Goal: Information Seeking & Learning: Learn about a topic

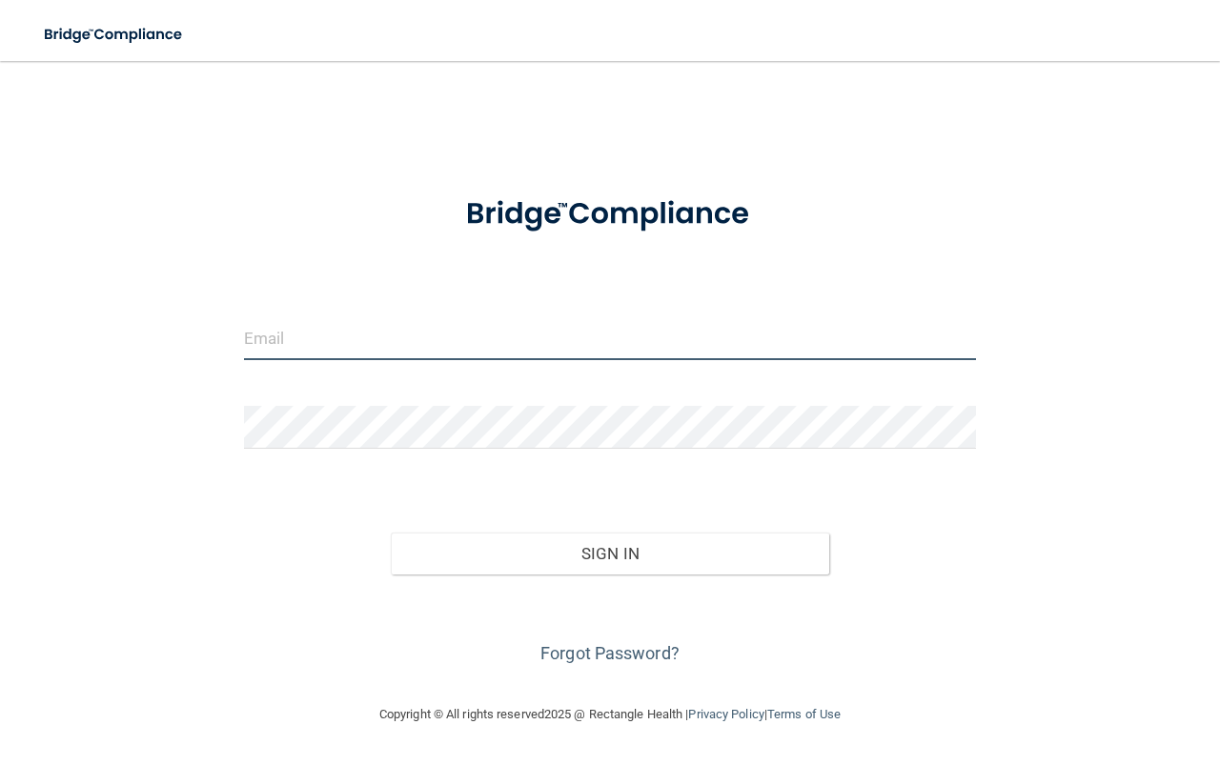
click at [377, 346] on input "email" at bounding box center [610, 338] width 732 height 43
type input "[EMAIL_ADDRESS][DOMAIN_NAME]"
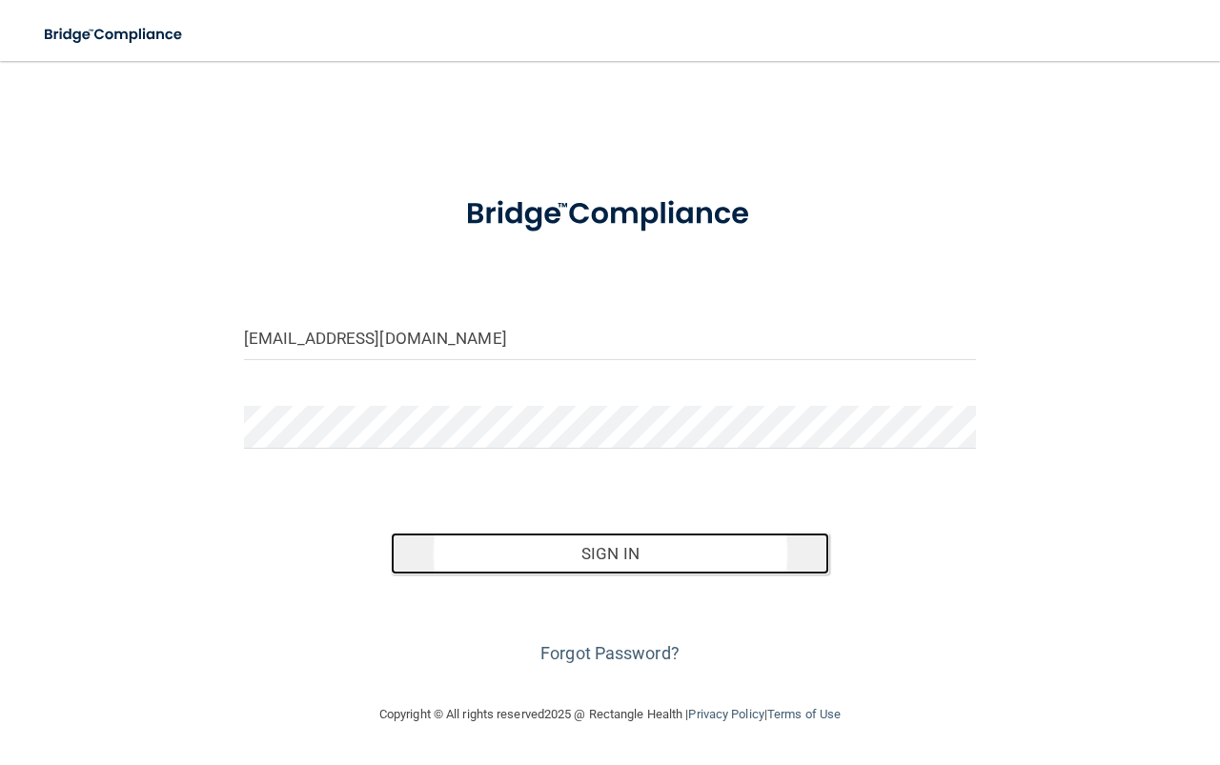
click at [607, 562] on button "Sign In" at bounding box center [610, 554] width 439 height 42
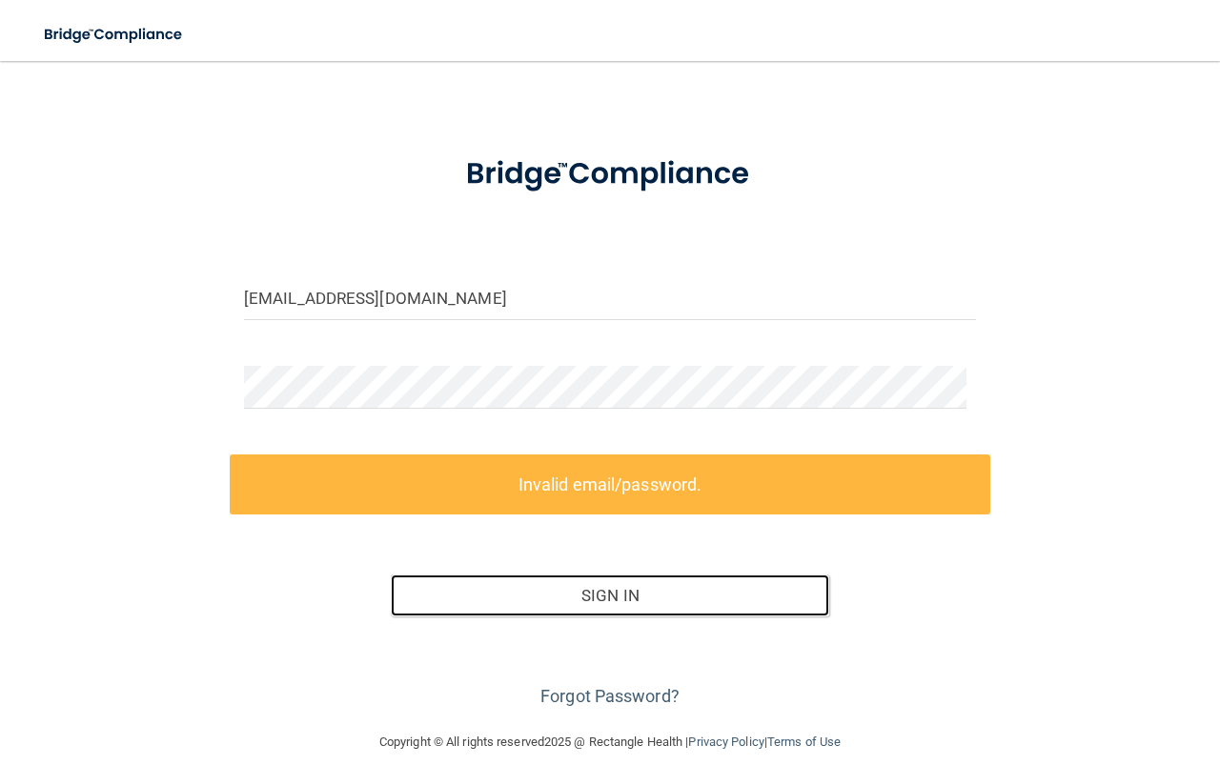
scroll to position [62, 0]
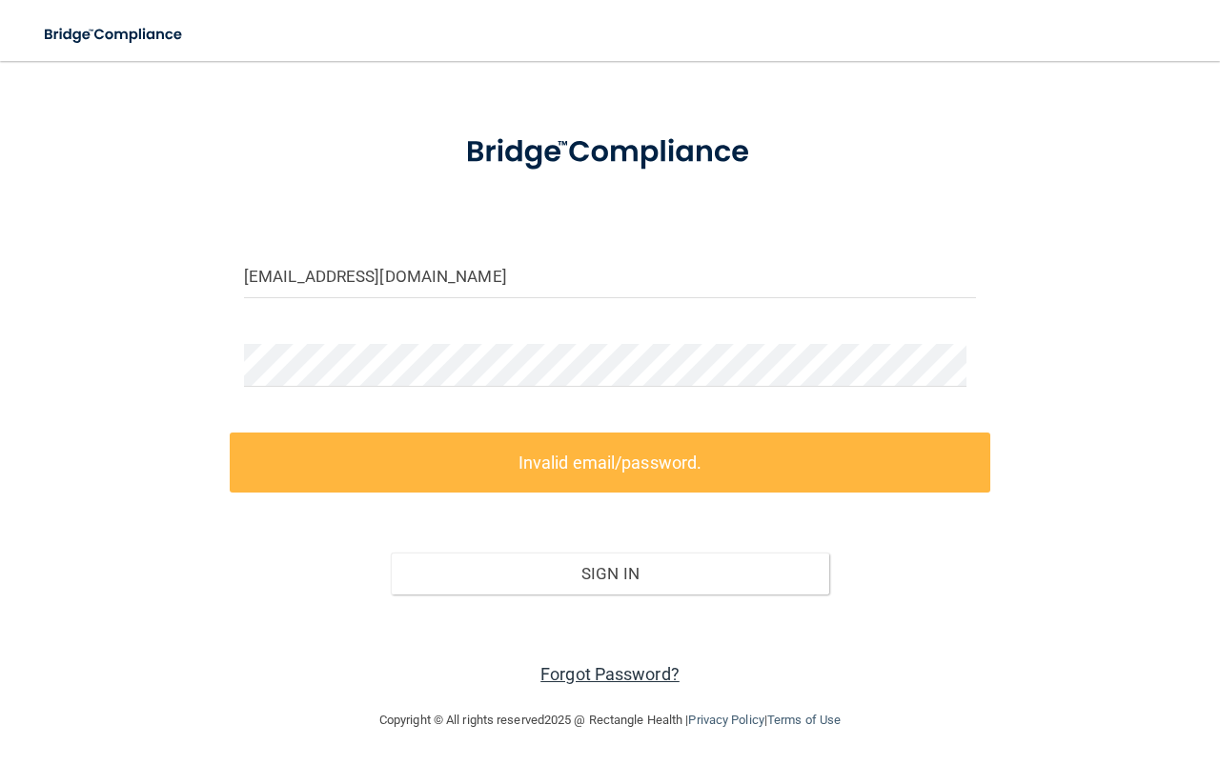
click at [627, 669] on link "Forgot Password?" at bounding box center [609, 674] width 139 height 20
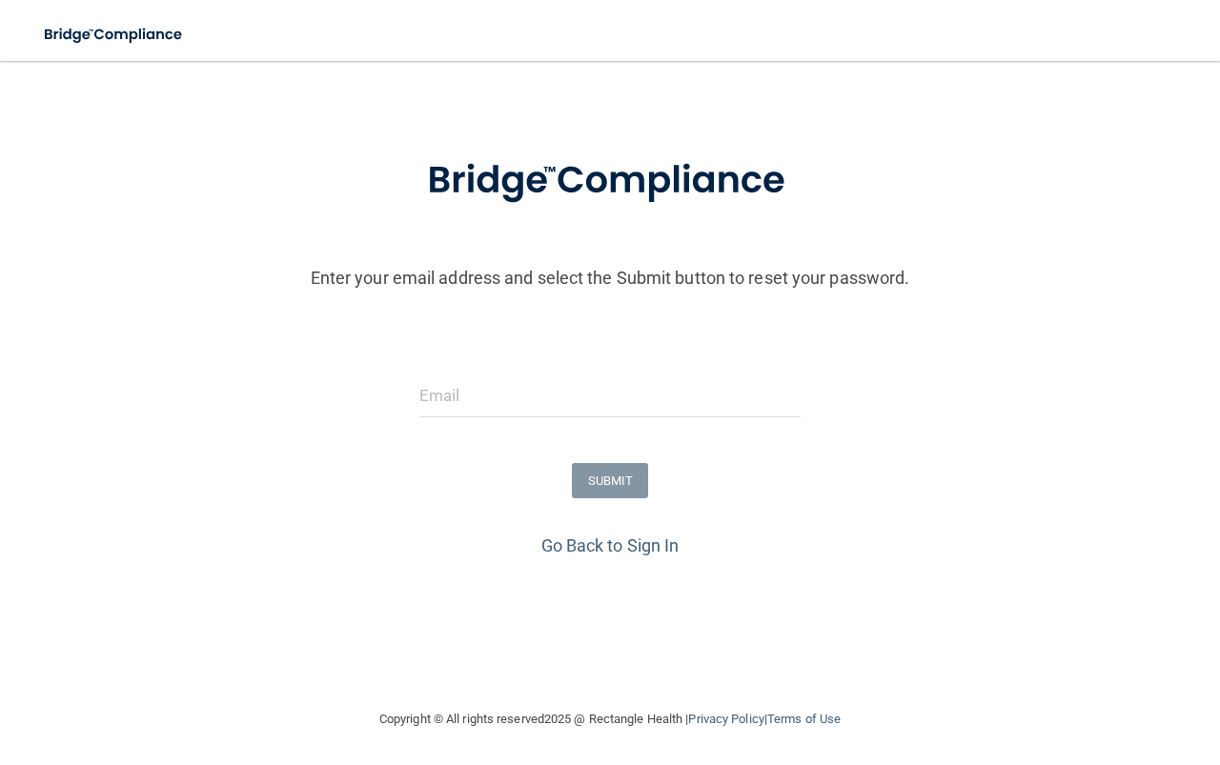
scroll to position [44, 0]
click at [496, 399] on input "email" at bounding box center [609, 396] width 381 height 43
type input "[EMAIL_ADDRESS][DOMAIN_NAME]"
click at [605, 483] on button "SUBMIT" at bounding box center [610, 480] width 77 height 35
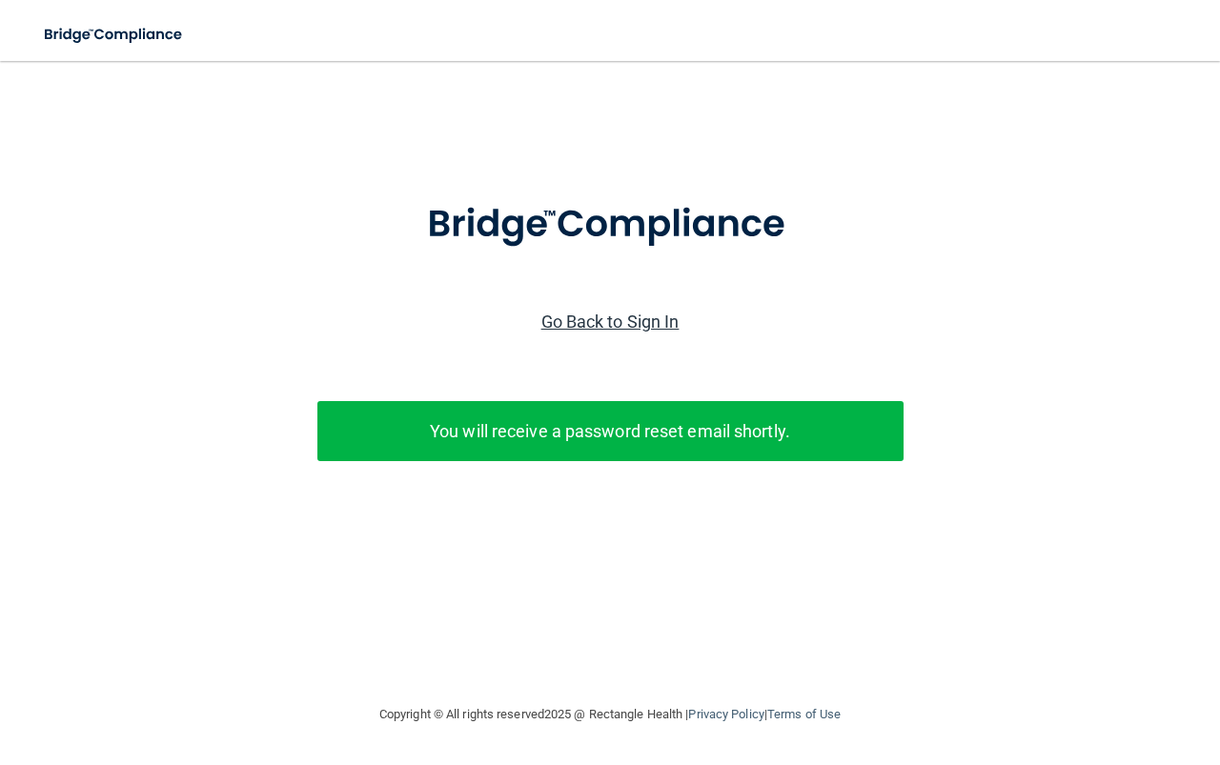
click at [619, 320] on link "Go Back to Sign In" at bounding box center [610, 322] width 138 height 20
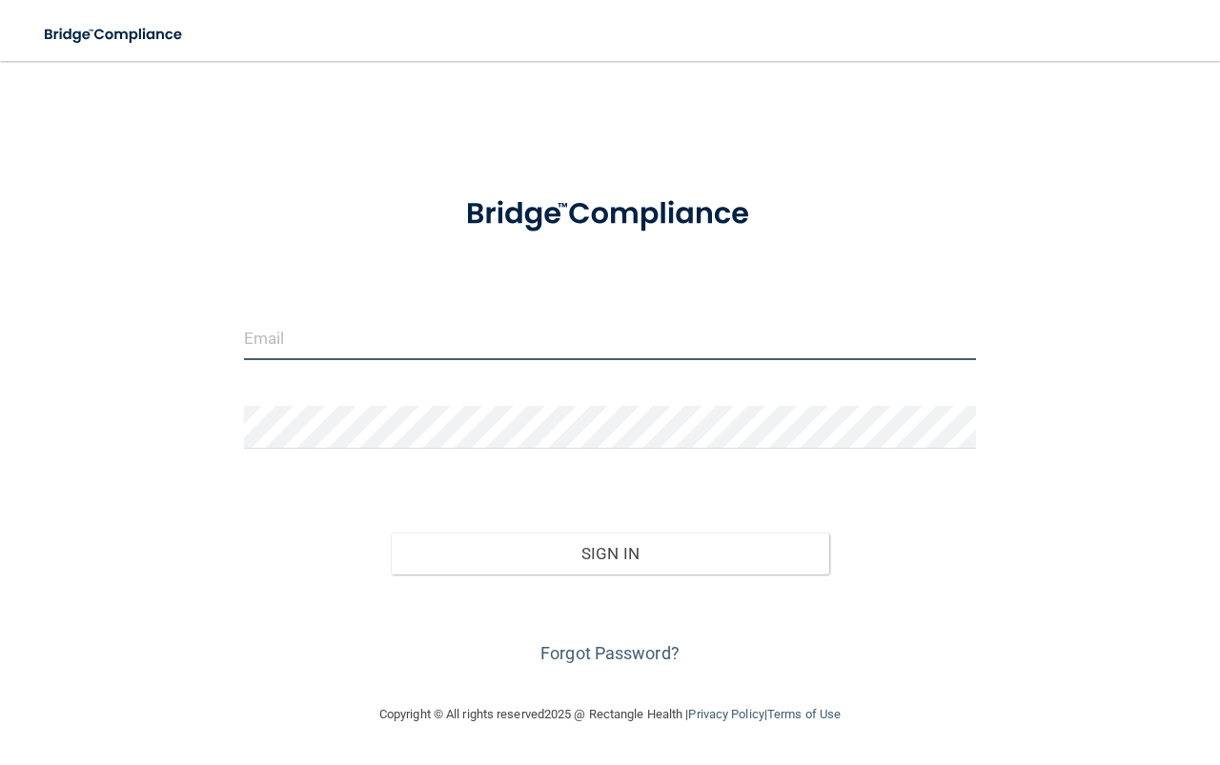
click at [505, 344] on input "email" at bounding box center [610, 338] width 732 height 43
type input "[EMAIL_ADDRESS][DOMAIN_NAME]"
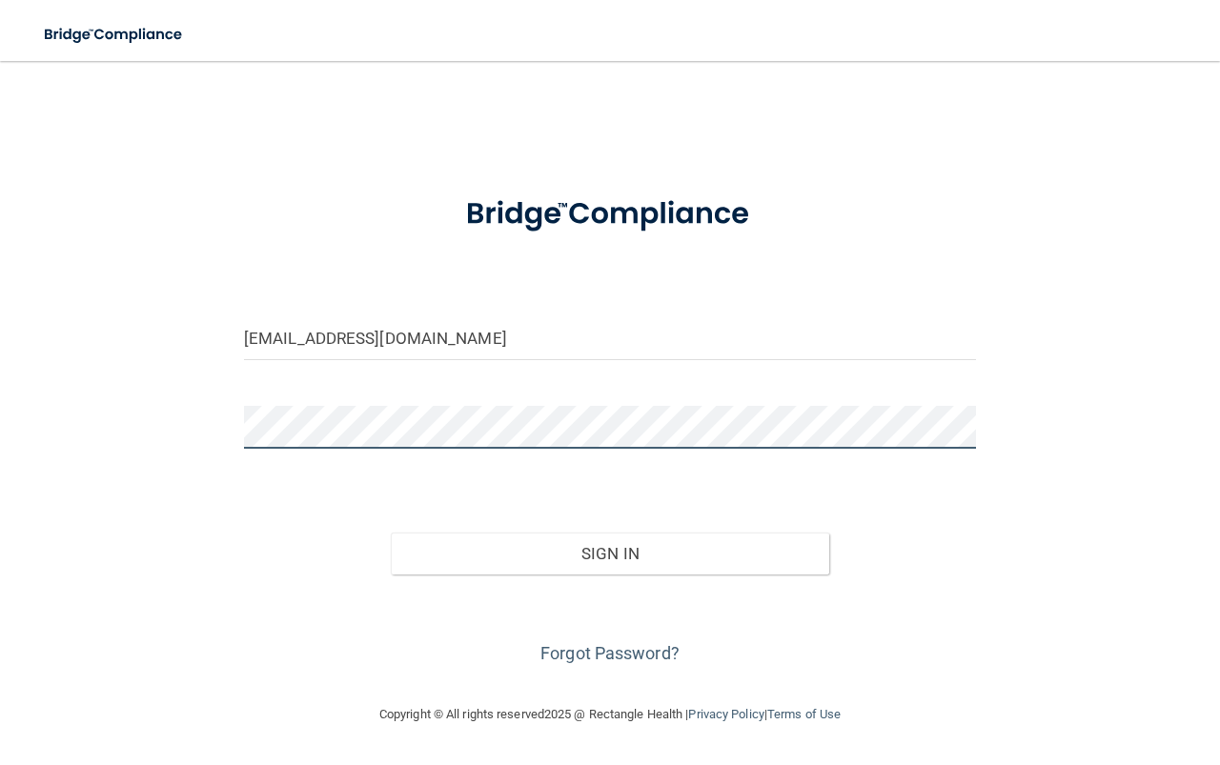
click at [391, 533] on button "Sign In" at bounding box center [610, 554] width 439 height 42
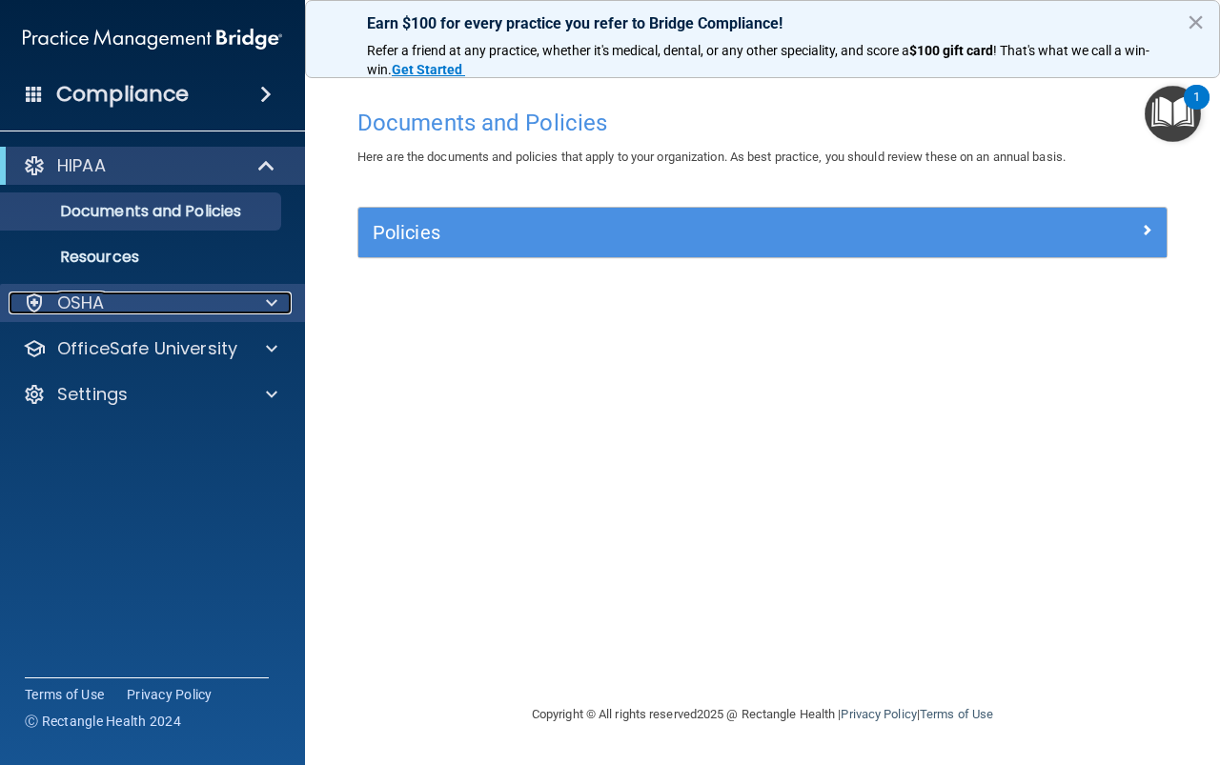
click at [232, 310] on div "OSHA" at bounding box center [127, 303] width 236 height 23
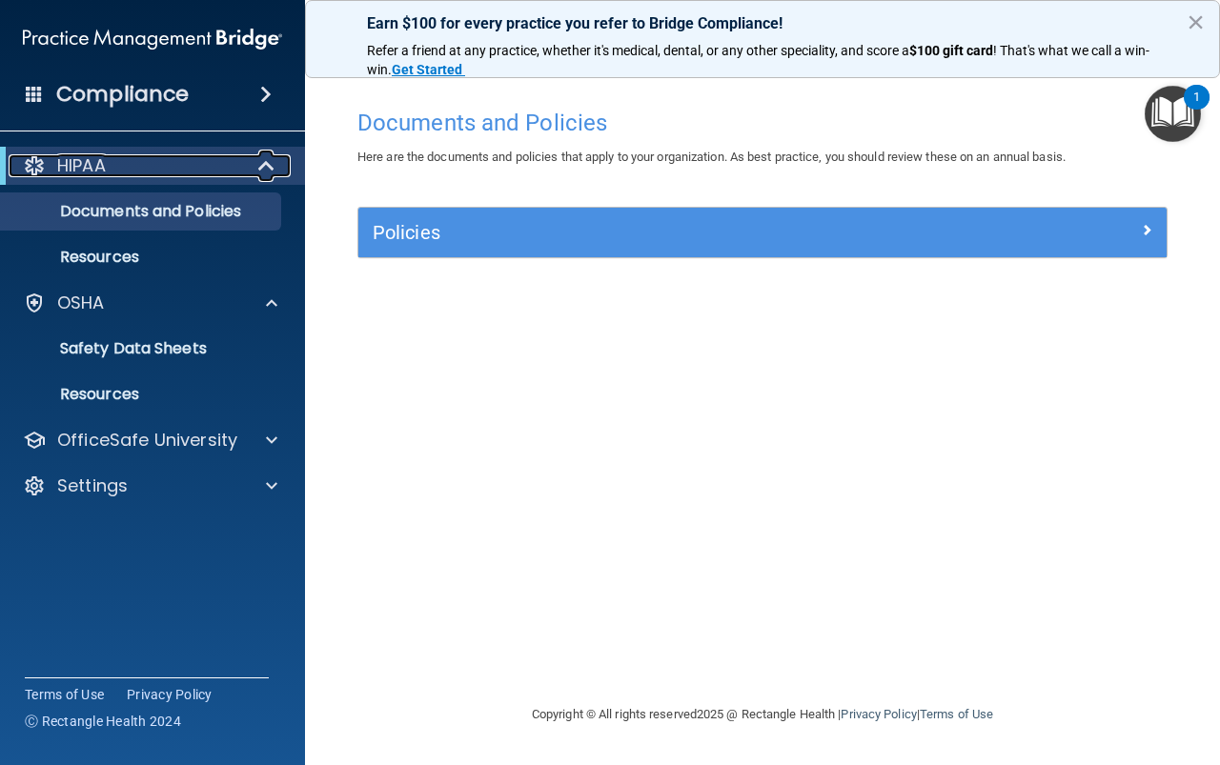
click at [214, 168] on div "HIPAA" at bounding box center [126, 165] width 235 height 23
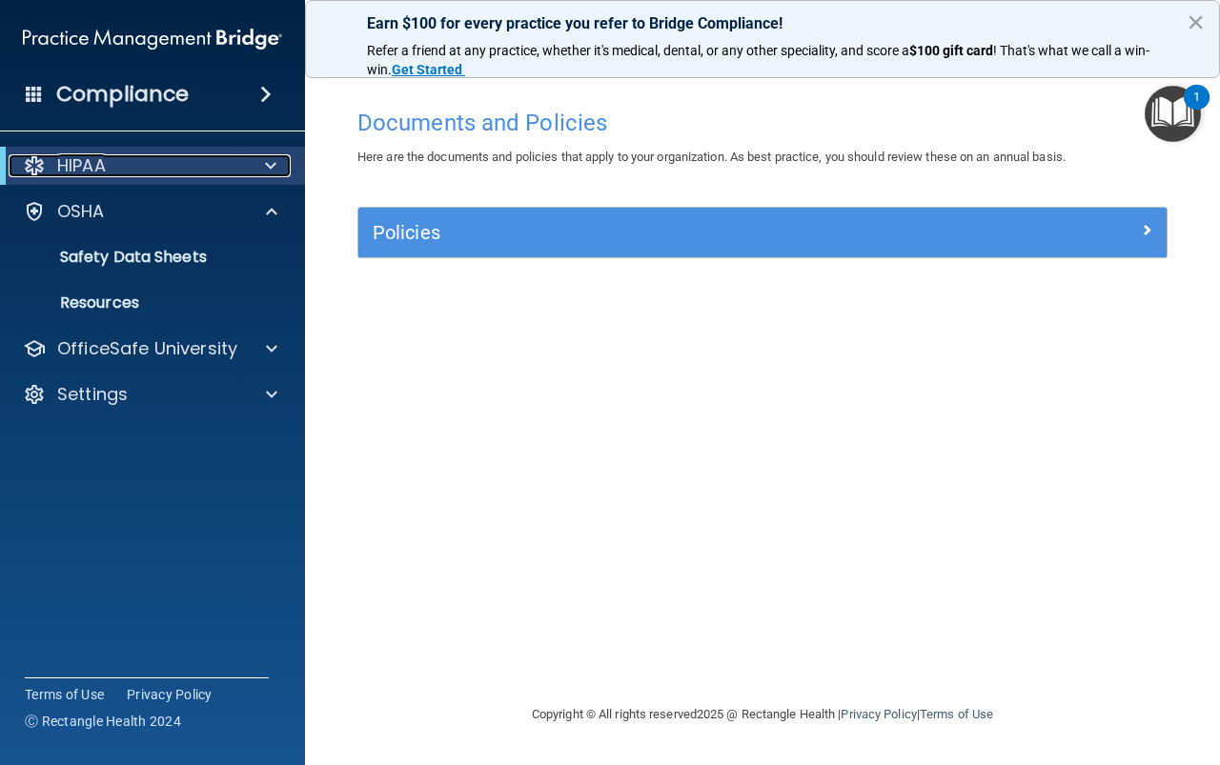
click at [214, 168] on div "HIPAA" at bounding box center [126, 165] width 235 height 23
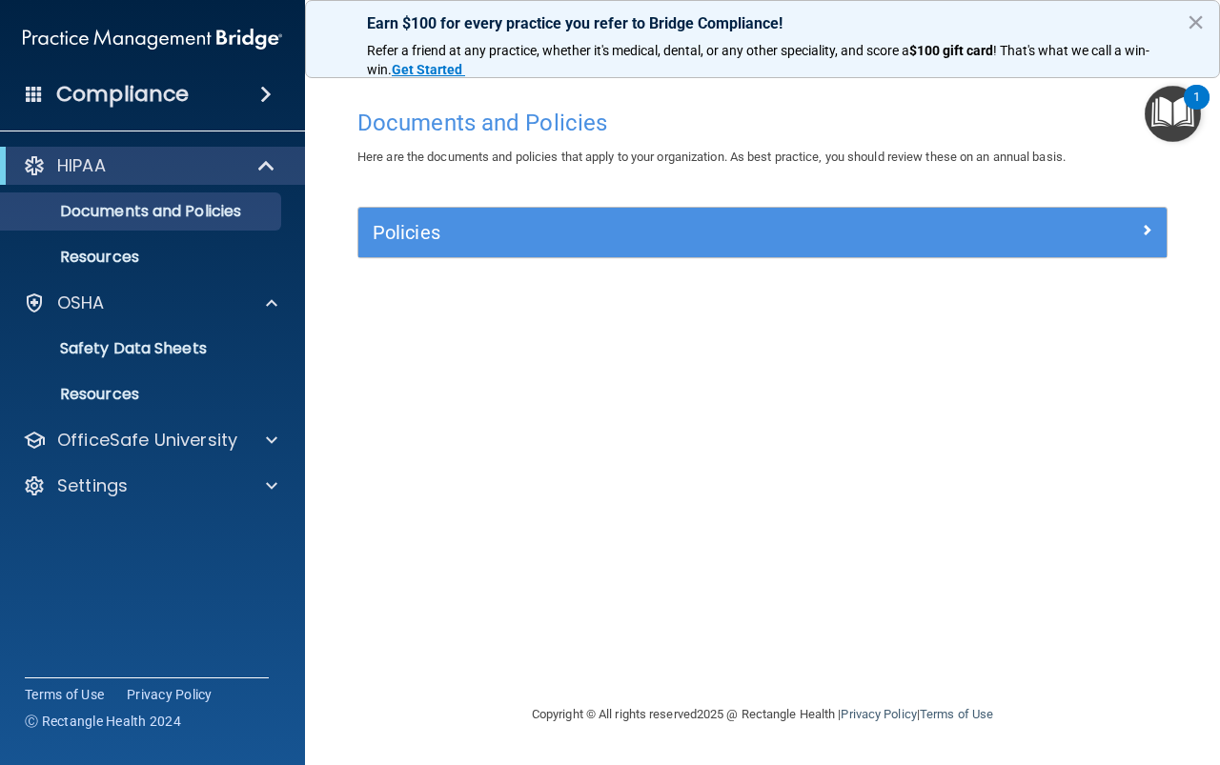
click at [216, 92] on div "Compliance" at bounding box center [152, 94] width 305 height 42
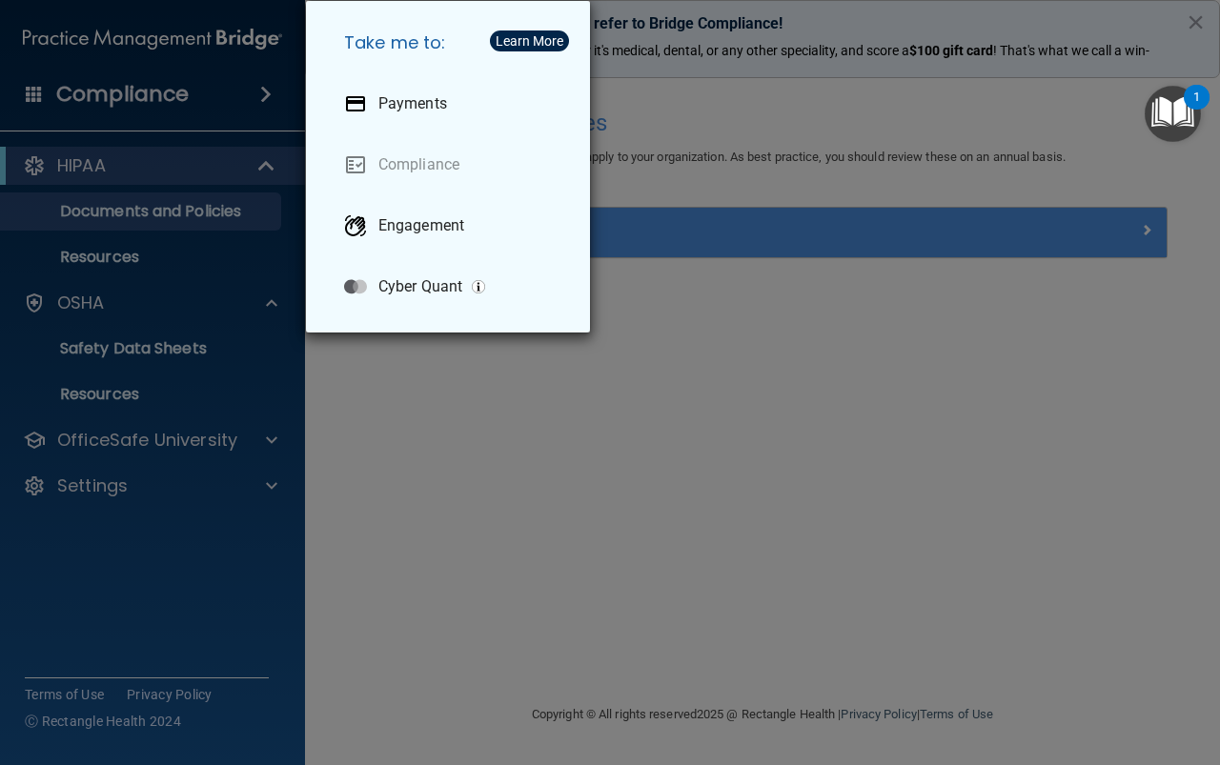
click at [760, 513] on div "Take me to: Payments Compliance Engagement Cyber Quant" at bounding box center [610, 382] width 1220 height 765
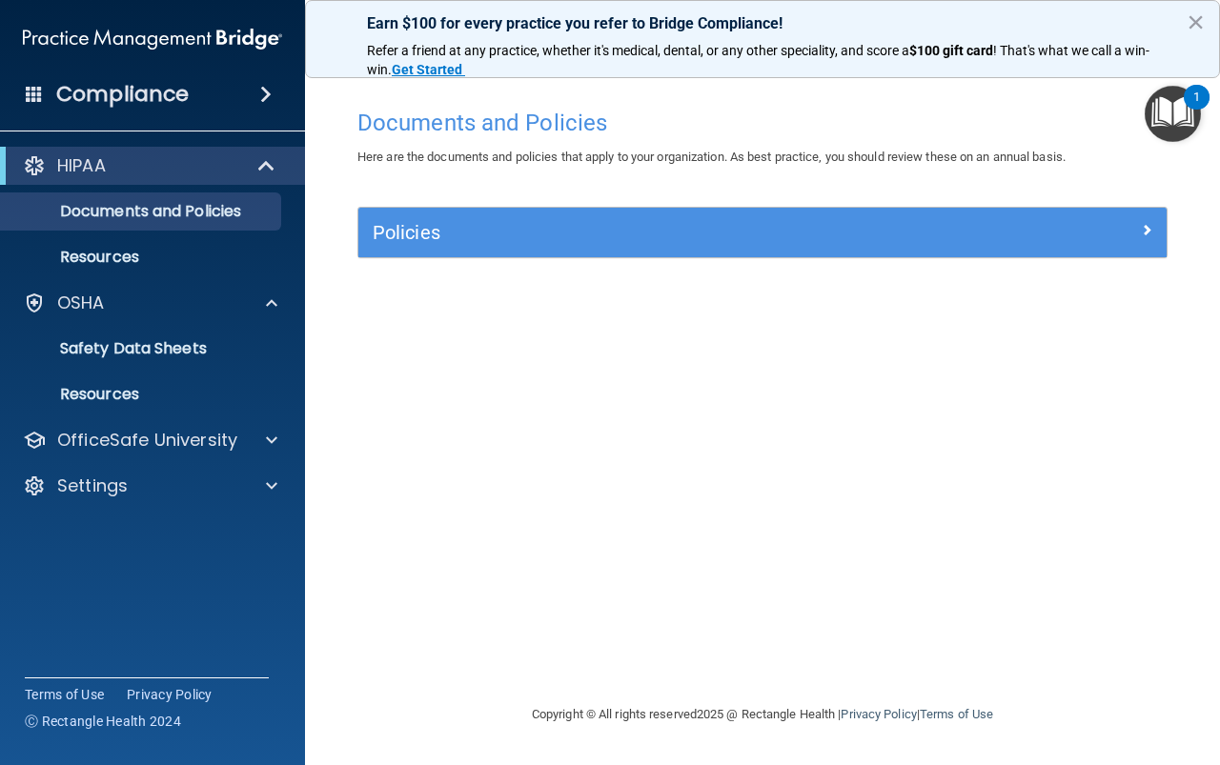
click at [1178, 125] on img "Open Resource Center, 1 new notification" at bounding box center [1173, 114] width 56 height 56
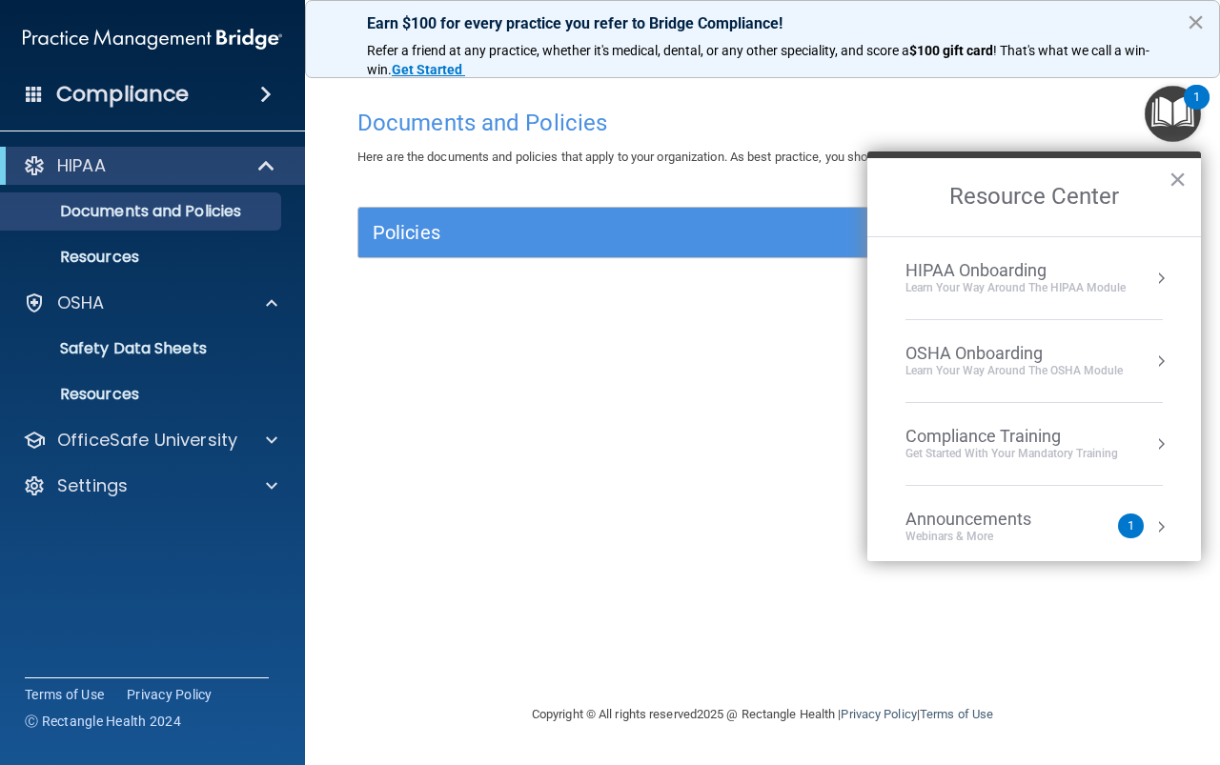
click at [1190, 22] on button "×" at bounding box center [1195, 22] width 18 height 30
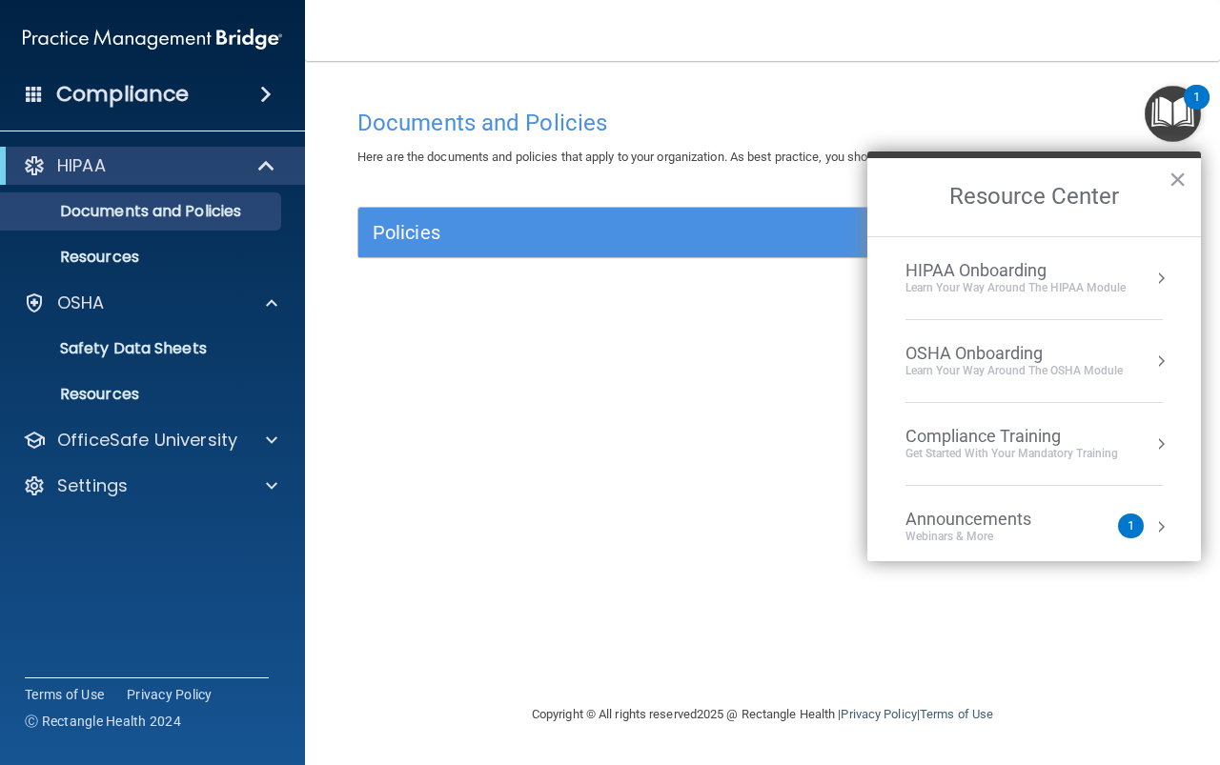
click at [1074, 278] on div "HIPAA Onboarding" at bounding box center [1015, 270] width 220 height 21
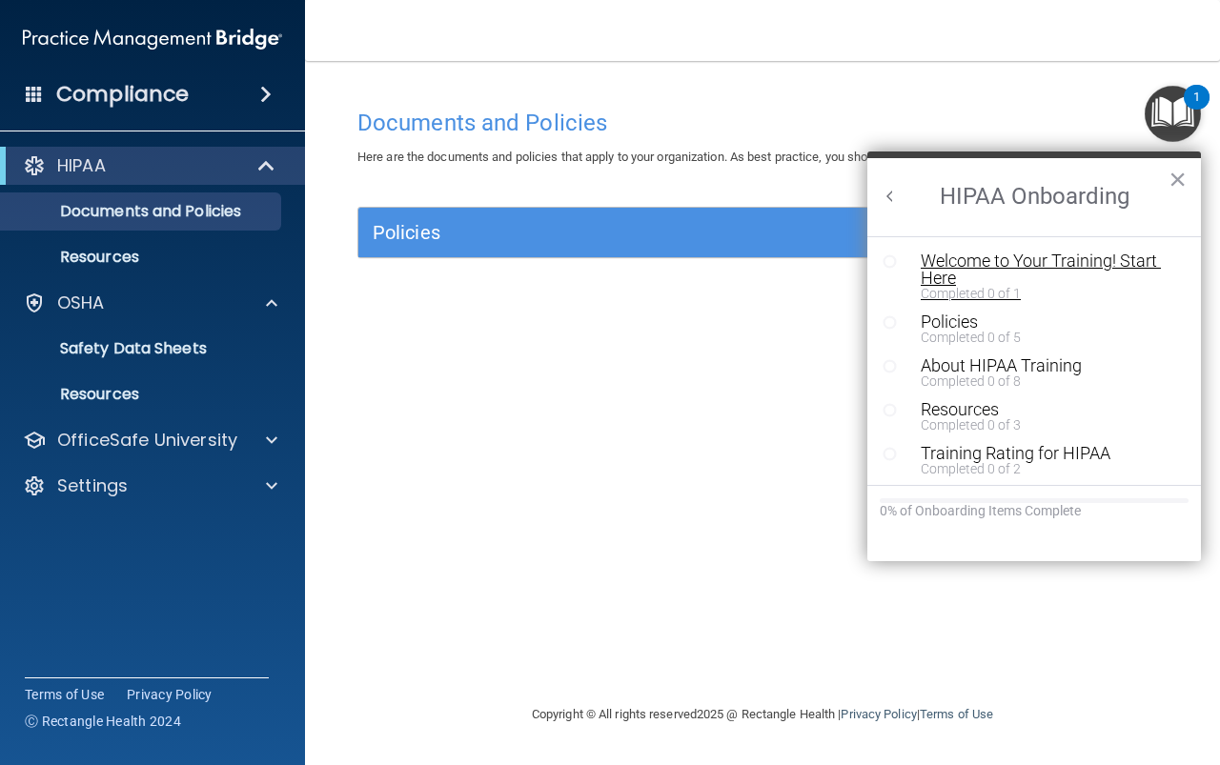
click at [966, 271] on div "Welcome to Your Training! Start Here" at bounding box center [1041, 270] width 241 height 34
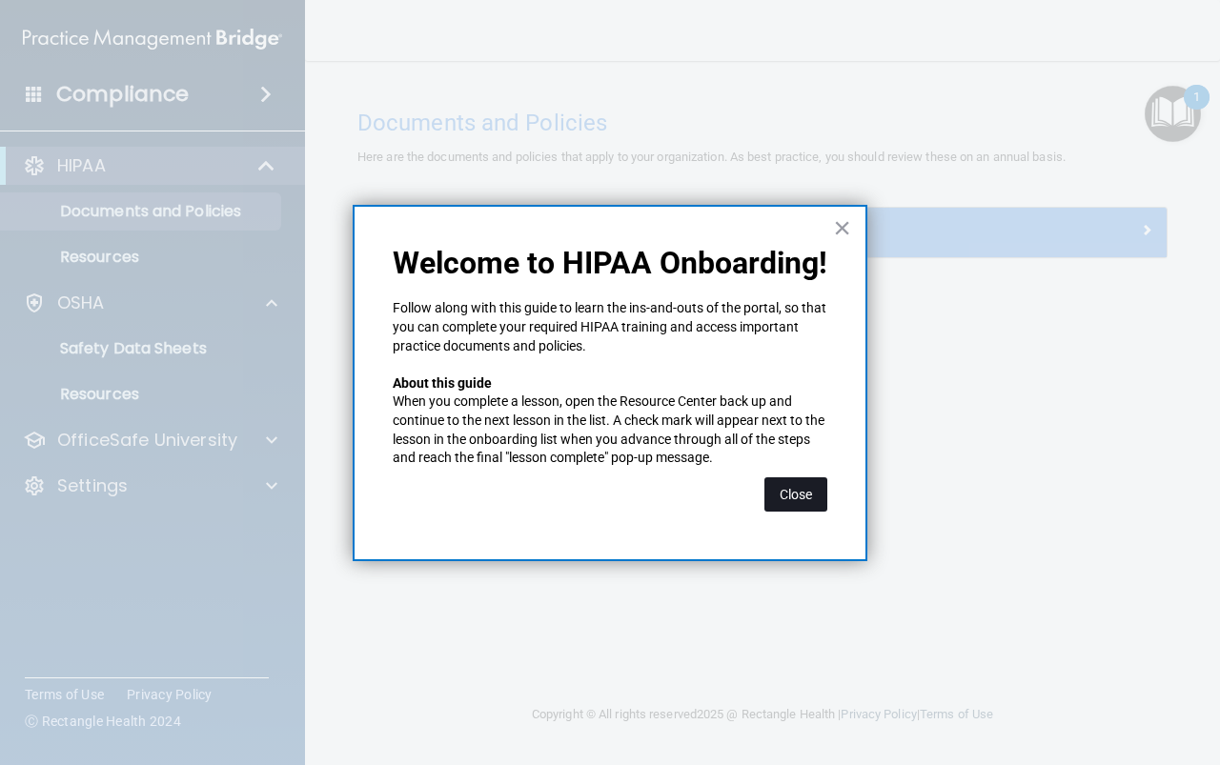
click at [793, 505] on button "Close" at bounding box center [795, 494] width 63 height 34
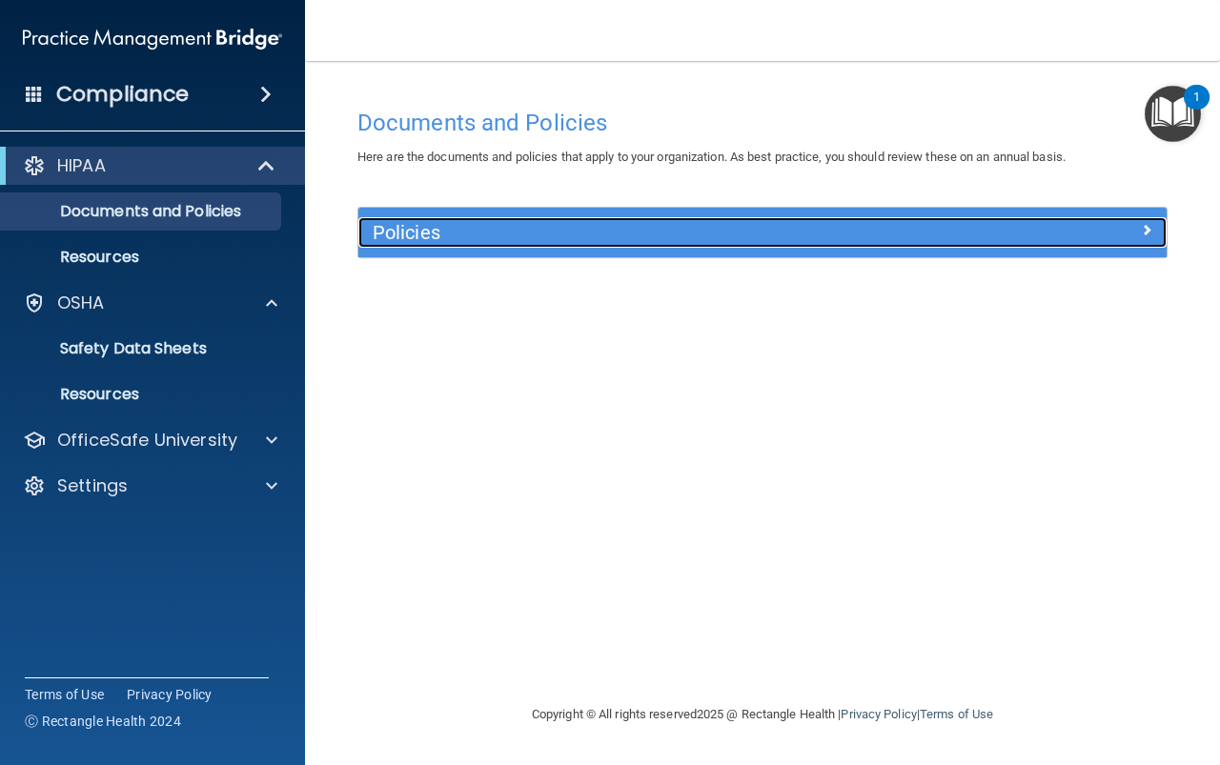
click at [562, 239] on h5 "Policies" at bounding box center [662, 232] width 578 height 21
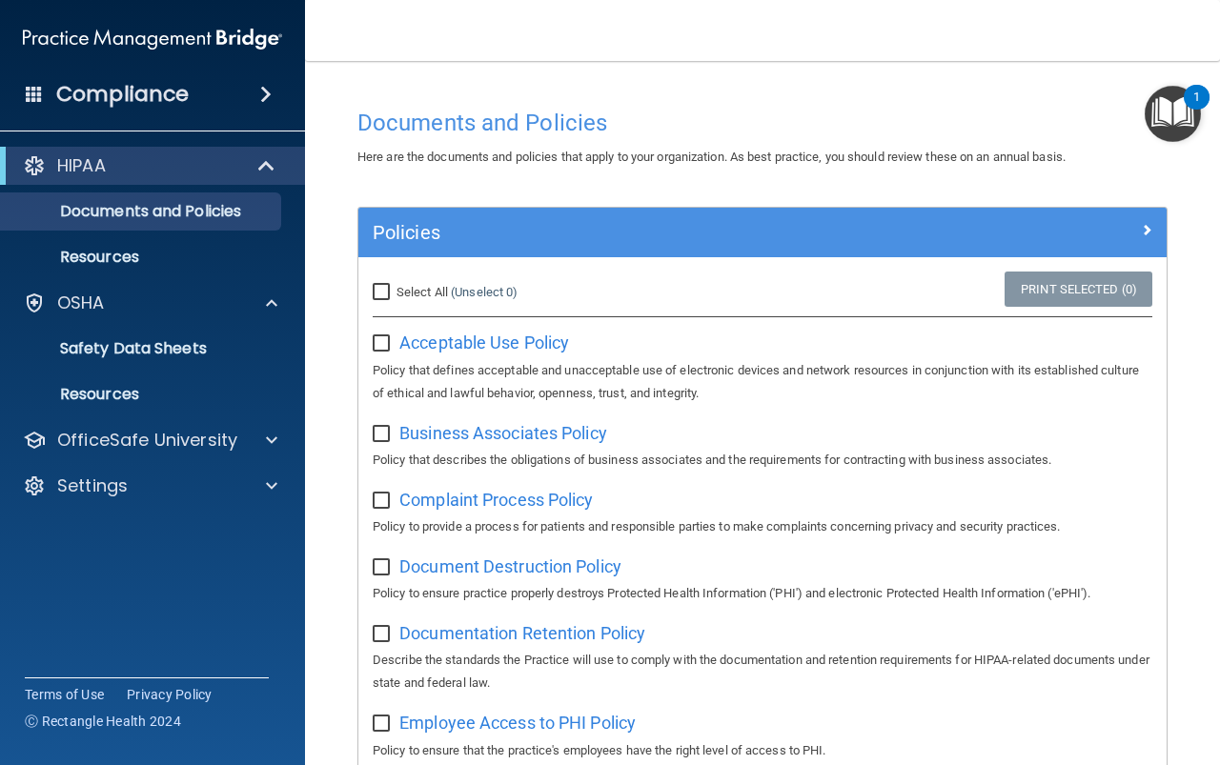
click at [1169, 121] on img "Open Resource Center, 1 new notification" at bounding box center [1173, 114] width 56 height 56
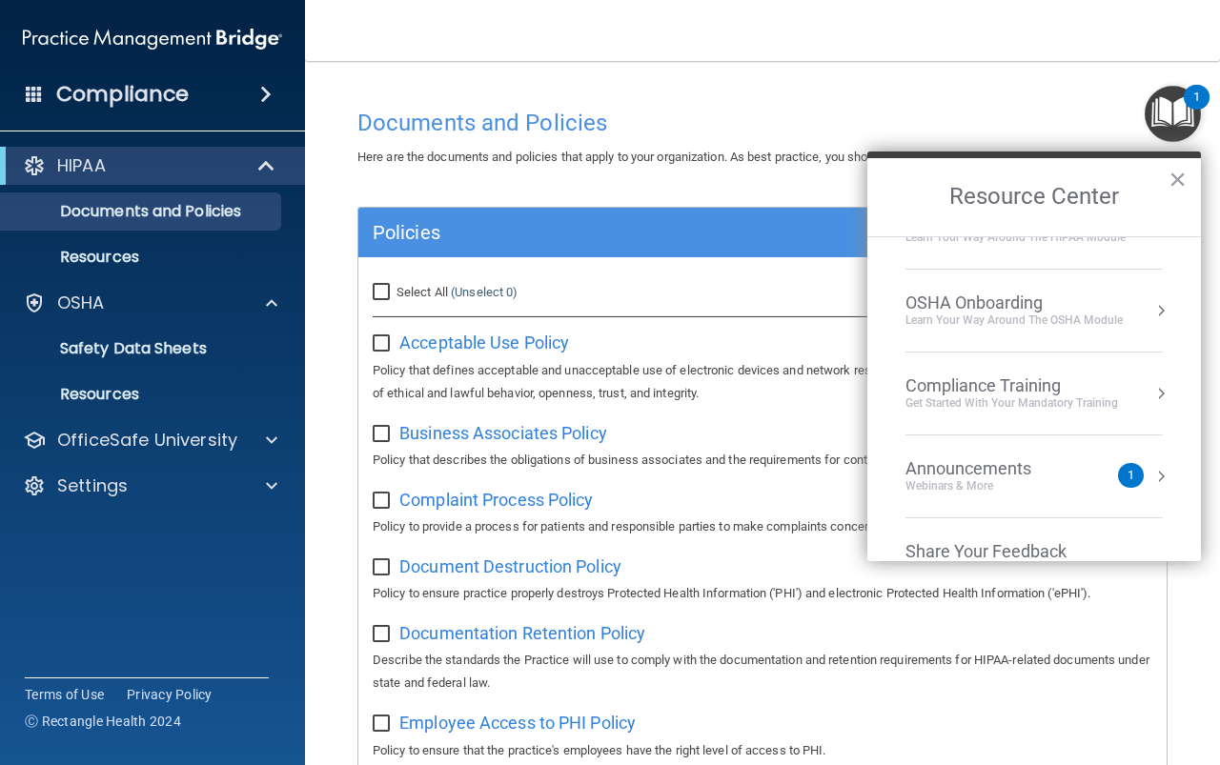
scroll to position [95, 0]
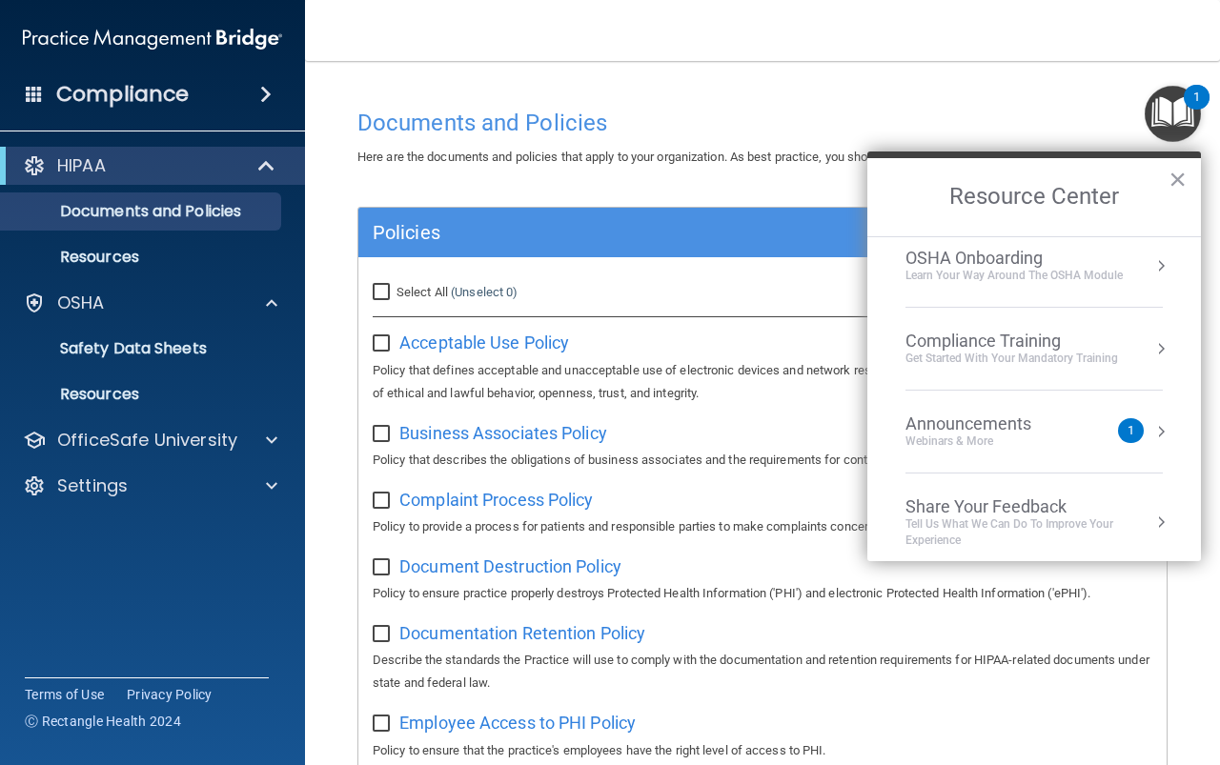
click at [1069, 353] on div "Get Started with your mandatory training" at bounding box center [1011, 359] width 213 height 16
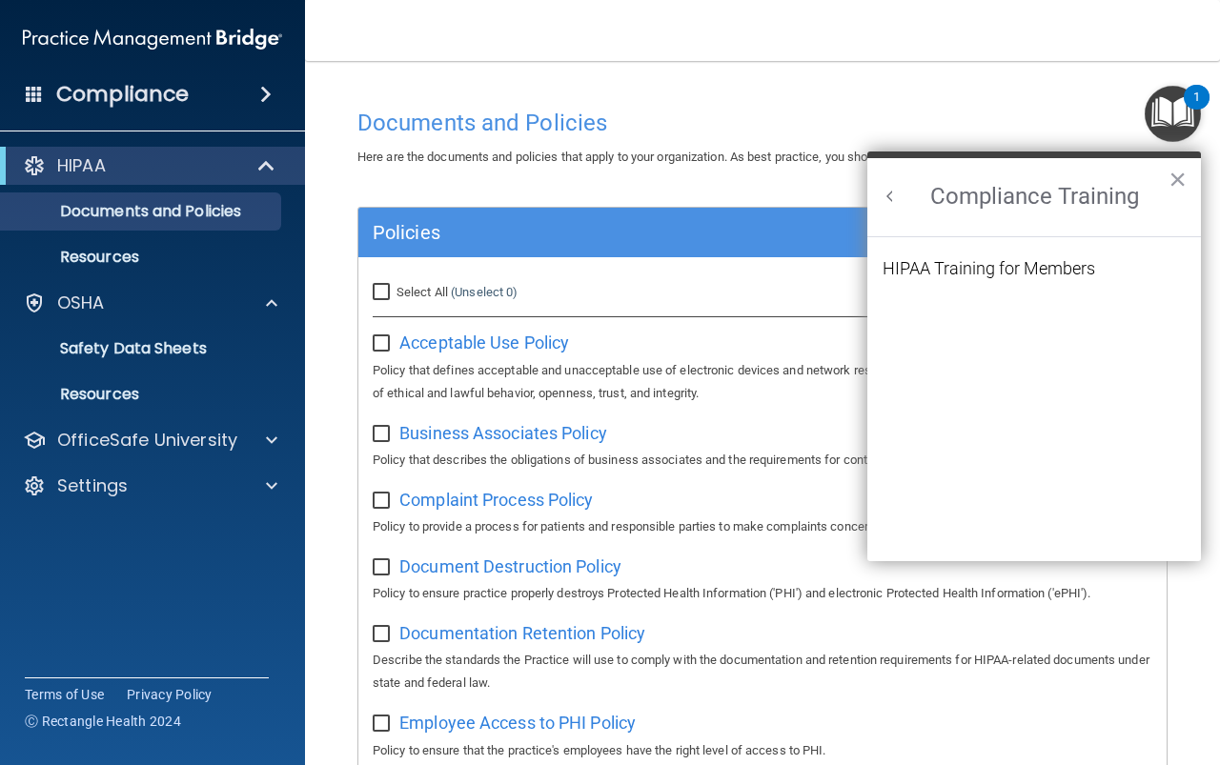
scroll to position [0, 0]
click at [1043, 268] on div "HIPAA Training for Members" at bounding box center [988, 268] width 213 height 17
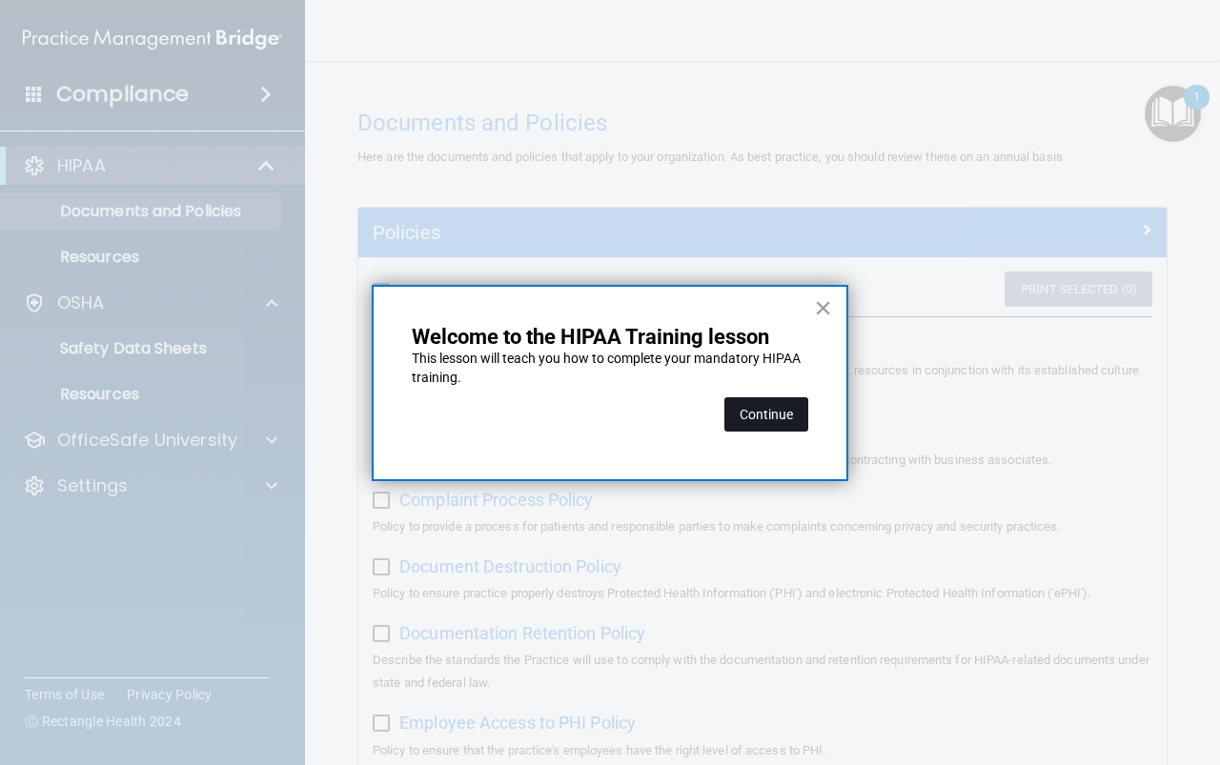
click at [766, 410] on button "Continue" at bounding box center [766, 414] width 84 height 34
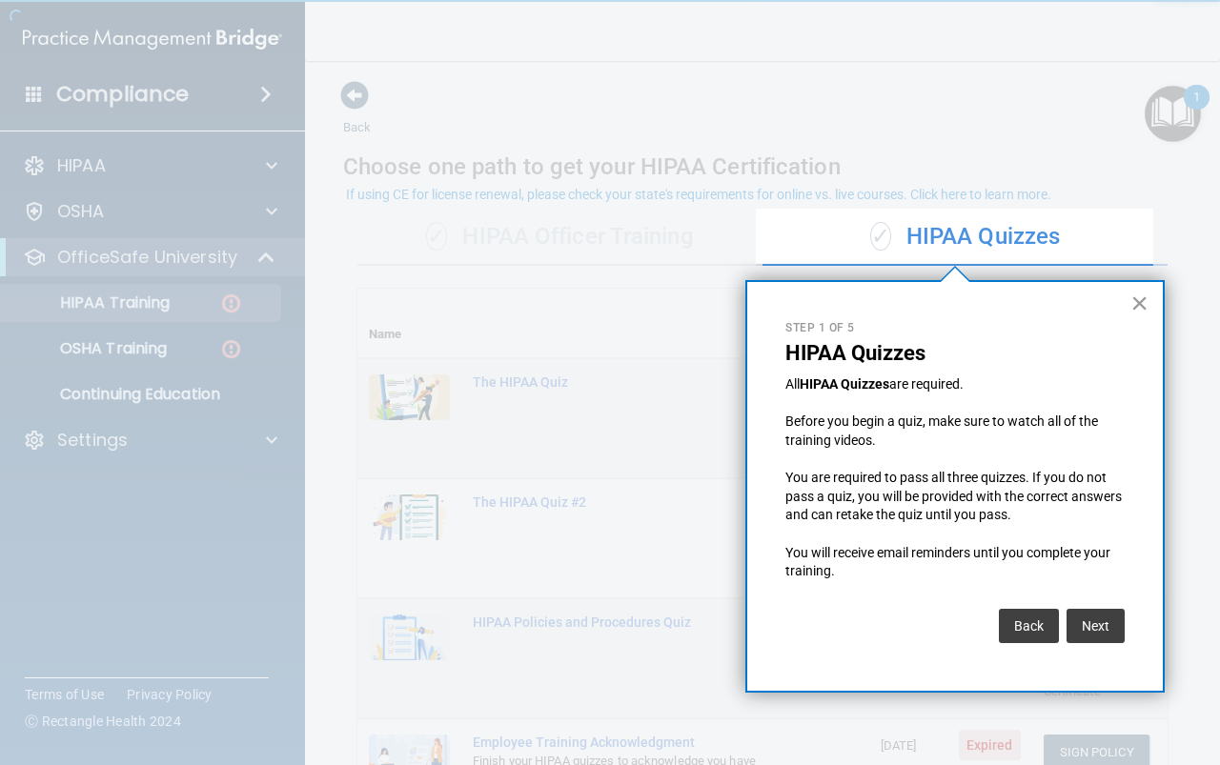
click at [1139, 303] on button "×" at bounding box center [1139, 303] width 18 height 30
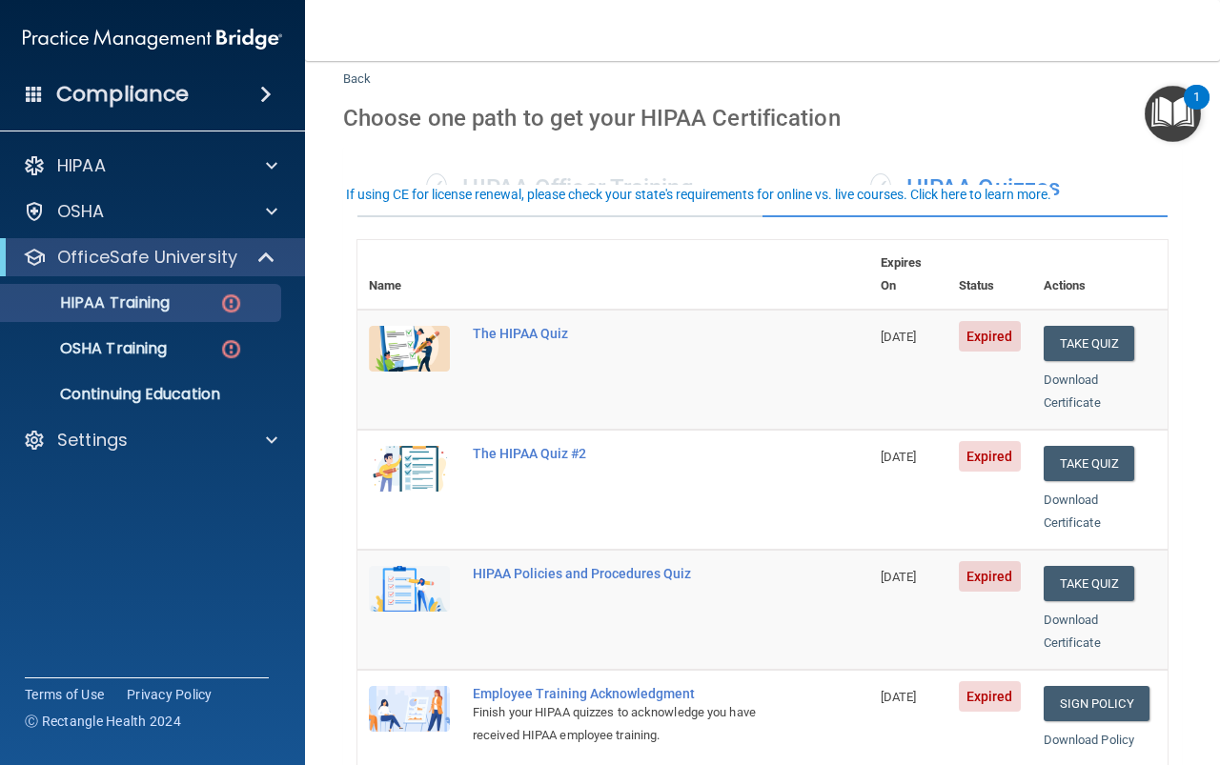
scroll to position [95, 0]
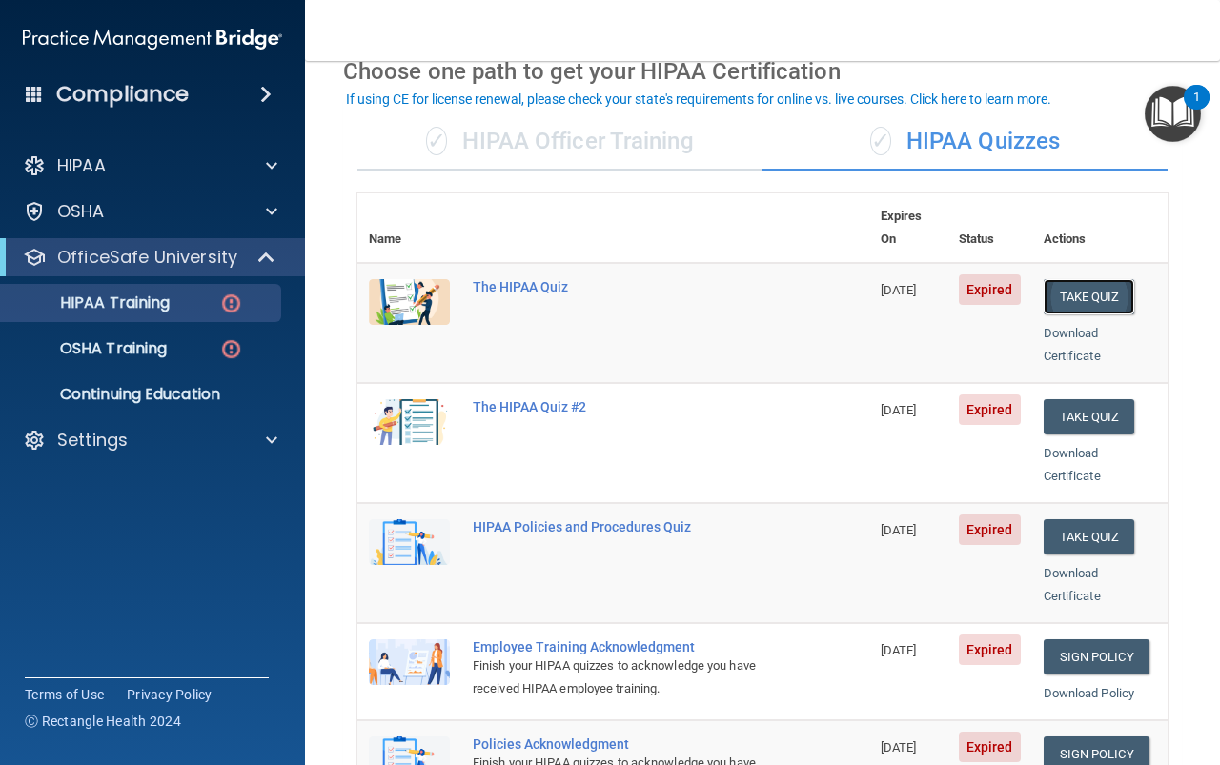
click at [1067, 279] on button "Take Quiz" at bounding box center [1089, 296] width 91 height 35
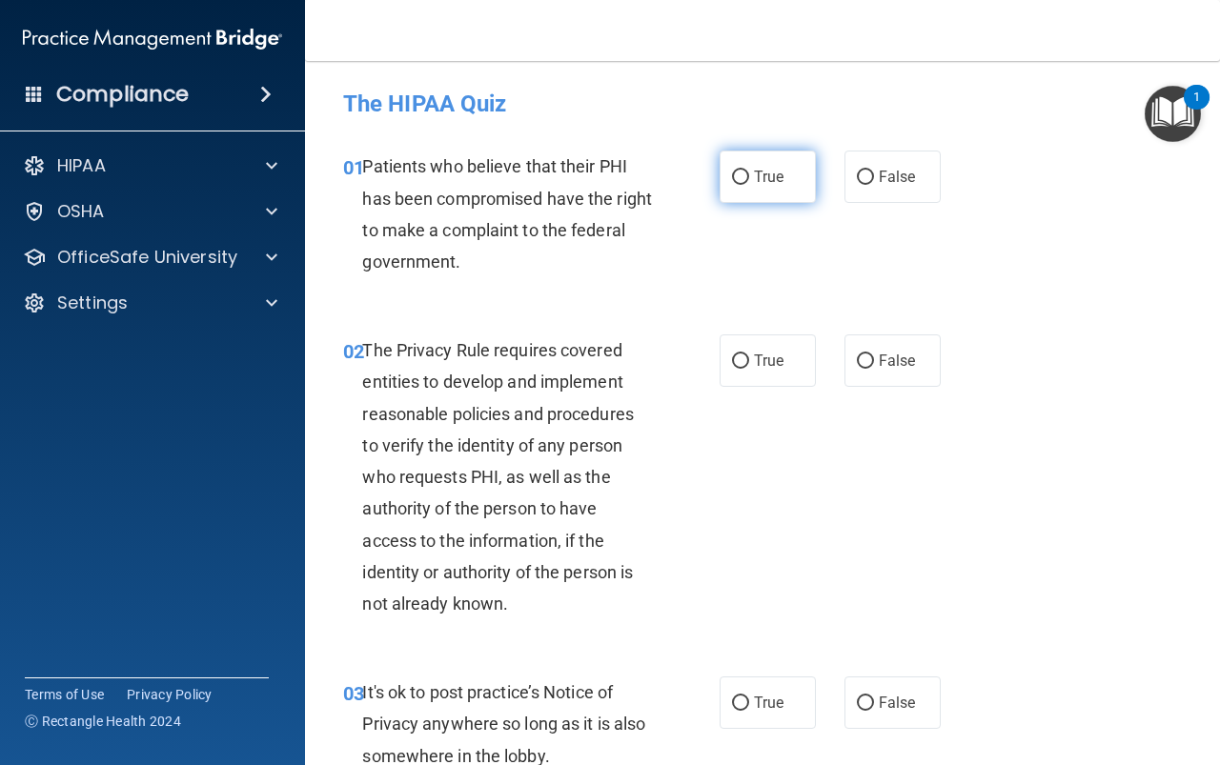
click at [737, 177] on input "True" at bounding box center [740, 178] width 17 height 14
radio input "true"
click at [740, 360] on input "True" at bounding box center [740, 362] width 17 height 14
radio input "true"
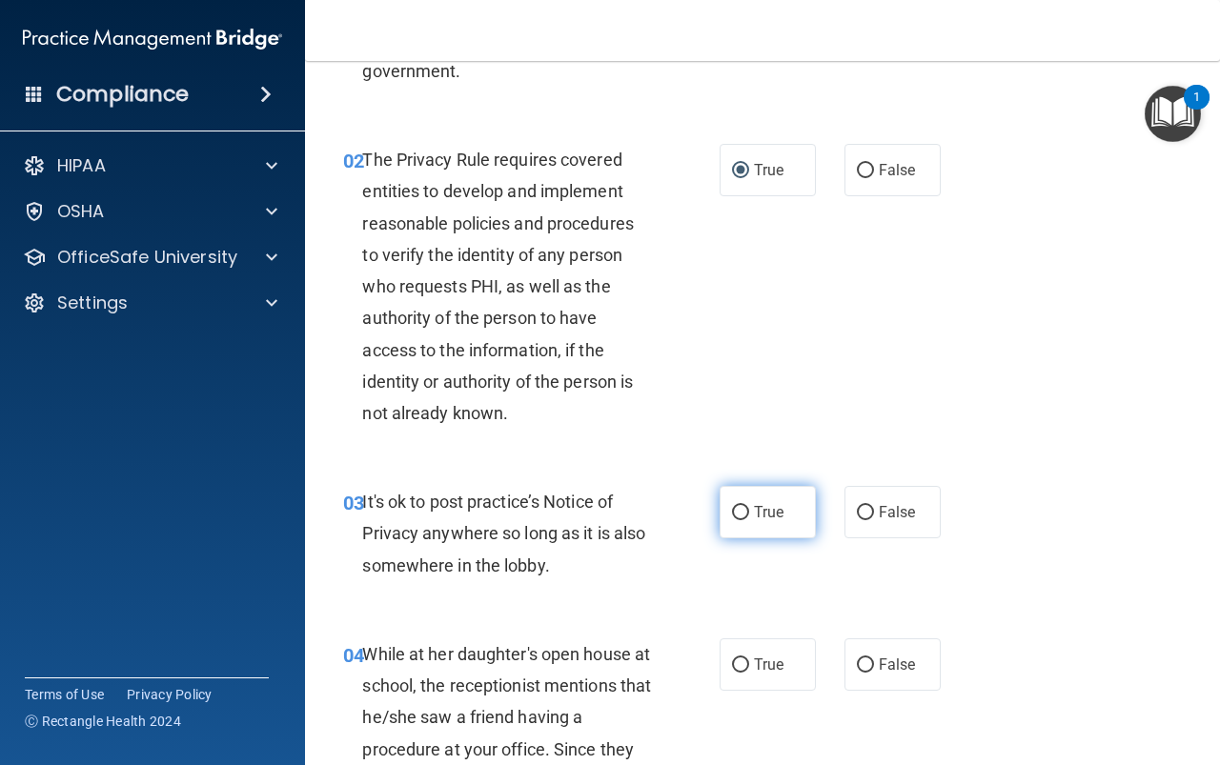
click at [735, 511] on input "True" at bounding box center [740, 513] width 17 height 14
radio input "true"
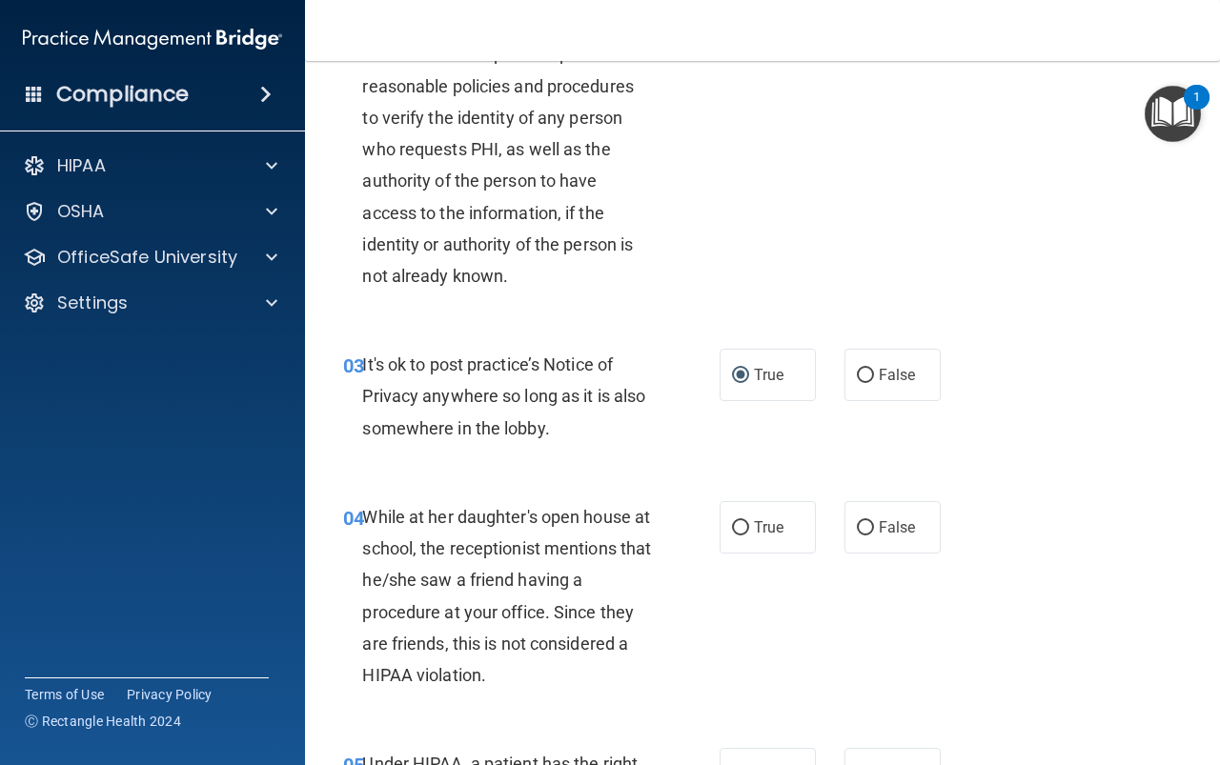
scroll to position [381, 0]
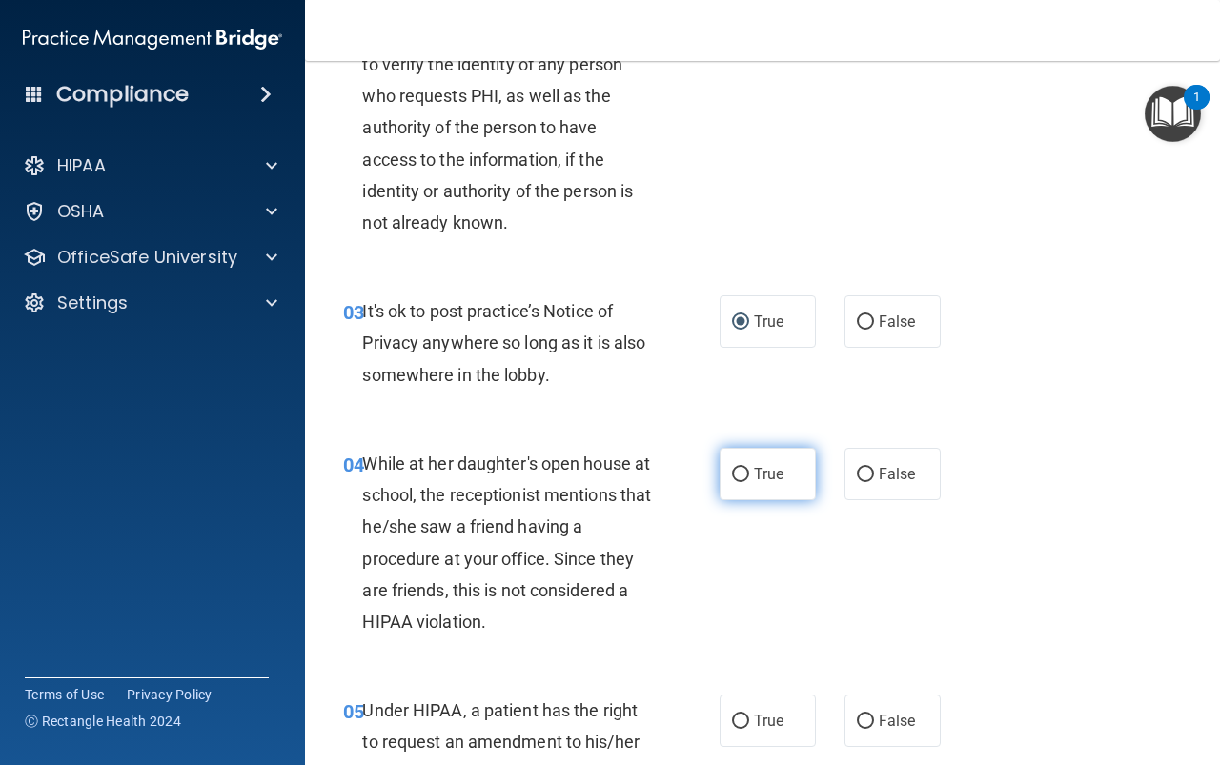
click at [742, 476] on label "True" at bounding box center [768, 474] width 96 height 52
click at [742, 476] on input "True" at bounding box center [740, 475] width 17 height 14
radio input "true"
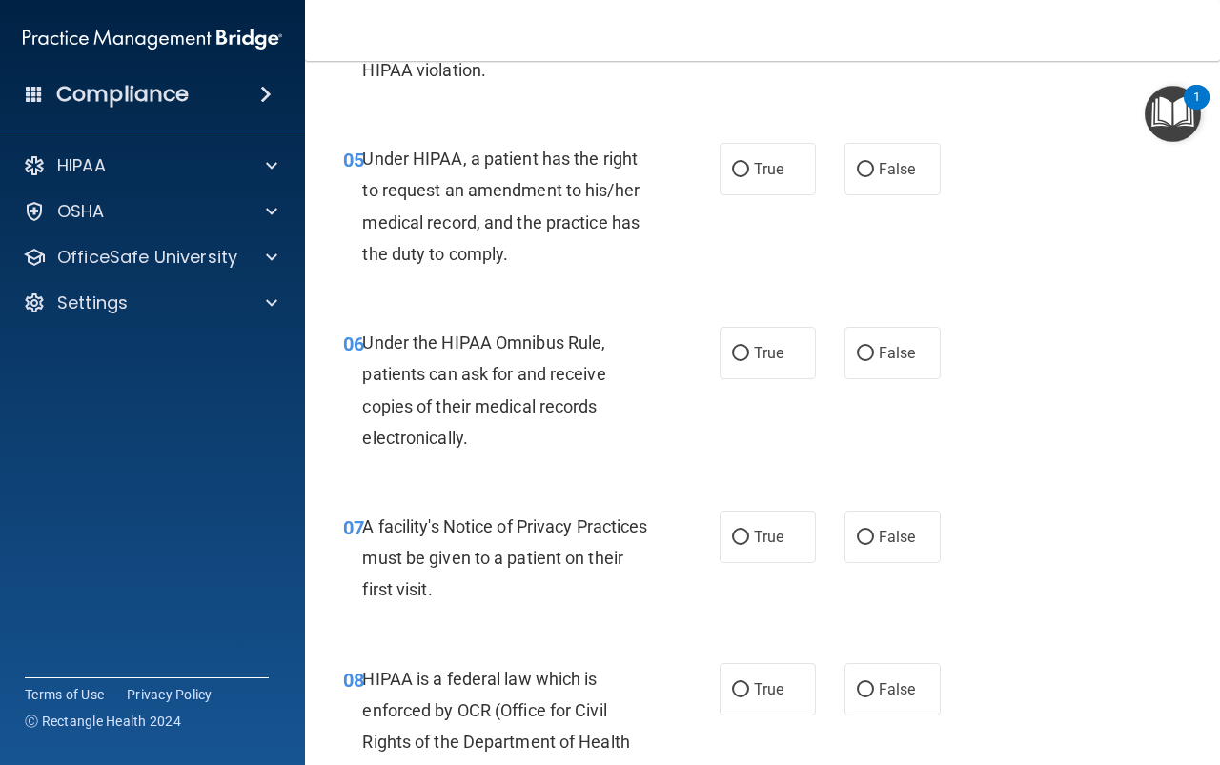
scroll to position [953, 0]
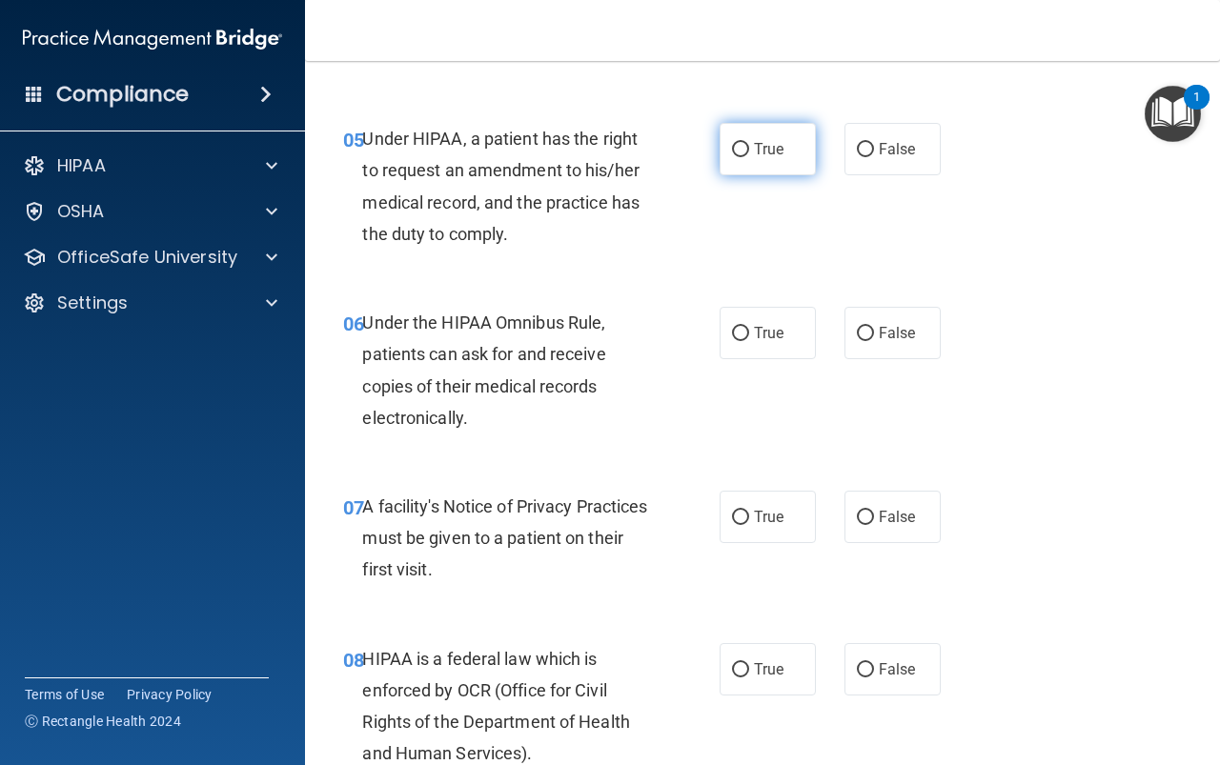
click at [741, 149] on input "True" at bounding box center [740, 150] width 17 height 14
radio input "true"
click at [755, 333] on span "True" at bounding box center [769, 333] width 30 height 18
click at [749, 333] on input "True" at bounding box center [740, 334] width 17 height 14
radio input "true"
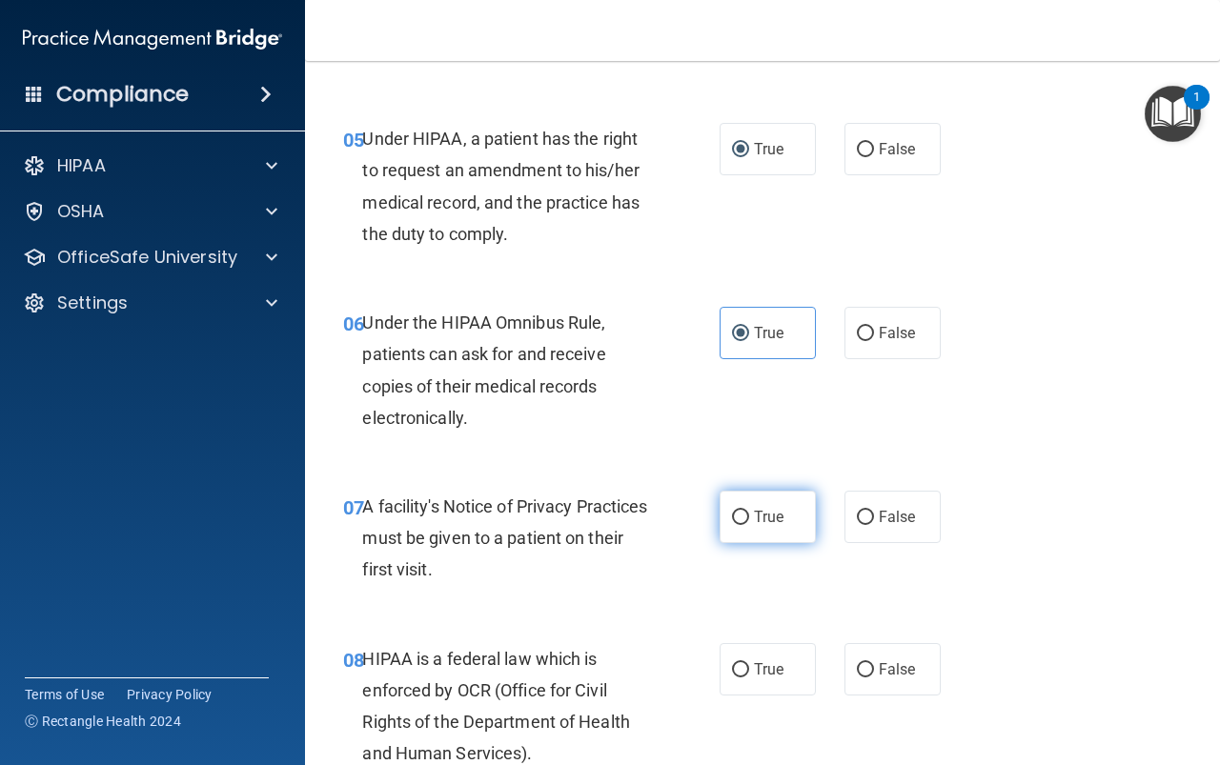
click at [754, 509] on span "True" at bounding box center [769, 517] width 30 height 18
click at [749, 511] on input "True" at bounding box center [740, 518] width 17 height 14
radio input "true"
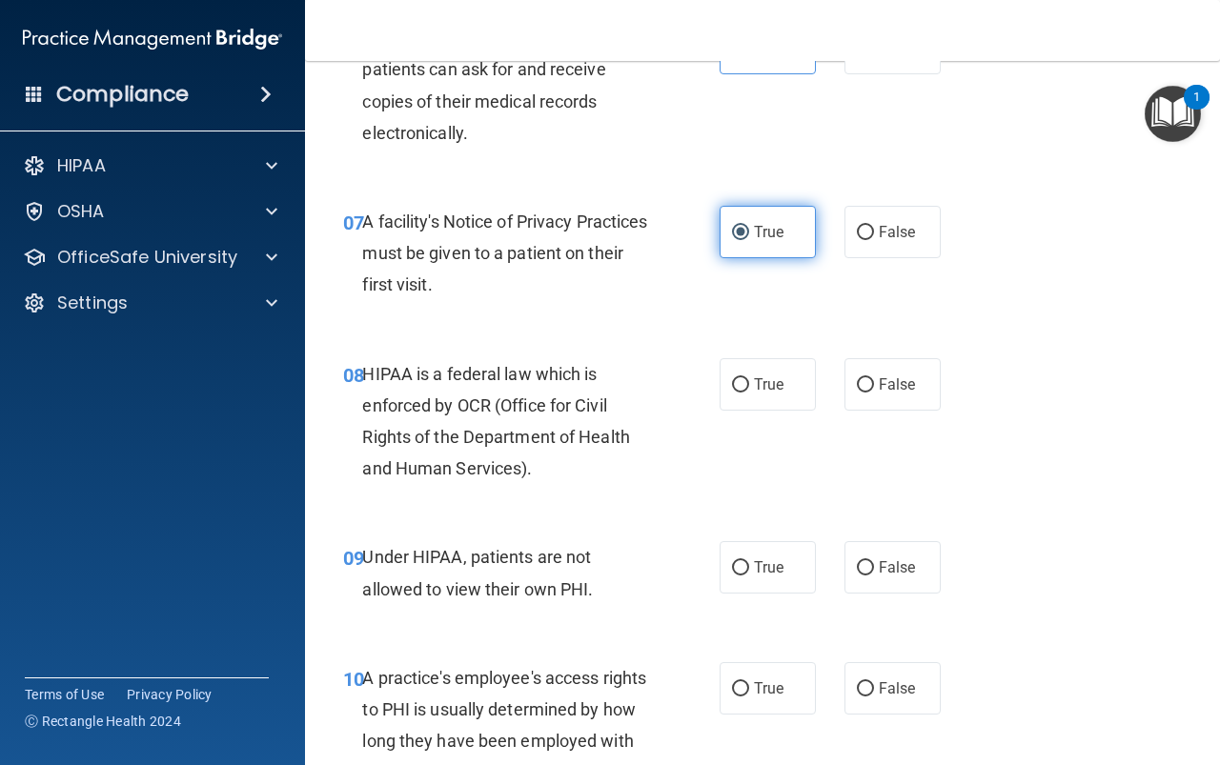
scroll to position [1239, 0]
click at [758, 387] on span "True" at bounding box center [769, 384] width 30 height 18
click at [749, 387] on input "True" at bounding box center [740, 384] width 17 height 14
radio input "true"
click at [758, 557] on label "True" at bounding box center [768, 566] width 96 height 52
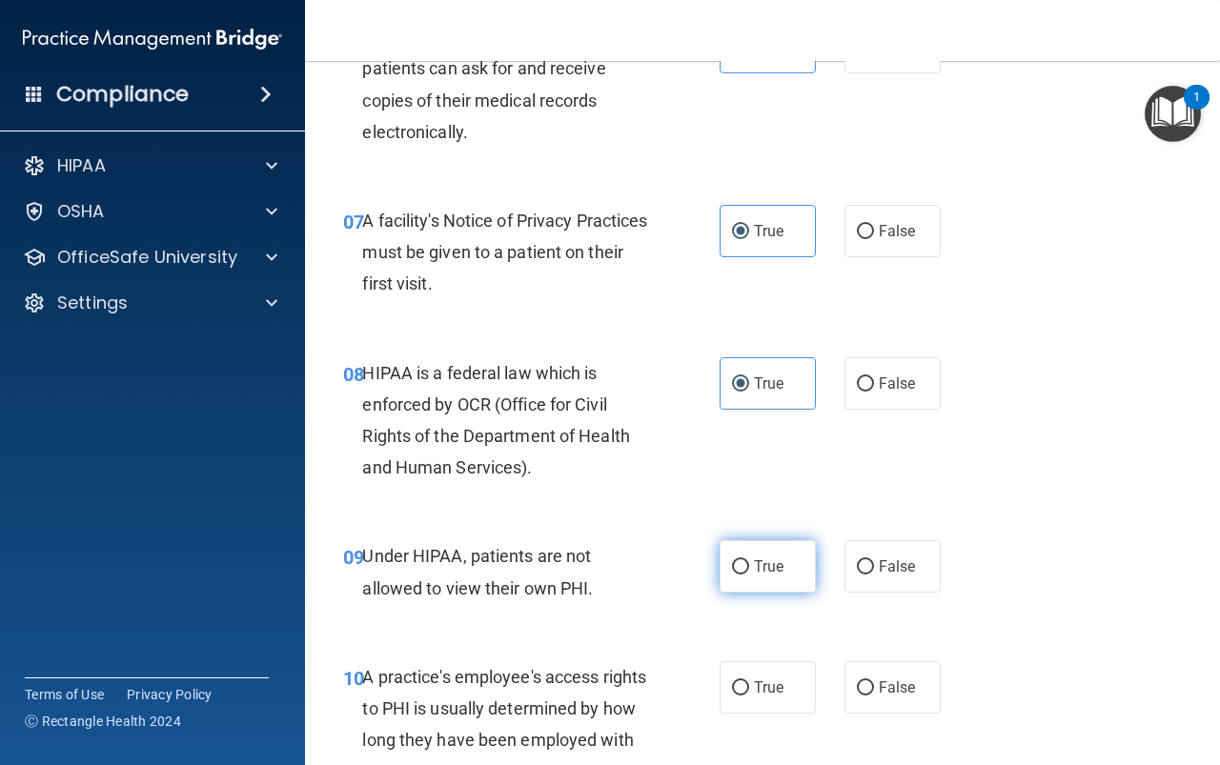
click at [749, 560] on input "True" at bounding box center [740, 567] width 17 height 14
radio input "true"
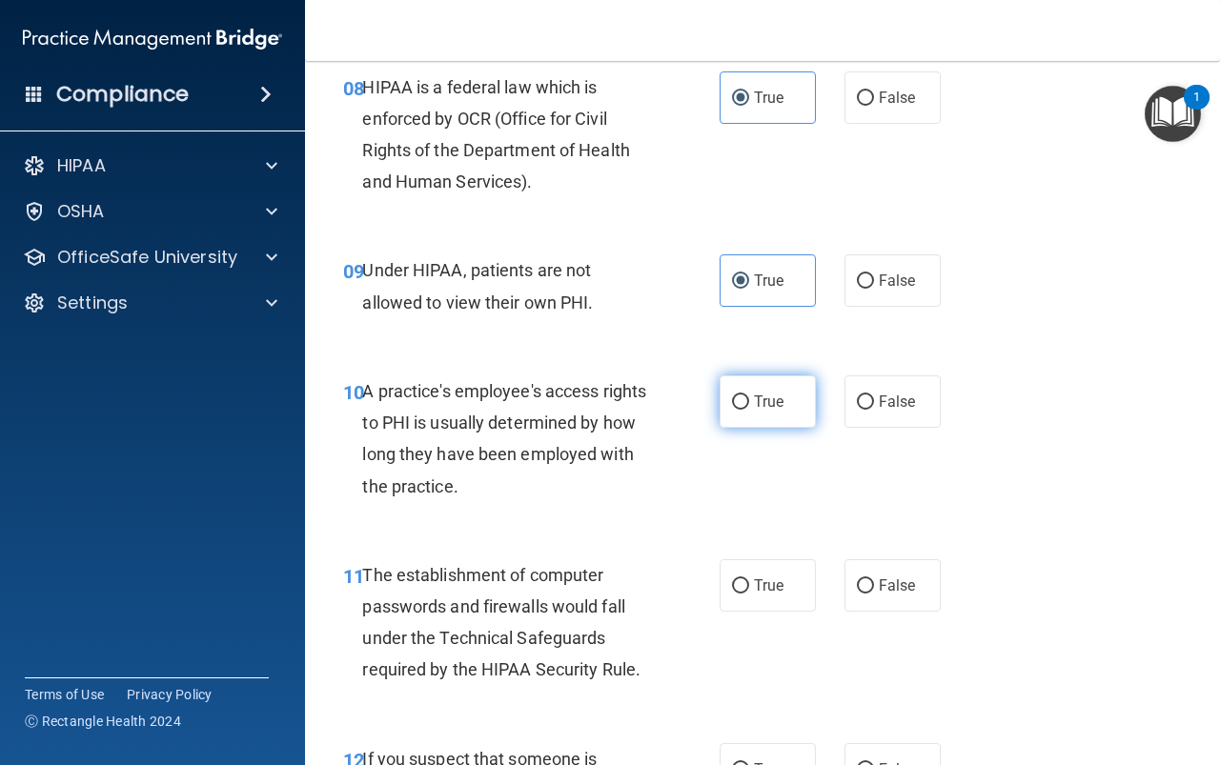
click at [742, 393] on label "True" at bounding box center [768, 401] width 96 height 52
click at [742, 395] on input "True" at bounding box center [740, 402] width 17 height 14
radio input "true"
click at [755, 583] on span "True" at bounding box center [769, 586] width 30 height 18
click at [749, 583] on input "True" at bounding box center [740, 586] width 17 height 14
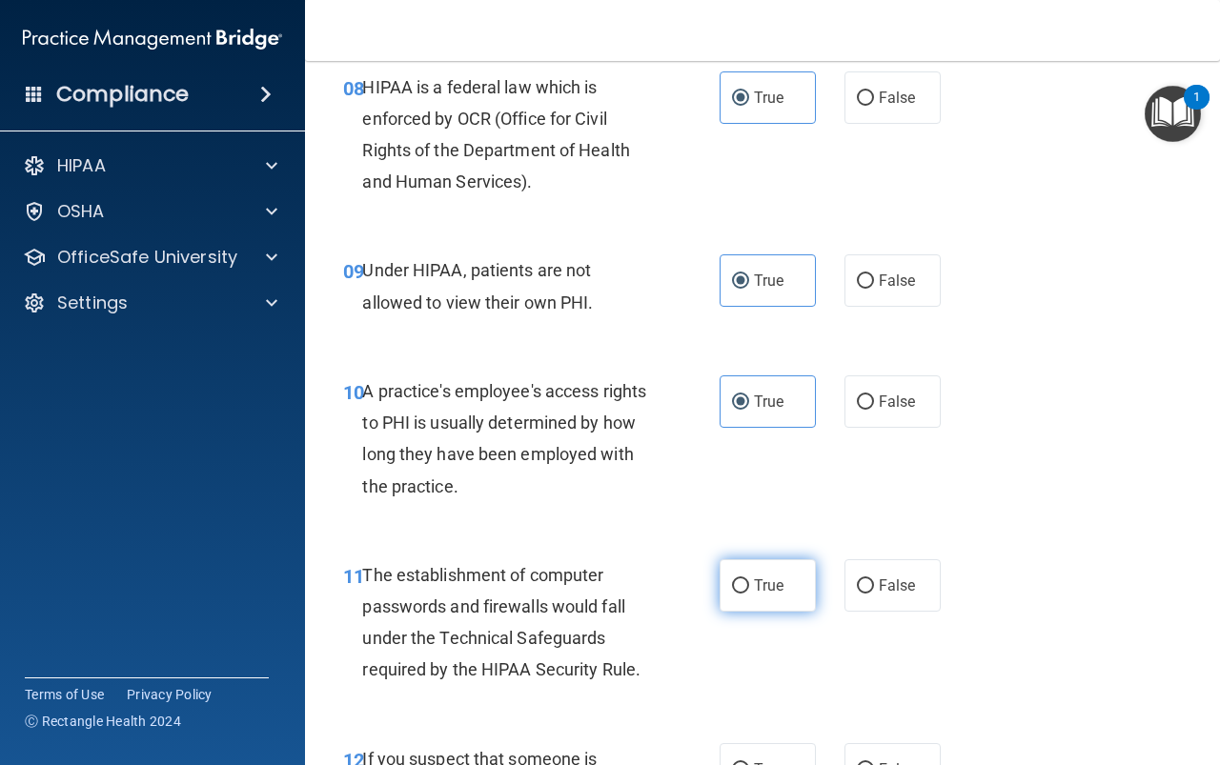
radio input "true"
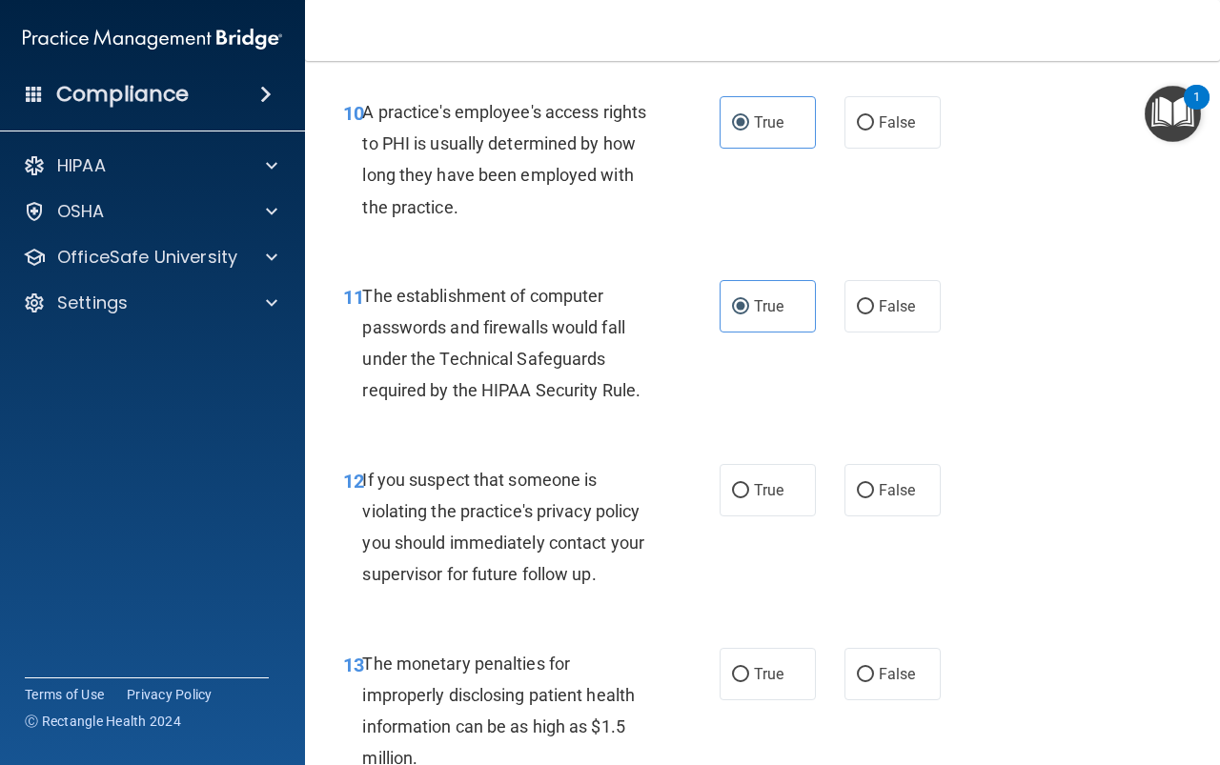
scroll to position [1811, 0]
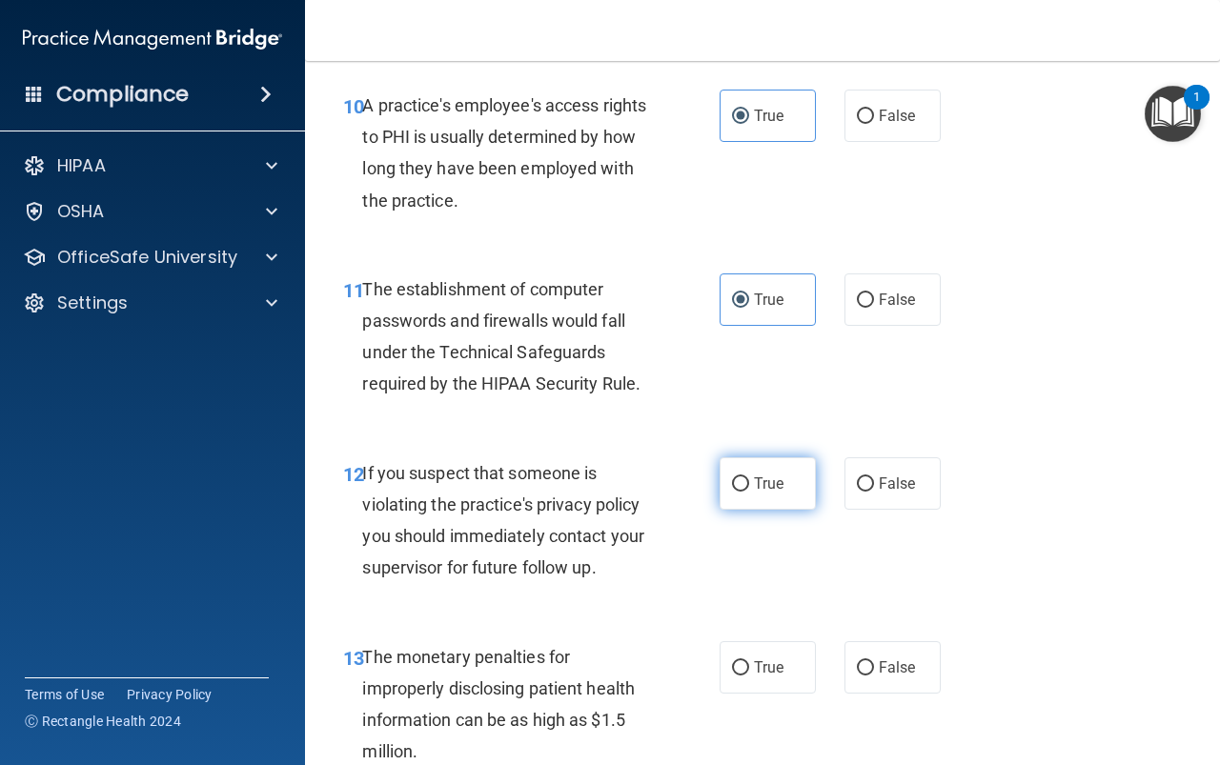
click at [766, 476] on span "True" at bounding box center [769, 484] width 30 height 18
click at [749, 477] on input "True" at bounding box center [740, 484] width 17 height 14
radio input "true"
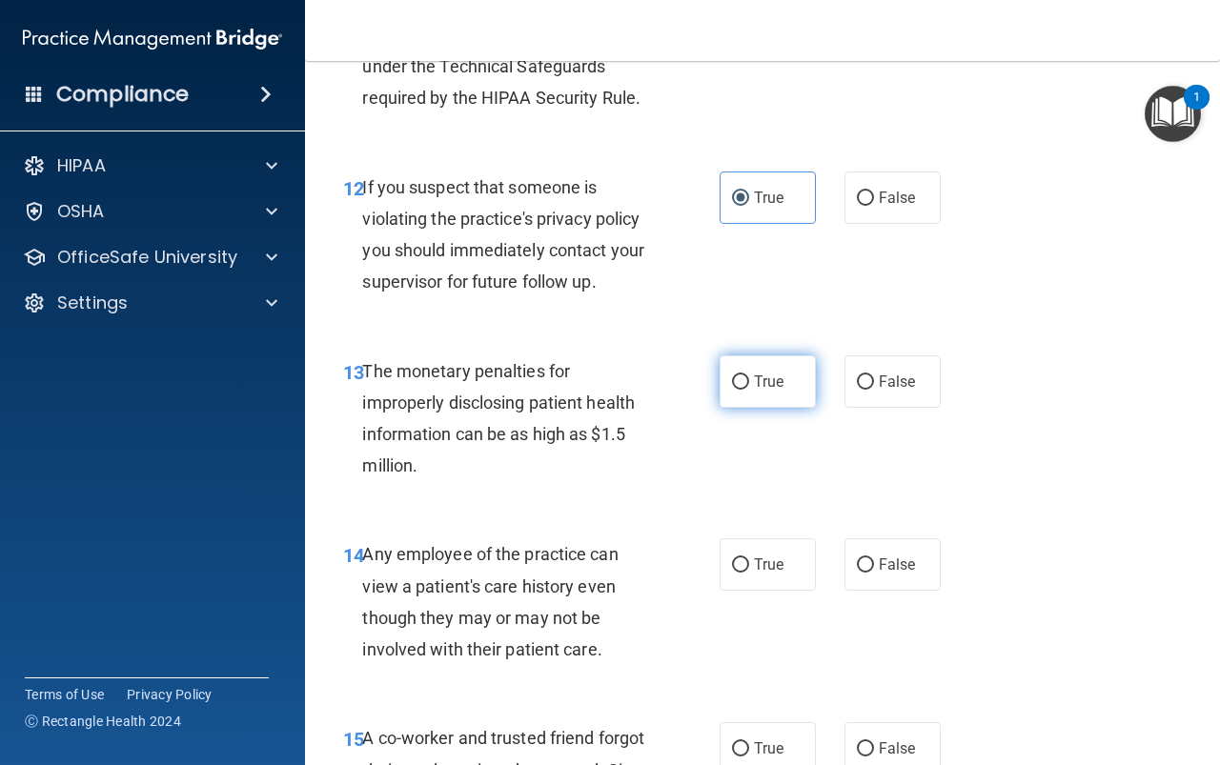
click at [776, 396] on label "True" at bounding box center [768, 381] width 96 height 52
click at [749, 390] on input "True" at bounding box center [740, 382] width 17 height 14
radio input "true"
click at [754, 558] on span "True" at bounding box center [769, 565] width 30 height 18
click at [749, 558] on input "True" at bounding box center [740, 565] width 17 height 14
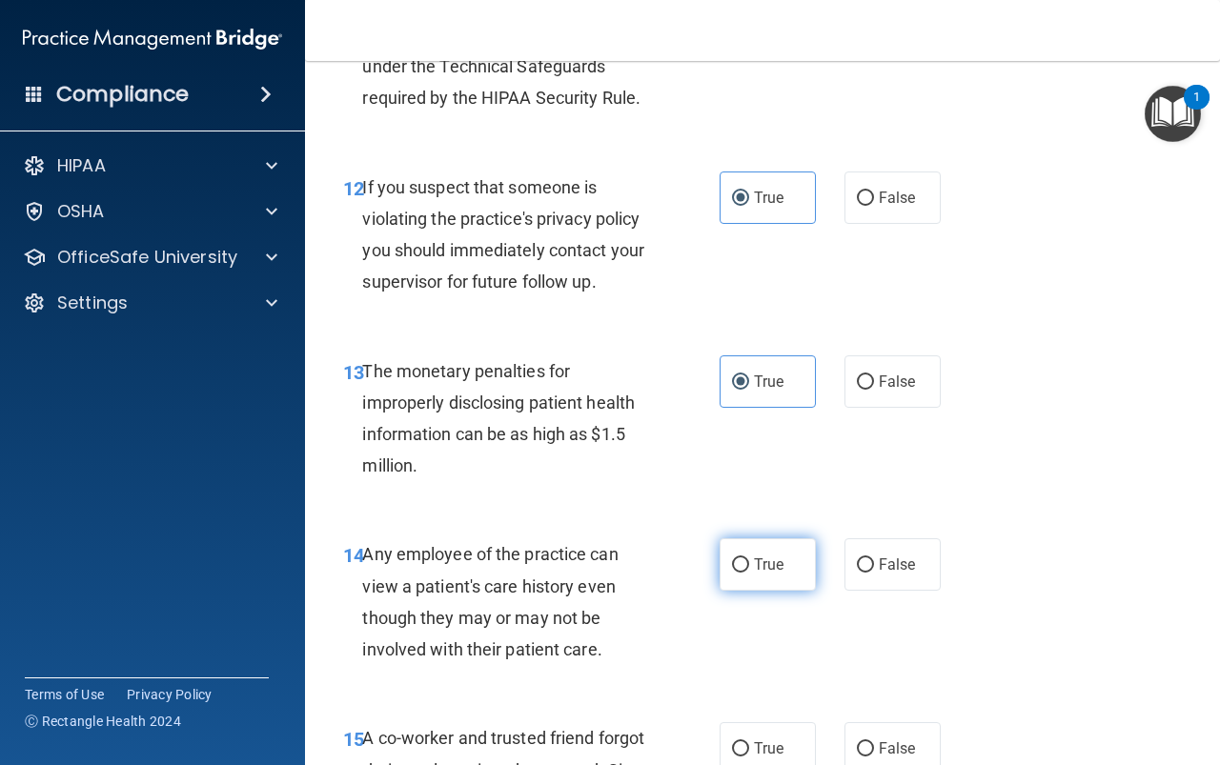
radio input "true"
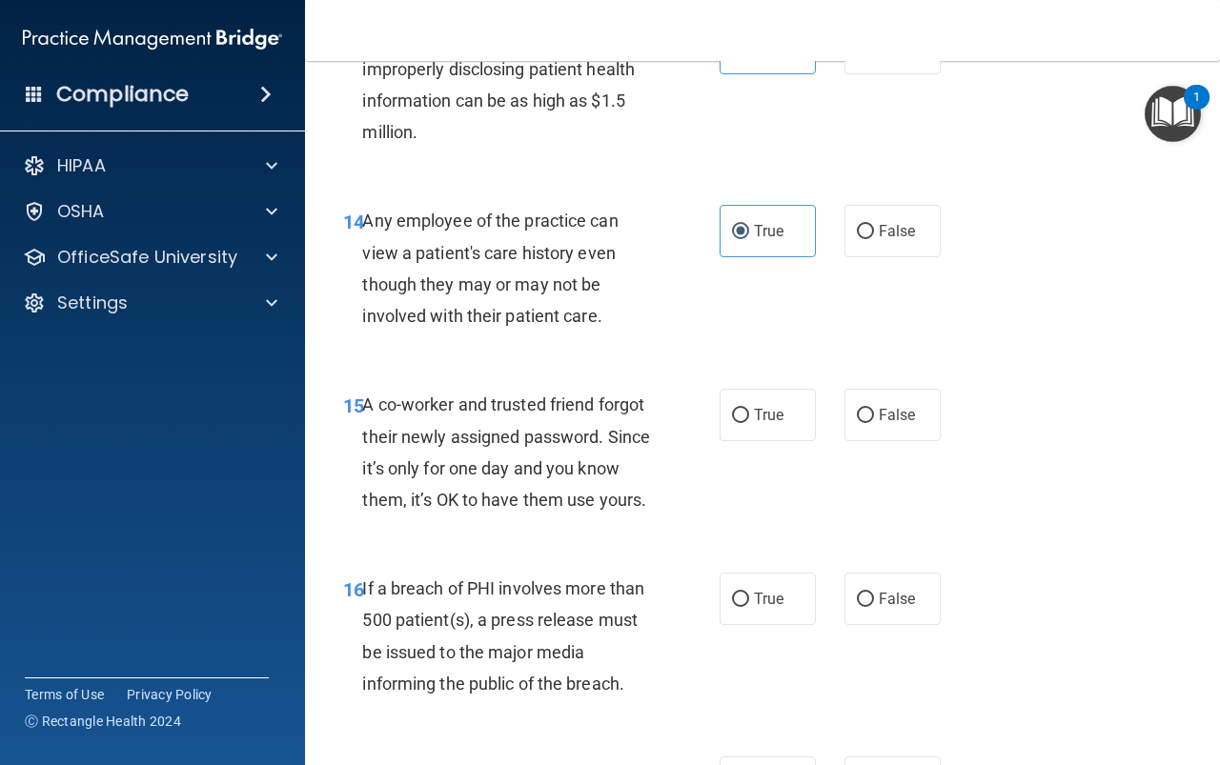
scroll to position [2573, 0]
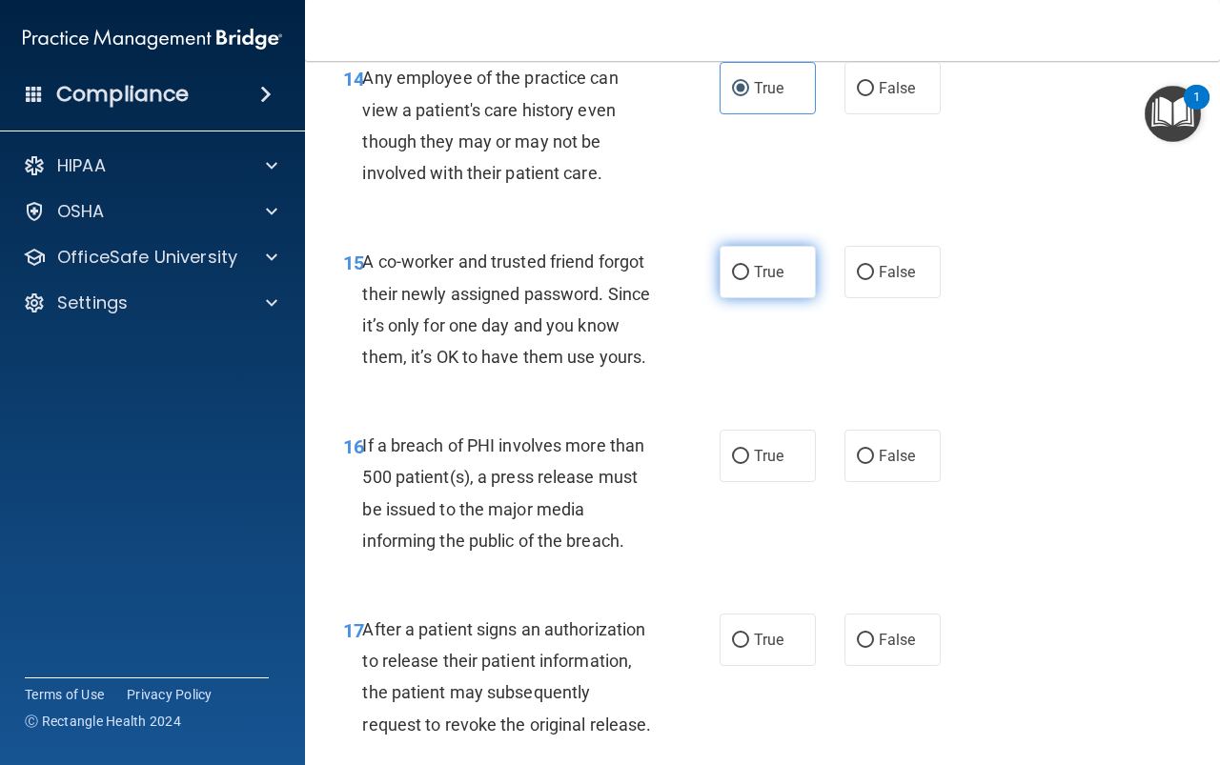
click at [757, 275] on span "True" at bounding box center [769, 272] width 30 height 18
click at [749, 275] on input "True" at bounding box center [740, 273] width 17 height 14
radio input "true"
click at [740, 464] on input "True" at bounding box center [740, 457] width 17 height 14
radio input "true"
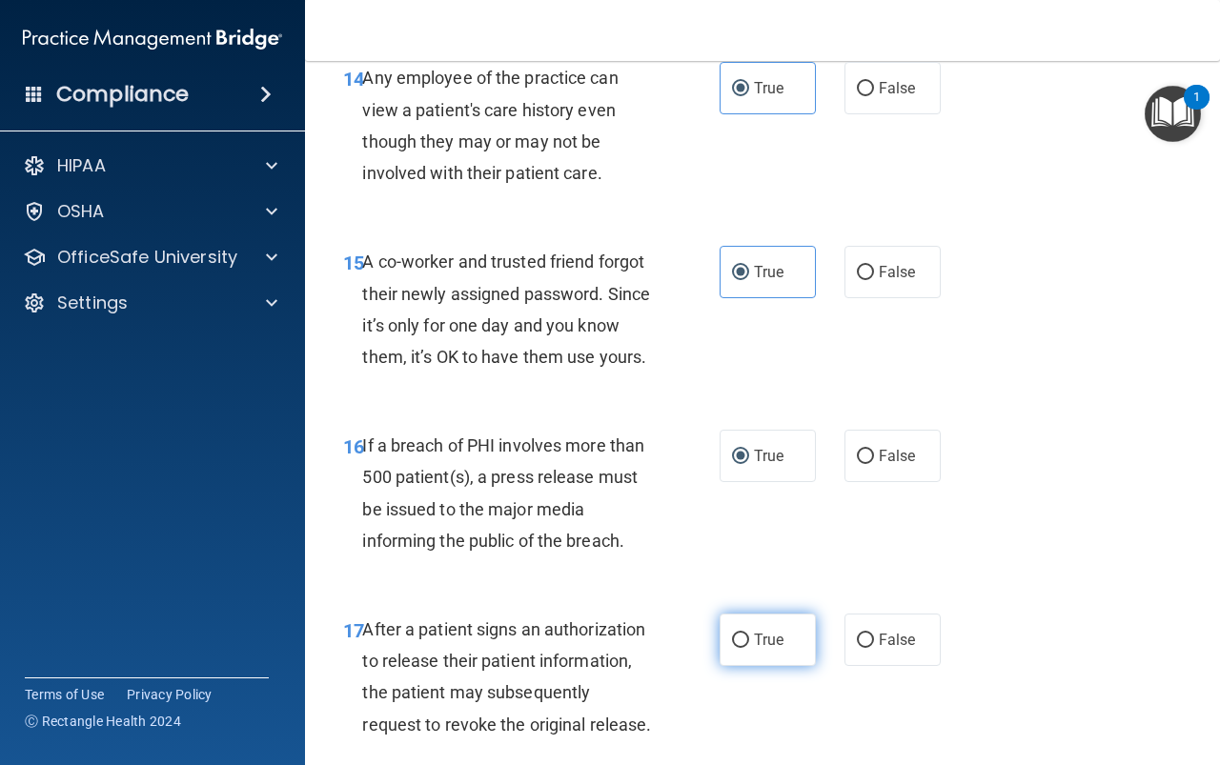
click at [766, 649] on span "True" at bounding box center [769, 640] width 30 height 18
click at [749, 648] on input "True" at bounding box center [740, 641] width 17 height 14
radio input "true"
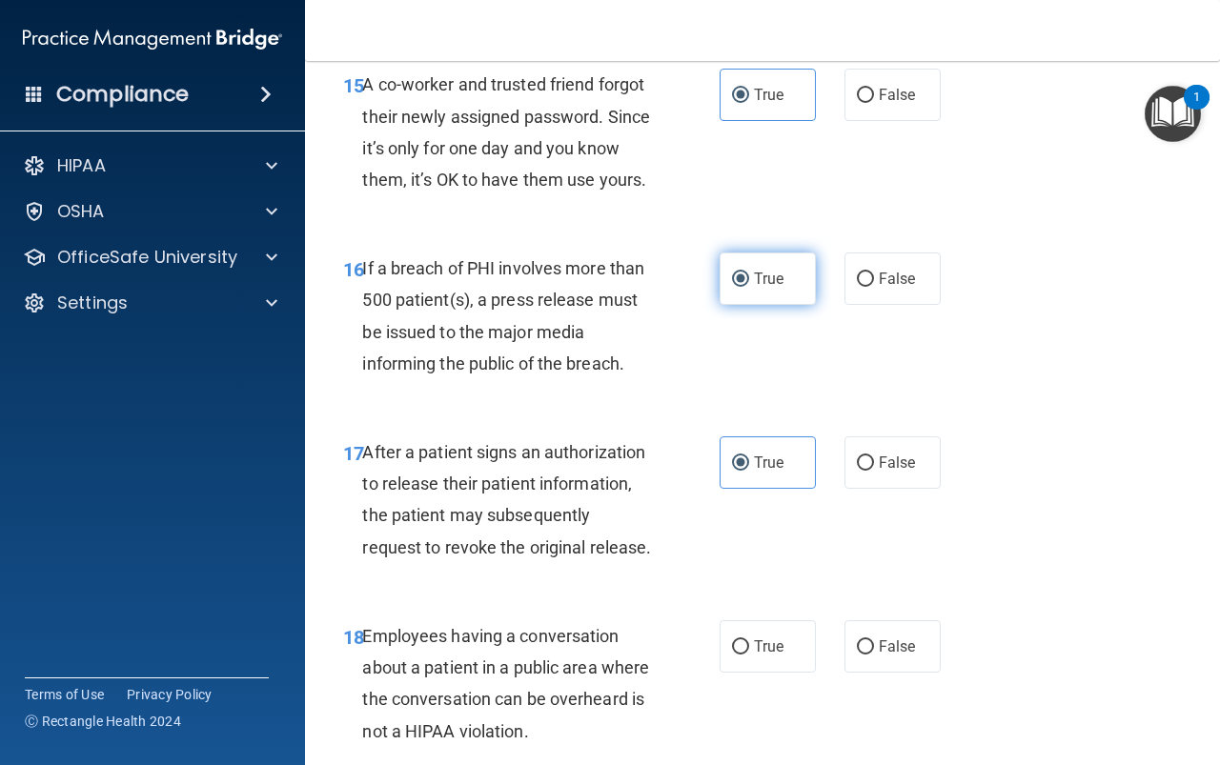
scroll to position [2954, 0]
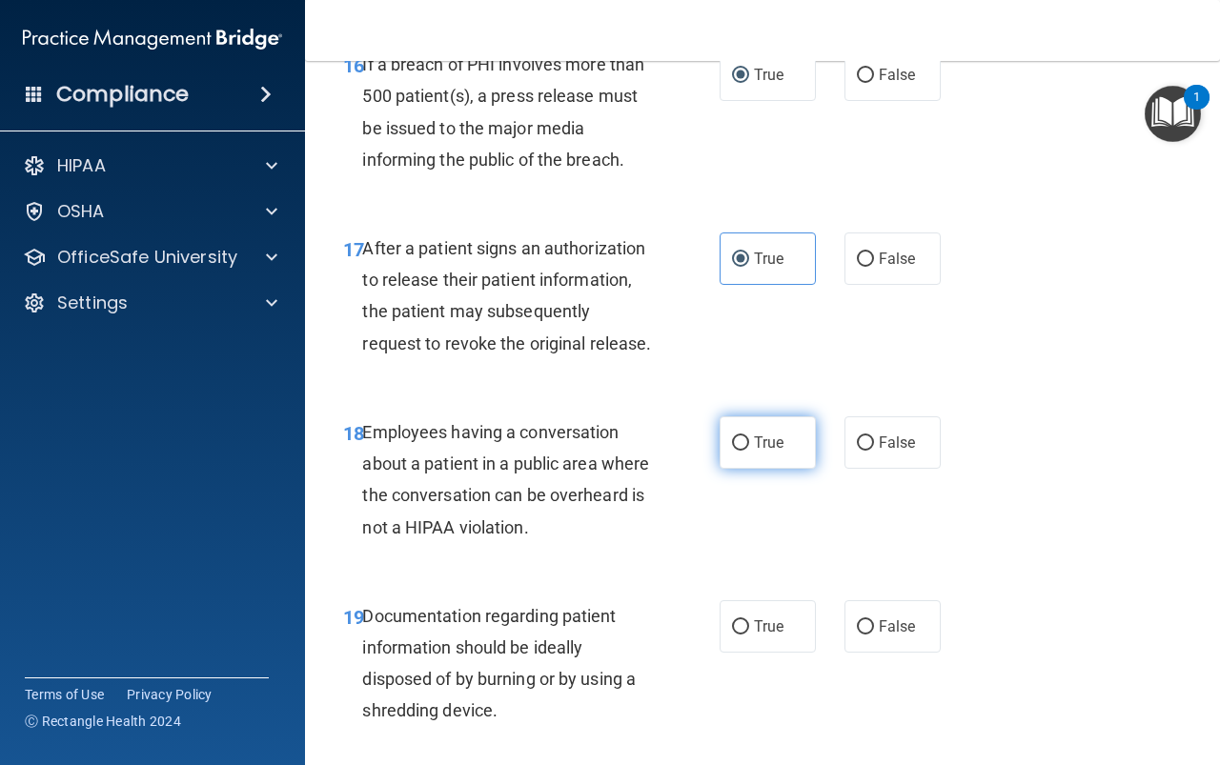
click at [762, 469] on label "True" at bounding box center [768, 442] width 96 height 52
click at [749, 451] on input "True" at bounding box center [740, 443] width 17 height 14
radio input "true"
click at [740, 635] on input "True" at bounding box center [740, 627] width 17 height 14
radio input "true"
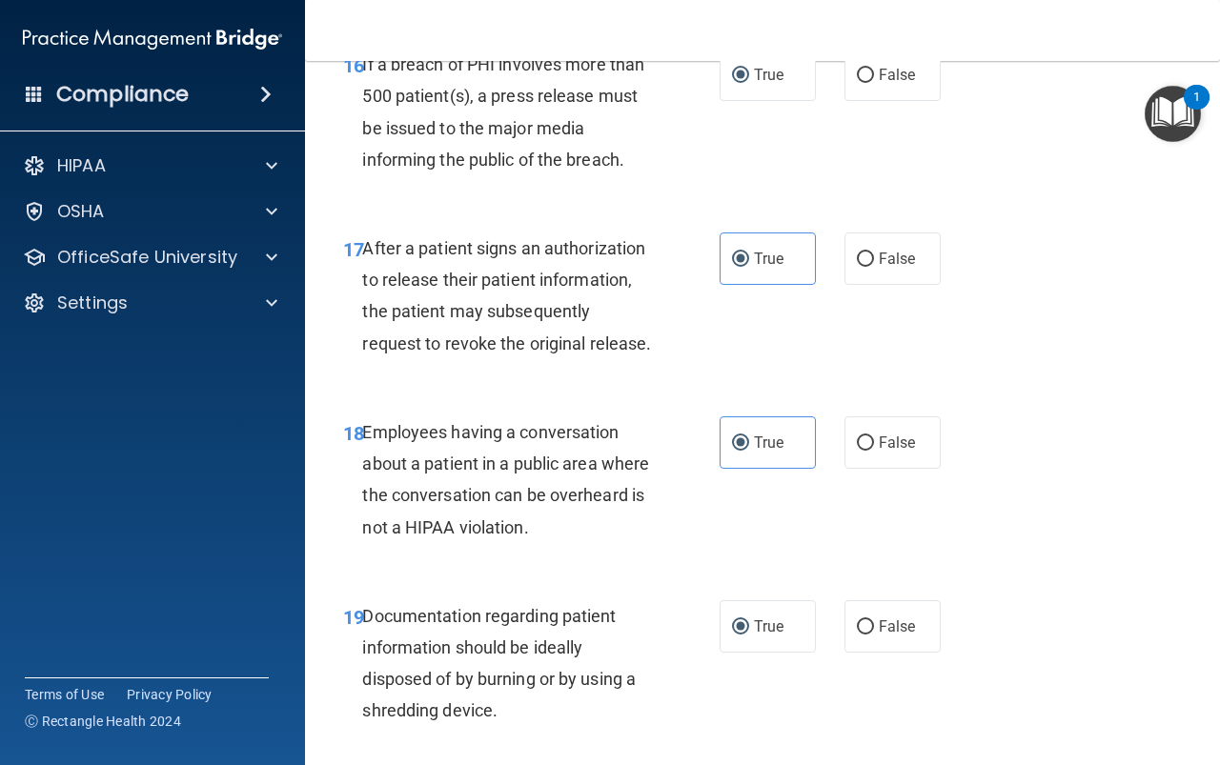
scroll to position [3335, 0]
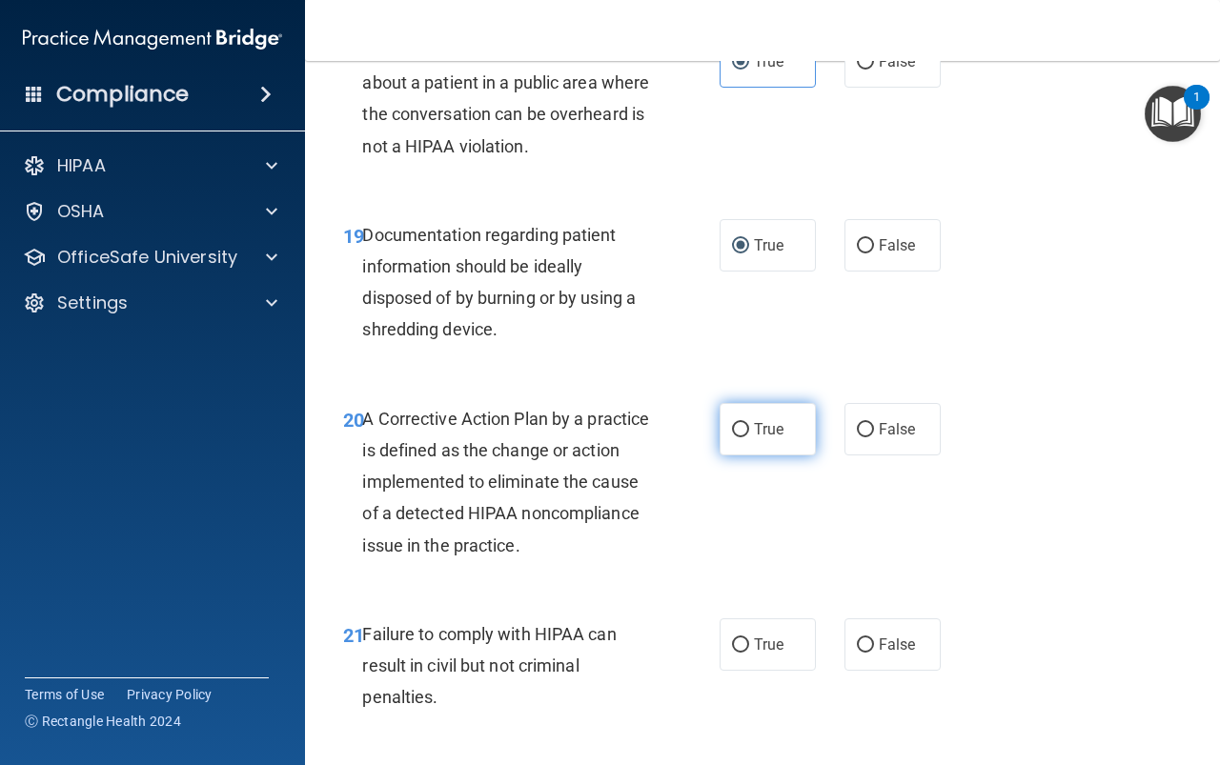
click at [765, 438] on span "True" at bounding box center [769, 429] width 30 height 18
click at [749, 437] on input "True" at bounding box center [740, 430] width 17 height 14
radio input "true"
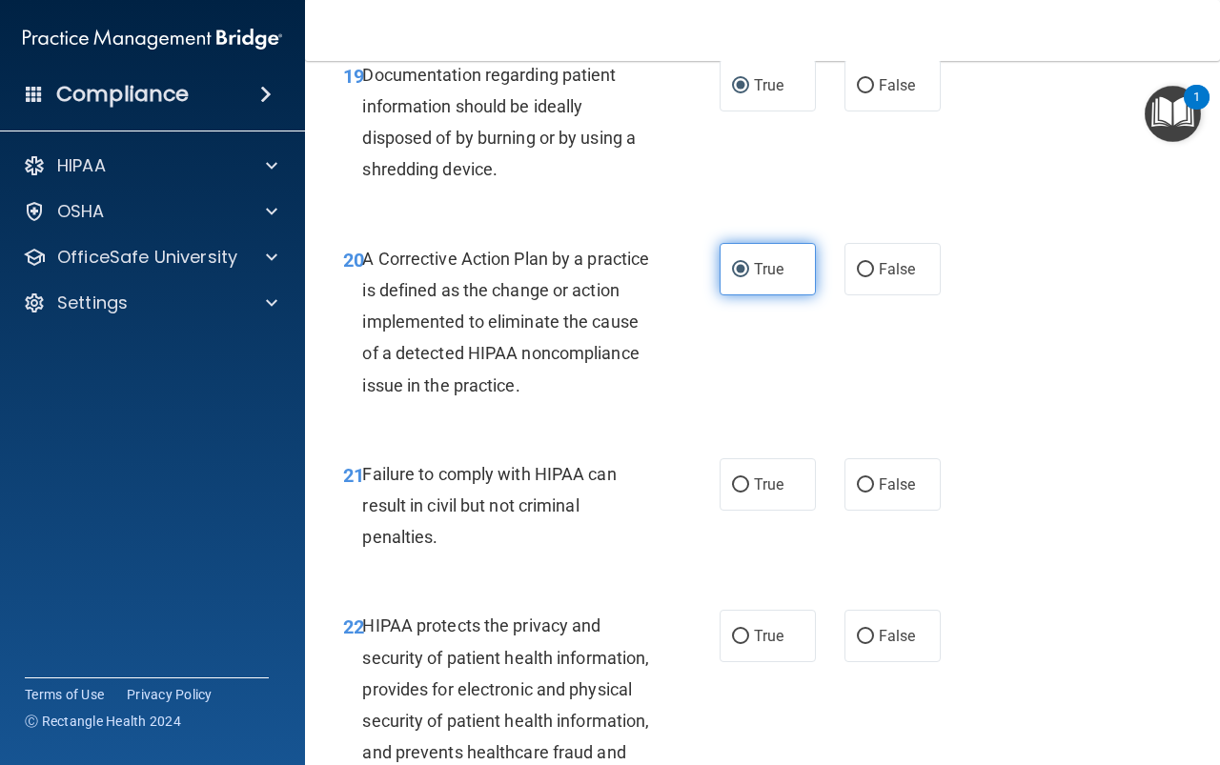
scroll to position [3717, 0]
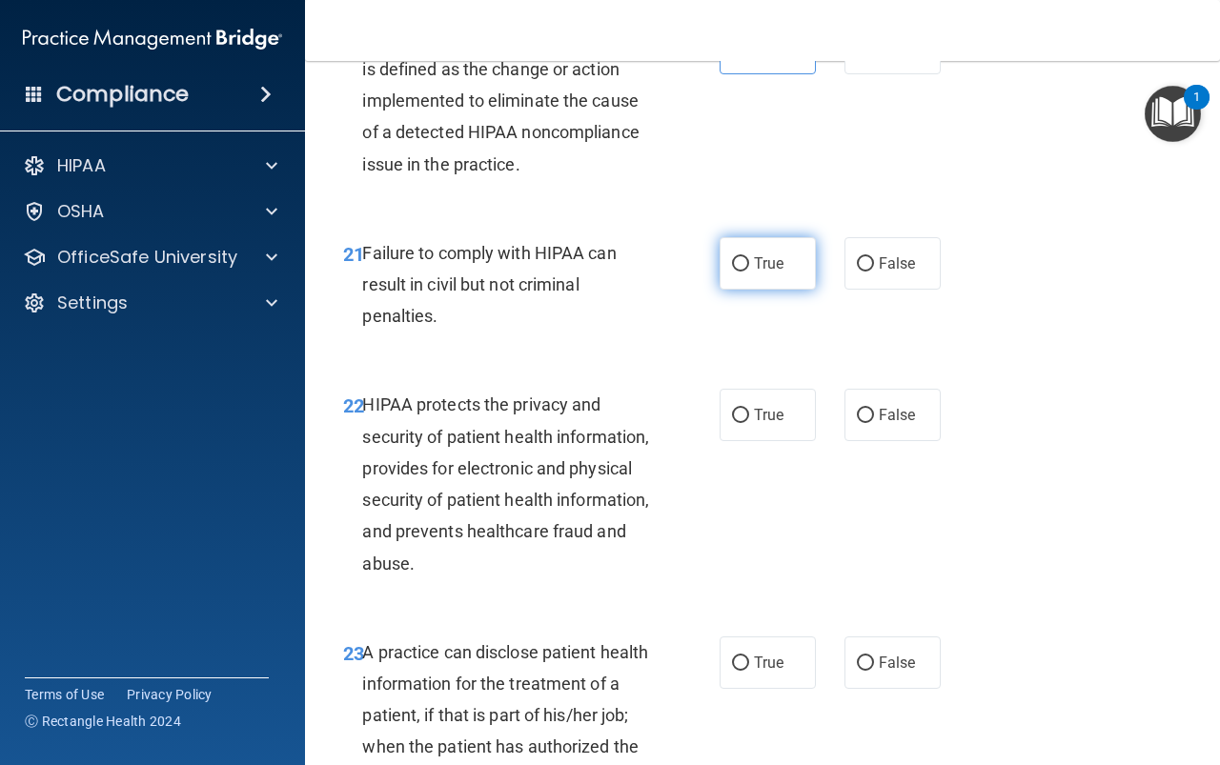
click at [763, 290] on label "True" at bounding box center [768, 263] width 96 height 52
click at [749, 272] on input "True" at bounding box center [740, 264] width 17 height 14
radio input "true"
click at [754, 441] on label "True" at bounding box center [768, 415] width 96 height 52
click at [749, 423] on input "True" at bounding box center [740, 416] width 17 height 14
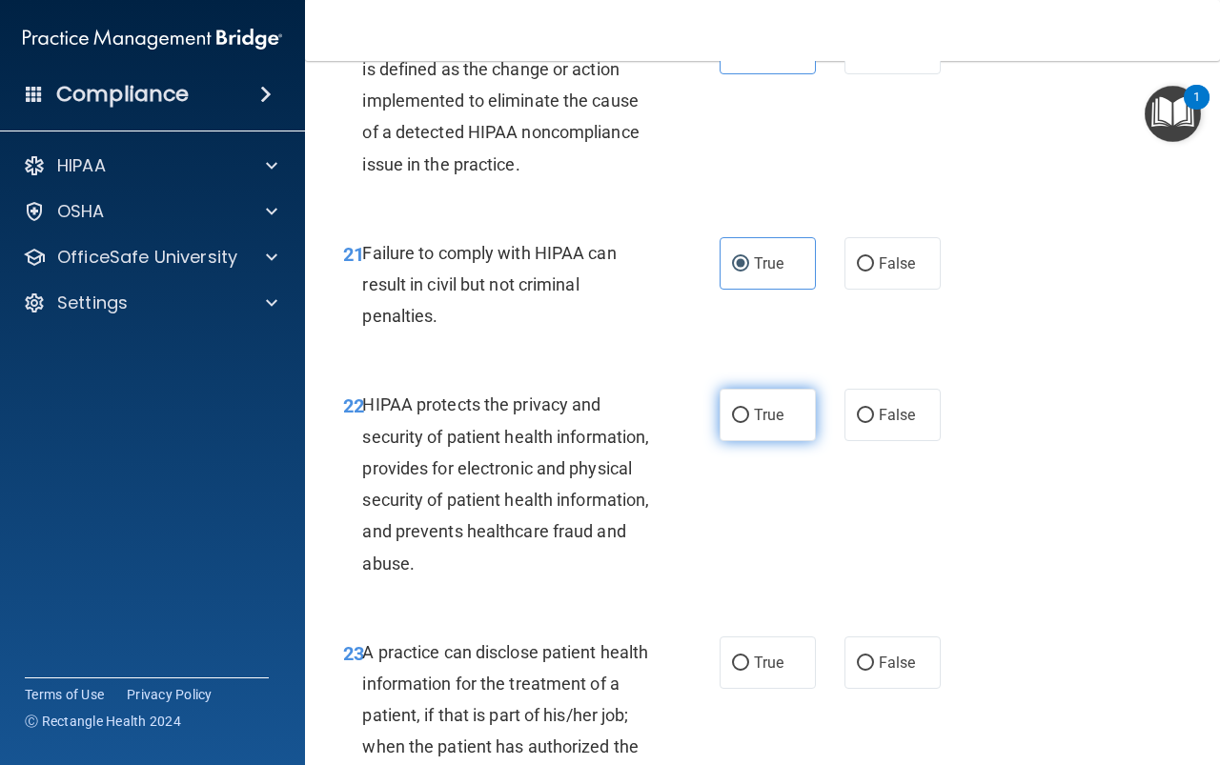
radio input "true"
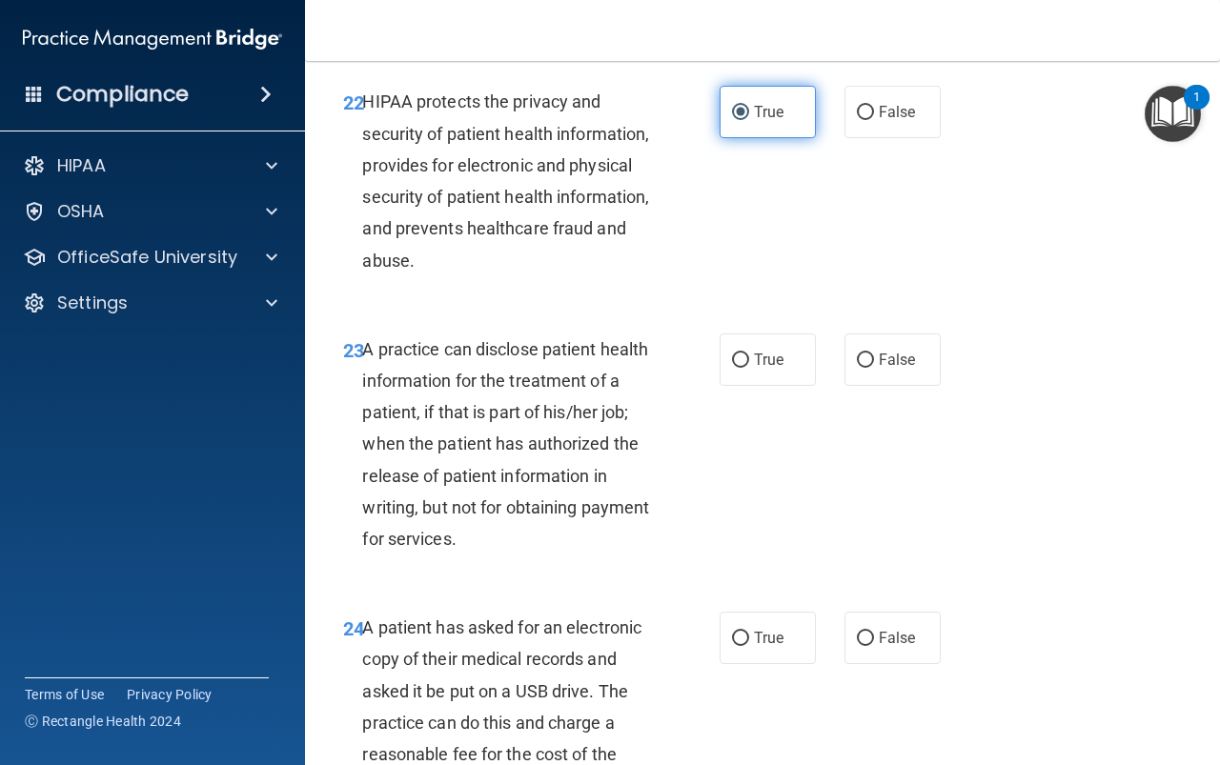
scroll to position [4098, 0]
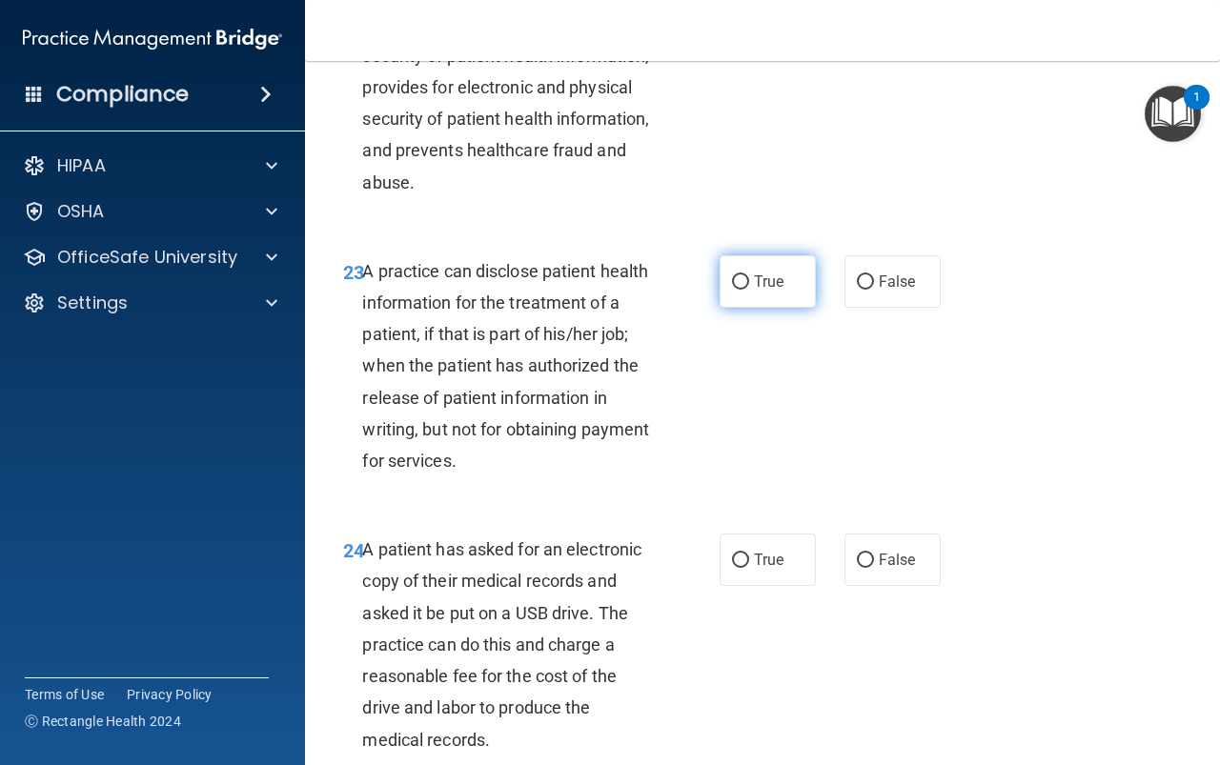
click at [758, 308] on label "True" at bounding box center [768, 281] width 96 height 52
click at [749, 290] on input "True" at bounding box center [740, 282] width 17 height 14
radio input "true"
click at [760, 586] on label "True" at bounding box center [768, 560] width 96 height 52
click at [749, 568] on input "True" at bounding box center [740, 561] width 17 height 14
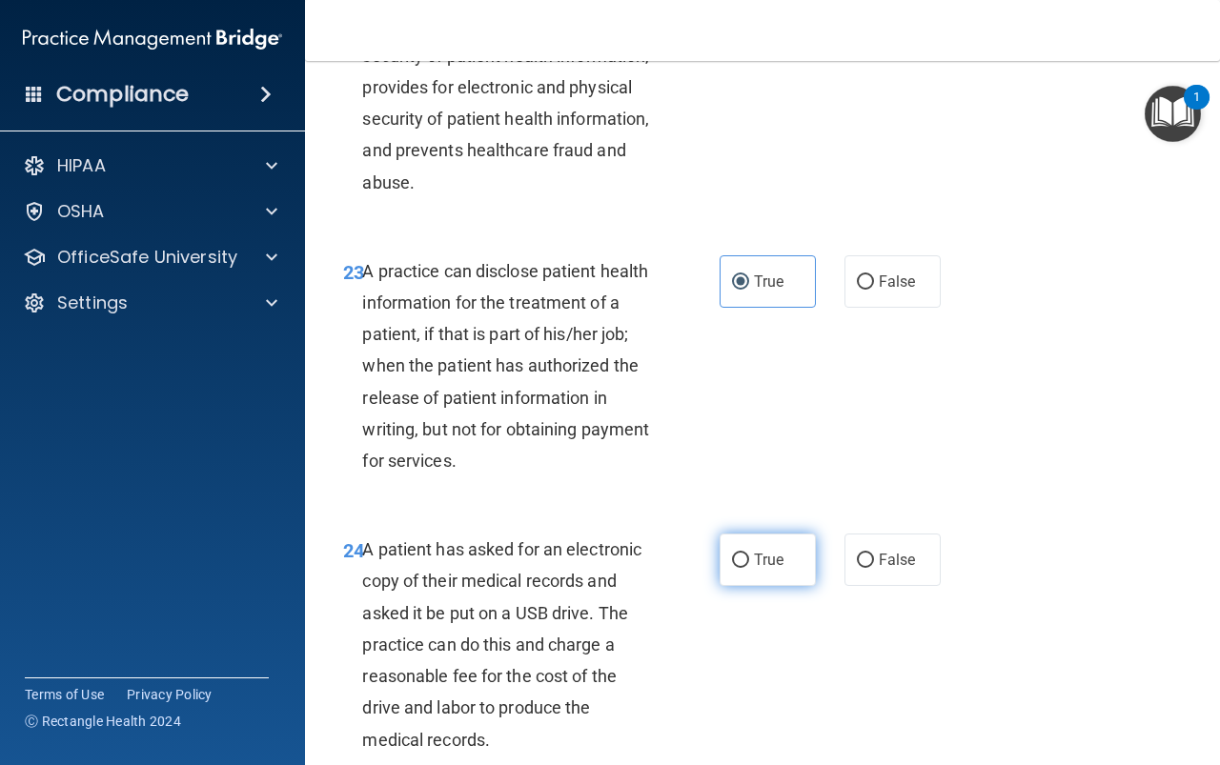
radio input "true"
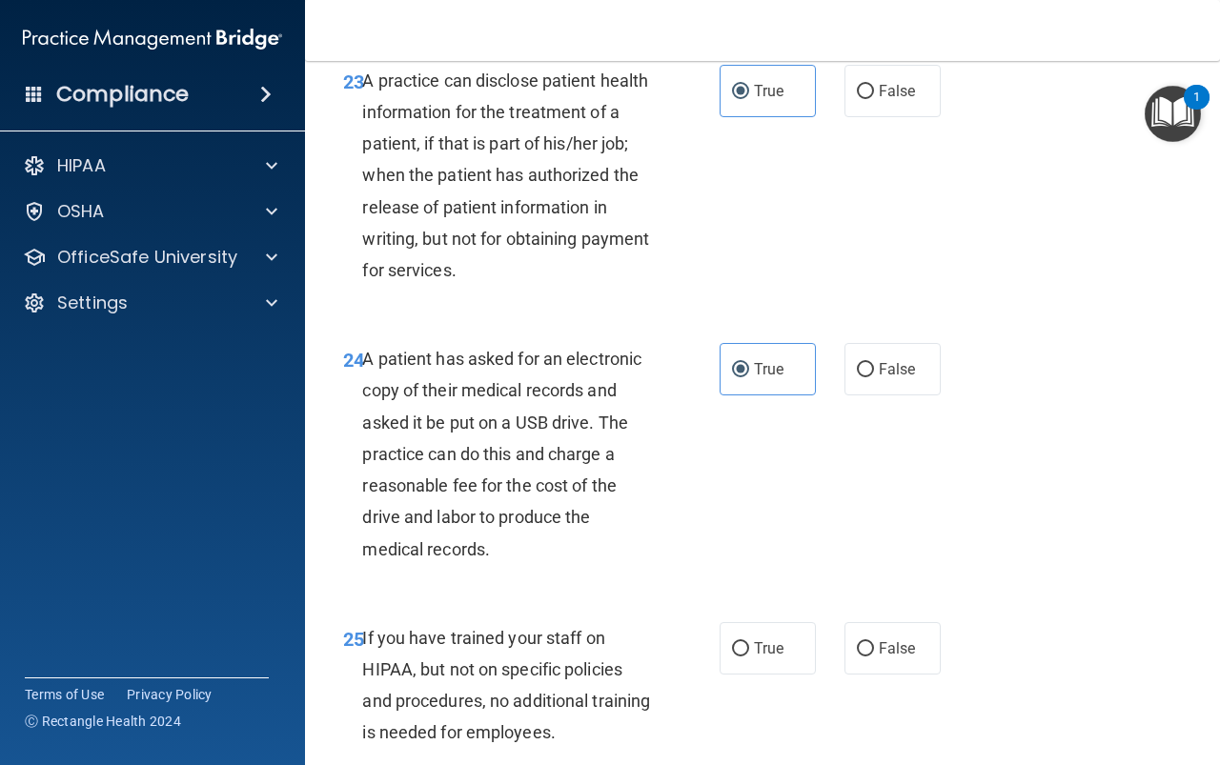
scroll to position [4574, 0]
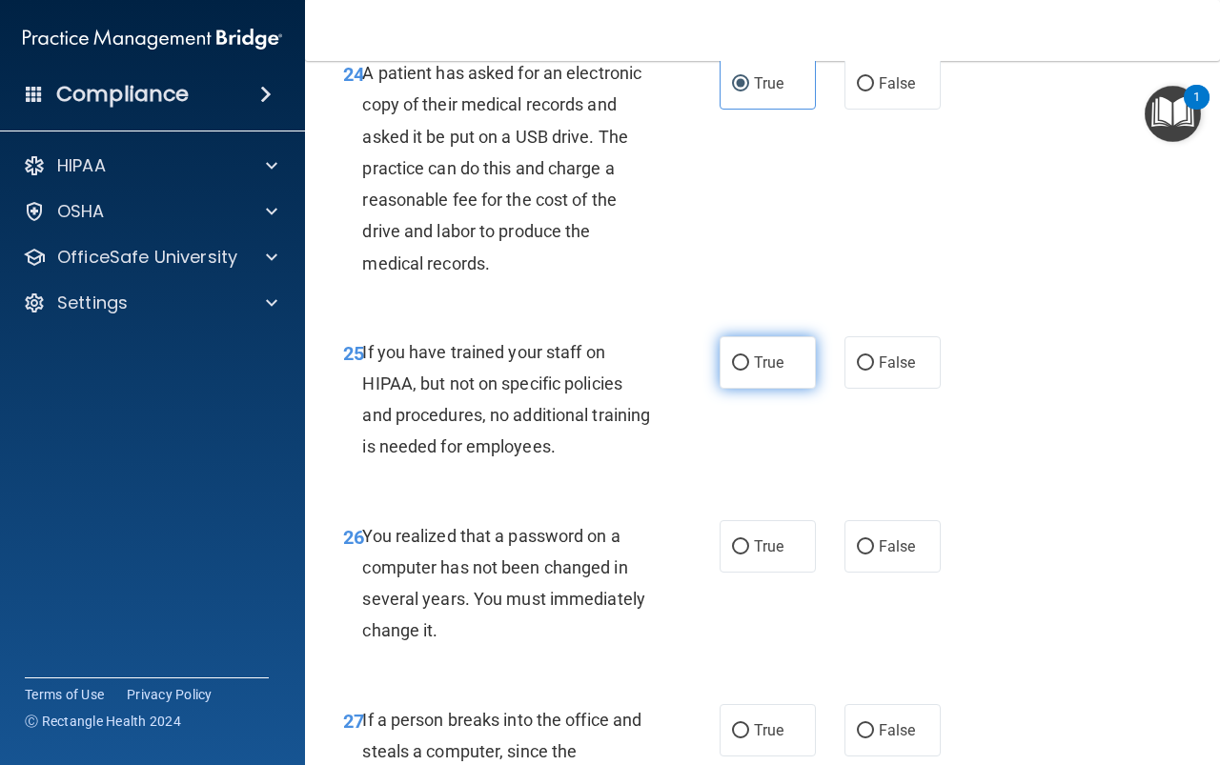
click at [759, 372] on span "True" at bounding box center [769, 363] width 30 height 18
click at [749, 371] on input "True" at bounding box center [740, 363] width 17 height 14
radio input "true"
click at [764, 556] on span "True" at bounding box center [769, 546] width 30 height 18
click at [749, 555] on input "True" at bounding box center [740, 547] width 17 height 14
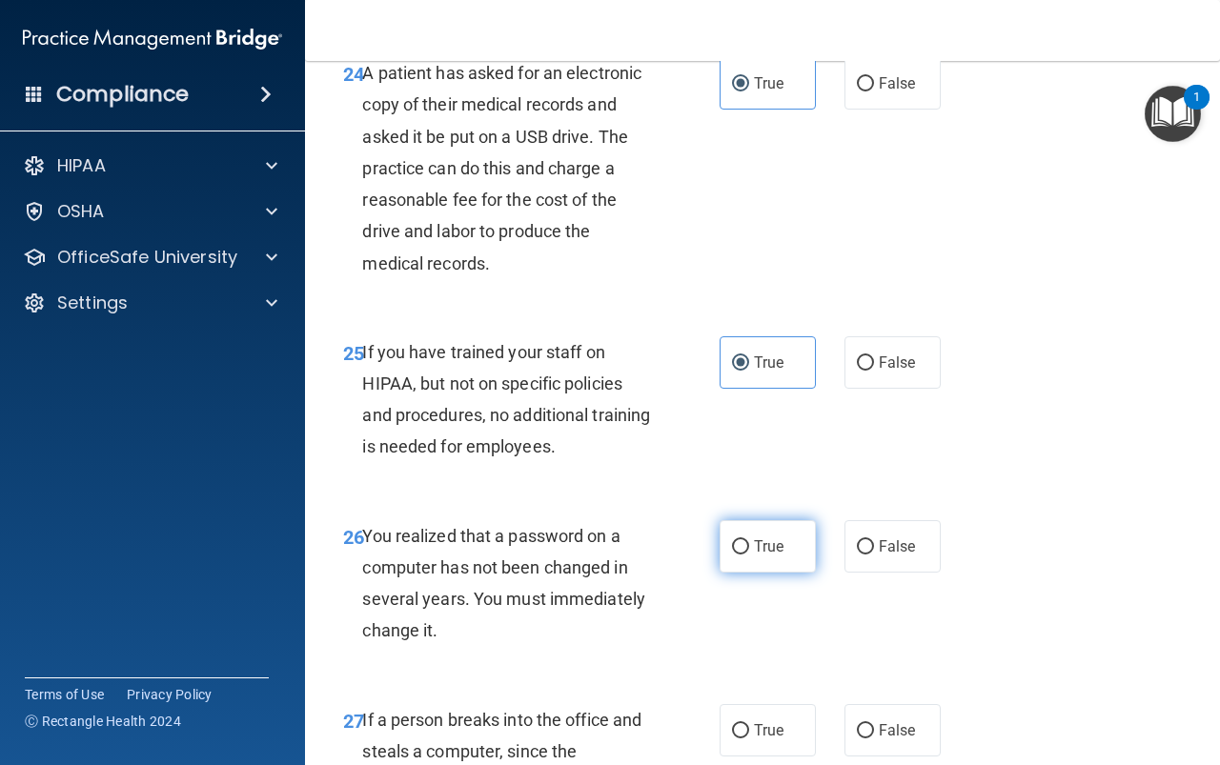
radio input "true"
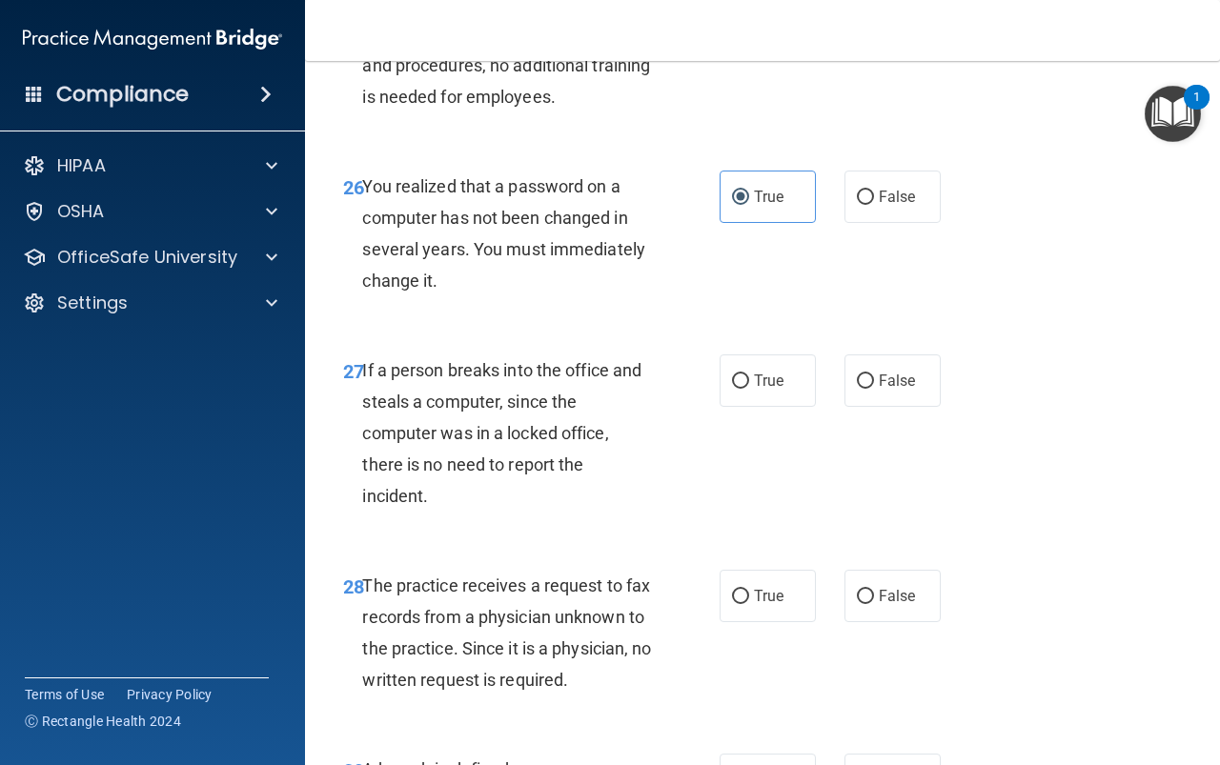
scroll to position [5146, 0]
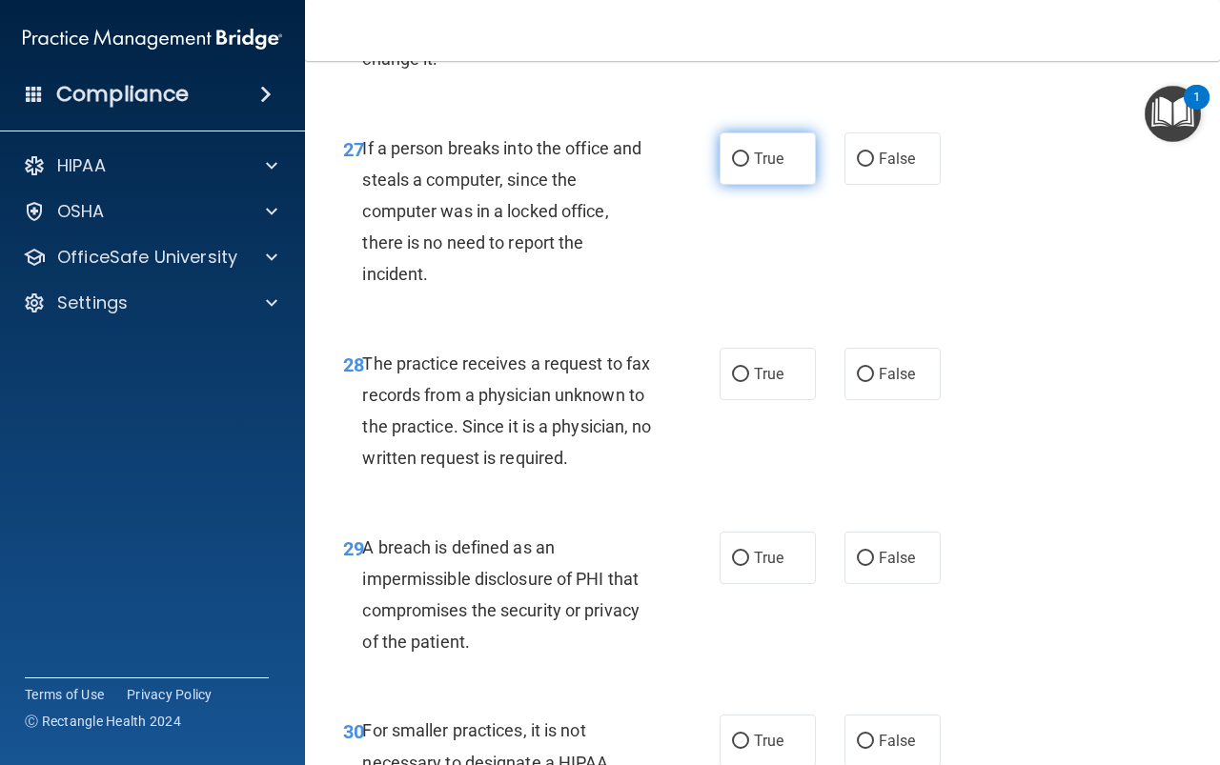
click at [776, 168] on span "True" at bounding box center [769, 159] width 30 height 18
click at [749, 167] on input "True" at bounding box center [740, 159] width 17 height 14
radio input "true"
click at [765, 383] on span "True" at bounding box center [769, 374] width 30 height 18
click at [761, 584] on label "True" at bounding box center [768, 558] width 96 height 52
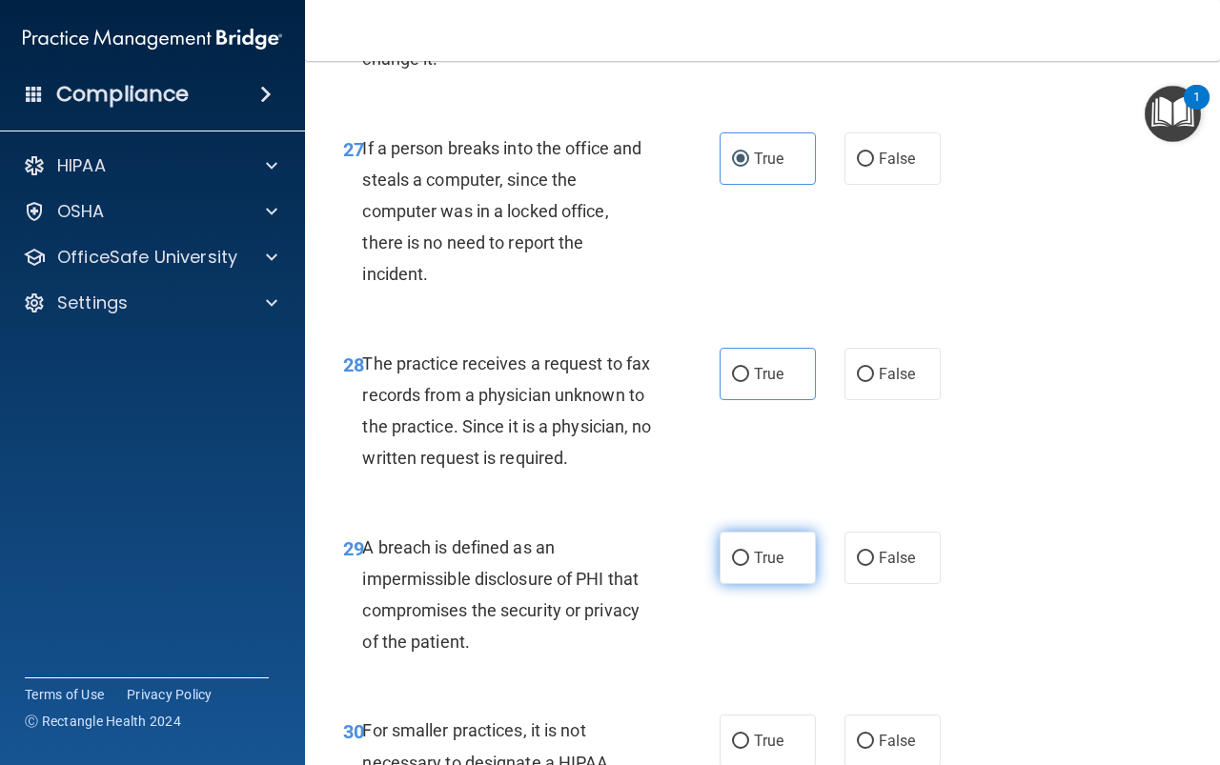
click at [749, 566] on input "True" at bounding box center [740, 559] width 17 height 14
radio input "true"
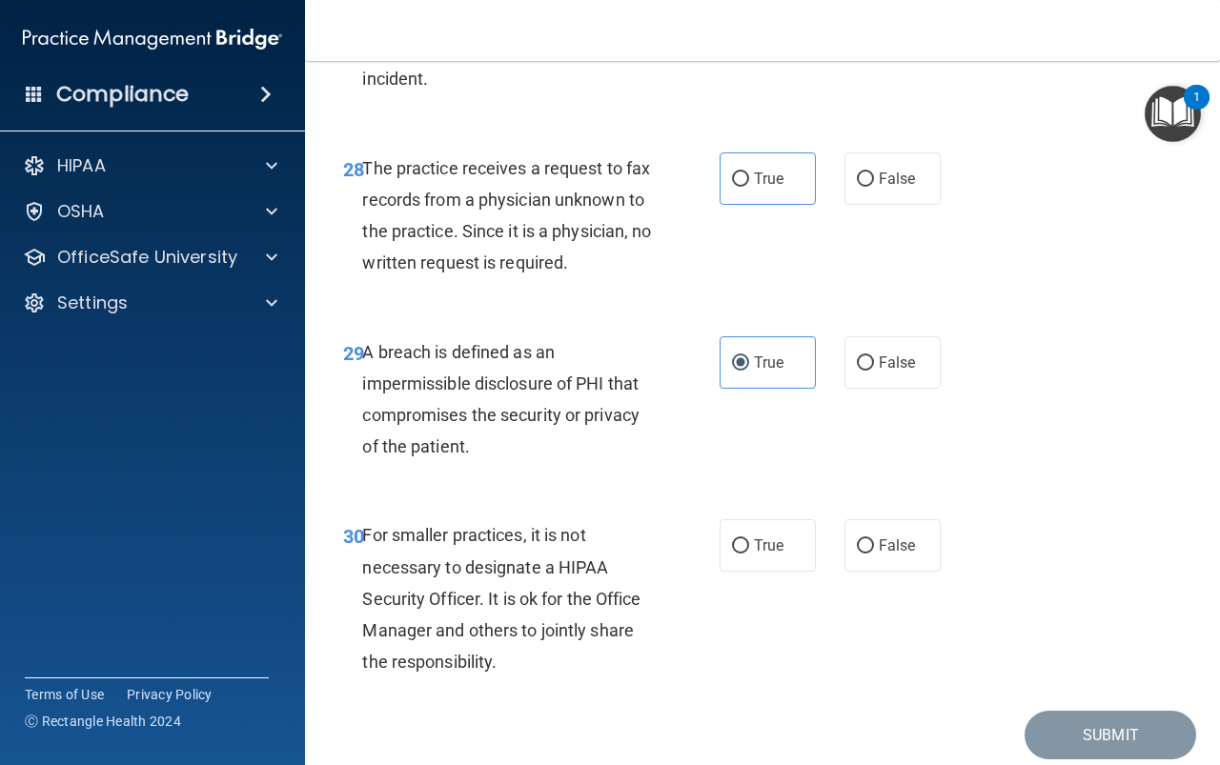
scroll to position [5507, 0]
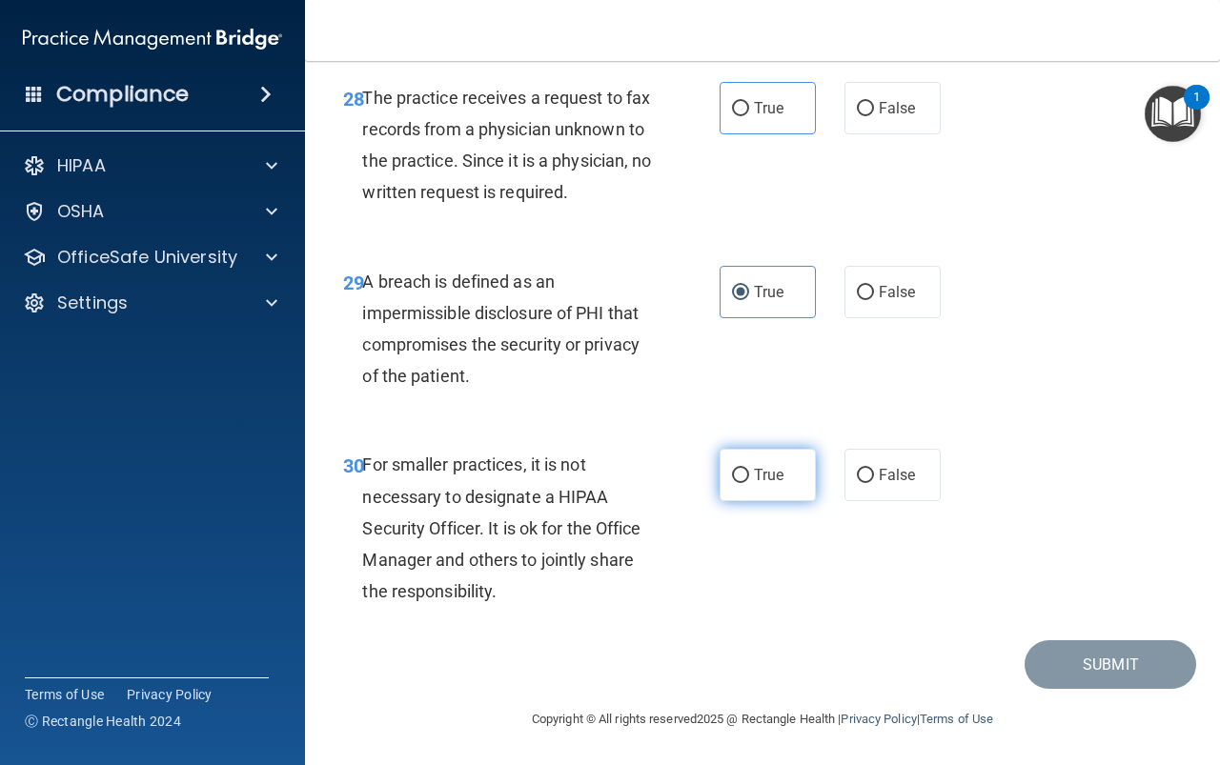
click at [764, 478] on span "True" at bounding box center [769, 475] width 30 height 18
click at [749, 478] on input "True" at bounding box center [740, 476] width 17 height 14
radio input "true"
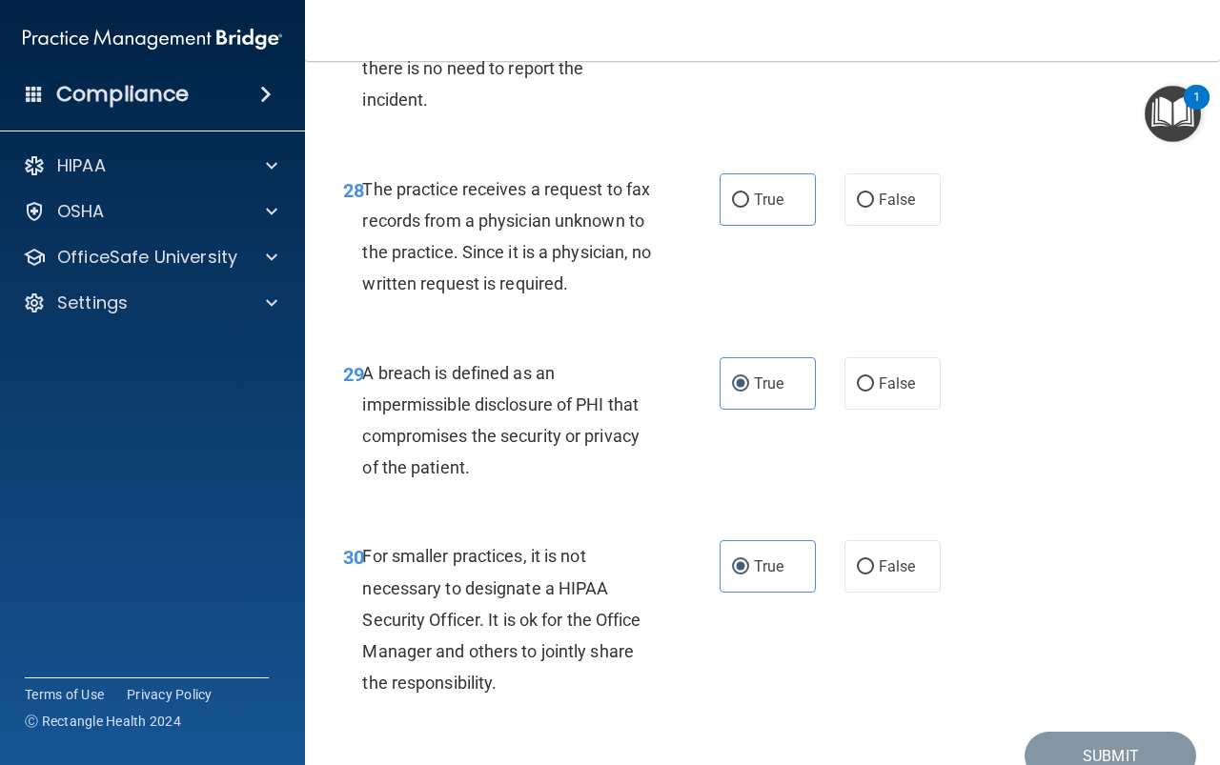
scroll to position [5317, 0]
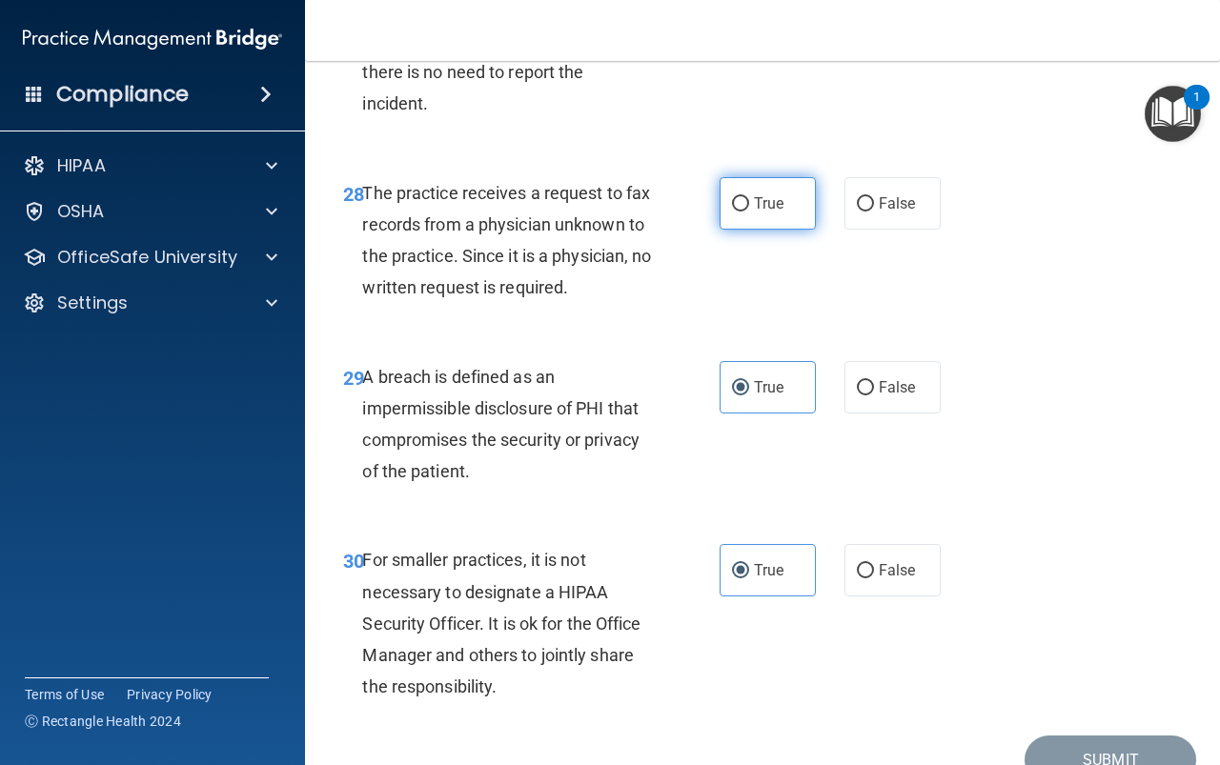
click at [760, 213] on span "True" at bounding box center [769, 203] width 30 height 18
click at [749, 212] on input "True" at bounding box center [740, 204] width 17 height 14
radio input "true"
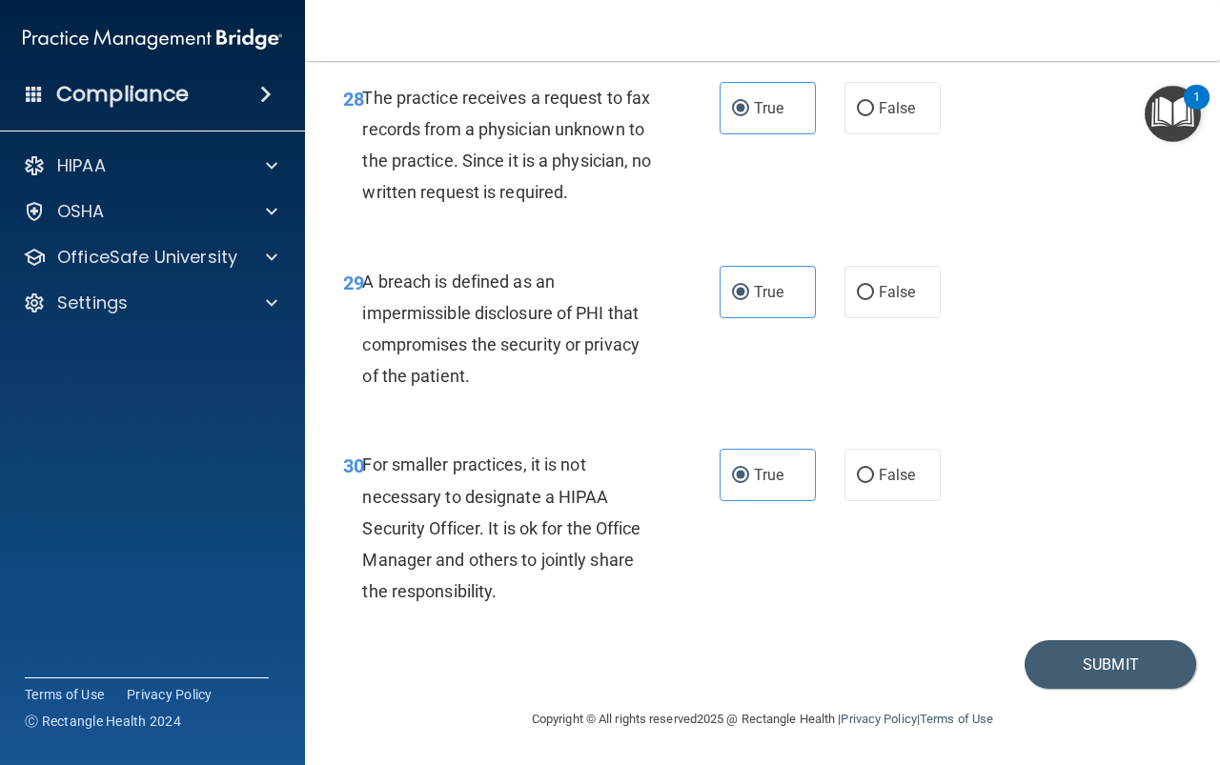
scroll to position [5507, 0]
click at [1121, 673] on button "Submit" at bounding box center [1110, 664] width 172 height 49
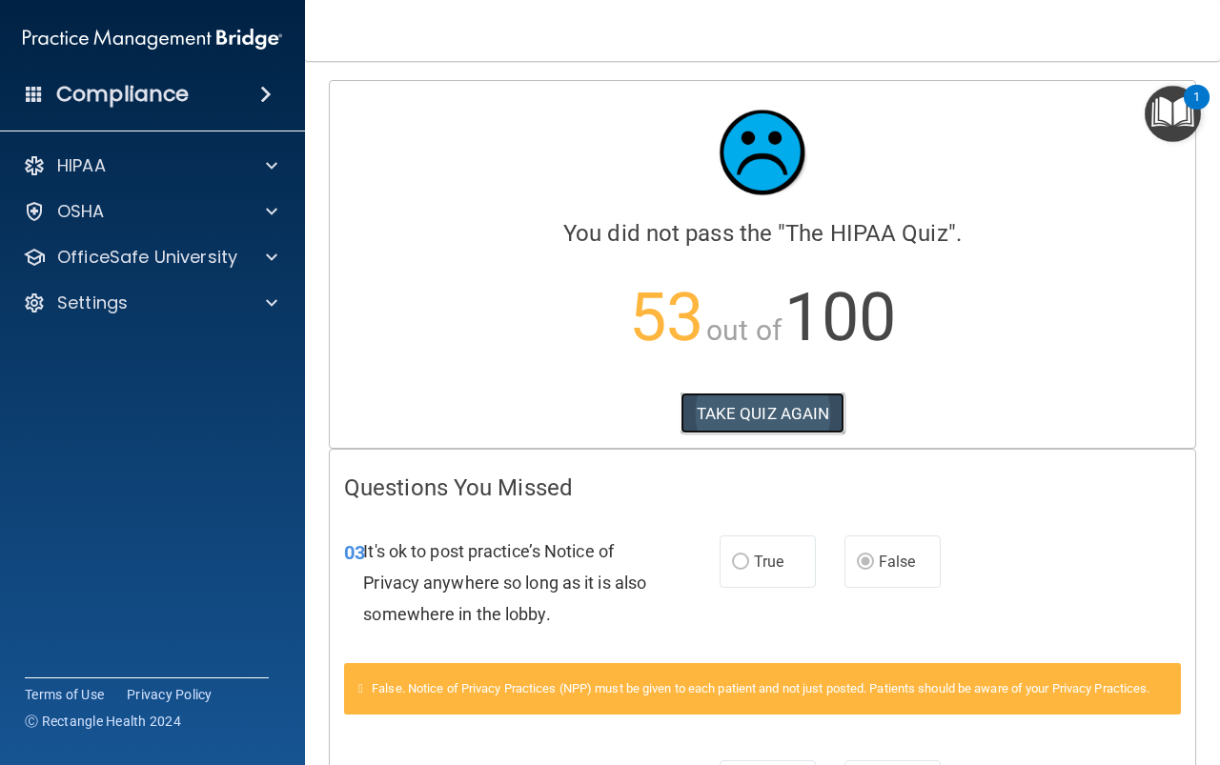
click at [773, 416] on button "TAKE QUIZ AGAIN" at bounding box center [762, 414] width 165 height 42
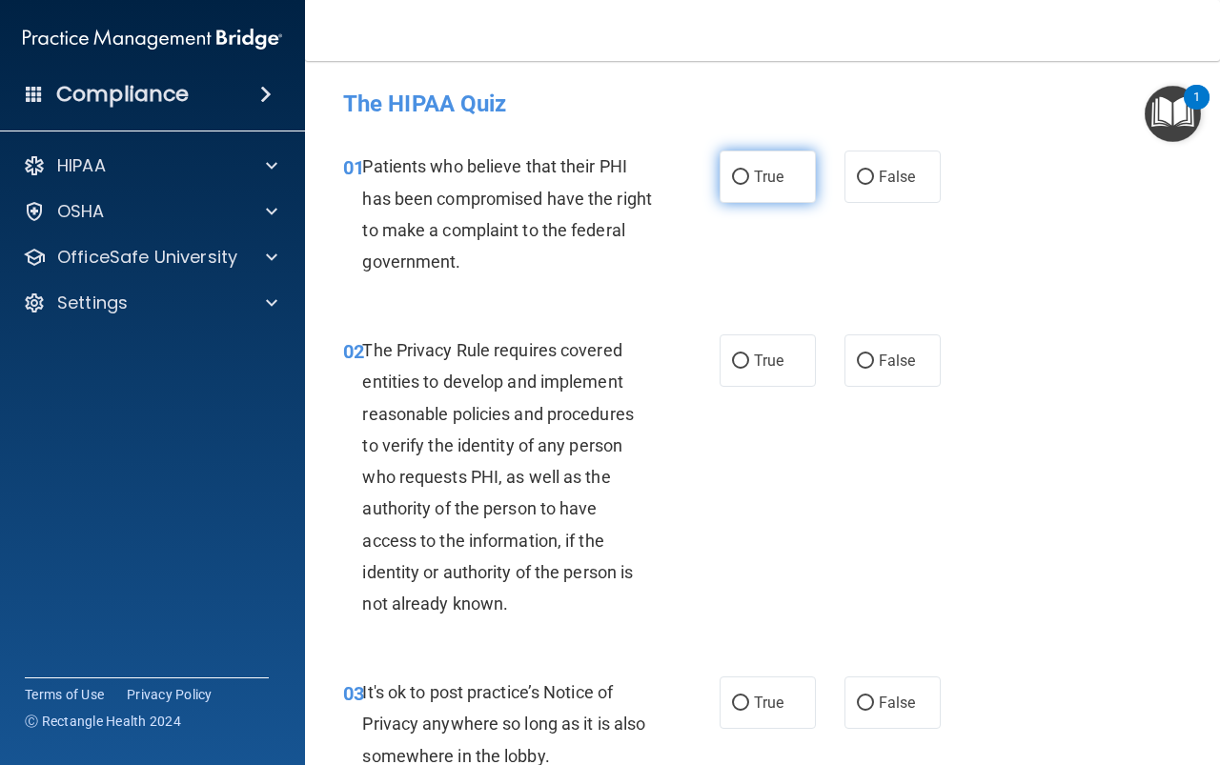
click at [784, 176] on label "True" at bounding box center [768, 177] width 96 height 52
click at [749, 176] on input "True" at bounding box center [740, 178] width 17 height 14
radio input "true"
click at [790, 355] on label "True" at bounding box center [768, 360] width 96 height 52
click at [749, 355] on input "True" at bounding box center [740, 362] width 17 height 14
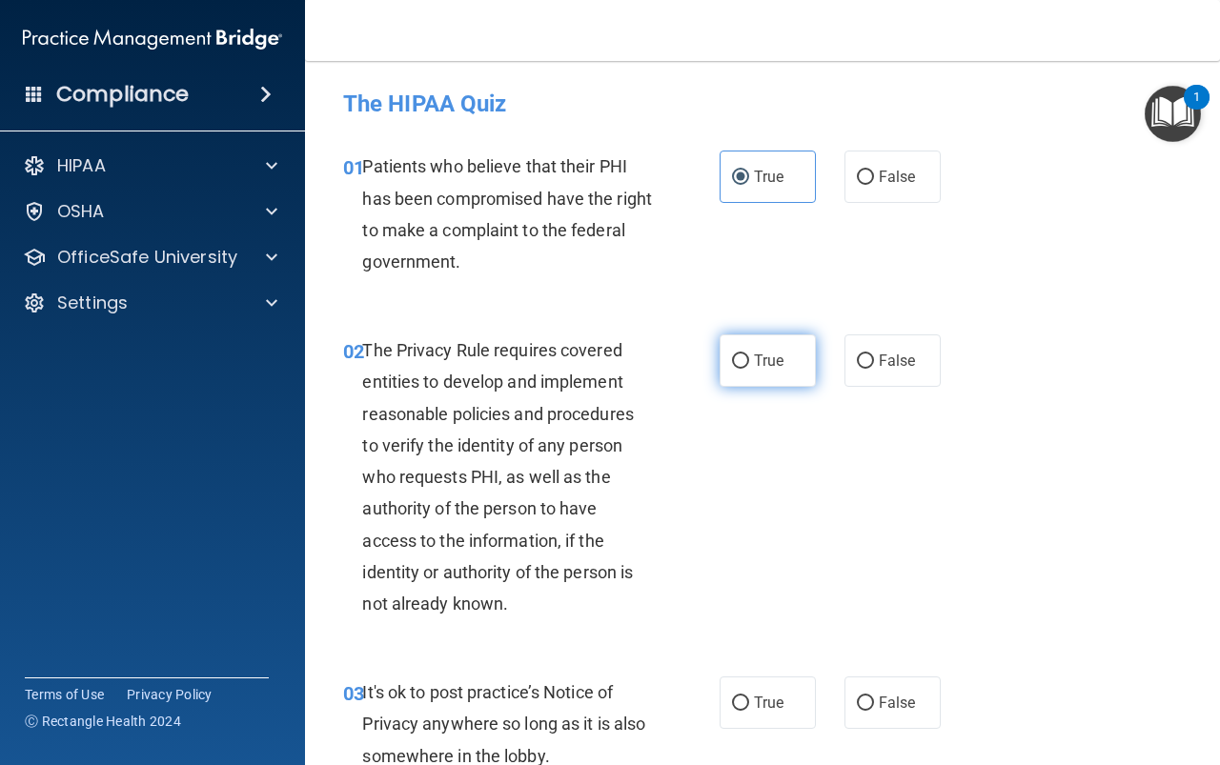
radio input "true"
click at [879, 699] on span "False" at bounding box center [897, 703] width 37 height 18
click at [874, 699] on input "False" at bounding box center [865, 704] width 17 height 14
radio input "true"
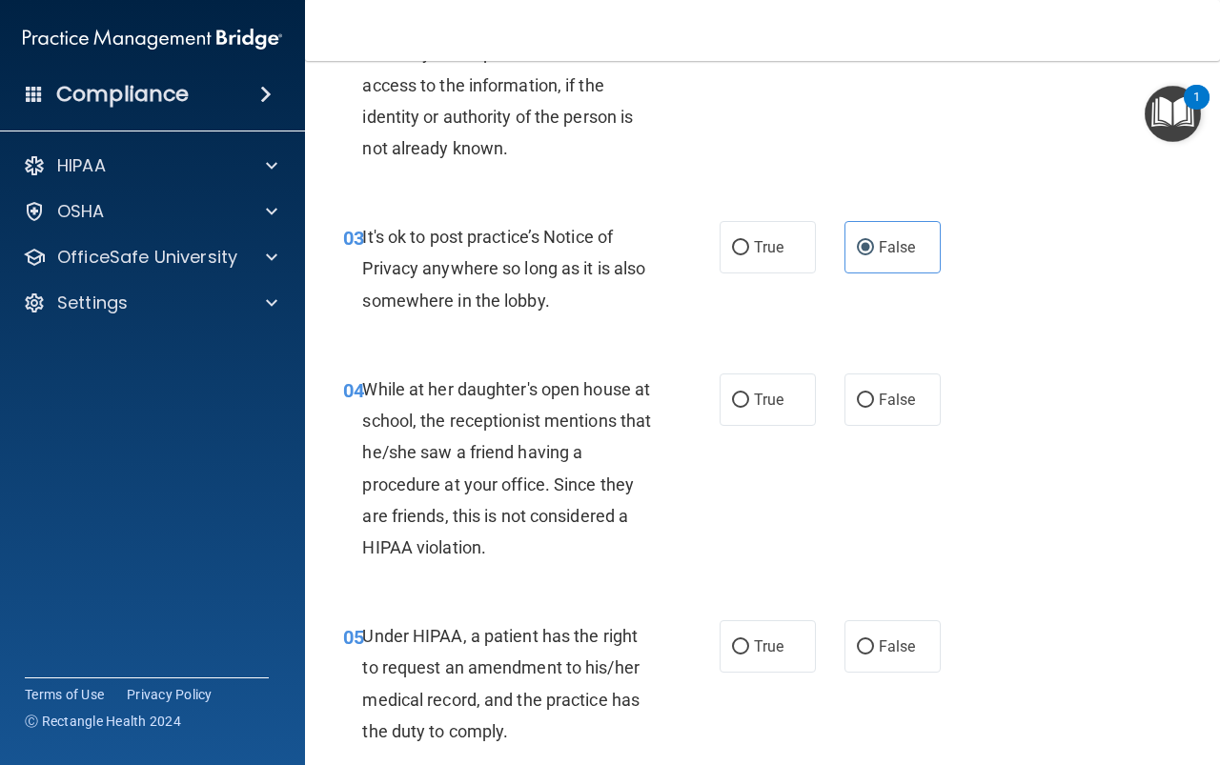
scroll to position [476, 0]
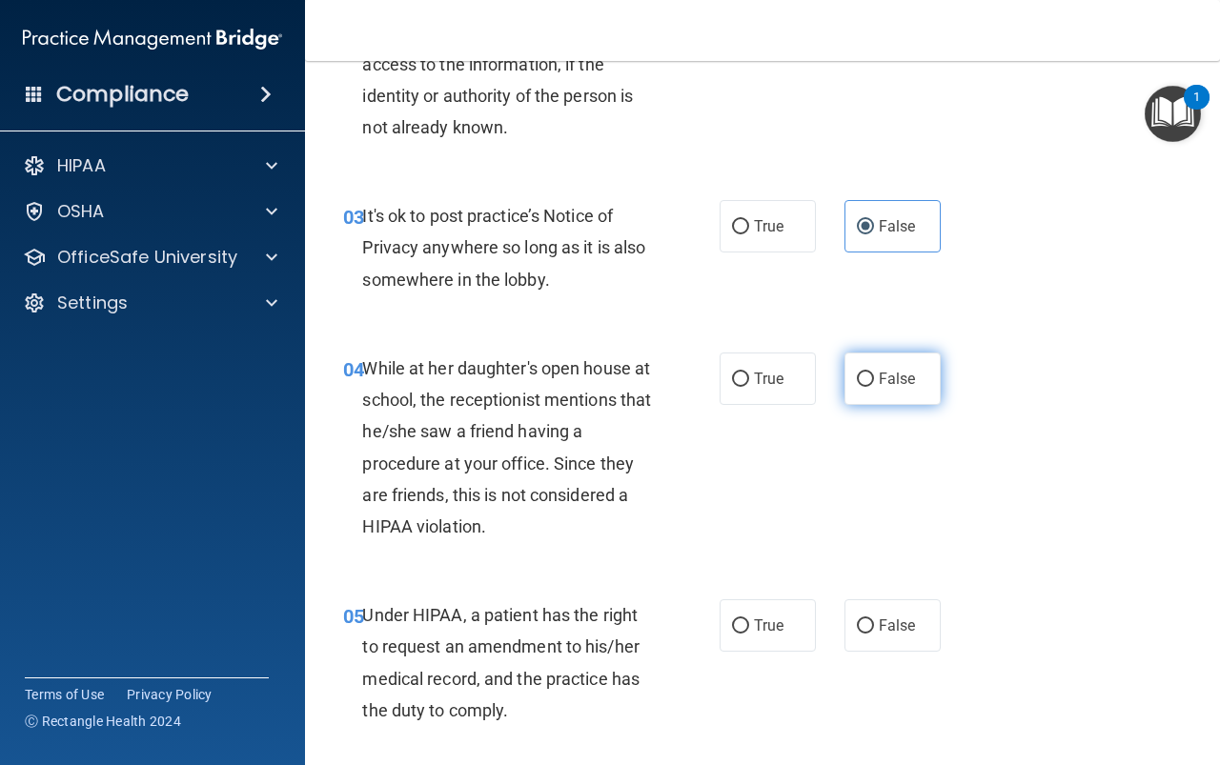
click at [880, 385] on span "False" at bounding box center [897, 379] width 37 height 18
click at [874, 385] on input "False" at bounding box center [865, 380] width 17 height 14
radio input "true"
click at [863, 616] on label "False" at bounding box center [892, 625] width 96 height 52
click at [863, 619] on input "False" at bounding box center [865, 626] width 17 height 14
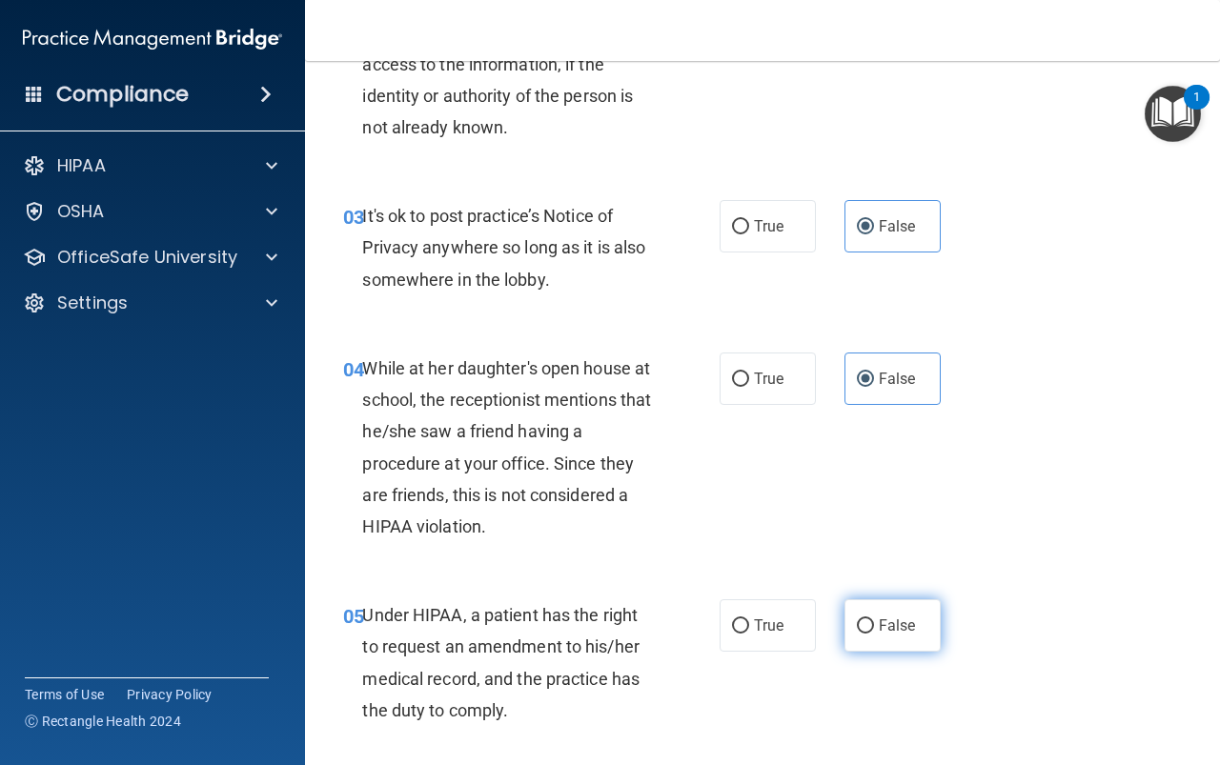
radio input "true"
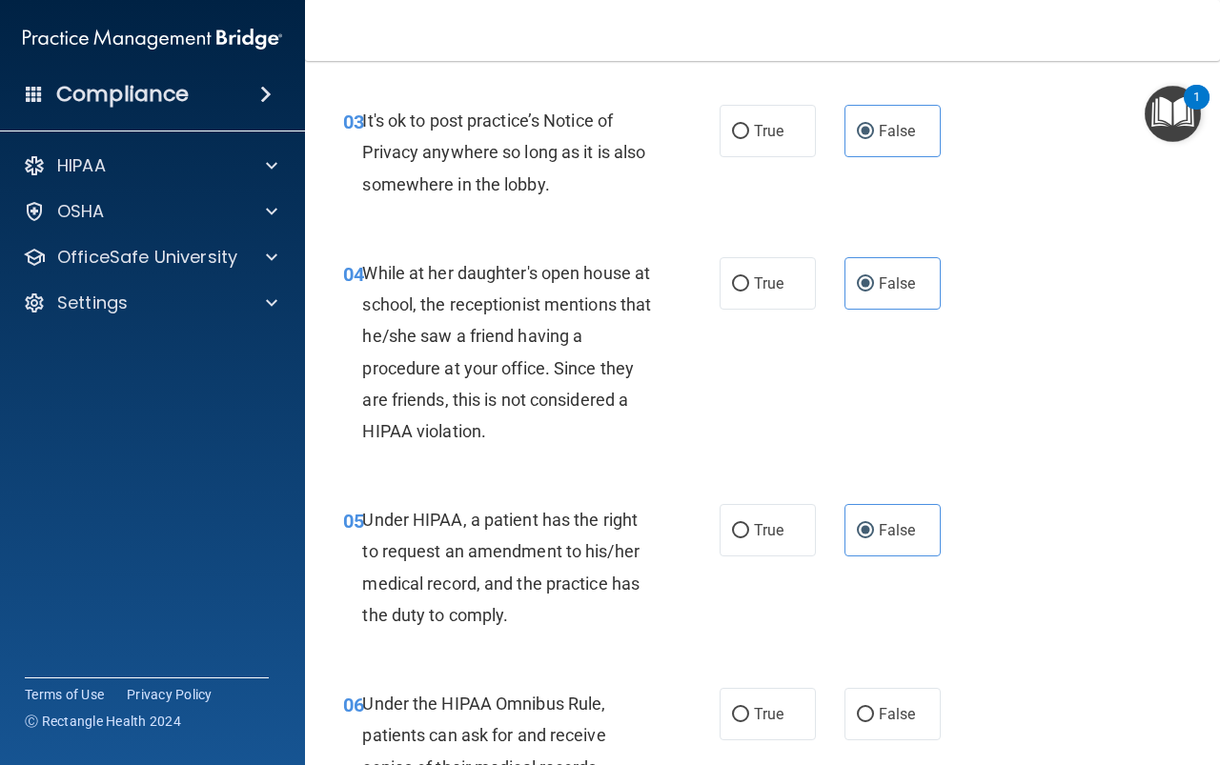
scroll to position [762, 0]
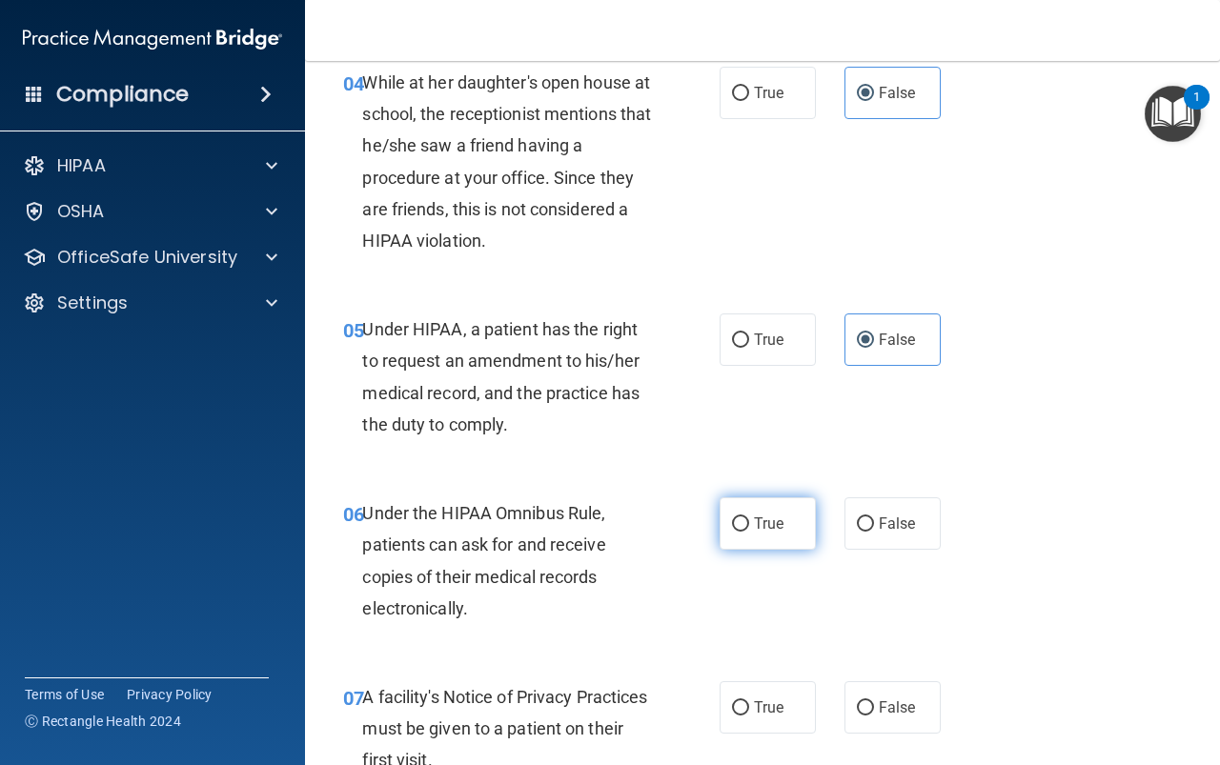
click at [754, 534] on label "True" at bounding box center [768, 523] width 96 height 52
click at [749, 532] on input "True" at bounding box center [740, 524] width 17 height 14
radio input "true"
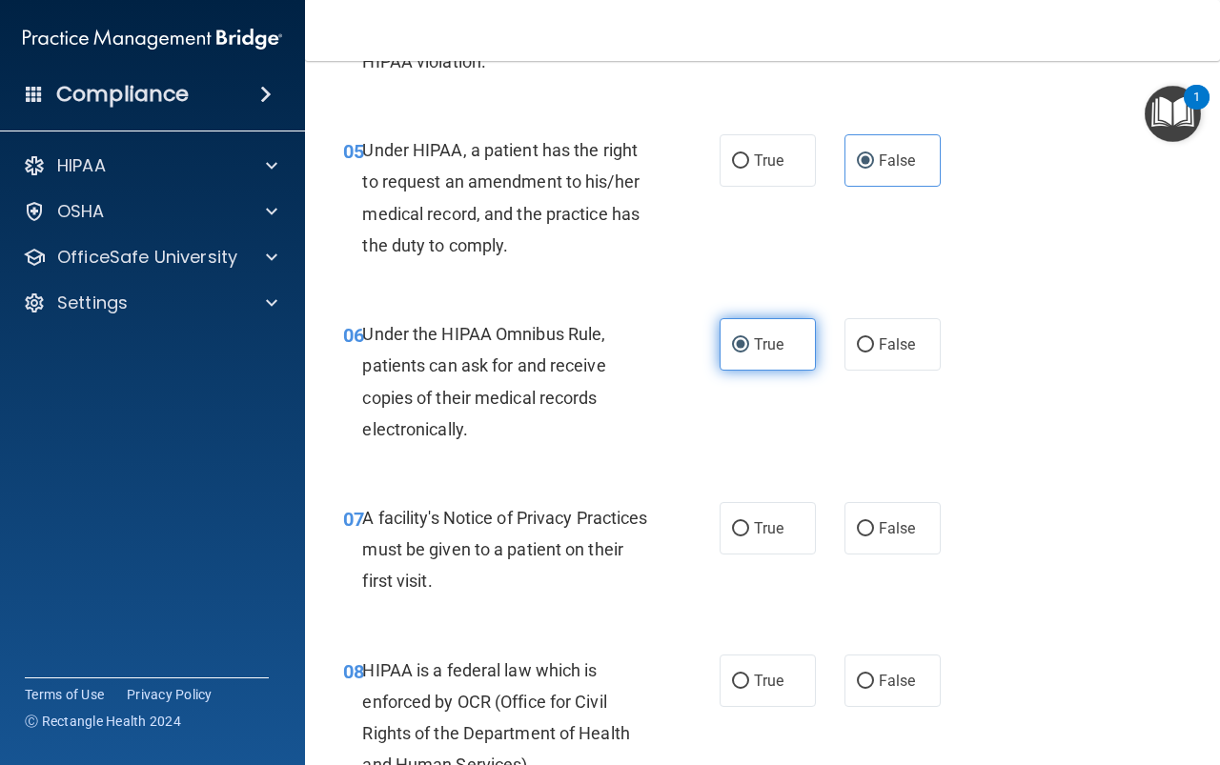
scroll to position [953, 0]
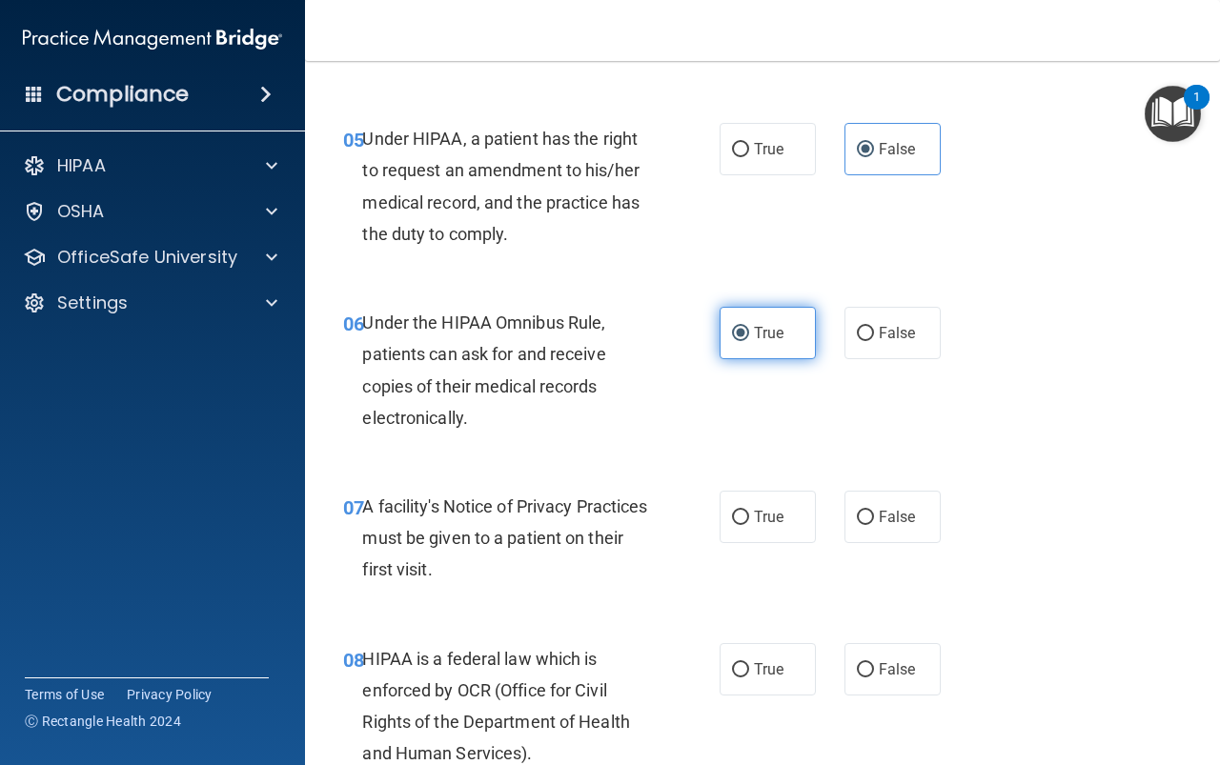
click at [754, 534] on label "True" at bounding box center [768, 517] width 96 height 52
click at [749, 525] on input "True" at bounding box center [740, 518] width 17 height 14
radio input "true"
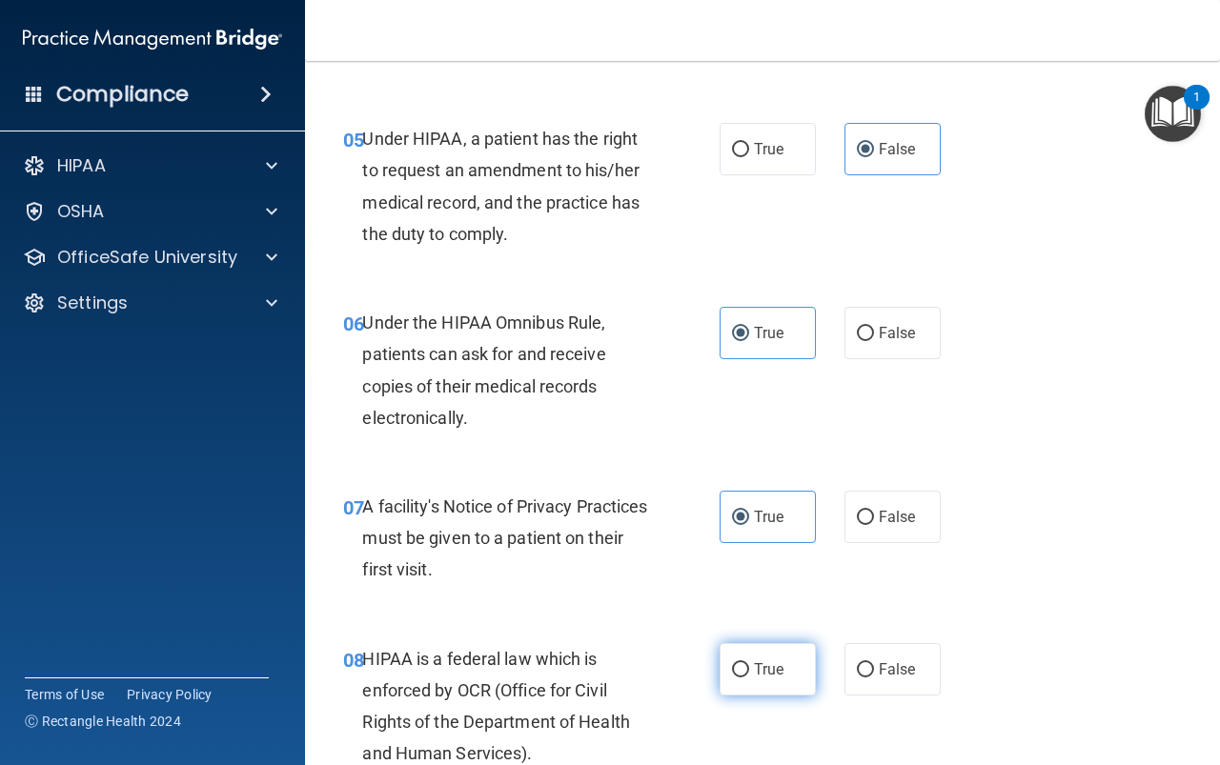
click at [741, 646] on label "True" at bounding box center [768, 669] width 96 height 52
click at [741, 663] on input "True" at bounding box center [740, 670] width 17 height 14
radio input "true"
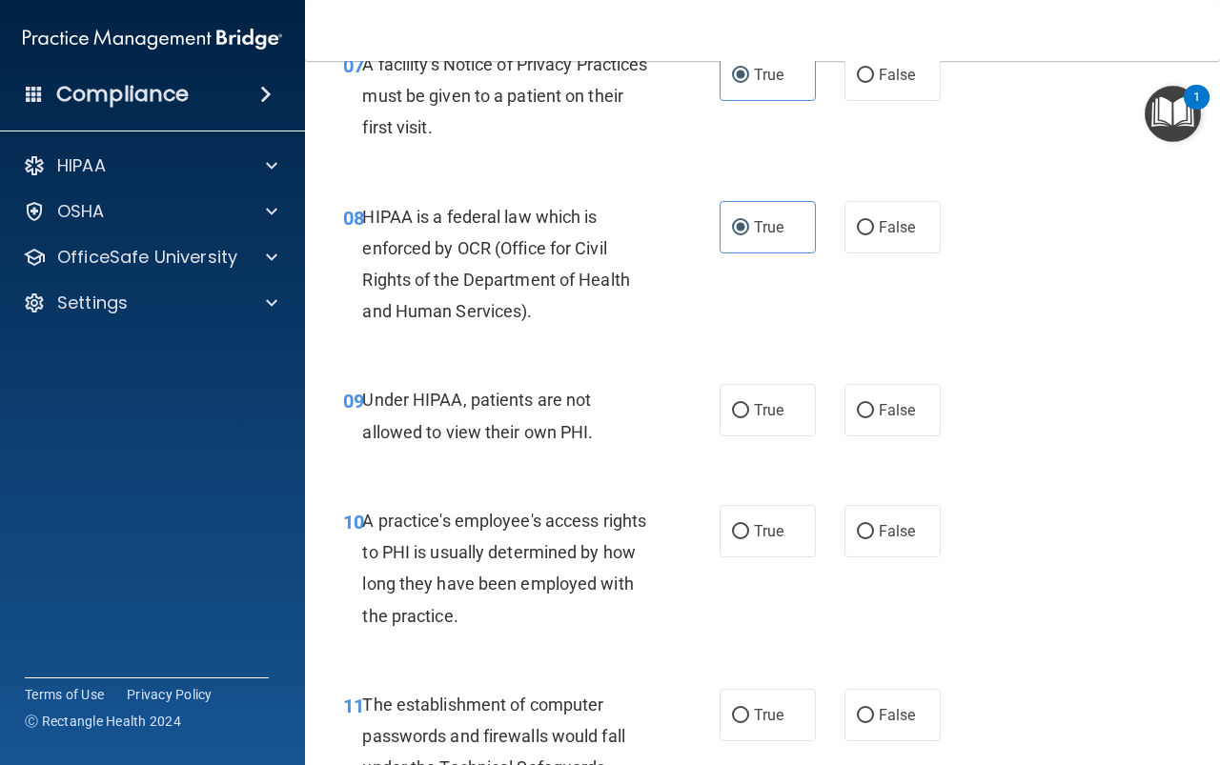
scroll to position [1429, 0]
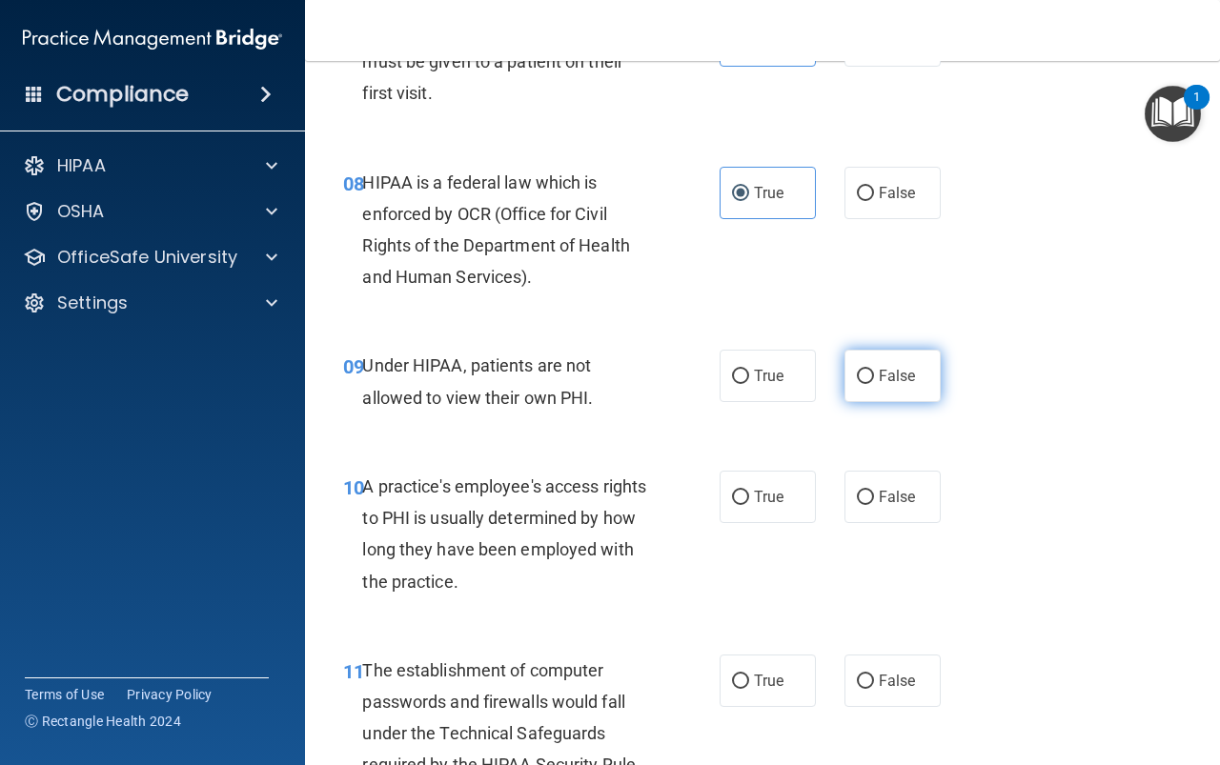
click at [900, 387] on label "False" at bounding box center [892, 376] width 96 height 52
click at [874, 384] on input "False" at bounding box center [865, 377] width 17 height 14
radio input "true"
click at [892, 507] on label "False" at bounding box center [892, 497] width 96 height 52
click at [874, 505] on input "False" at bounding box center [865, 498] width 17 height 14
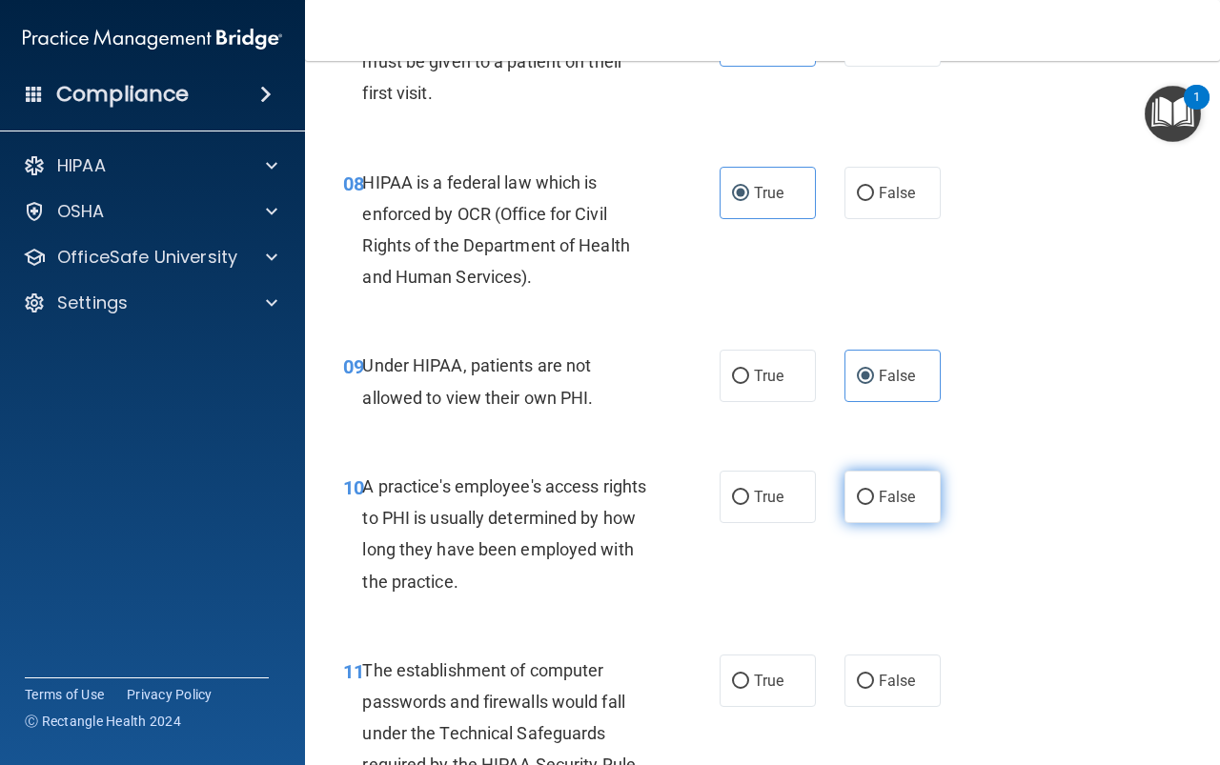
radio input "true"
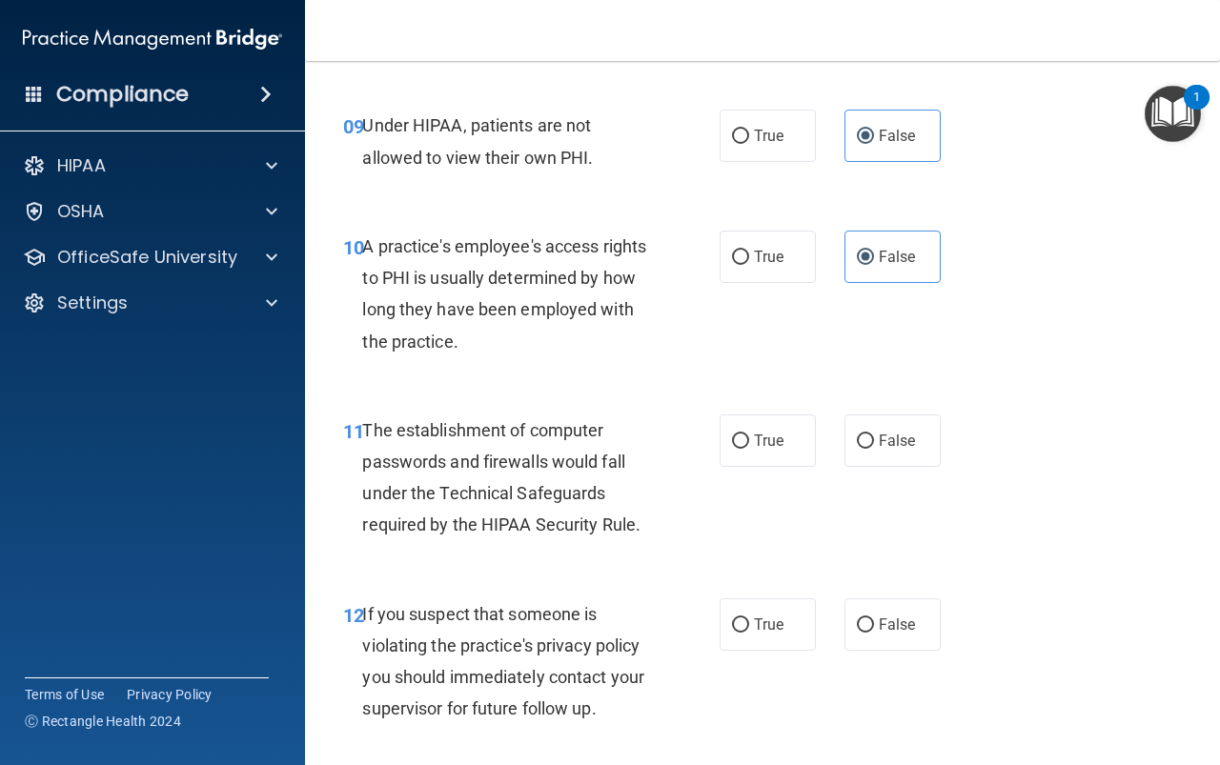
scroll to position [1715, 0]
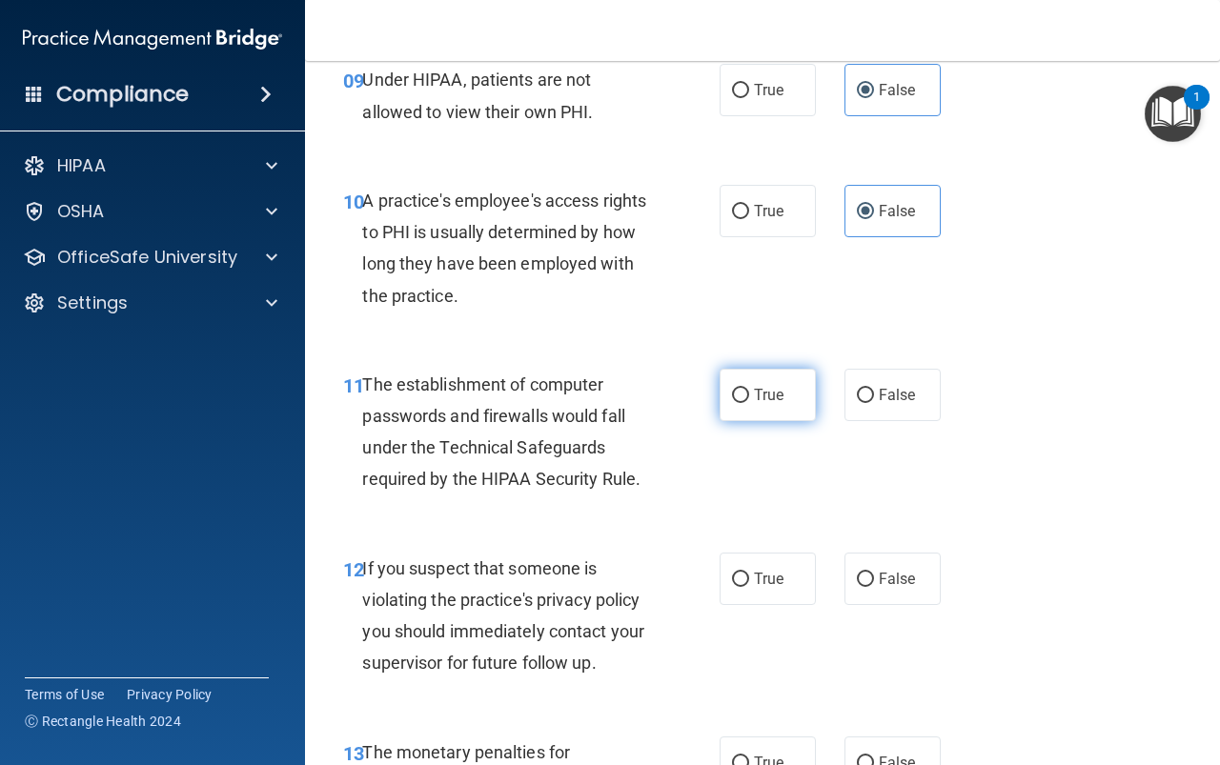
click at [766, 404] on label "True" at bounding box center [768, 395] width 96 height 52
click at [749, 403] on input "True" at bounding box center [740, 396] width 17 height 14
radio input "true"
click at [755, 559] on label "True" at bounding box center [768, 579] width 96 height 52
click at [749, 573] on input "True" at bounding box center [740, 580] width 17 height 14
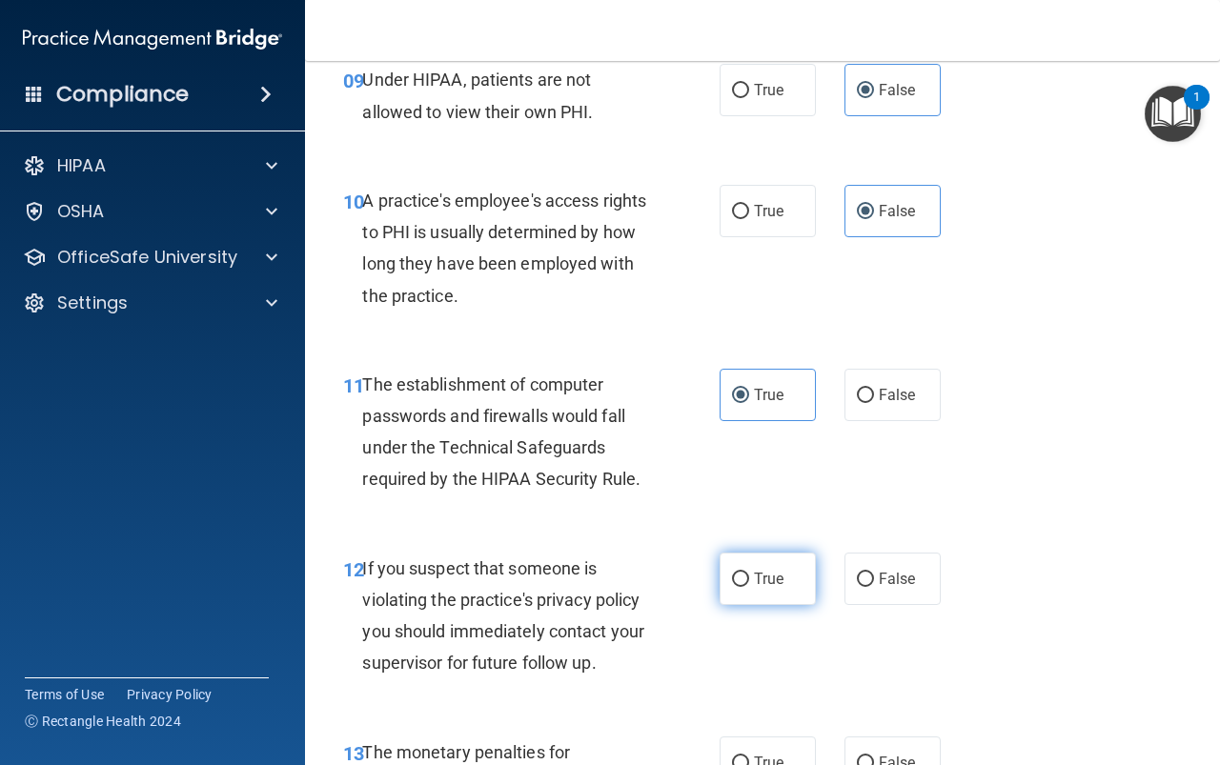
radio input "true"
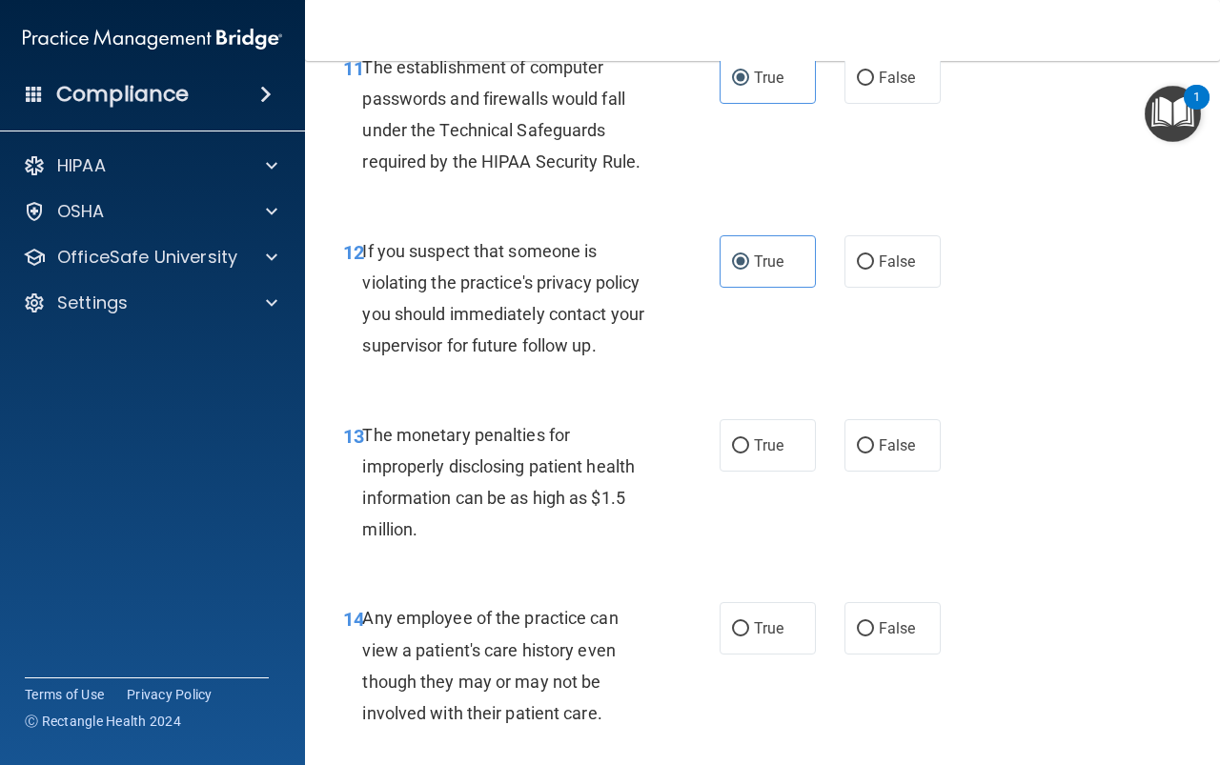
scroll to position [2097, 0]
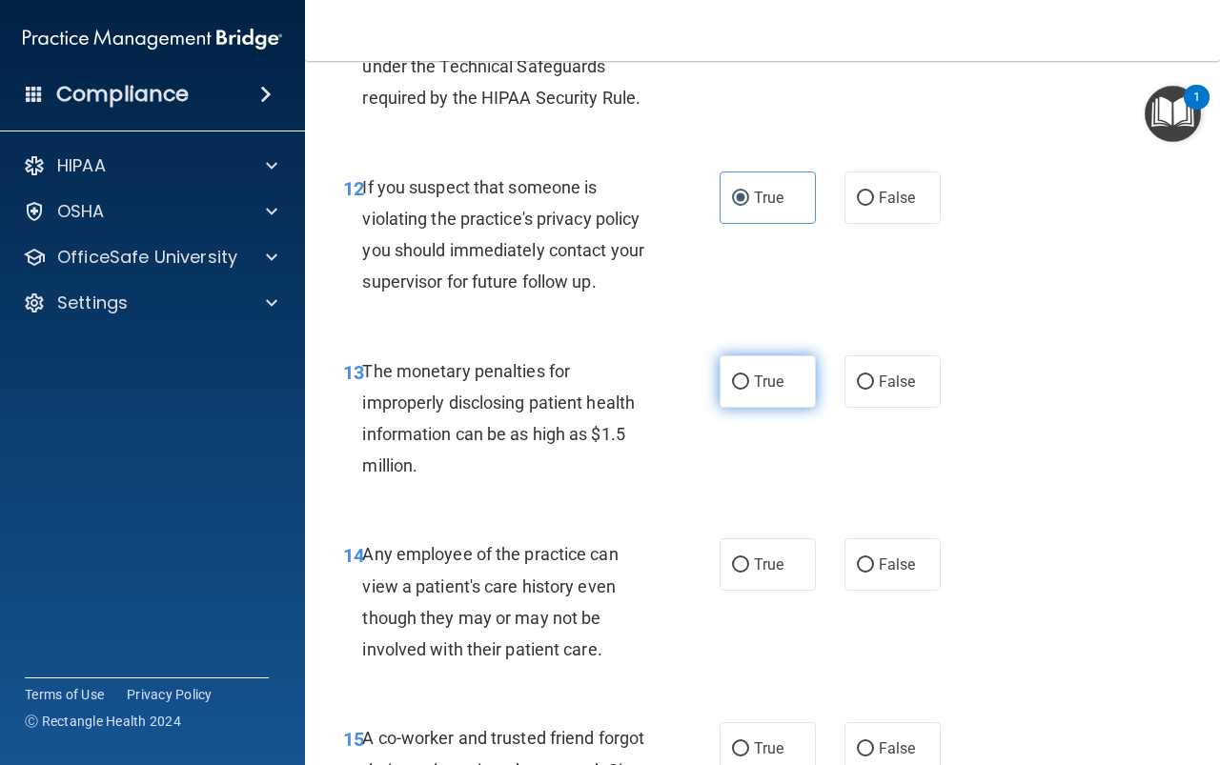
click at [744, 380] on label "True" at bounding box center [768, 381] width 96 height 52
click at [744, 380] on input "True" at bounding box center [740, 382] width 17 height 14
radio input "true"
click at [893, 562] on span "False" at bounding box center [897, 565] width 37 height 18
click at [874, 562] on input "False" at bounding box center [865, 565] width 17 height 14
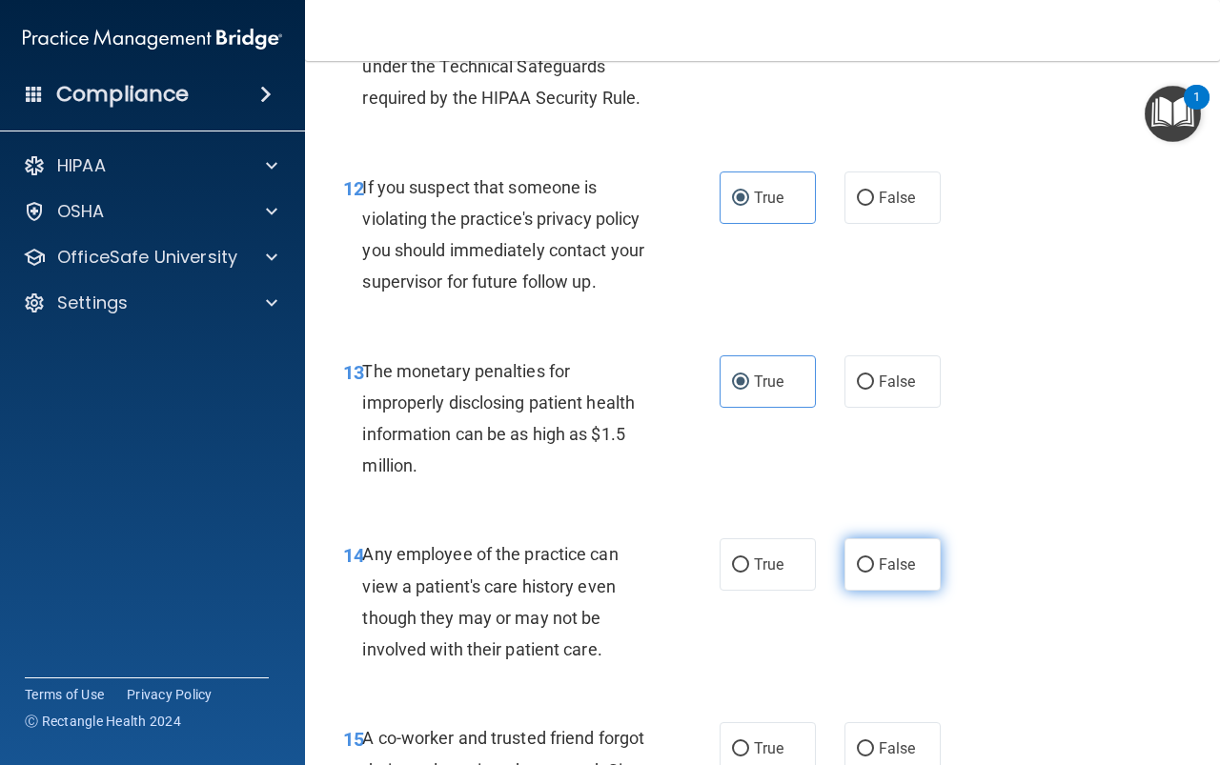
radio input "true"
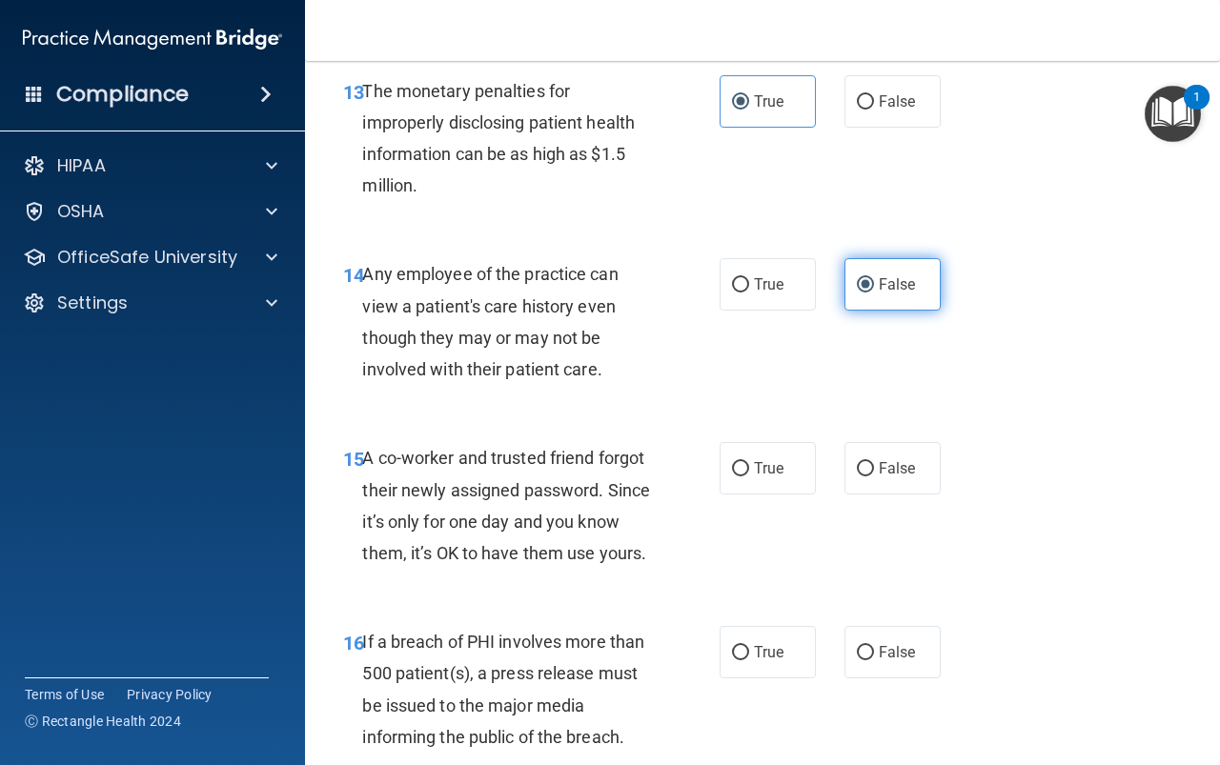
scroll to position [2382, 0]
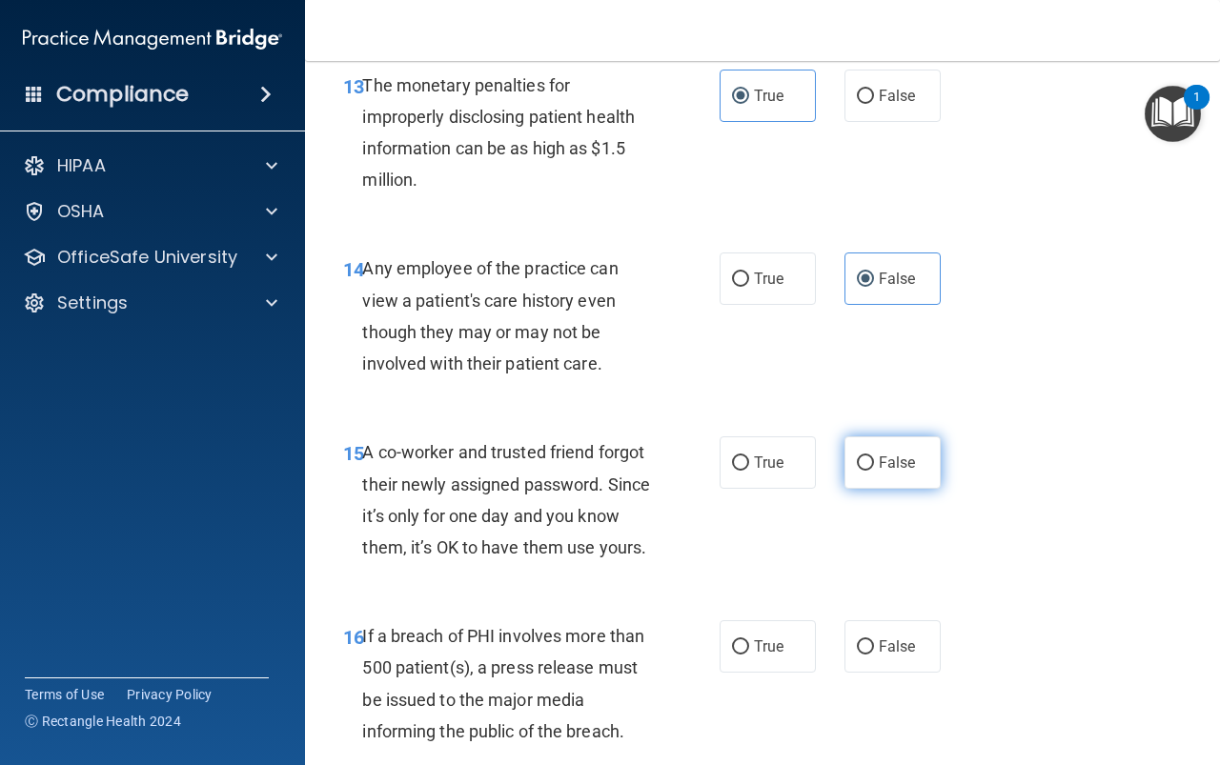
click at [887, 456] on span "False" at bounding box center [897, 463] width 37 height 18
click at [874, 456] on input "False" at bounding box center [865, 463] width 17 height 14
radio input "true"
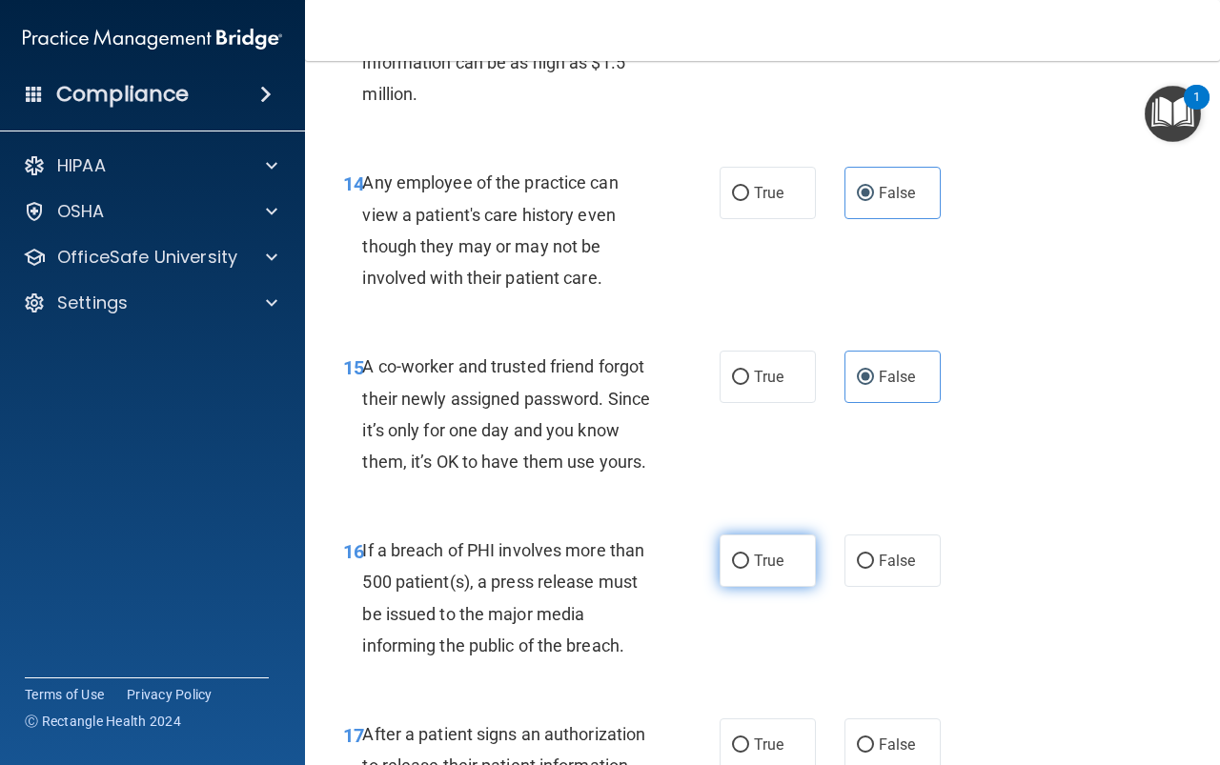
scroll to position [2573, 0]
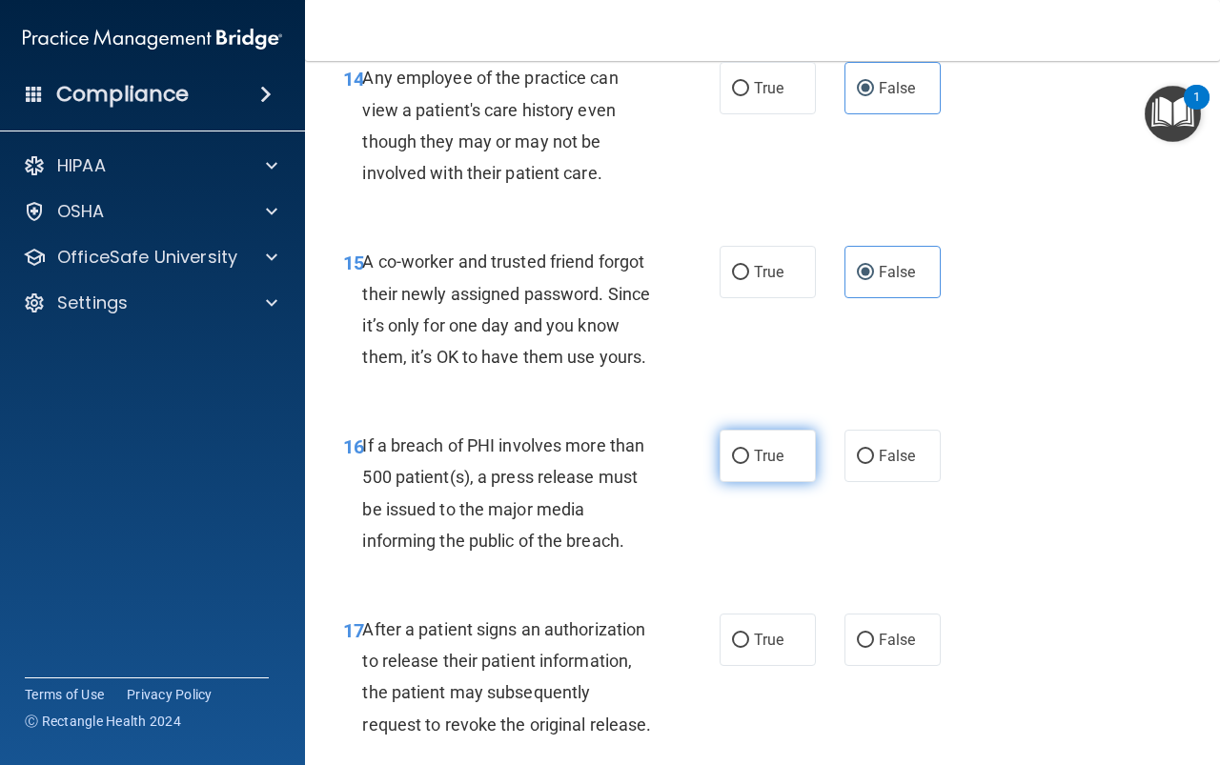
click at [754, 465] on span "True" at bounding box center [769, 456] width 30 height 18
click at [749, 464] on input "True" at bounding box center [740, 457] width 17 height 14
radio input "true"
click at [746, 666] on label "True" at bounding box center [768, 640] width 96 height 52
click at [746, 648] on input "True" at bounding box center [740, 641] width 17 height 14
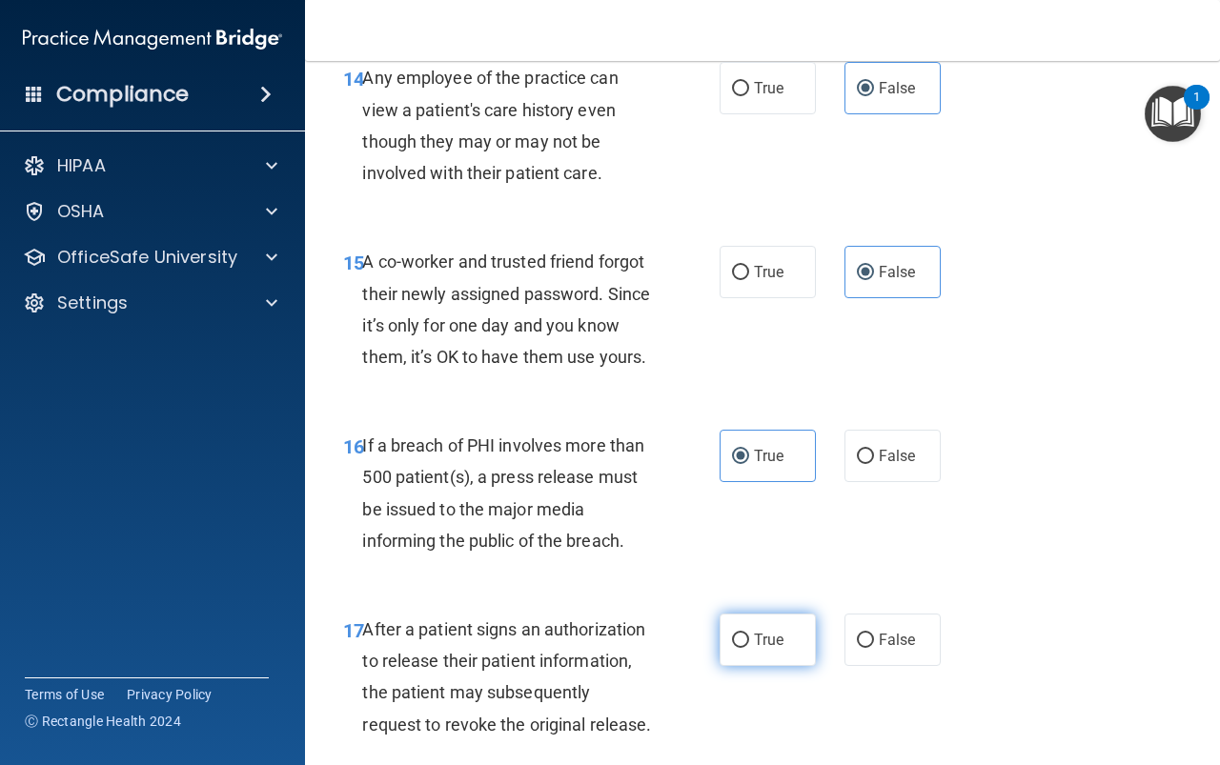
radio input "true"
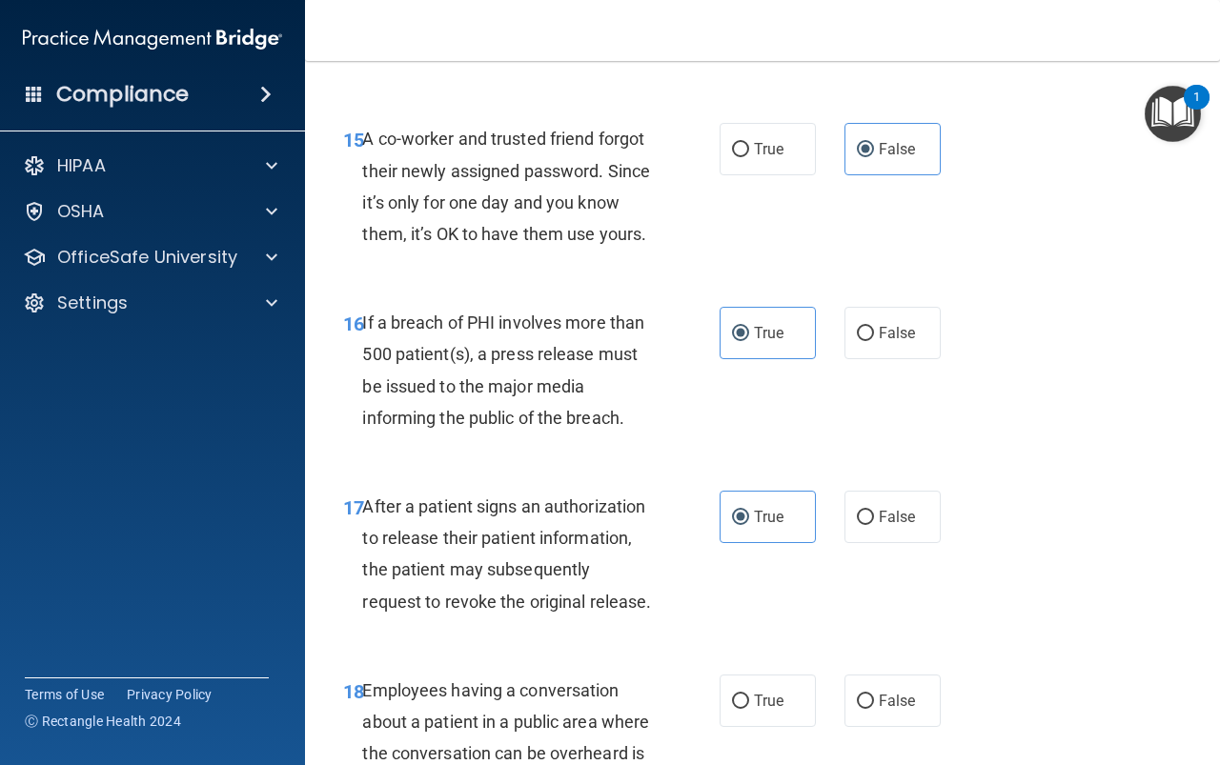
scroll to position [2954, 0]
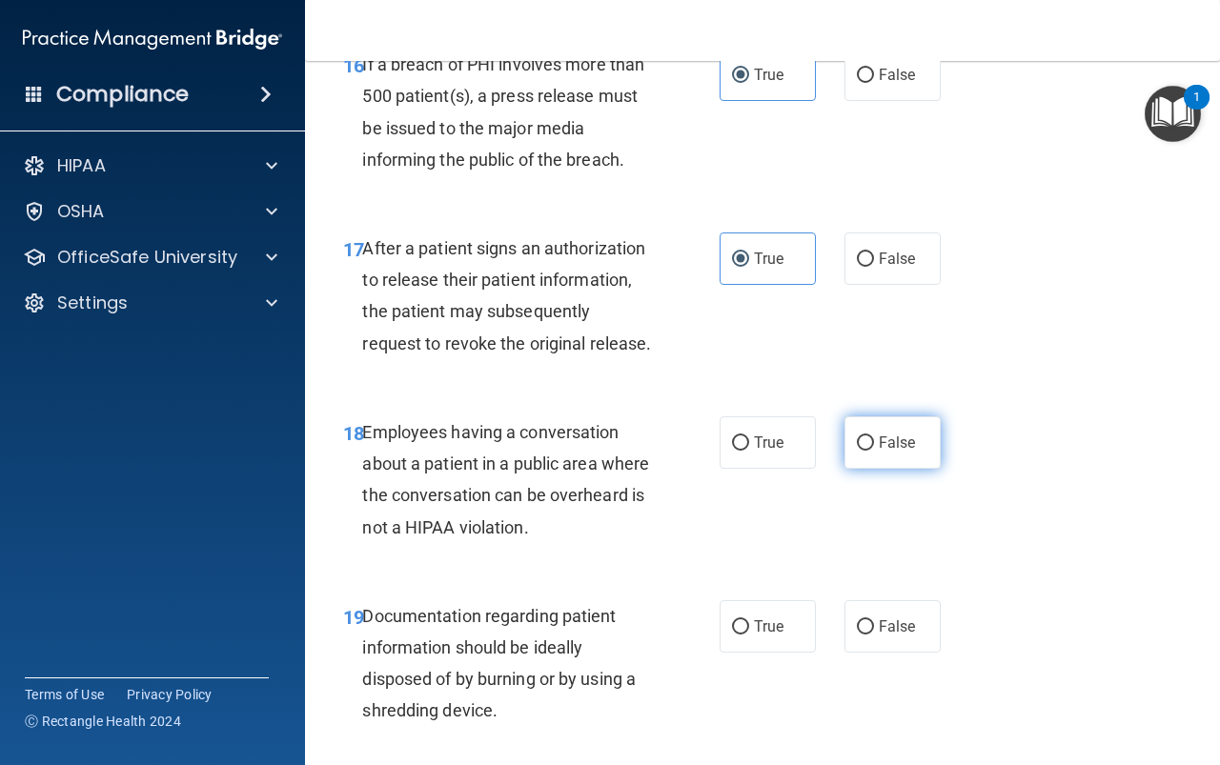
click at [878, 469] on label "False" at bounding box center [892, 442] width 96 height 52
click at [874, 451] on input "False" at bounding box center [865, 443] width 17 height 14
radio input "true"
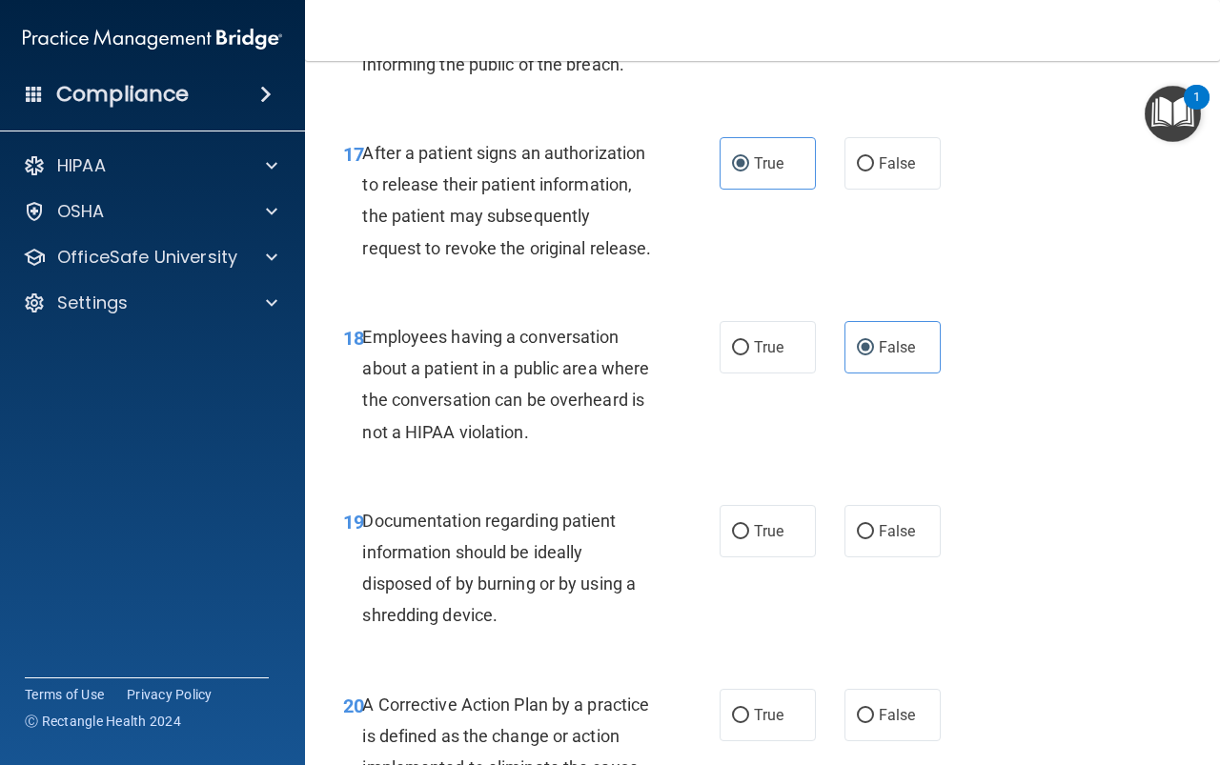
scroll to position [3240, 0]
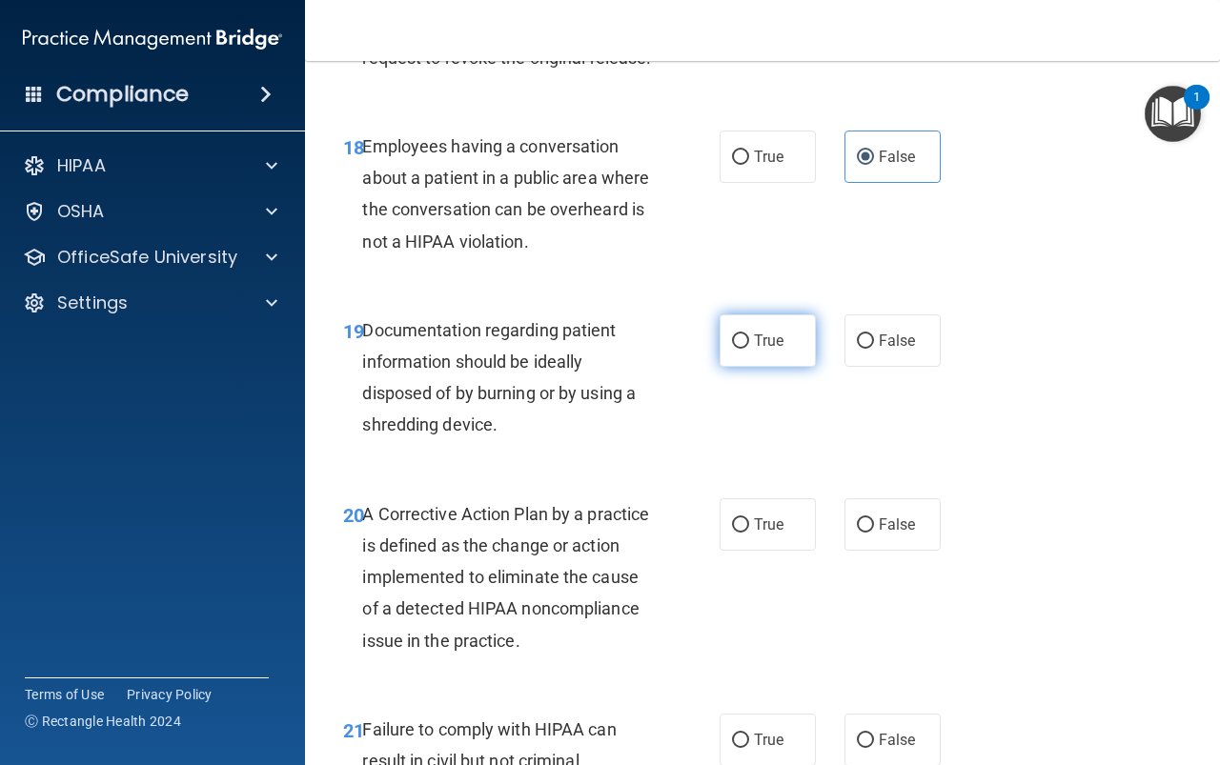
click at [759, 350] on span "True" at bounding box center [769, 341] width 30 height 18
click at [749, 349] on input "True" at bounding box center [740, 341] width 17 height 14
radio input "true"
click at [770, 534] on span "True" at bounding box center [769, 525] width 30 height 18
click at [749, 533] on input "True" at bounding box center [740, 525] width 17 height 14
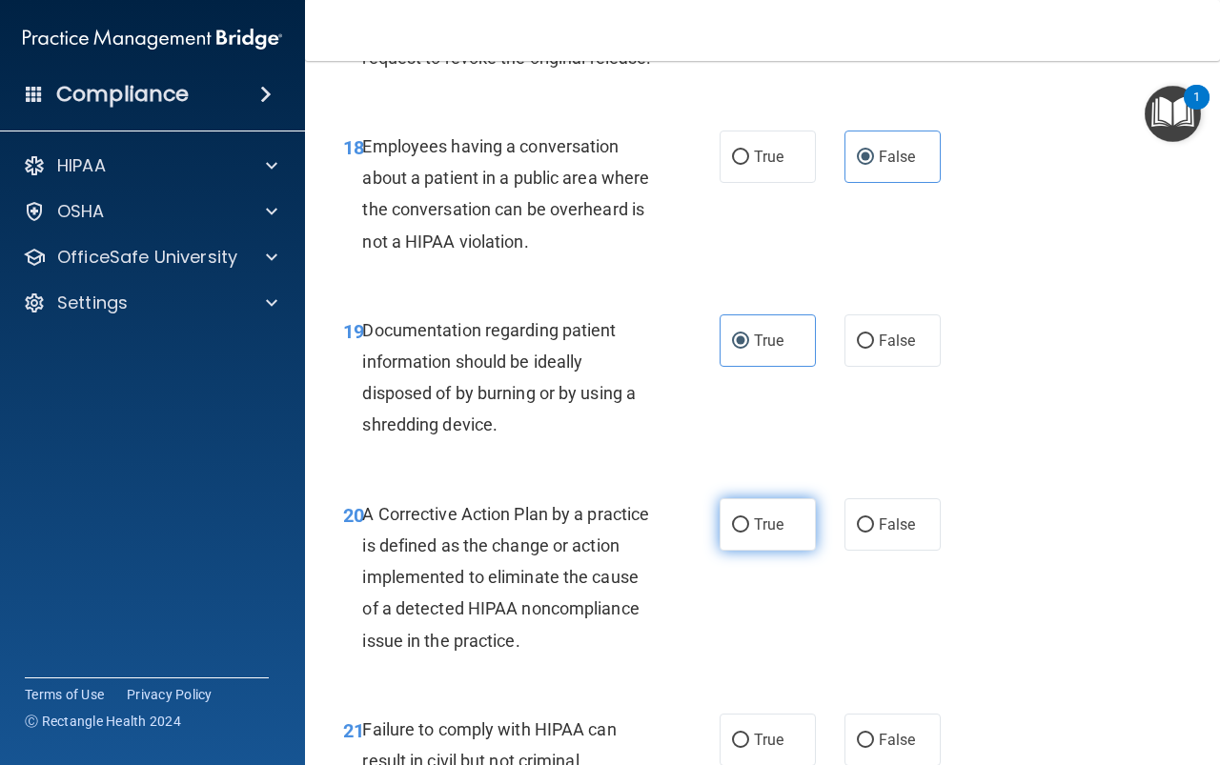
radio input "true"
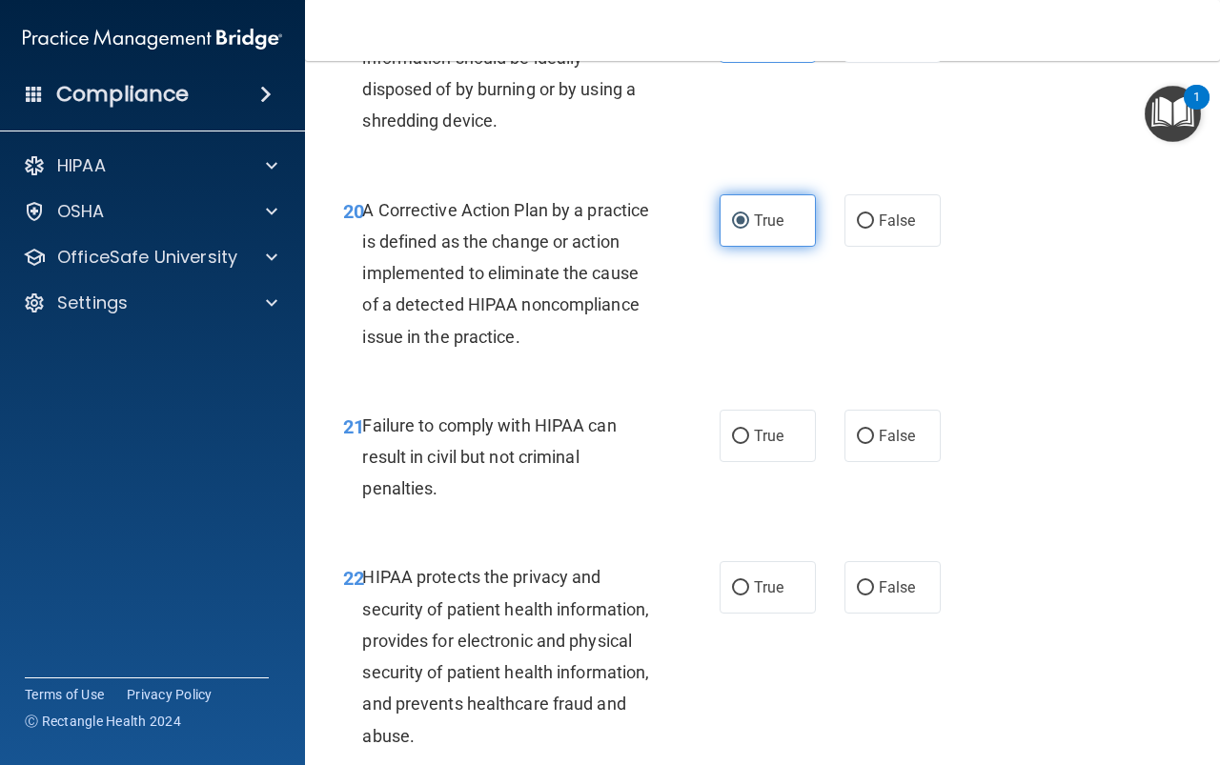
scroll to position [3621, 0]
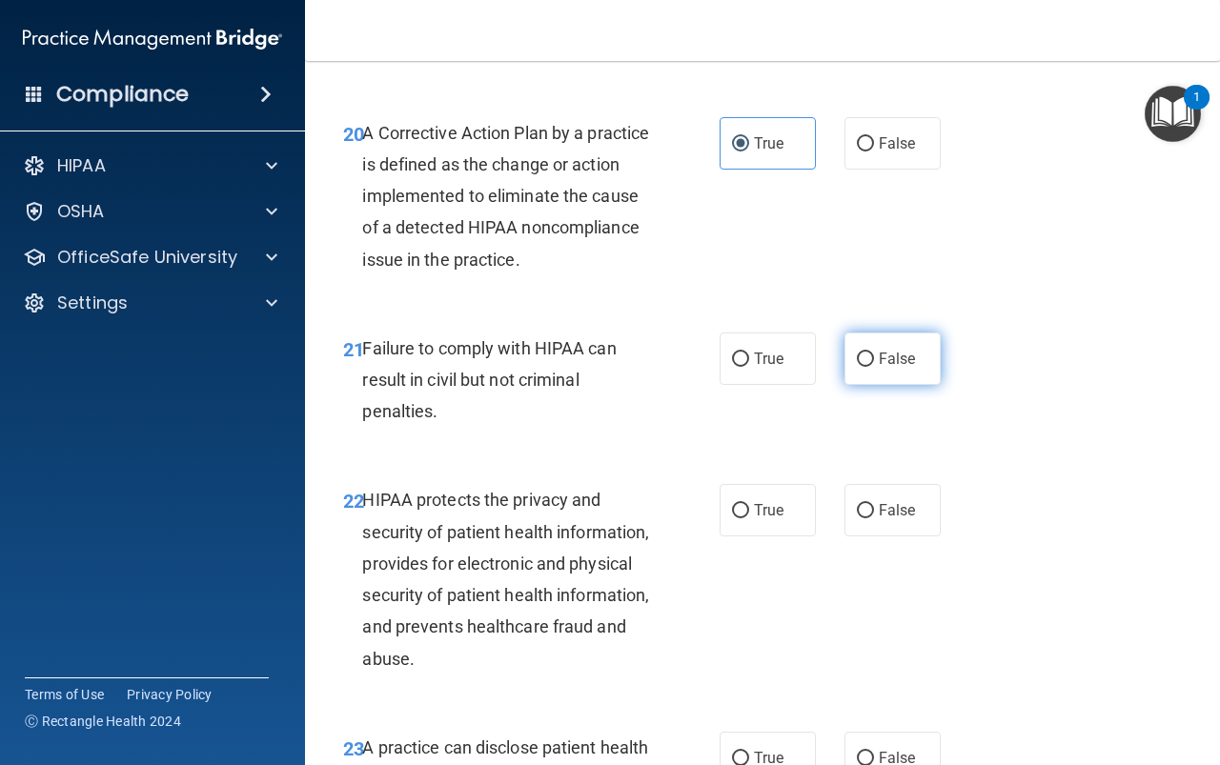
click at [879, 368] on span "False" at bounding box center [897, 359] width 37 height 18
click at [872, 367] on input "False" at bounding box center [865, 360] width 17 height 14
radio input "true"
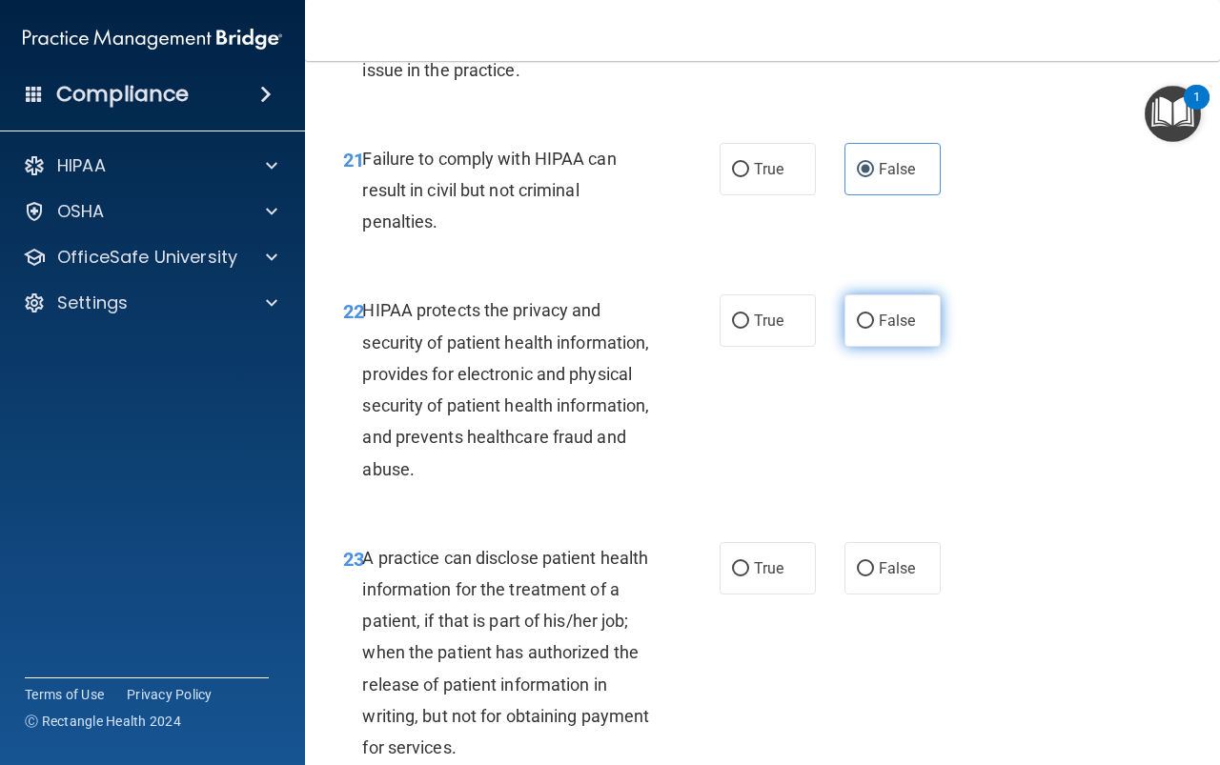
scroll to position [3812, 0]
click at [755, 329] on span "True" at bounding box center [769, 320] width 30 height 18
click at [749, 328] on input "True" at bounding box center [740, 321] width 17 height 14
radio input "true"
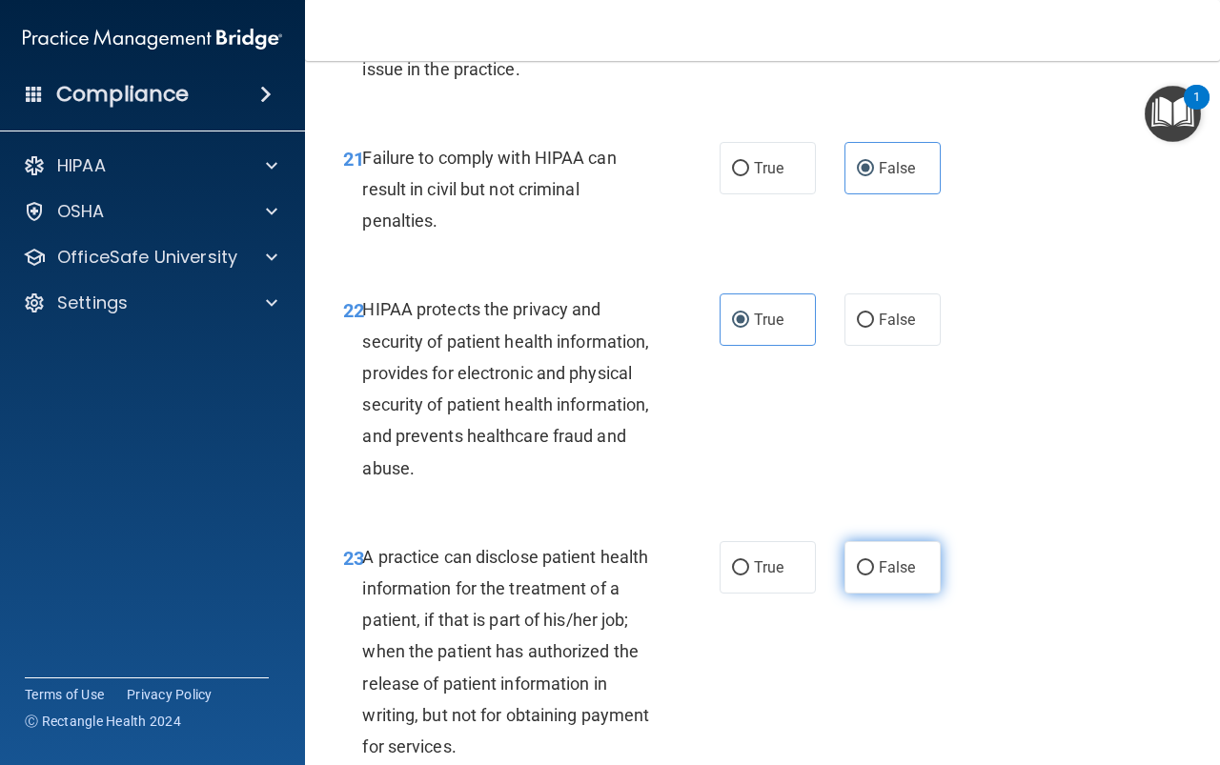
click at [883, 577] on span "False" at bounding box center [897, 567] width 37 height 18
click at [874, 576] on input "False" at bounding box center [865, 568] width 17 height 14
radio input "true"
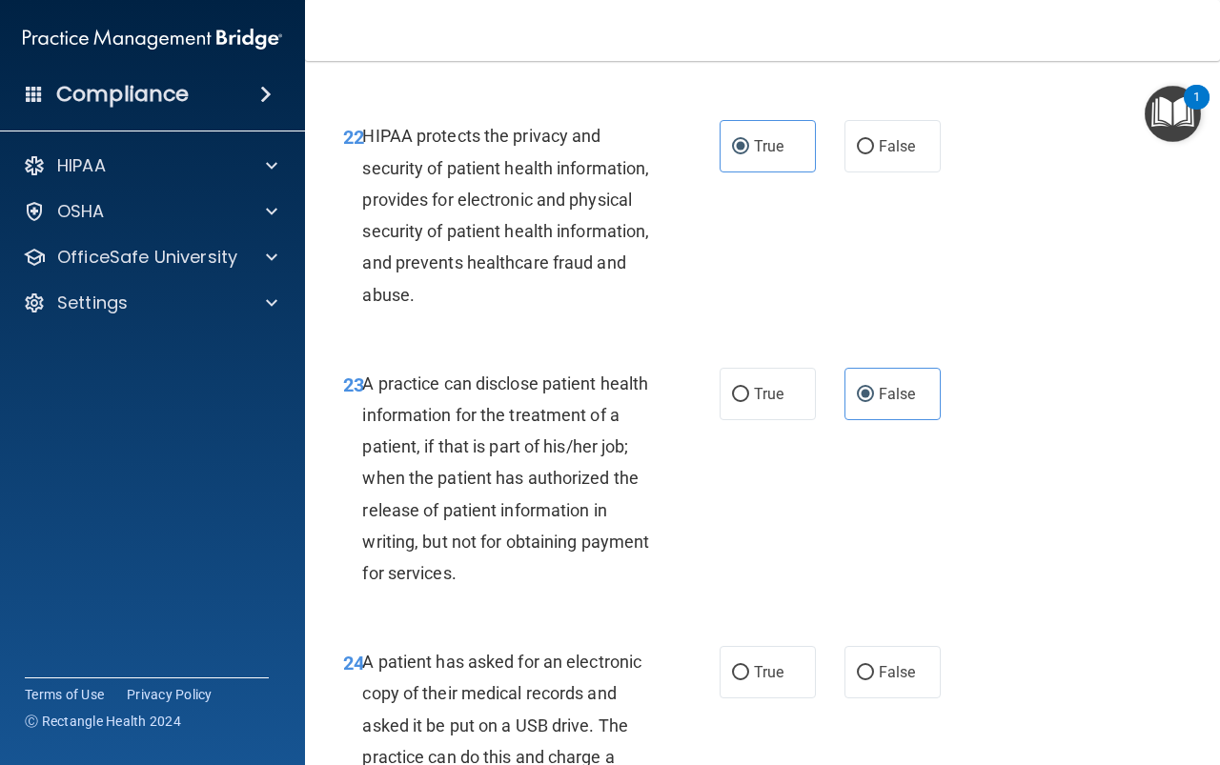
scroll to position [4098, 0]
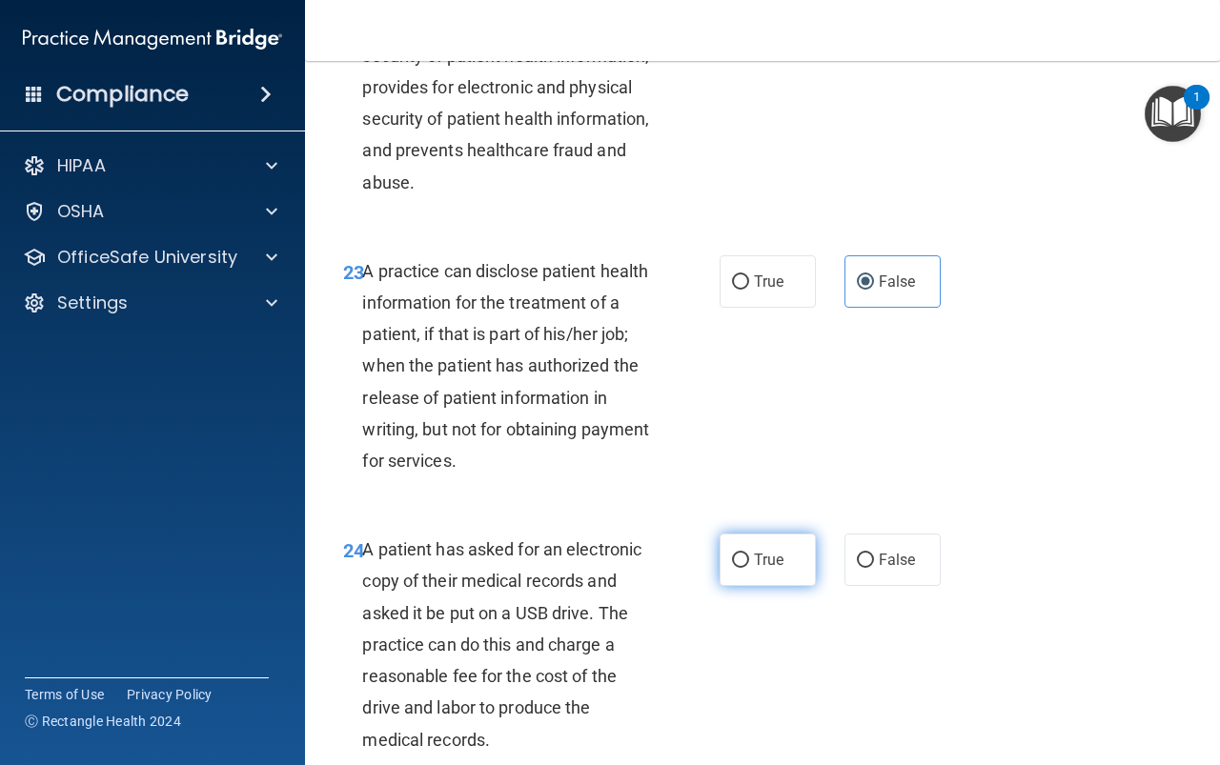
click at [768, 569] on span "True" at bounding box center [769, 560] width 30 height 18
click at [749, 568] on input "True" at bounding box center [740, 561] width 17 height 14
radio input "true"
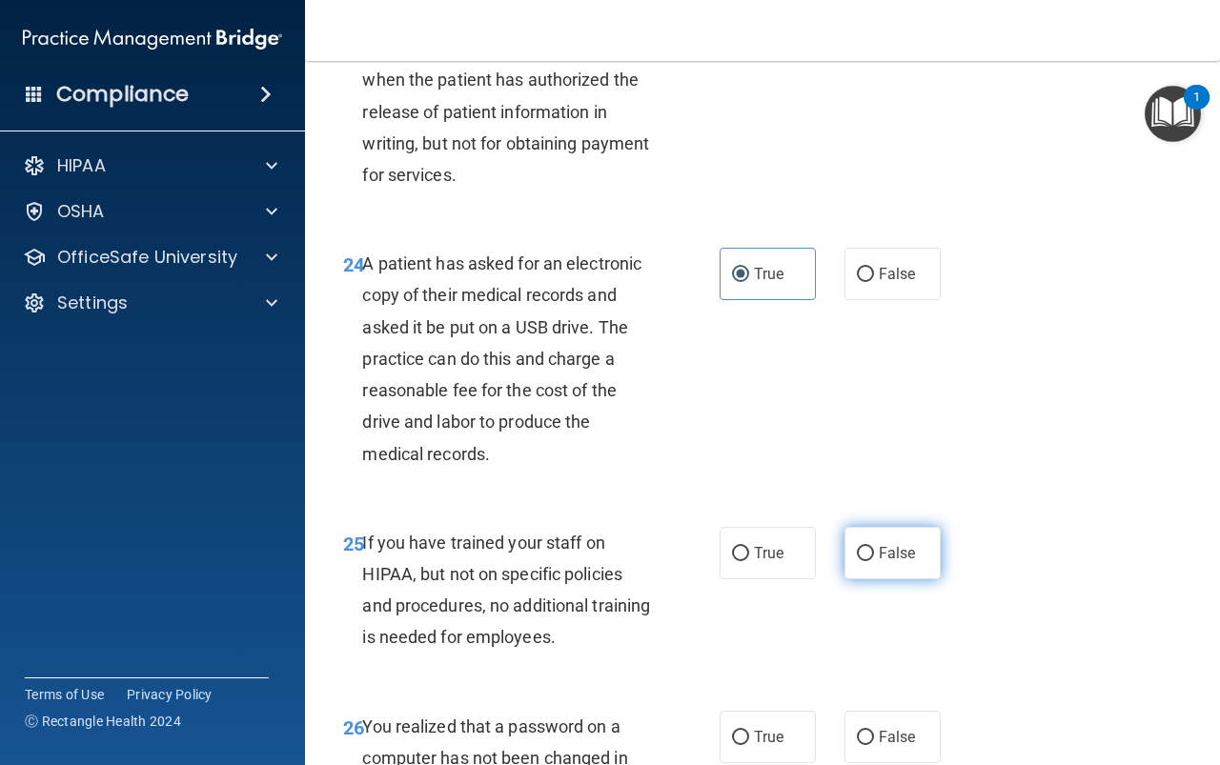
click at [882, 562] on span "False" at bounding box center [897, 553] width 37 height 18
click at [874, 561] on input "False" at bounding box center [865, 554] width 17 height 14
radio input "true"
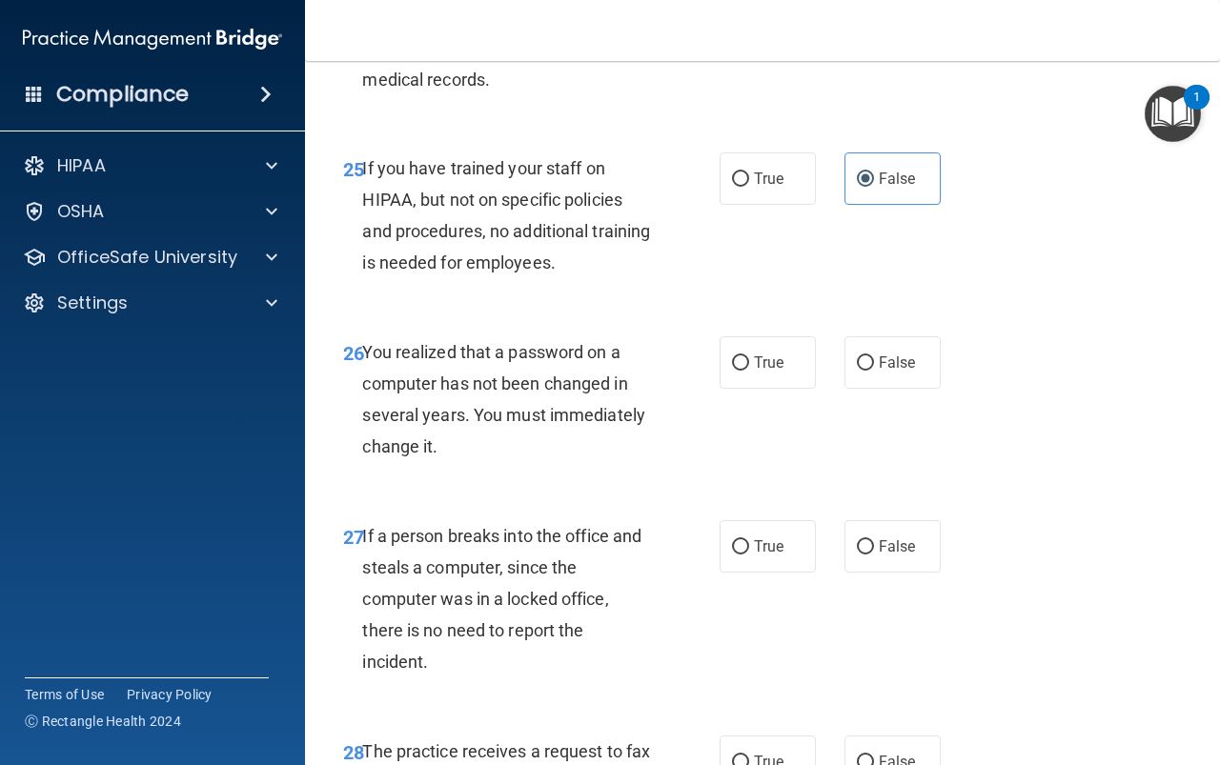
scroll to position [4765, 0]
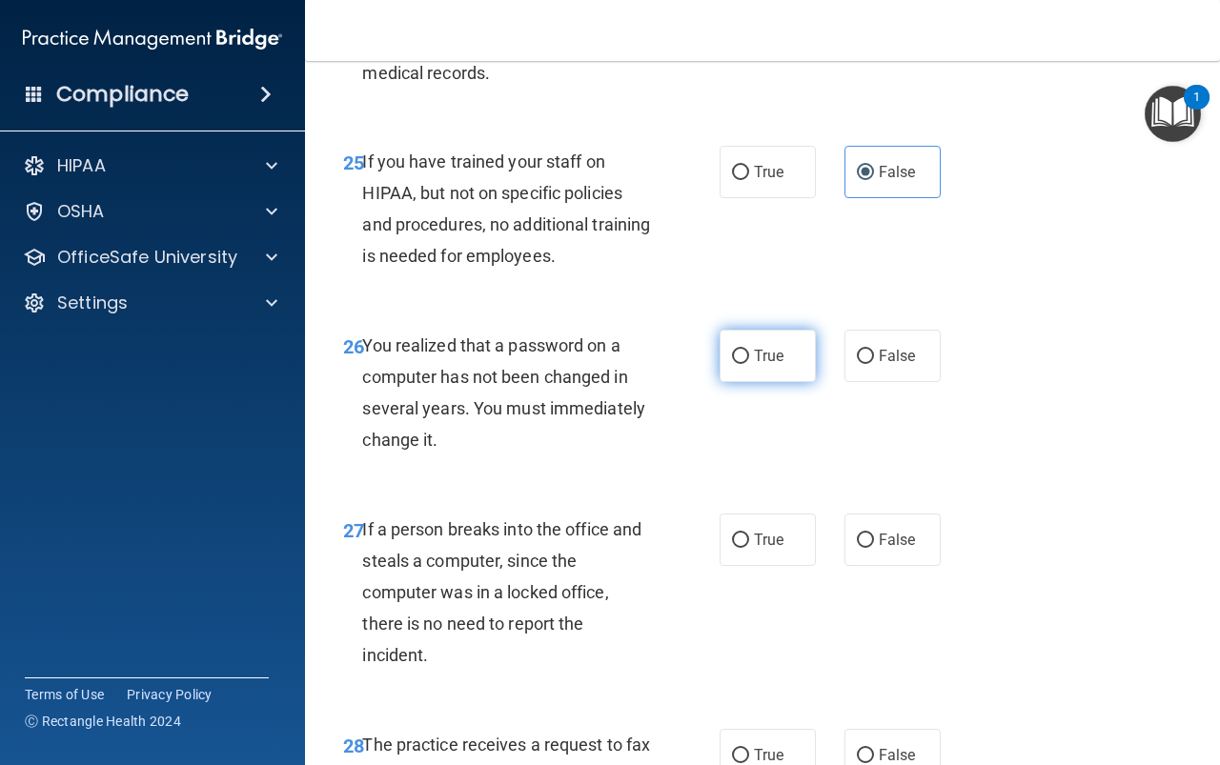
click at [771, 365] on span "True" at bounding box center [769, 356] width 30 height 18
click at [749, 364] on input "True" at bounding box center [740, 357] width 17 height 14
radio input "true"
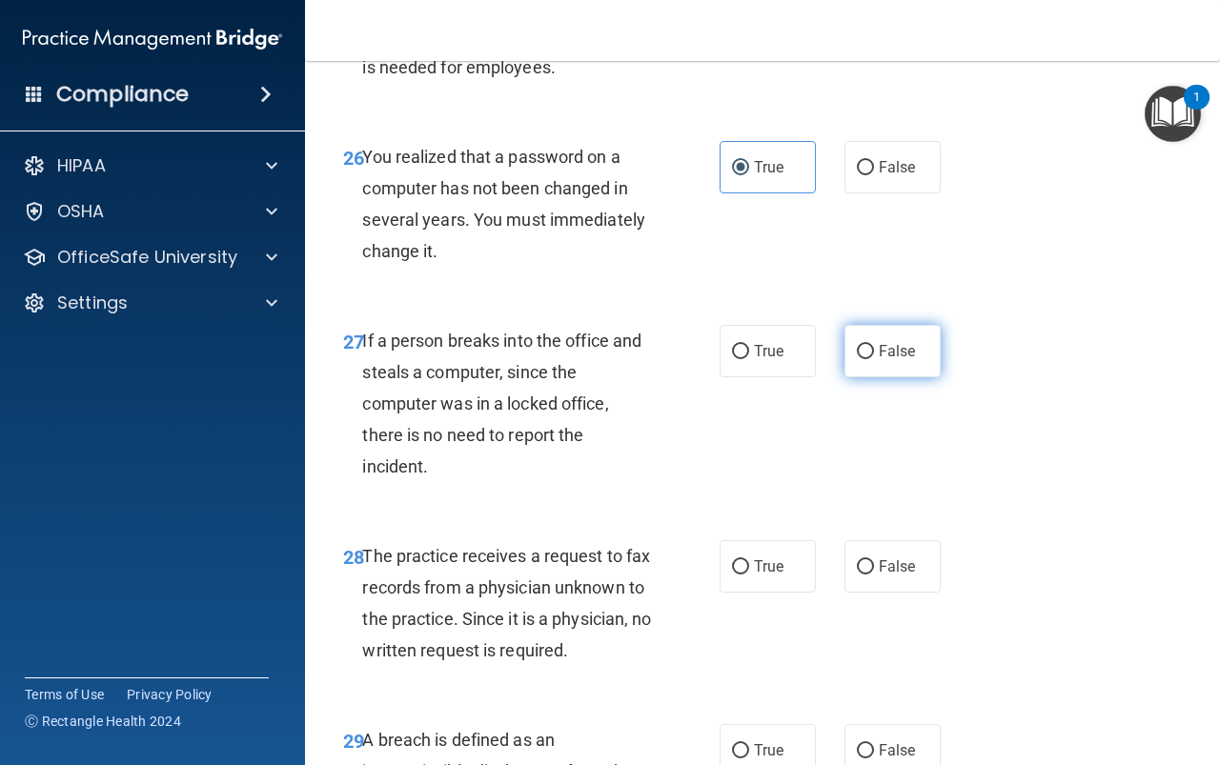
scroll to position [4956, 0]
click at [862, 357] on input "False" at bounding box center [865, 350] width 17 height 14
radio input "true"
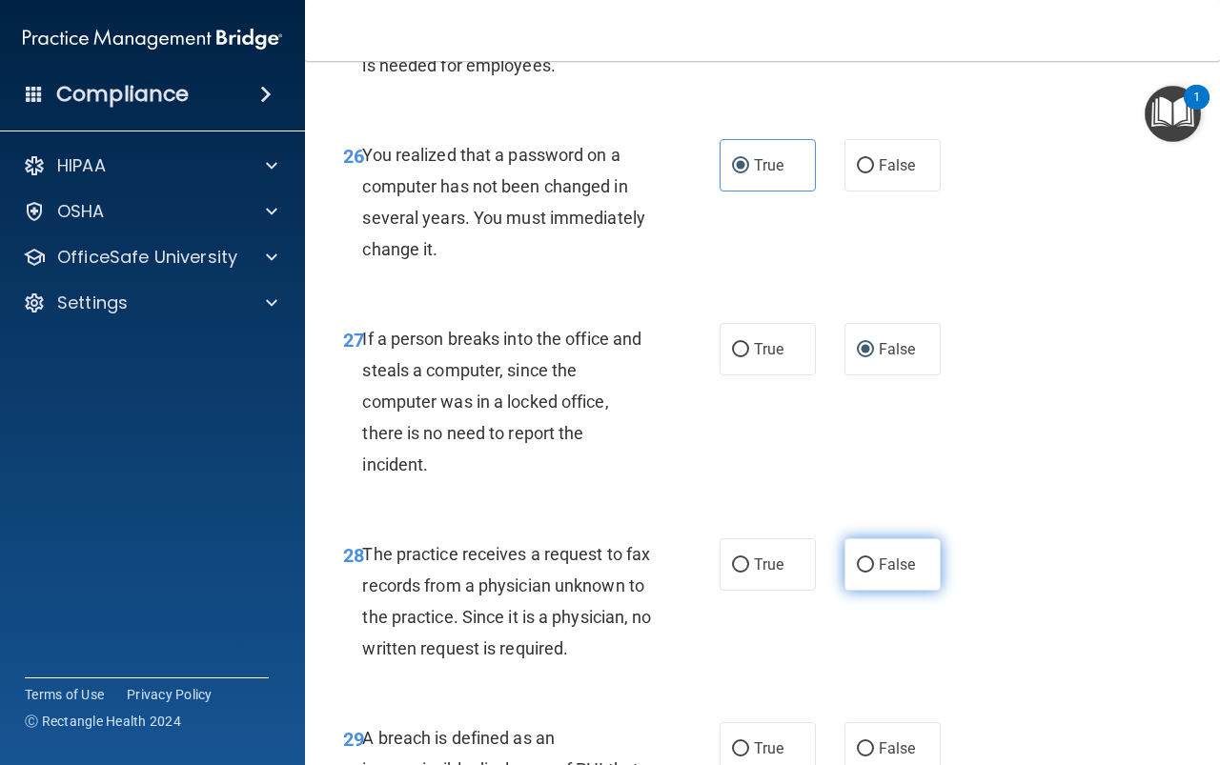
click at [875, 591] on label "False" at bounding box center [892, 564] width 96 height 52
click at [874, 573] on input "False" at bounding box center [865, 565] width 17 height 14
radio input "true"
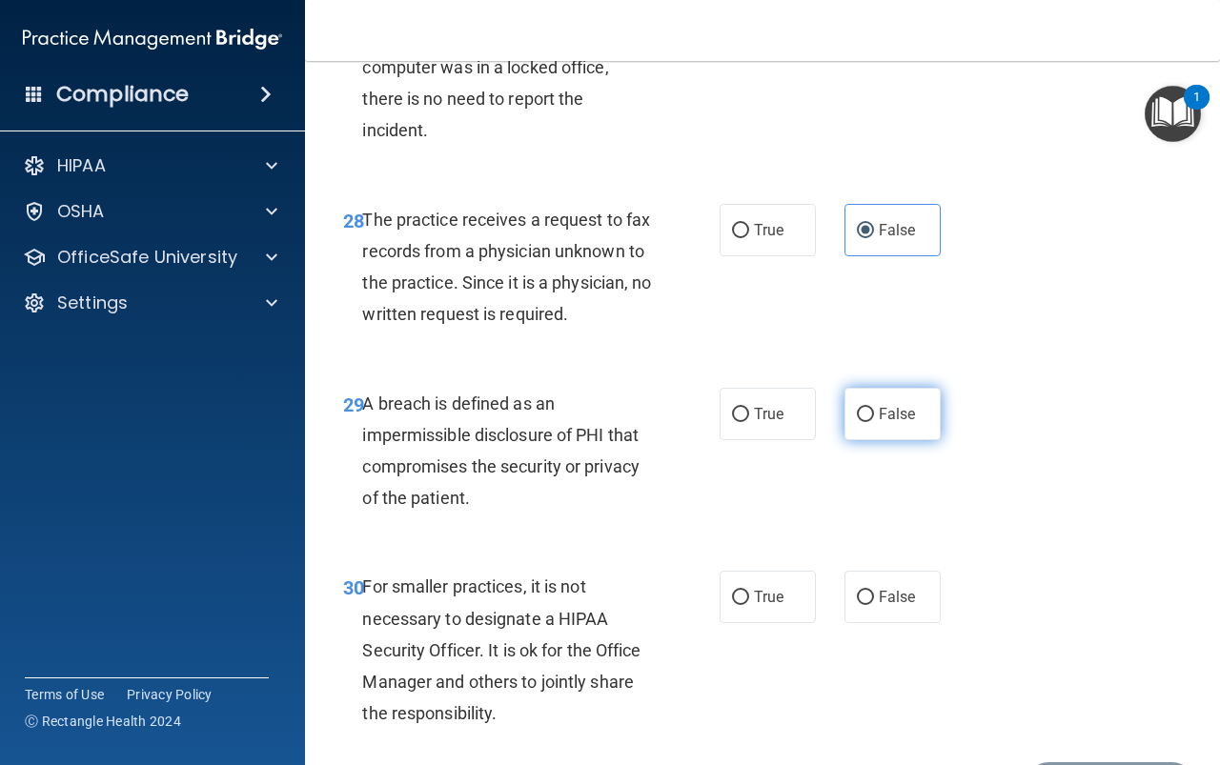
scroll to position [5337, 0]
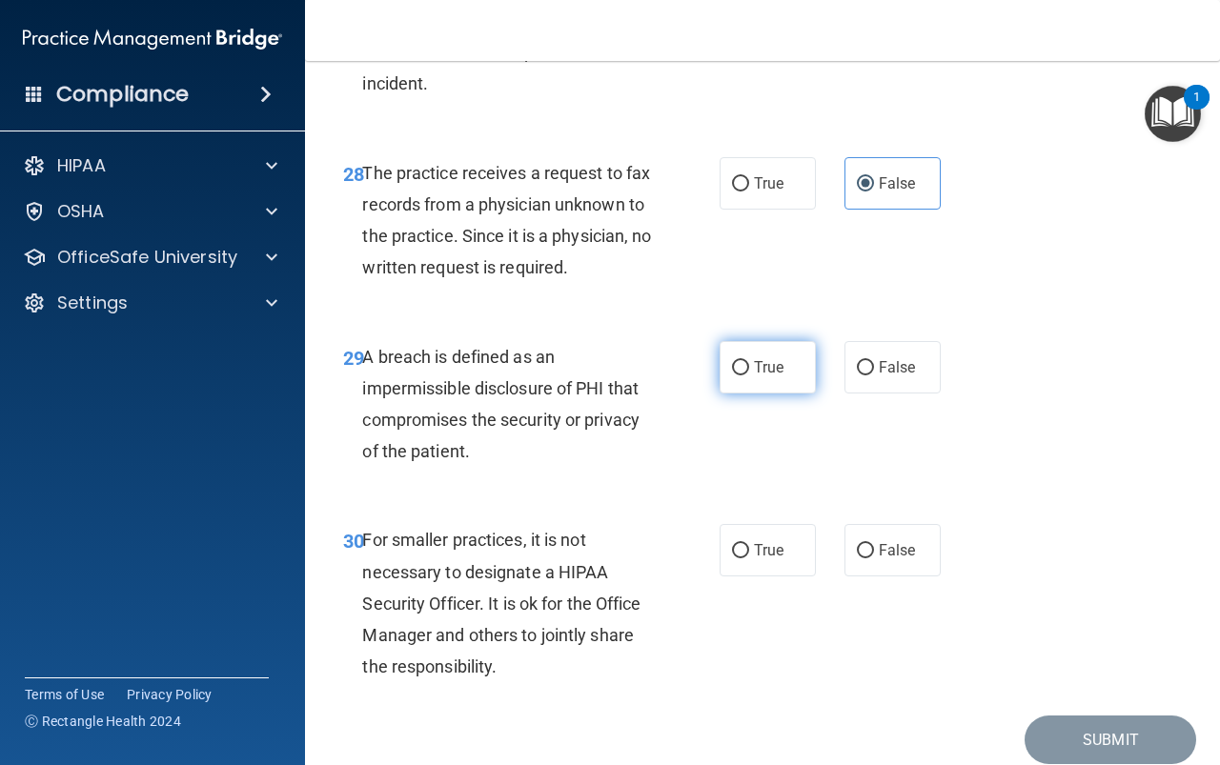
click at [754, 376] on span "True" at bounding box center [769, 367] width 30 height 18
click at [749, 375] on input "True" at bounding box center [740, 368] width 17 height 14
radio input "true"
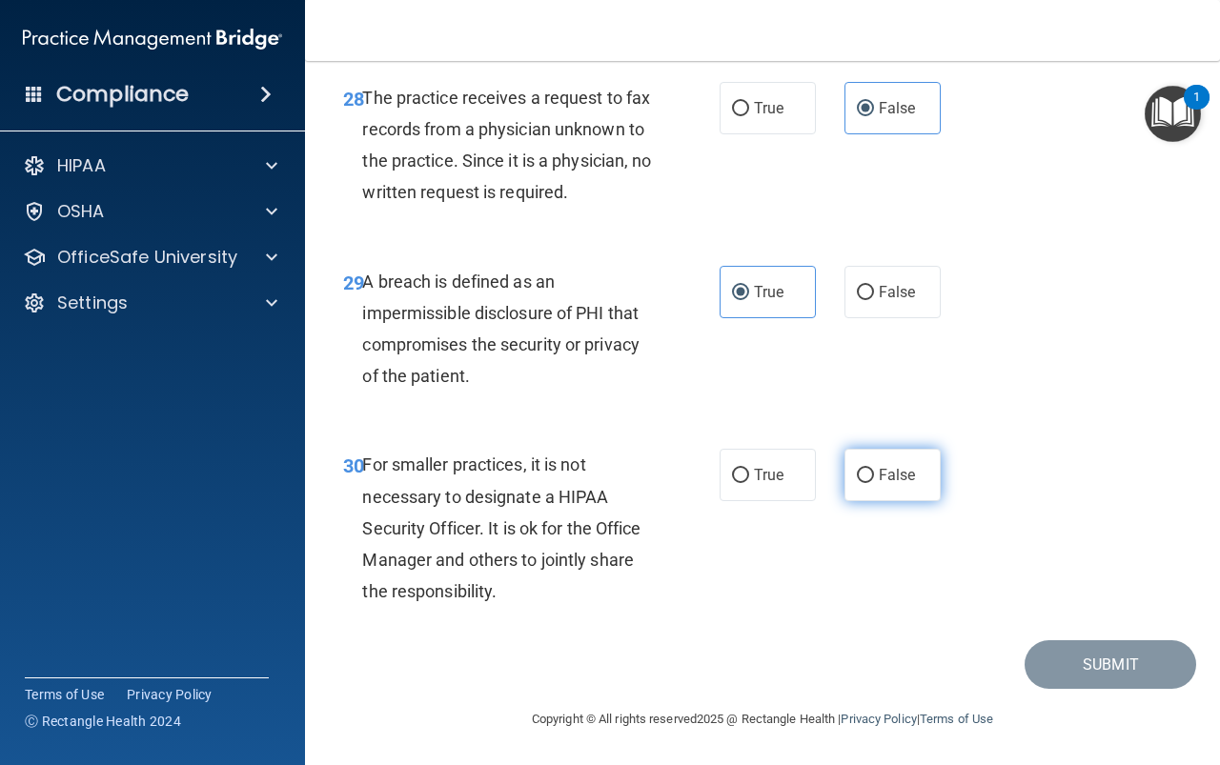
click at [885, 473] on span "False" at bounding box center [897, 475] width 37 height 18
click at [874, 473] on input "False" at bounding box center [865, 476] width 17 height 14
radio input "true"
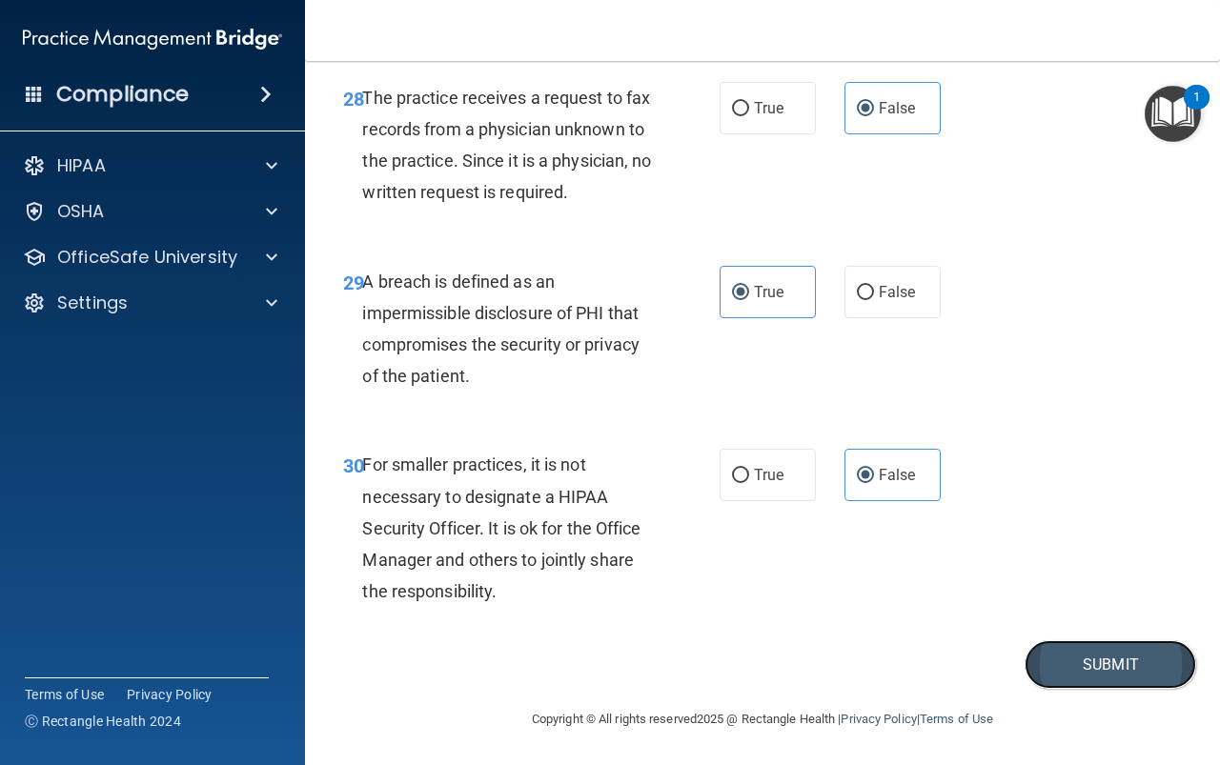
click at [1057, 655] on button "Submit" at bounding box center [1110, 664] width 172 height 49
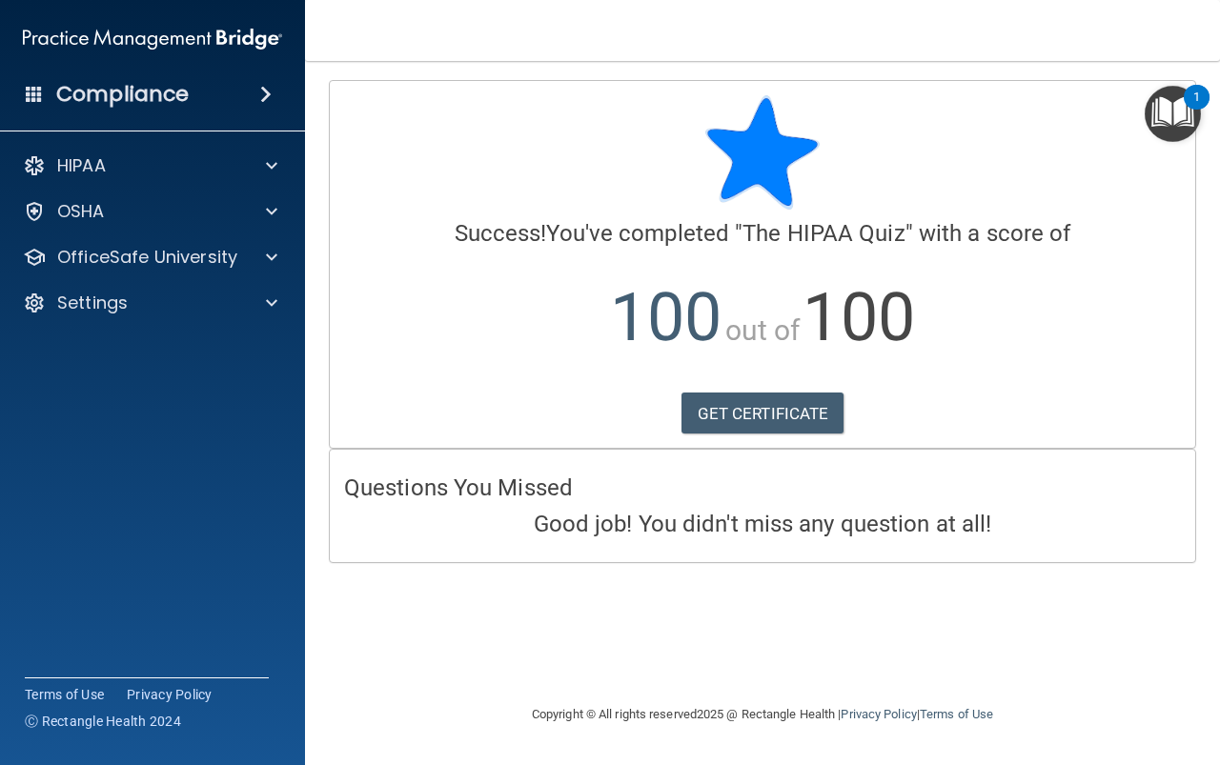
click at [1163, 115] on img "Open Resource Center, 1 new notification" at bounding box center [1173, 114] width 56 height 56
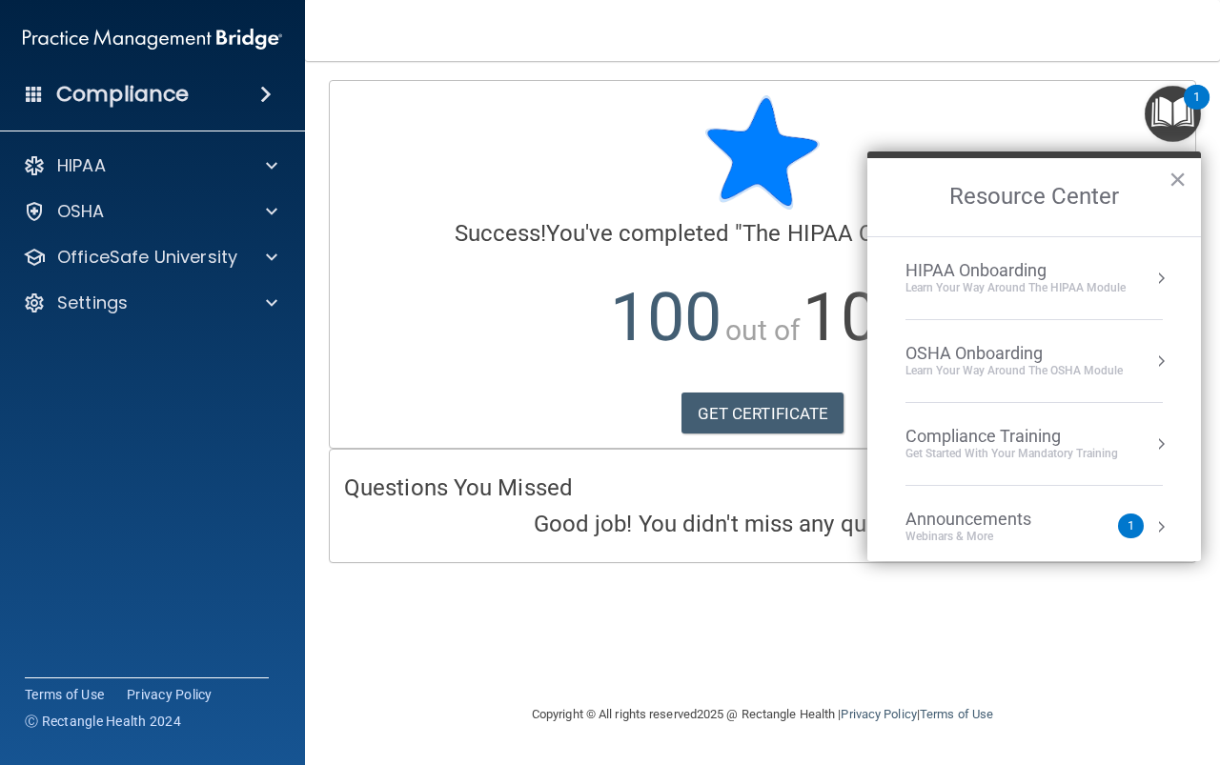
click at [772, 634] on div "Calculating your score.... Success! You've completed " The HIPAA Quiz " with a …" at bounding box center [762, 382] width 839 height 604
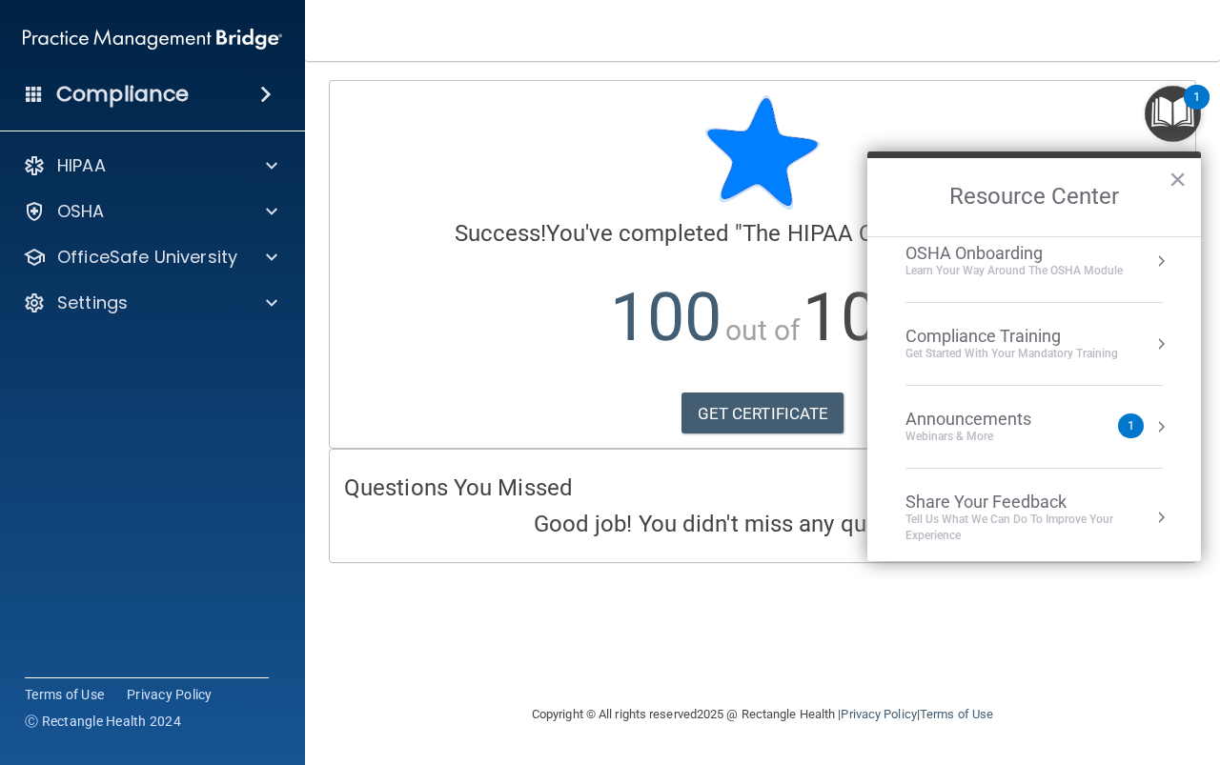
scroll to position [107, 0]
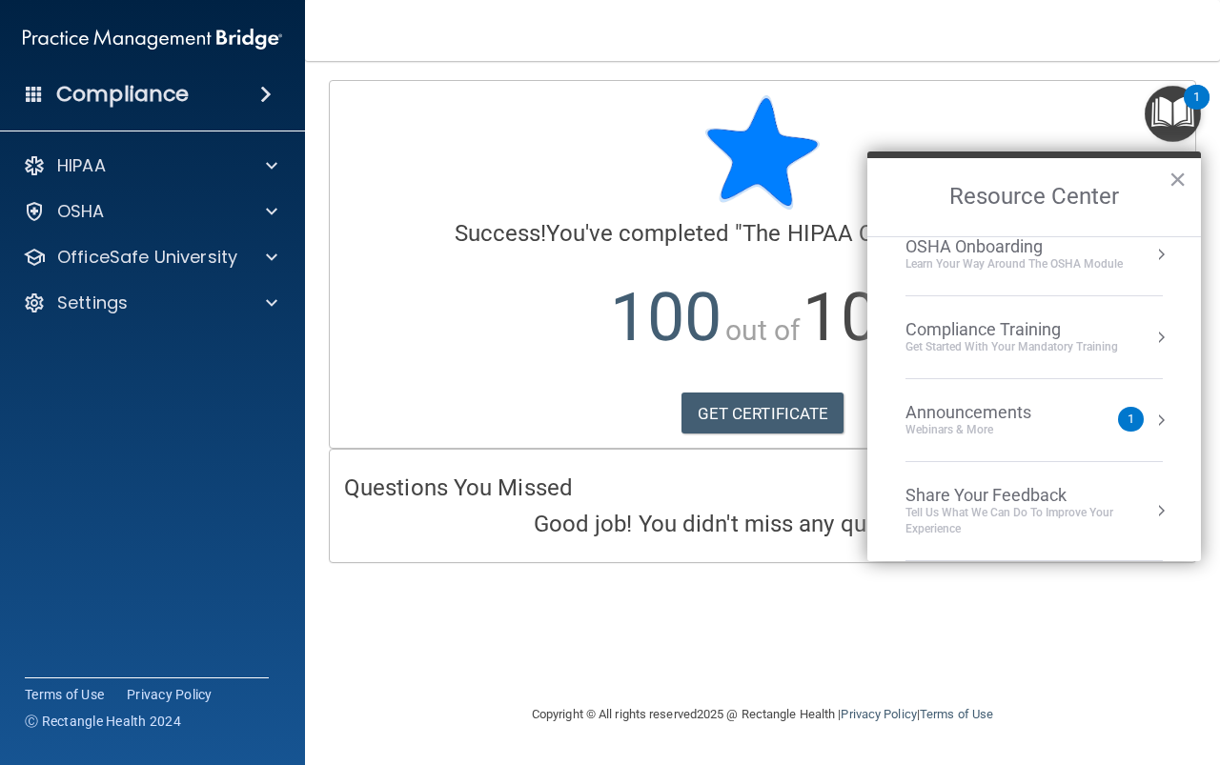
click at [866, 659] on div "Calculating your score.... Success! You've completed " The HIPAA Quiz " with a …" at bounding box center [762, 382] width 839 height 604
click at [1027, 334] on div "Compliance Training" at bounding box center [1011, 329] width 213 height 21
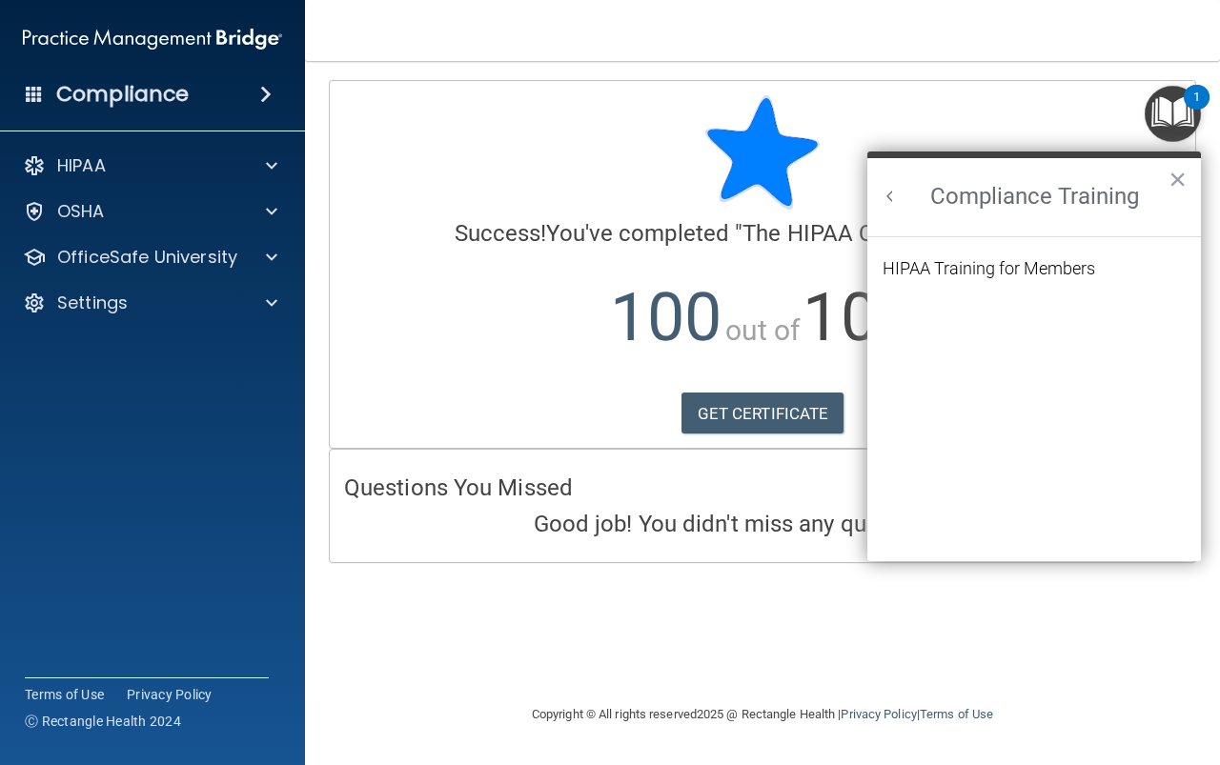
scroll to position [83, 0]
click at [1004, 268] on div "HIPAA Training for Members" at bounding box center [988, 268] width 213 height 17
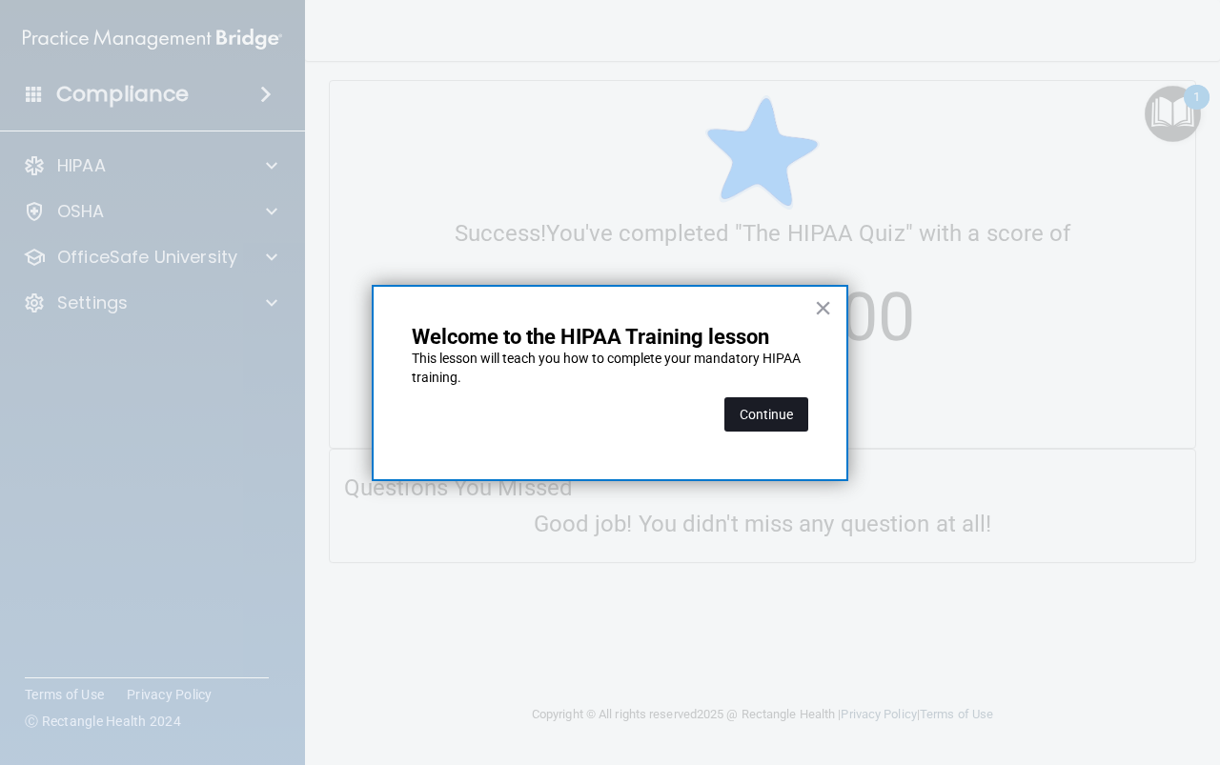
click at [755, 411] on button "Continue" at bounding box center [766, 414] width 84 height 34
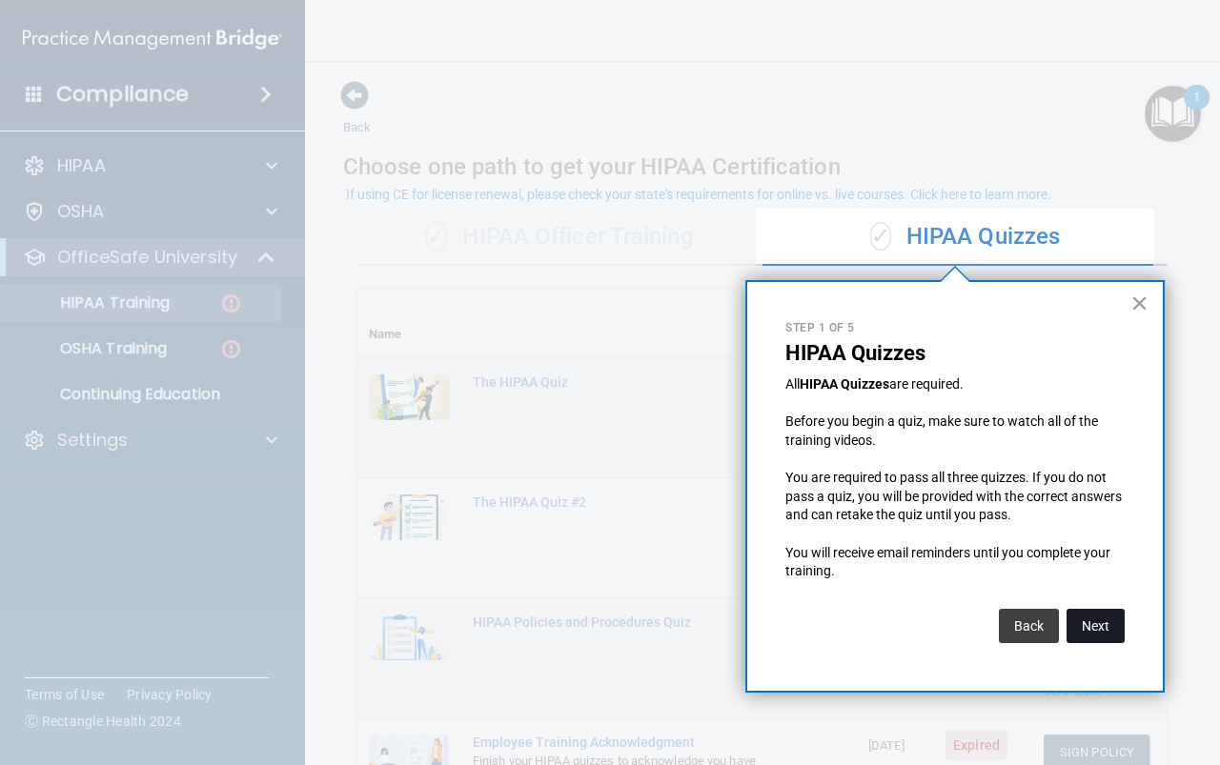
click at [1092, 627] on button "Next" at bounding box center [1095, 626] width 58 height 34
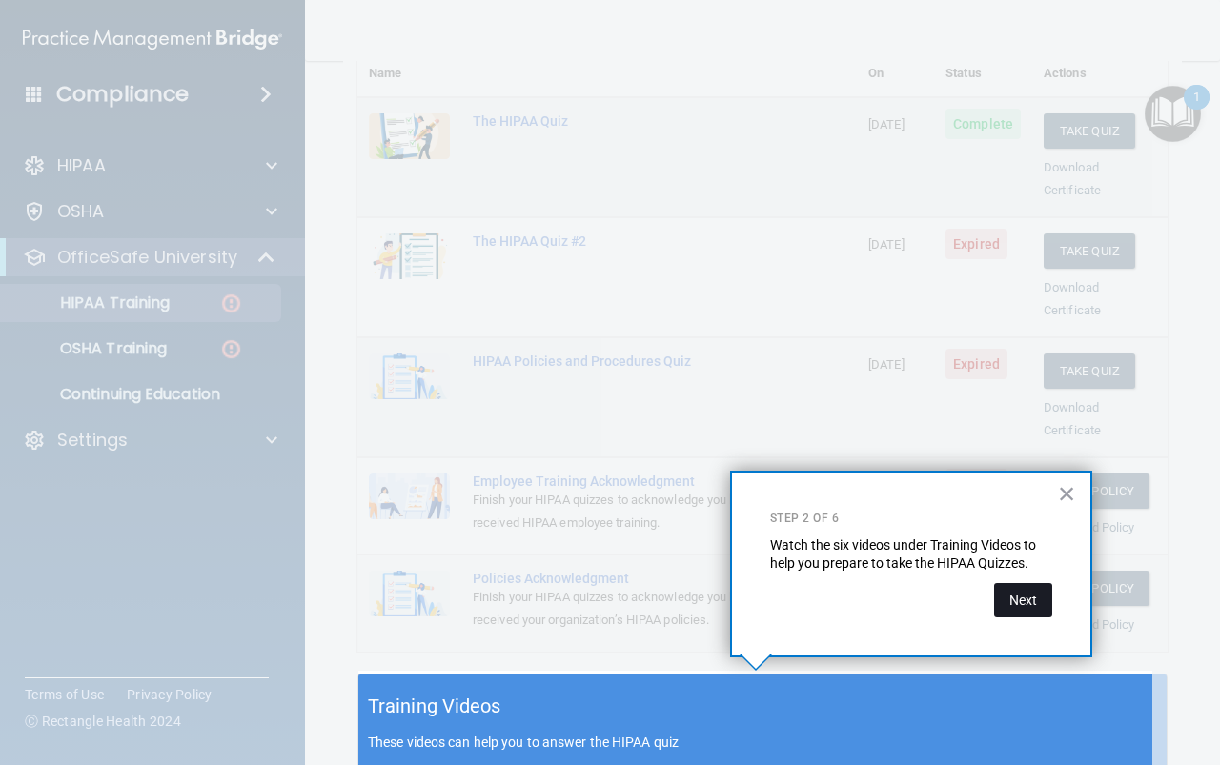
click at [1033, 606] on button "Next" at bounding box center [1023, 600] width 58 height 34
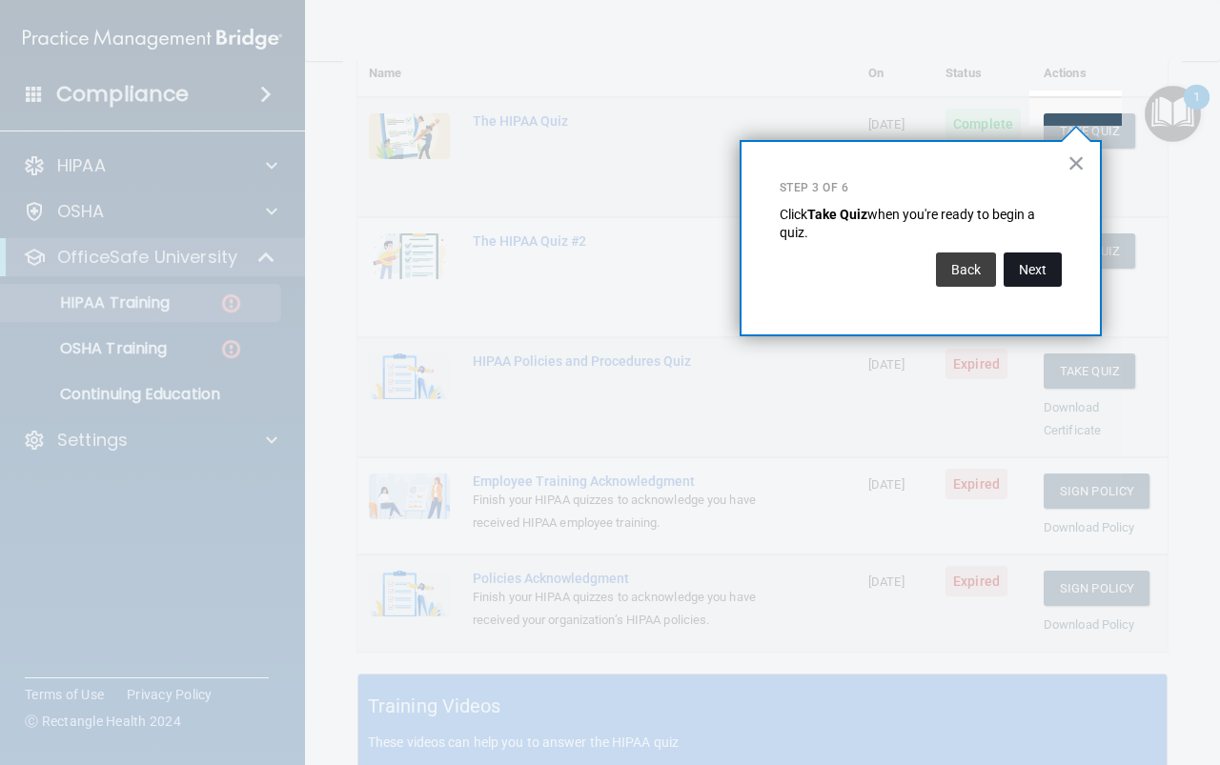
click at [1034, 269] on button "Next" at bounding box center [1032, 270] width 58 height 34
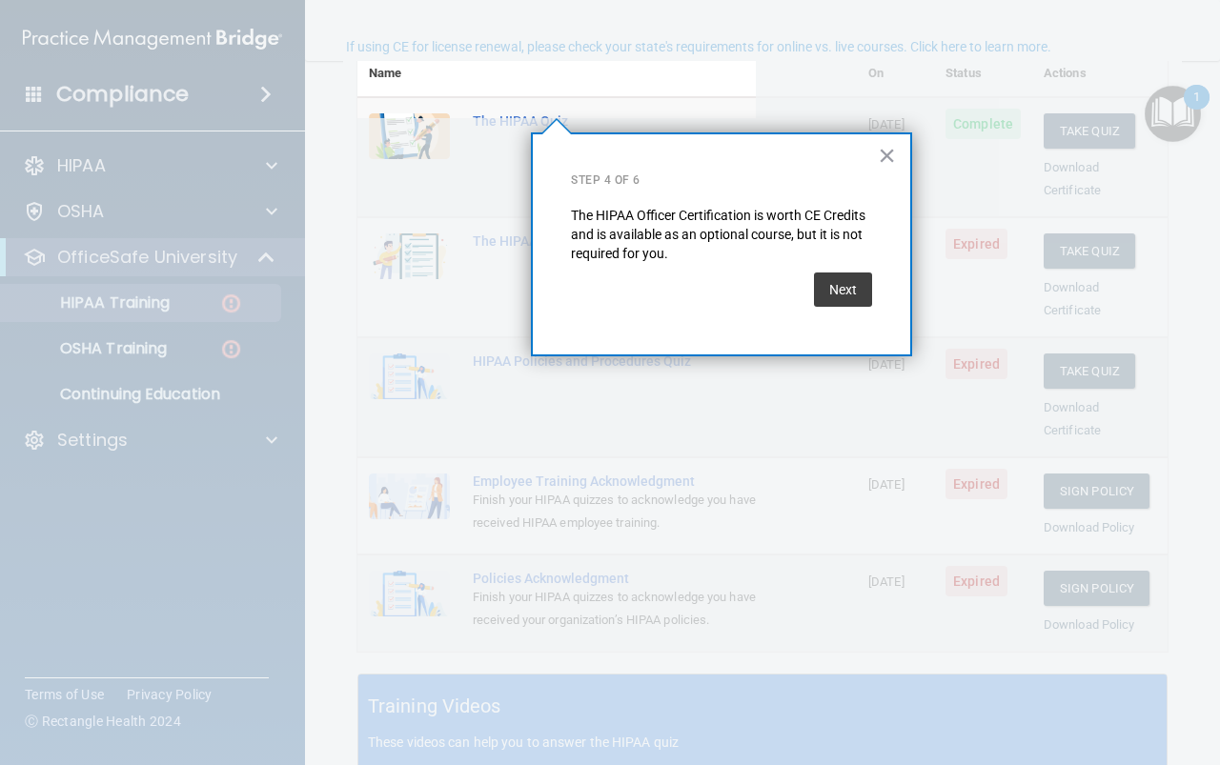
scroll to position [148, 0]
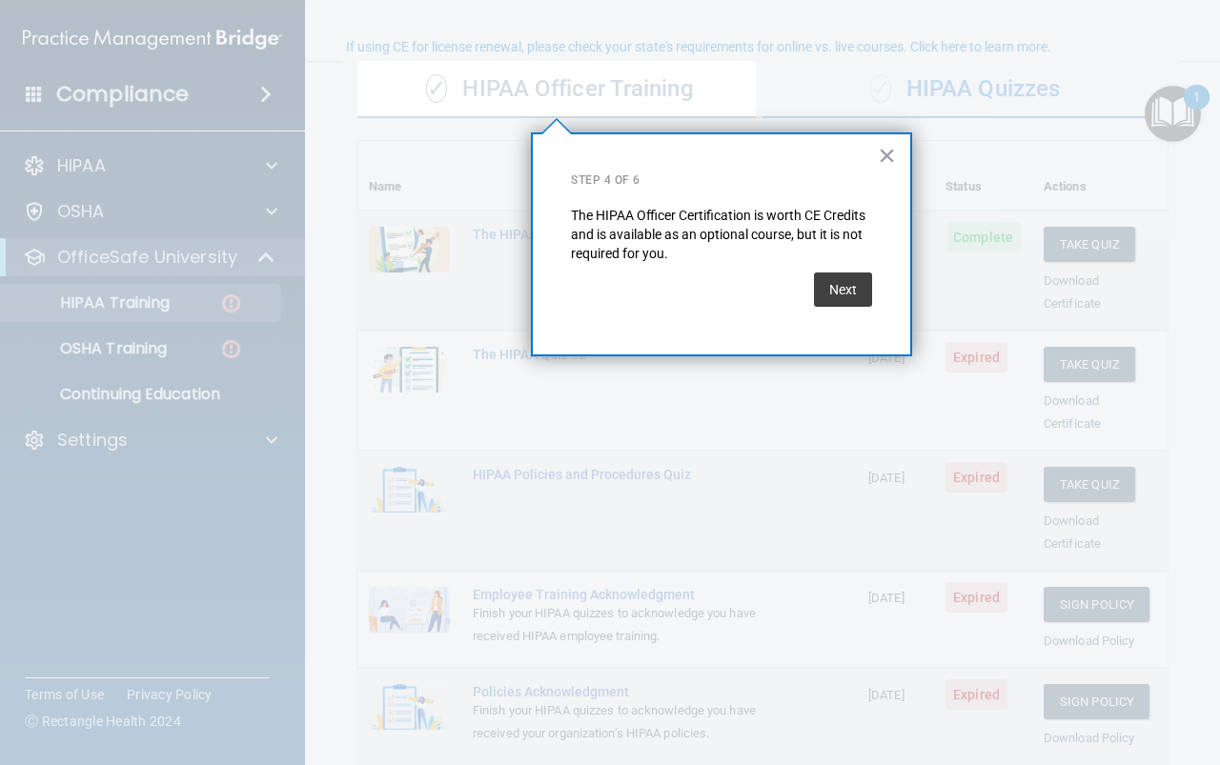
click at [862, 292] on button "Next" at bounding box center [843, 290] width 58 height 34
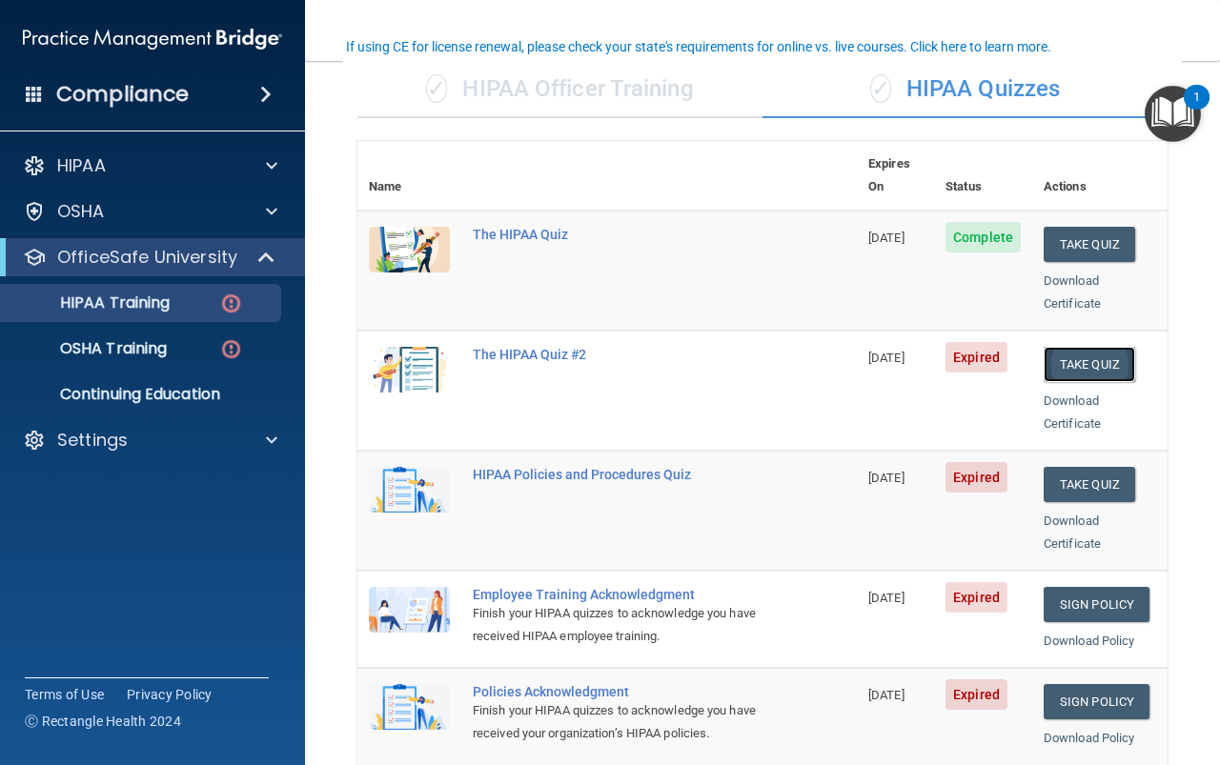
click at [1067, 347] on button "Take Quiz" at bounding box center [1089, 364] width 91 height 35
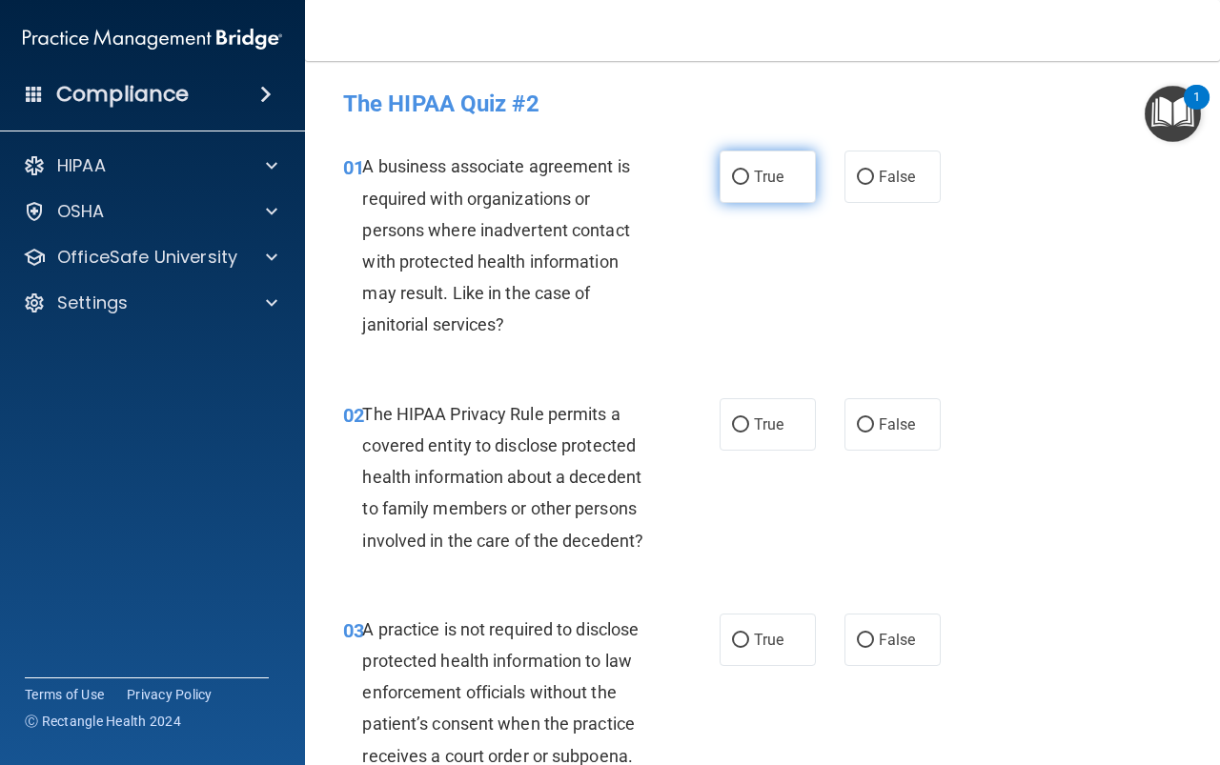
click at [741, 192] on label "True" at bounding box center [768, 177] width 96 height 52
click at [741, 185] on input "True" at bounding box center [740, 178] width 17 height 14
radio input "true"
click at [742, 433] on label "True" at bounding box center [768, 424] width 96 height 52
click at [742, 433] on input "True" at bounding box center [740, 425] width 17 height 14
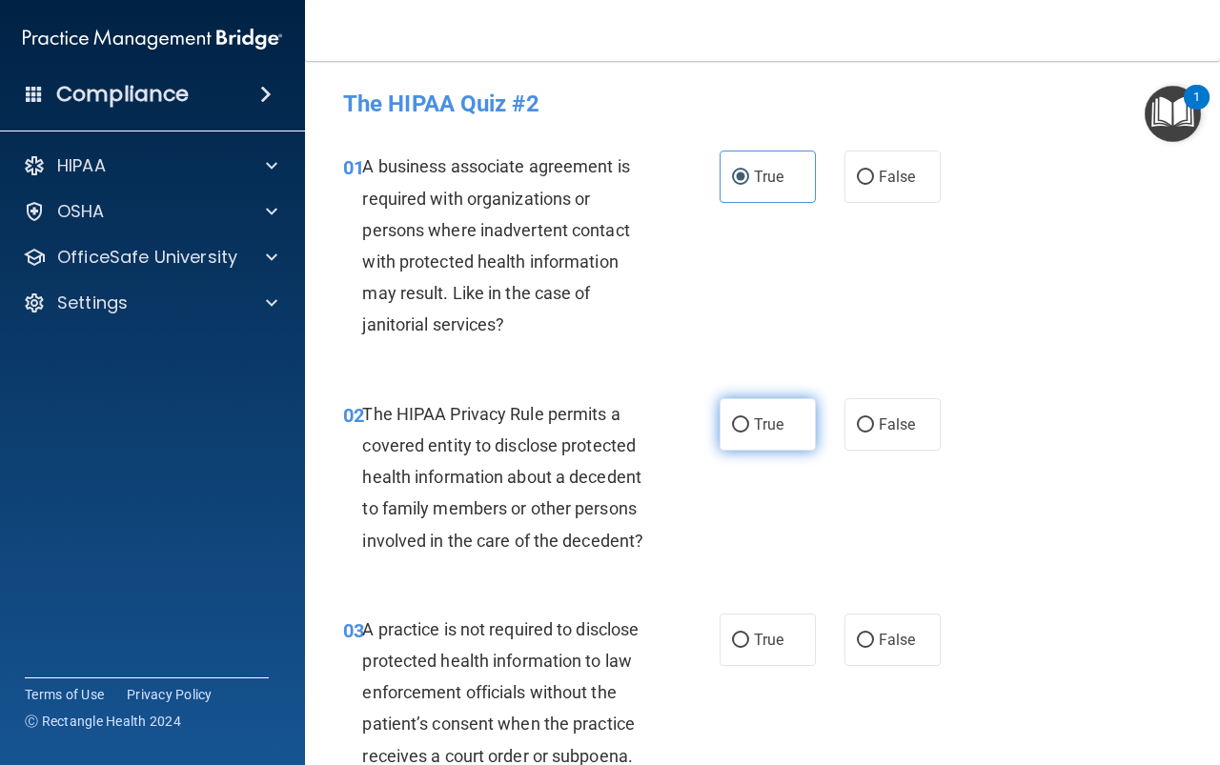
radio input "true"
click at [748, 628] on label "True" at bounding box center [768, 640] width 96 height 52
click at [748, 634] on input "True" at bounding box center [740, 641] width 17 height 14
radio input "true"
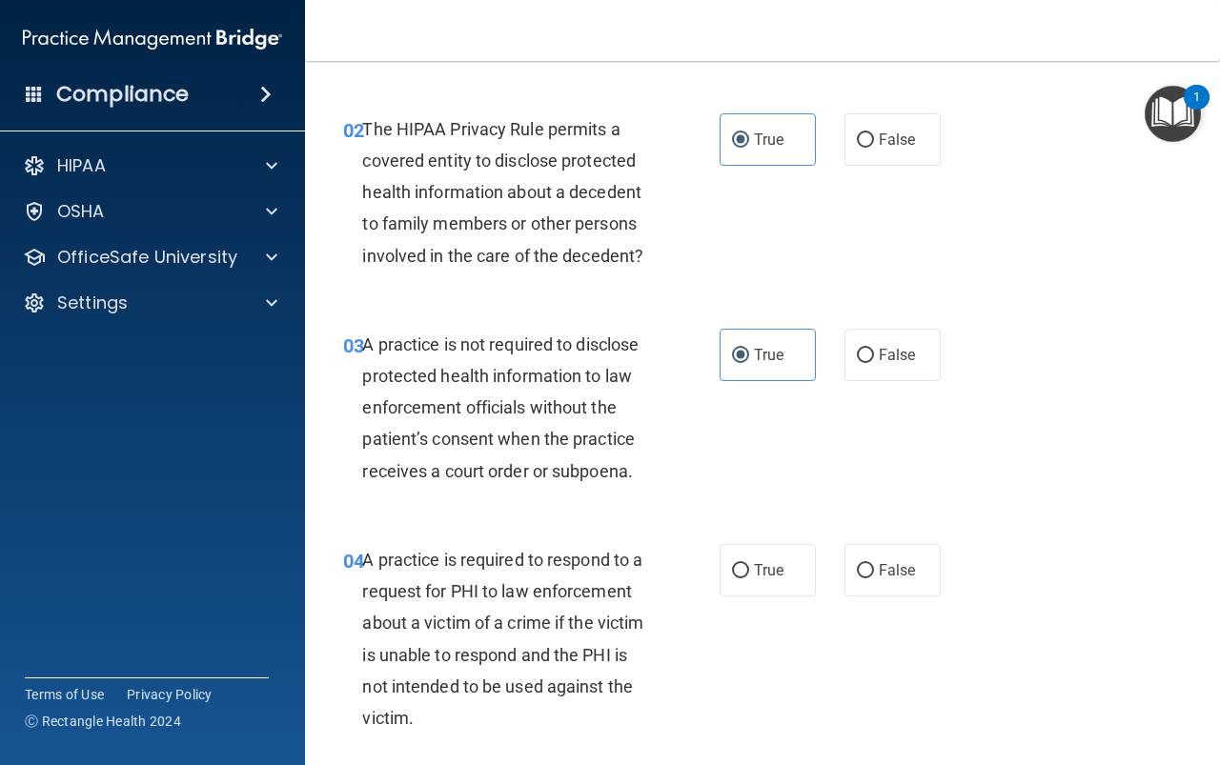
scroll to position [286, 0]
click at [760, 578] on span "True" at bounding box center [769, 569] width 30 height 18
click at [749, 578] on input "True" at bounding box center [740, 570] width 17 height 14
radio input "true"
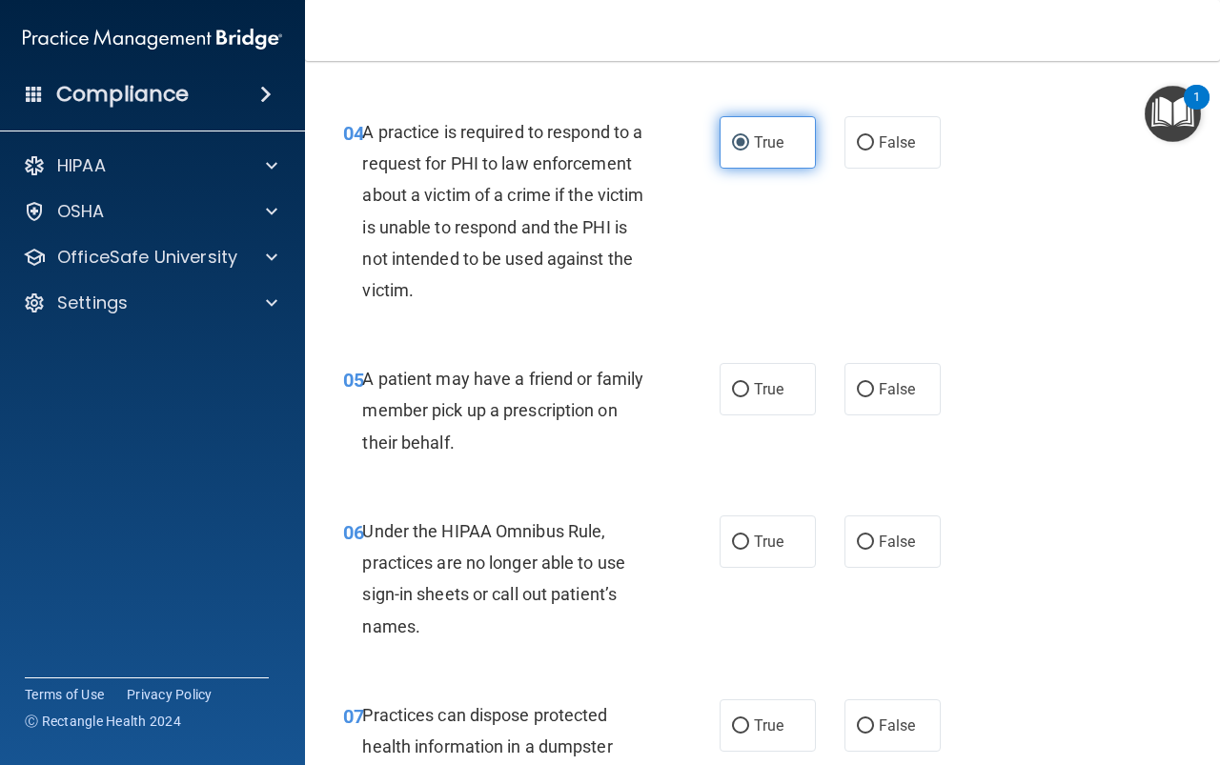
scroll to position [762, 0]
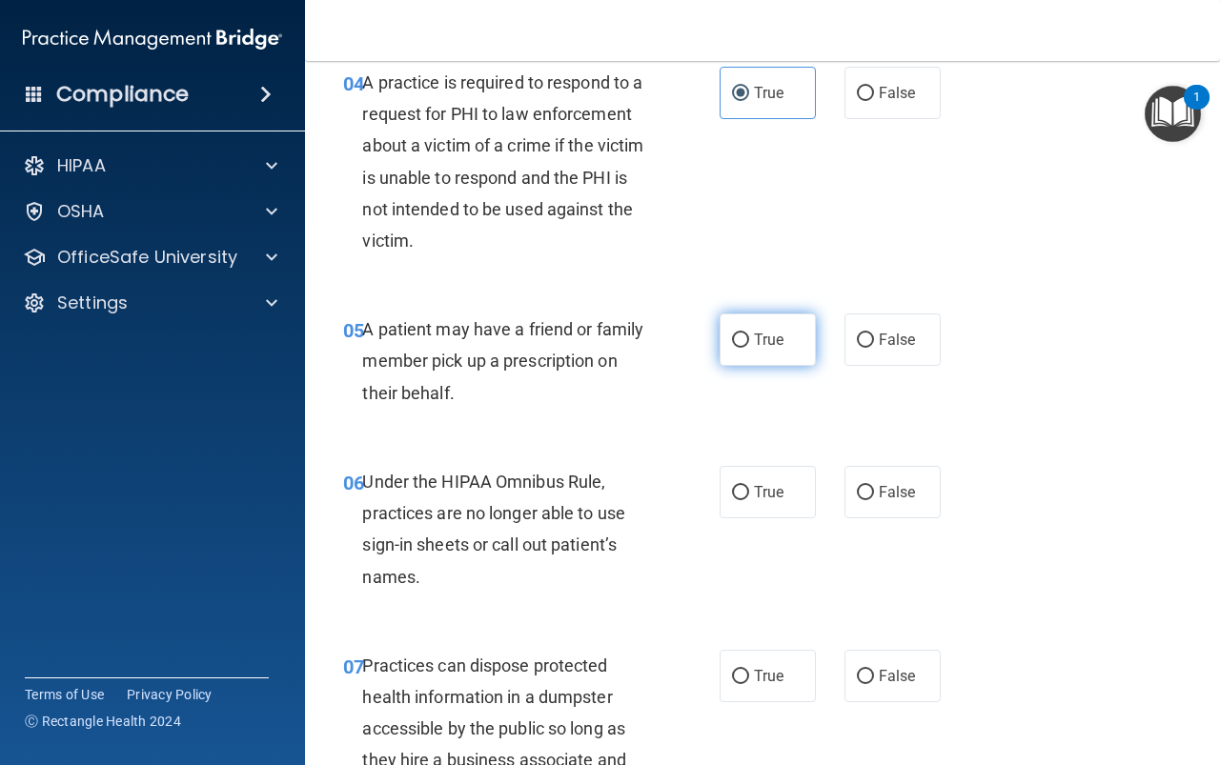
click at [741, 339] on input "True" at bounding box center [740, 341] width 17 height 14
radio input "true"
click at [754, 489] on span "True" at bounding box center [769, 492] width 30 height 18
click at [749, 489] on input "True" at bounding box center [740, 493] width 17 height 14
radio input "true"
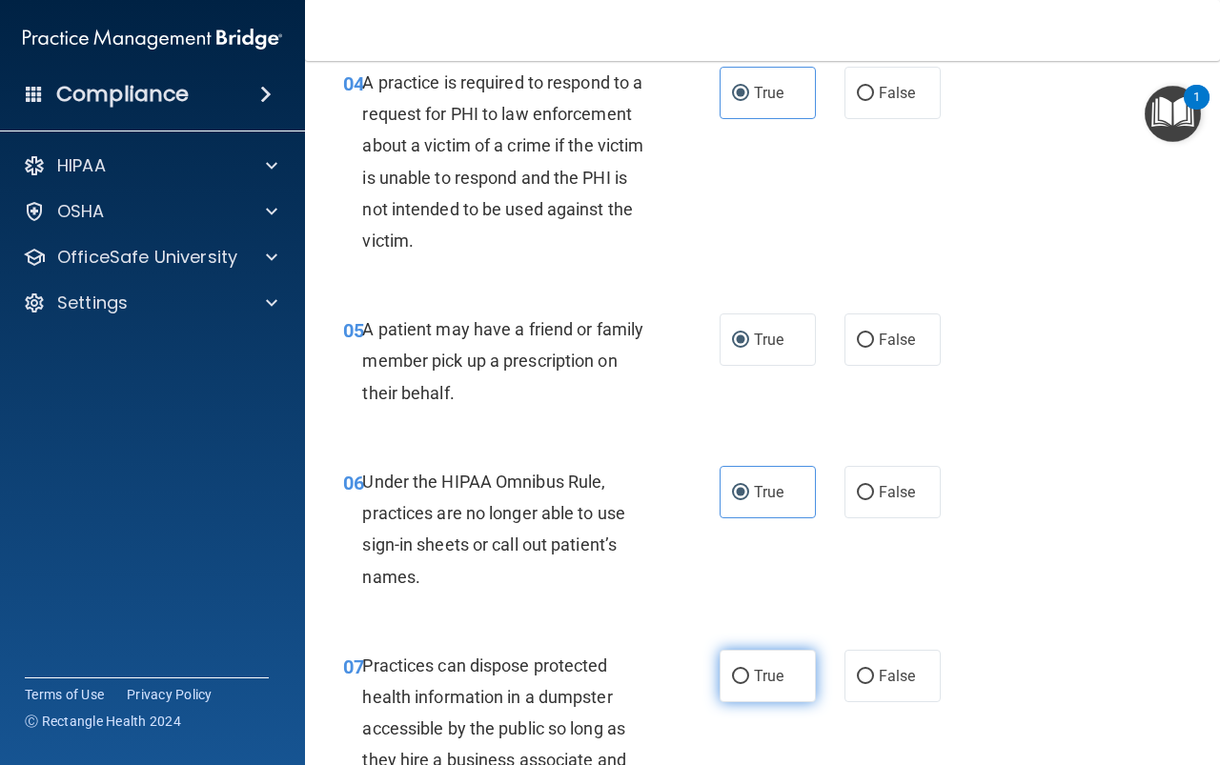
click at [761, 679] on span "True" at bounding box center [769, 676] width 30 height 18
click at [749, 679] on input "True" at bounding box center [740, 677] width 17 height 14
radio input "true"
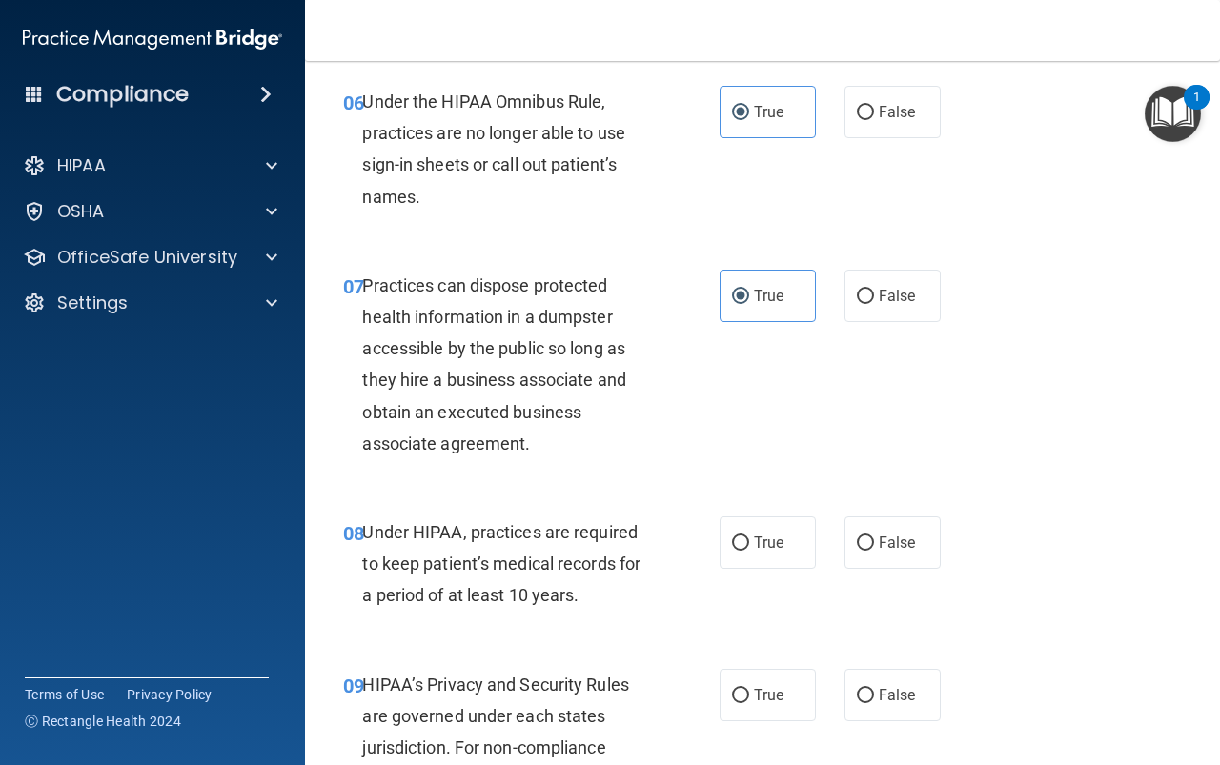
scroll to position [1144, 0]
click at [756, 539] on span "True" at bounding box center [769, 542] width 30 height 18
click at [749, 539] on input "True" at bounding box center [740, 543] width 17 height 14
radio input "true"
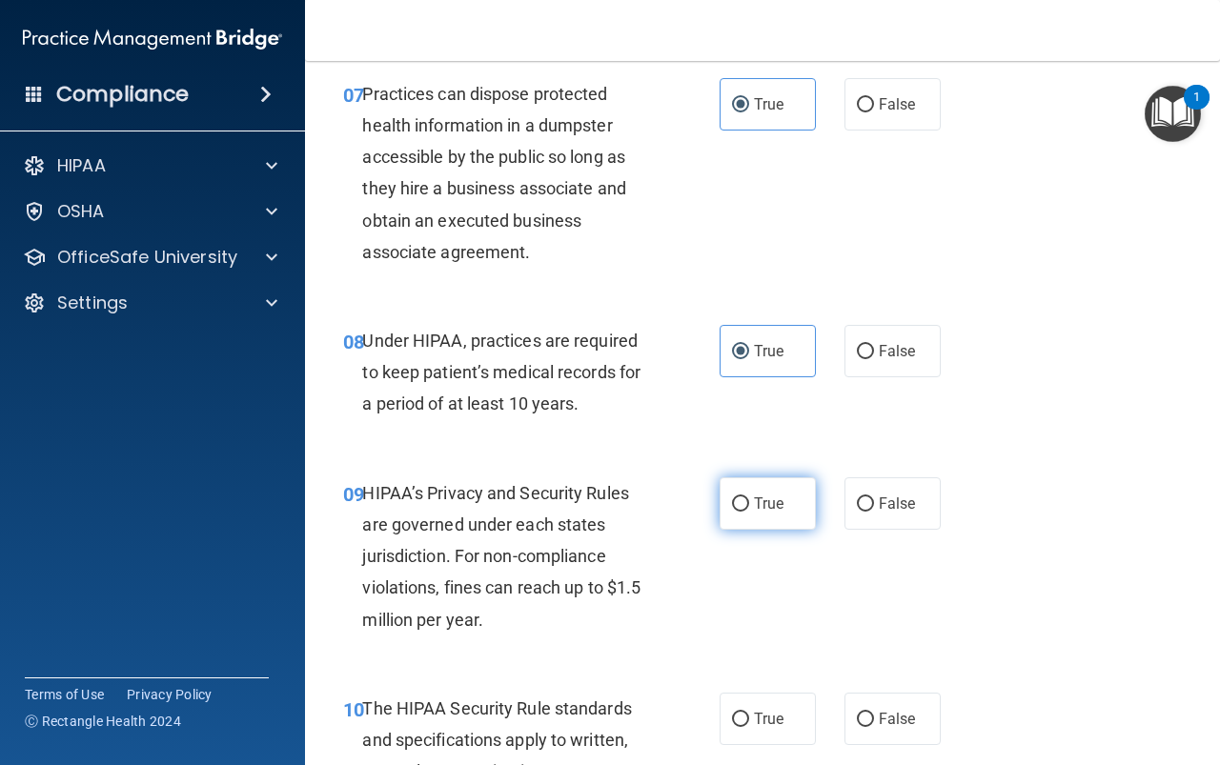
click at [756, 498] on span "True" at bounding box center [769, 504] width 30 height 18
click at [749, 498] on input "True" at bounding box center [740, 504] width 17 height 14
radio input "true"
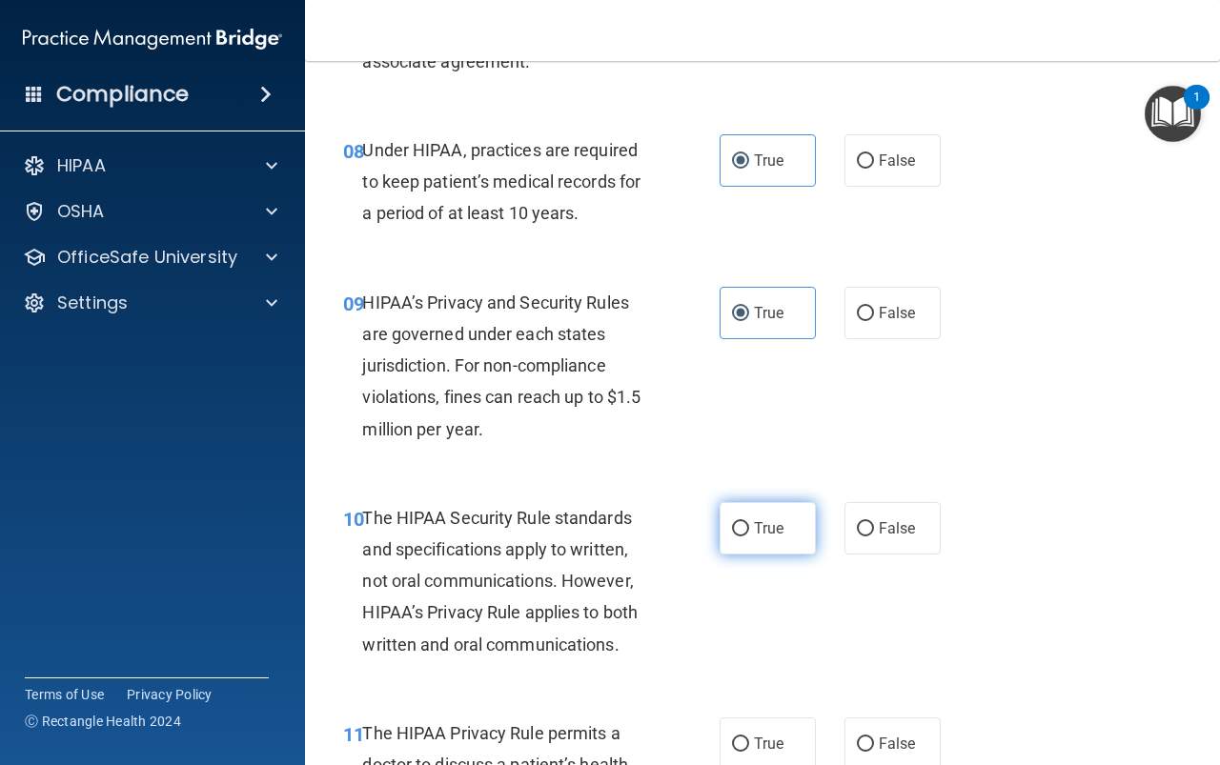
click at [754, 540] on label "True" at bounding box center [768, 528] width 96 height 52
click at [749, 537] on input "True" at bounding box center [740, 529] width 17 height 14
radio input "true"
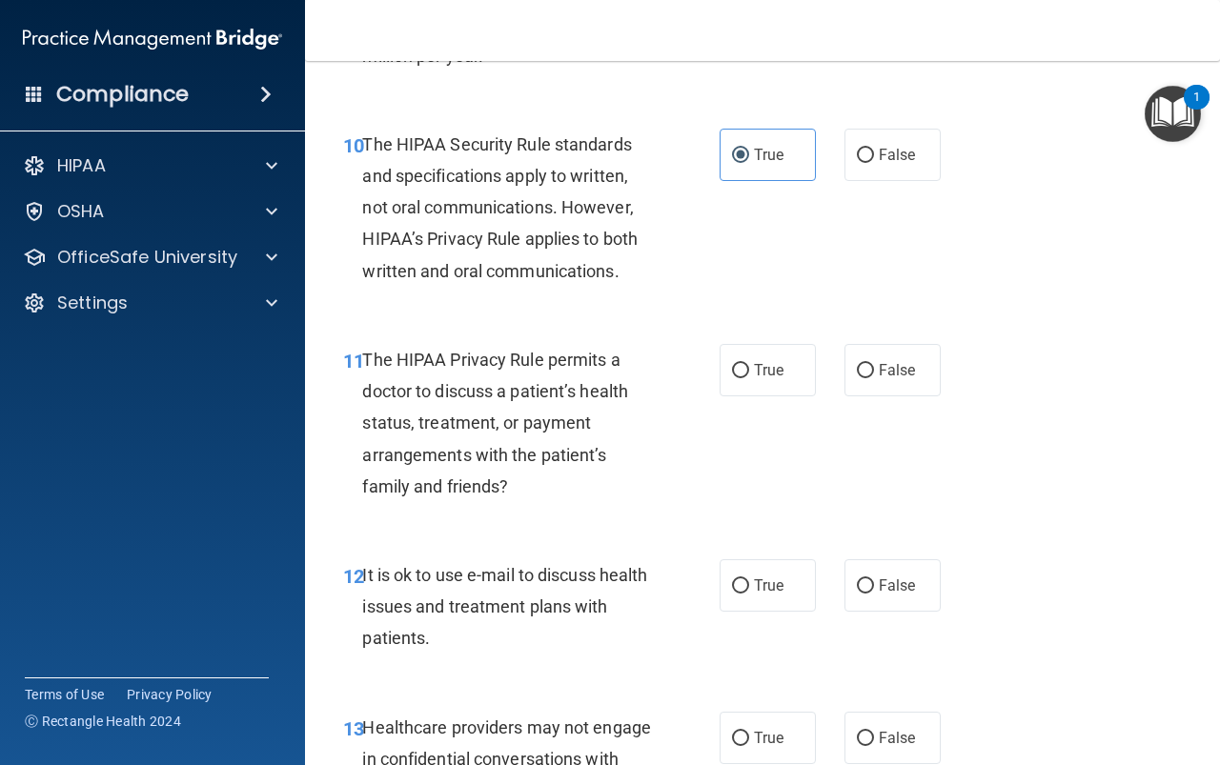
scroll to position [1906, 0]
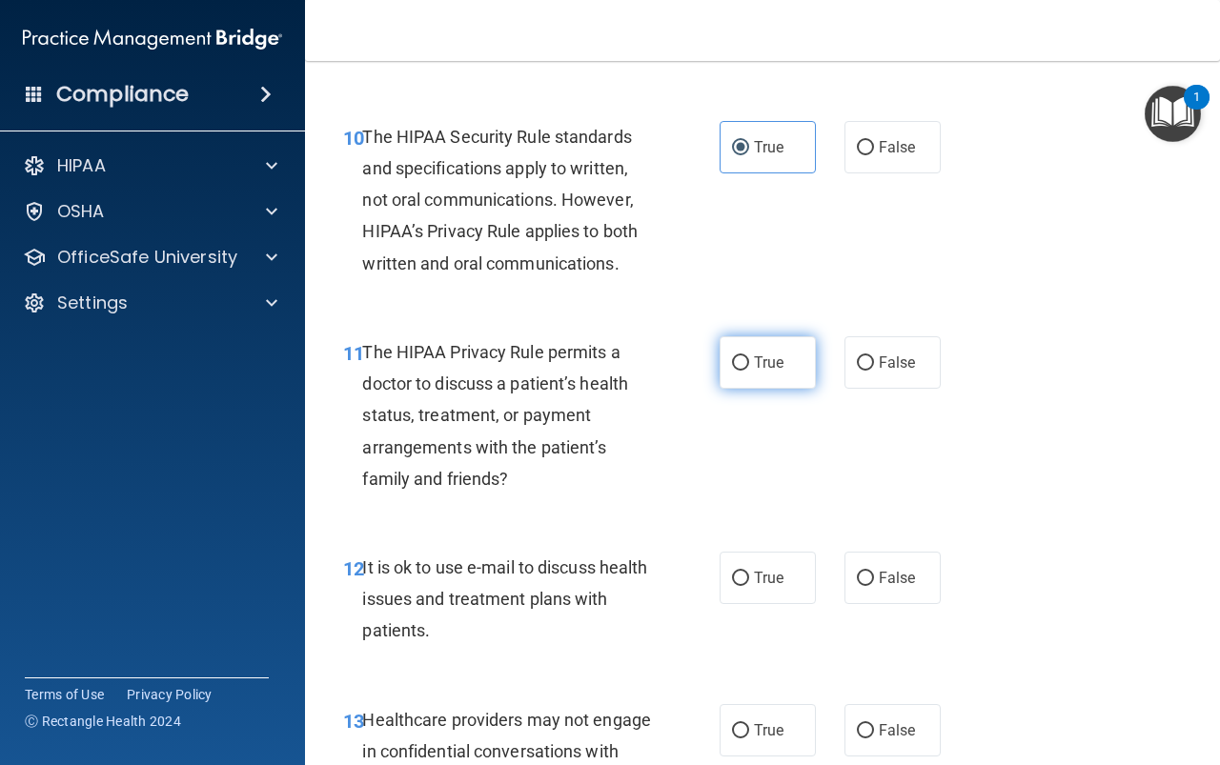
click at [739, 361] on input "True" at bounding box center [740, 363] width 17 height 14
radio input "true"
click at [767, 590] on label "True" at bounding box center [768, 578] width 96 height 52
click at [749, 586] on input "True" at bounding box center [740, 579] width 17 height 14
radio input "true"
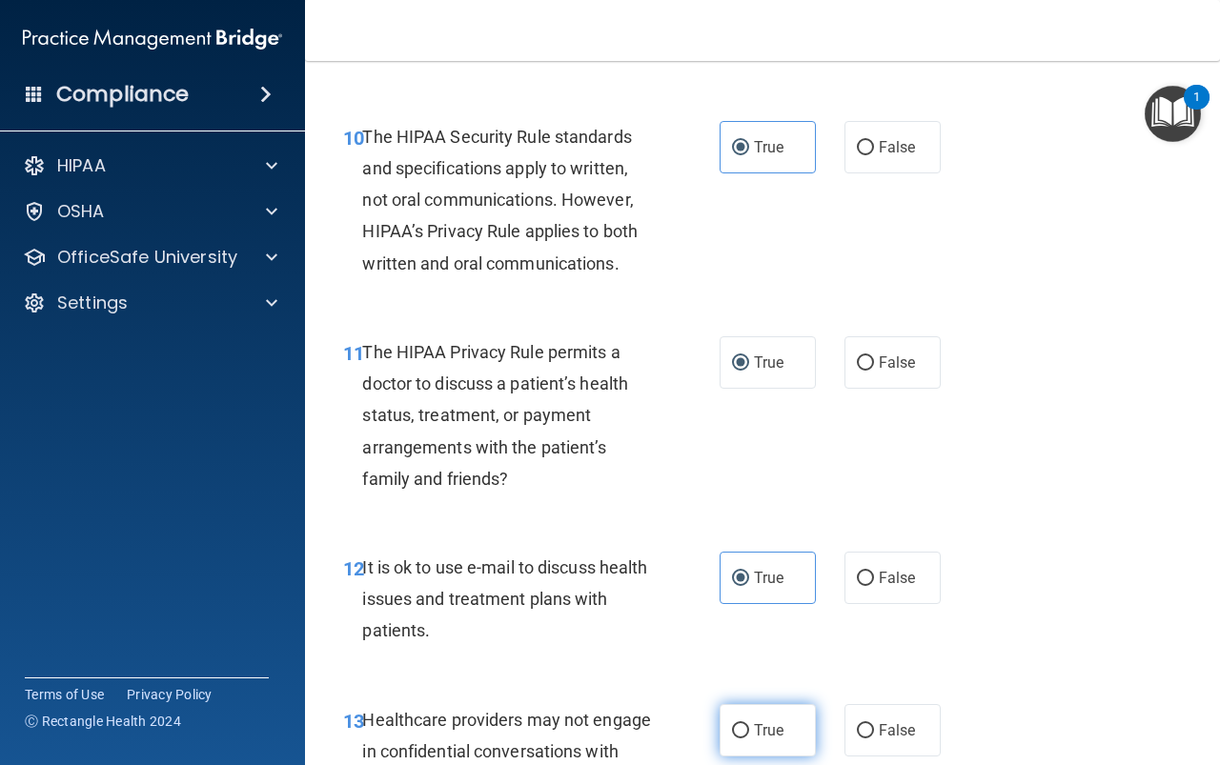
click at [733, 736] on input "True" at bounding box center [740, 731] width 17 height 14
radio input "true"
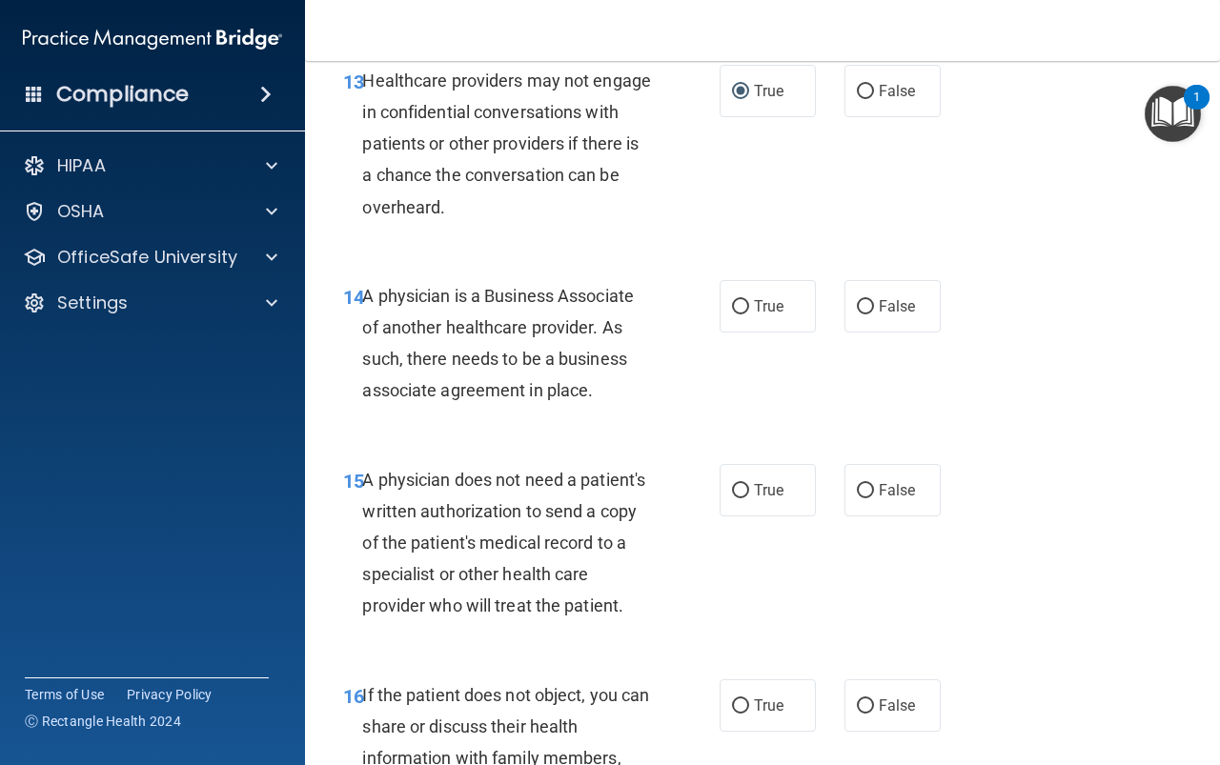
scroll to position [2573, 0]
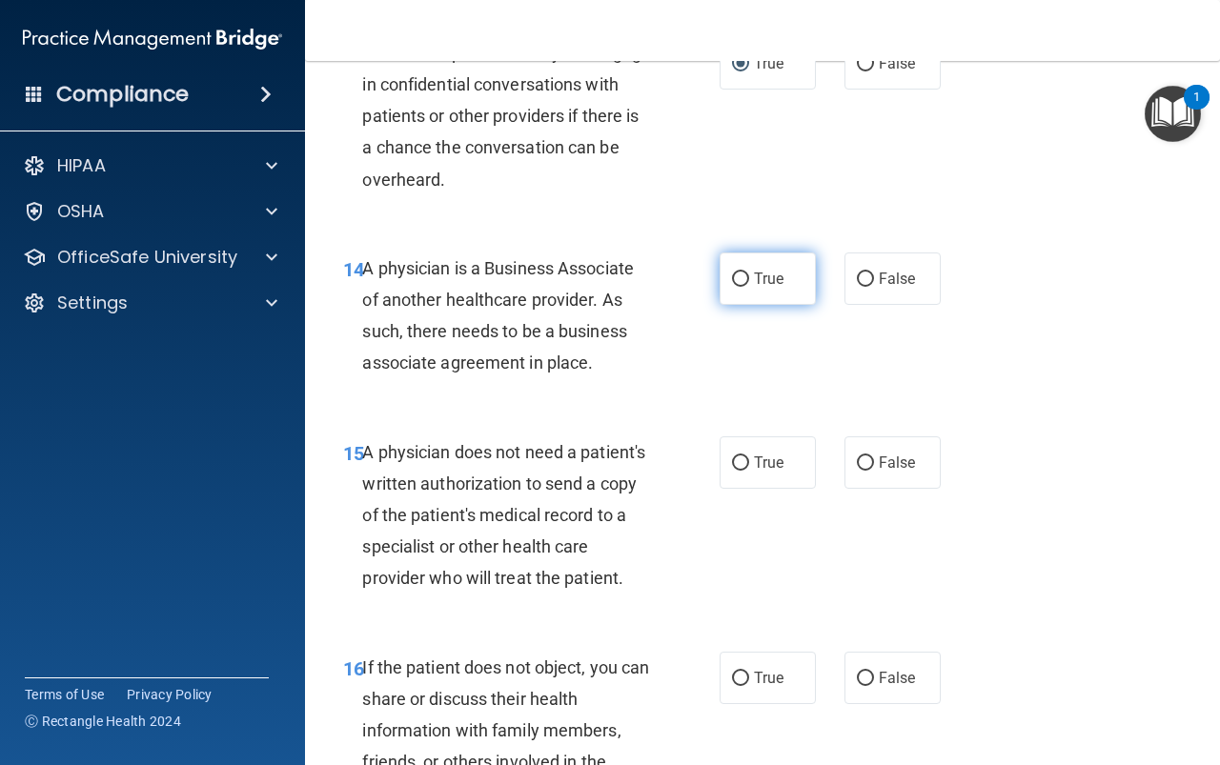
click at [754, 282] on span "True" at bounding box center [769, 279] width 30 height 18
click at [749, 282] on input "True" at bounding box center [740, 280] width 17 height 14
radio input "true"
click at [762, 475] on label "True" at bounding box center [768, 462] width 96 height 52
click at [749, 471] on input "True" at bounding box center [740, 463] width 17 height 14
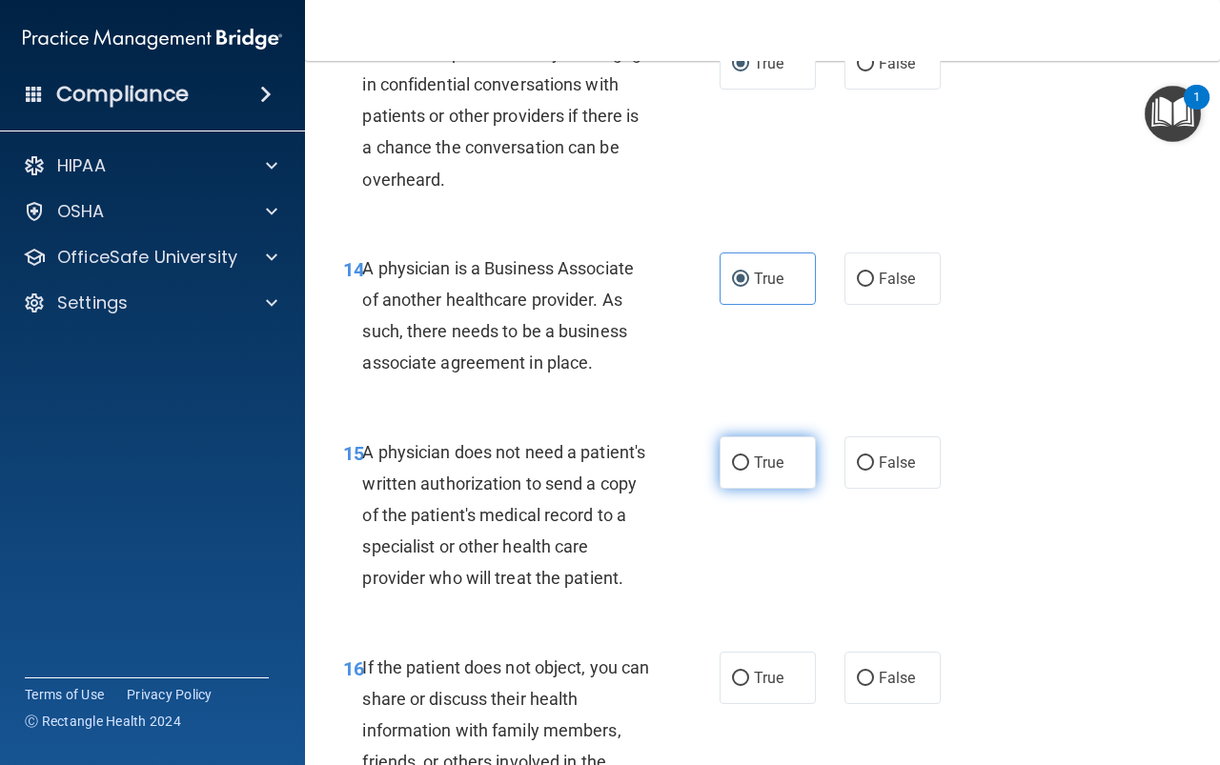
radio input "true"
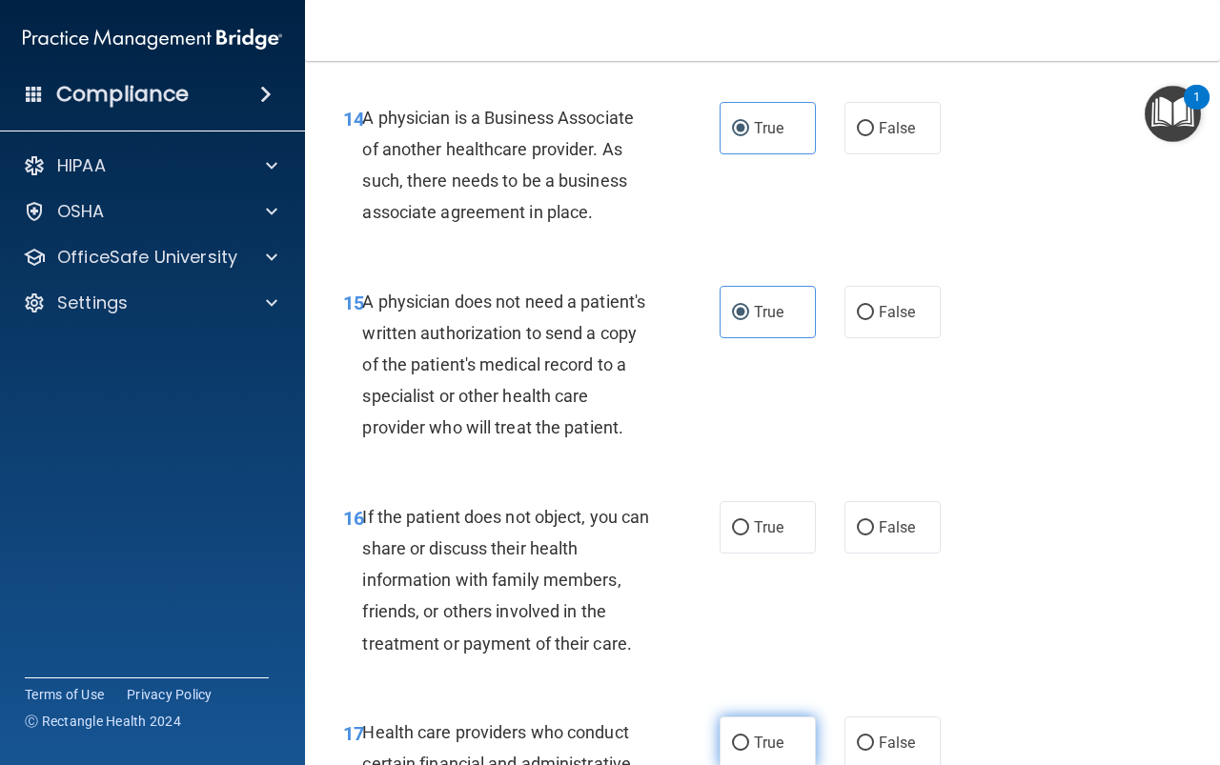
scroll to position [2859, 0]
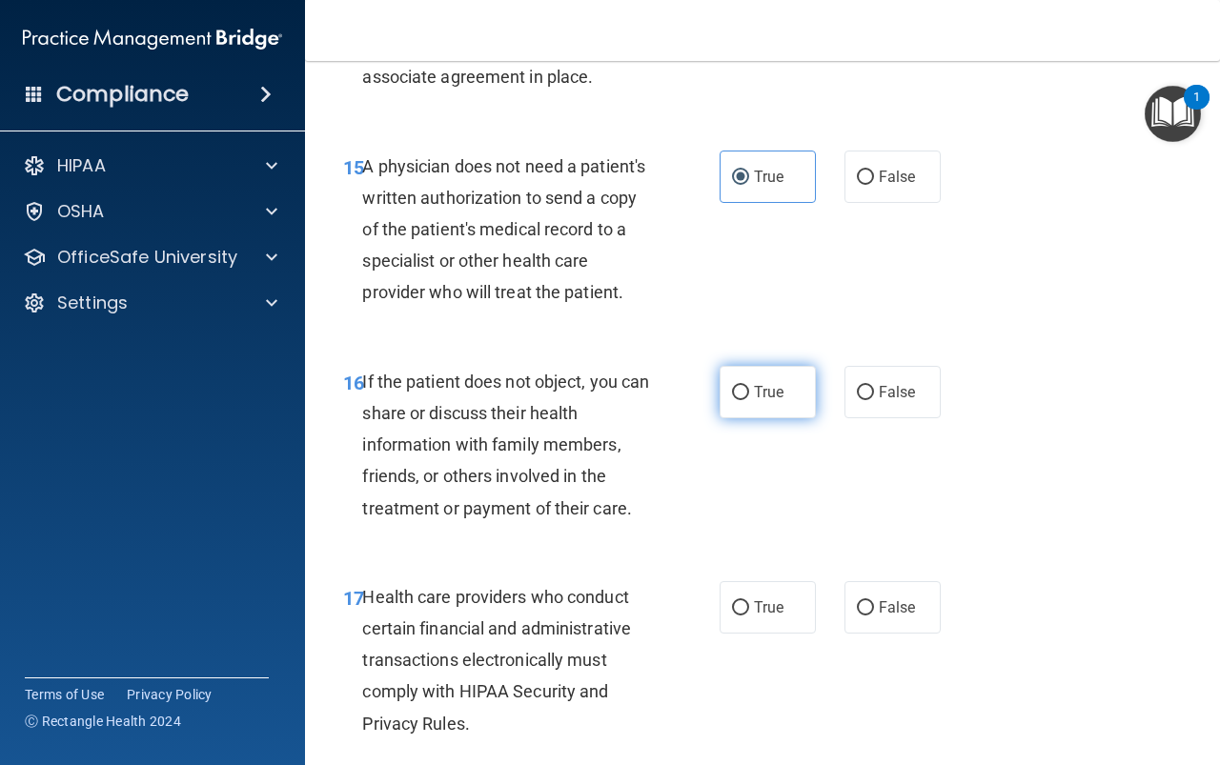
click at [754, 401] on span "True" at bounding box center [769, 392] width 30 height 18
click at [749, 400] on input "True" at bounding box center [740, 393] width 17 height 14
radio input "true"
click at [743, 634] on label "True" at bounding box center [768, 607] width 96 height 52
click at [743, 616] on input "True" at bounding box center [740, 608] width 17 height 14
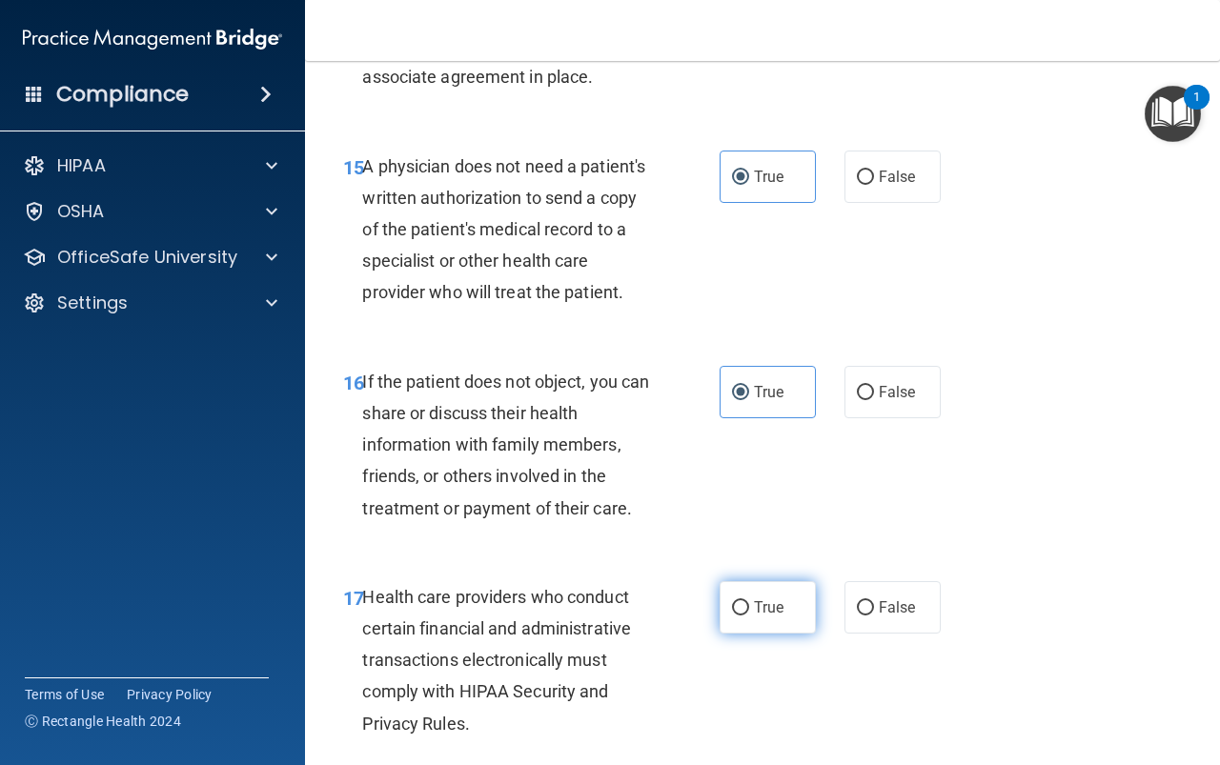
radio input "true"
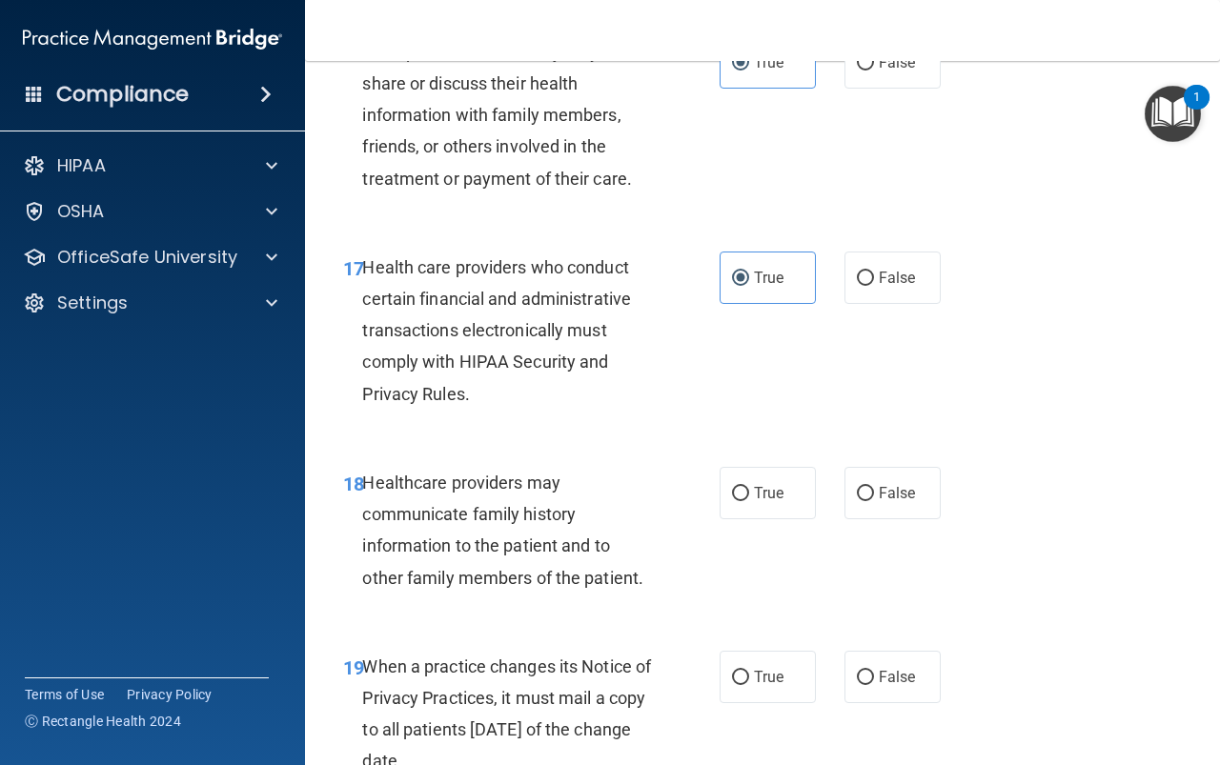
scroll to position [3240, 0]
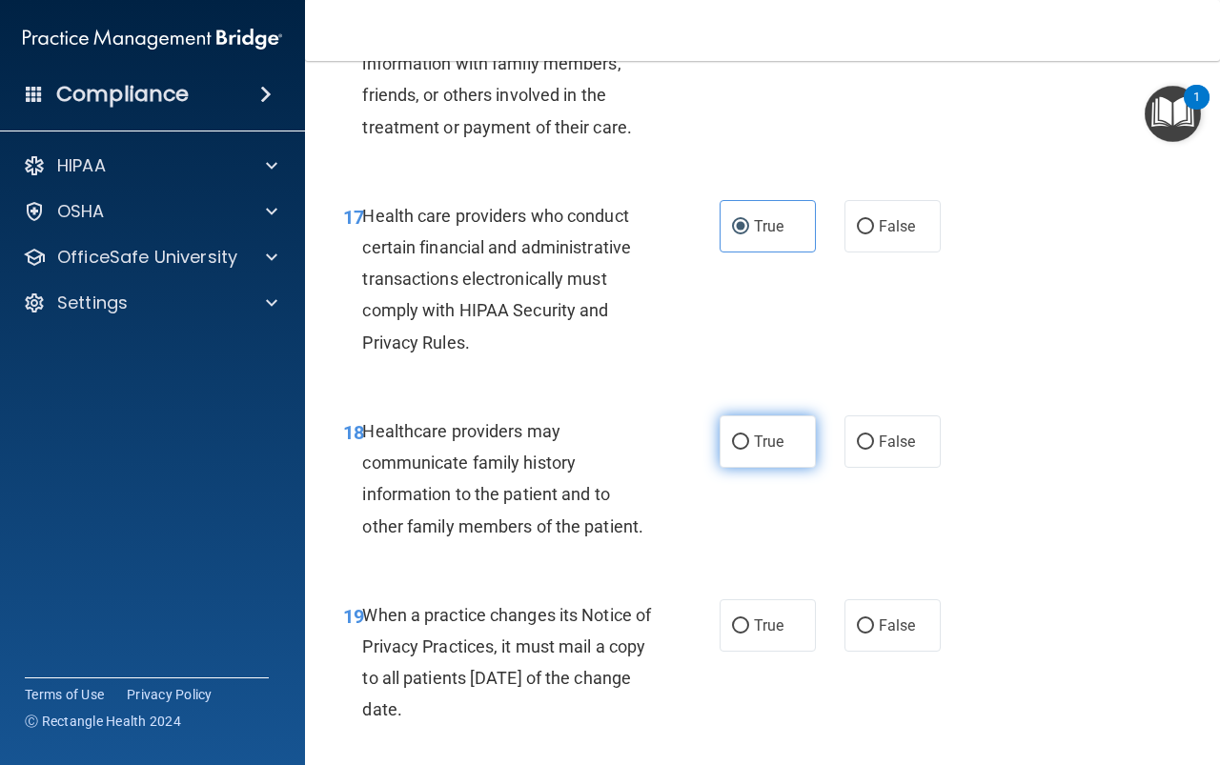
click at [766, 451] on span "True" at bounding box center [769, 442] width 30 height 18
click at [749, 450] on input "True" at bounding box center [740, 443] width 17 height 14
radio input "true"
click at [754, 635] on span "True" at bounding box center [769, 626] width 30 height 18
click at [749, 634] on input "True" at bounding box center [740, 626] width 17 height 14
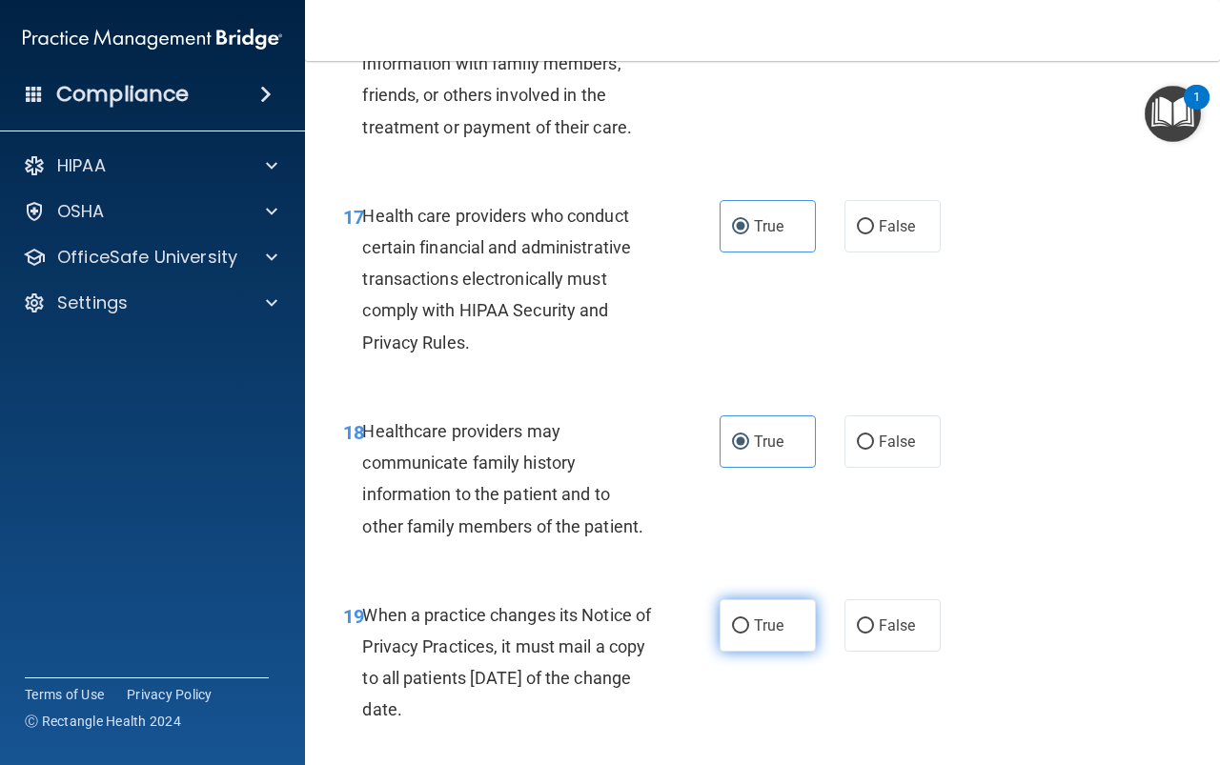
radio input "true"
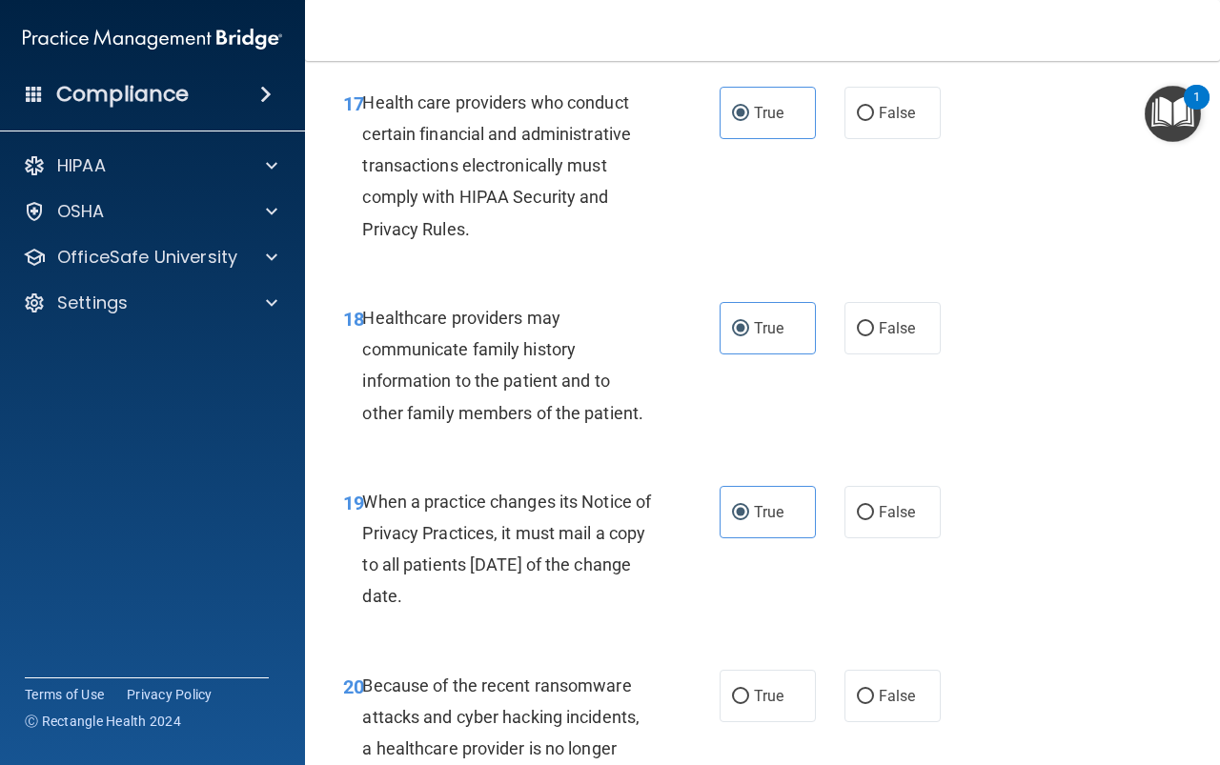
scroll to position [3621, 0]
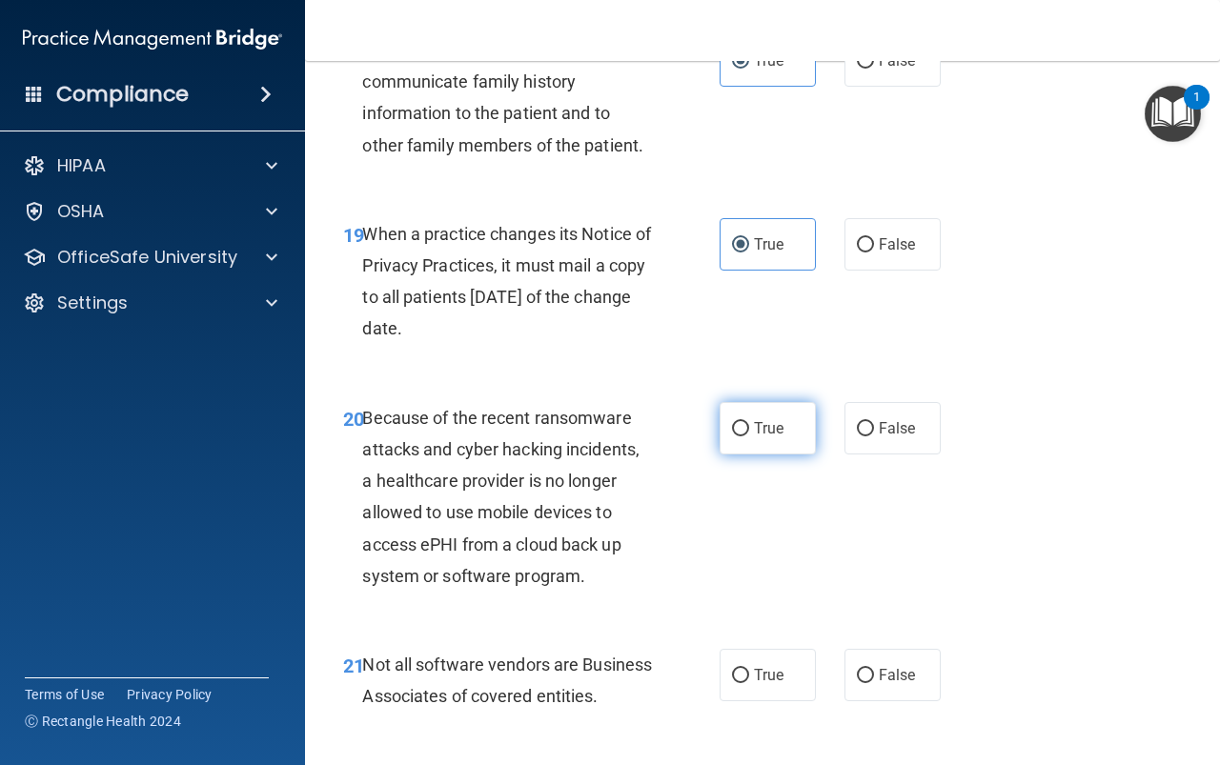
click at [751, 455] on label "True" at bounding box center [768, 428] width 96 height 52
click at [749, 436] on input "True" at bounding box center [740, 429] width 17 height 14
radio input "true"
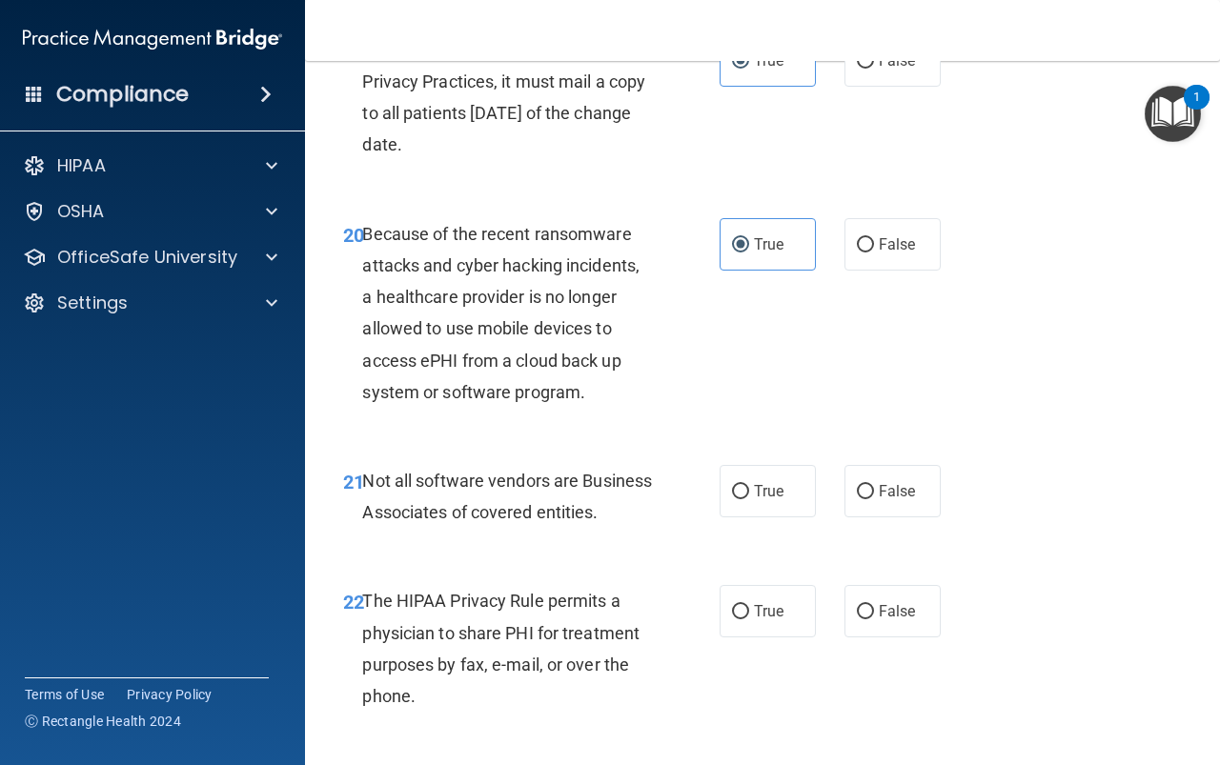
scroll to position [3812, 0]
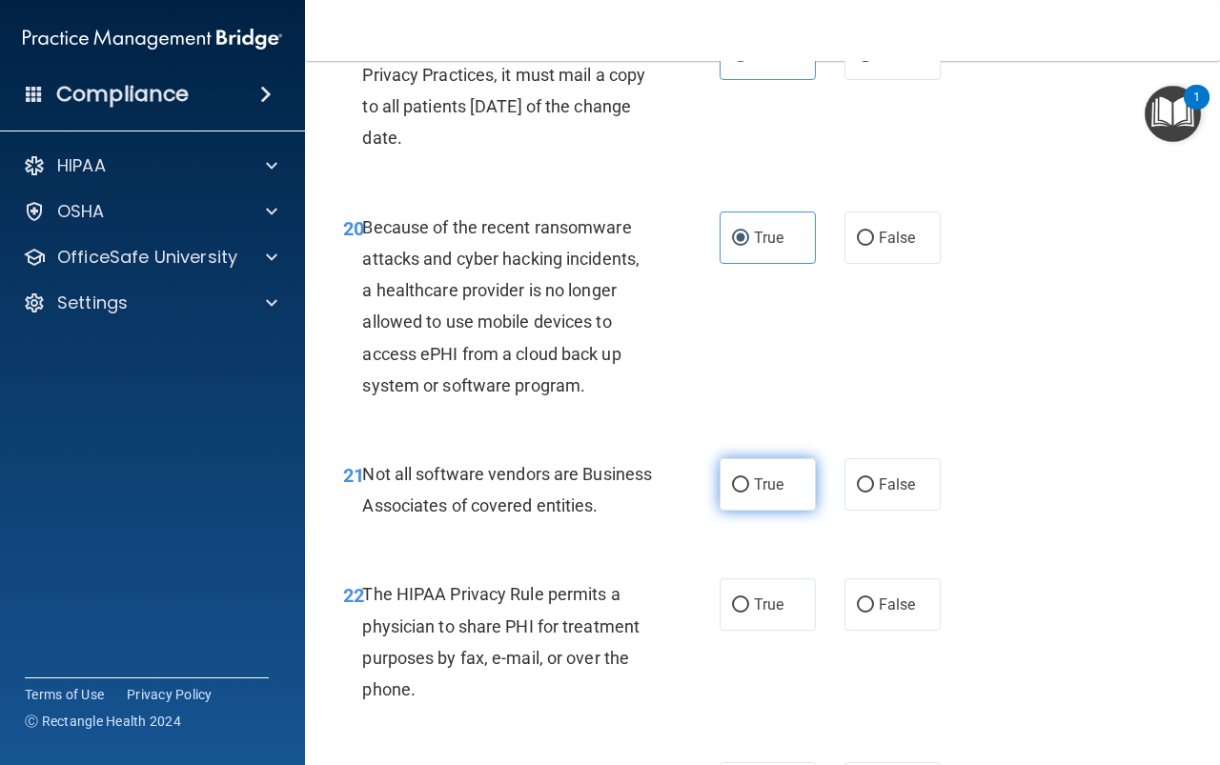
click at [760, 511] on label "True" at bounding box center [768, 484] width 96 height 52
click at [749, 493] on input "True" at bounding box center [740, 485] width 17 height 14
radio input "true"
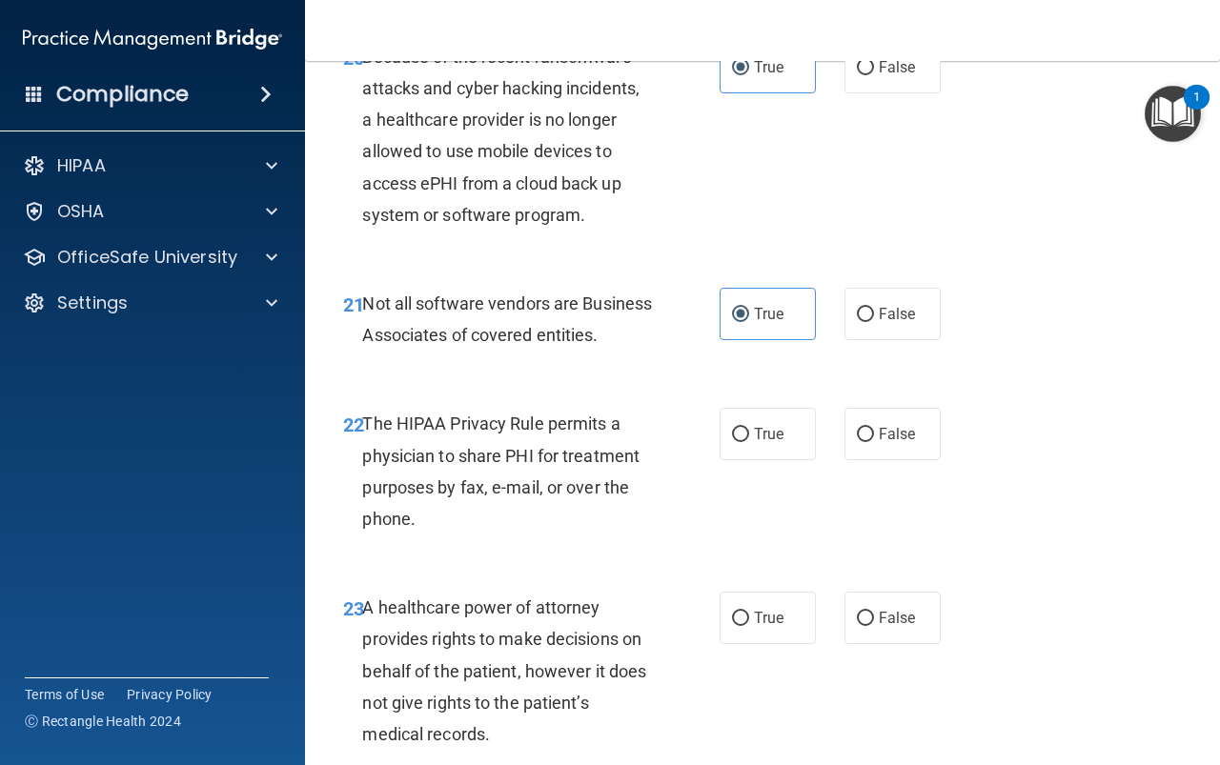
scroll to position [4003, 0]
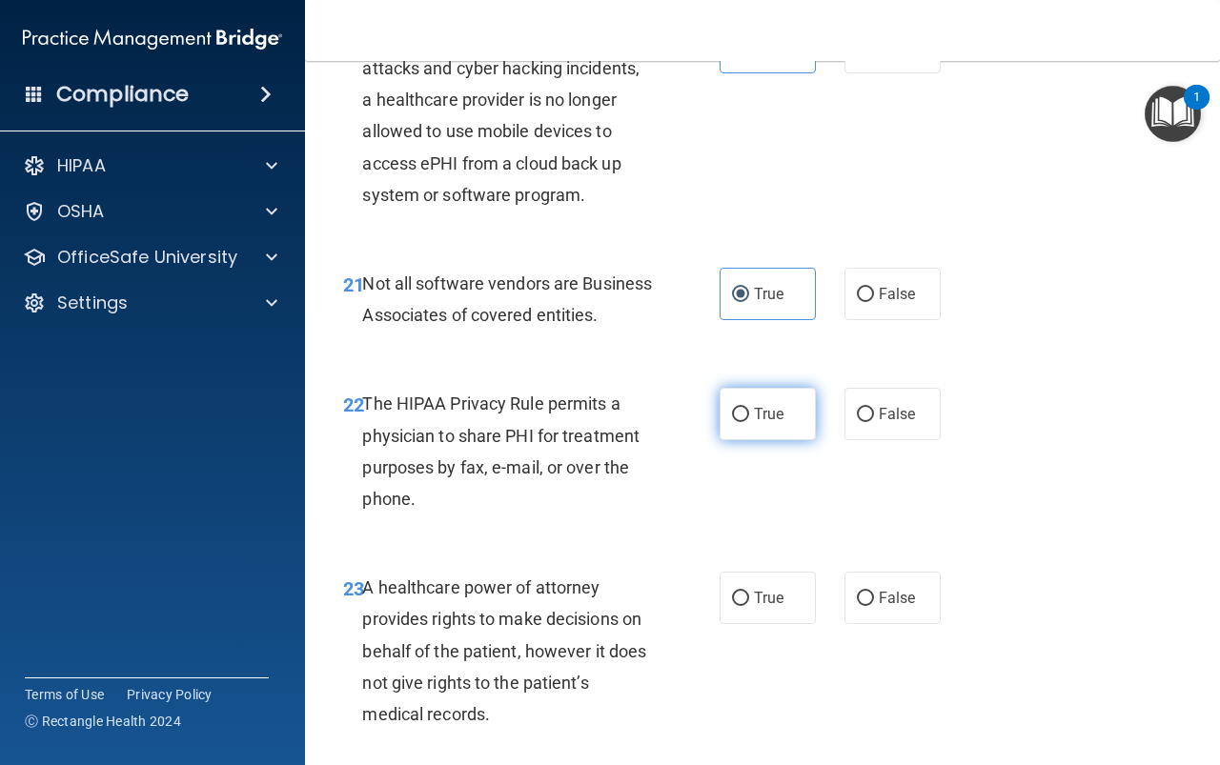
click at [760, 423] on span "True" at bounding box center [769, 414] width 30 height 18
click at [749, 422] on input "True" at bounding box center [740, 415] width 17 height 14
radio input "true"
click at [753, 624] on label "True" at bounding box center [768, 598] width 96 height 52
click at [749, 606] on input "True" at bounding box center [740, 599] width 17 height 14
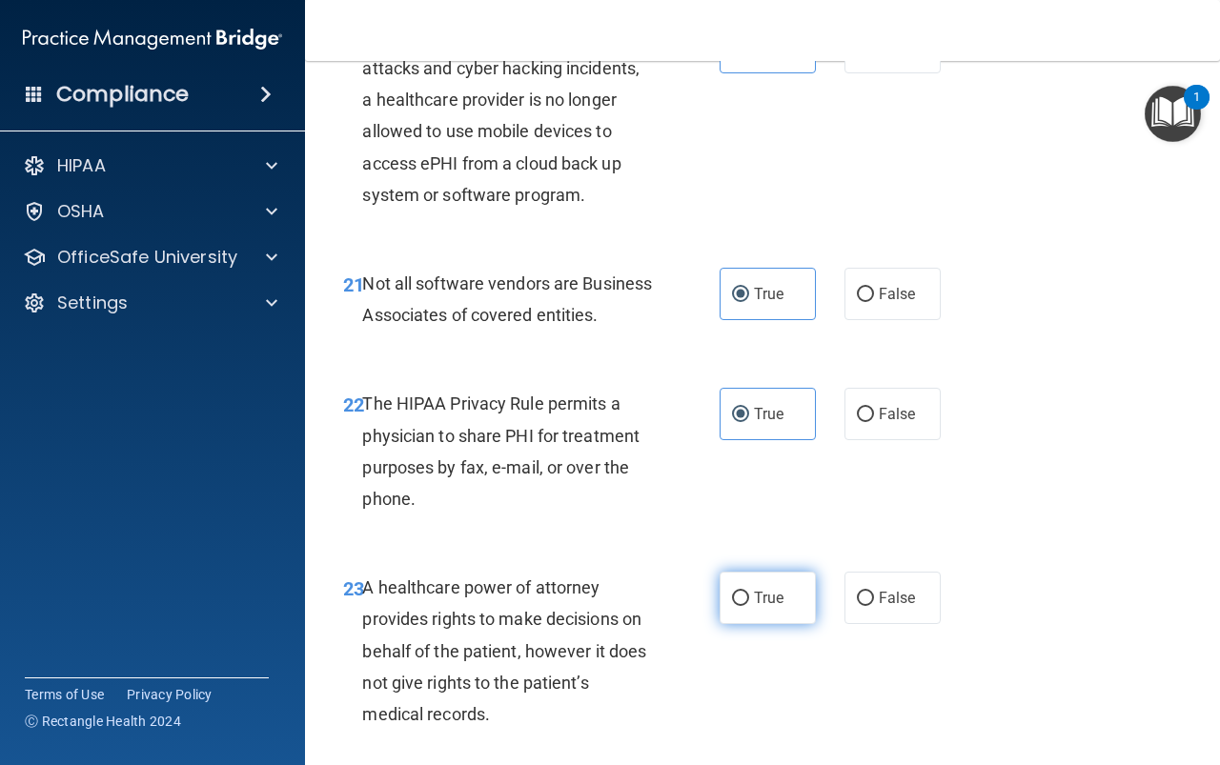
radio input "true"
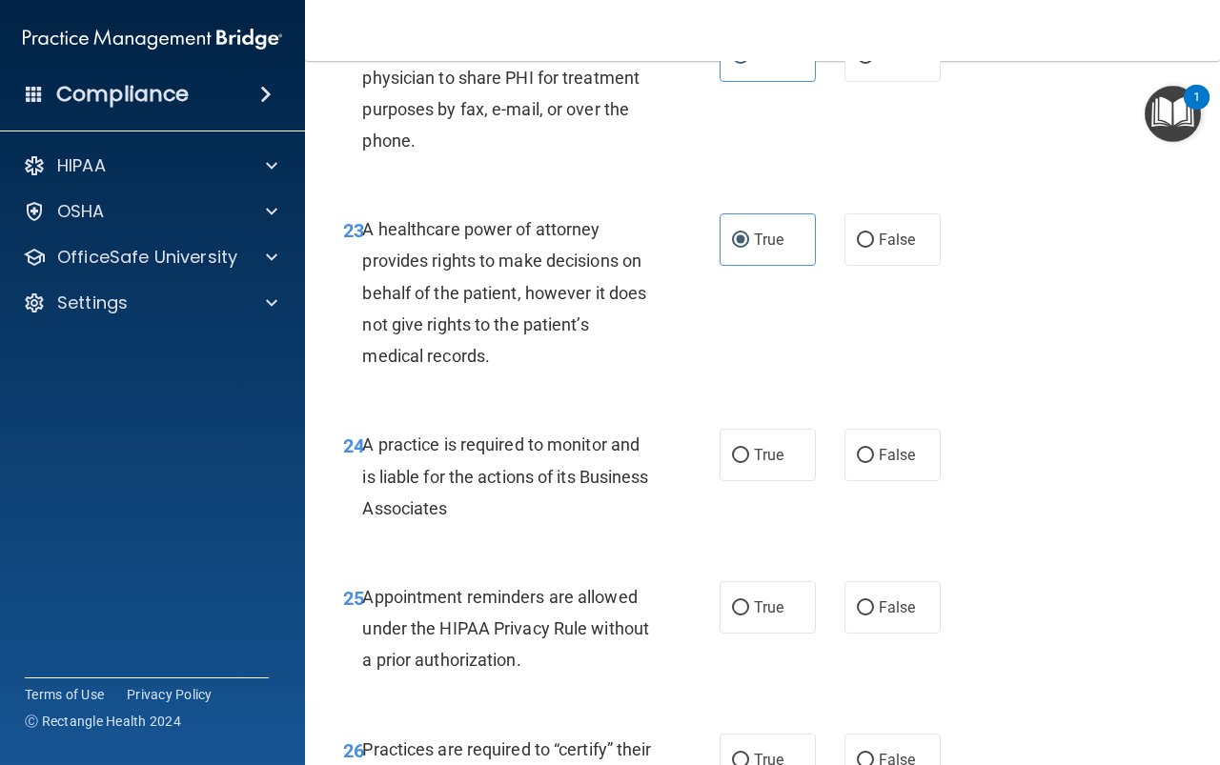
scroll to position [4384, 0]
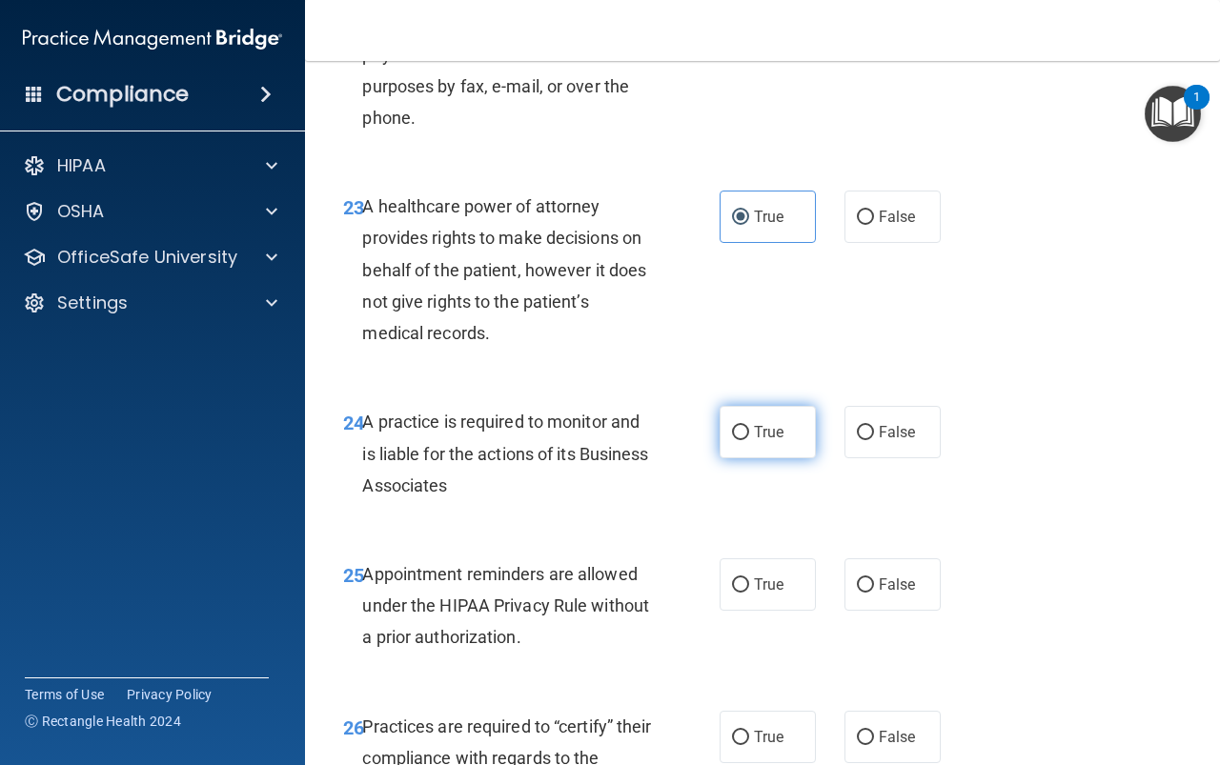
click at [757, 441] on span "True" at bounding box center [769, 432] width 30 height 18
click at [749, 440] on input "True" at bounding box center [740, 433] width 17 height 14
radio input "true"
click at [745, 611] on label "True" at bounding box center [768, 584] width 96 height 52
click at [745, 593] on input "True" at bounding box center [740, 585] width 17 height 14
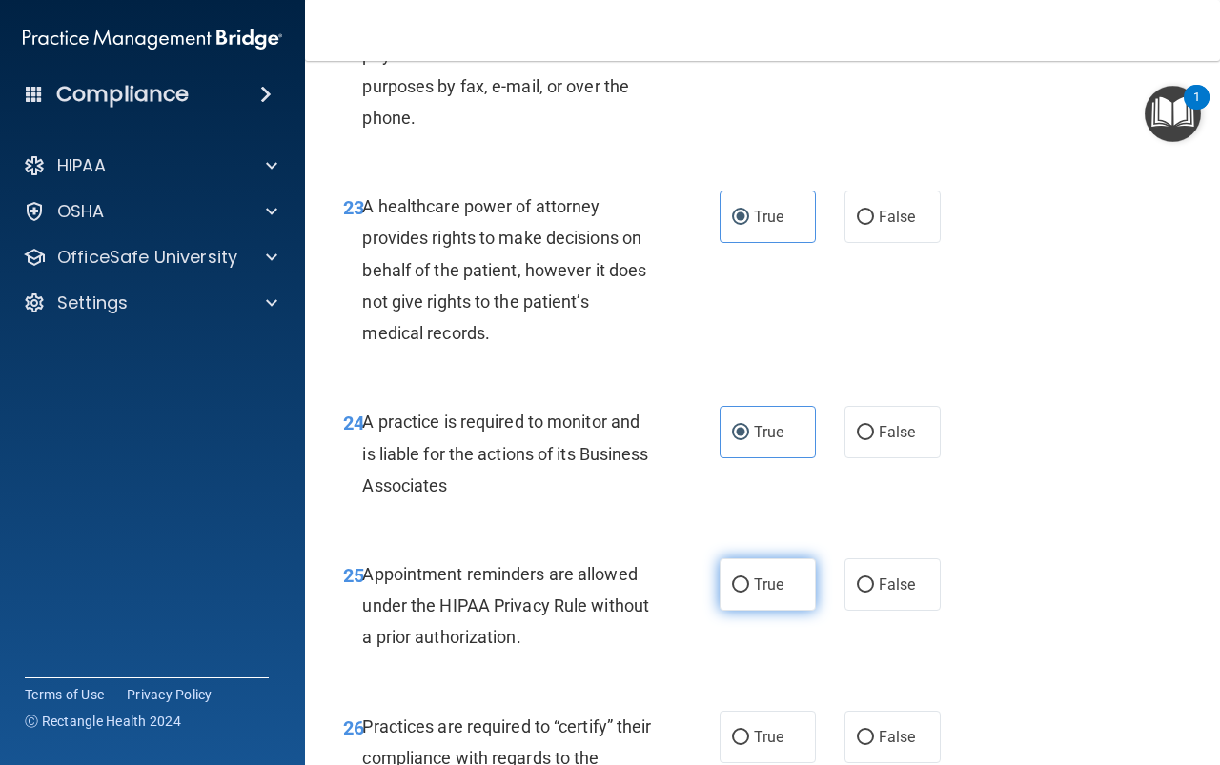
radio input "true"
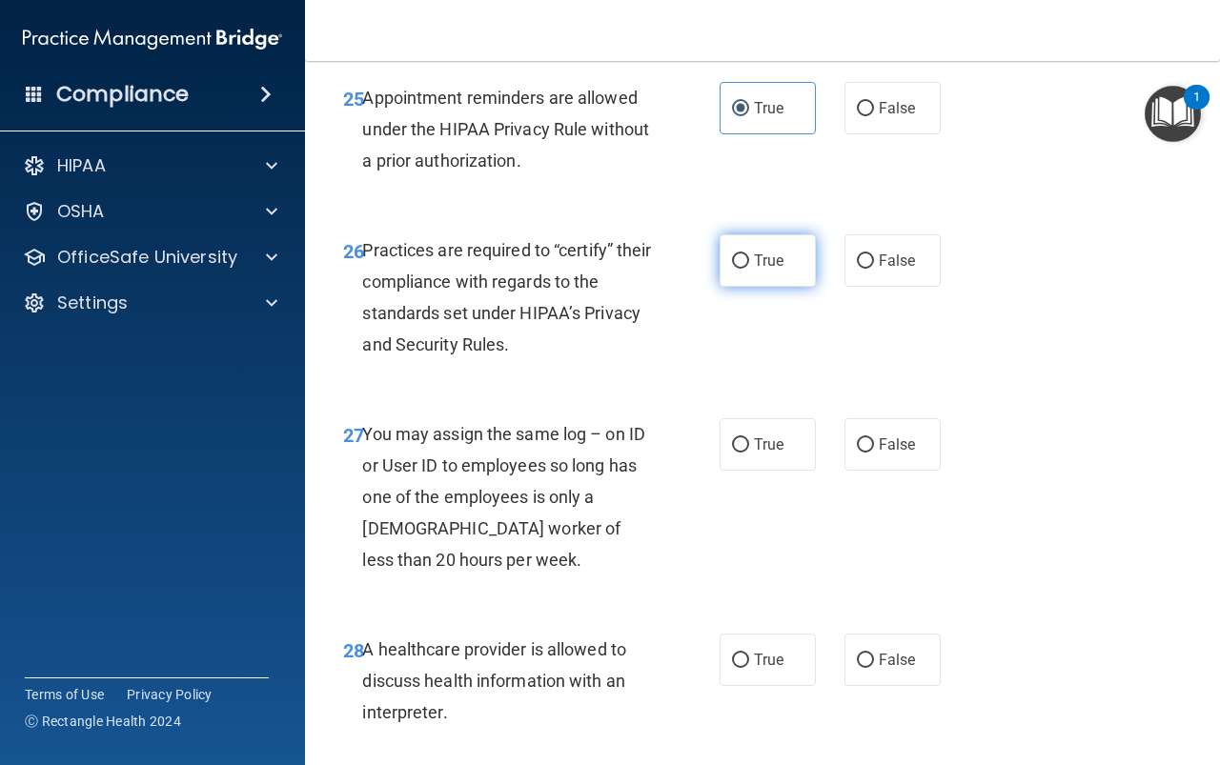
click at [771, 270] on span "True" at bounding box center [769, 261] width 30 height 18
click at [749, 269] on input "True" at bounding box center [740, 261] width 17 height 14
radio input "true"
click at [754, 454] on span "True" at bounding box center [769, 445] width 30 height 18
click at [749, 453] on input "True" at bounding box center [740, 445] width 17 height 14
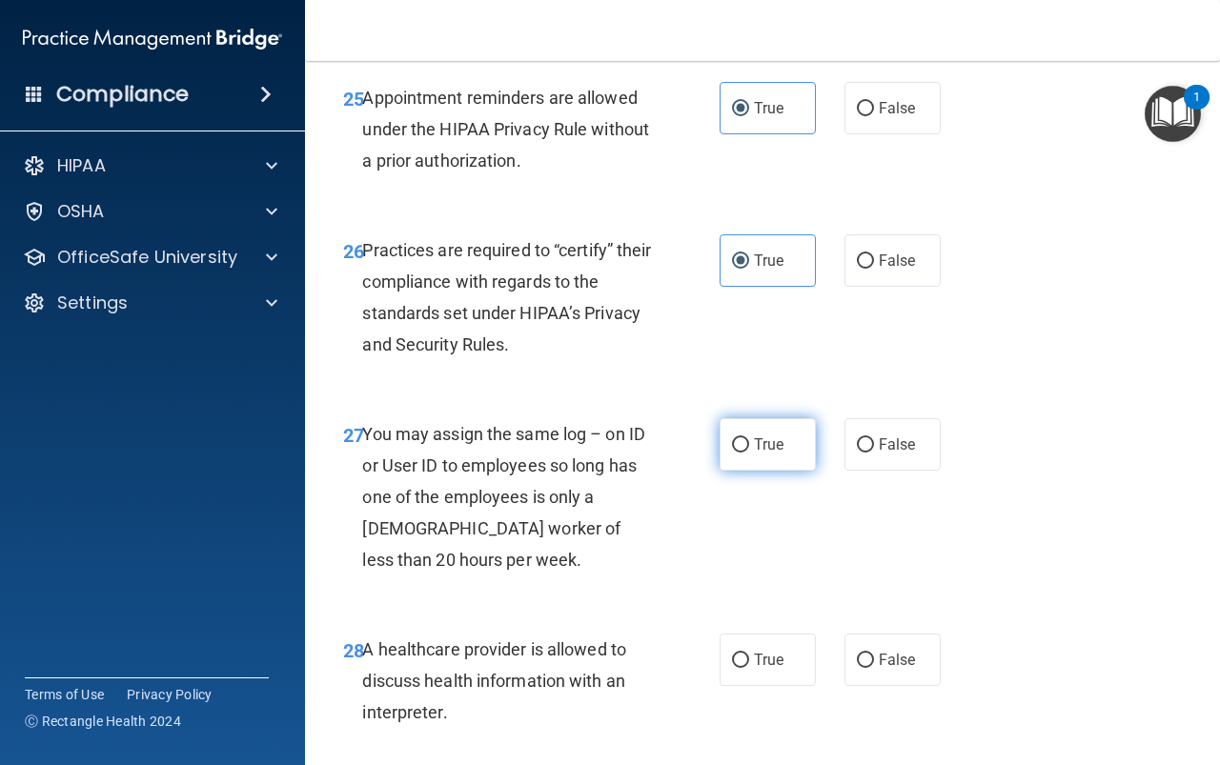
radio input "true"
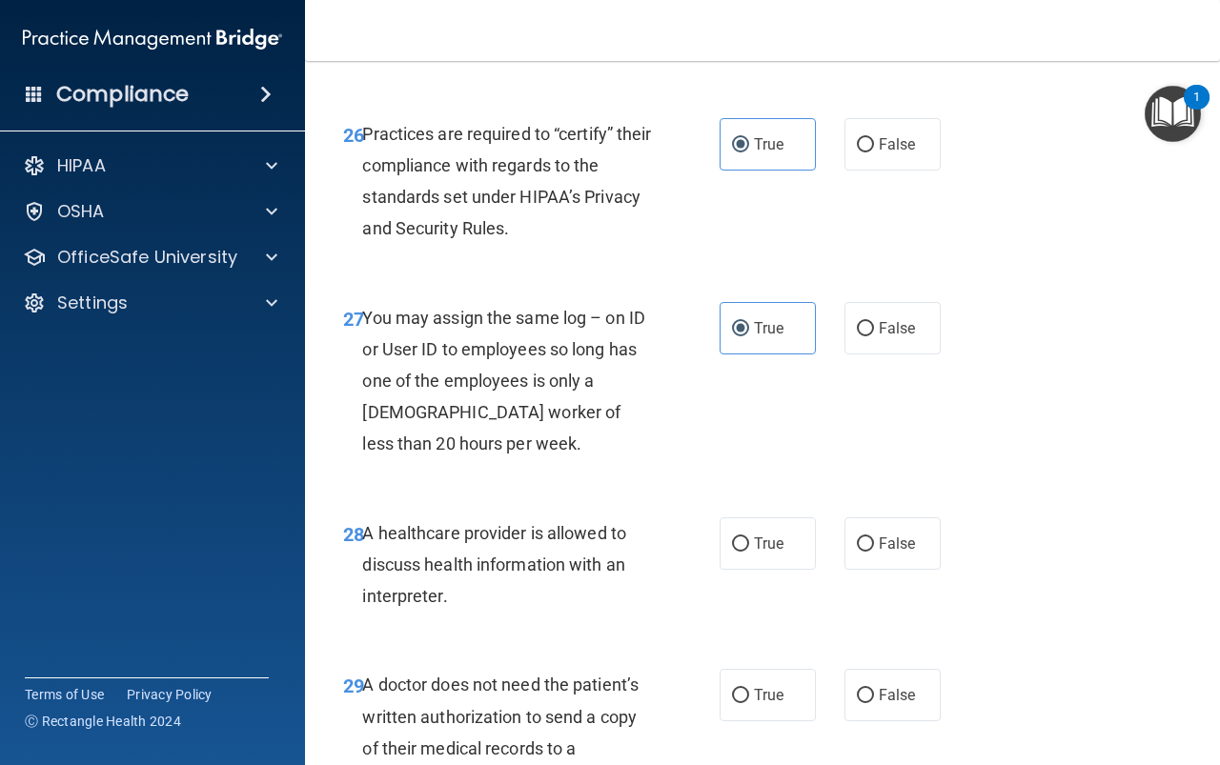
scroll to position [5146, 0]
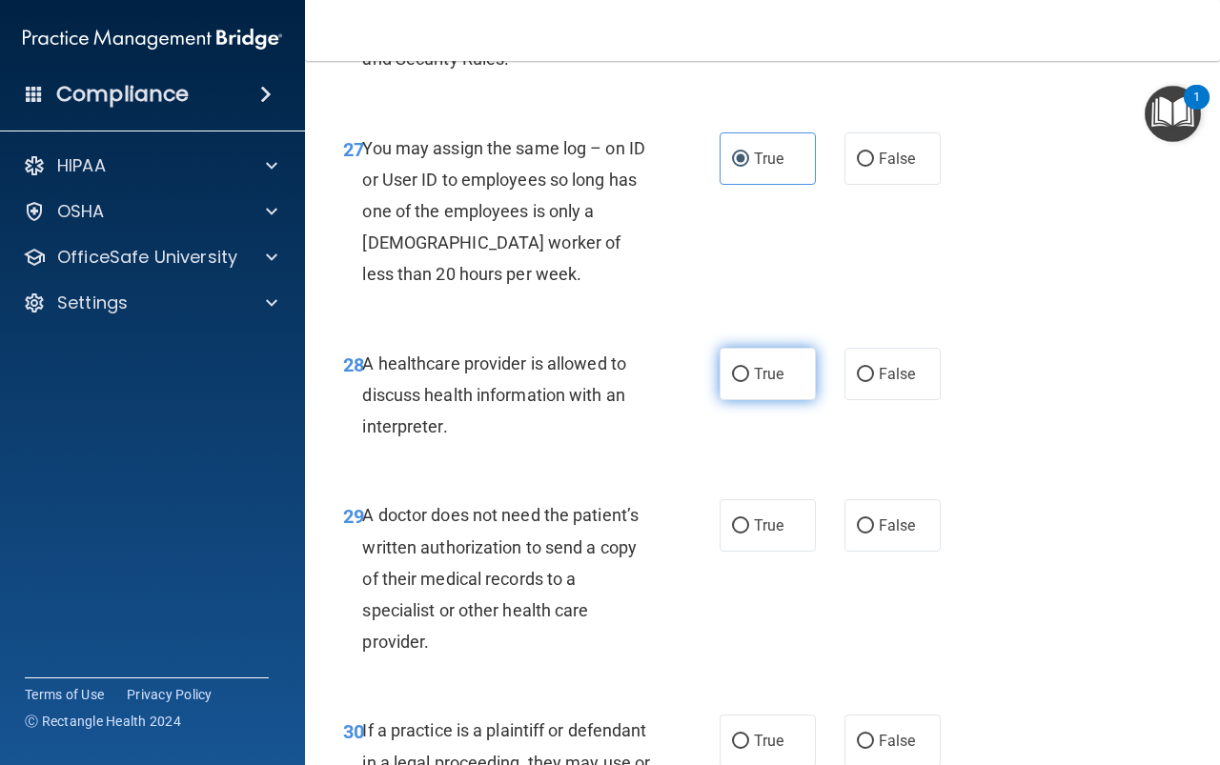
click at [743, 400] on label "True" at bounding box center [768, 374] width 96 height 52
click at [743, 382] on input "True" at bounding box center [740, 375] width 17 height 14
radio input "true"
click at [754, 535] on span "True" at bounding box center [769, 526] width 30 height 18
click at [749, 534] on input "True" at bounding box center [740, 526] width 17 height 14
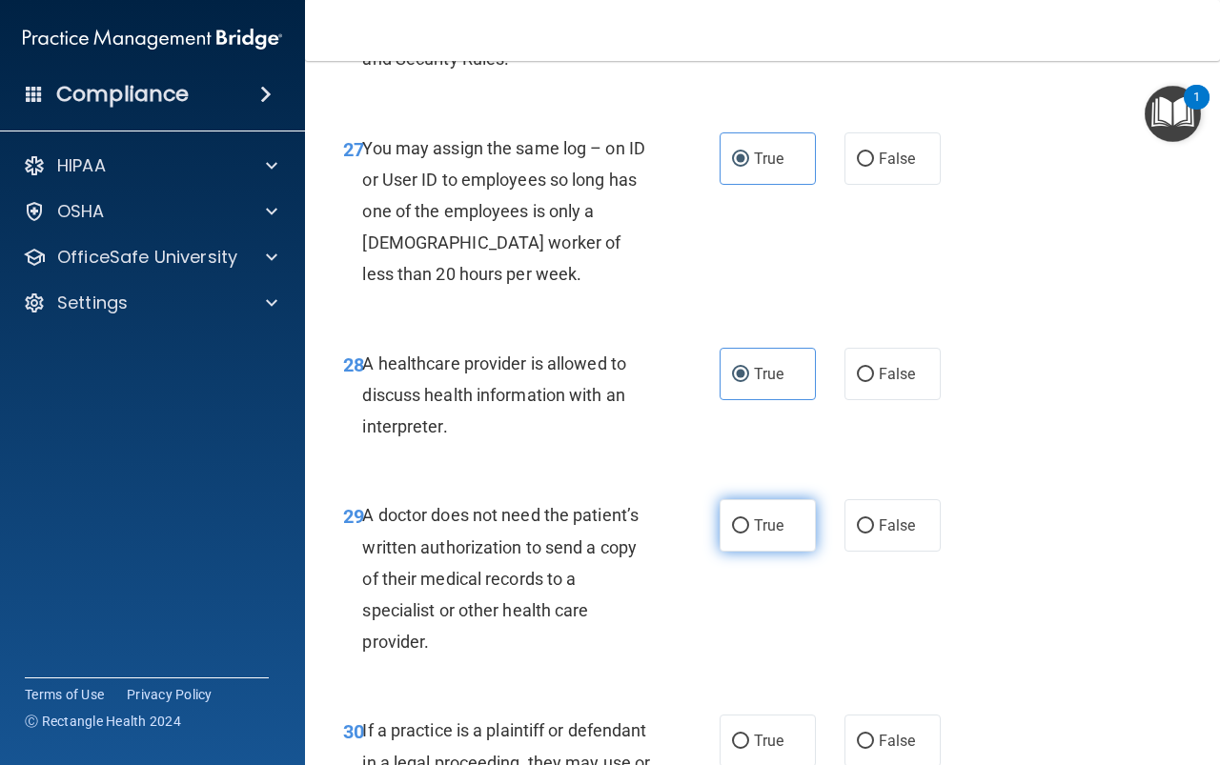
radio input "true"
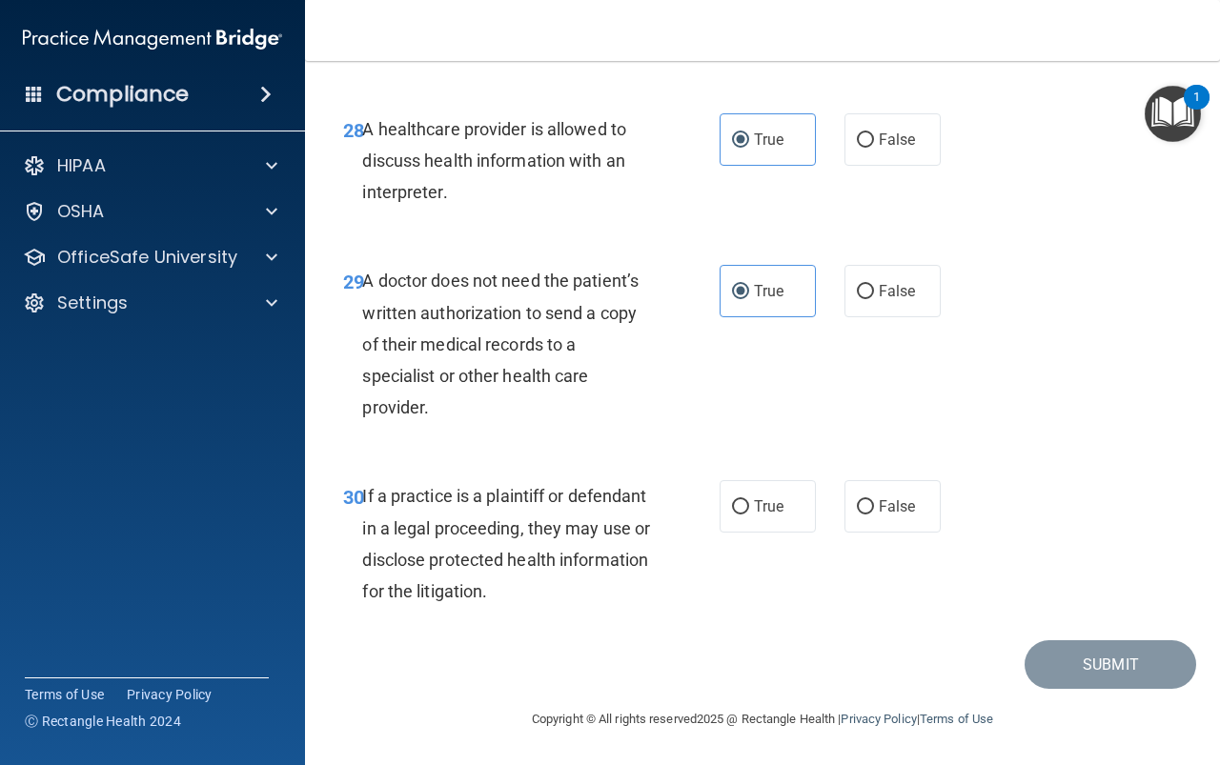
scroll to position [5432, 0]
click at [735, 512] on input "True" at bounding box center [740, 507] width 17 height 14
radio input "true"
click at [1123, 681] on button "Submit" at bounding box center [1110, 664] width 172 height 49
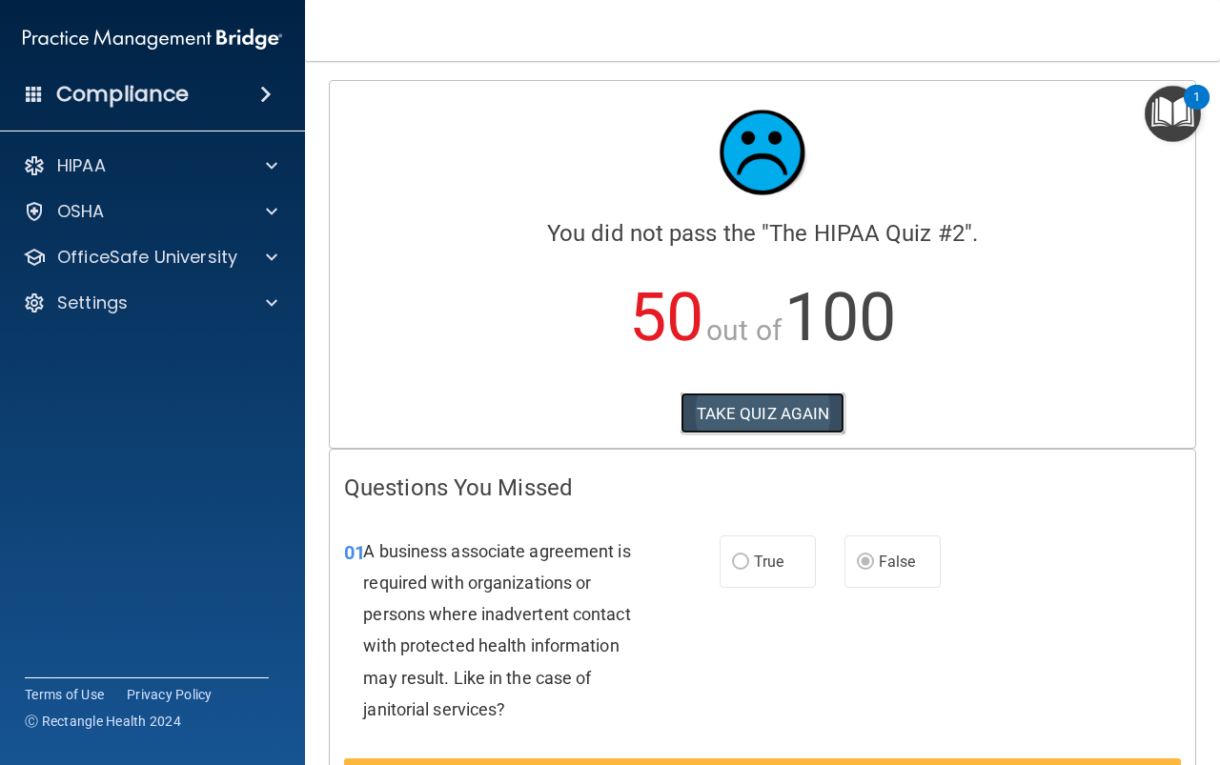
click at [815, 408] on button "TAKE QUIZ AGAIN" at bounding box center [762, 414] width 165 height 42
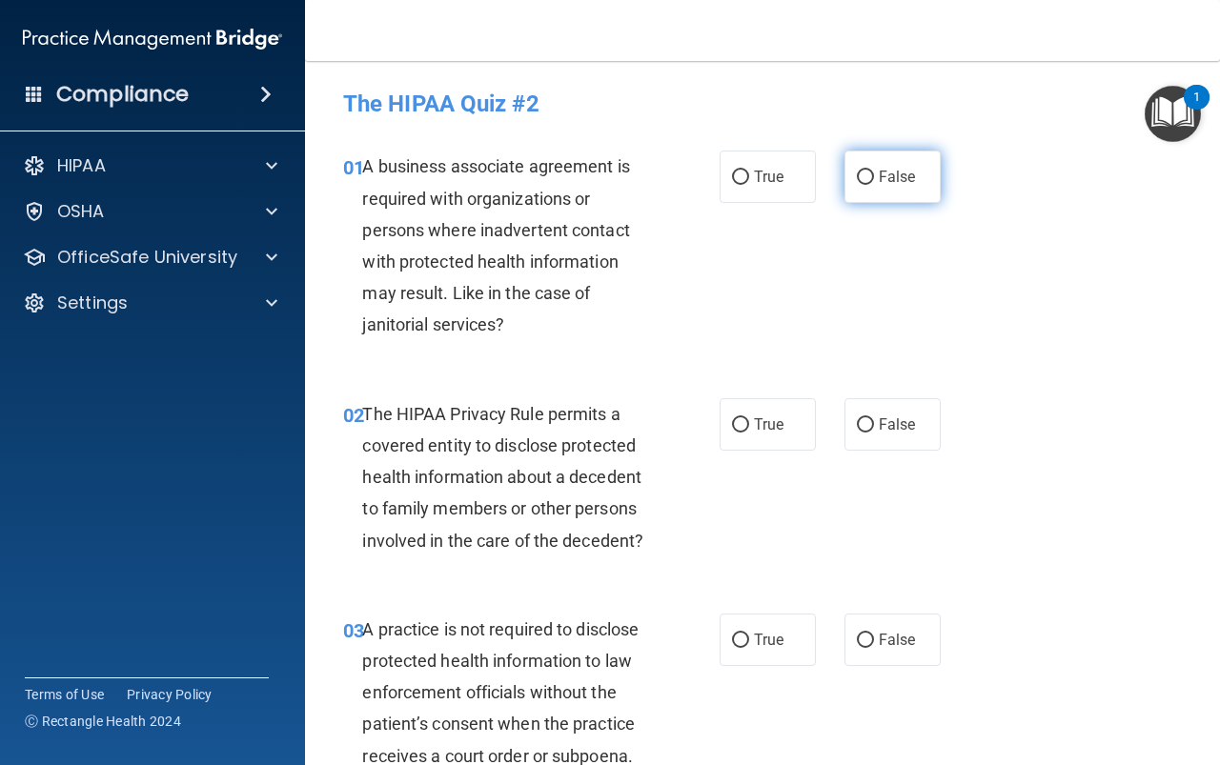
click at [900, 188] on label "False" at bounding box center [892, 177] width 96 height 52
click at [874, 185] on input "False" at bounding box center [865, 178] width 17 height 14
radio input "true"
click at [782, 422] on label "True" at bounding box center [768, 424] width 96 height 52
click at [749, 422] on input "True" at bounding box center [740, 425] width 17 height 14
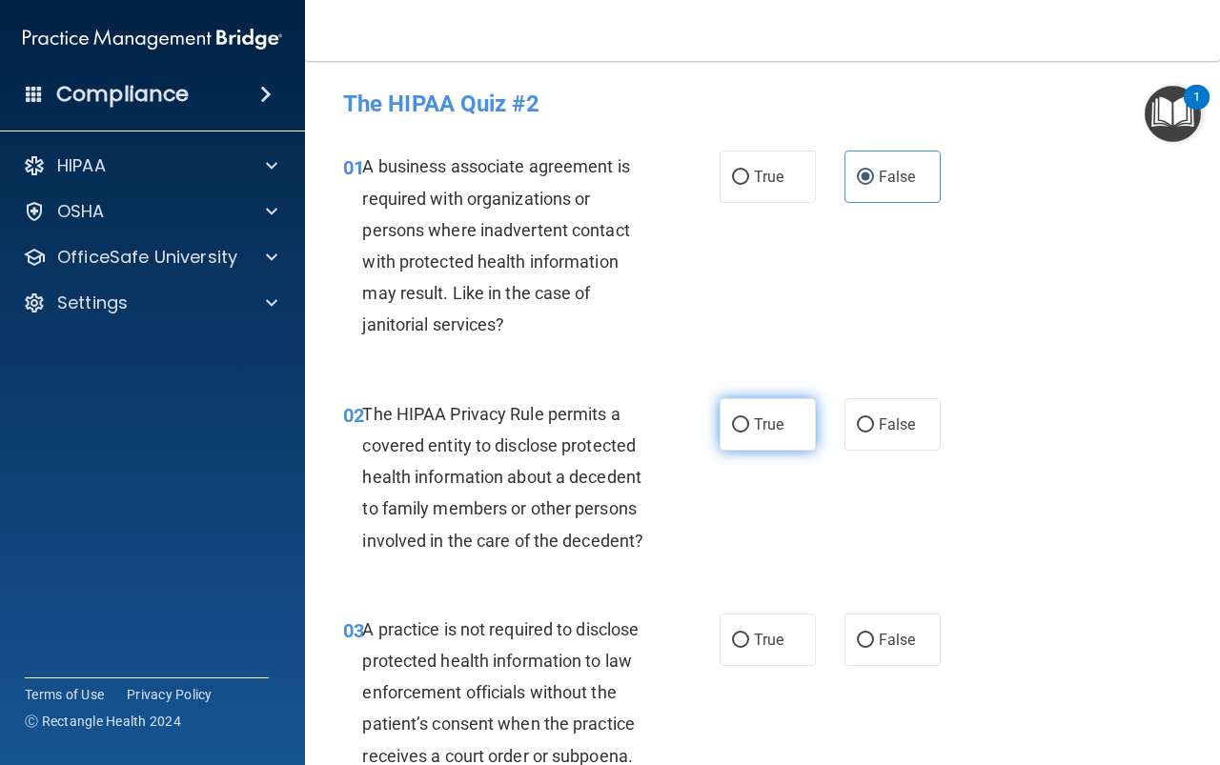
radio input "true"
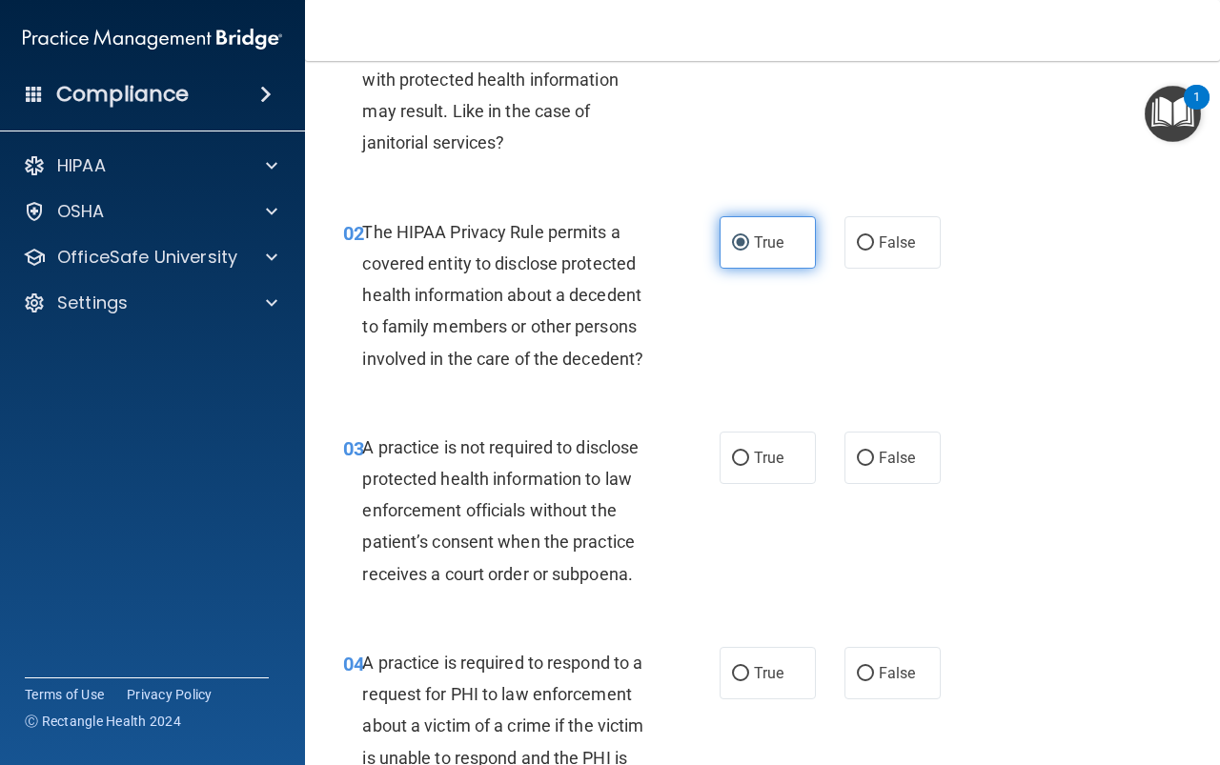
scroll to position [191, 0]
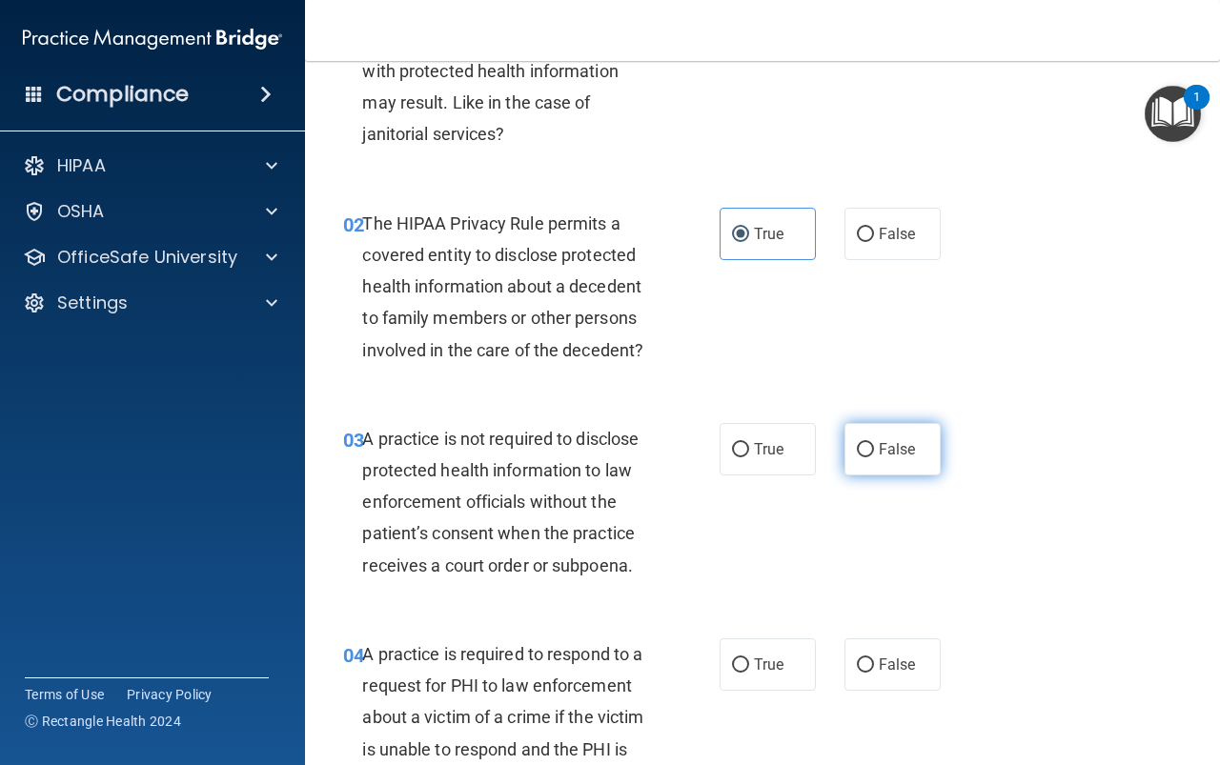
click at [894, 457] on span "False" at bounding box center [897, 449] width 37 height 18
click at [874, 457] on input "False" at bounding box center [865, 450] width 17 height 14
radio input "true"
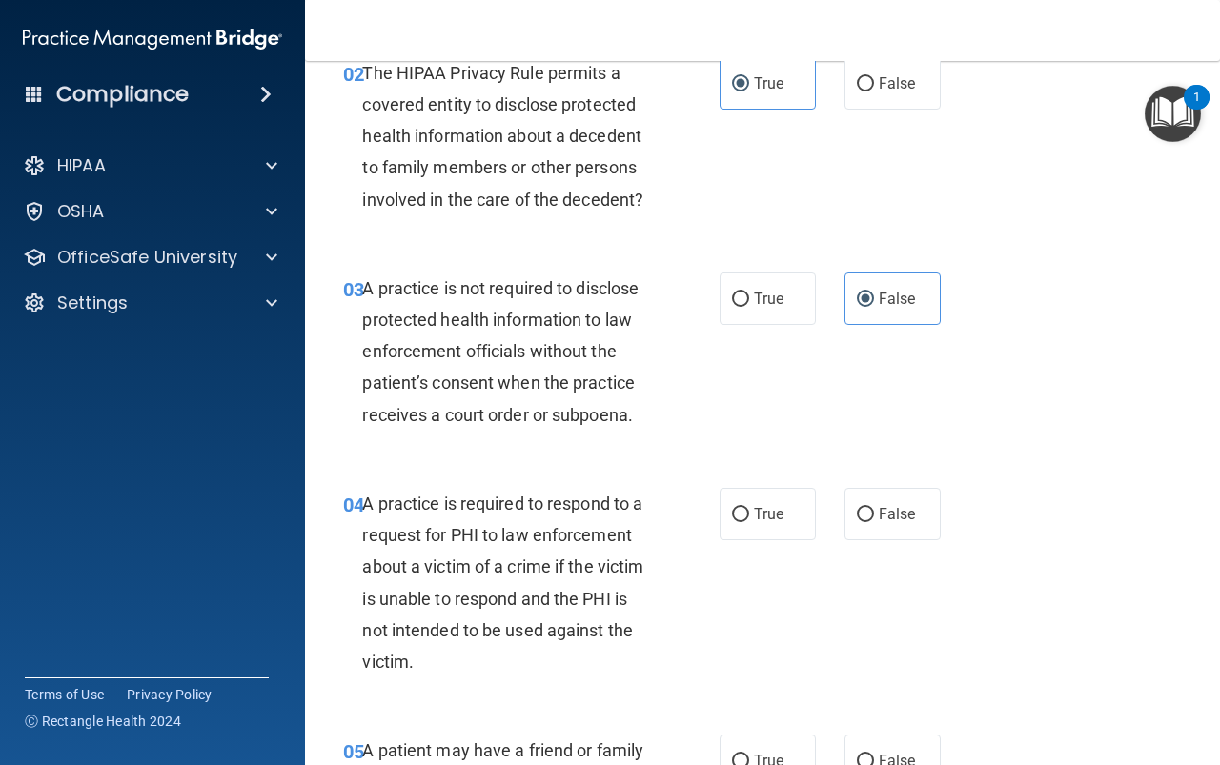
scroll to position [381, 0]
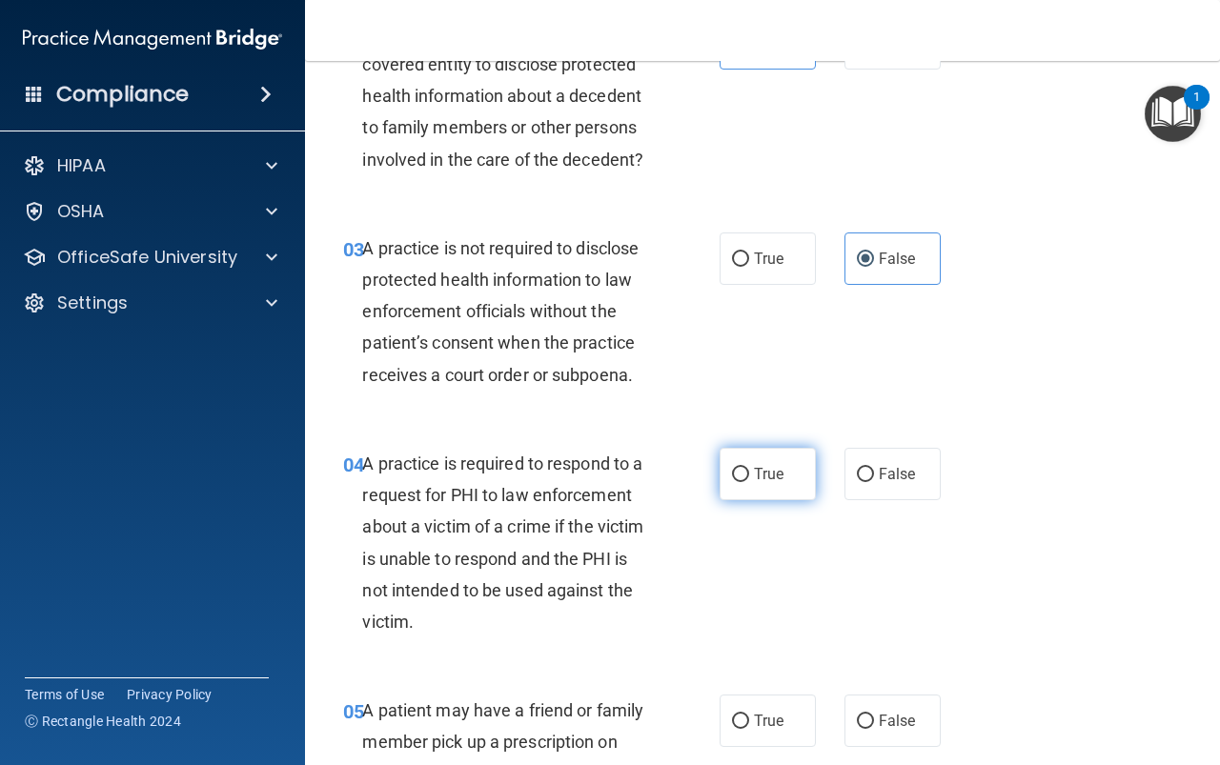
click at [777, 480] on span "True" at bounding box center [769, 474] width 30 height 18
click at [749, 480] on input "True" at bounding box center [740, 475] width 17 height 14
radio input "true"
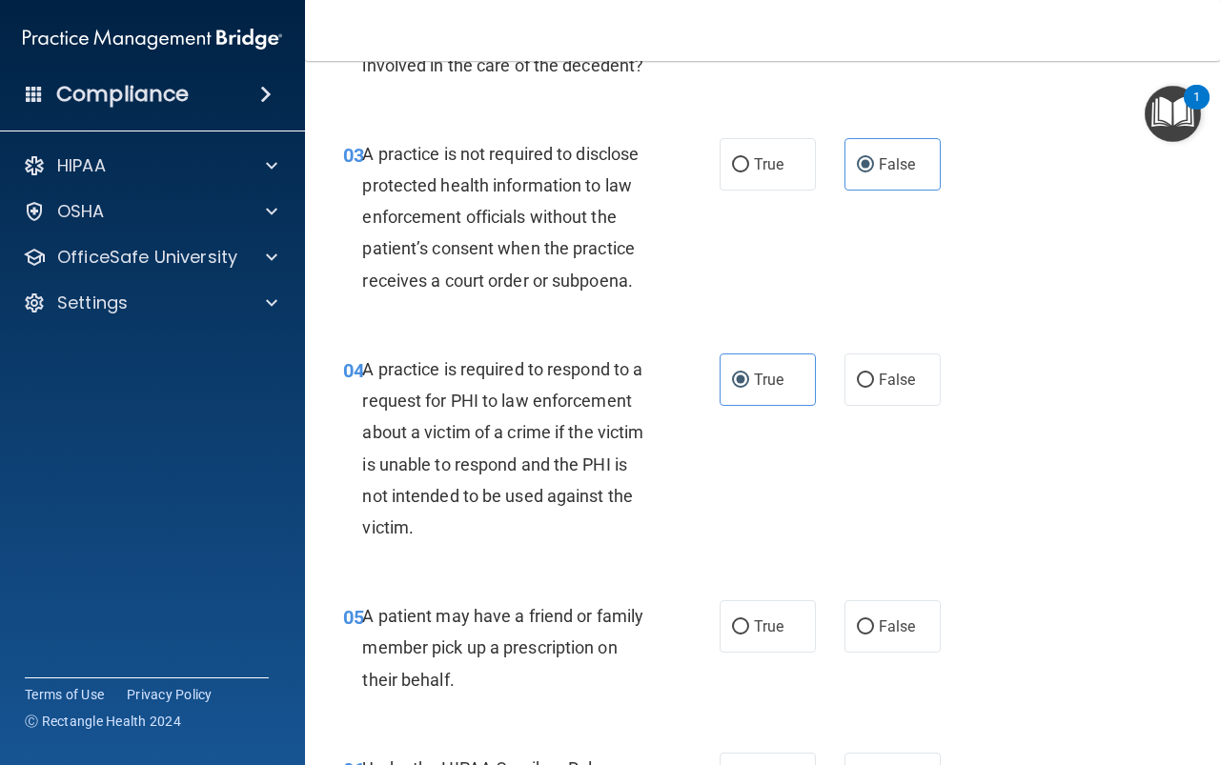
scroll to position [476, 0]
click at [773, 631] on span "True" at bounding box center [769, 626] width 30 height 18
click at [749, 631] on input "True" at bounding box center [740, 626] width 17 height 14
radio input "true"
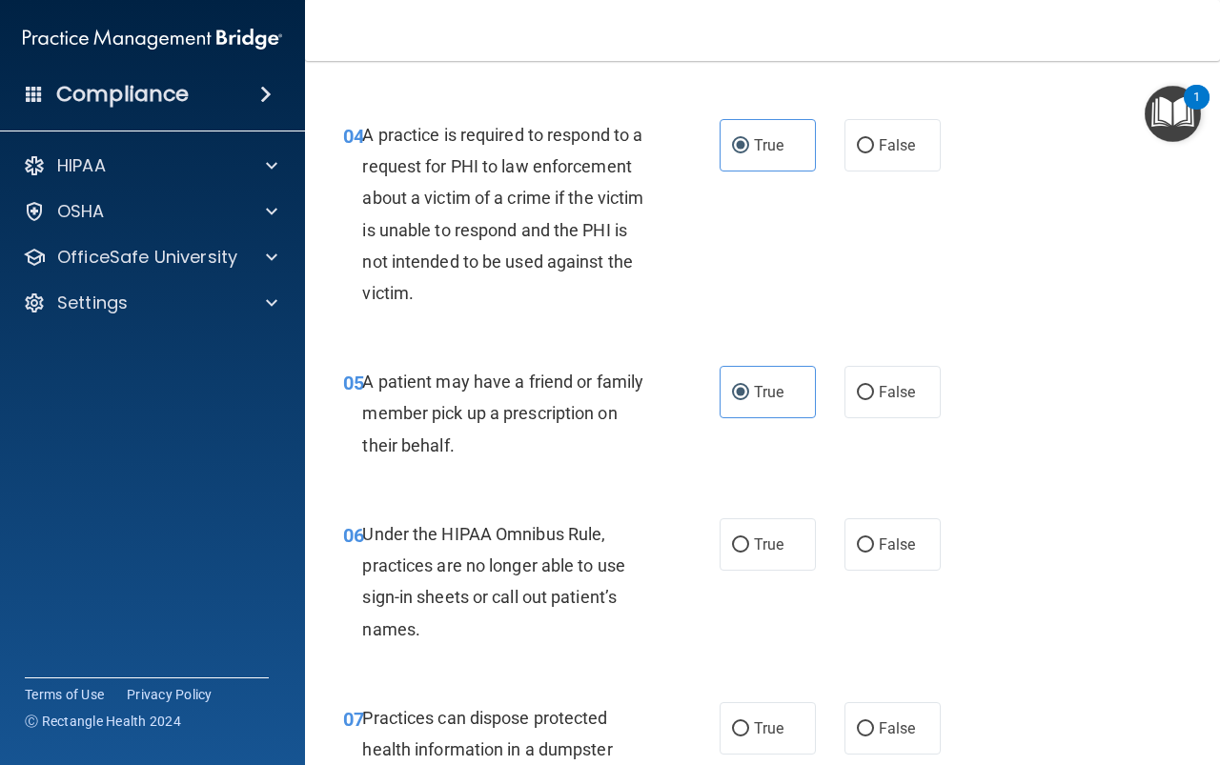
scroll to position [762, 0]
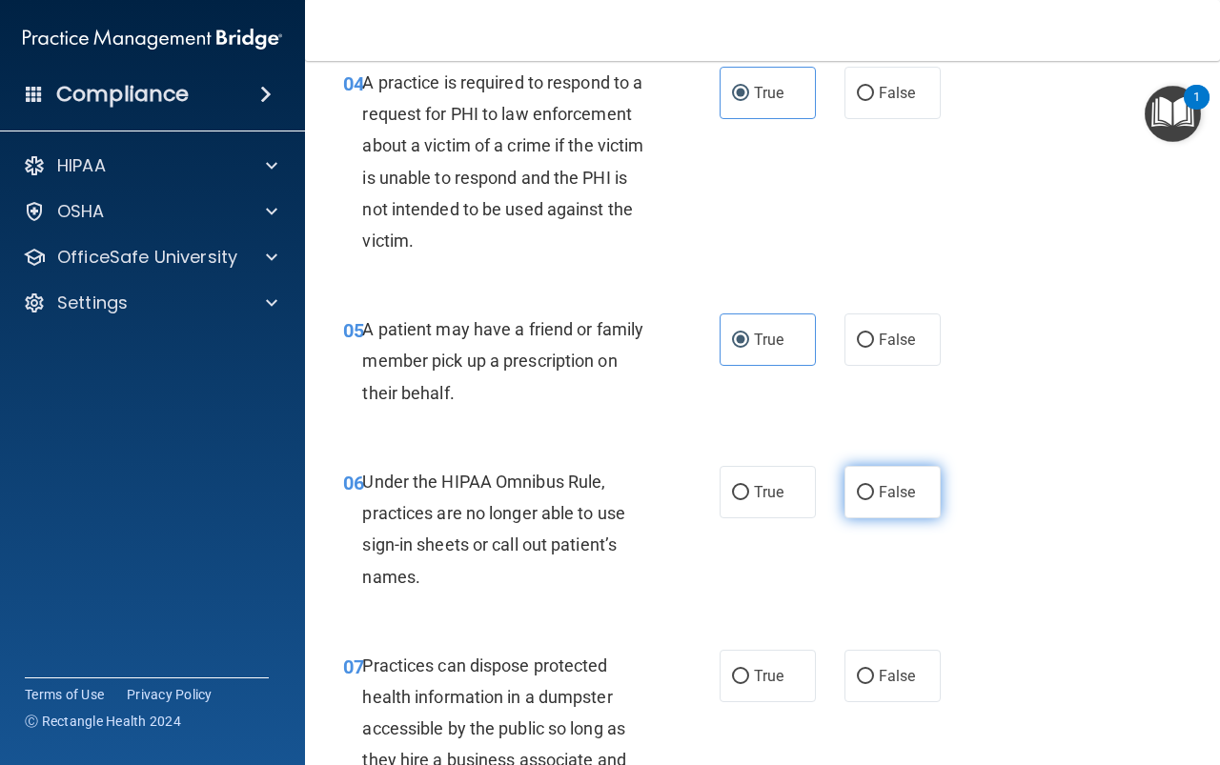
click at [901, 497] on span "False" at bounding box center [897, 492] width 37 height 18
click at [874, 497] on input "False" at bounding box center [865, 493] width 17 height 14
radio input "true"
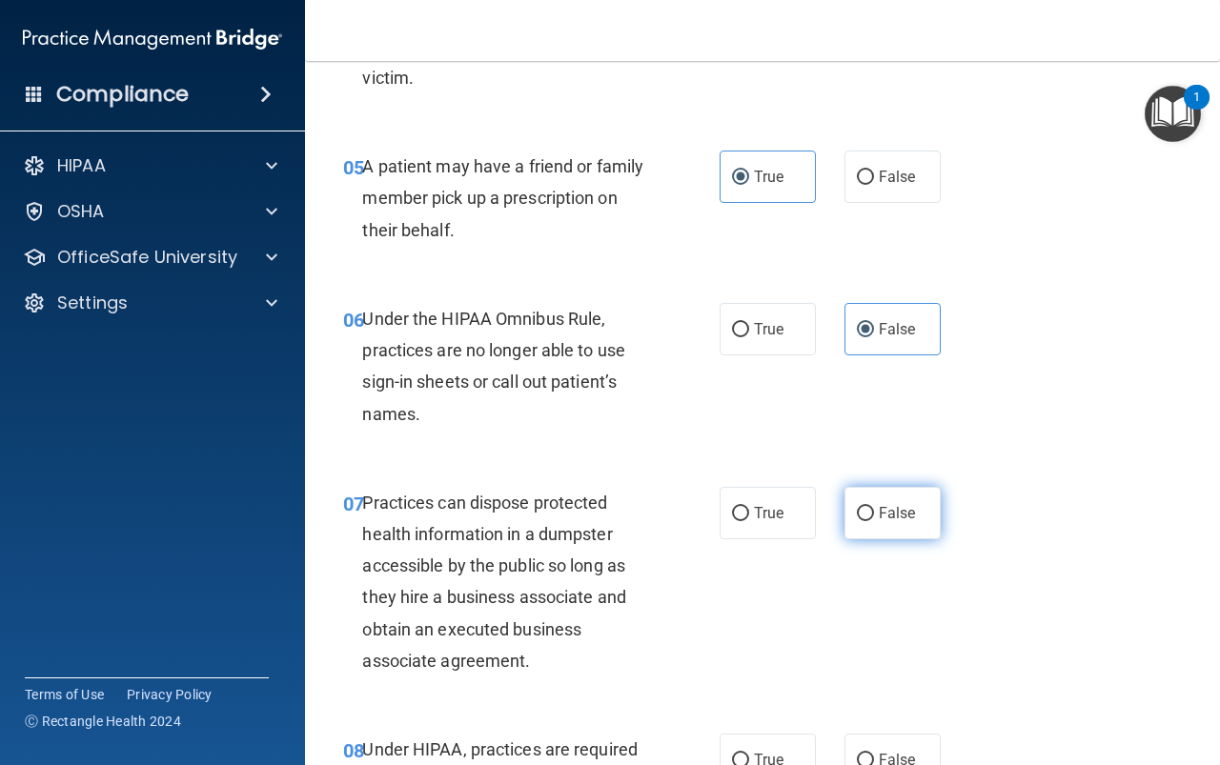
scroll to position [953, 0]
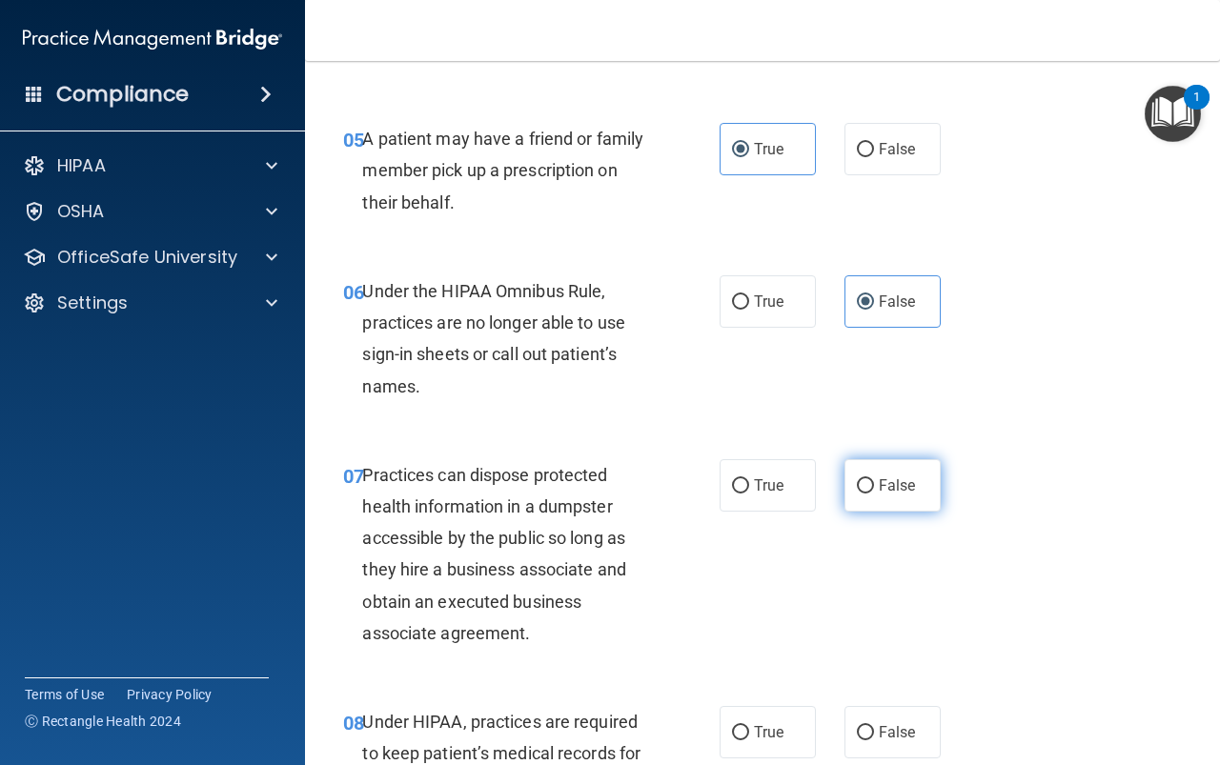
click at [860, 491] on input "False" at bounding box center [865, 486] width 17 height 14
radio input "true"
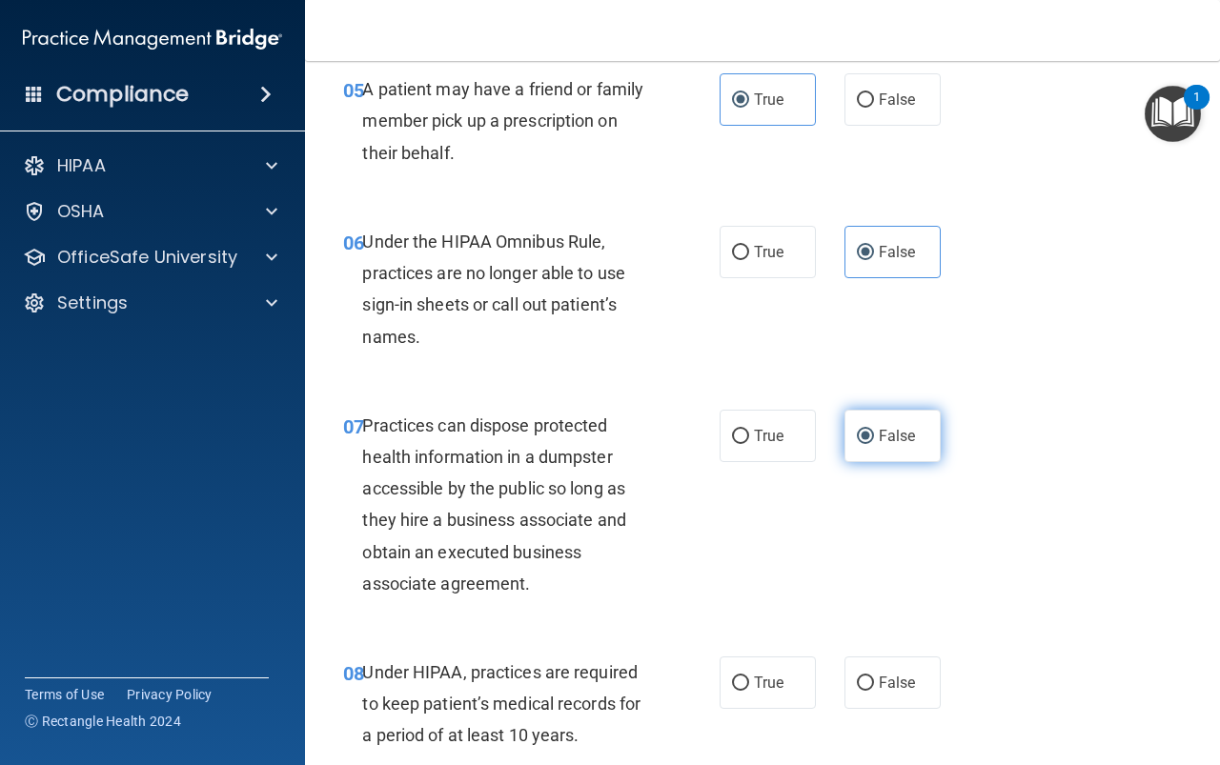
scroll to position [1048, 0]
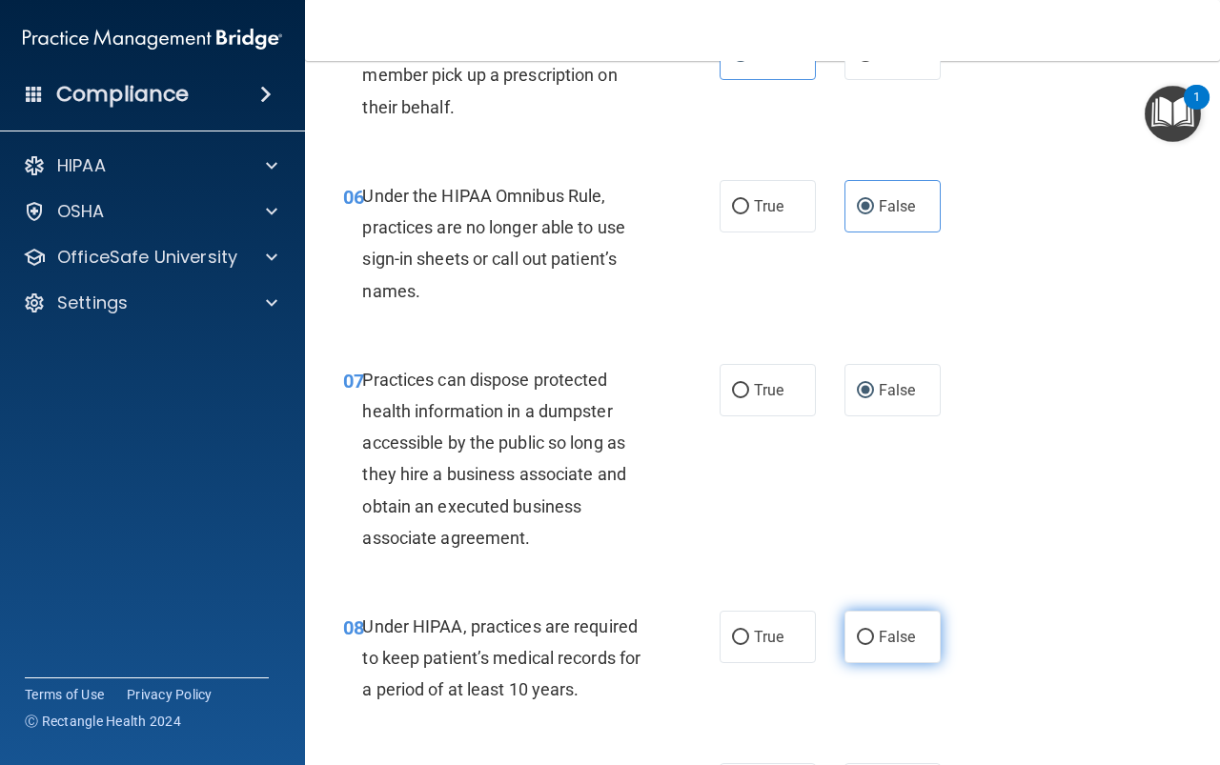
click at [879, 641] on span "False" at bounding box center [897, 637] width 37 height 18
click at [874, 641] on input "False" at bounding box center [865, 638] width 17 height 14
radio input "true"
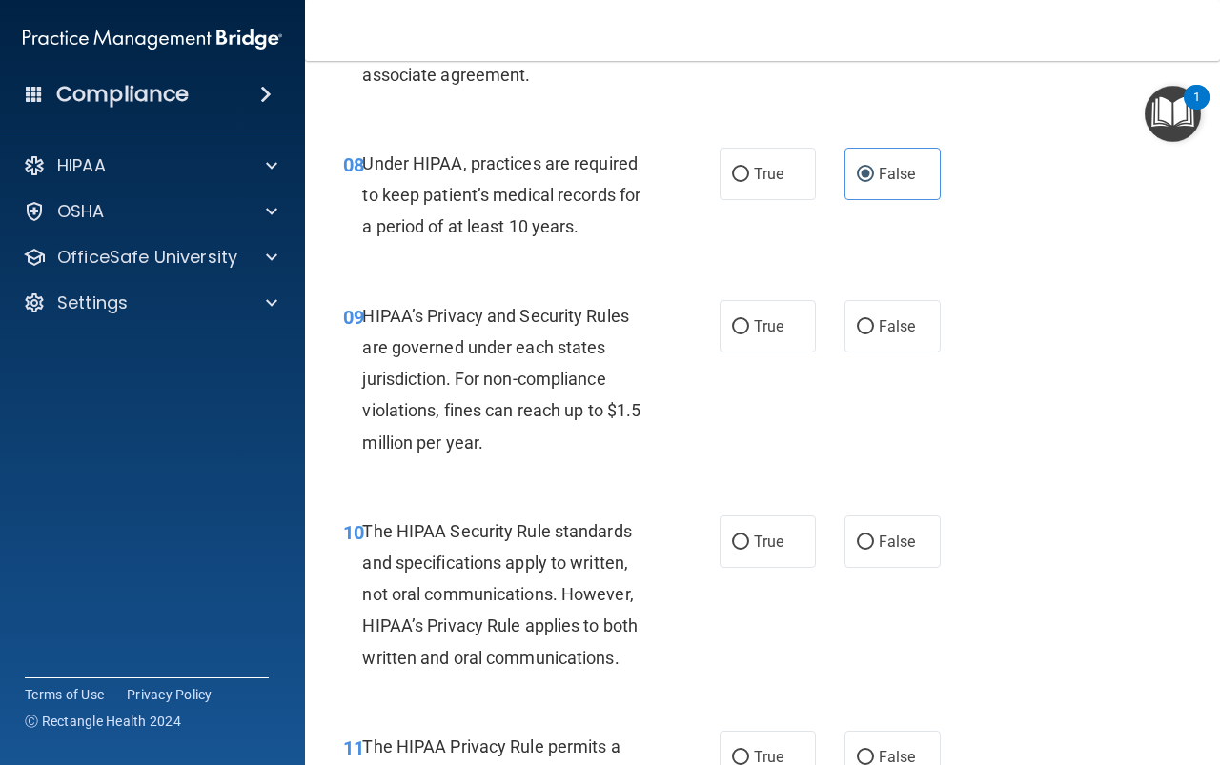
scroll to position [1525, 0]
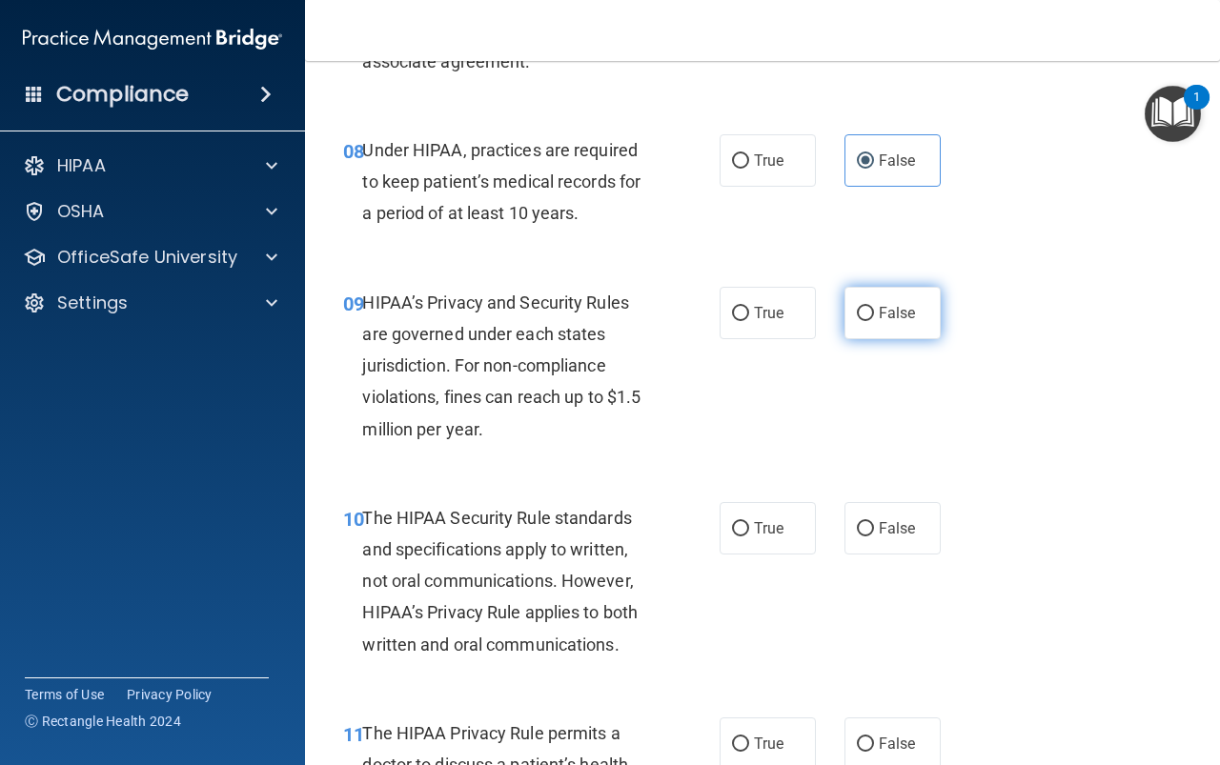
click at [900, 326] on label "False" at bounding box center [892, 313] width 96 height 52
click at [874, 321] on input "False" at bounding box center [865, 314] width 17 height 14
radio input "true"
click at [768, 512] on label "True" at bounding box center [768, 528] width 96 height 52
click at [749, 522] on input "True" at bounding box center [740, 529] width 17 height 14
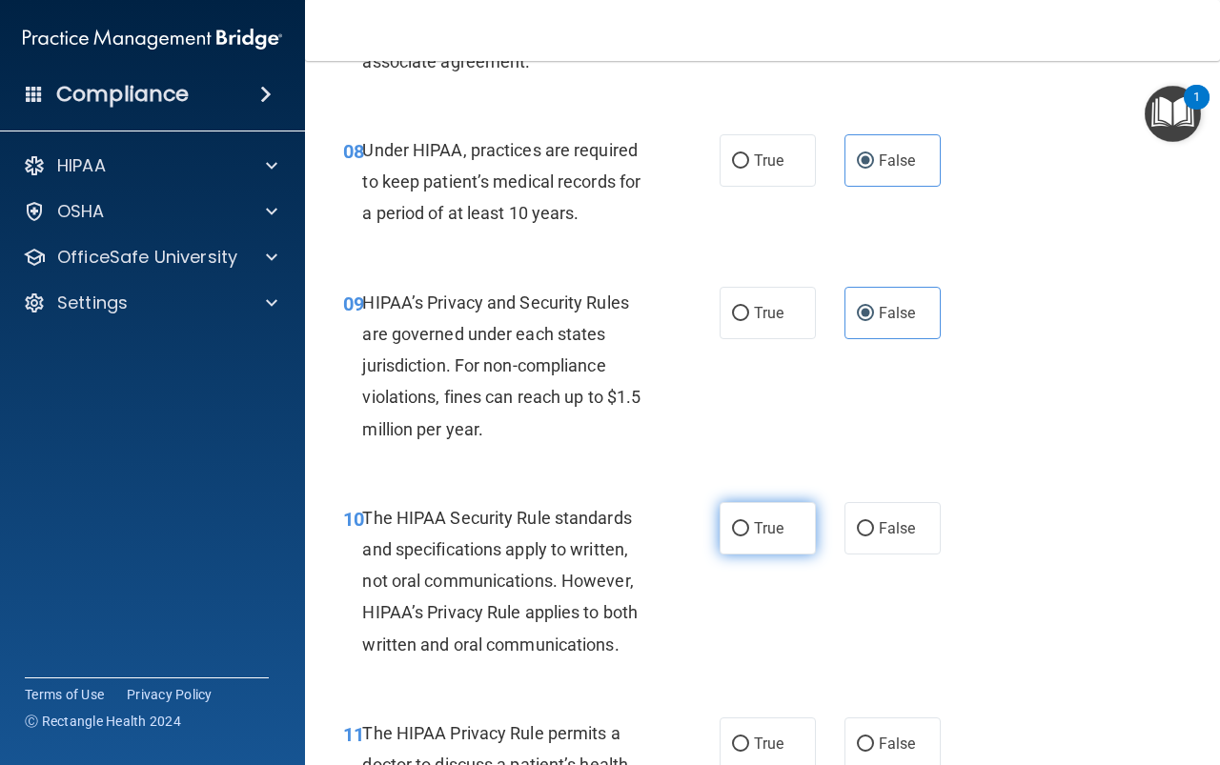
radio input "true"
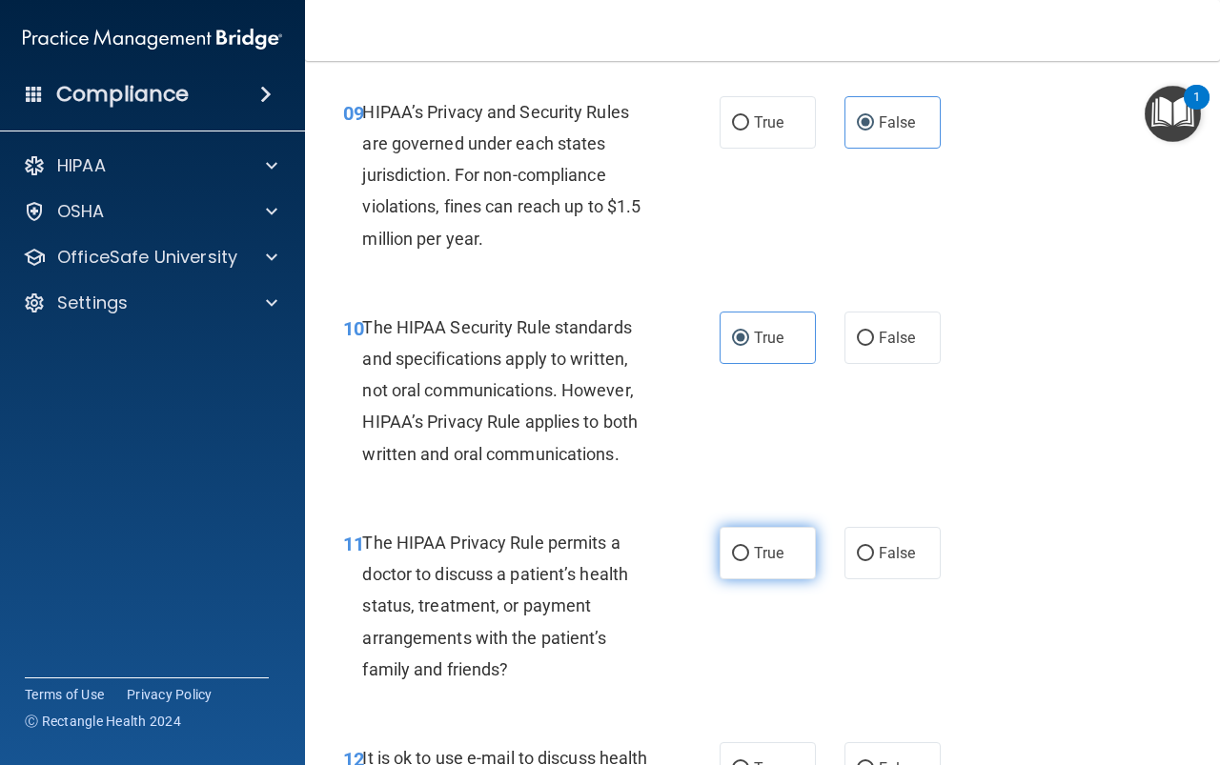
click at [754, 559] on span "True" at bounding box center [769, 553] width 30 height 18
click at [749, 559] on input "True" at bounding box center [740, 554] width 17 height 14
radio input "true"
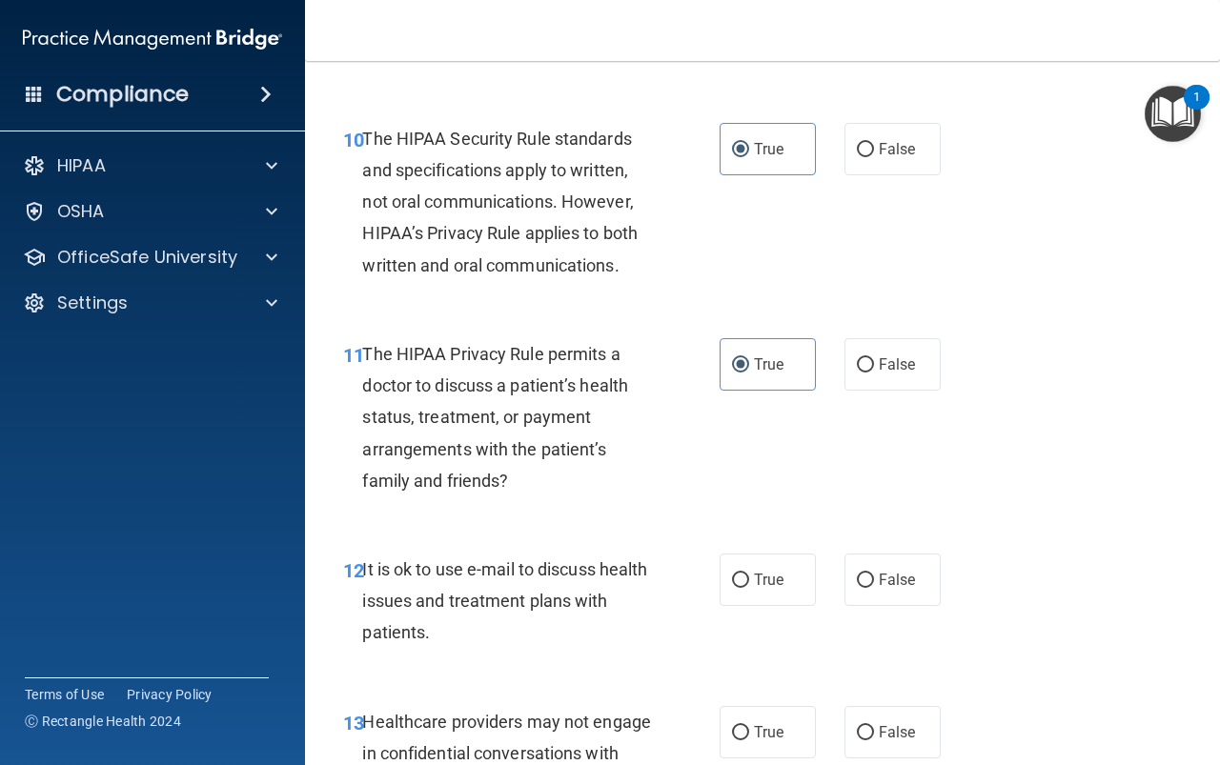
scroll to position [1906, 0]
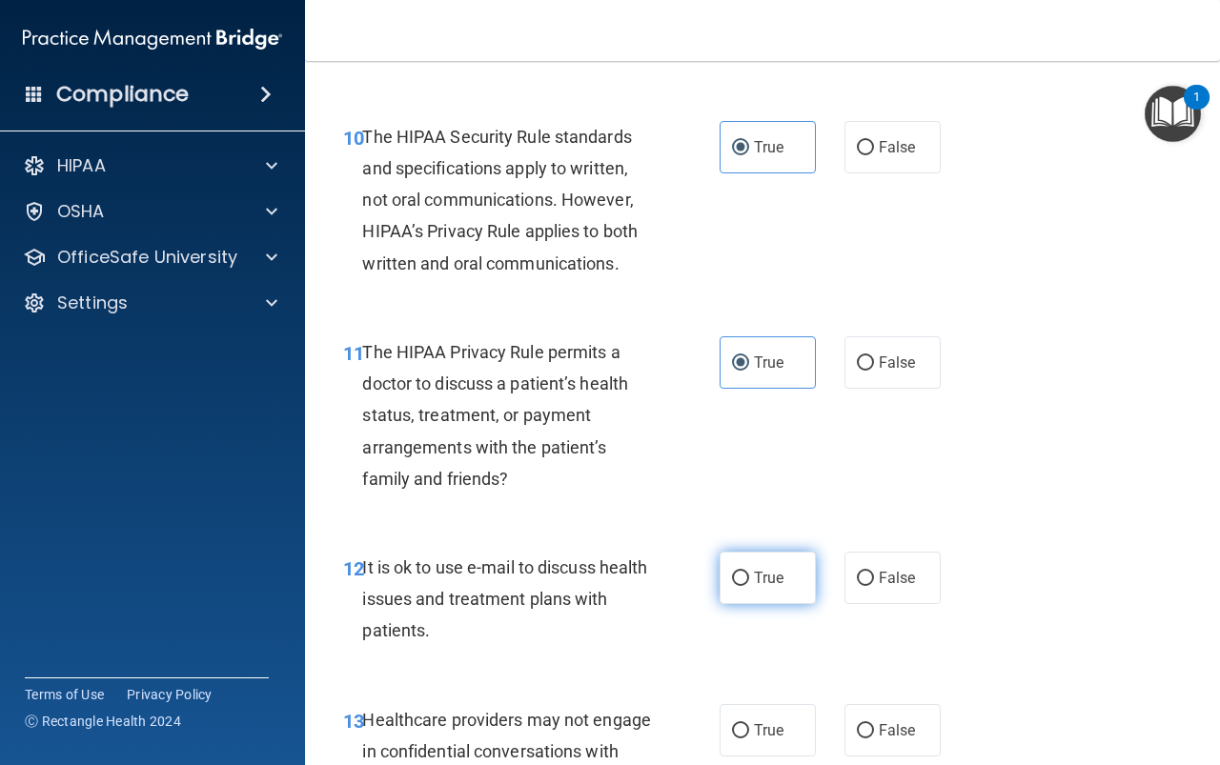
click at [769, 578] on span "True" at bounding box center [769, 578] width 30 height 18
click at [749, 578] on input "True" at bounding box center [740, 579] width 17 height 14
radio input "true"
click at [894, 737] on span "False" at bounding box center [897, 730] width 37 height 18
click at [874, 737] on input "False" at bounding box center [865, 731] width 17 height 14
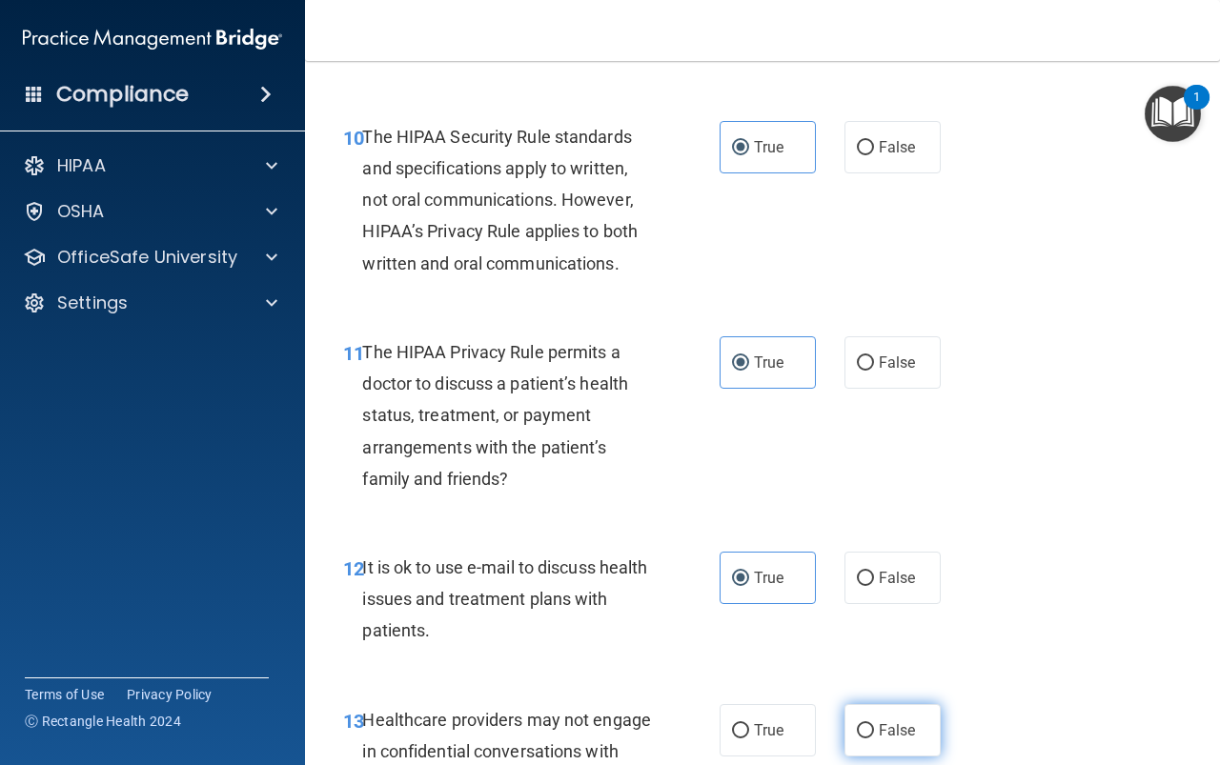
radio input "true"
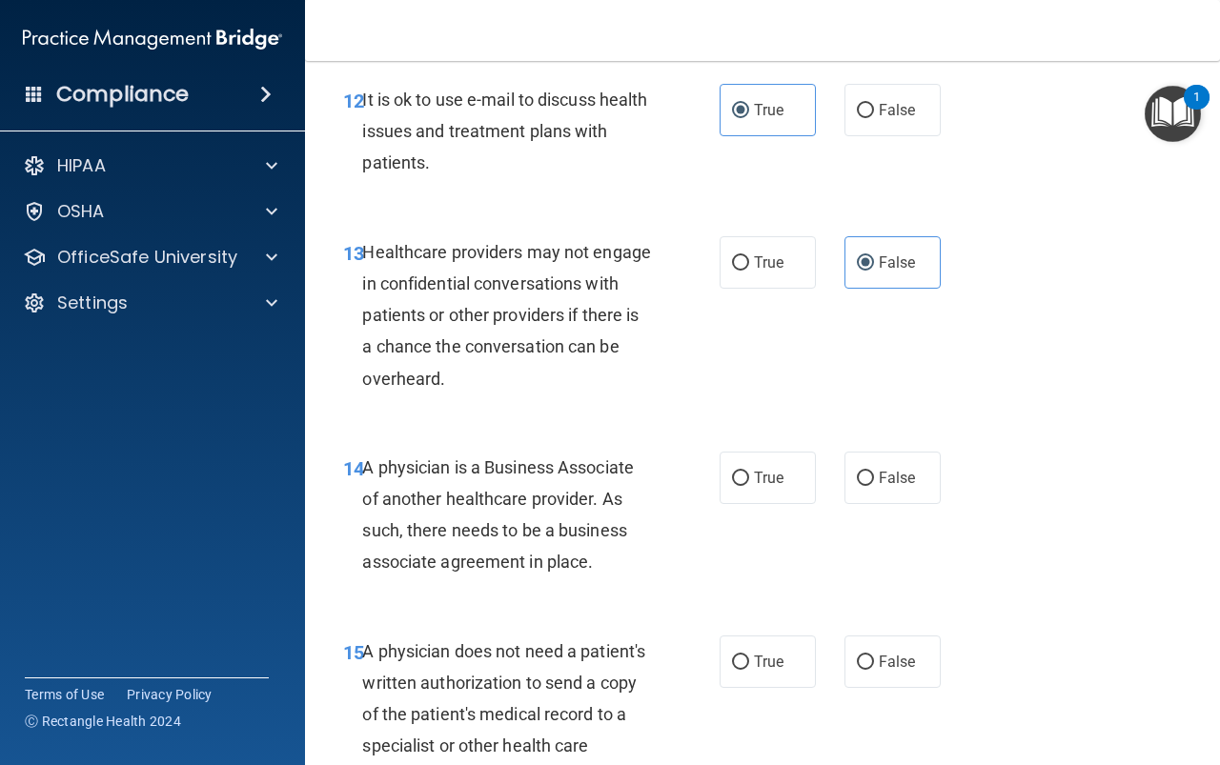
scroll to position [2382, 0]
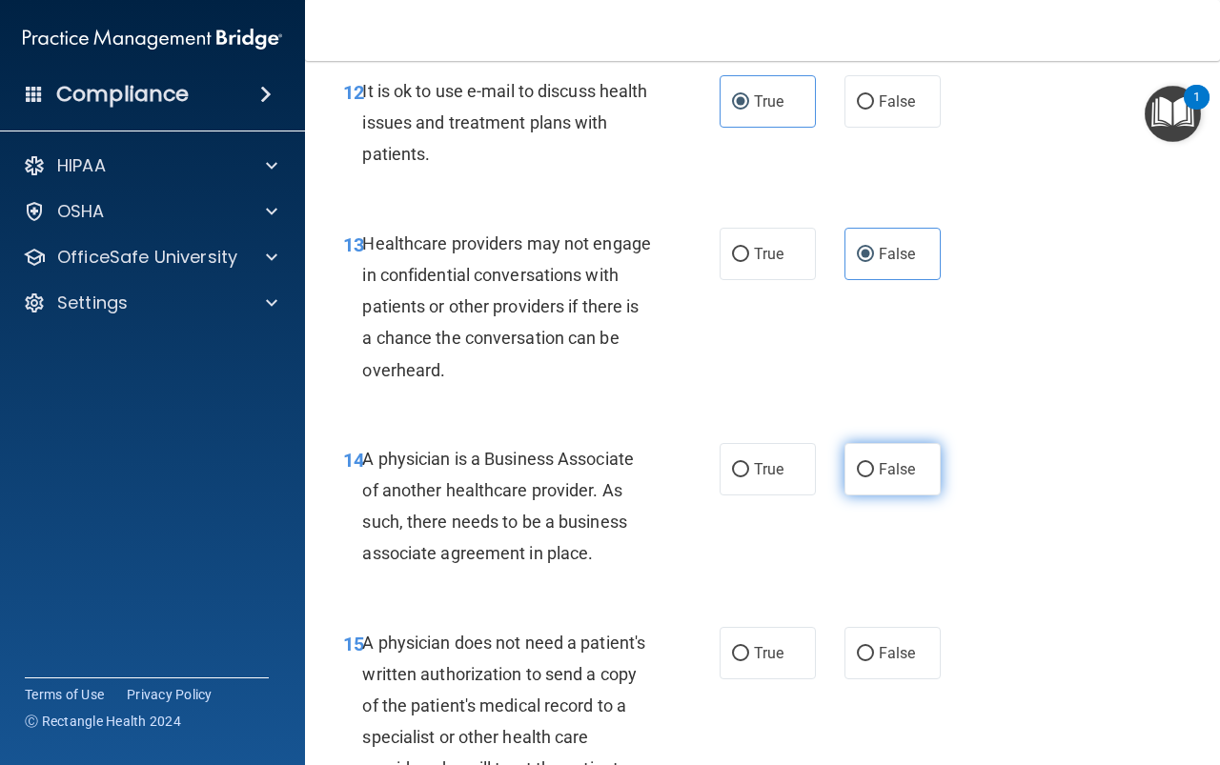
click at [879, 471] on span "False" at bounding box center [897, 469] width 37 height 18
click at [874, 471] on input "False" at bounding box center [865, 470] width 17 height 14
radio input "true"
click at [769, 670] on label "True" at bounding box center [768, 653] width 96 height 52
click at [749, 661] on input "True" at bounding box center [740, 654] width 17 height 14
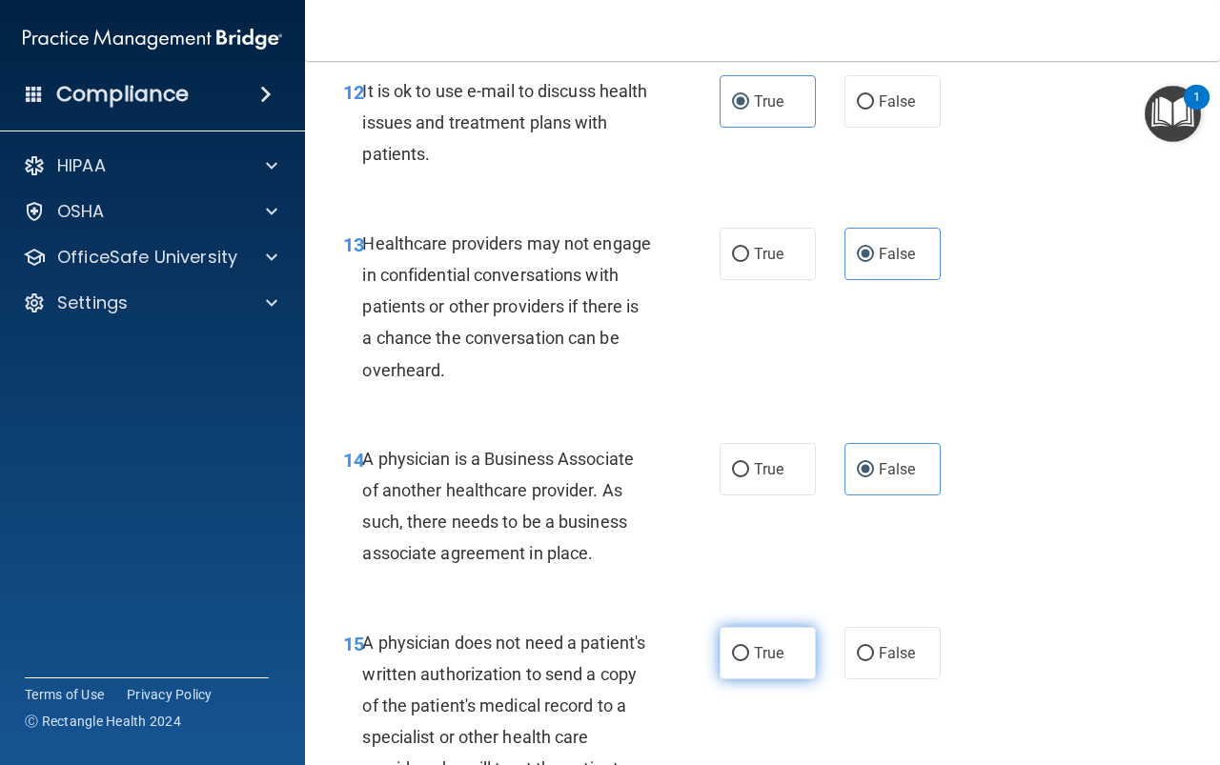
radio input "true"
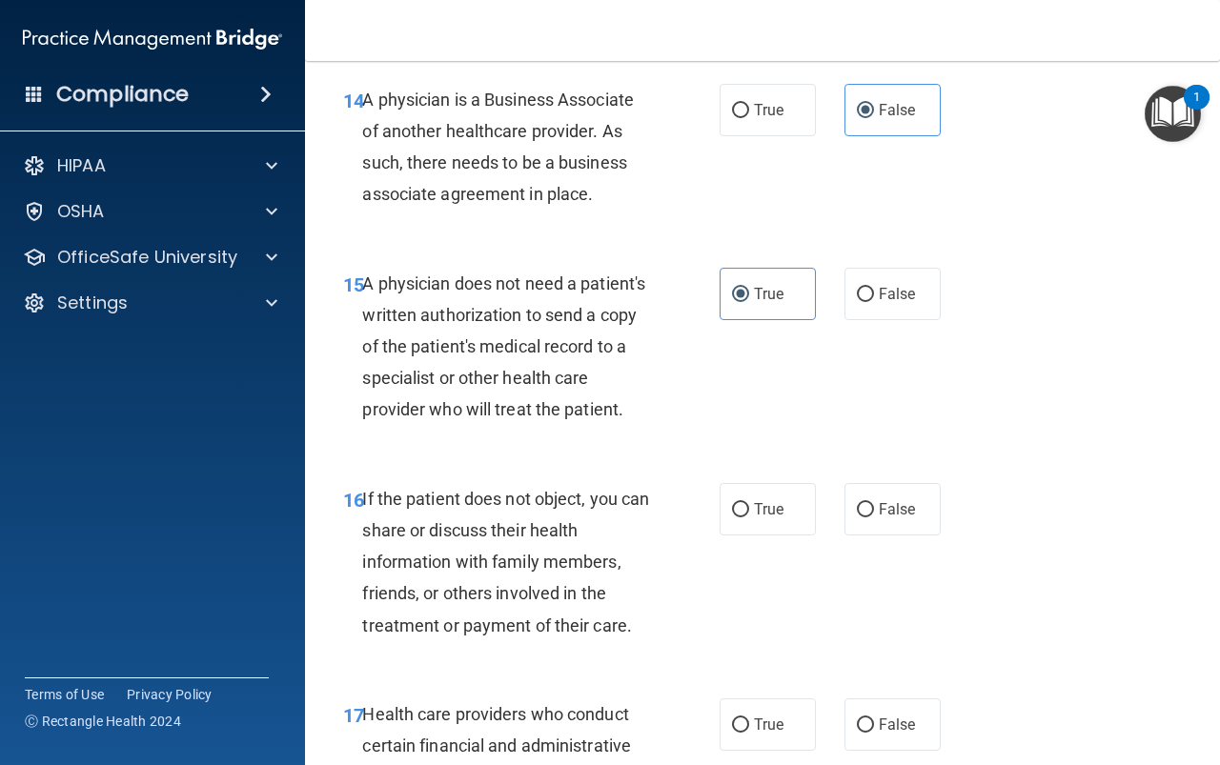
scroll to position [2859, 0]
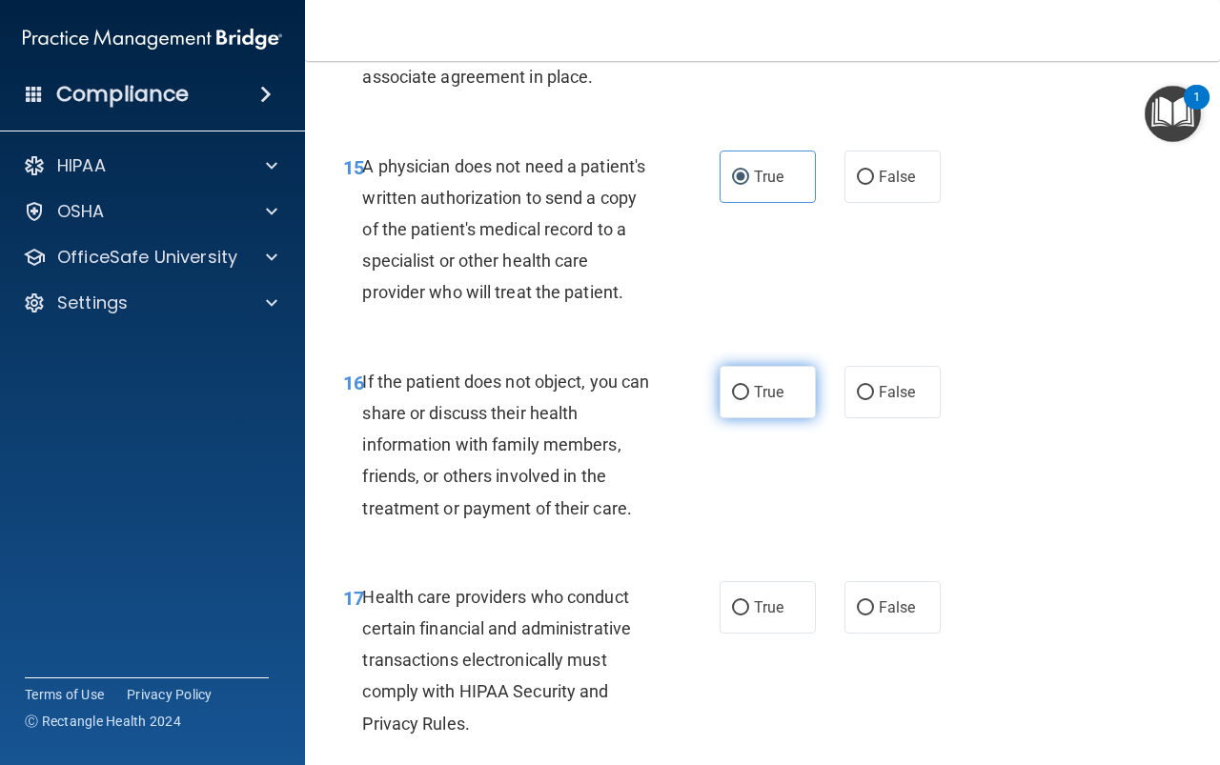
click at [762, 408] on label "True" at bounding box center [768, 392] width 96 height 52
click at [749, 400] on input "True" at bounding box center [740, 393] width 17 height 14
radio input "true"
click at [758, 634] on label "True" at bounding box center [768, 607] width 96 height 52
click at [749, 616] on input "True" at bounding box center [740, 608] width 17 height 14
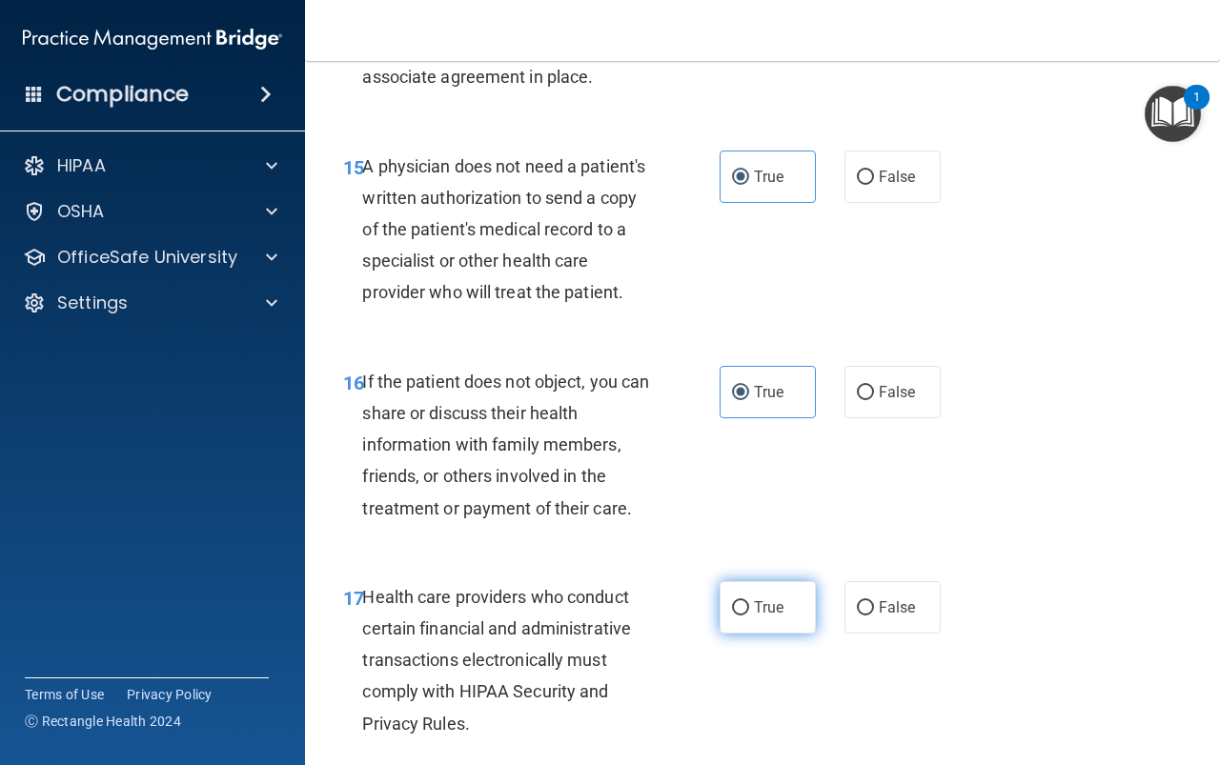
radio input "true"
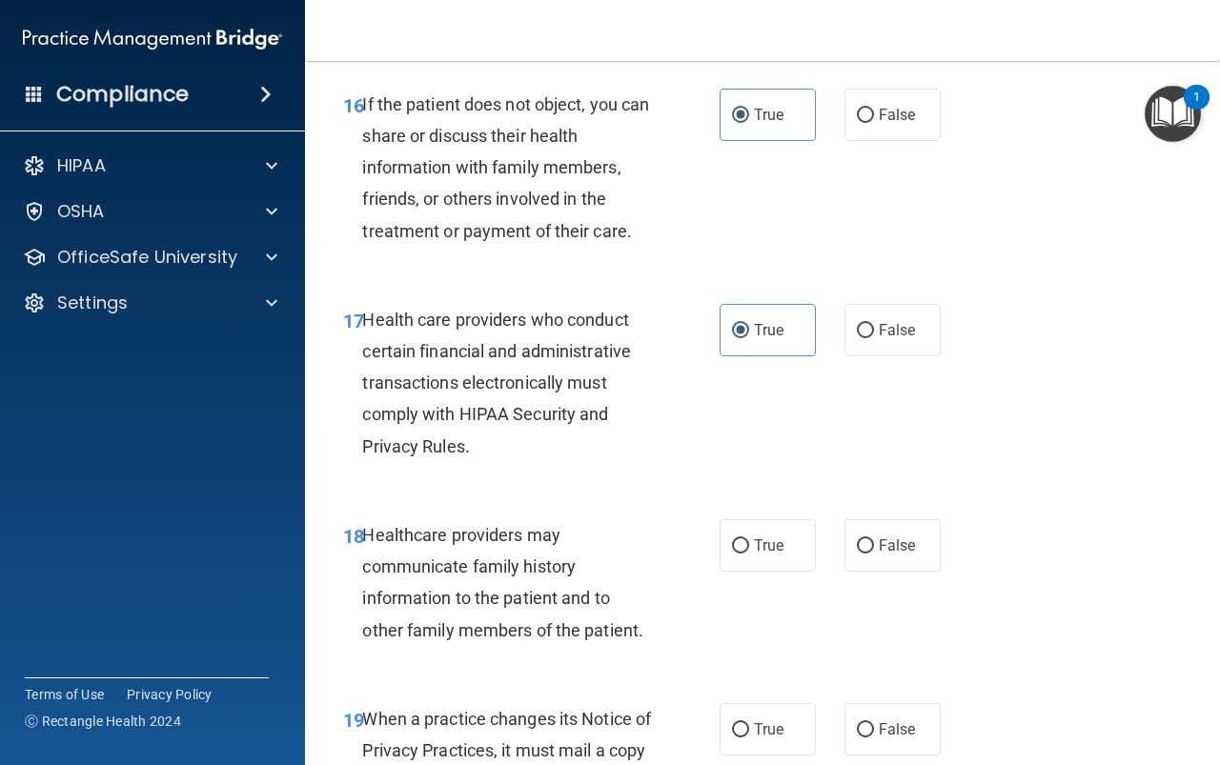
scroll to position [3145, 0]
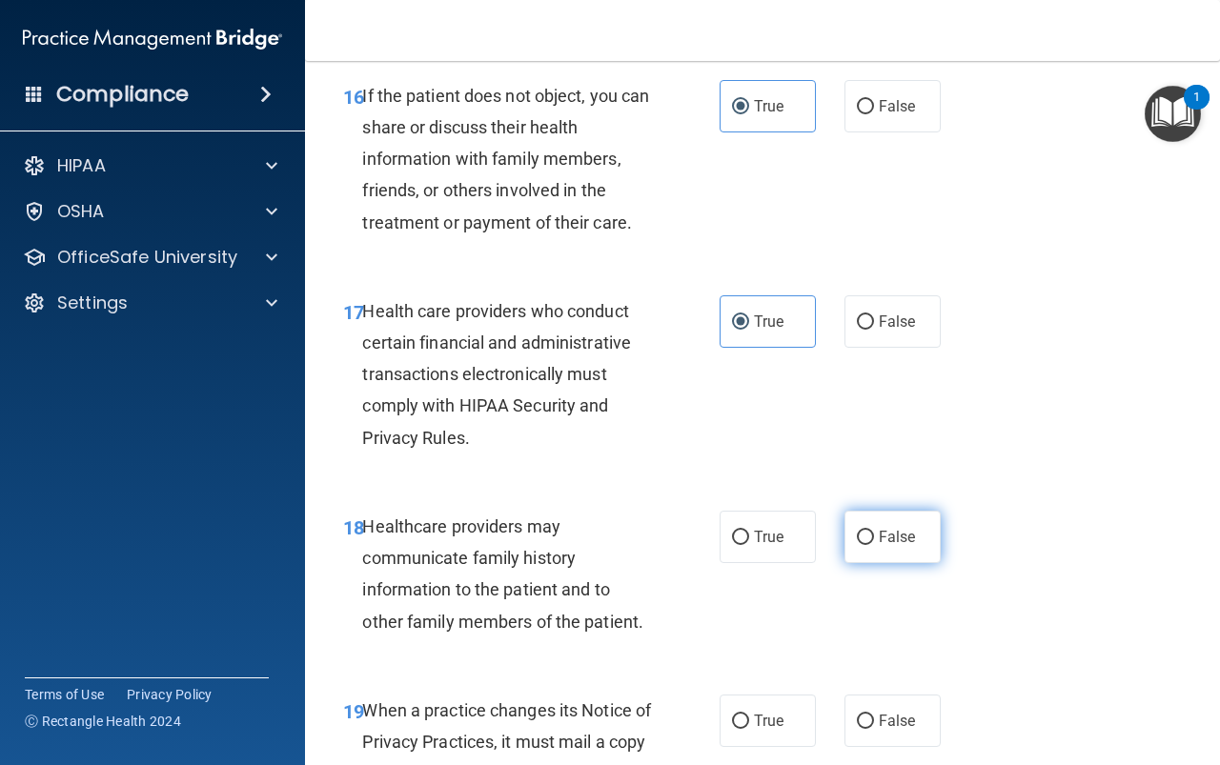
click at [879, 546] on span "False" at bounding box center [897, 537] width 37 height 18
click at [874, 545] on input "False" at bounding box center [865, 538] width 17 height 14
radio input "true"
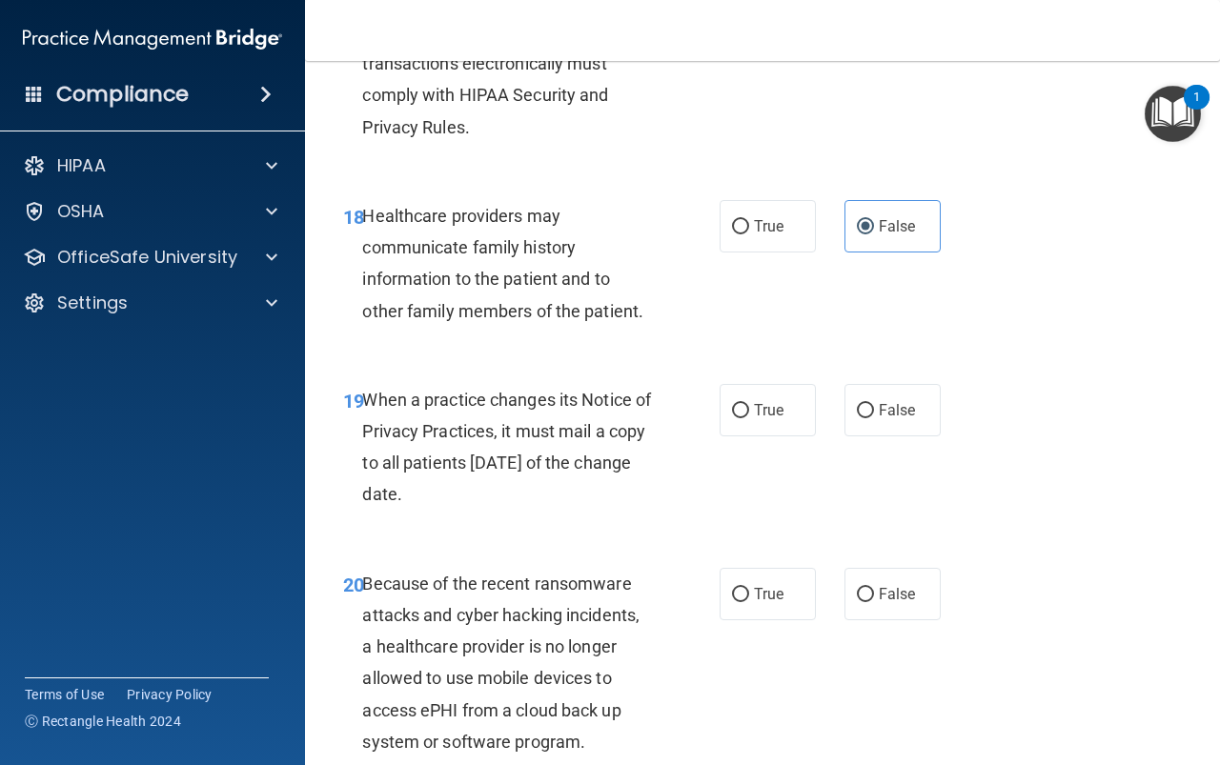
scroll to position [3526, 0]
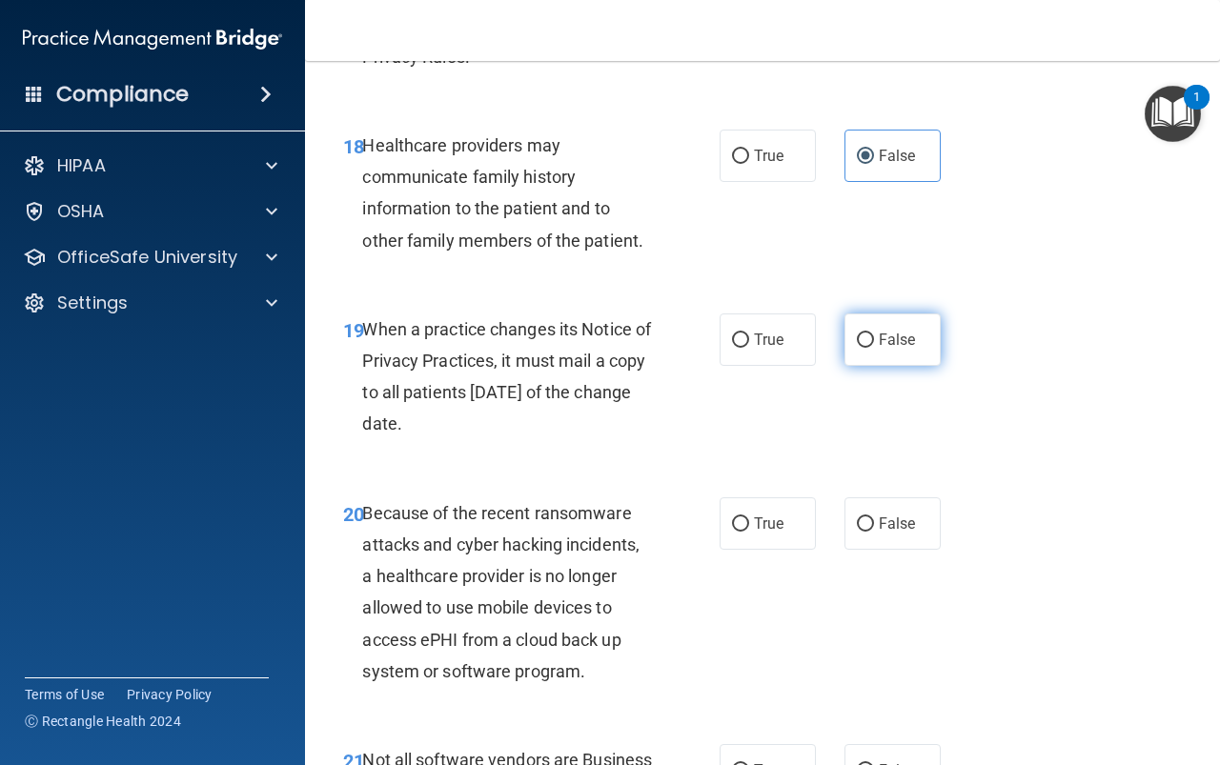
click at [870, 366] on label "False" at bounding box center [892, 340] width 96 height 52
click at [870, 348] on input "False" at bounding box center [865, 341] width 17 height 14
radio input "true"
click at [892, 542] on label "False" at bounding box center [892, 523] width 96 height 52
click at [874, 532] on input "False" at bounding box center [865, 524] width 17 height 14
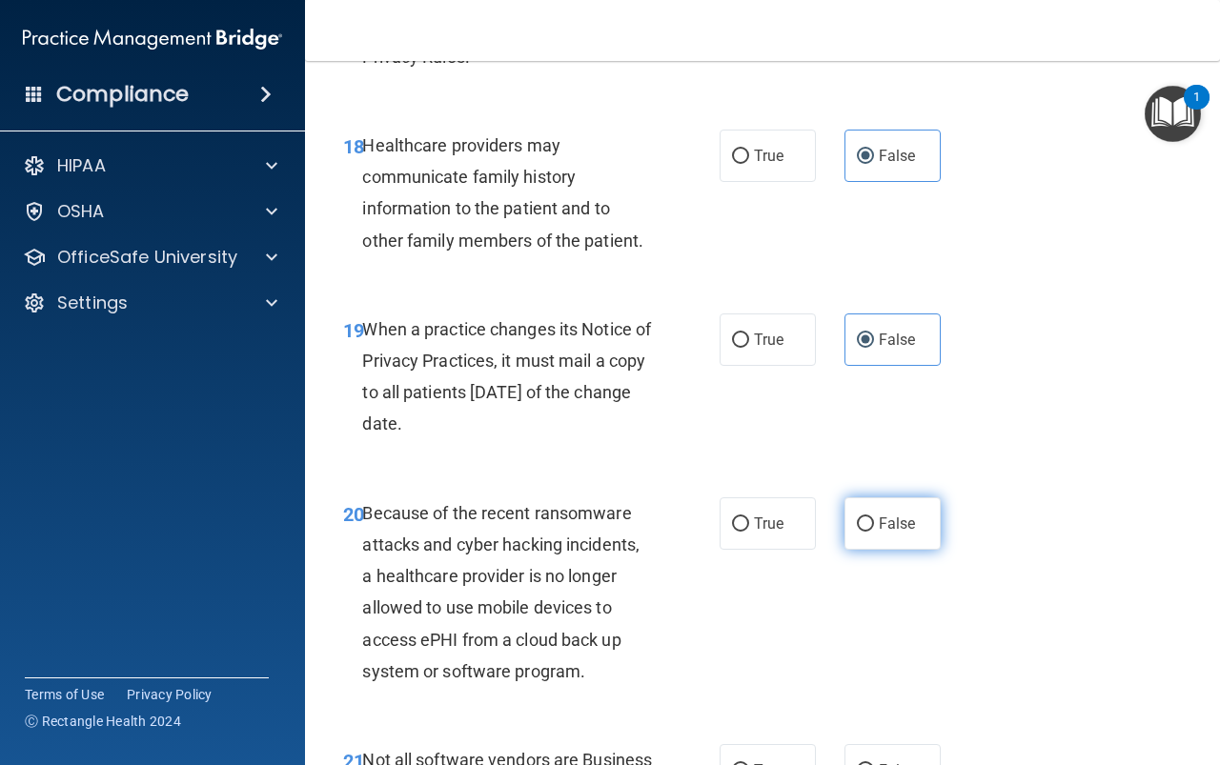
radio input "true"
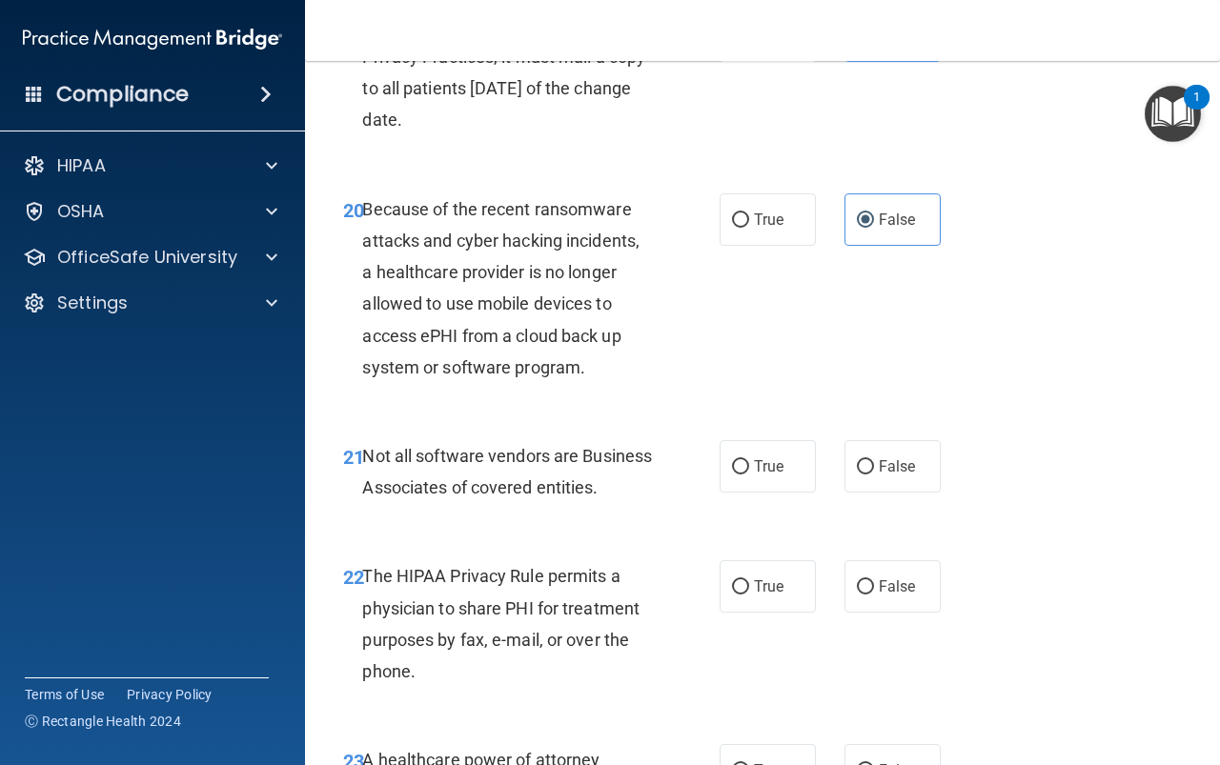
scroll to position [3907, 0]
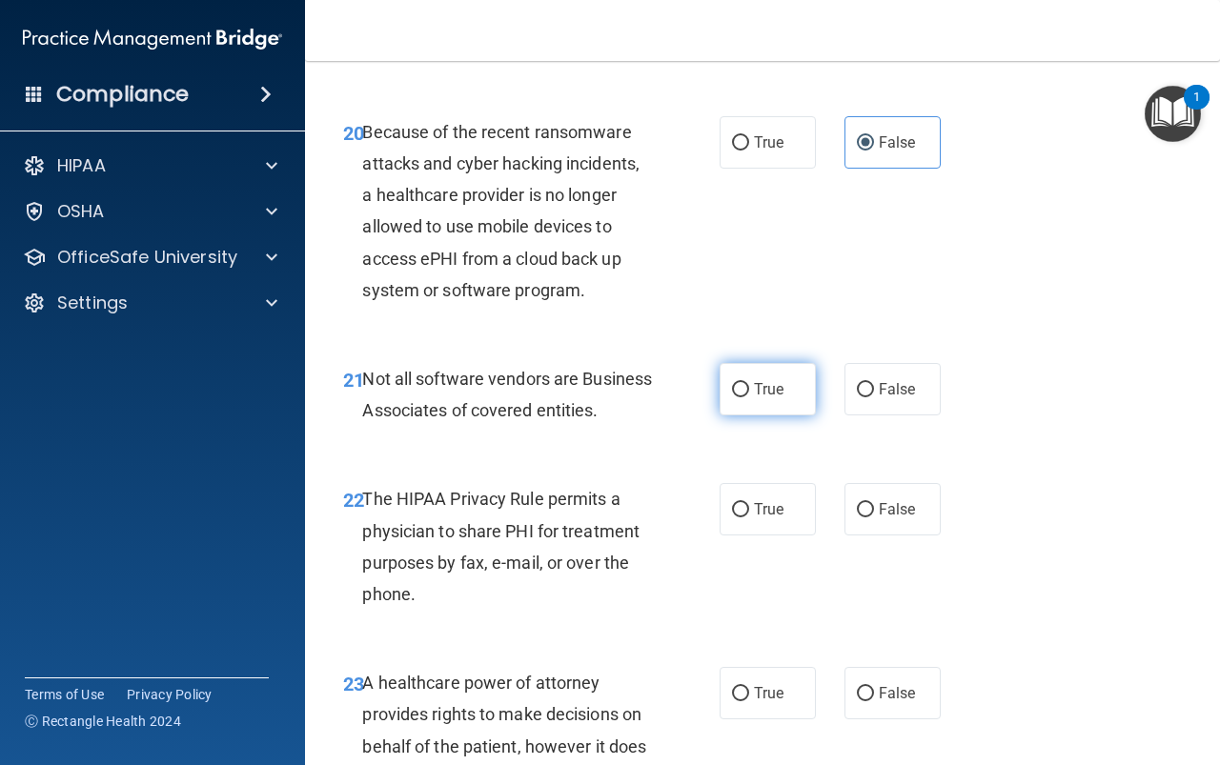
click at [774, 398] on span "True" at bounding box center [769, 389] width 30 height 18
click at [749, 397] on input "True" at bounding box center [740, 390] width 17 height 14
radio input "true"
click at [780, 536] on label "True" at bounding box center [768, 509] width 96 height 52
click at [749, 517] on input "True" at bounding box center [740, 510] width 17 height 14
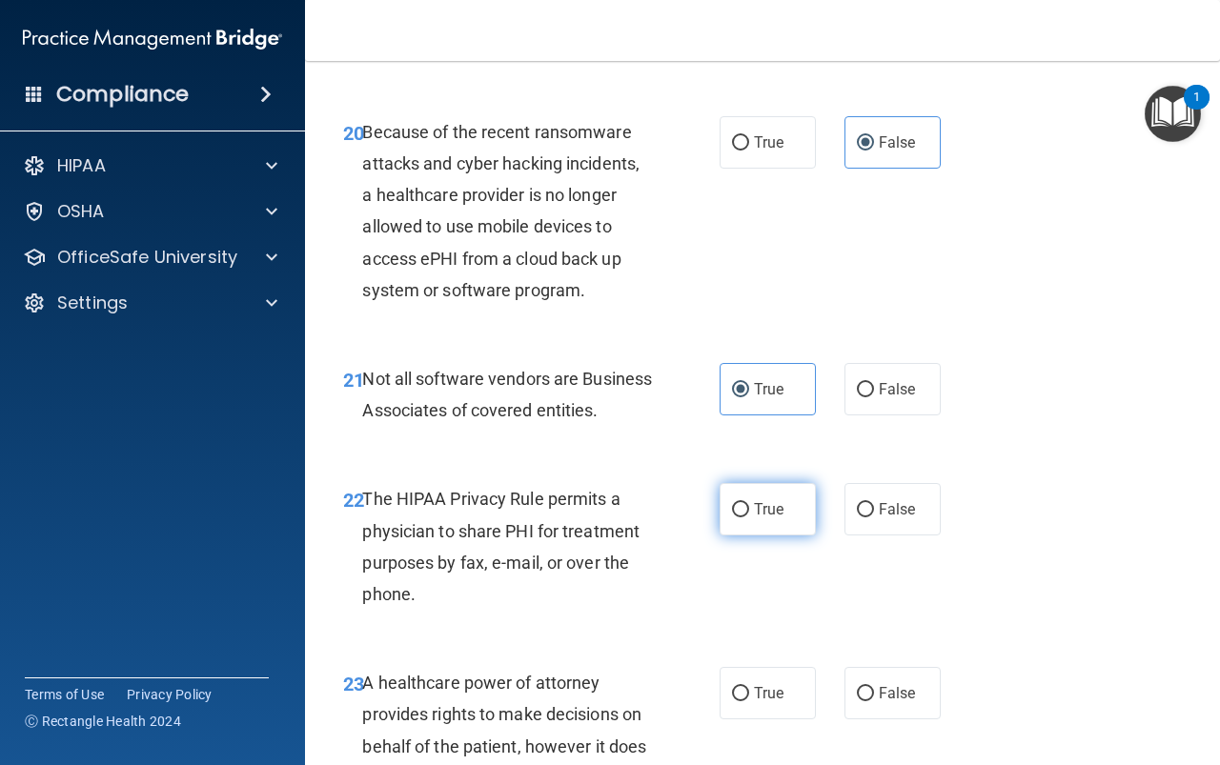
radio input "true"
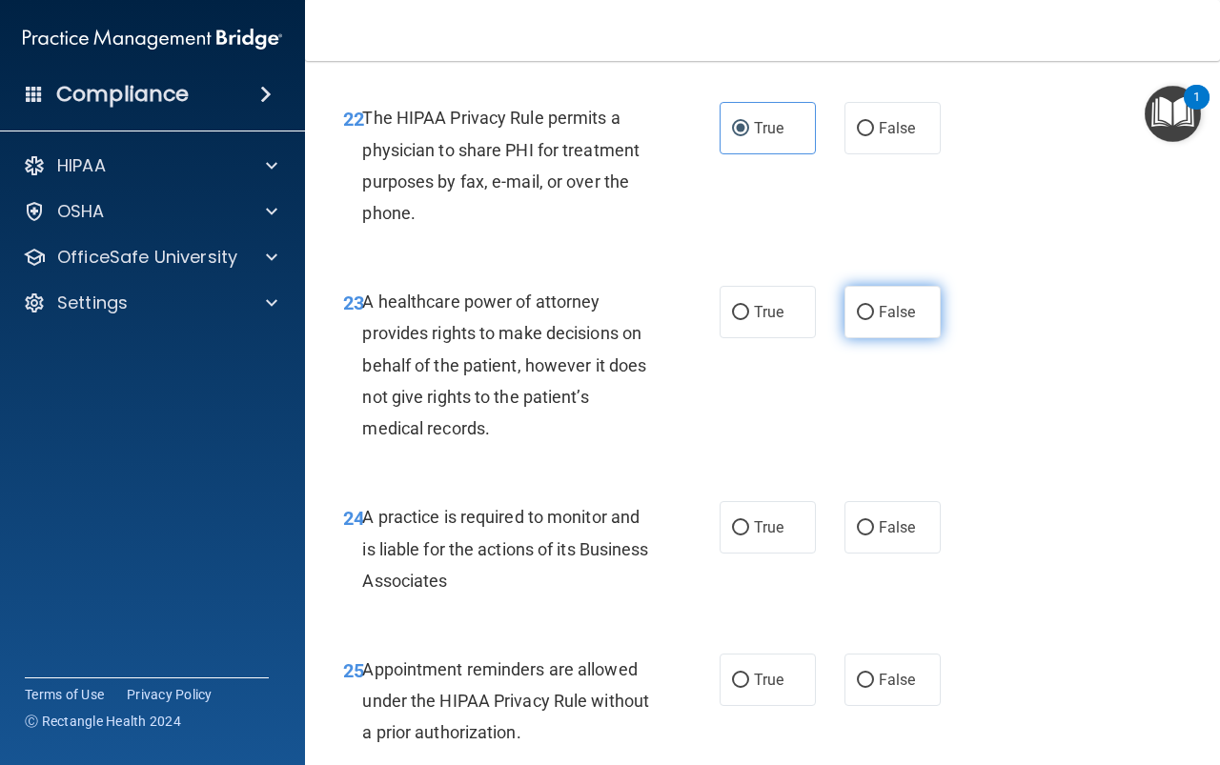
click at [879, 321] on span "False" at bounding box center [897, 312] width 37 height 18
click at [872, 320] on input "False" at bounding box center [865, 313] width 17 height 14
radio input "true"
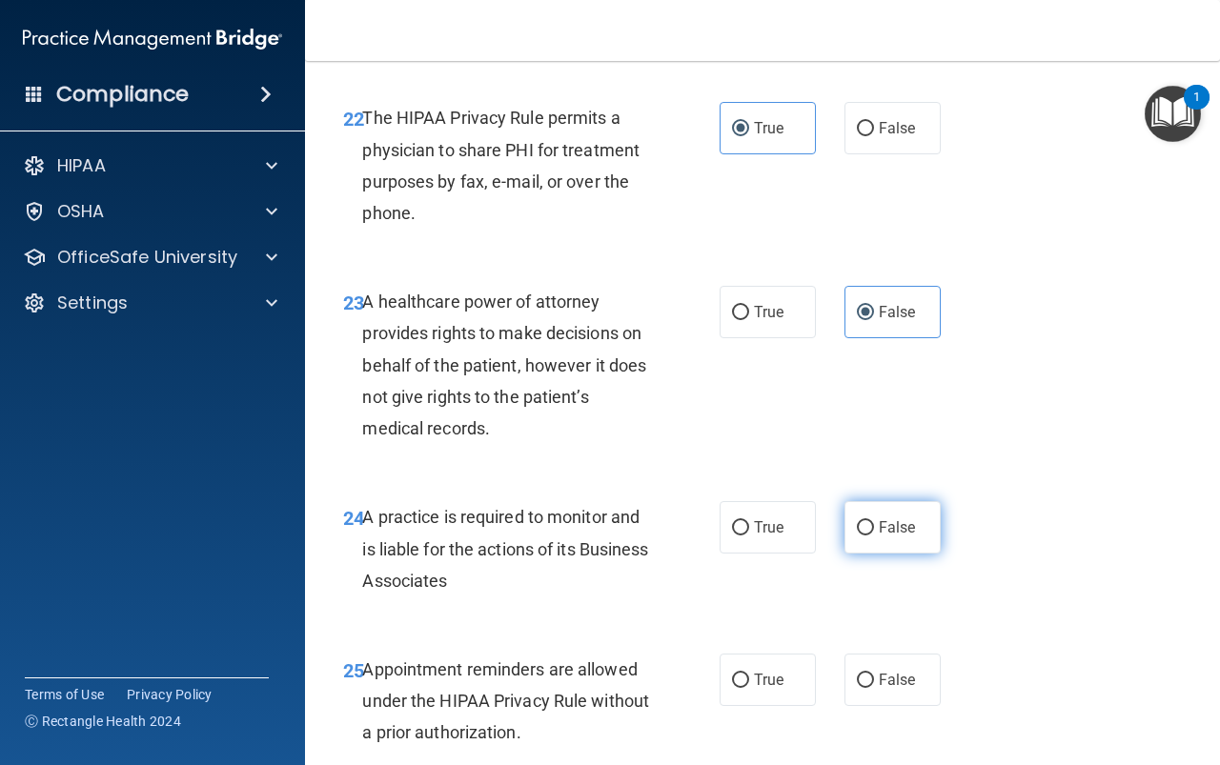
click at [890, 554] on label "False" at bounding box center [892, 527] width 96 height 52
click at [874, 536] on input "False" at bounding box center [865, 528] width 17 height 14
radio input "true"
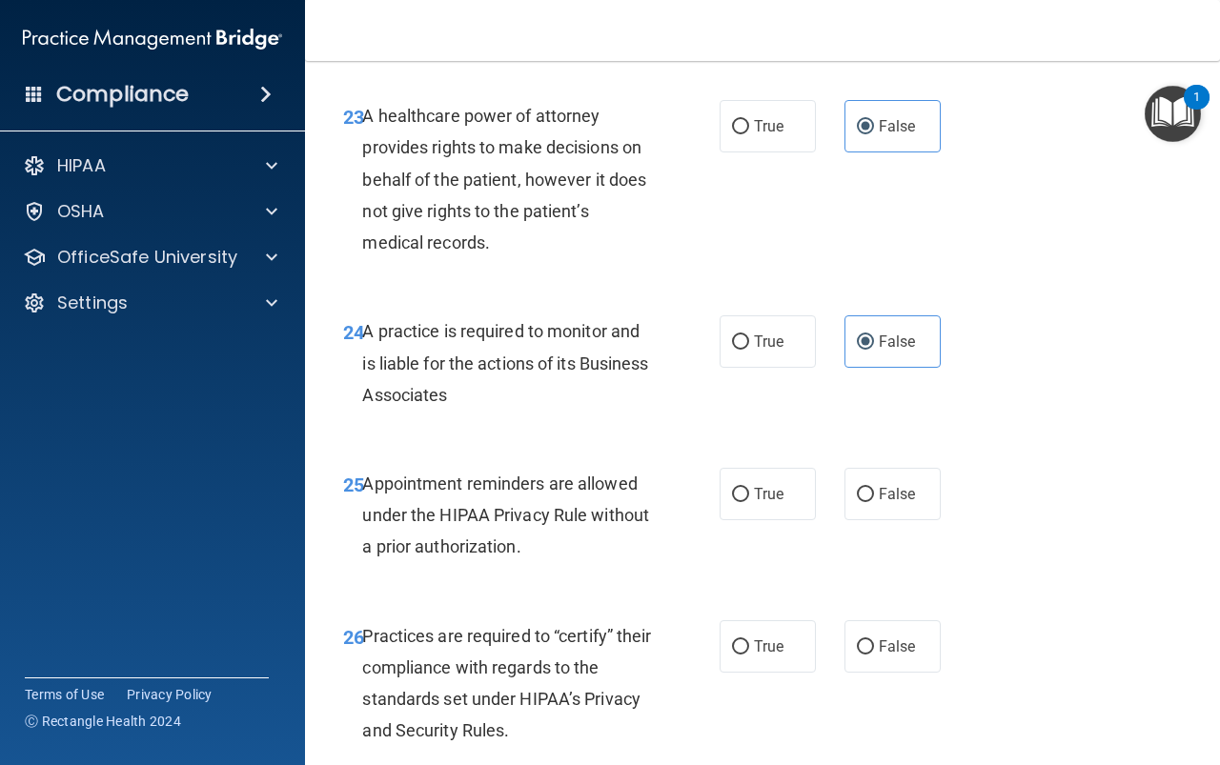
scroll to position [4479, 0]
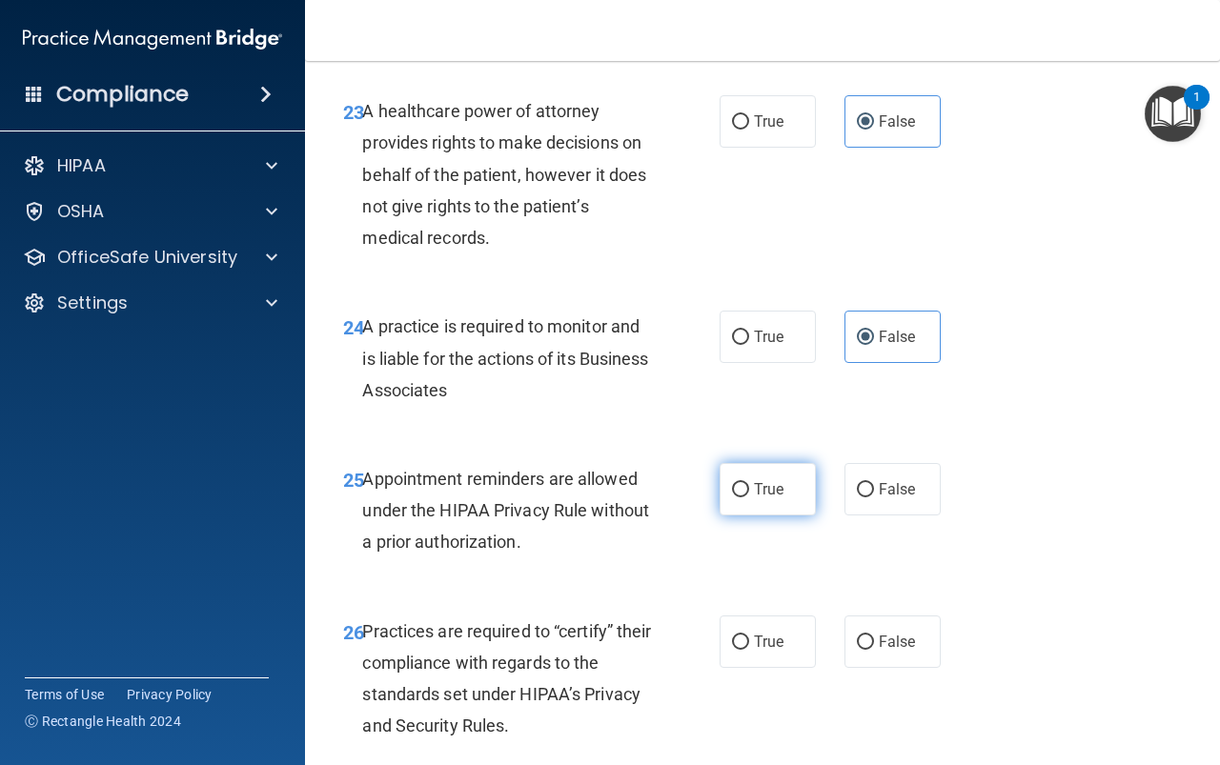
click at [757, 516] on label "True" at bounding box center [768, 489] width 96 height 52
click at [749, 497] on input "True" at bounding box center [740, 490] width 17 height 14
radio input "true"
click at [917, 668] on label "False" at bounding box center [892, 642] width 96 height 52
click at [874, 650] on input "False" at bounding box center [865, 643] width 17 height 14
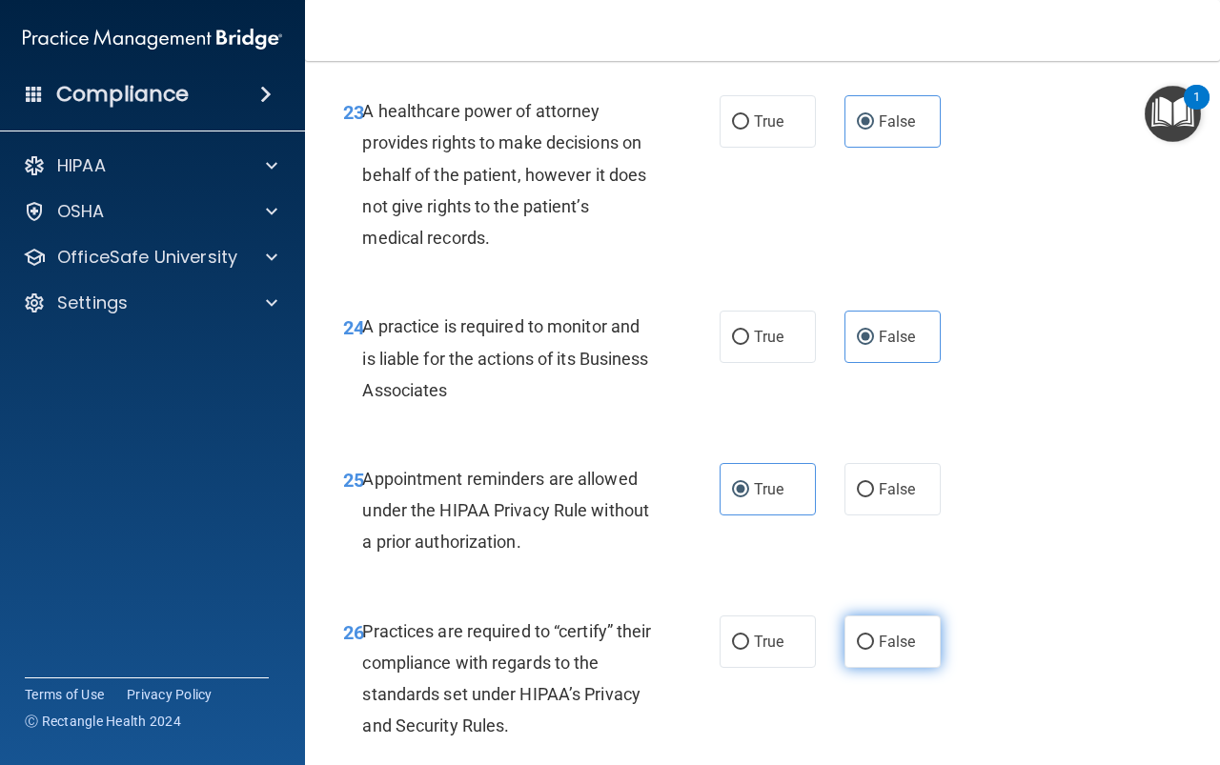
radio input "true"
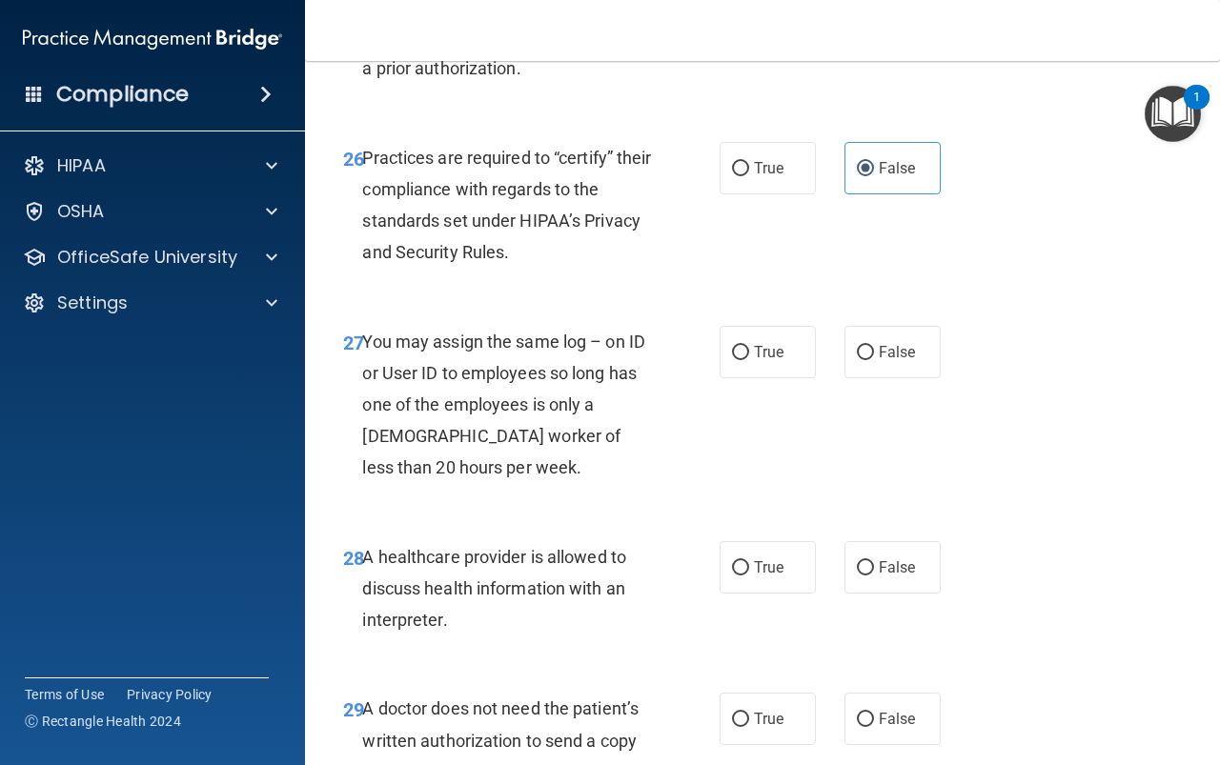
scroll to position [4956, 0]
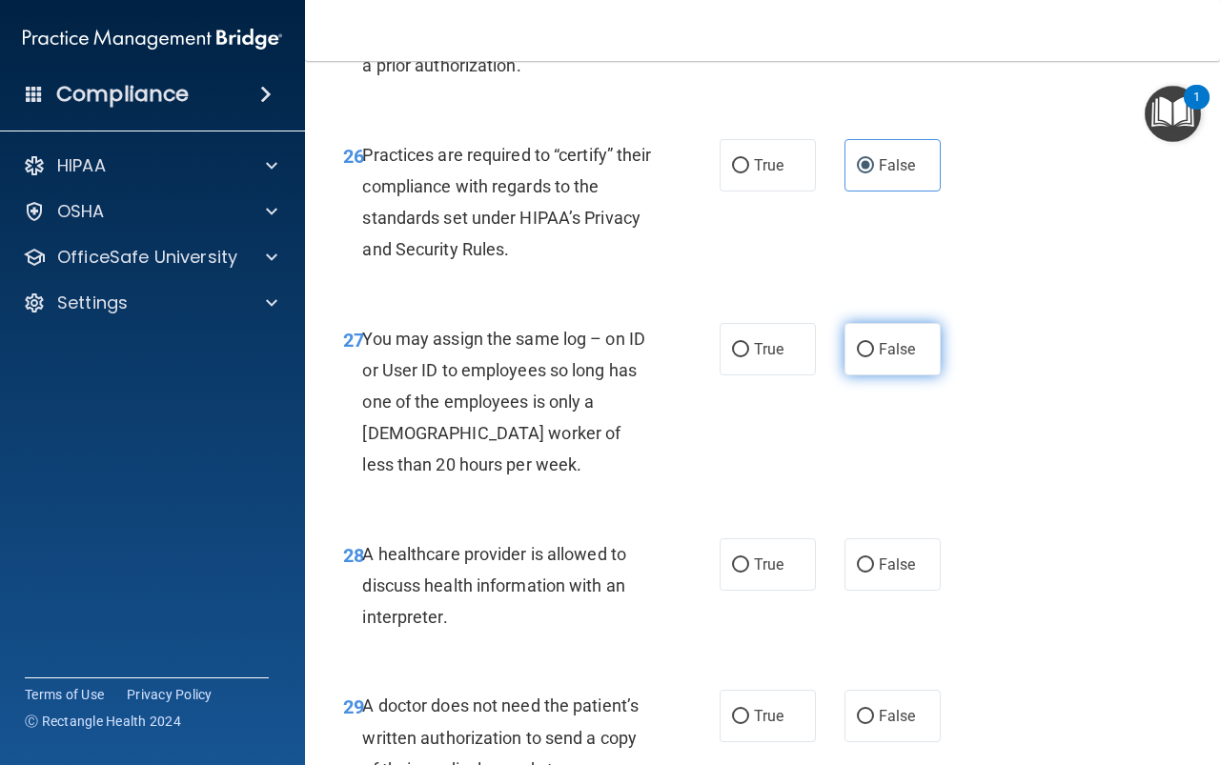
click at [891, 358] on span "False" at bounding box center [897, 349] width 37 height 18
click at [874, 357] on input "False" at bounding box center [865, 350] width 17 height 14
radio input "true"
click at [790, 591] on label "True" at bounding box center [768, 564] width 96 height 52
click at [749, 573] on input "True" at bounding box center [740, 565] width 17 height 14
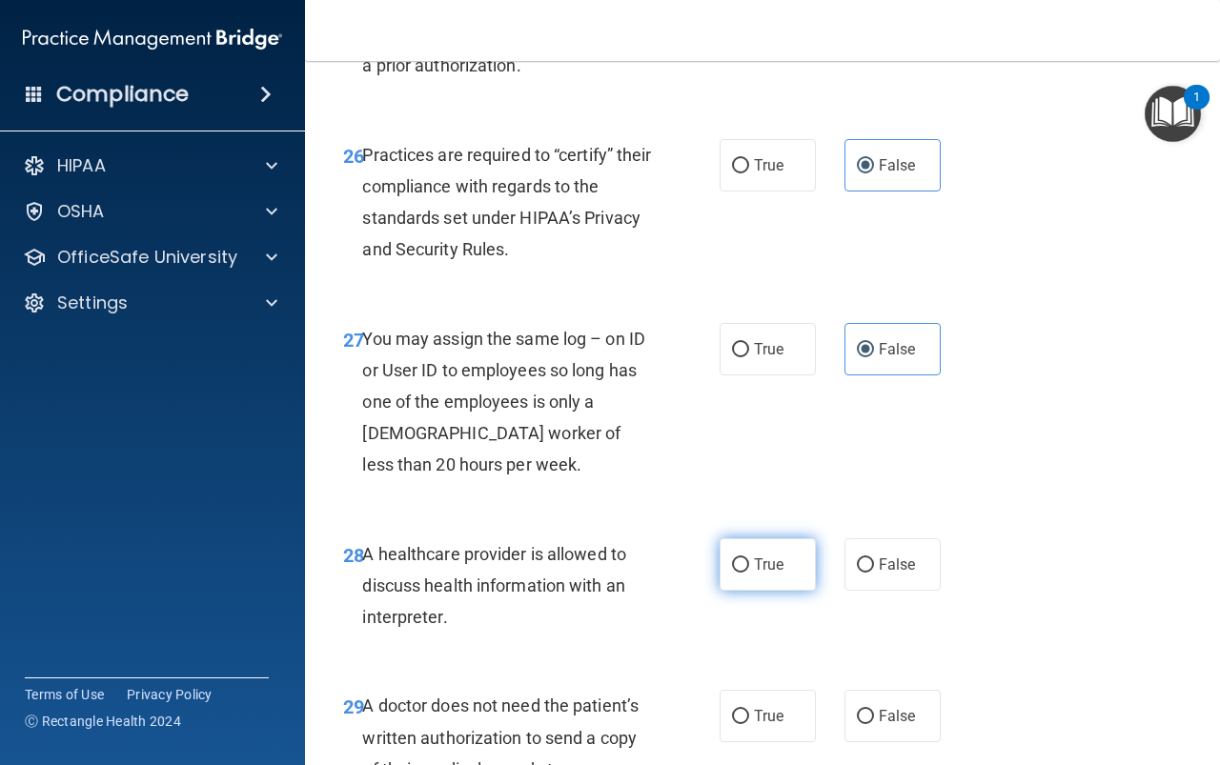
radio input "true"
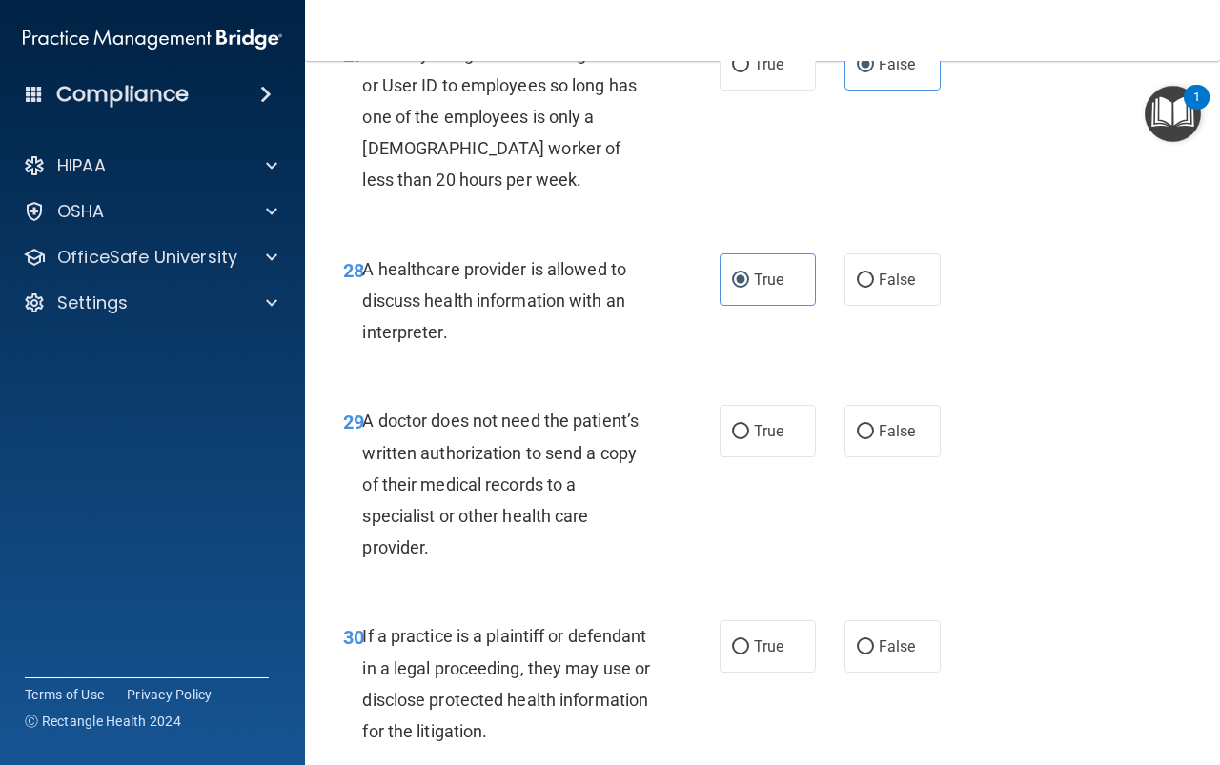
scroll to position [5241, 0]
drag, startPoint x: 739, startPoint y: 496, endPoint x: 741, endPoint y: 515, distance: 19.3
click at [740, 438] on input "True" at bounding box center [740, 431] width 17 height 14
radio input "true"
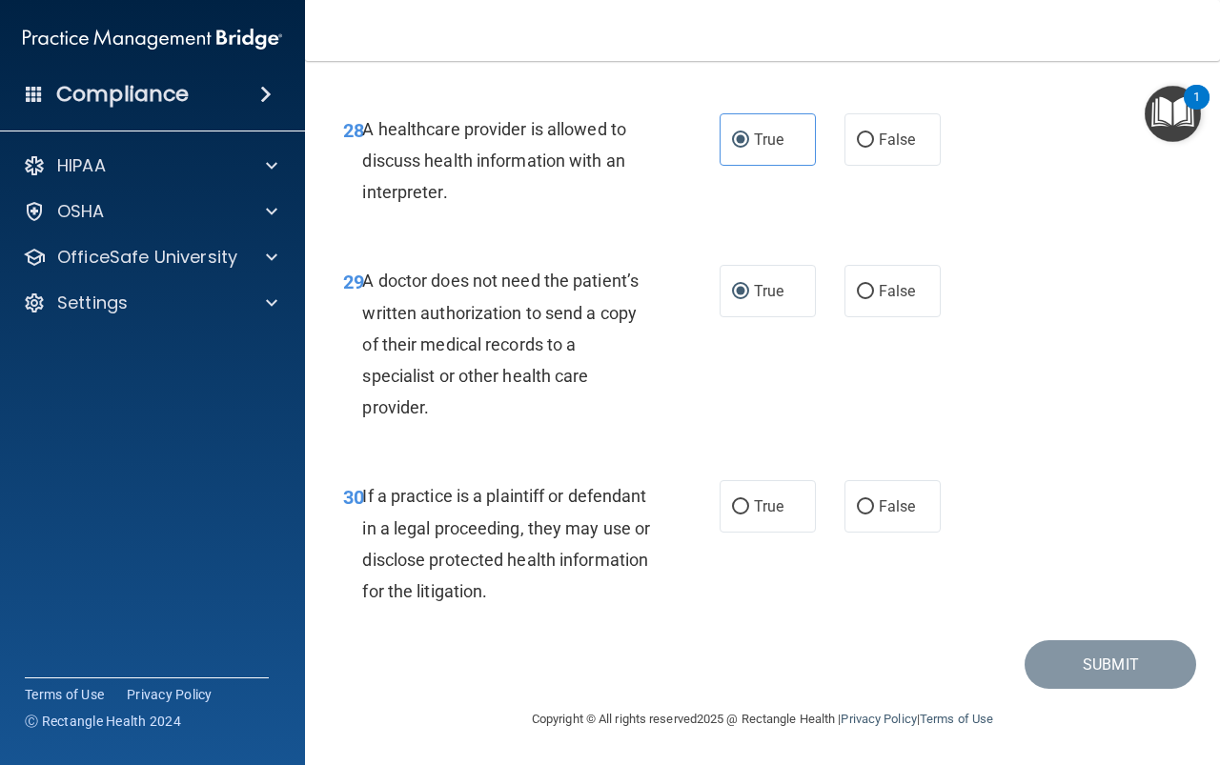
scroll to position [5432, 0]
click at [768, 509] on label "True" at bounding box center [768, 506] width 96 height 52
click at [749, 509] on input "True" at bounding box center [740, 507] width 17 height 14
radio input "true"
click at [1084, 672] on button "Submit" at bounding box center [1110, 664] width 172 height 49
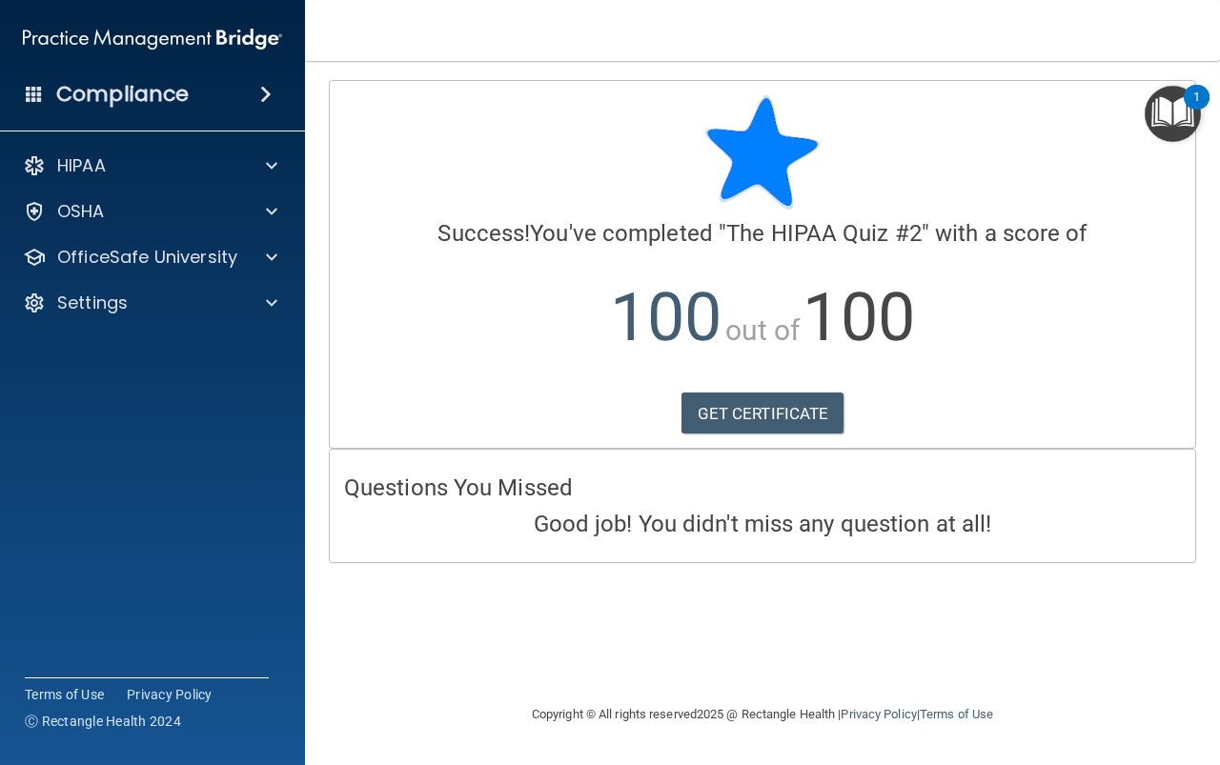
click at [1188, 115] on img "Open Resource Center, 1 new notification" at bounding box center [1173, 114] width 56 height 56
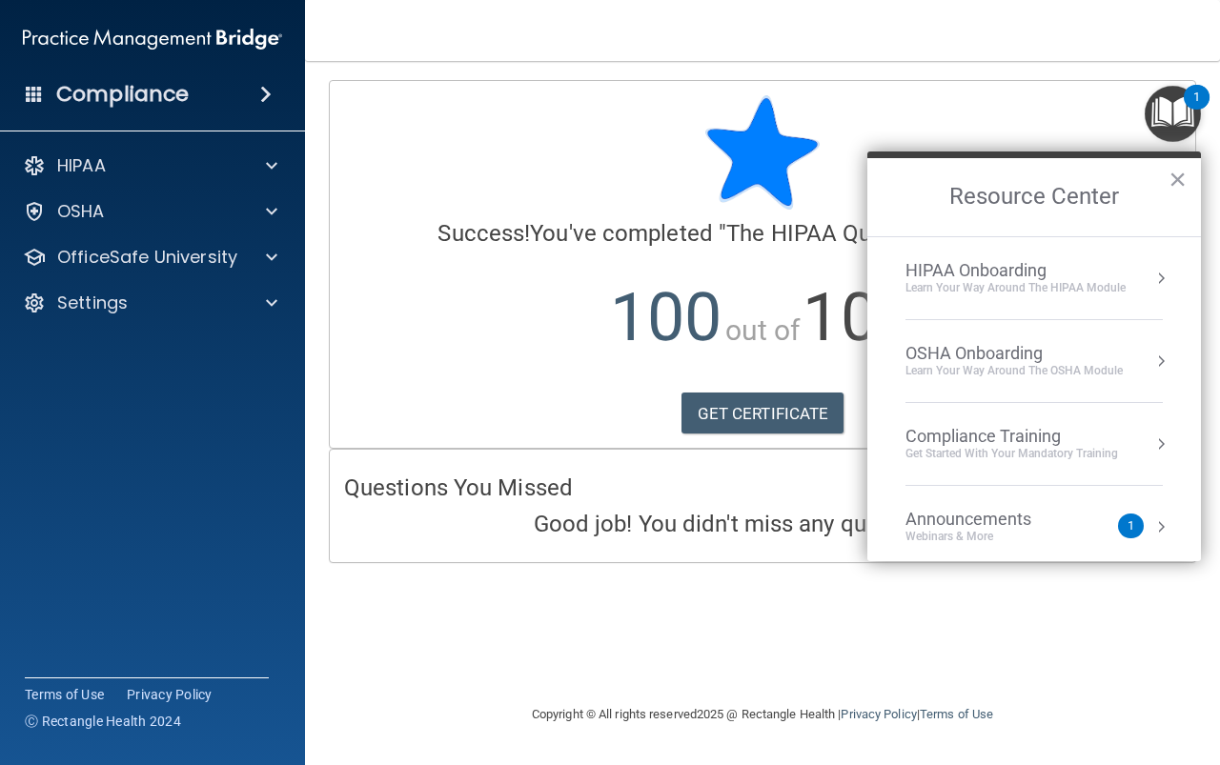
click at [1060, 434] on div "Compliance Training" at bounding box center [1011, 436] width 213 height 21
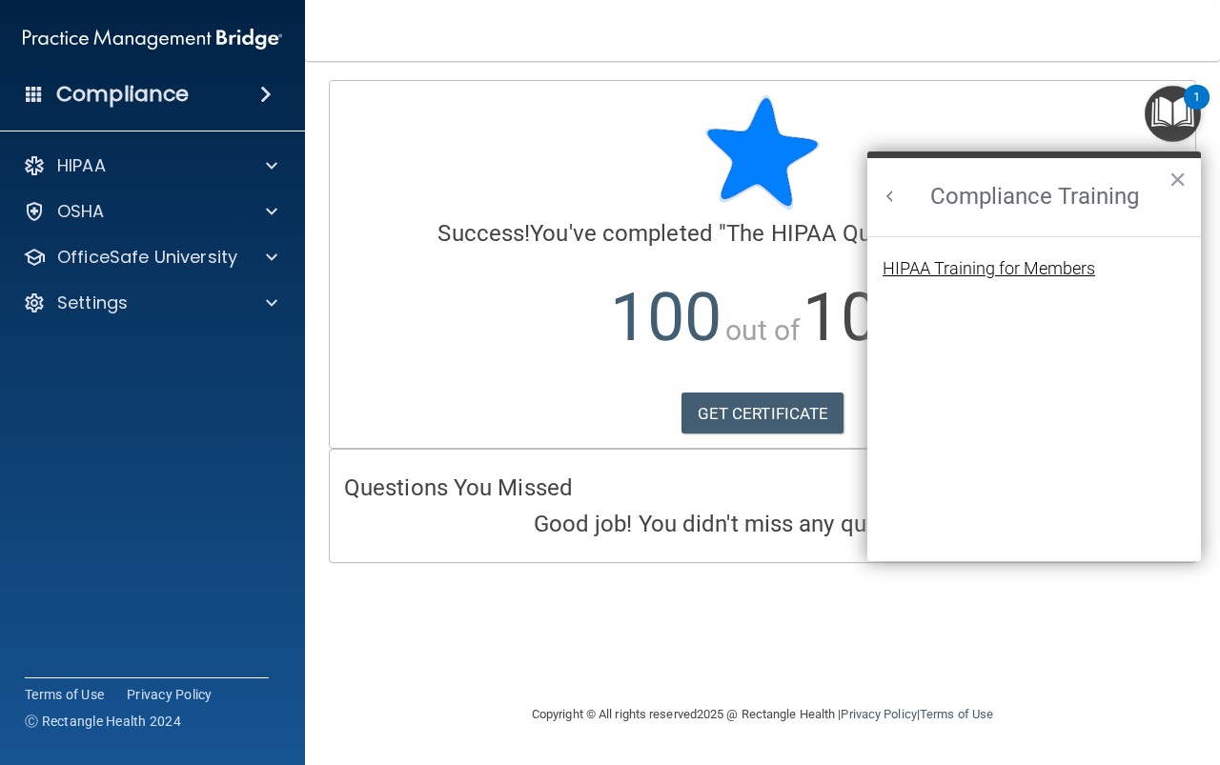
click at [980, 275] on div "HIPAA Training for Members" at bounding box center [988, 268] width 213 height 17
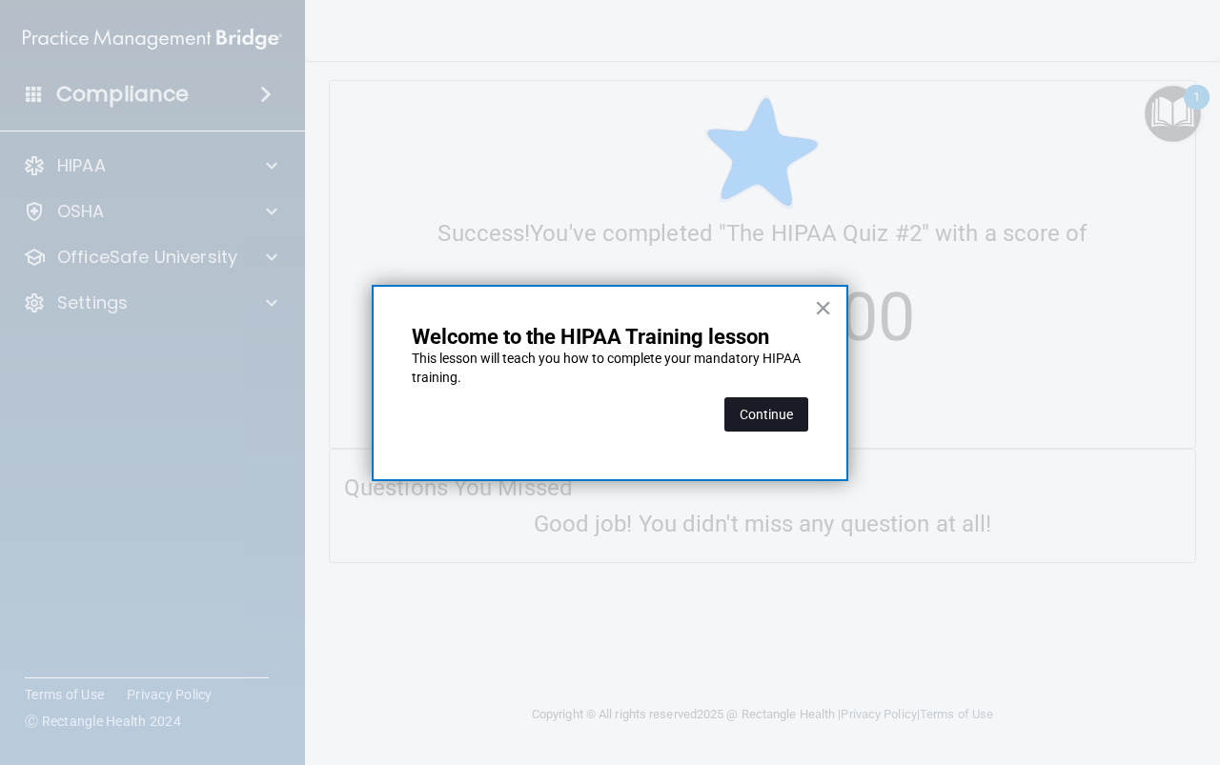
click at [780, 408] on button "Continue" at bounding box center [766, 414] width 84 height 34
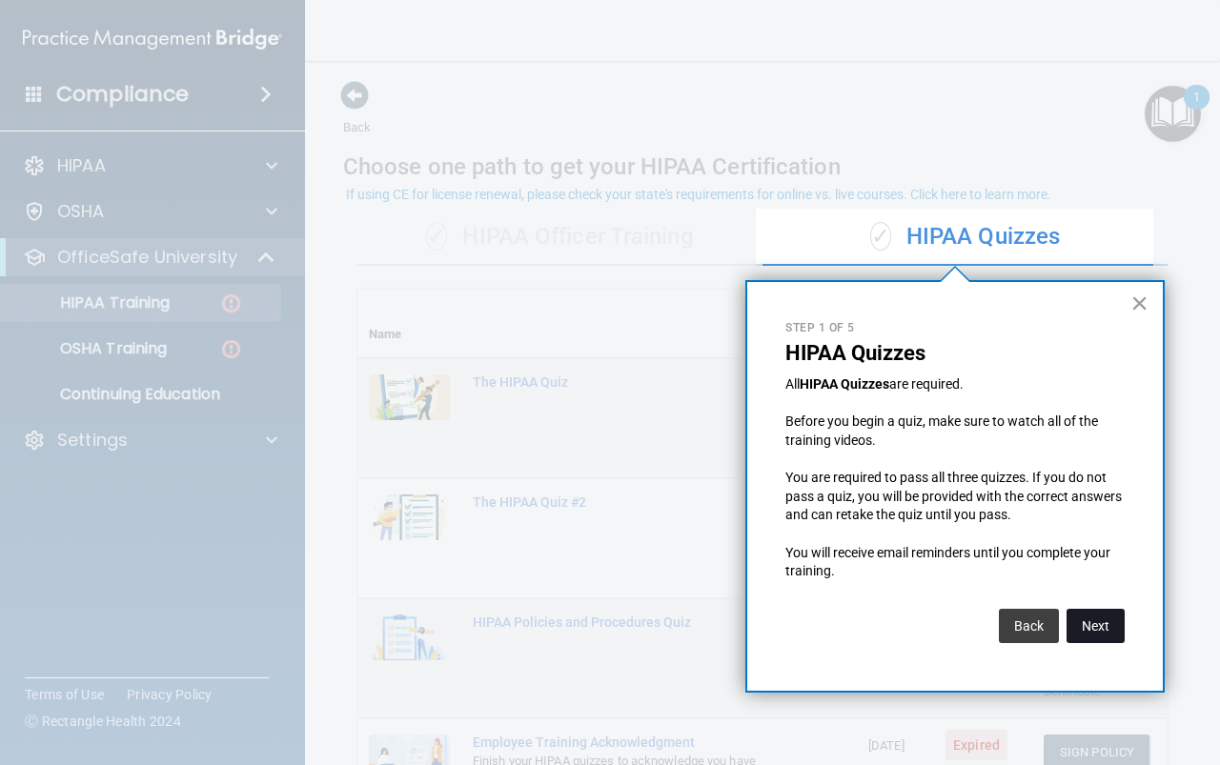
click at [1099, 624] on button "Next" at bounding box center [1095, 626] width 58 height 34
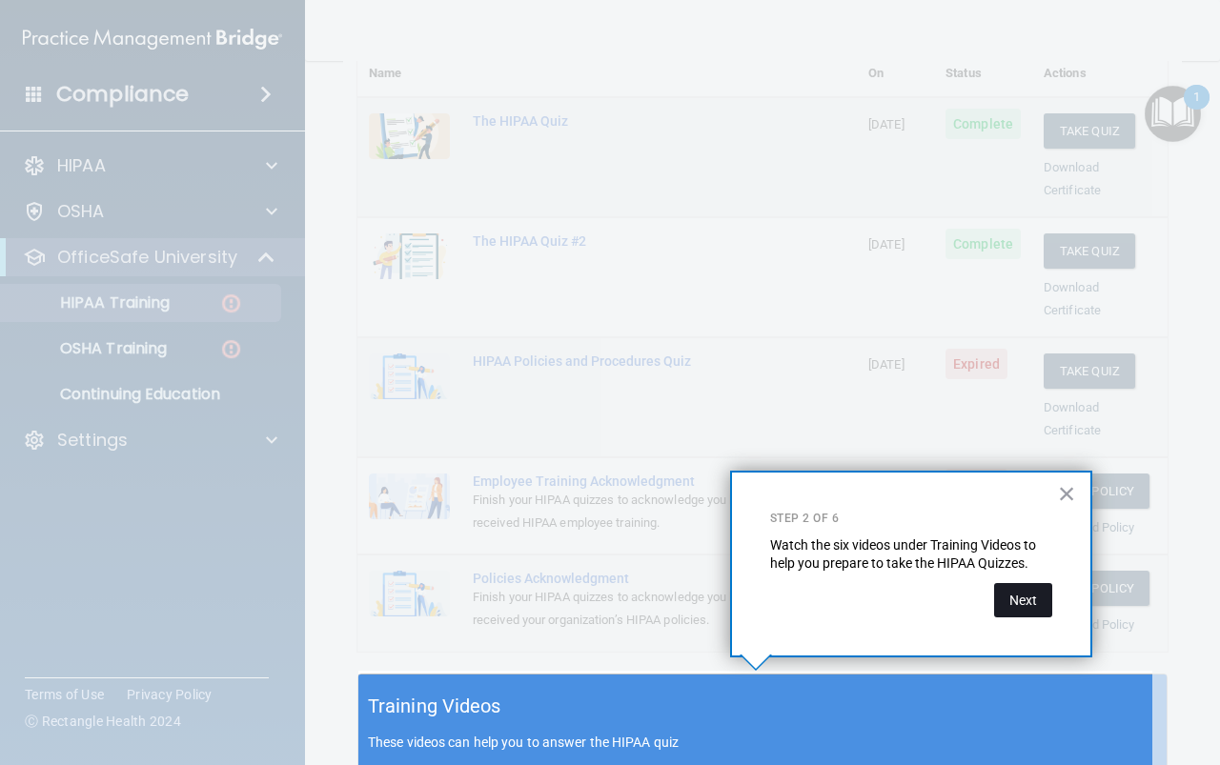
click at [1032, 600] on button "Next" at bounding box center [1023, 600] width 58 height 34
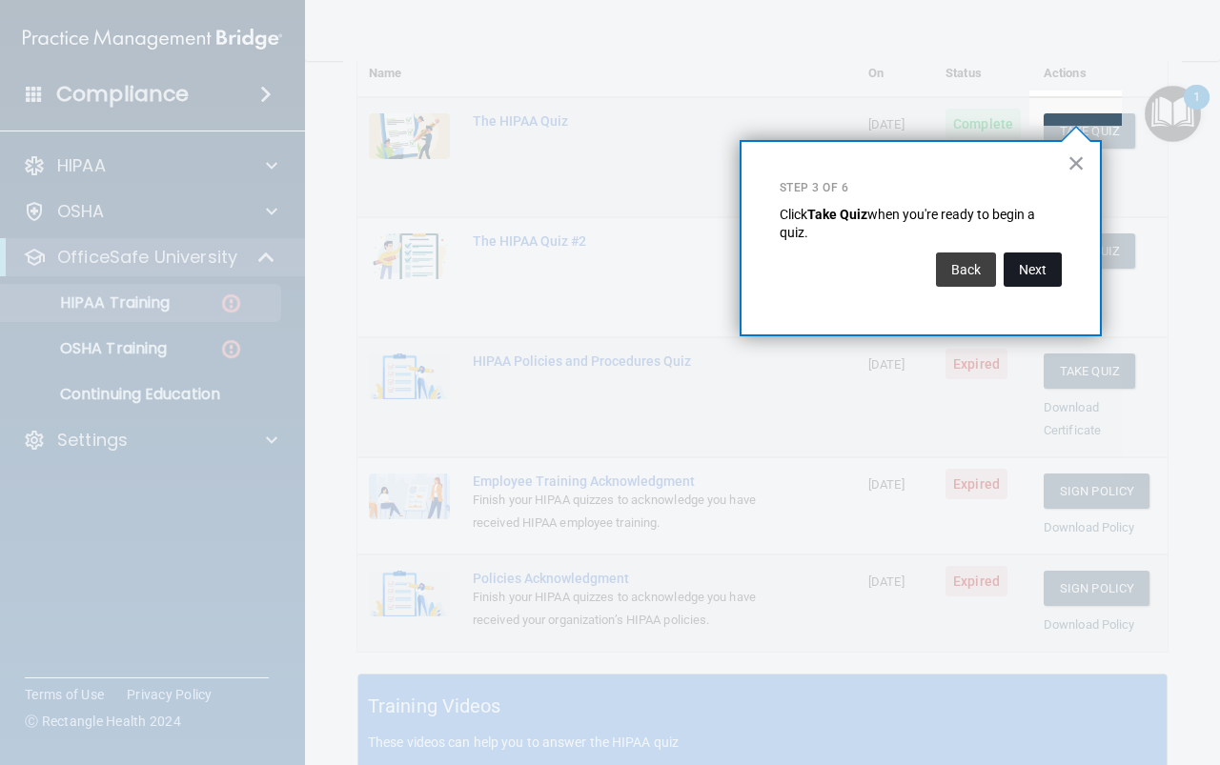
click at [1037, 267] on button "Next" at bounding box center [1032, 270] width 58 height 34
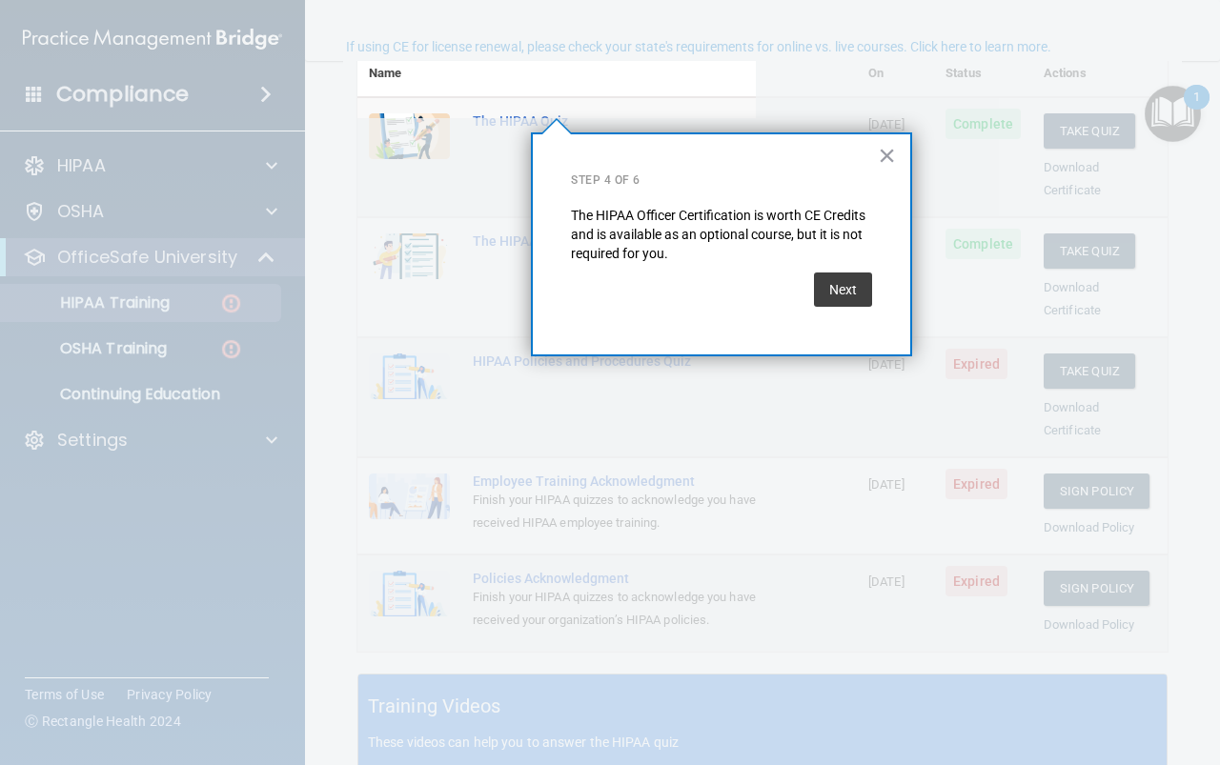
scroll to position [148, 0]
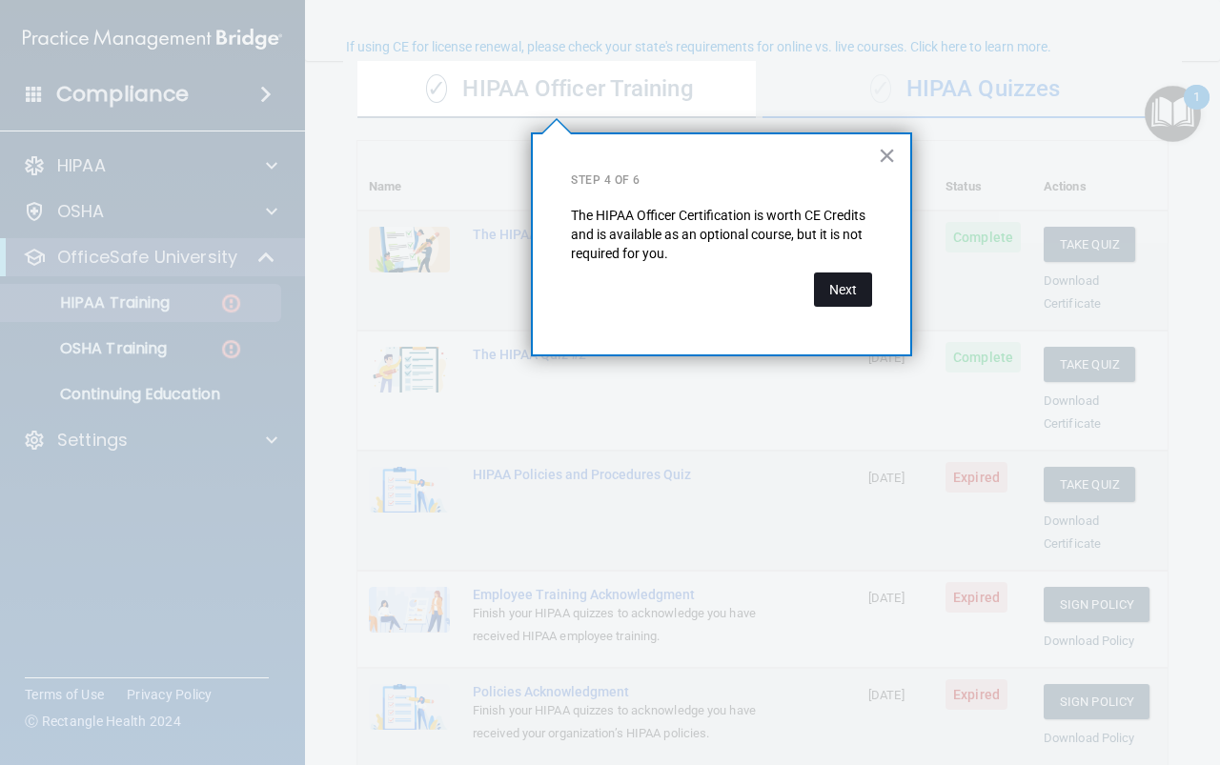
click at [833, 288] on button "Next" at bounding box center [843, 290] width 58 height 34
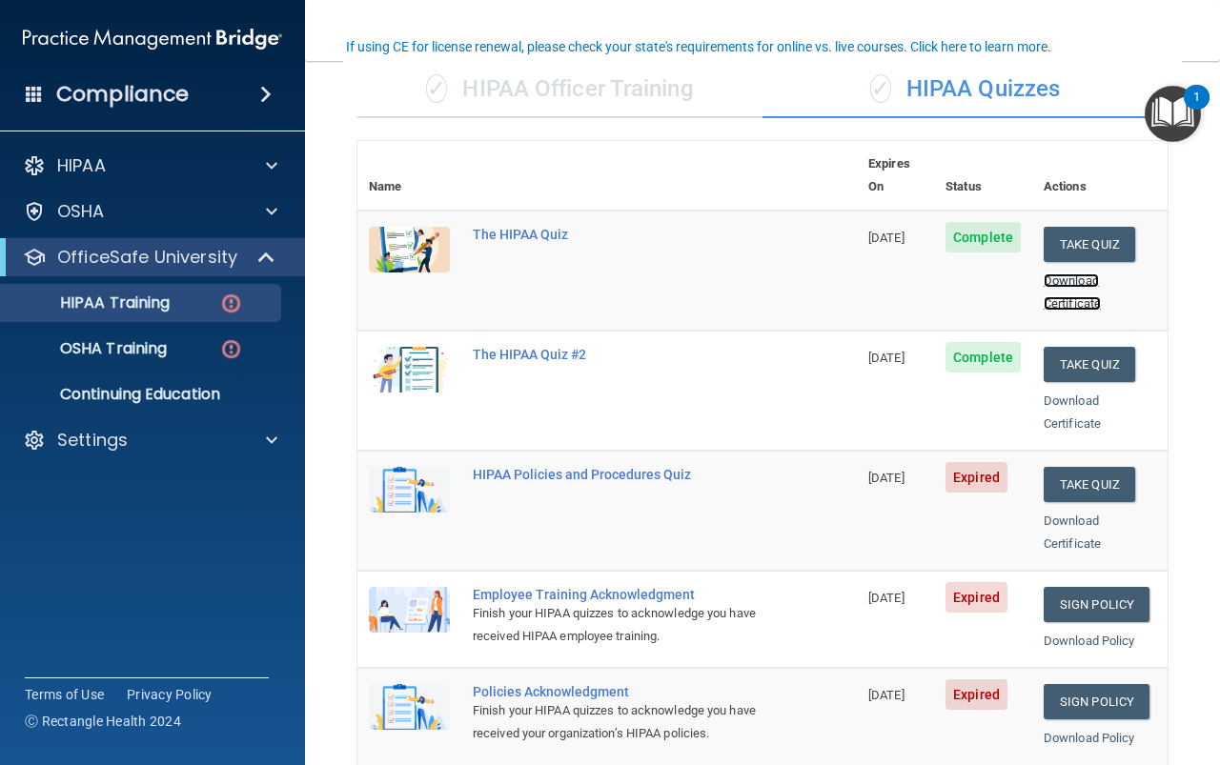
click at [1068, 274] on link "Download Certificate" at bounding box center [1072, 292] width 57 height 37
click at [1092, 467] on button "Take Quiz" at bounding box center [1089, 484] width 91 height 35
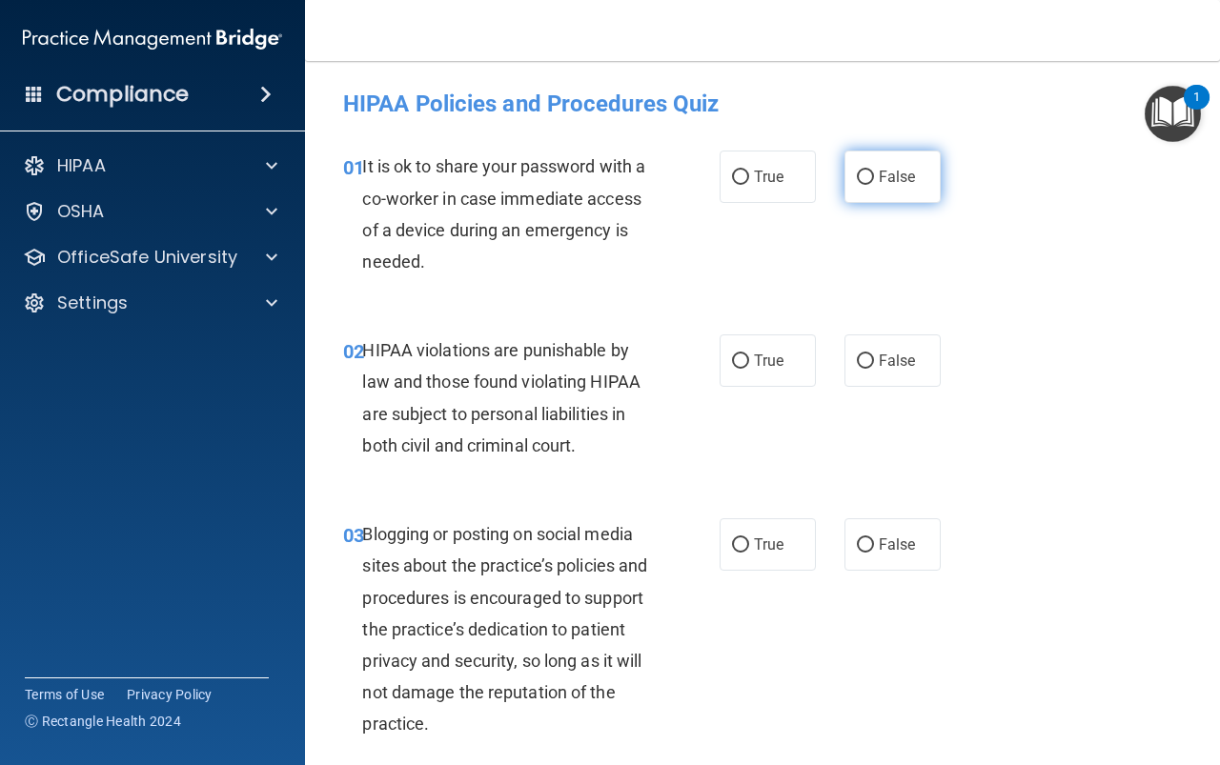
click at [893, 188] on label "False" at bounding box center [892, 177] width 96 height 52
click at [874, 185] on input "False" at bounding box center [865, 178] width 17 height 14
radio input "true"
click at [883, 364] on span "False" at bounding box center [897, 361] width 37 height 18
click at [874, 364] on input "False" at bounding box center [865, 362] width 17 height 14
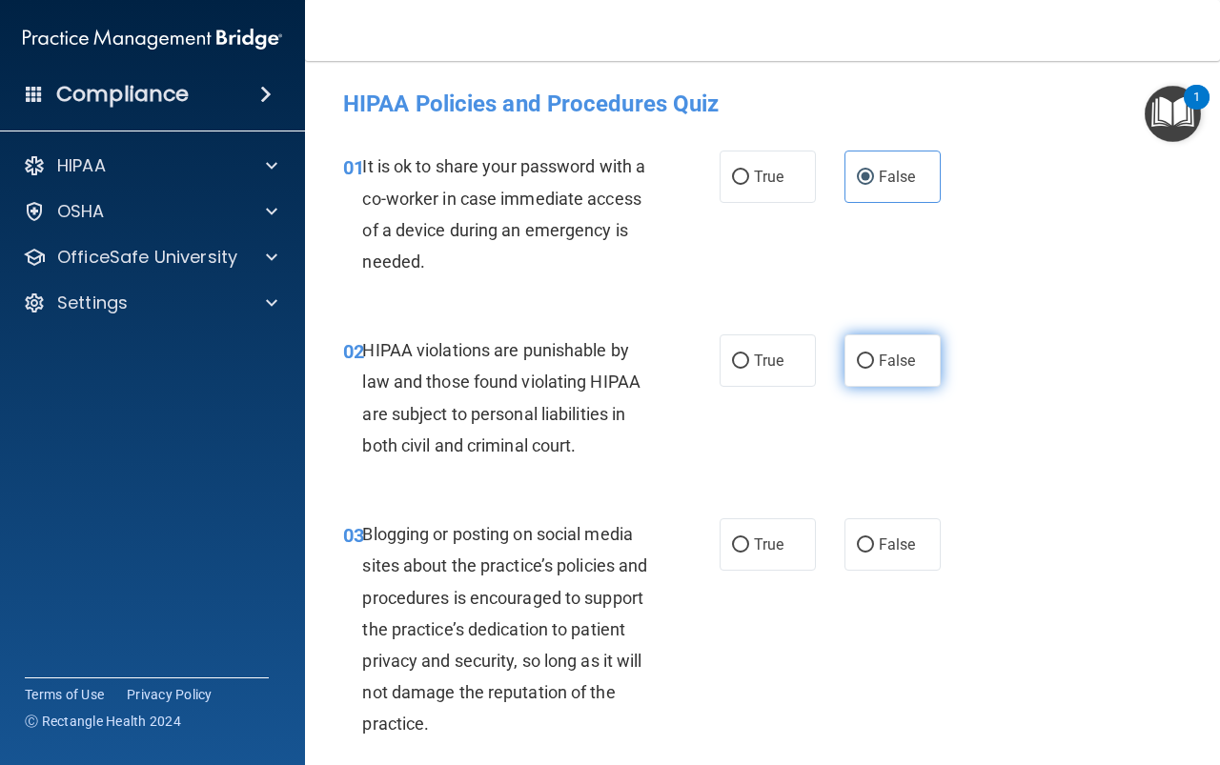
radio input "true"
click at [869, 542] on label "False" at bounding box center [892, 544] width 96 height 52
click at [869, 542] on input "False" at bounding box center [865, 545] width 17 height 14
radio input "true"
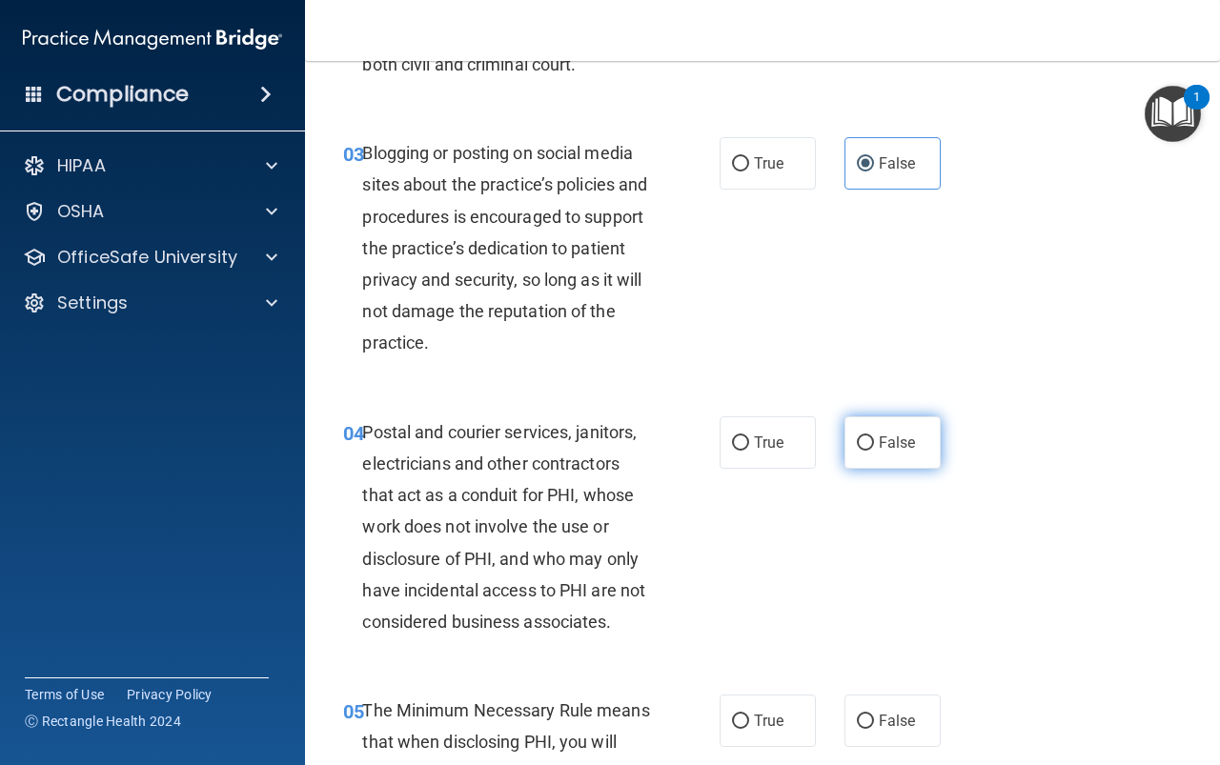
click at [890, 449] on span "False" at bounding box center [897, 443] width 37 height 18
click at [874, 449] on input "False" at bounding box center [865, 443] width 17 height 14
radio input "true"
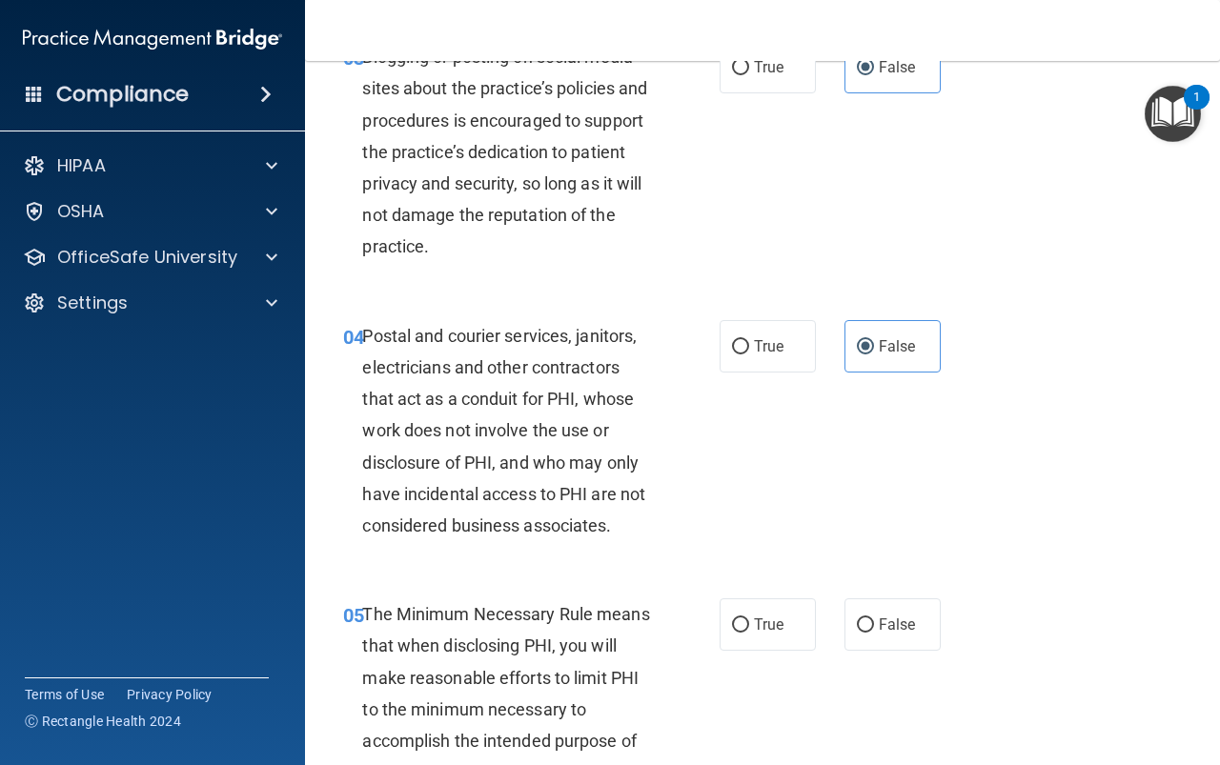
scroll to position [762, 0]
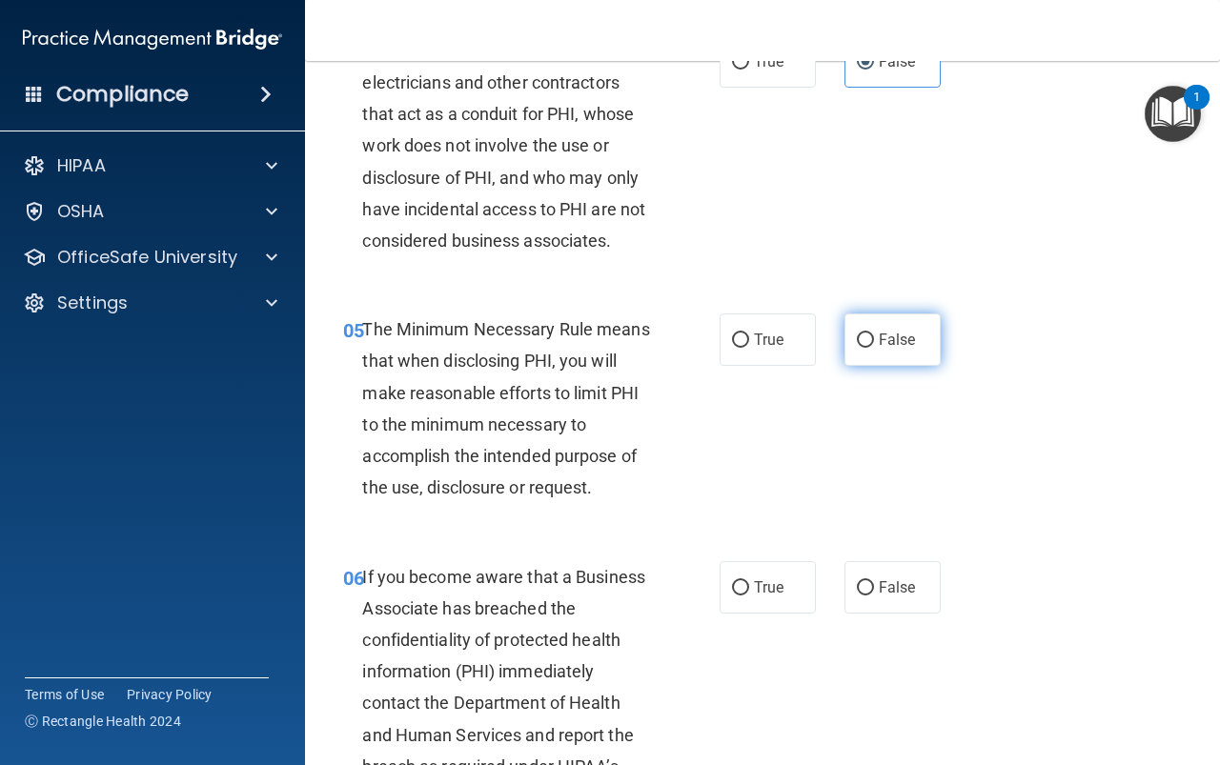
click at [886, 335] on span "False" at bounding box center [897, 340] width 37 height 18
click at [874, 335] on input "False" at bounding box center [865, 341] width 17 height 14
radio input "true"
click at [882, 594] on span "False" at bounding box center [897, 587] width 37 height 18
click at [874, 594] on input "False" at bounding box center [865, 588] width 17 height 14
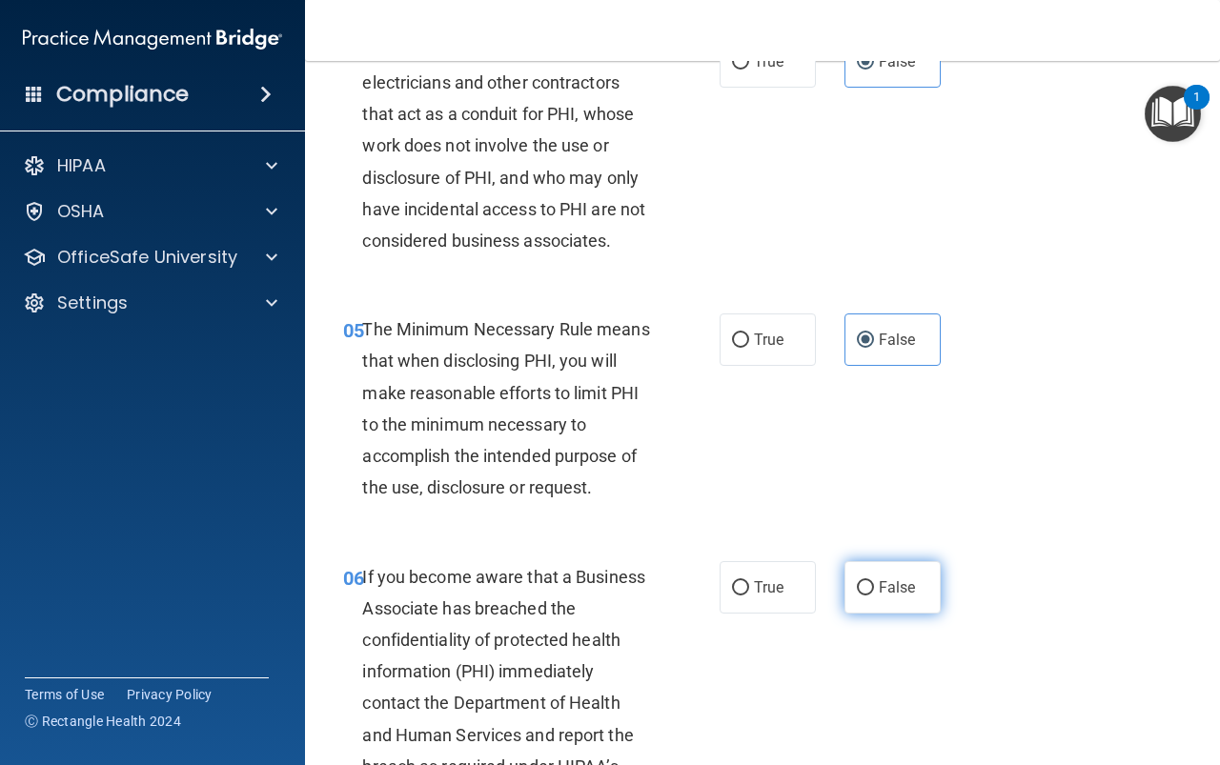
radio input "true"
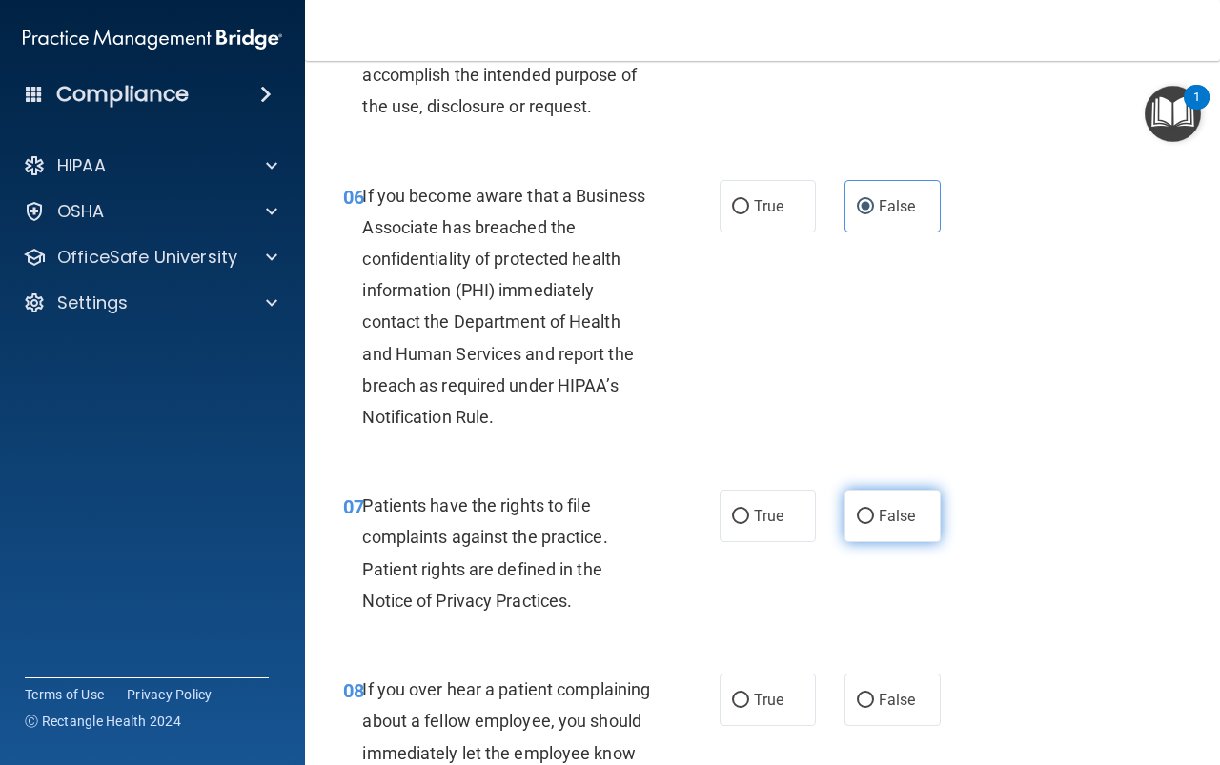
click at [878, 528] on label "False" at bounding box center [892, 516] width 96 height 52
click at [874, 524] on input "False" at bounding box center [865, 517] width 17 height 14
radio input "true"
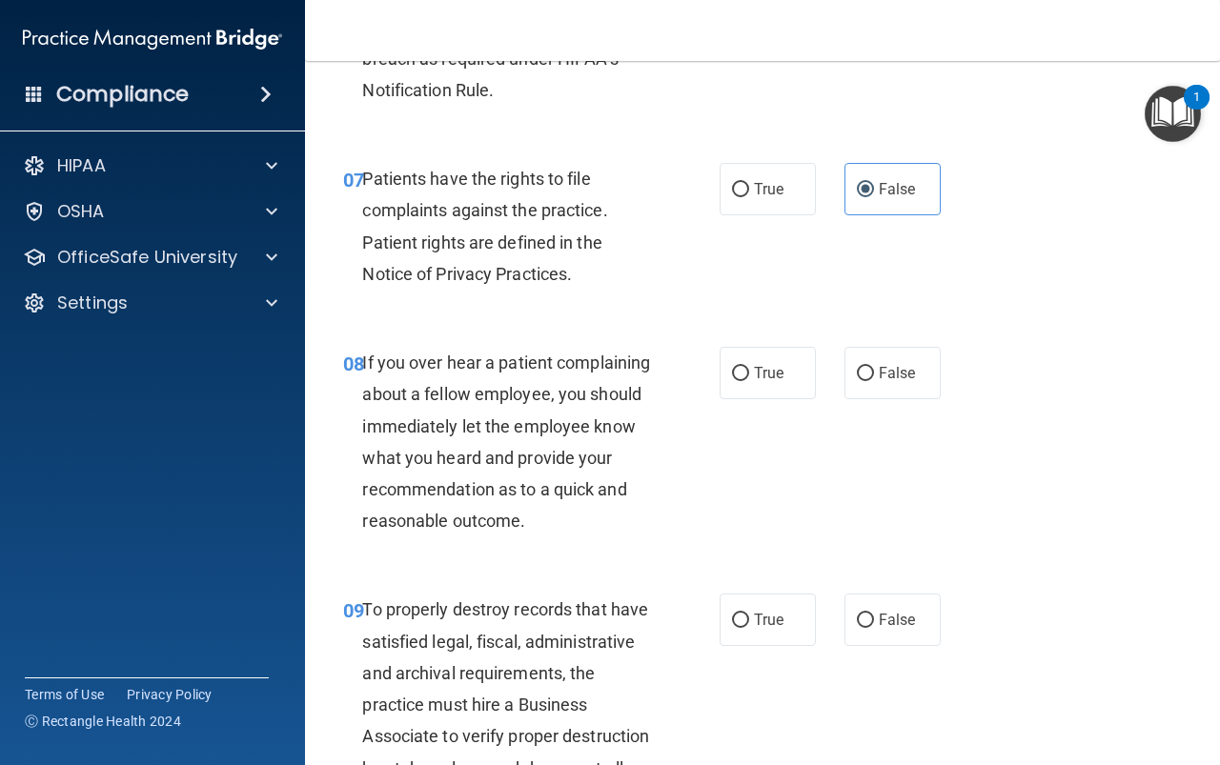
scroll to position [1525, 0]
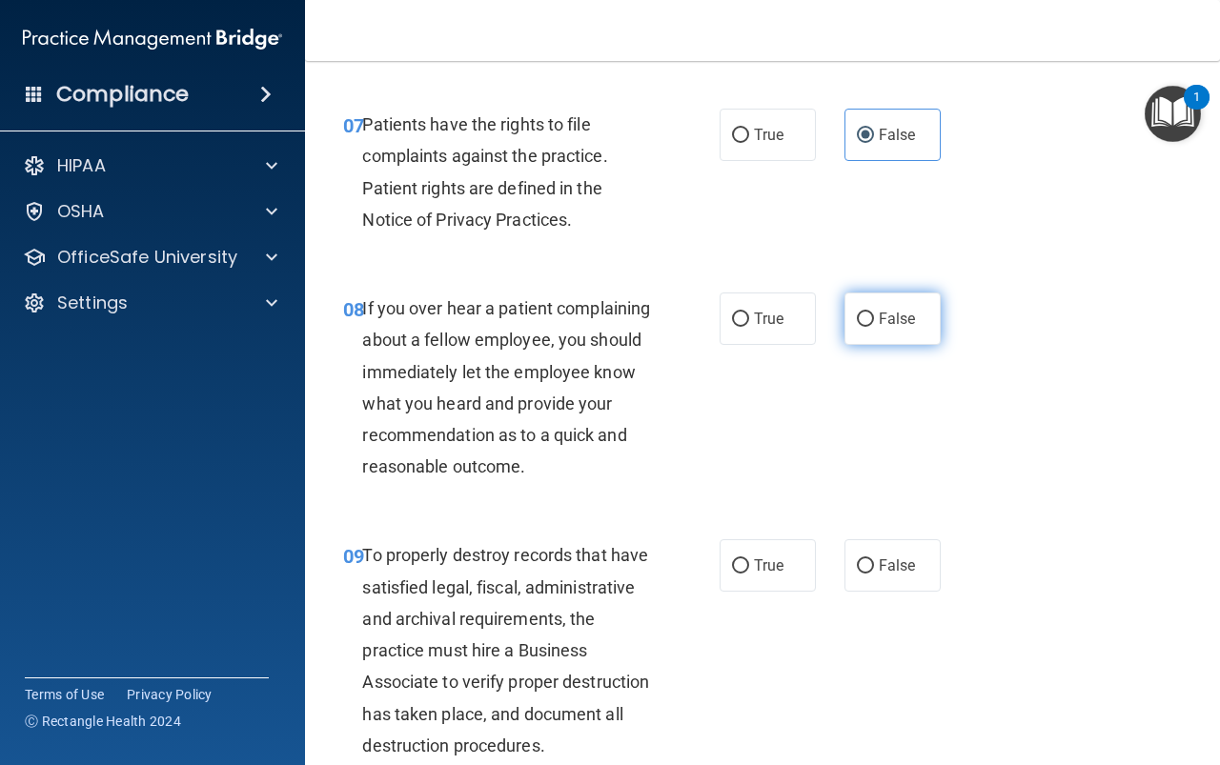
click at [879, 322] on span "False" at bounding box center [897, 319] width 37 height 18
click at [874, 322] on input "False" at bounding box center [865, 320] width 17 height 14
radio input "true"
click at [882, 575] on span "False" at bounding box center [897, 566] width 37 height 18
click at [874, 574] on input "False" at bounding box center [865, 566] width 17 height 14
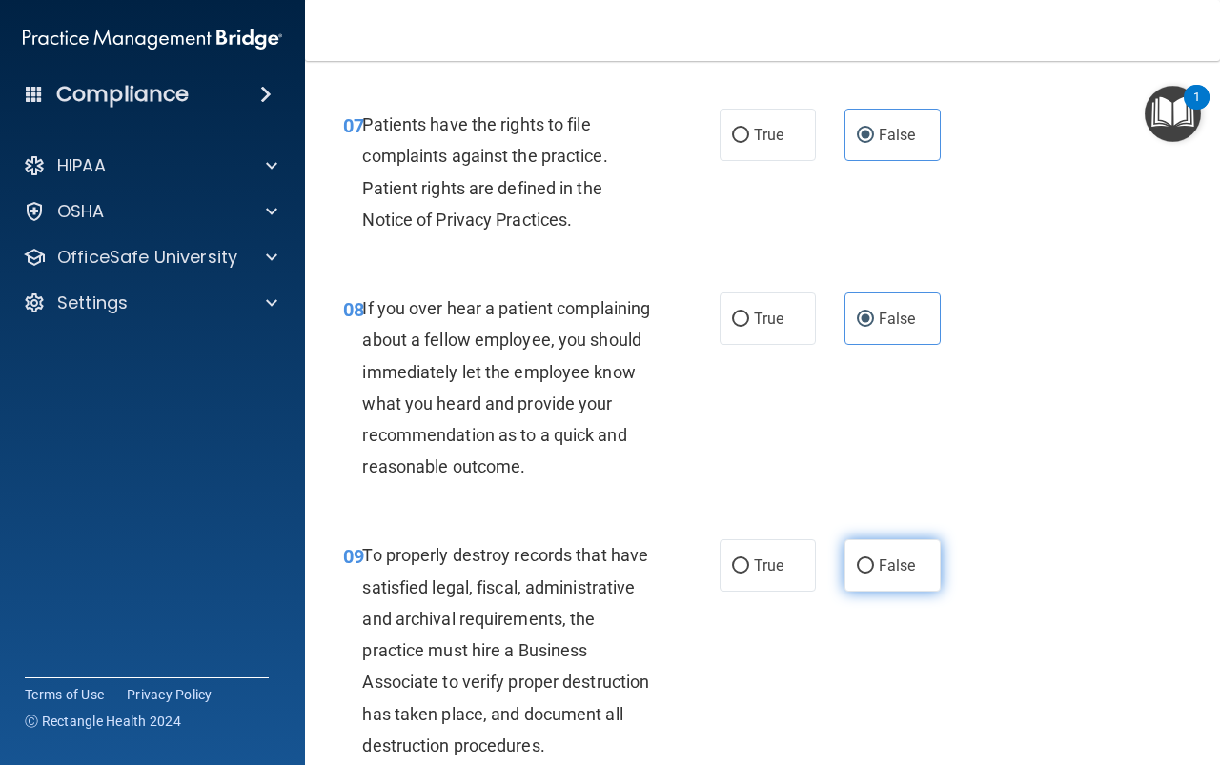
radio input "true"
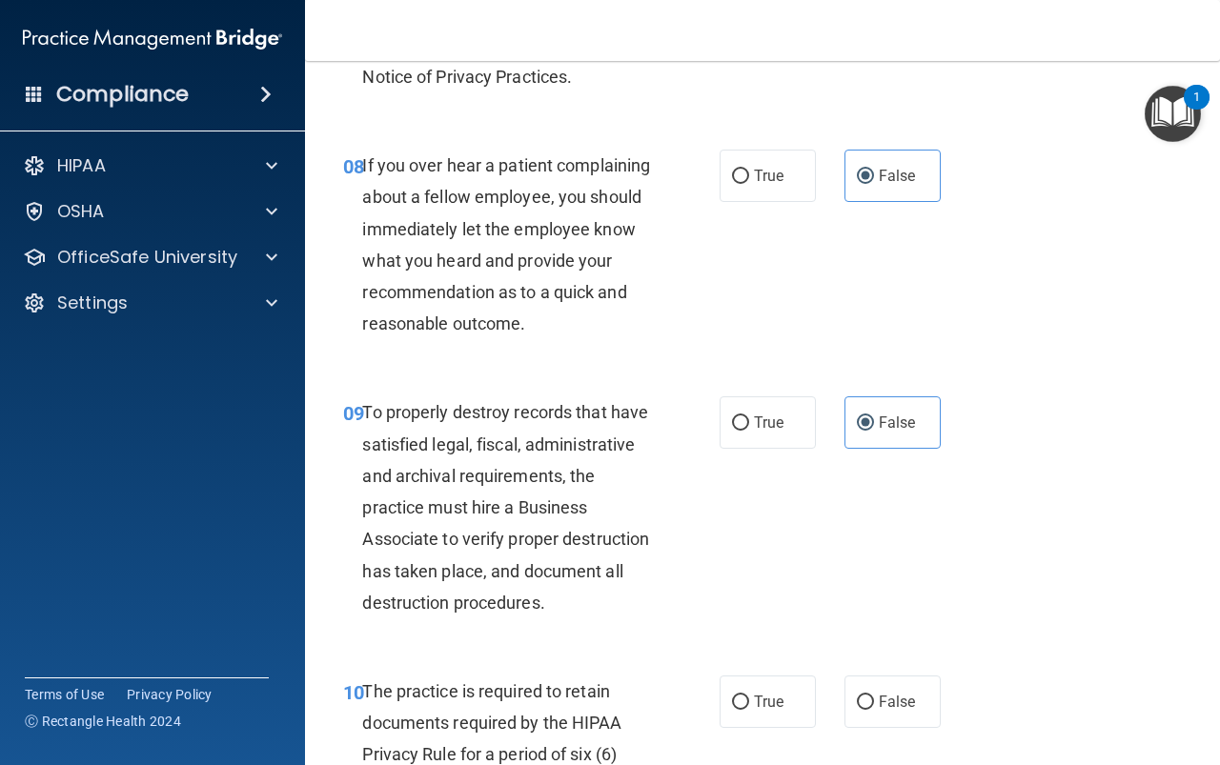
scroll to position [1811, 0]
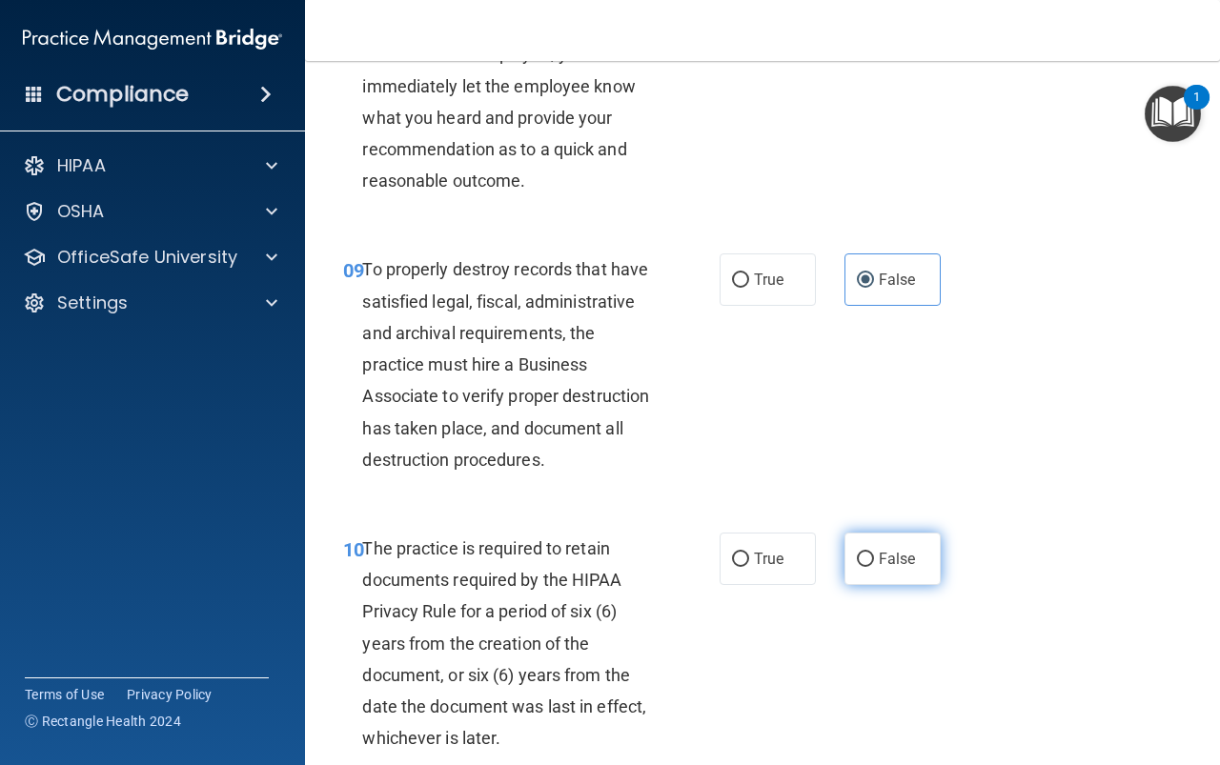
click at [889, 568] on span "False" at bounding box center [897, 559] width 37 height 18
click at [874, 567] on input "False" at bounding box center [865, 560] width 17 height 14
radio input "true"
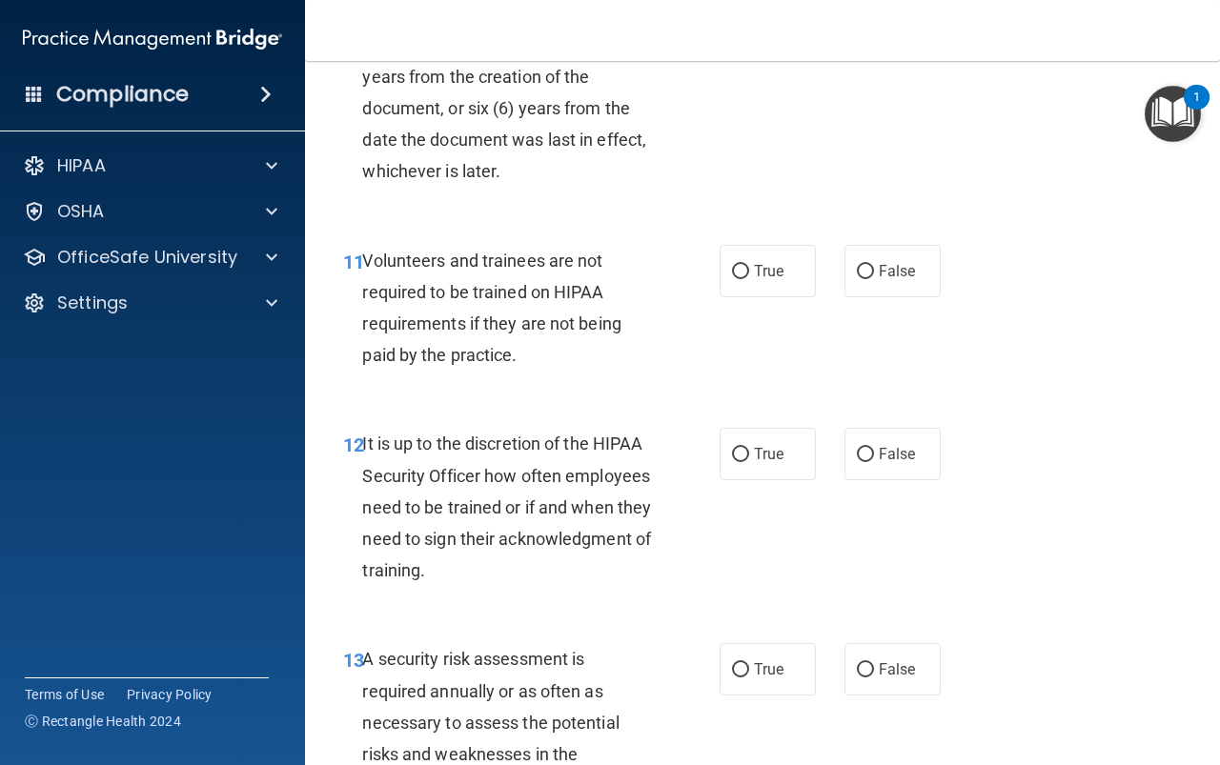
scroll to position [2382, 0]
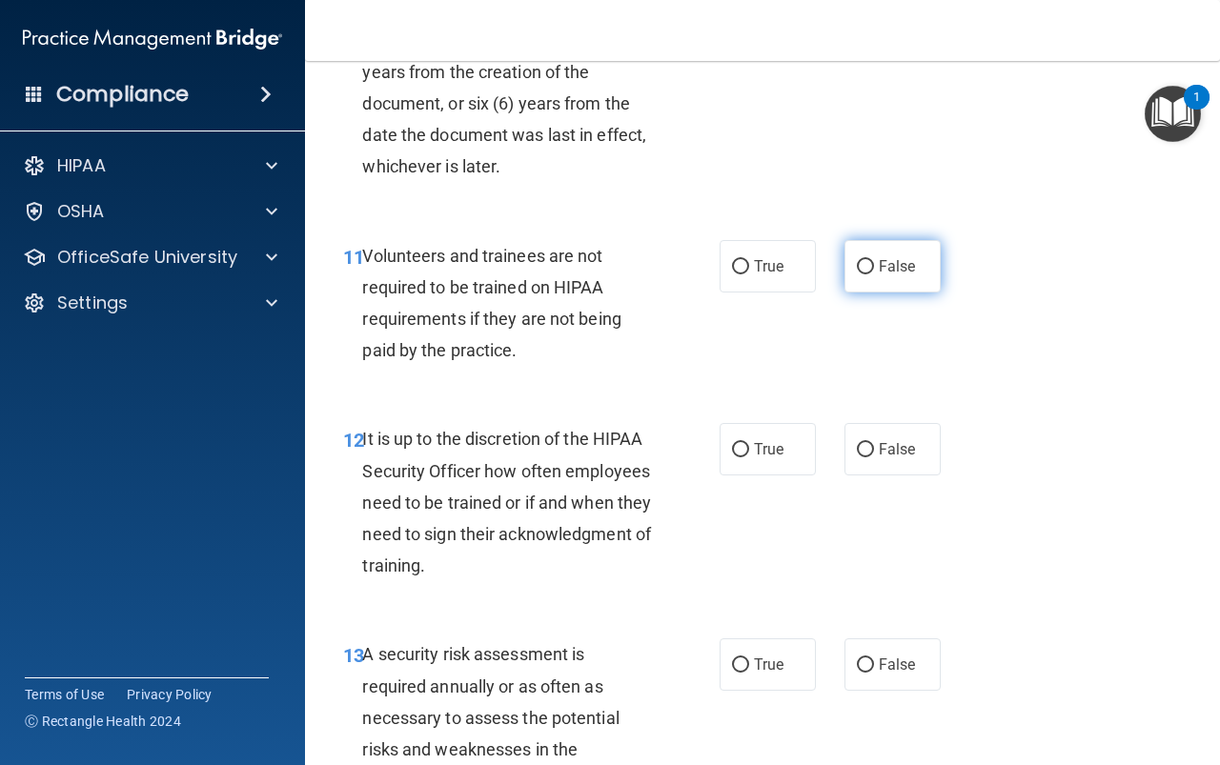
click at [892, 275] on span "False" at bounding box center [897, 266] width 37 height 18
click at [874, 274] on input "False" at bounding box center [865, 267] width 17 height 14
radio input "true"
click at [887, 458] on span "False" at bounding box center [897, 449] width 37 height 18
click at [874, 457] on input "False" at bounding box center [865, 450] width 17 height 14
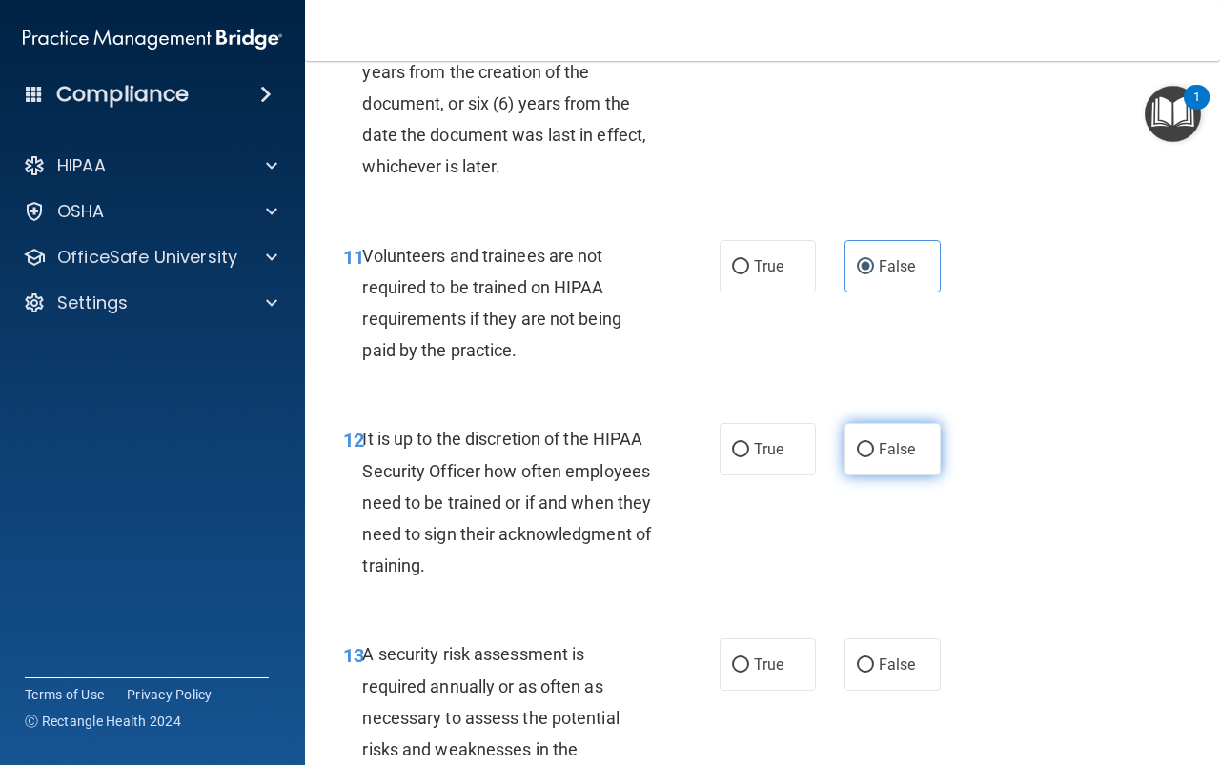
radio input "true"
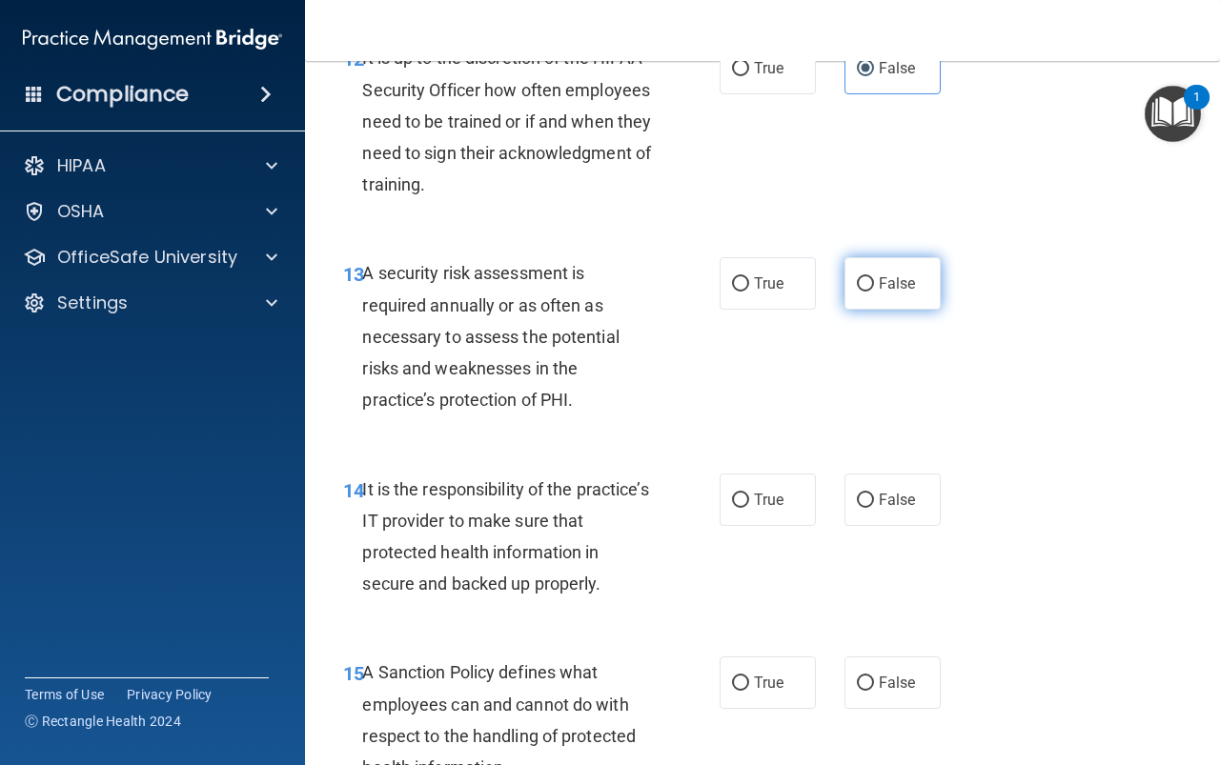
click at [895, 310] on label "False" at bounding box center [892, 283] width 96 height 52
click at [874, 292] on input "False" at bounding box center [865, 284] width 17 height 14
radio input "true"
click at [884, 526] on label "False" at bounding box center [892, 500] width 96 height 52
click at [874, 508] on input "False" at bounding box center [865, 501] width 17 height 14
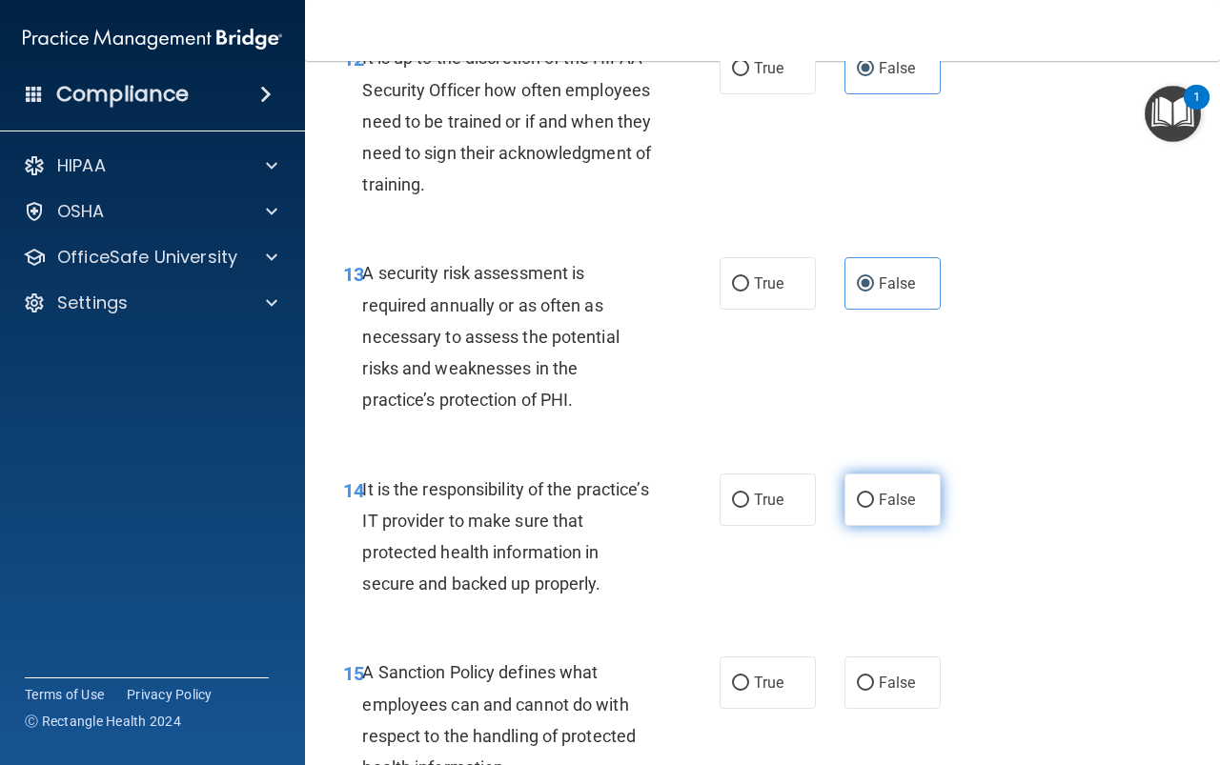
radio input "true"
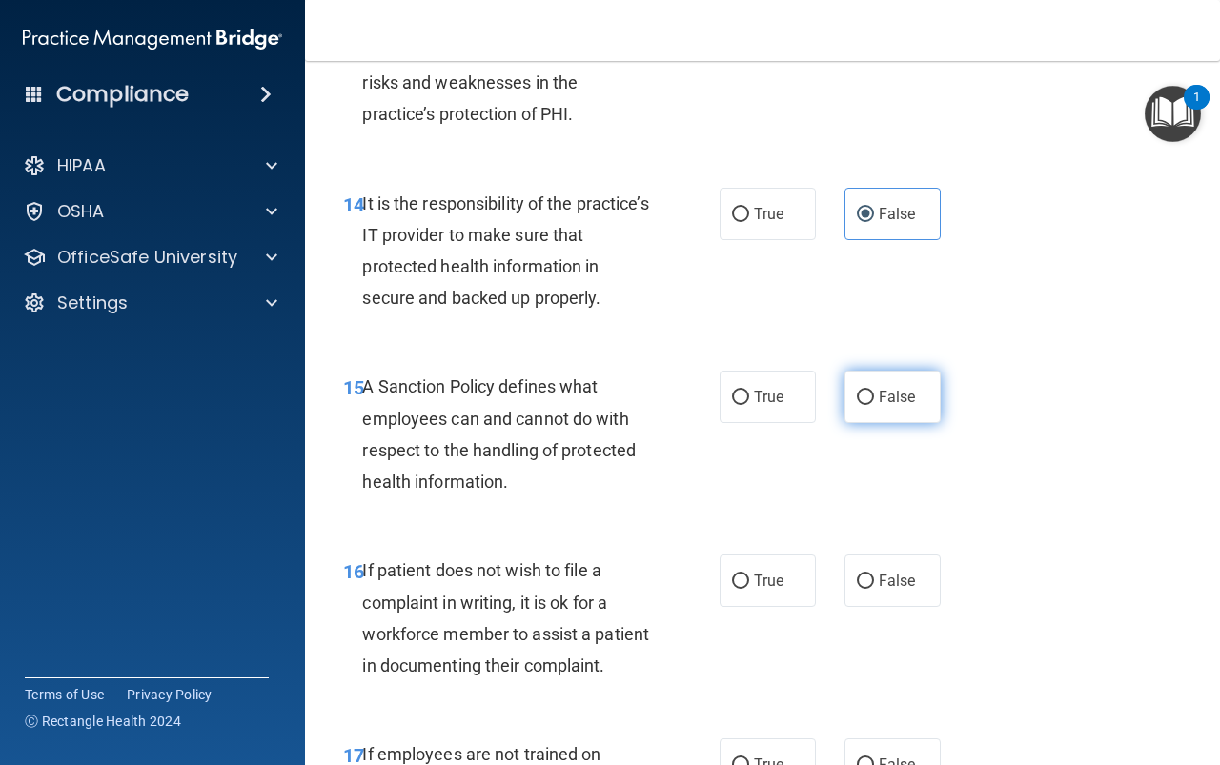
click at [882, 406] on span "False" at bounding box center [897, 397] width 37 height 18
click at [874, 405] on input "False" at bounding box center [865, 398] width 17 height 14
radio input "true"
click at [895, 607] on label "False" at bounding box center [892, 581] width 96 height 52
click at [874, 589] on input "False" at bounding box center [865, 582] width 17 height 14
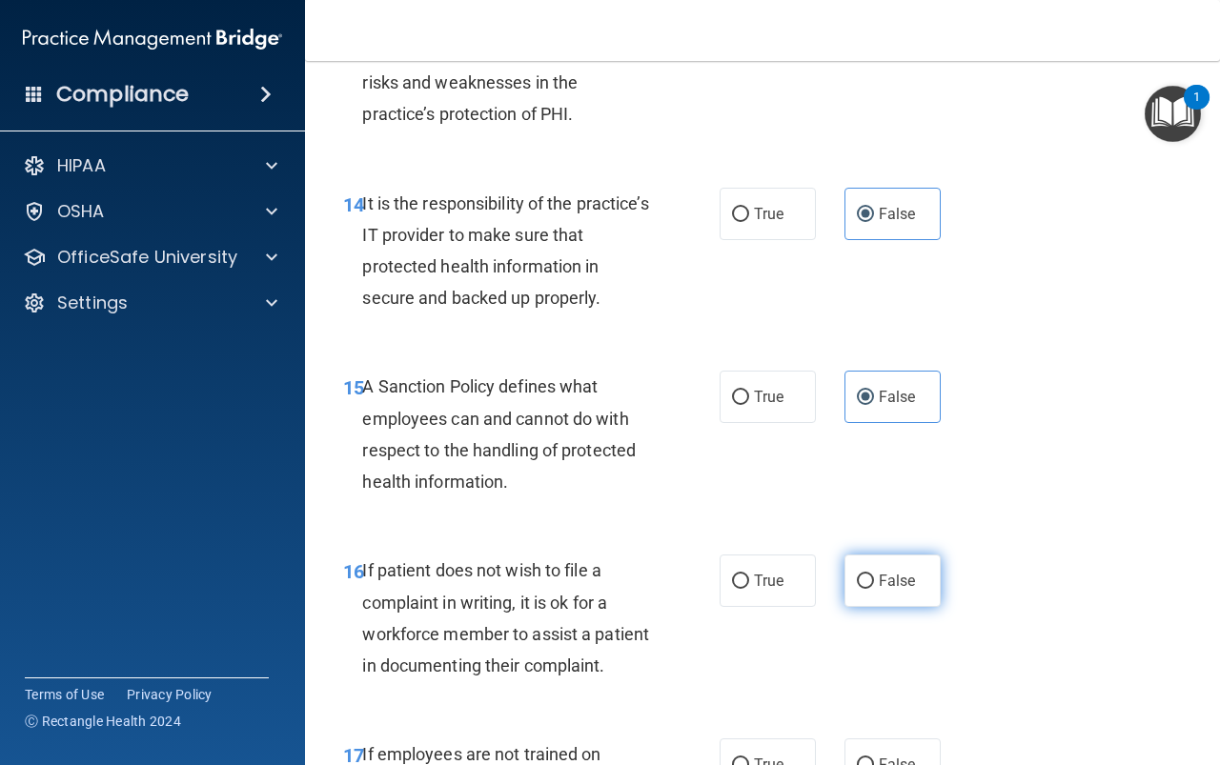
radio input "true"
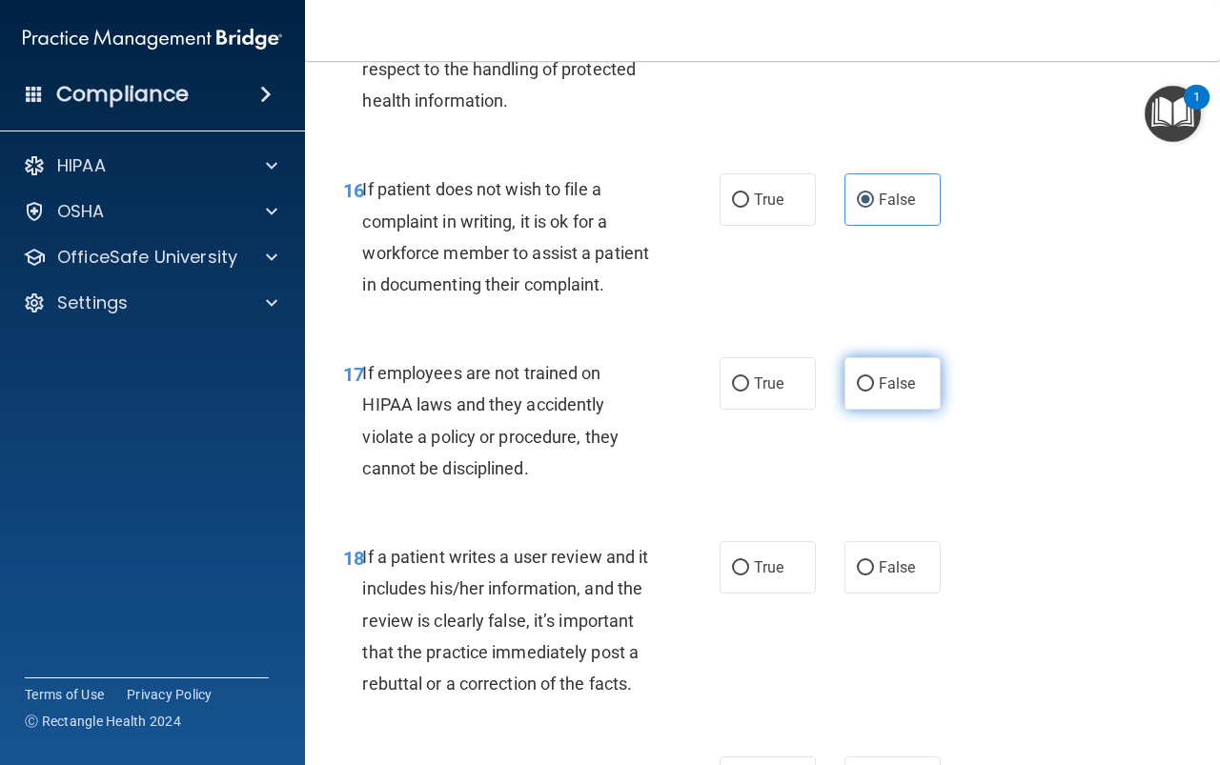
click at [888, 393] on span "False" at bounding box center [897, 384] width 37 height 18
click at [874, 392] on input "False" at bounding box center [865, 384] width 17 height 14
radio input "true"
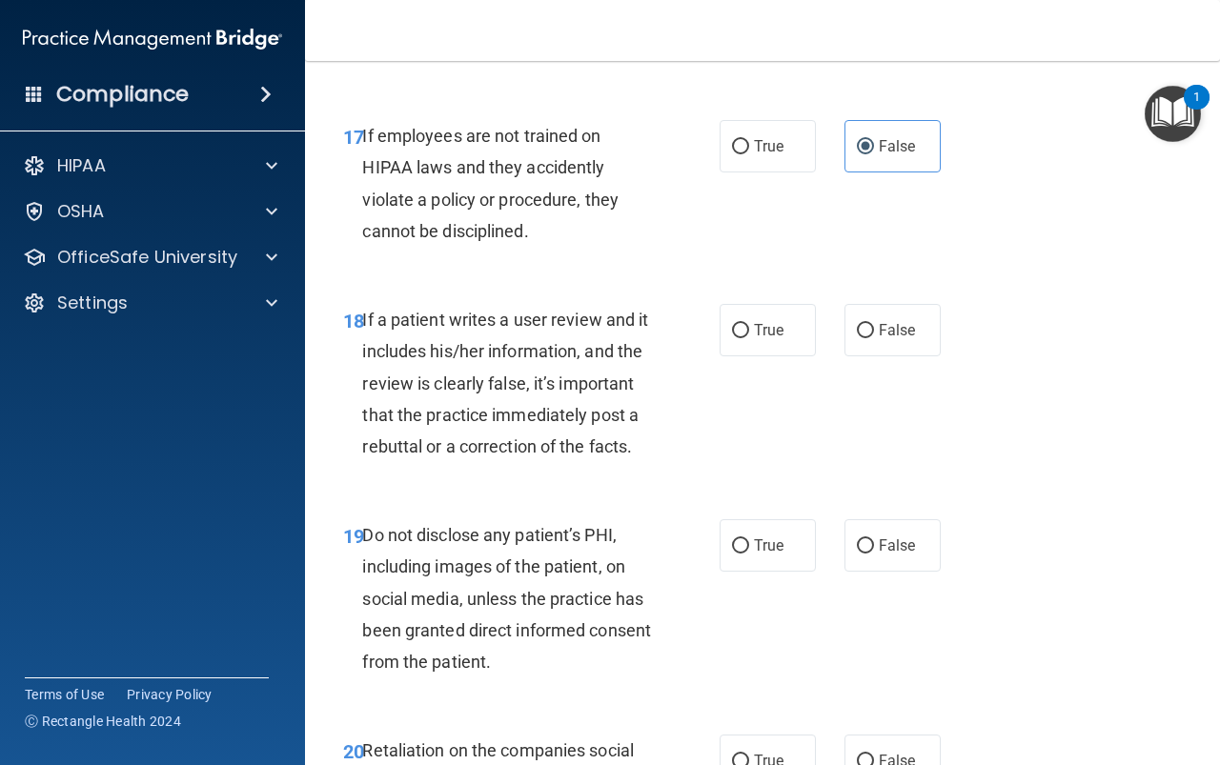
scroll to position [3717, 0]
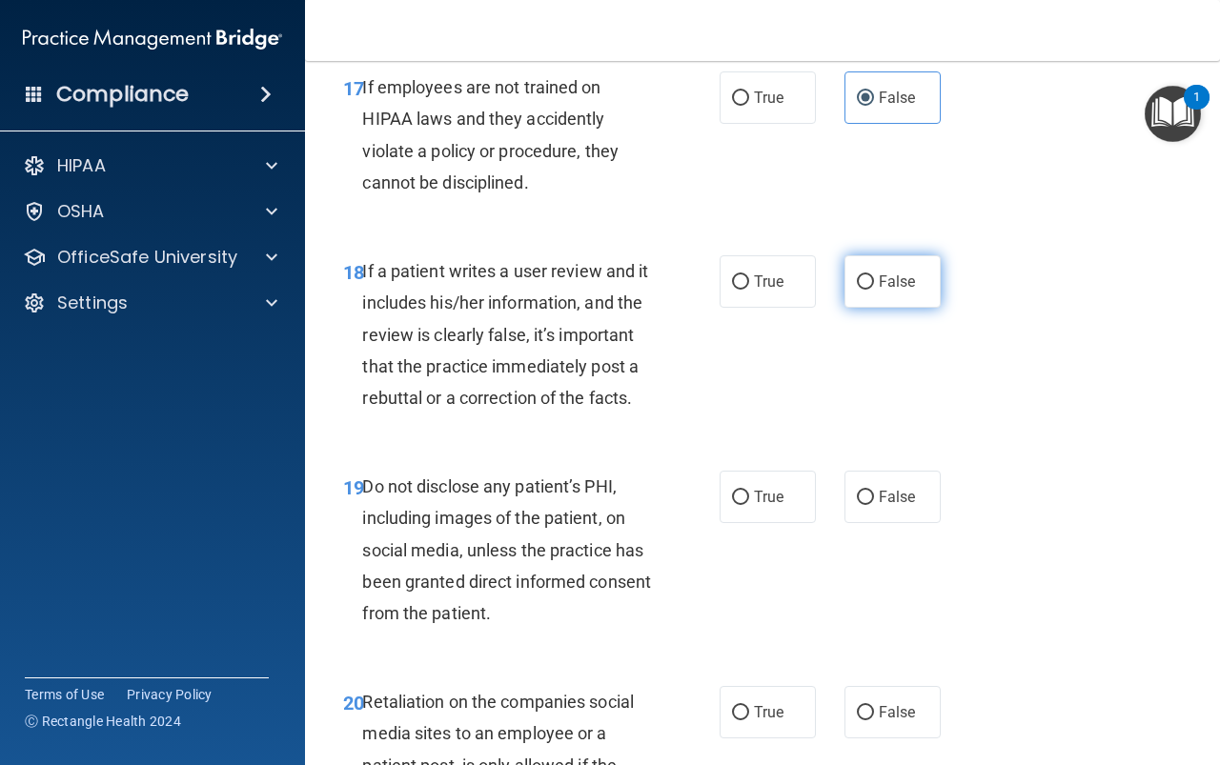
click at [890, 308] on label "False" at bounding box center [892, 281] width 96 height 52
click at [874, 290] on input "False" at bounding box center [865, 282] width 17 height 14
radio input "true"
click at [893, 523] on label "False" at bounding box center [892, 497] width 96 height 52
click at [874, 505] on input "False" at bounding box center [865, 498] width 17 height 14
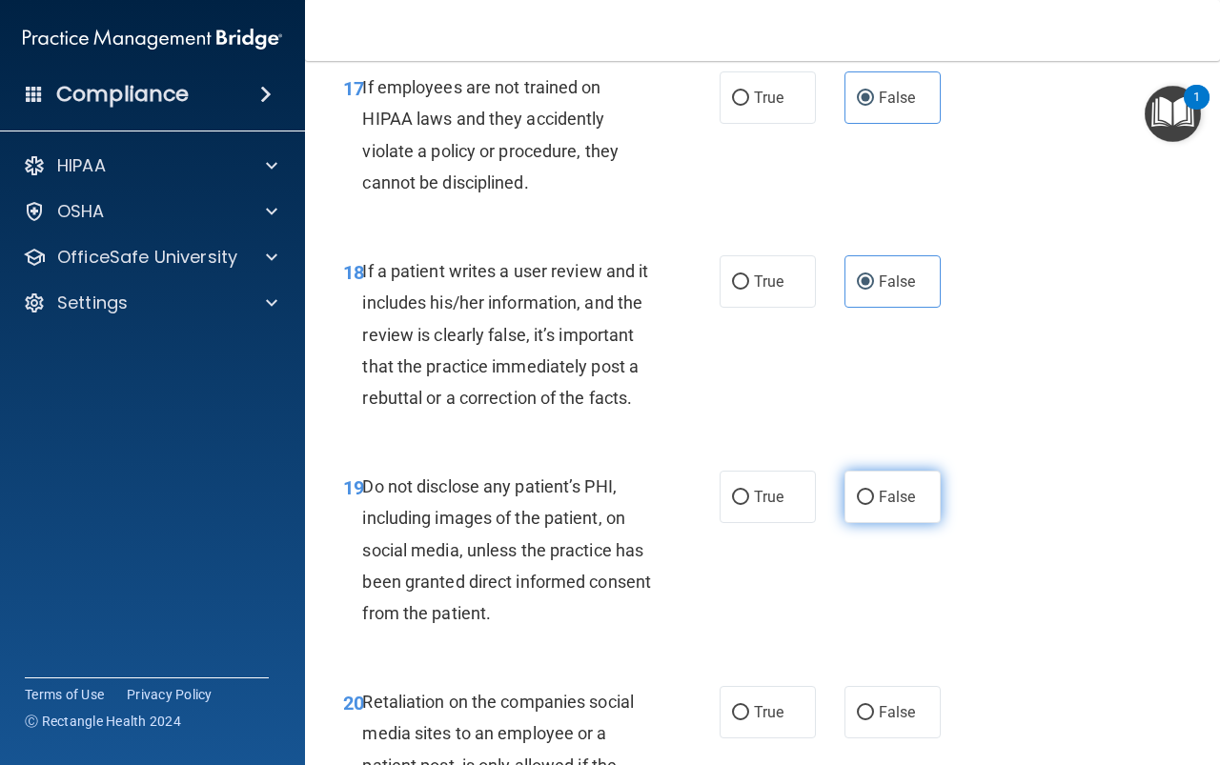
radio input "true"
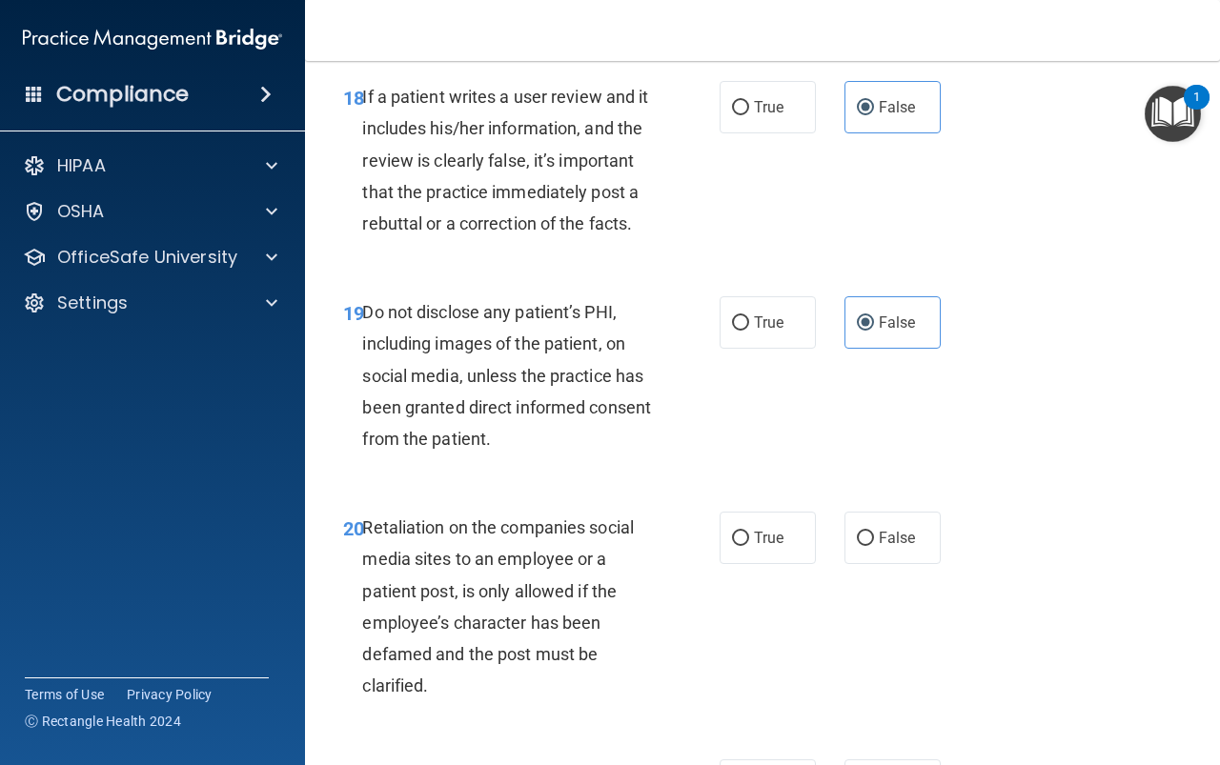
scroll to position [4098, 0]
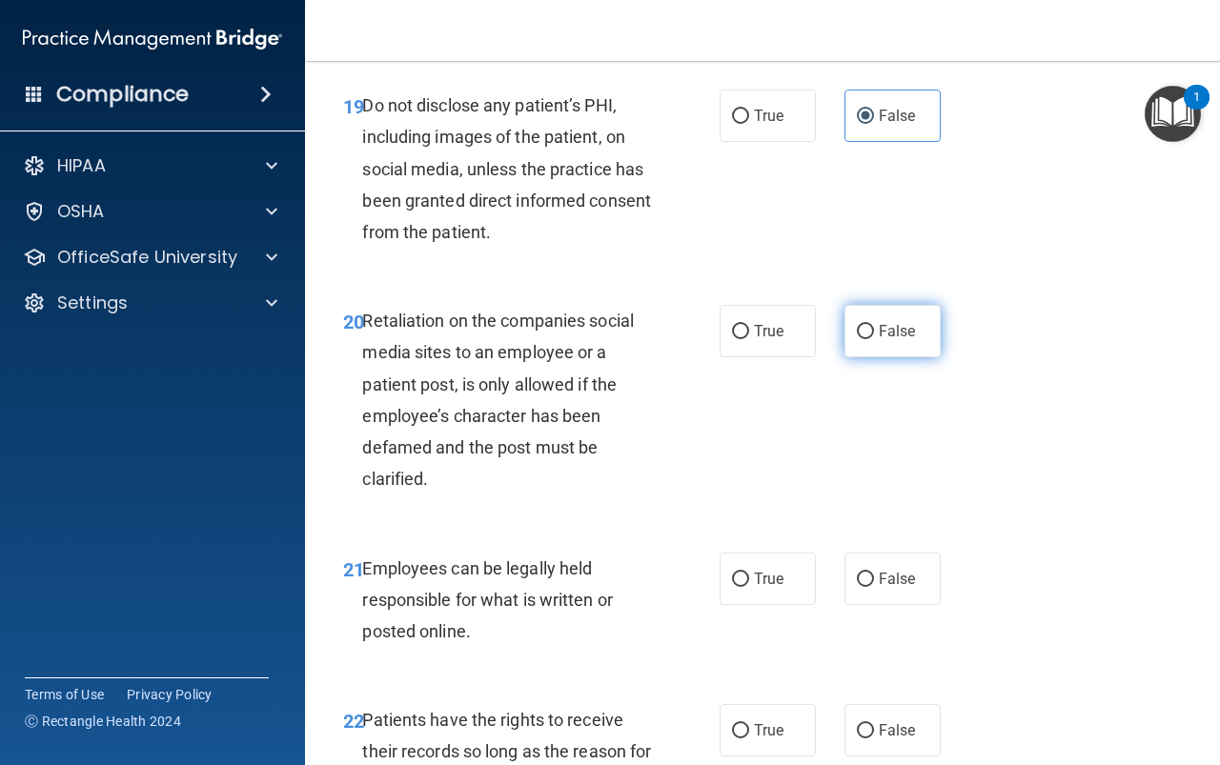
click at [887, 357] on label "False" at bounding box center [892, 331] width 96 height 52
click at [874, 339] on input "False" at bounding box center [865, 332] width 17 height 14
radio input "true"
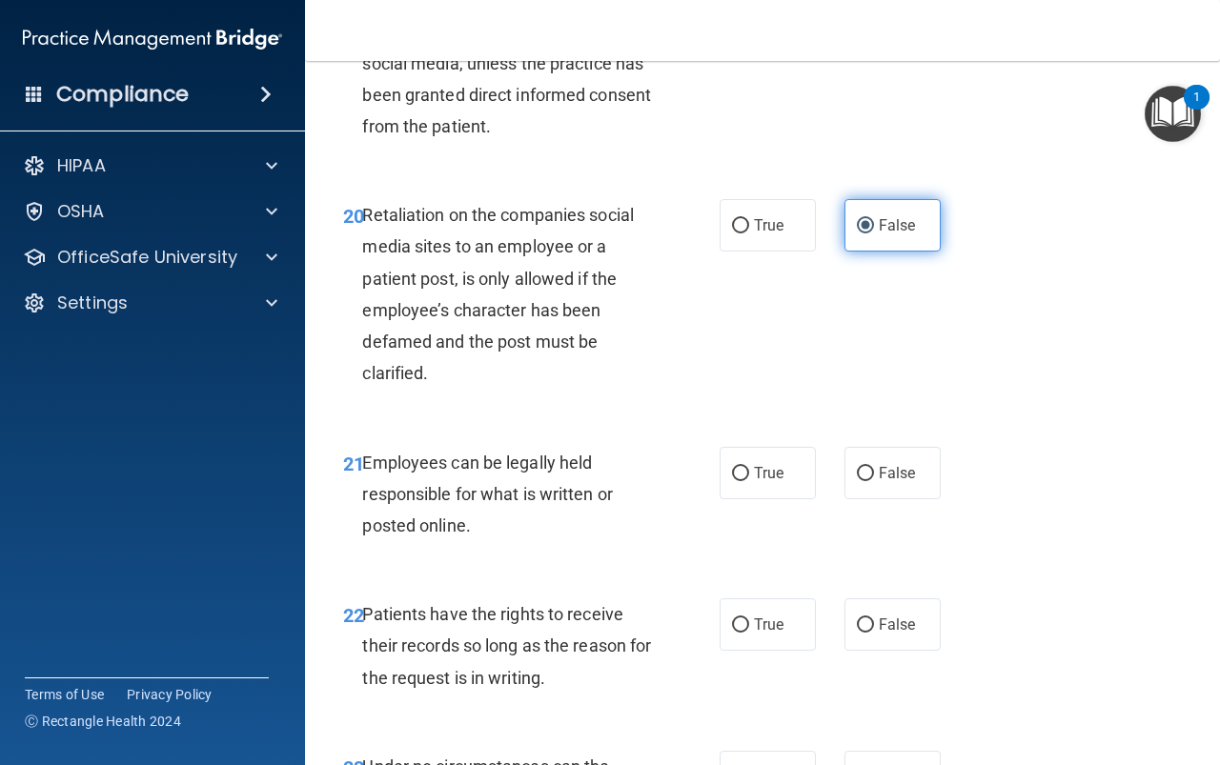
scroll to position [4384, 0]
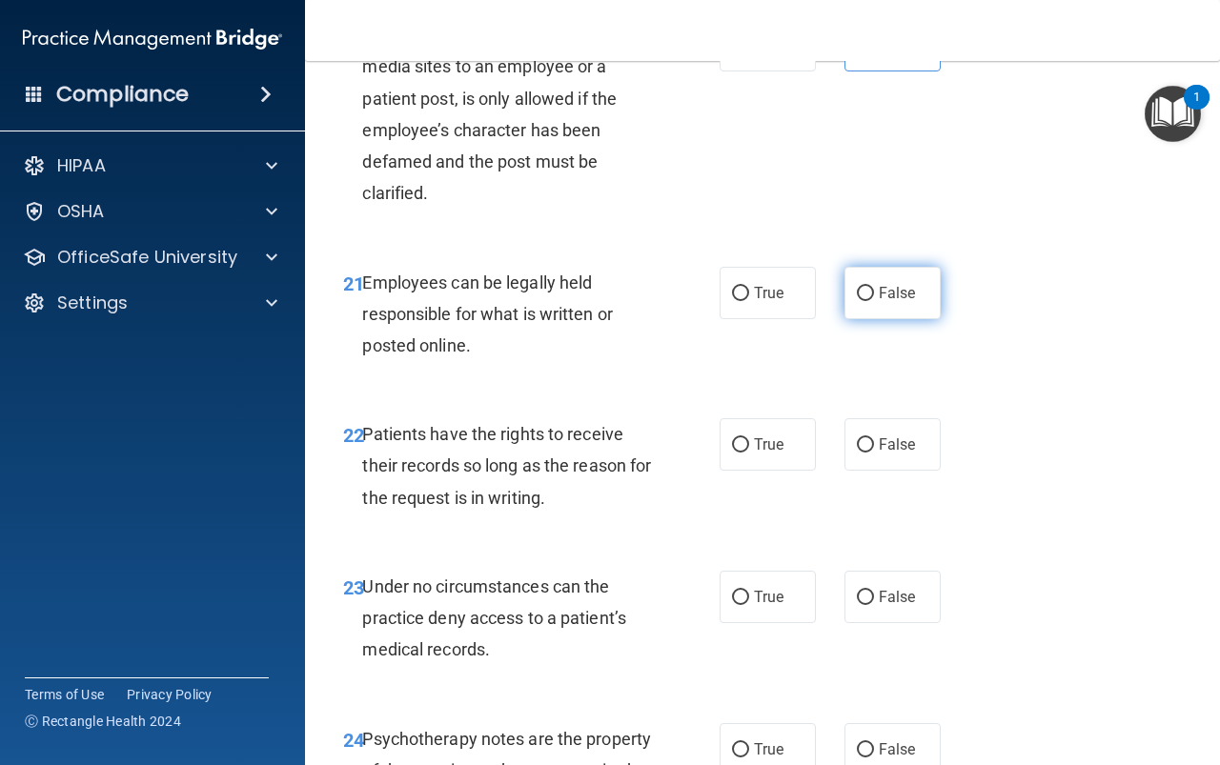
click at [887, 319] on label "False" at bounding box center [892, 293] width 96 height 52
click at [874, 301] on input "False" at bounding box center [865, 294] width 17 height 14
radio input "true"
click at [863, 453] on input "False" at bounding box center [865, 445] width 17 height 14
radio input "true"
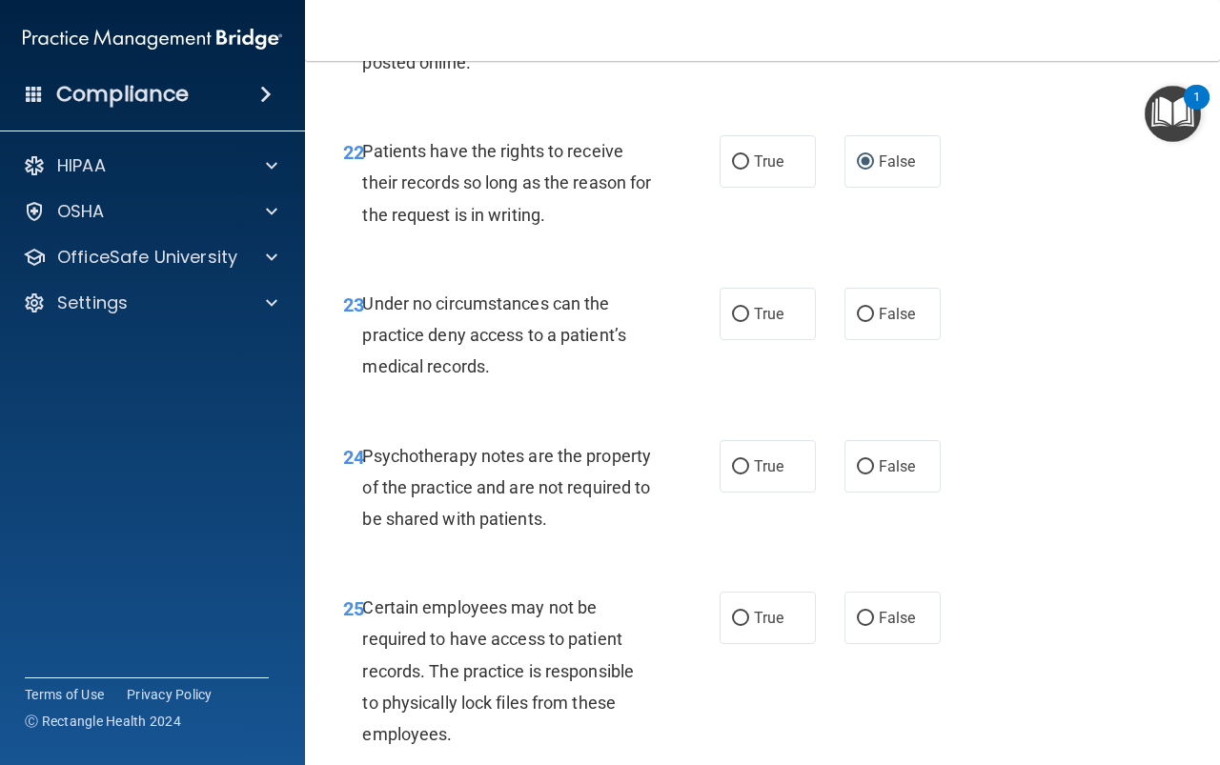
scroll to position [4670, 0]
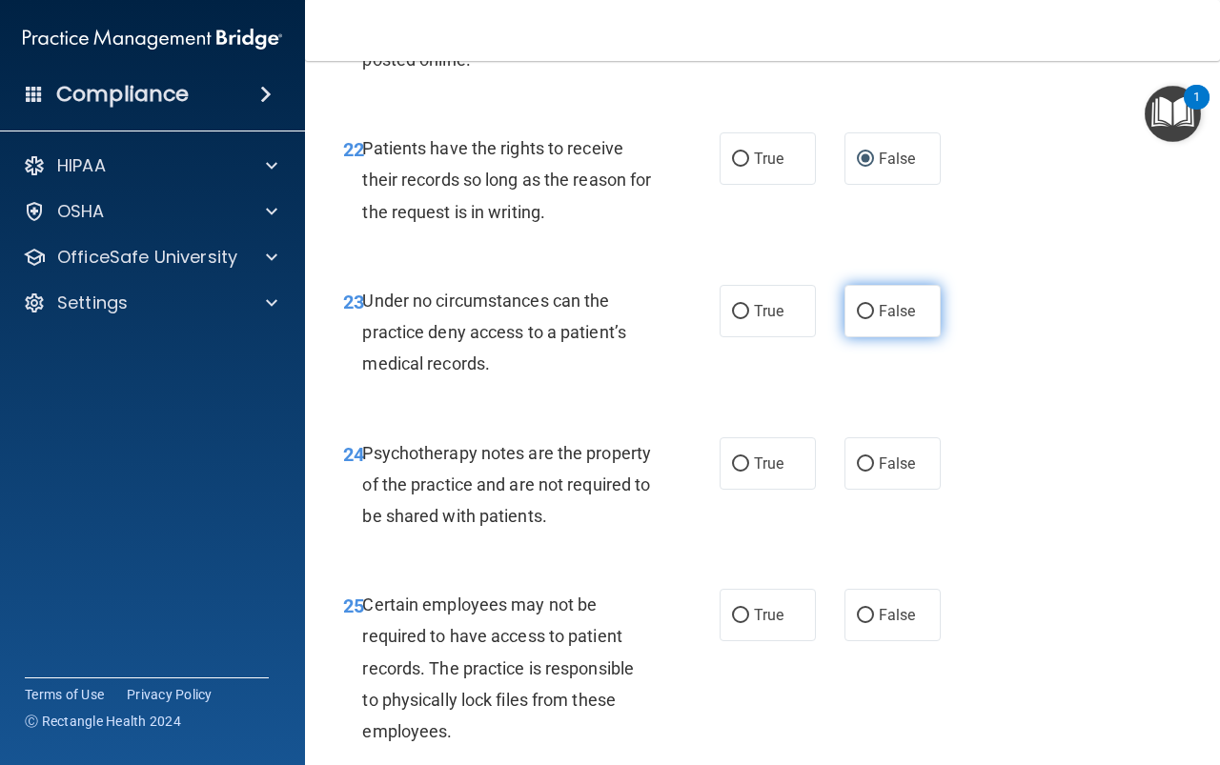
click at [877, 337] on label "False" at bounding box center [892, 311] width 96 height 52
click at [874, 319] on input "False" at bounding box center [865, 312] width 17 height 14
radio input "true"
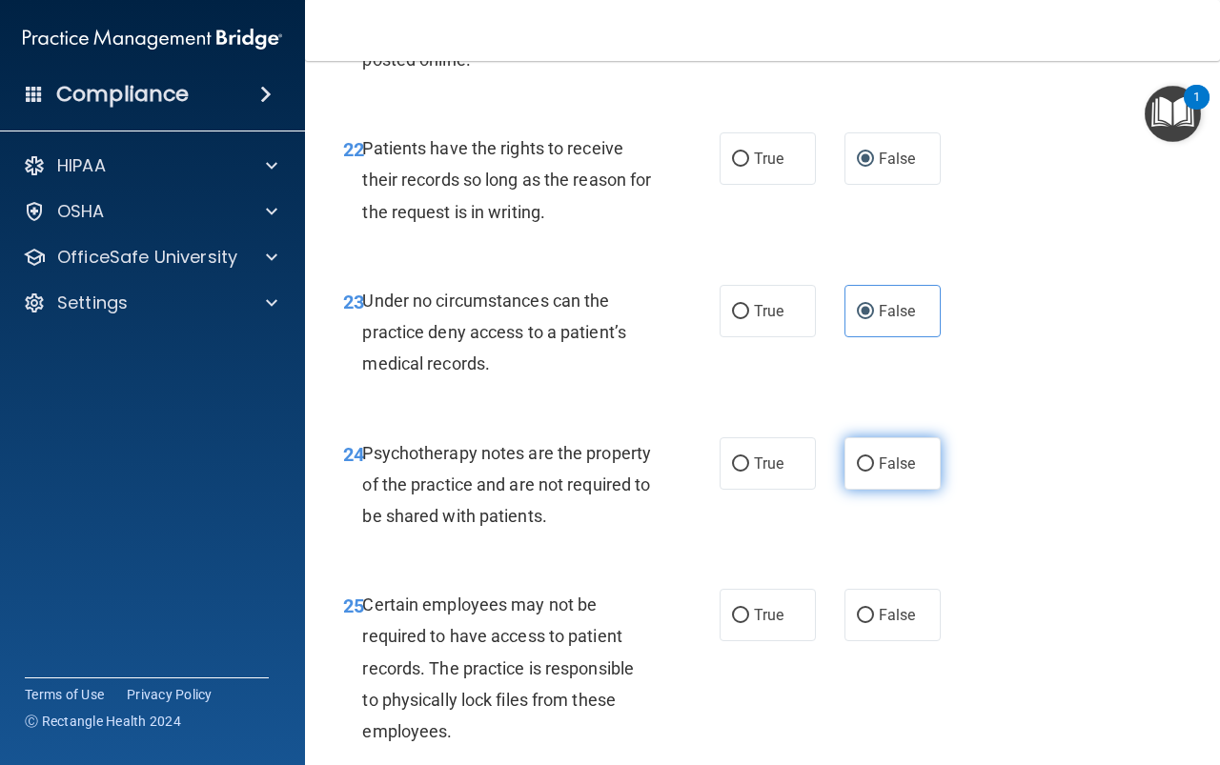
click at [878, 490] on label "False" at bounding box center [892, 463] width 96 height 52
click at [874, 472] on input "False" at bounding box center [865, 464] width 17 height 14
radio input "true"
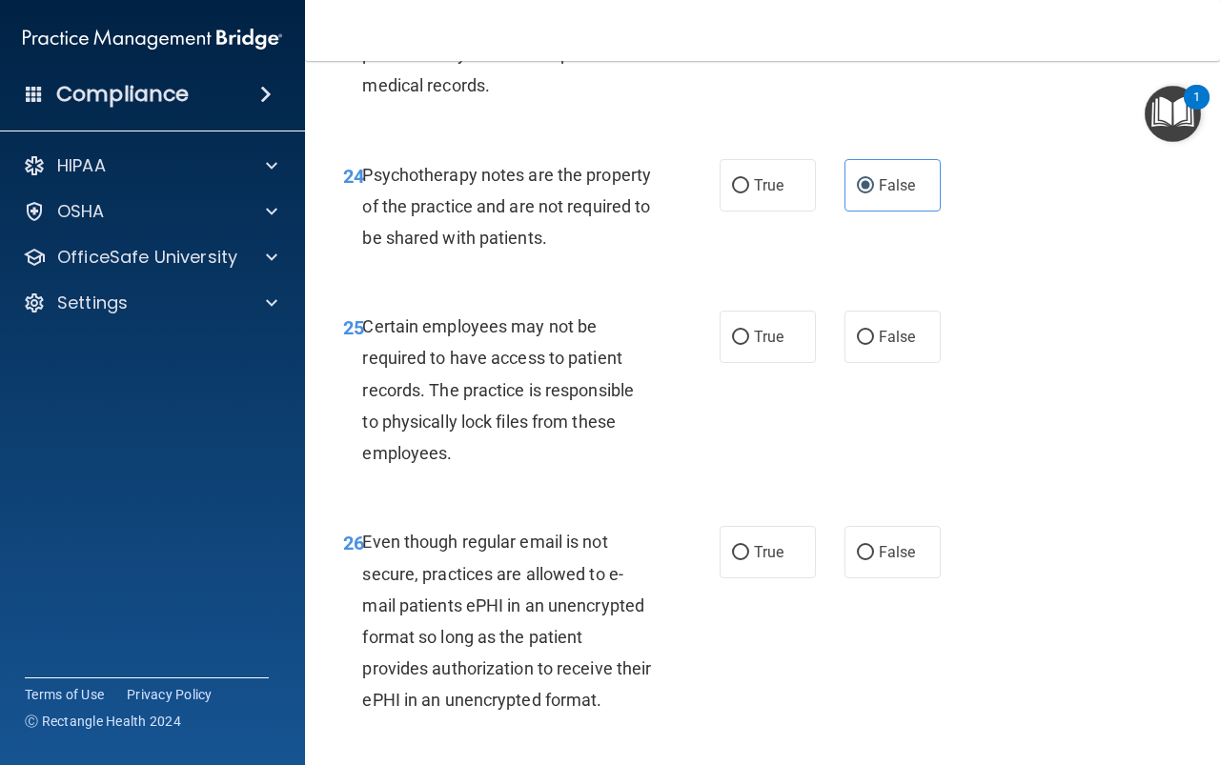
scroll to position [4956, 0]
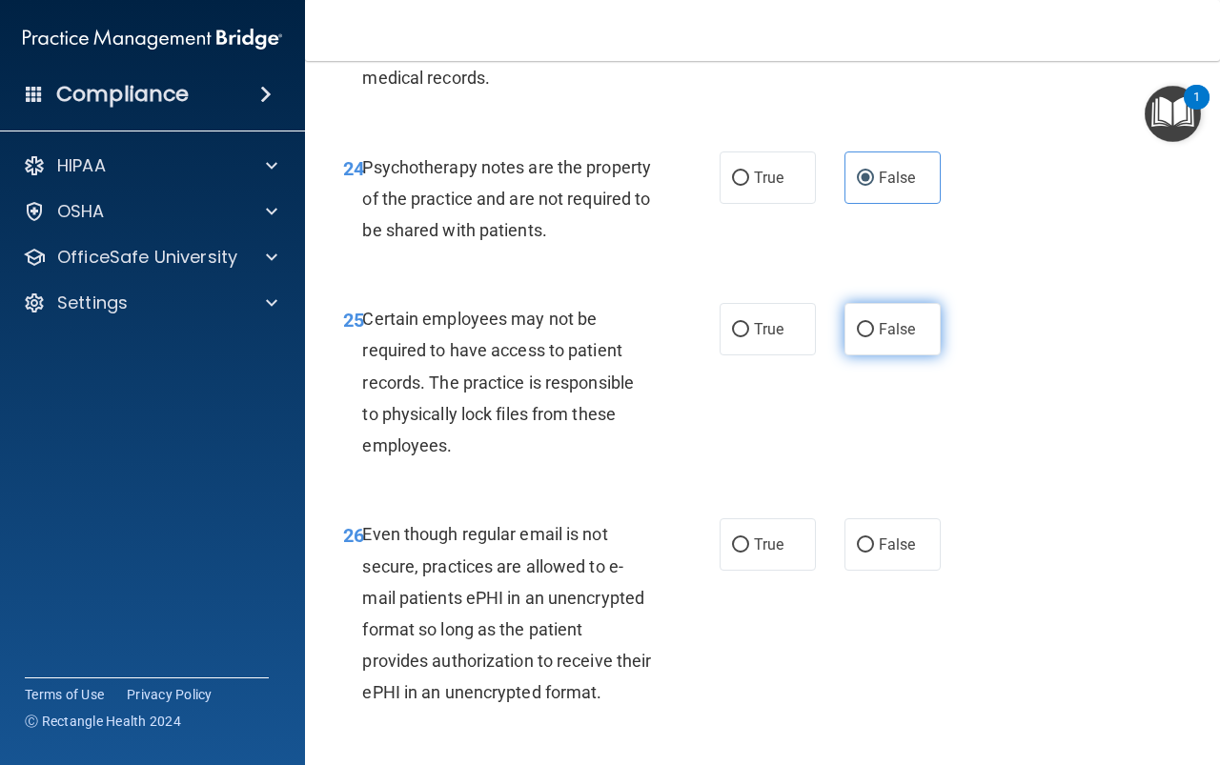
click at [887, 355] on label "False" at bounding box center [892, 329] width 96 height 52
click at [874, 337] on input "False" at bounding box center [865, 330] width 17 height 14
radio input "true"
click at [857, 553] on input "False" at bounding box center [865, 545] width 17 height 14
radio input "true"
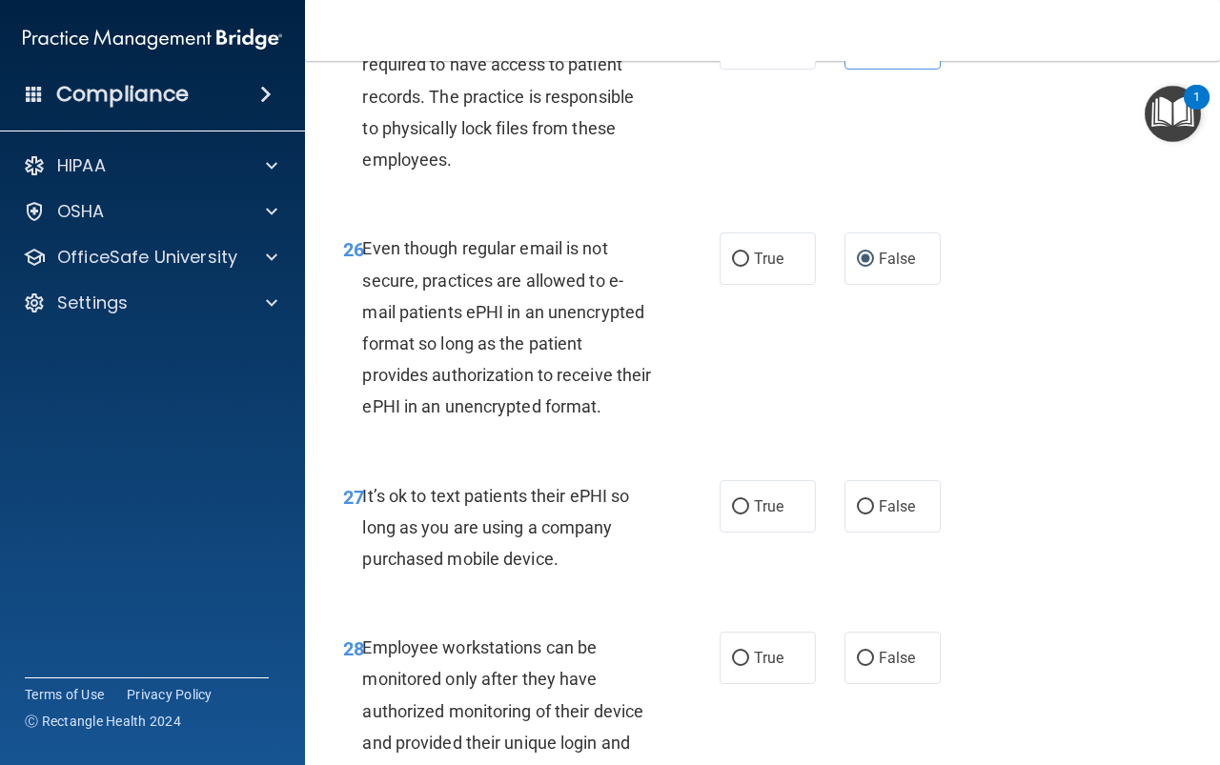
scroll to position [5623, 0]
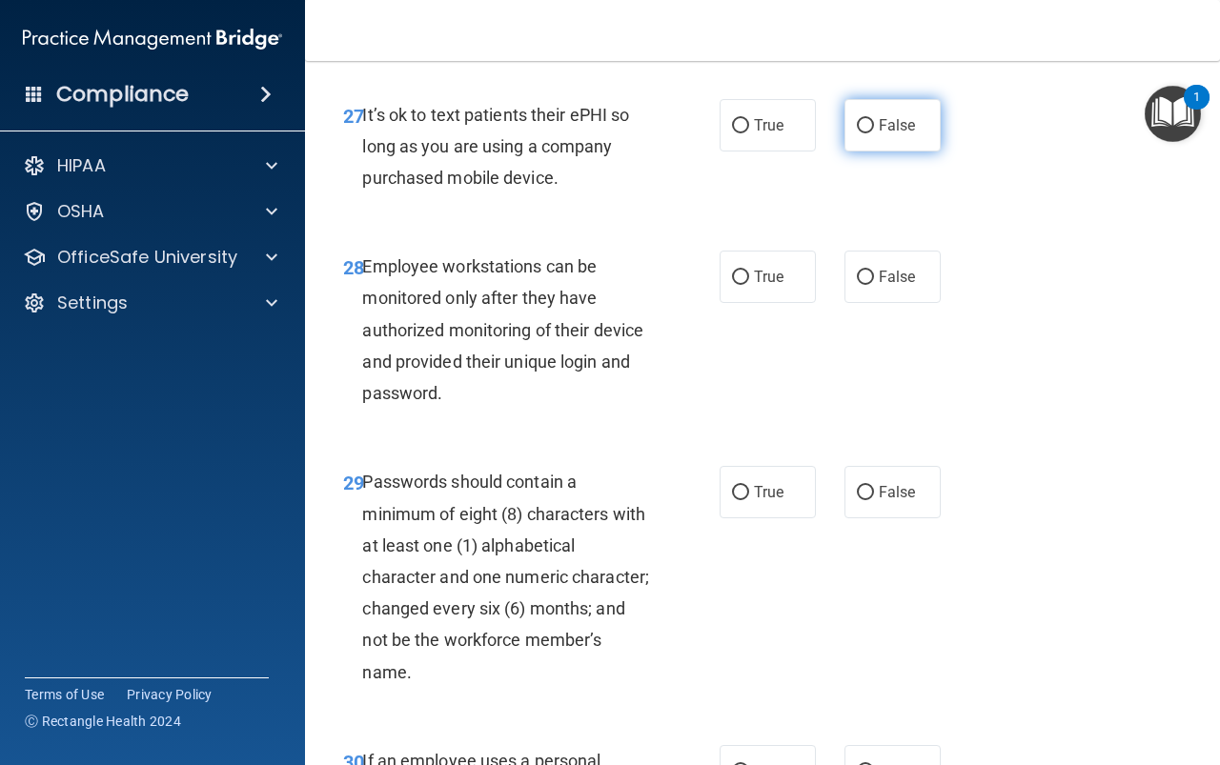
click at [890, 152] on label "False" at bounding box center [892, 125] width 96 height 52
click at [874, 133] on input "False" at bounding box center [865, 126] width 17 height 14
radio input "true"
click at [897, 303] on label "False" at bounding box center [892, 277] width 96 height 52
click at [874, 285] on input "False" at bounding box center [865, 278] width 17 height 14
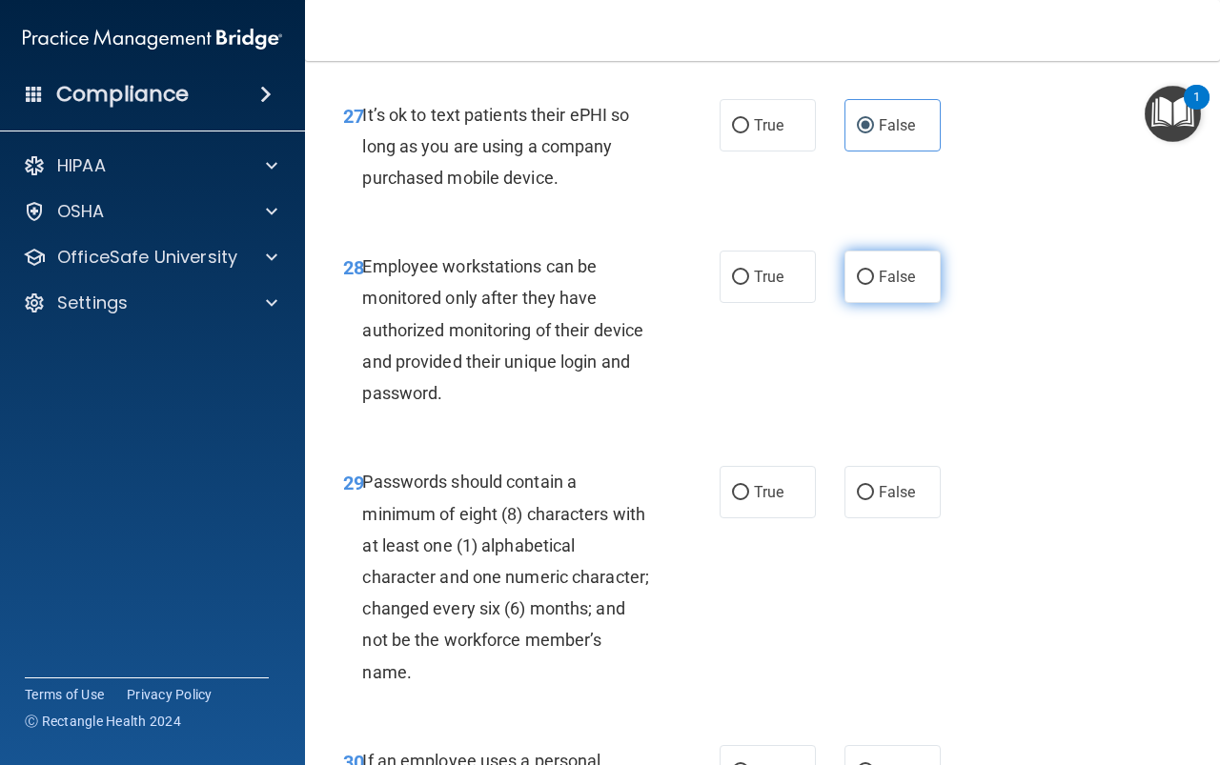
radio input "true"
click at [880, 518] on label "False" at bounding box center [892, 492] width 96 height 52
click at [874, 500] on input "False" at bounding box center [865, 493] width 17 height 14
radio input "true"
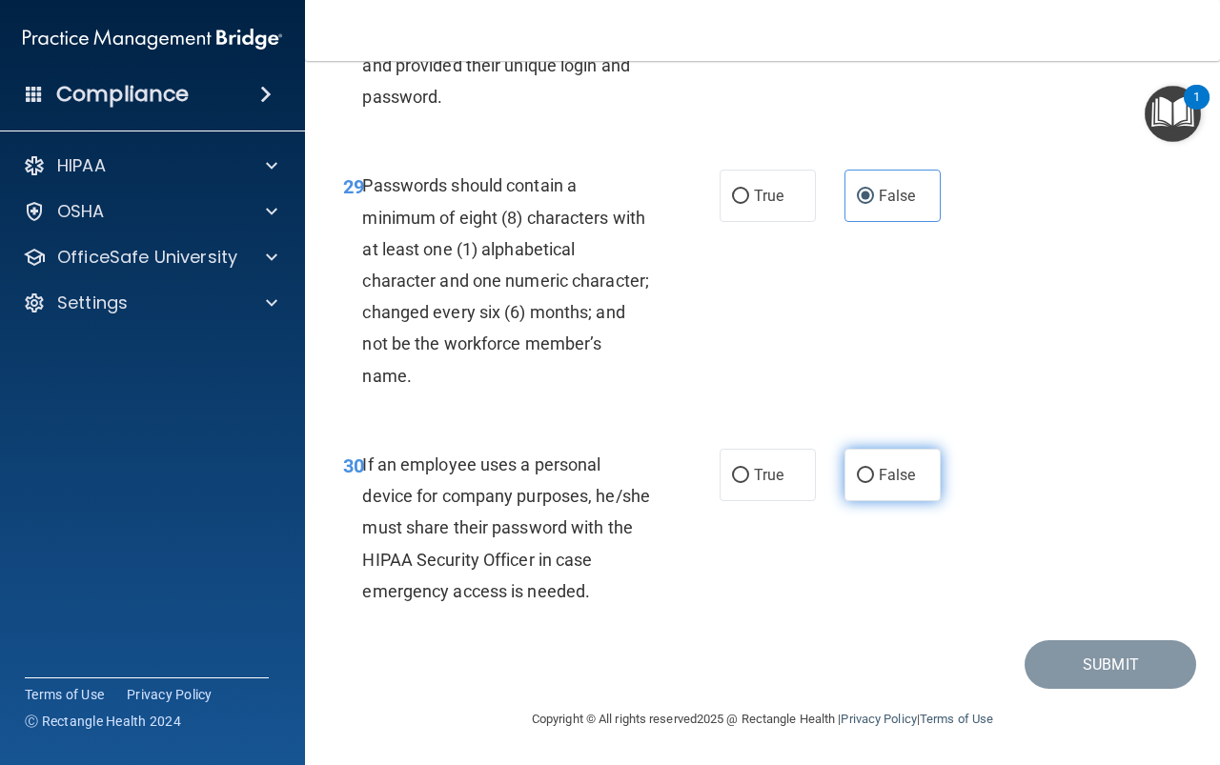
click at [886, 501] on label "False" at bounding box center [892, 475] width 96 height 52
click at [874, 483] on input "False" at bounding box center [865, 476] width 17 height 14
radio input "true"
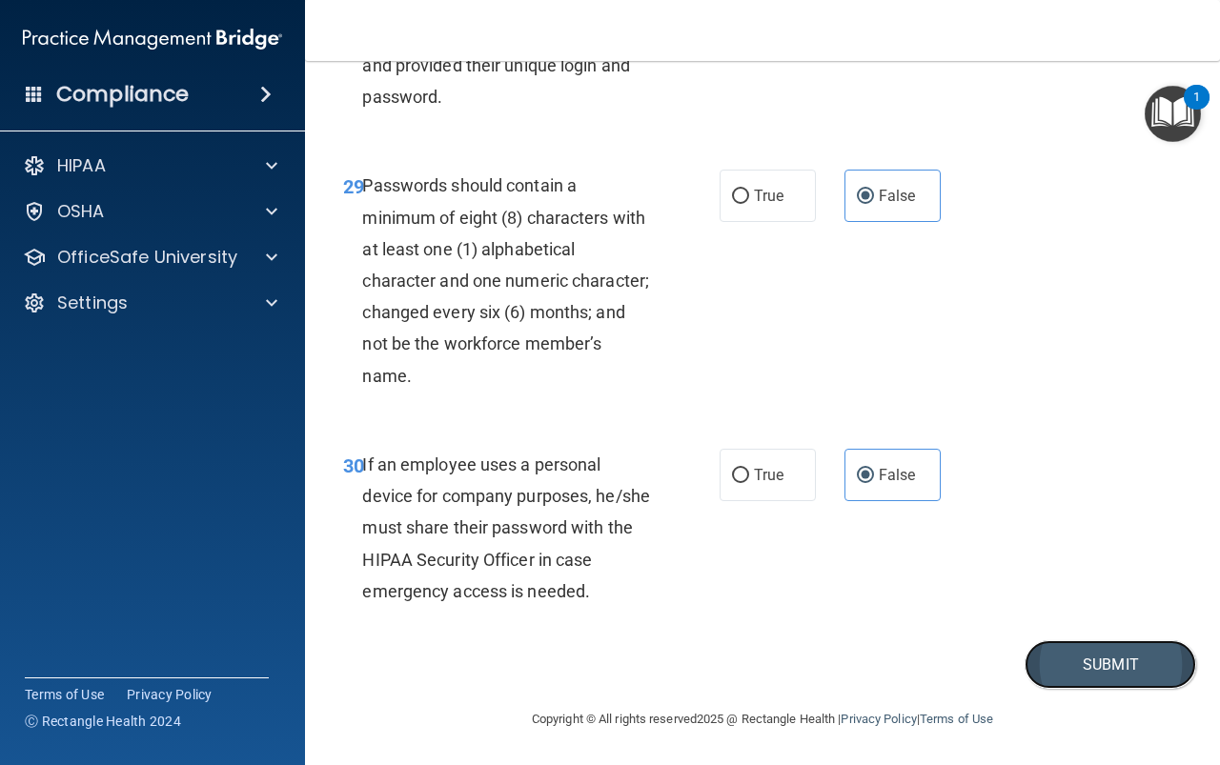
click at [1065, 660] on button "Submit" at bounding box center [1110, 664] width 172 height 49
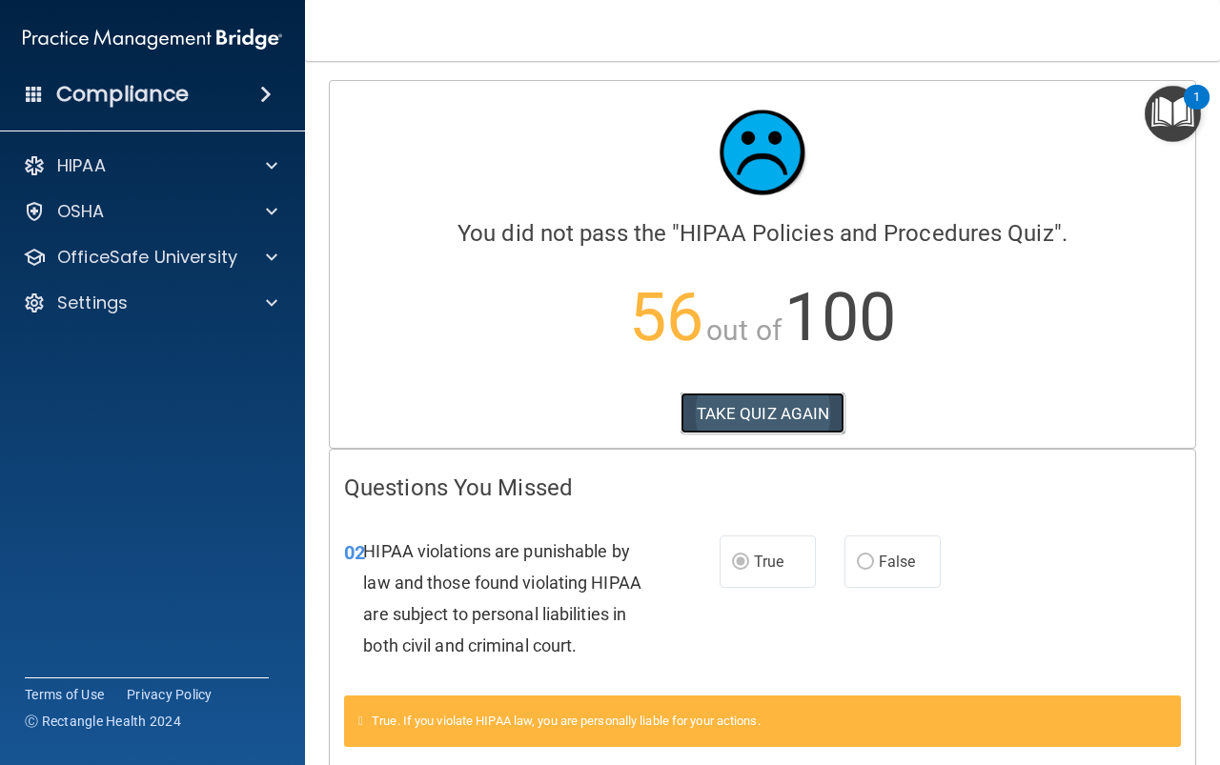
click at [722, 411] on button "TAKE QUIZ AGAIN" at bounding box center [762, 414] width 165 height 42
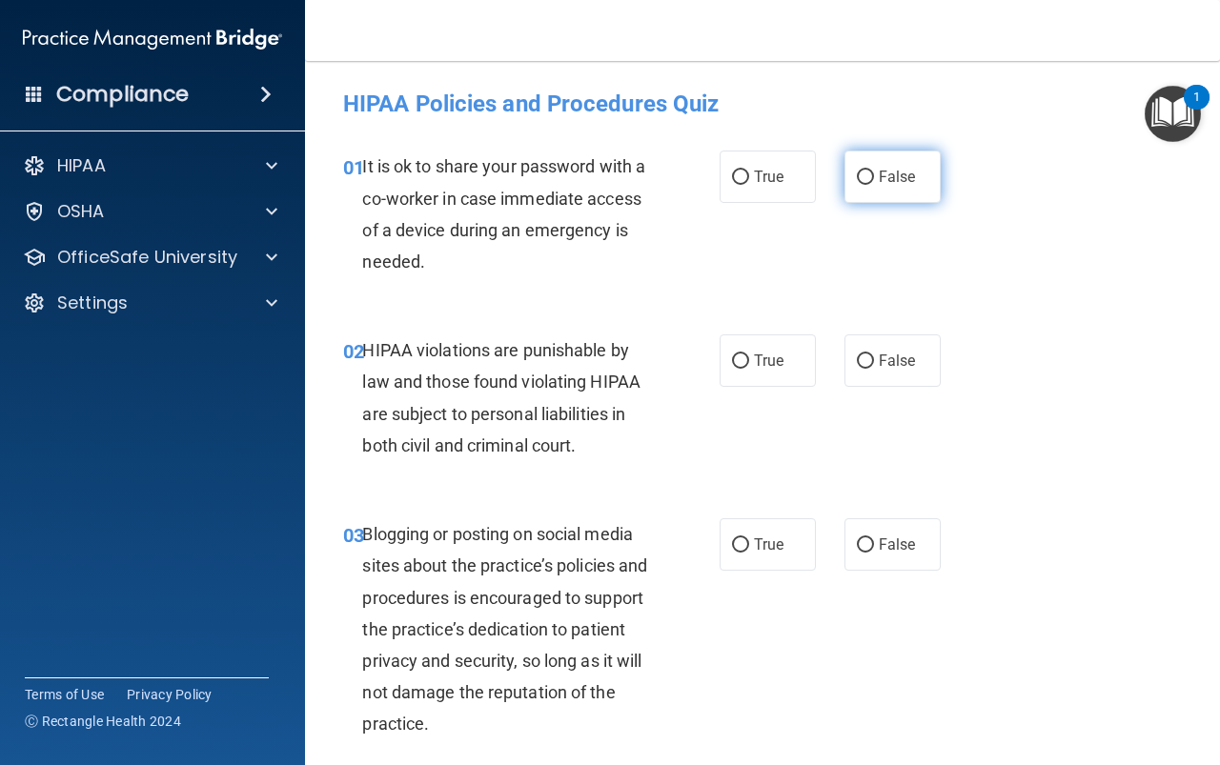
click at [882, 173] on span "False" at bounding box center [897, 177] width 37 height 18
click at [874, 173] on input "False" at bounding box center [865, 178] width 17 height 14
radio input "true"
click at [765, 363] on span "True" at bounding box center [769, 361] width 30 height 18
click at [749, 363] on input "True" at bounding box center [740, 362] width 17 height 14
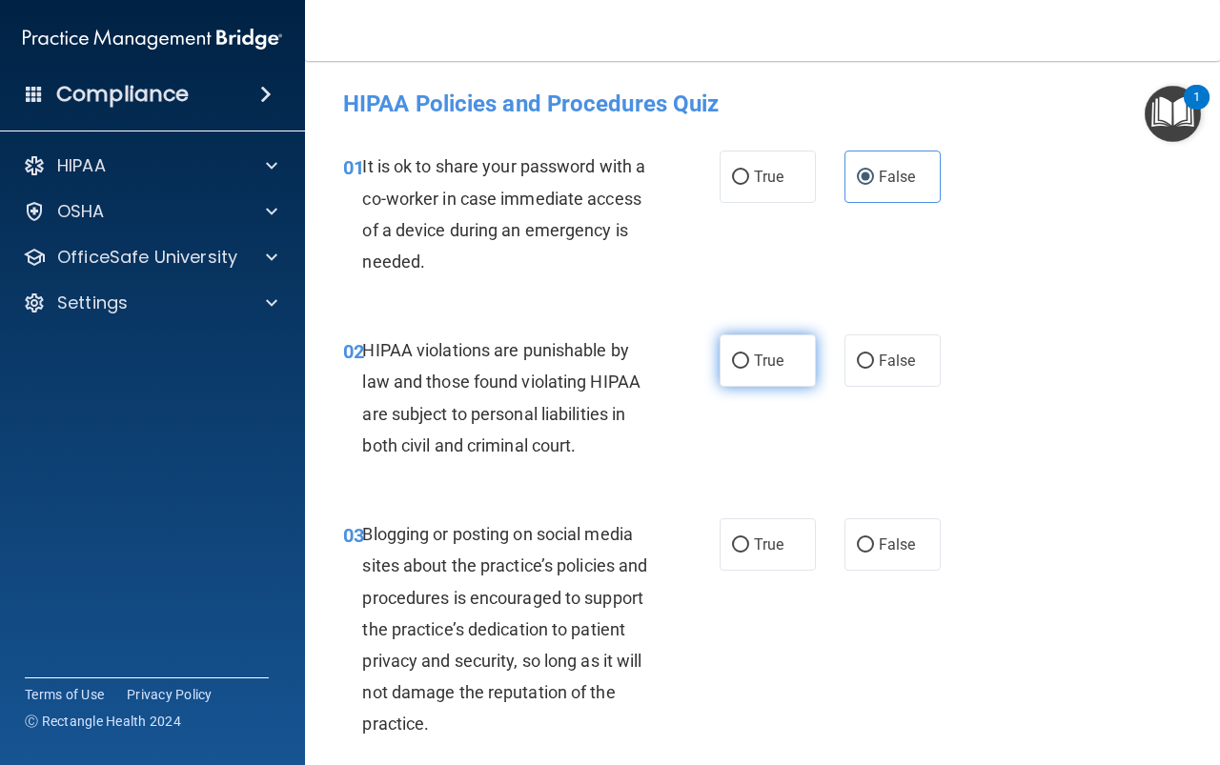
radio input "true"
click at [902, 525] on label "False" at bounding box center [892, 544] width 96 height 52
click at [874, 538] on input "False" at bounding box center [865, 545] width 17 height 14
radio input "true"
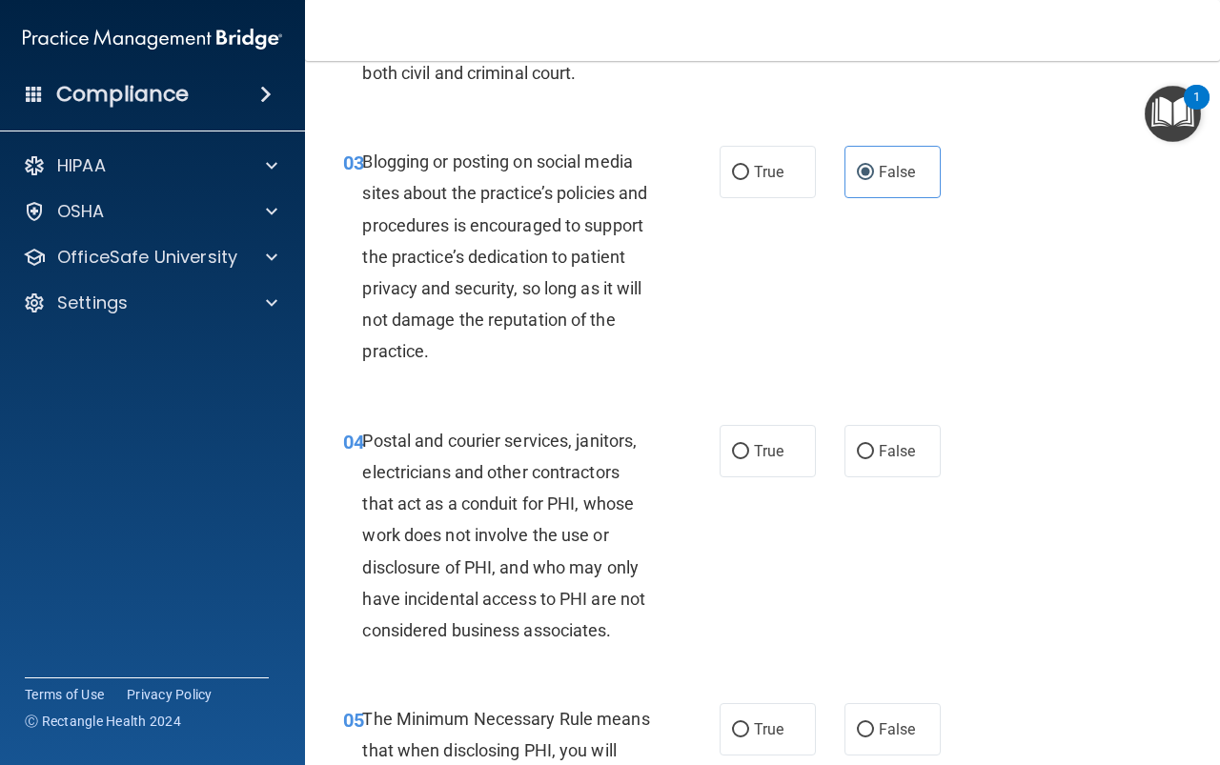
scroll to position [381, 0]
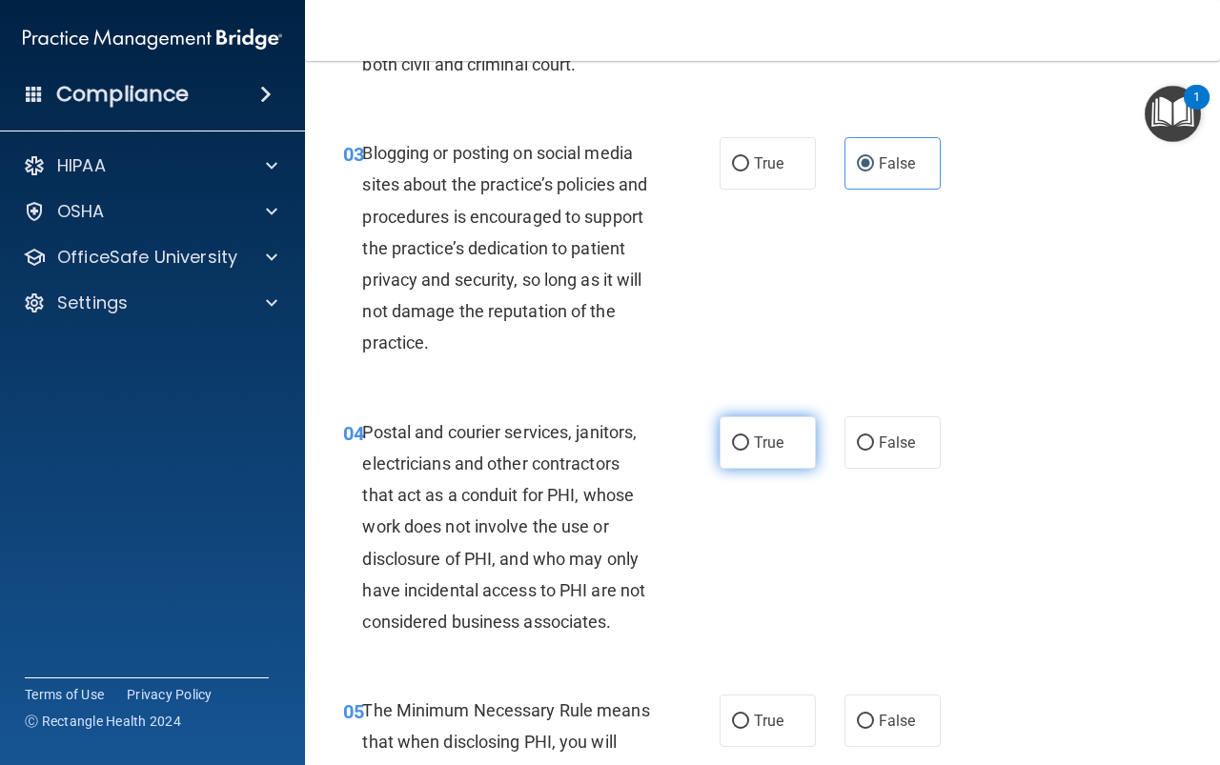
click at [744, 436] on label "True" at bounding box center [768, 442] width 96 height 52
click at [744, 436] on input "True" at bounding box center [740, 443] width 17 height 14
radio input "true"
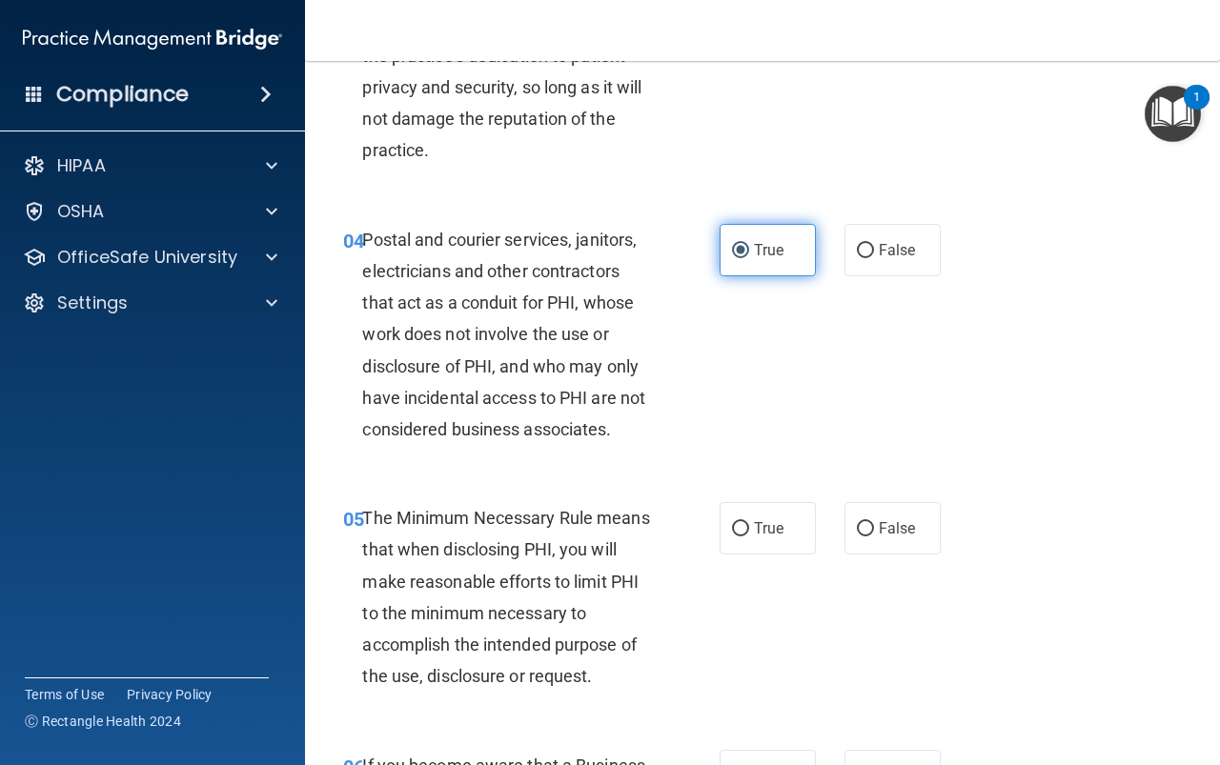
scroll to position [667, 0]
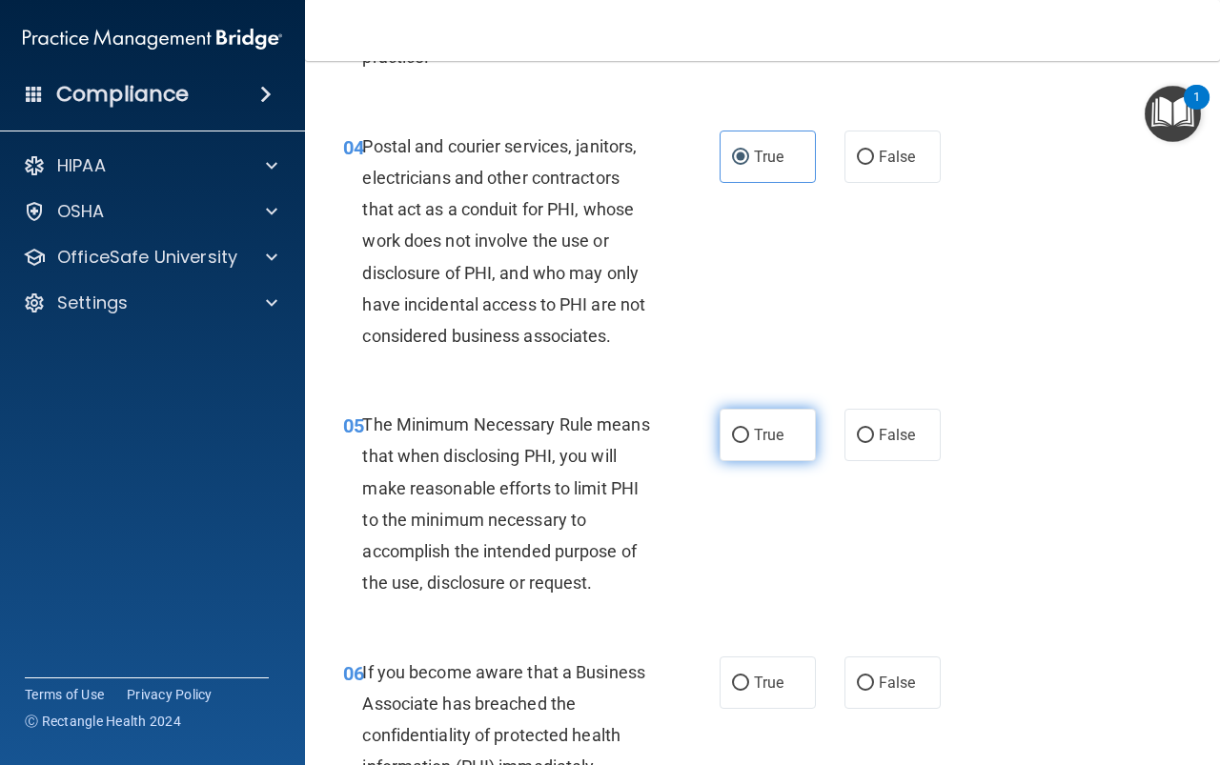
click at [739, 424] on label "True" at bounding box center [768, 435] width 96 height 52
click at [739, 429] on input "True" at bounding box center [740, 436] width 17 height 14
radio input "true"
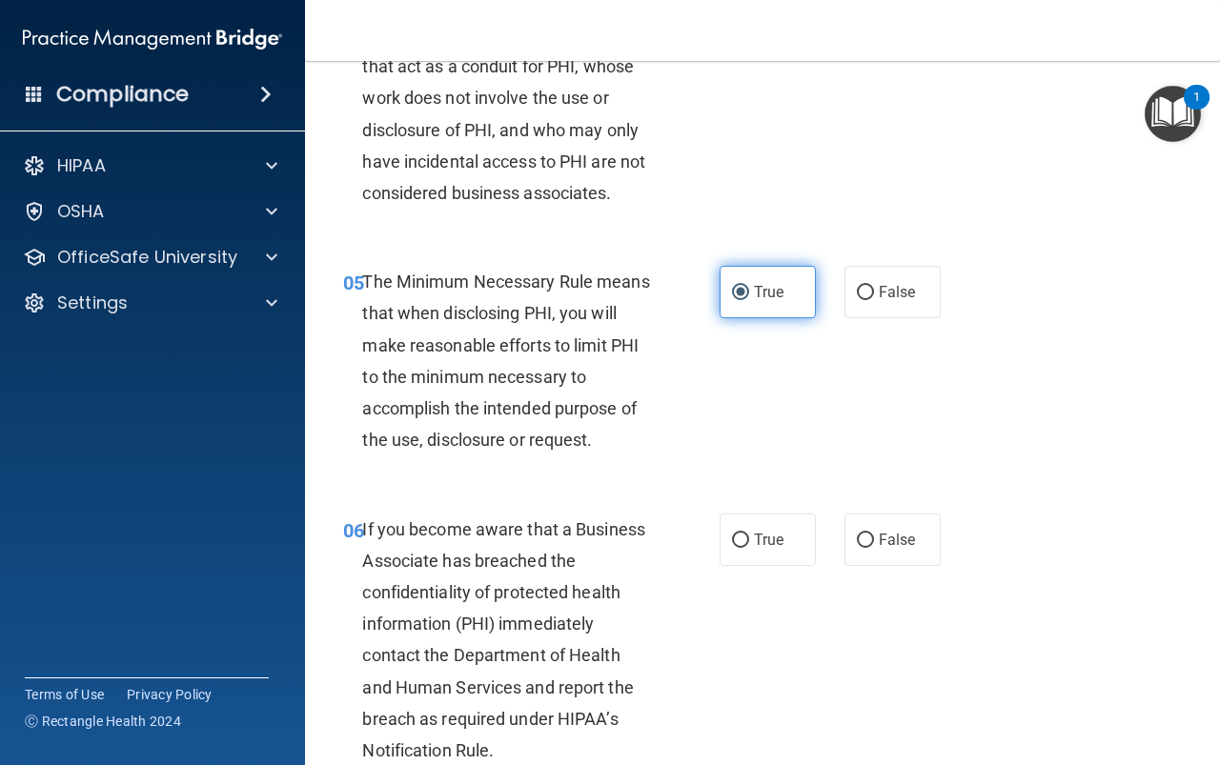
scroll to position [858, 0]
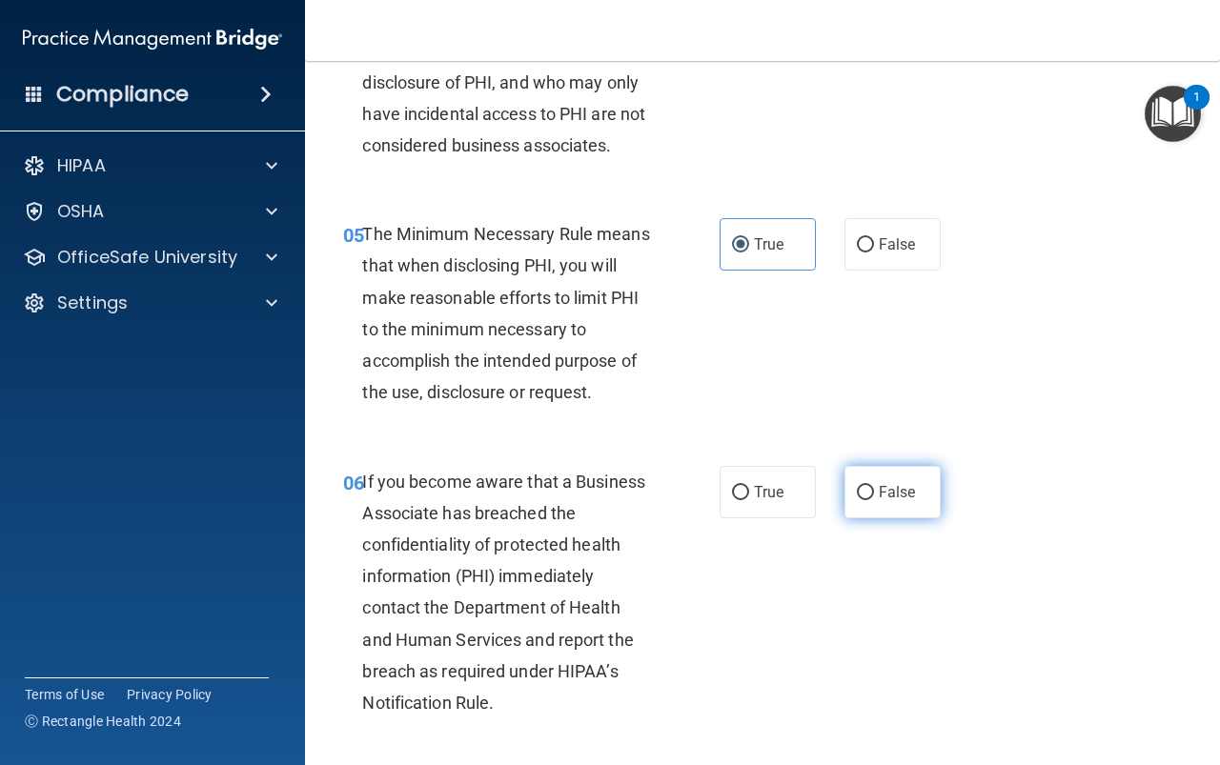
click at [861, 497] on input "False" at bounding box center [865, 493] width 17 height 14
radio input "true"
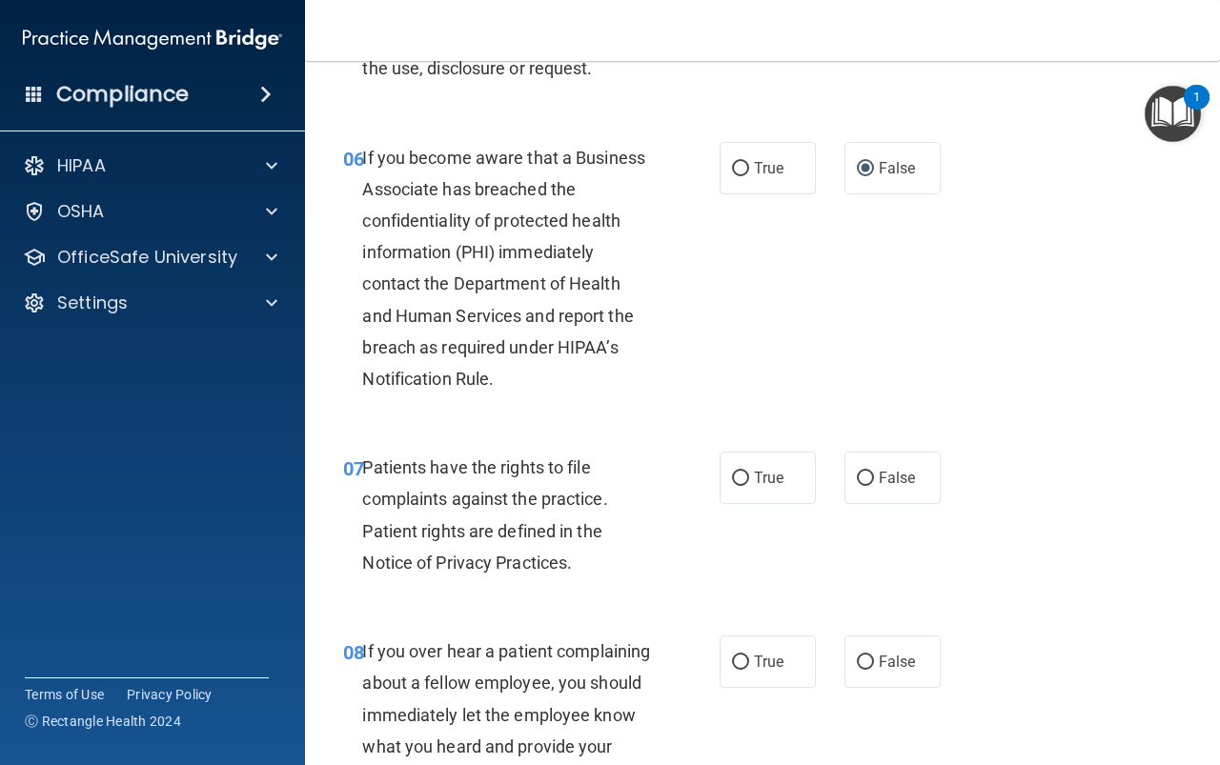
scroll to position [1239, 0]
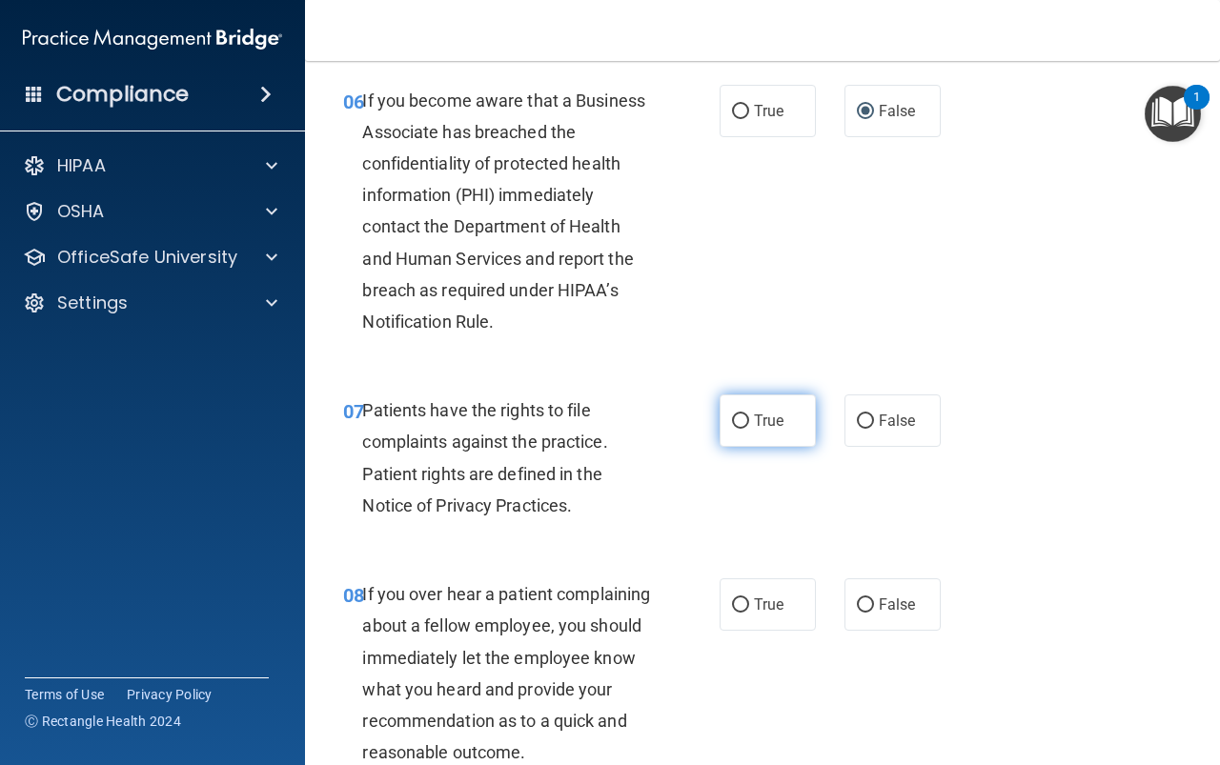
click at [748, 432] on label "True" at bounding box center [768, 421] width 96 height 52
click at [748, 429] on input "True" at bounding box center [740, 422] width 17 height 14
radio input "true"
click at [861, 604] on input "False" at bounding box center [865, 605] width 17 height 14
radio input "true"
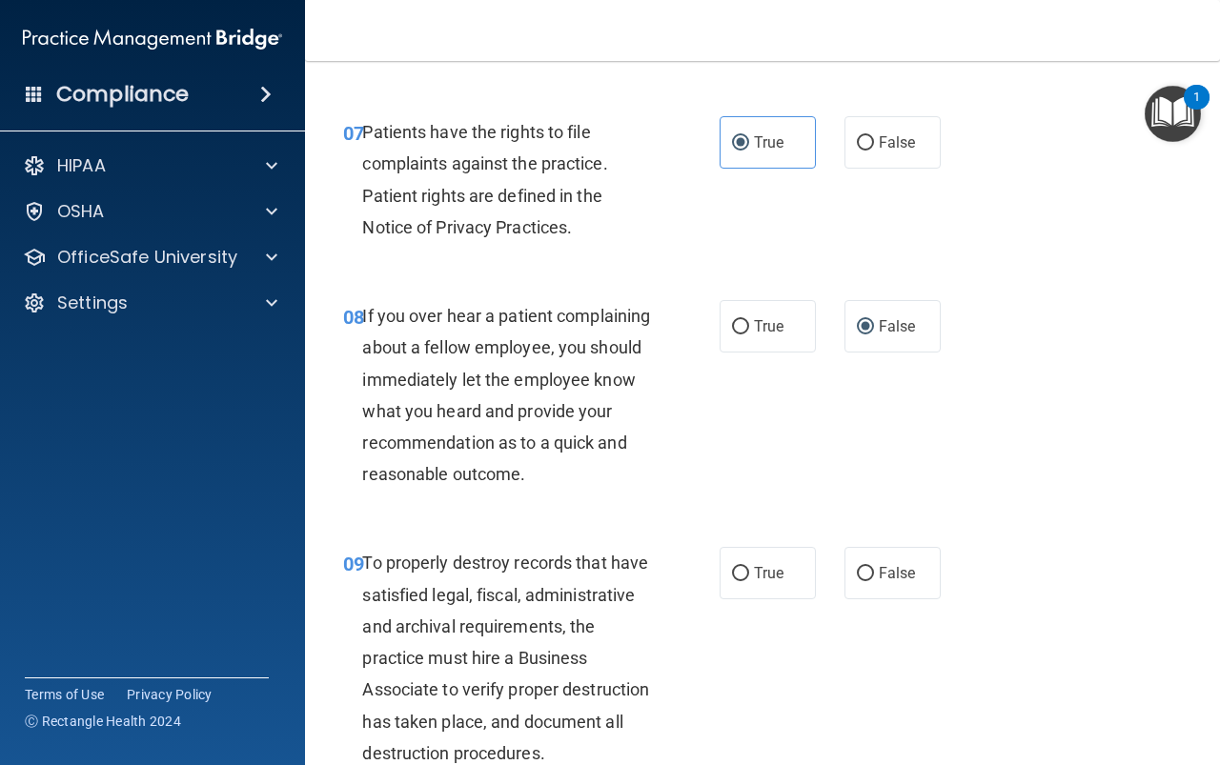
scroll to position [1525, 0]
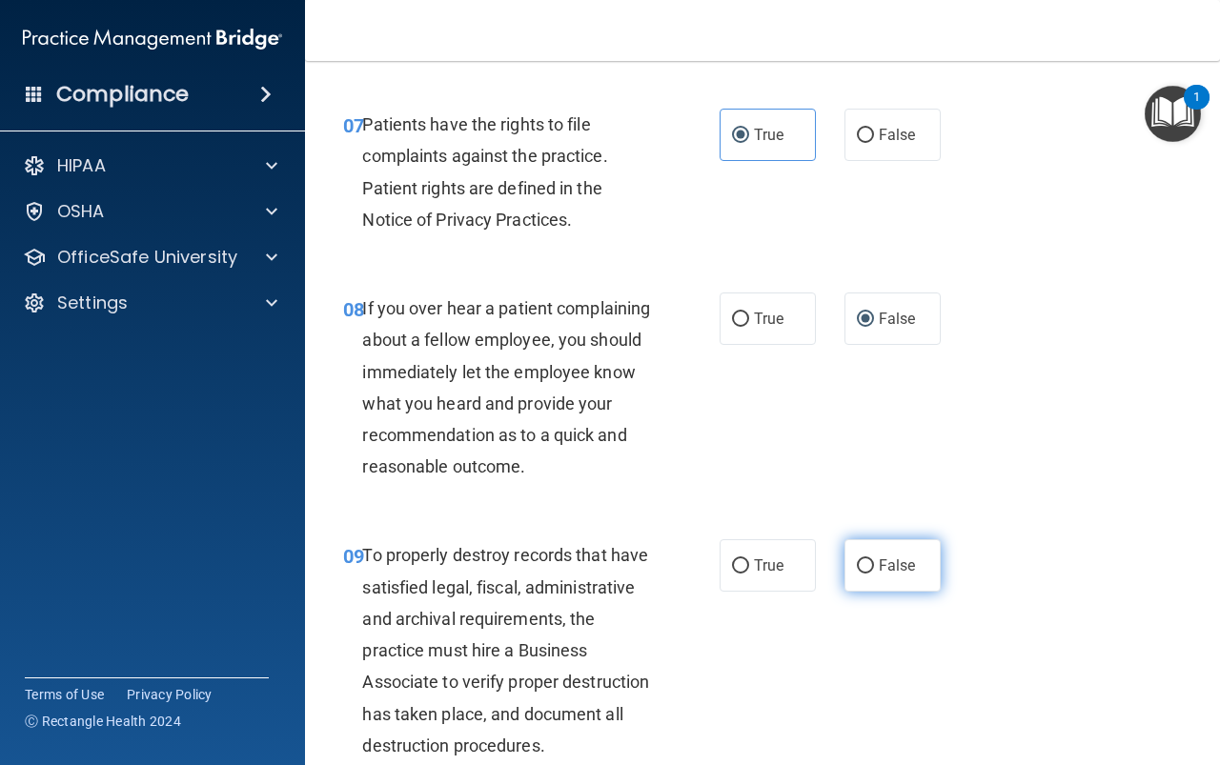
click at [887, 592] on label "False" at bounding box center [892, 565] width 96 height 52
click at [874, 574] on input "False" at bounding box center [865, 566] width 17 height 14
radio input "true"
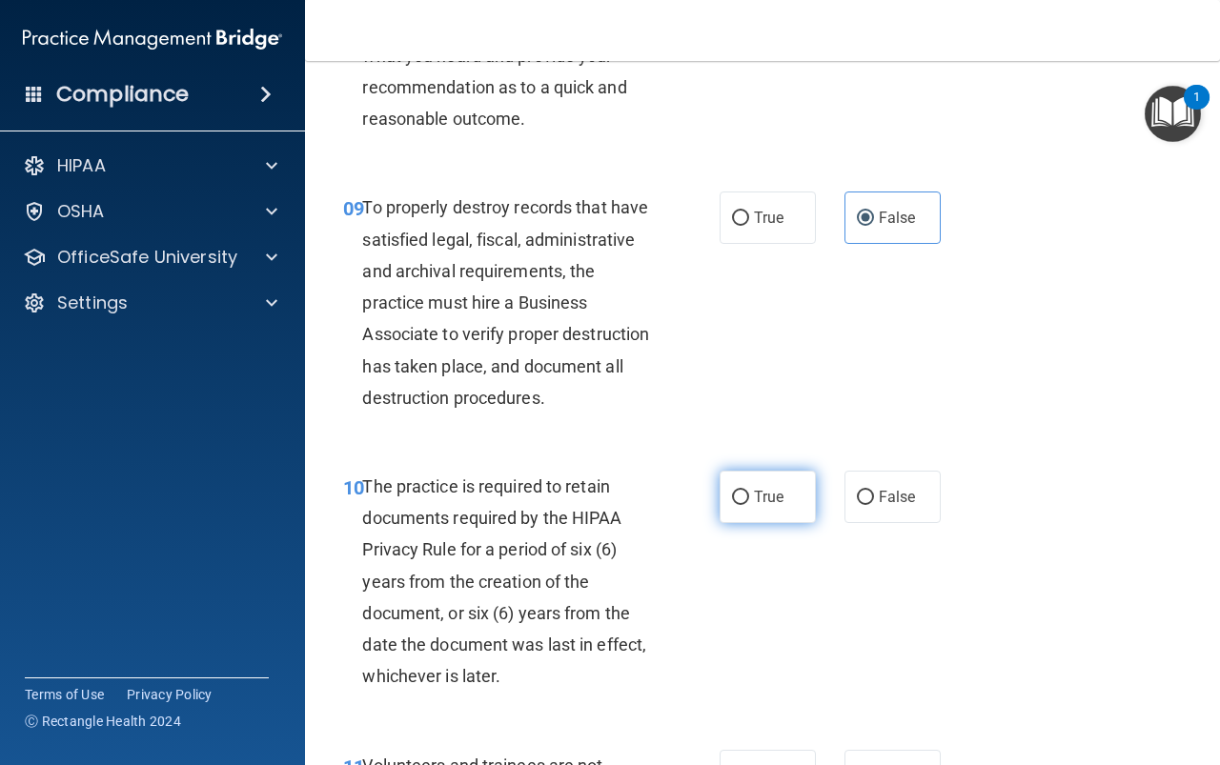
scroll to position [1906, 0]
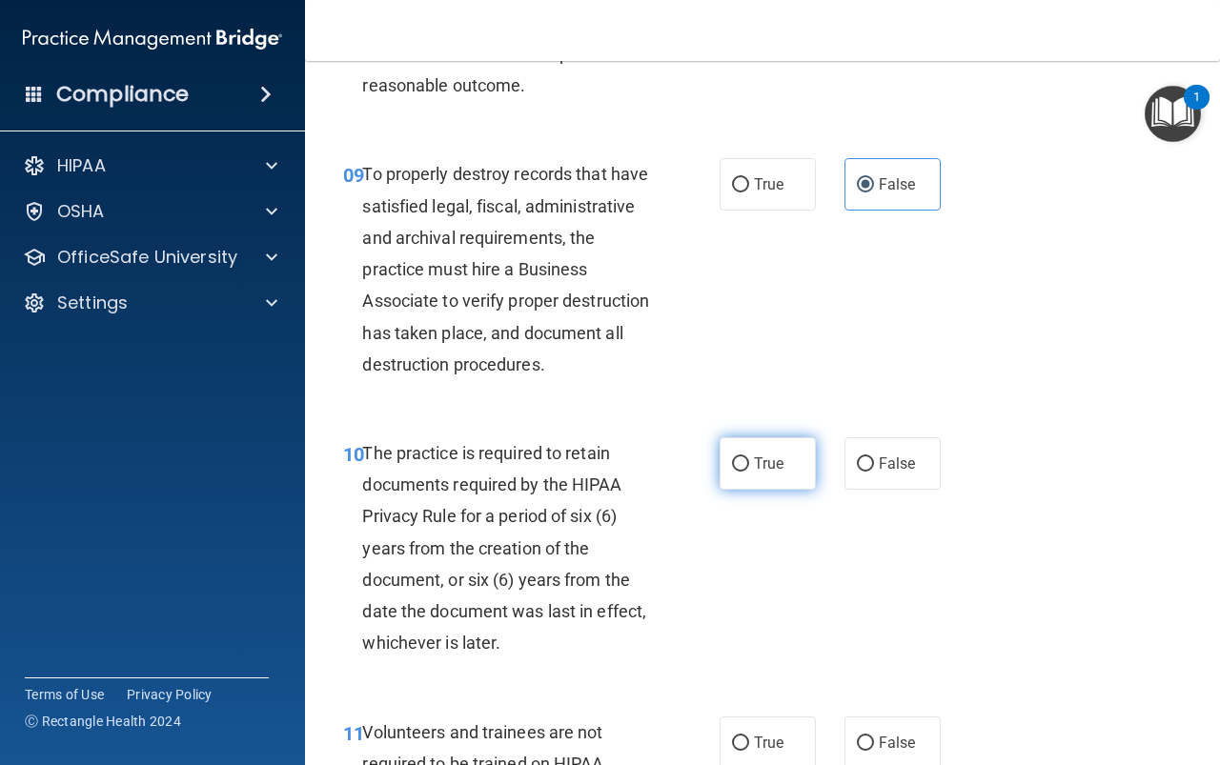
click at [761, 473] on span "True" at bounding box center [769, 464] width 30 height 18
click at [749, 472] on input "True" at bounding box center [740, 464] width 17 height 14
radio input "true"
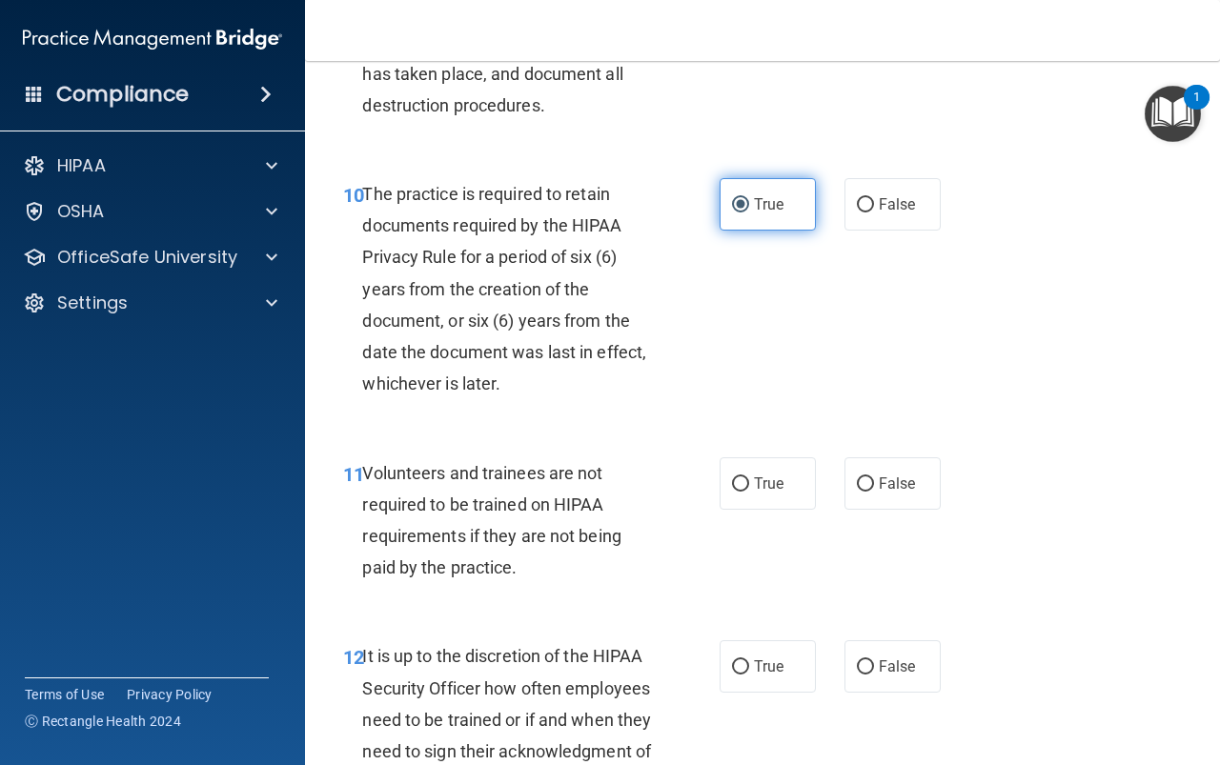
scroll to position [2192, 0]
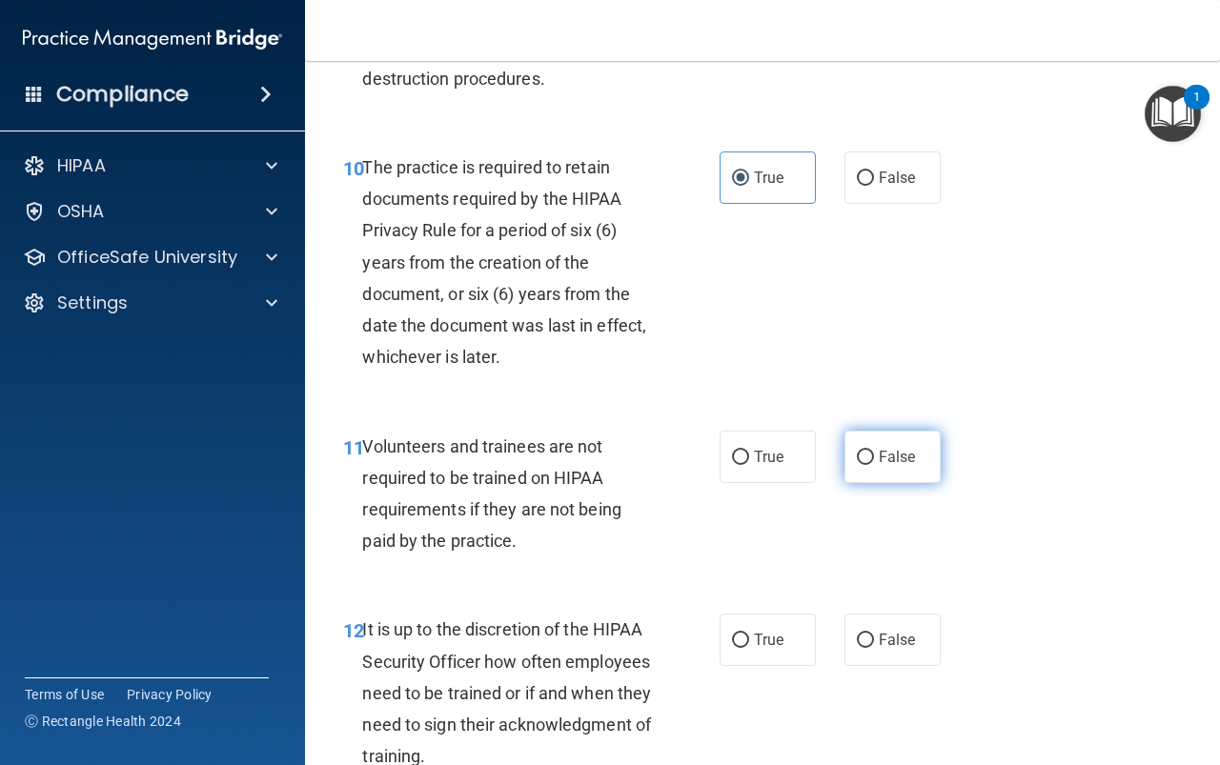
click at [865, 483] on label "False" at bounding box center [892, 457] width 96 height 52
click at [865, 465] on input "False" at bounding box center [865, 458] width 17 height 14
radio input "true"
click at [879, 649] on span "False" at bounding box center [897, 640] width 37 height 18
click at [874, 648] on input "False" at bounding box center [865, 641] width 17 height 14
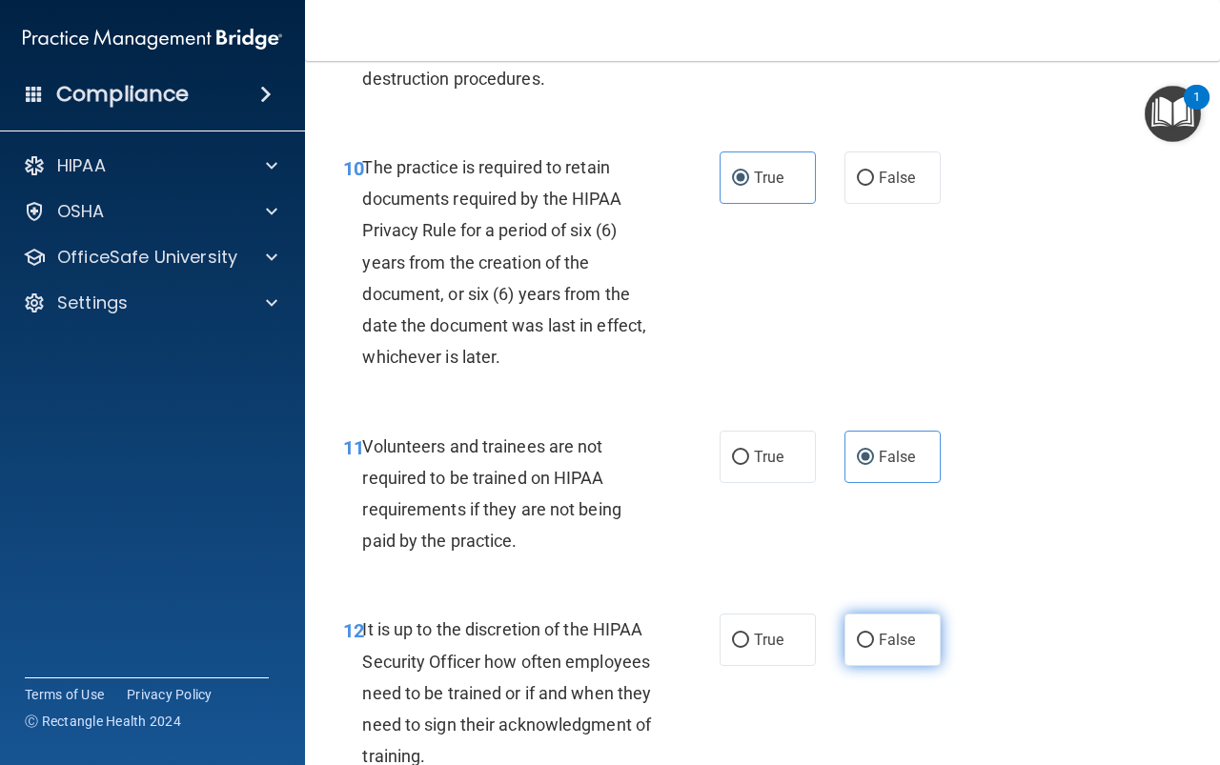
radio input "true"
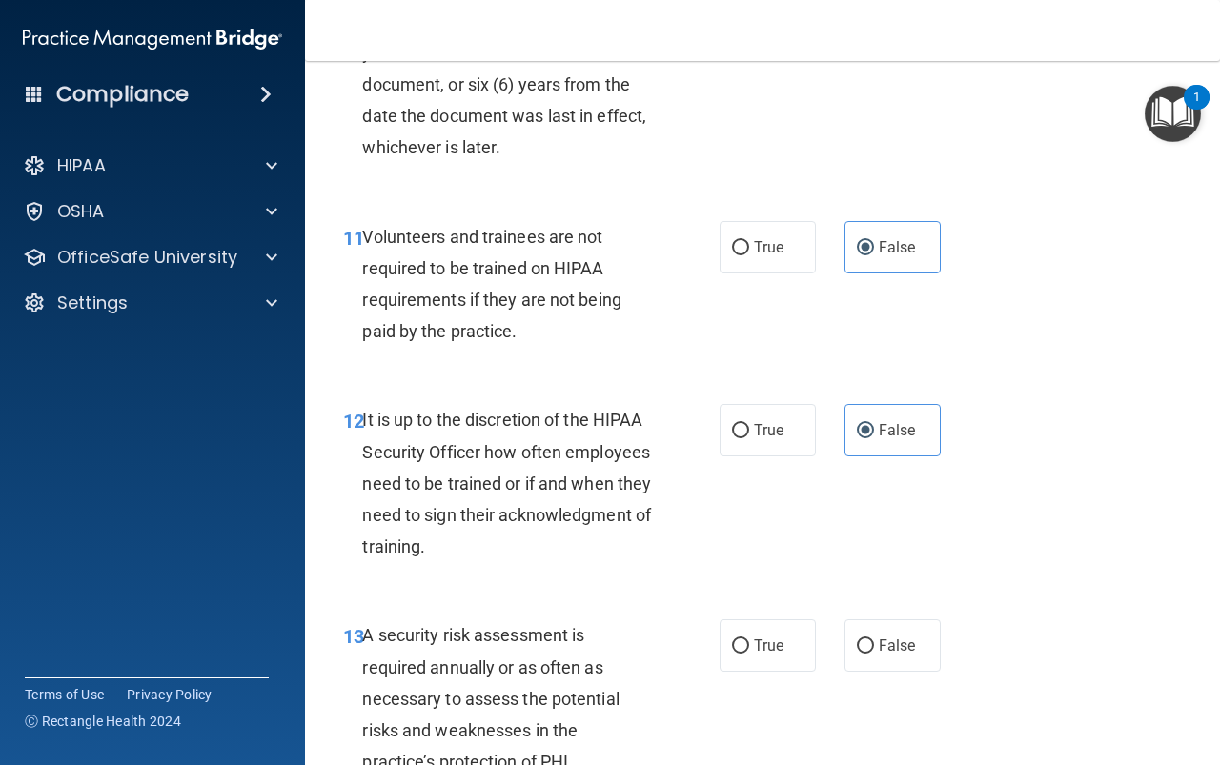
scroll to position [2478, 0]
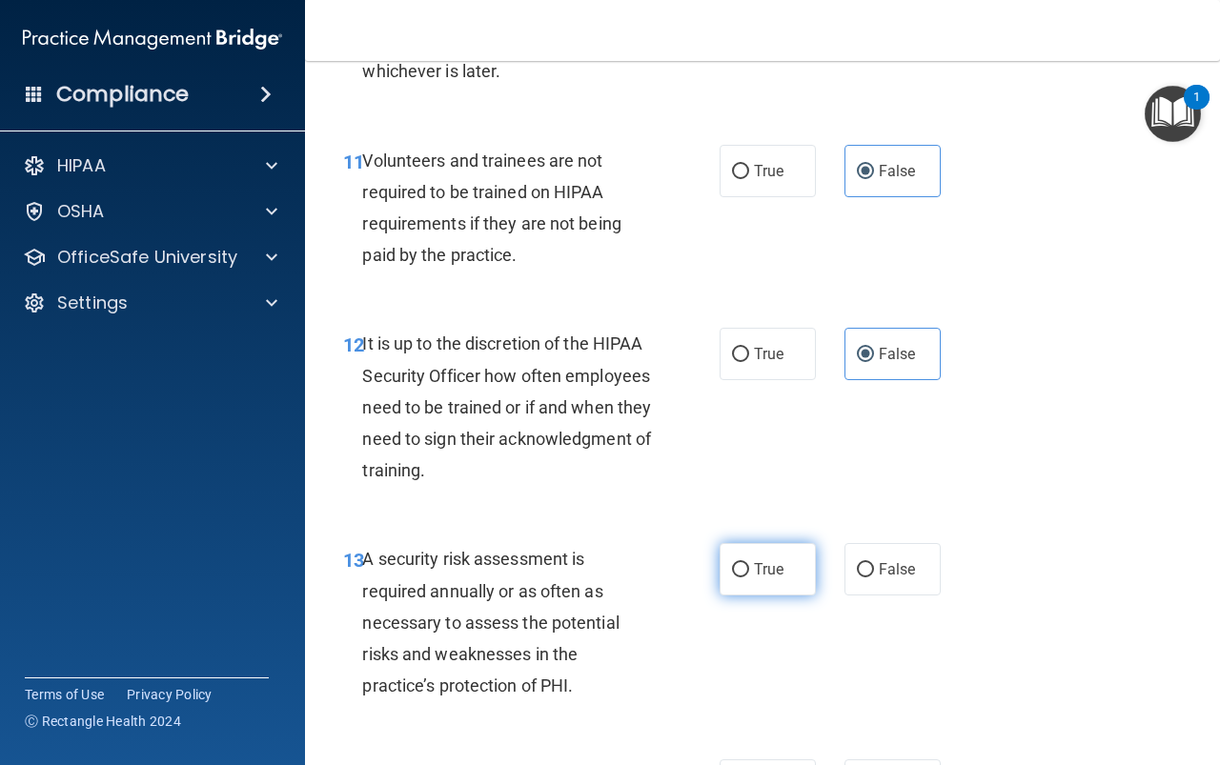
click at [754, 578] on span "True" at bounding box center [769, 569] width 30 height 18
click at [749, 578] on input "True" at bounding box center [740, 570] width 17 height 14
radio input "true"
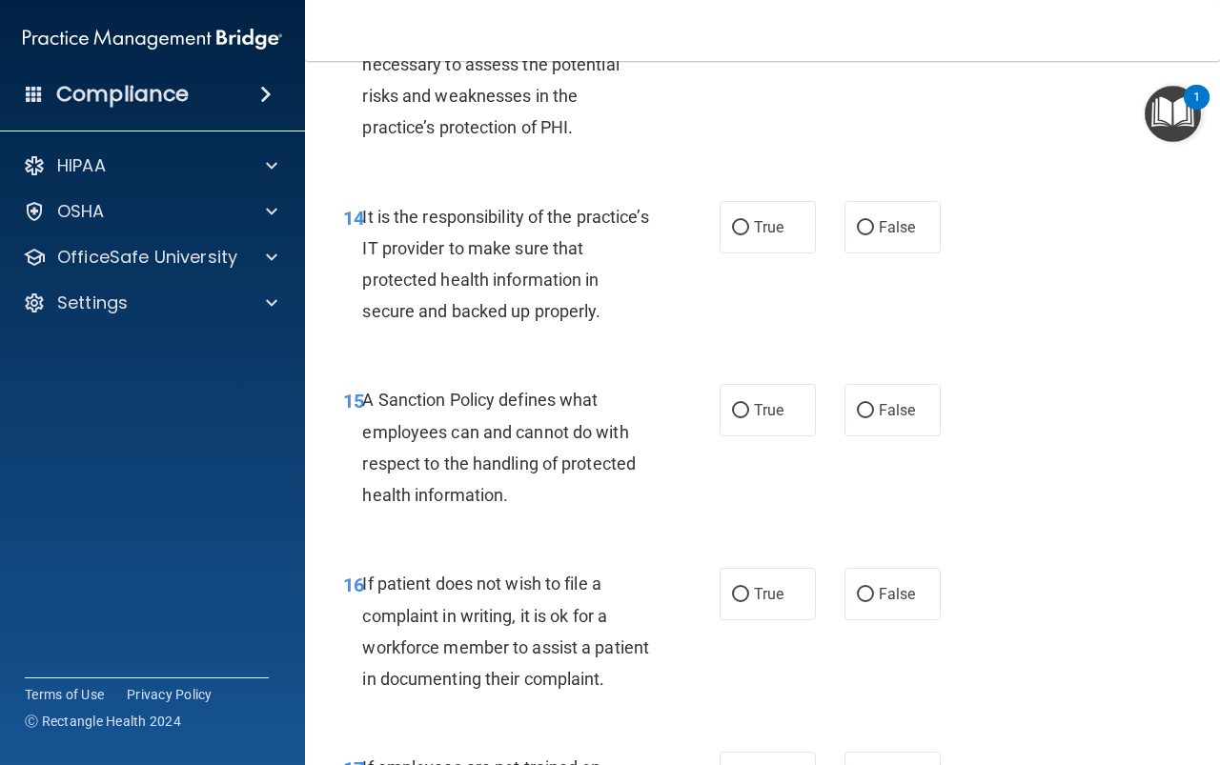
scroll to position [3145, 0]
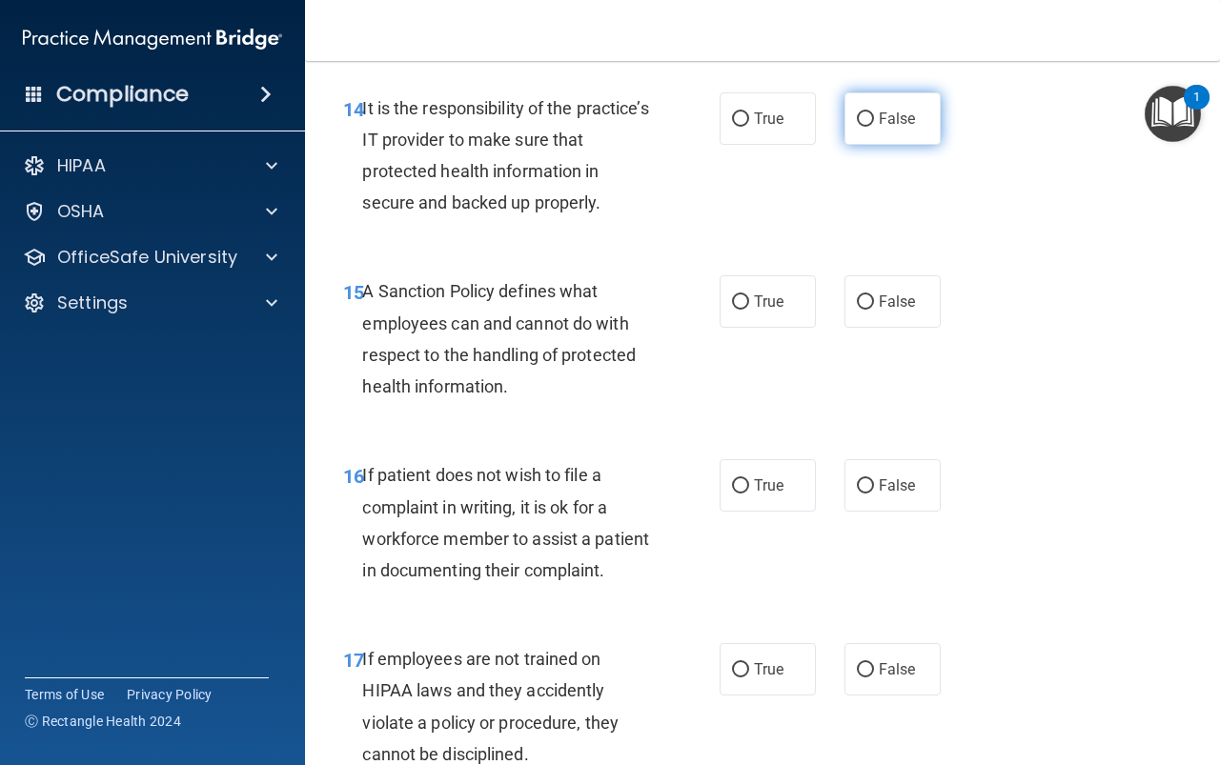
click at [921, 145] on label "False" at bounding box center [892, 118] width 96 height 52
click at [874, 127] on input "False" at bounding box center [865, 119] width 17 height 14
radio input "true"
click at [894, 311] on span "False" at bounding box center [897, 302] width 37 height 18
click at [874, 310] on input "False" at bounding box center [865, 302] width 17 height 14
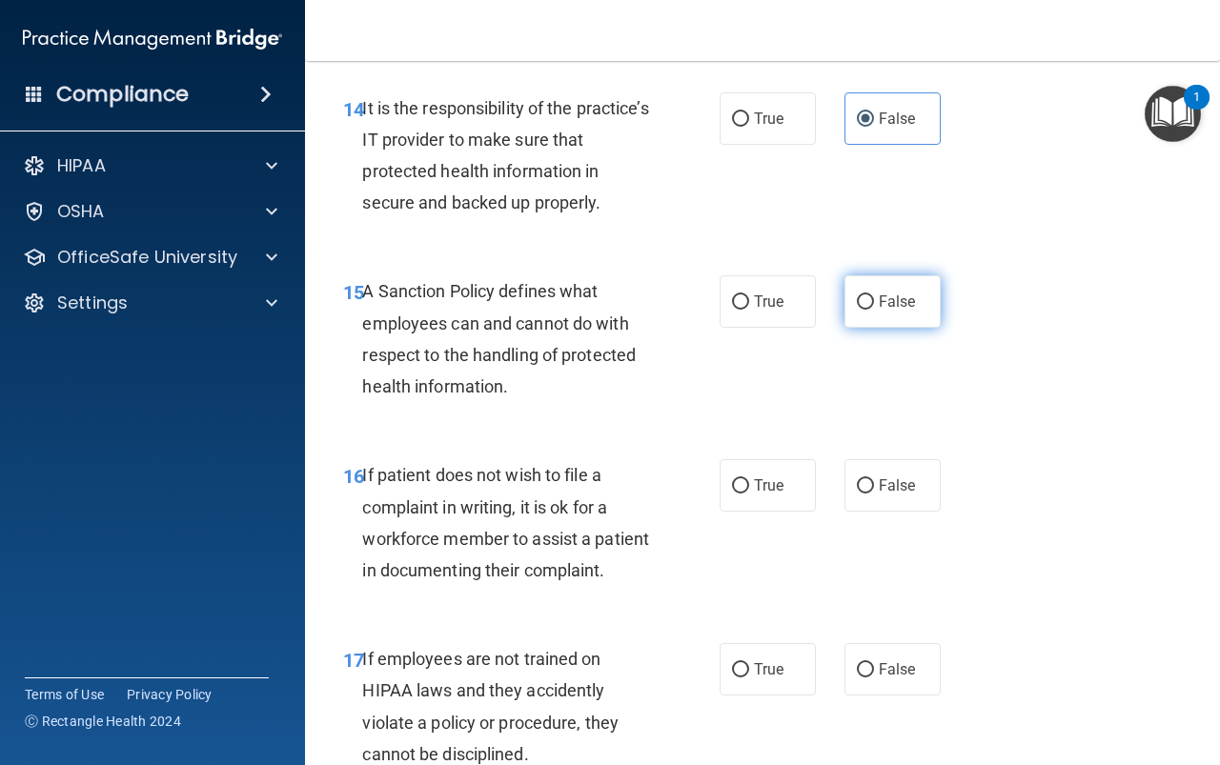
radio input "true"
click at [773, 495] on span "True" at bounding box center [769, 485] width 30 height 18
click at [749, 494] on input "True" at bounding box center [740, 486] width 17 height 14
radio input "true"
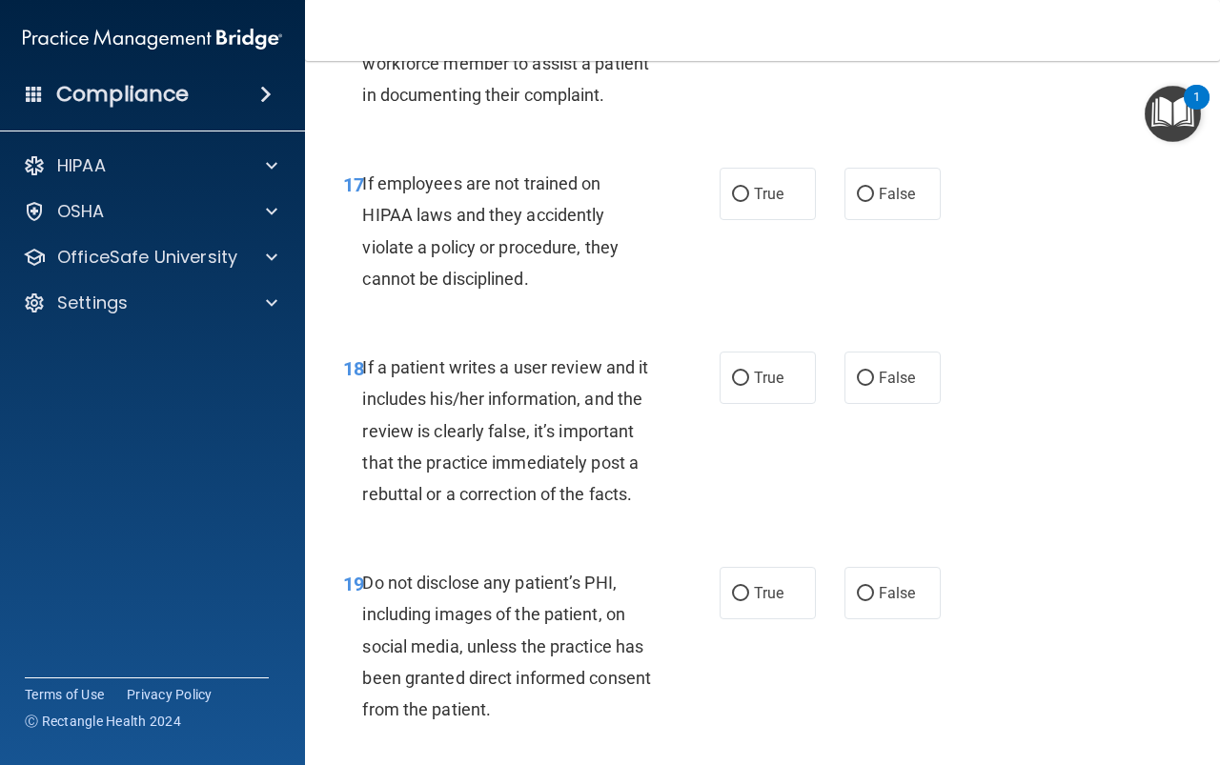
scroll to position [3621, 0]
click at [895, 202] on span "False" at bounding box center [897, 193] width 37 height 18
click at [874, 201] on input "False" at bounding box center [865, 194] width 17 height 14
radio input "true"
click at [896, 386] on span "False" at bounding box center [897, 377] width 37 height 18
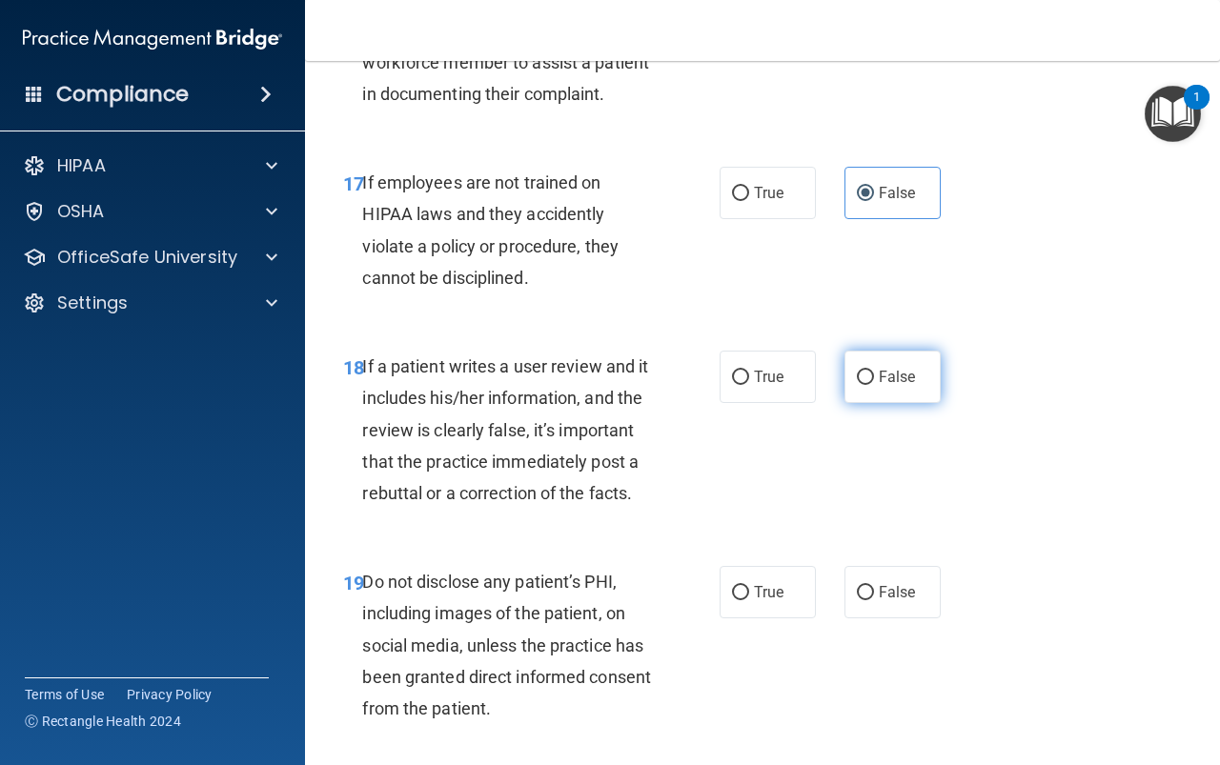
click at [874, 385] on input "False" at bounding box center [865, 378] width 17 height 14
radio input "true"
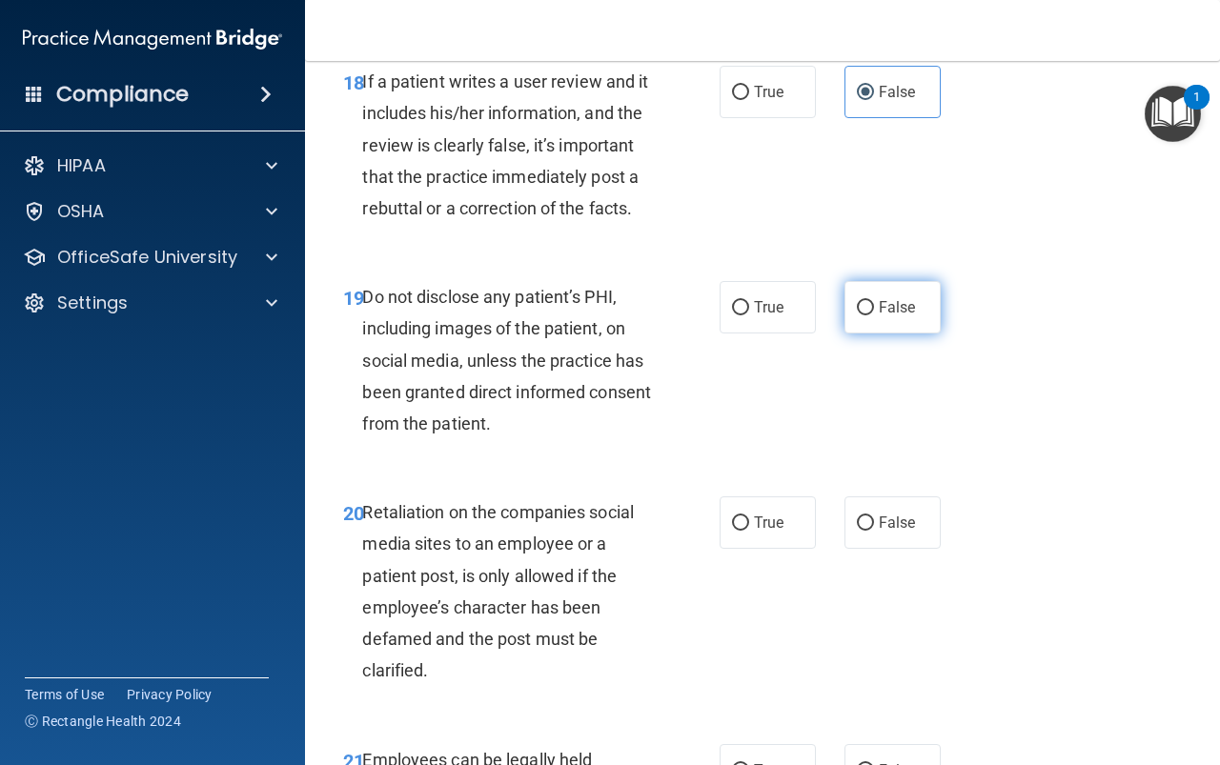
scroll to position [3907, 0]
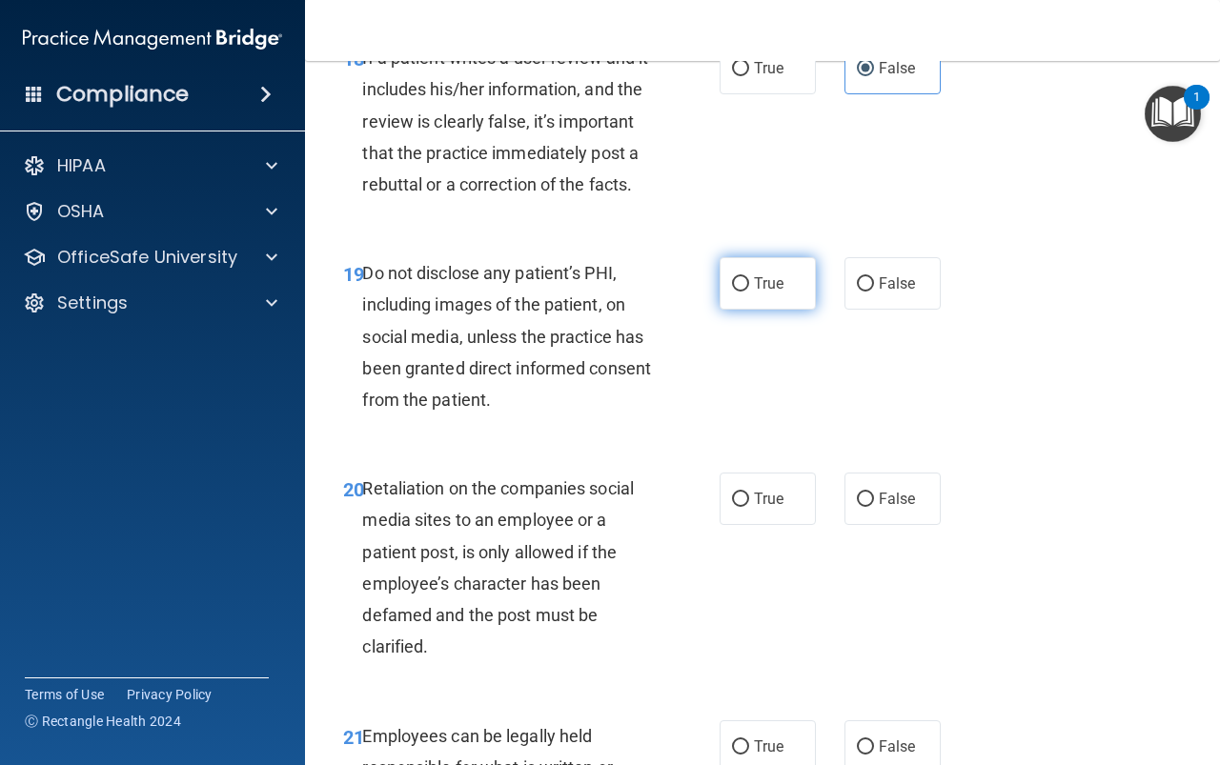
click at [759, 438] on div "19 Do not disclose any patient’s PHI, including images of the patient, on socia…" at bounding box center [762, 340] width 867 height 215
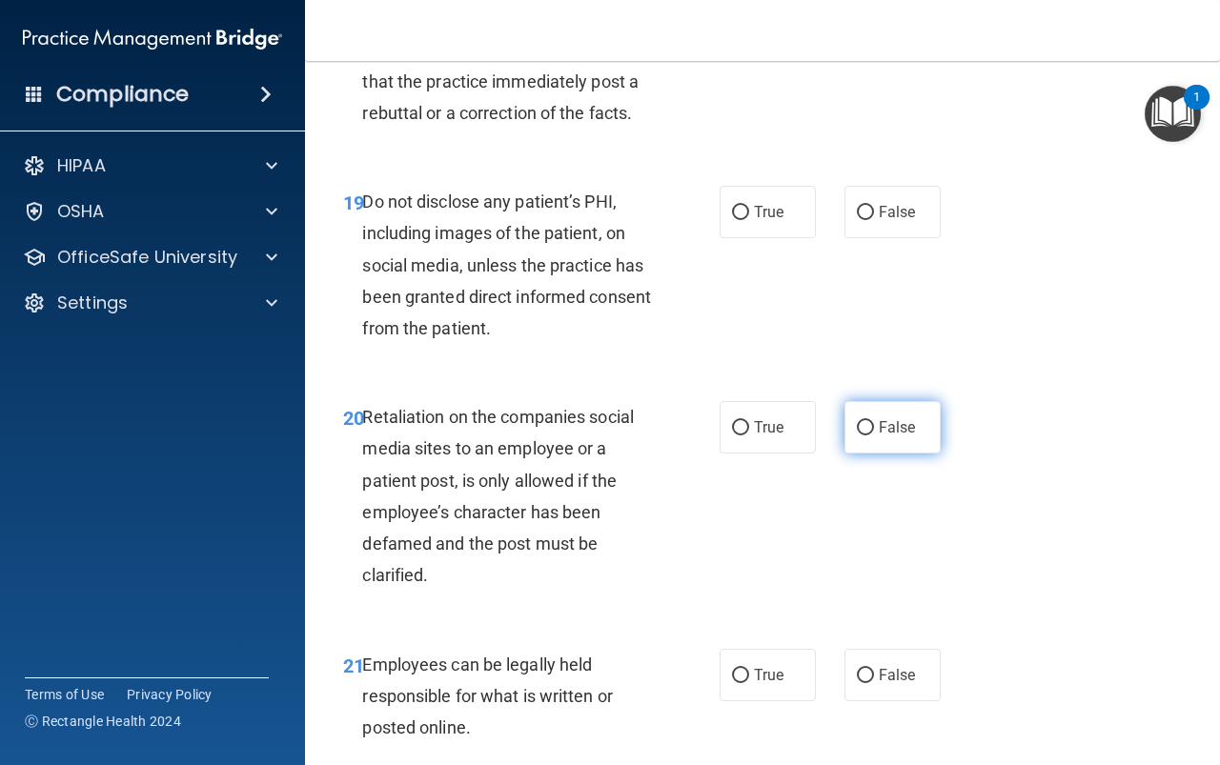
scroll to position [4003, 0]
click at [732, 219] on input "True" at bounding box center [740, 212] width 17 height 14
radio input "true"
drag, startPoint x: 879, startPoint y: 553, endPoint x: 874, endPoint y: 479, distance: 73.5
click at [879, 436] on span "False" at bounding box center [897, 426] width 37 height 18
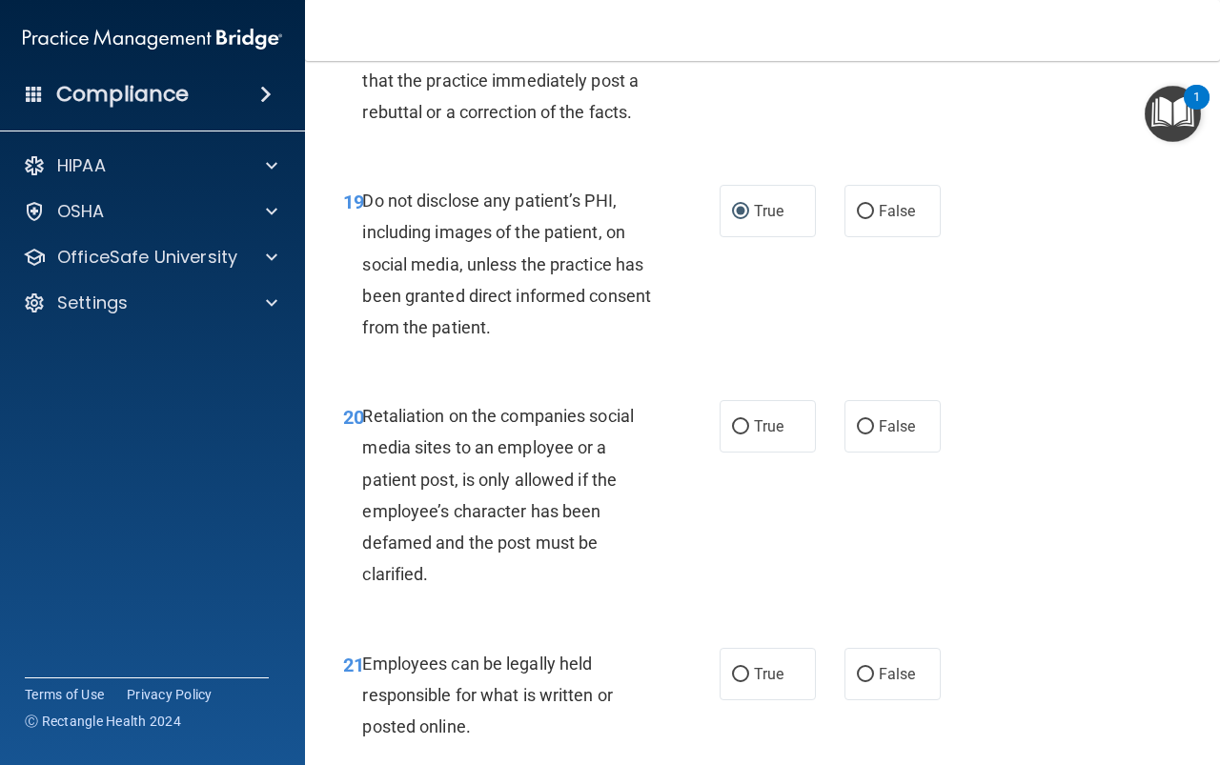
click at [874, 435] on input "False" at bounding box center [865, 427] width 17 height 14
radio input "true"
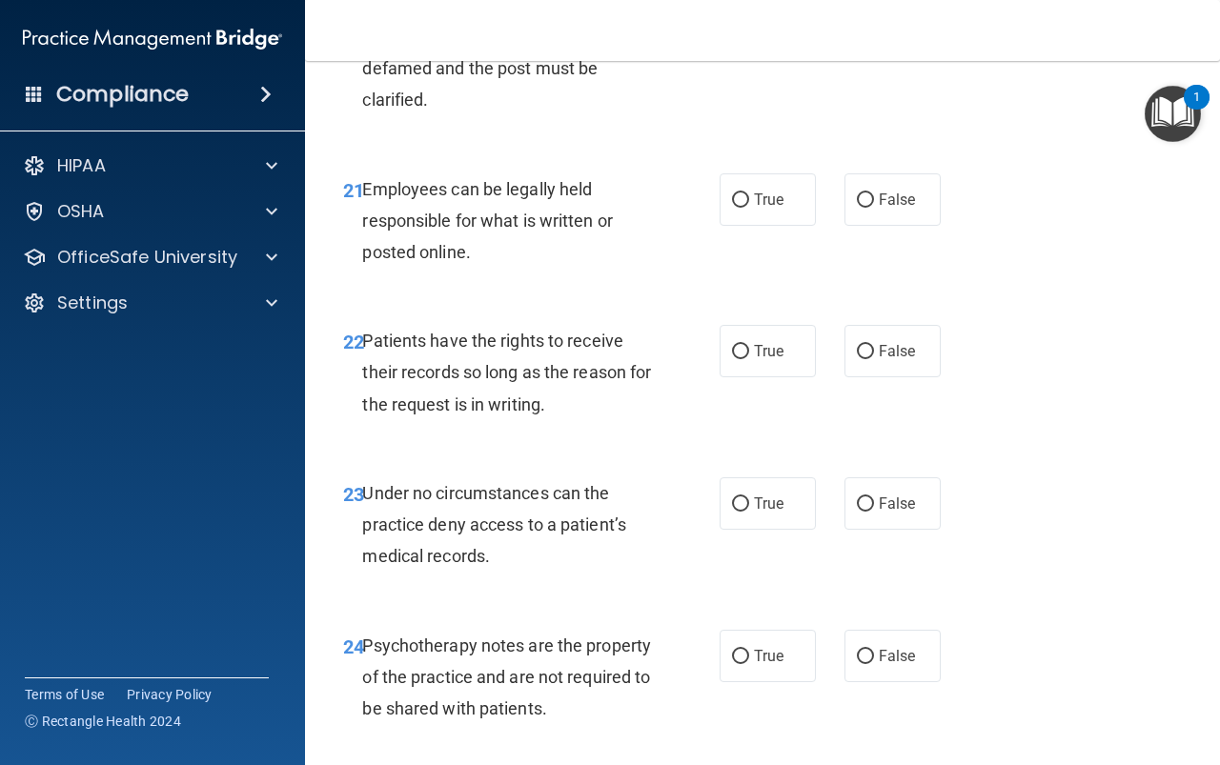
scroll to position [4479, 0]
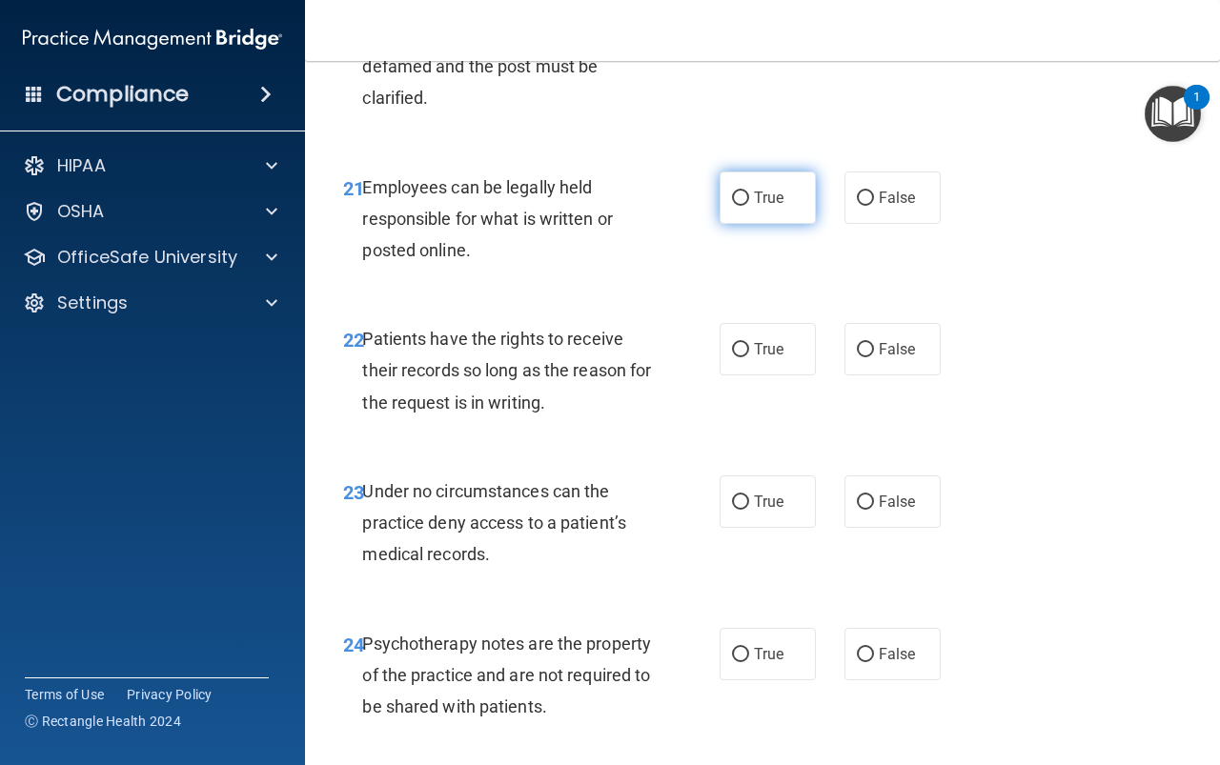
click at [749, 224] on label "True" at bounding box center [768, 198] width 96 height 52
click at [749, 206] on input "True" at bounding box center [740, 199] width 17 height 14
radio input "true"
click at [896, 358] on span "False" at bounding box center [897, 349] width 37 height 18
click at [874, 357] on input "False" at bounding box center [865, 350] width 17 height 14
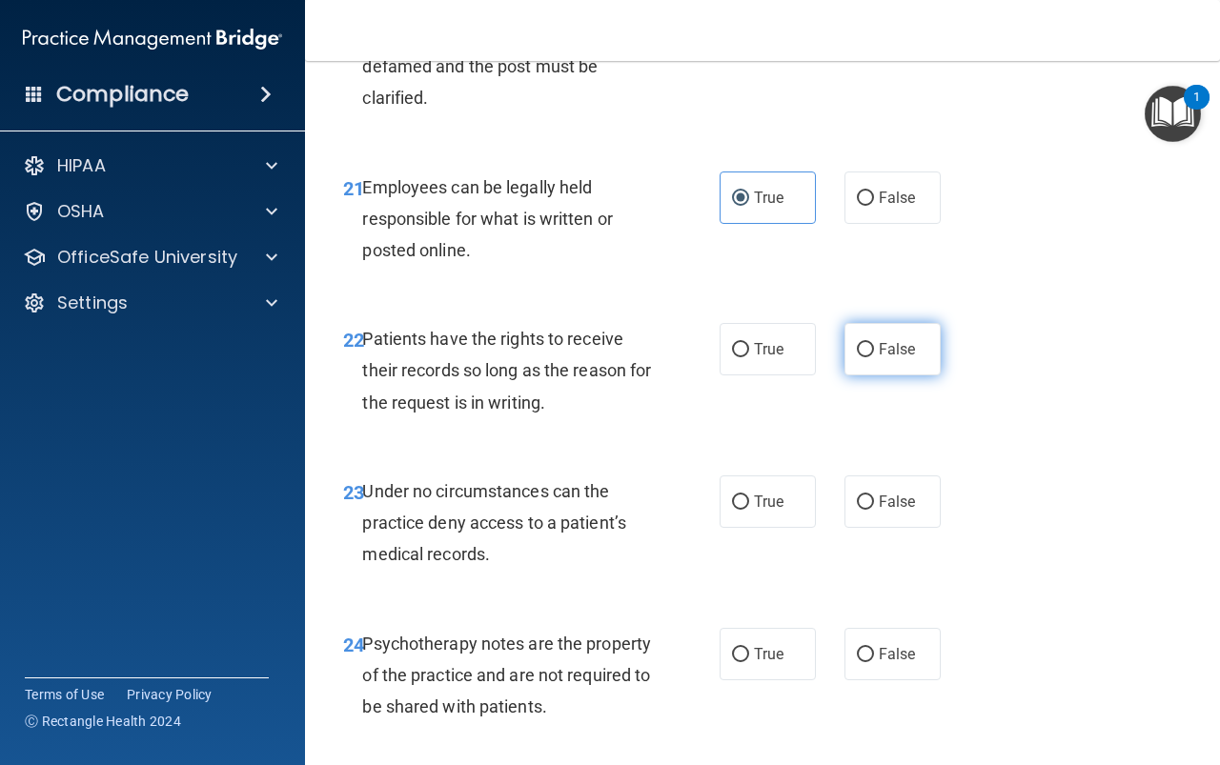
radio input "true"
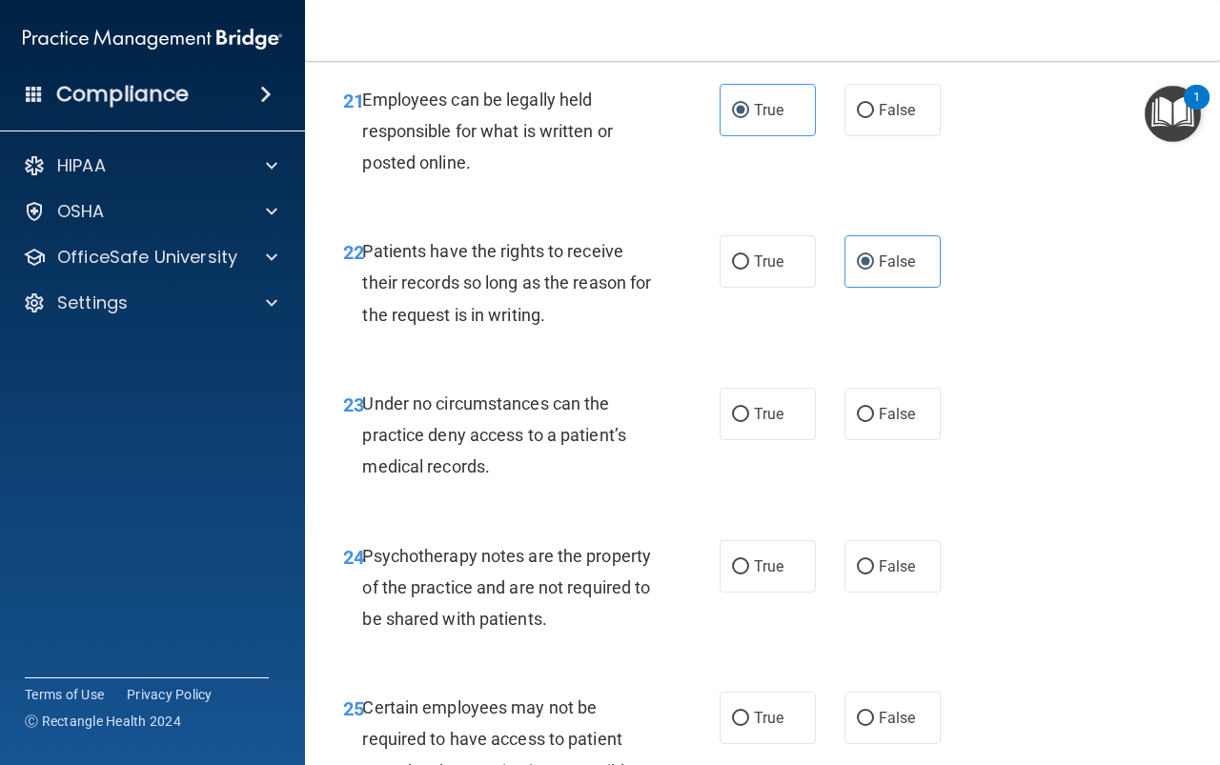
scroll to position [4670, 0]
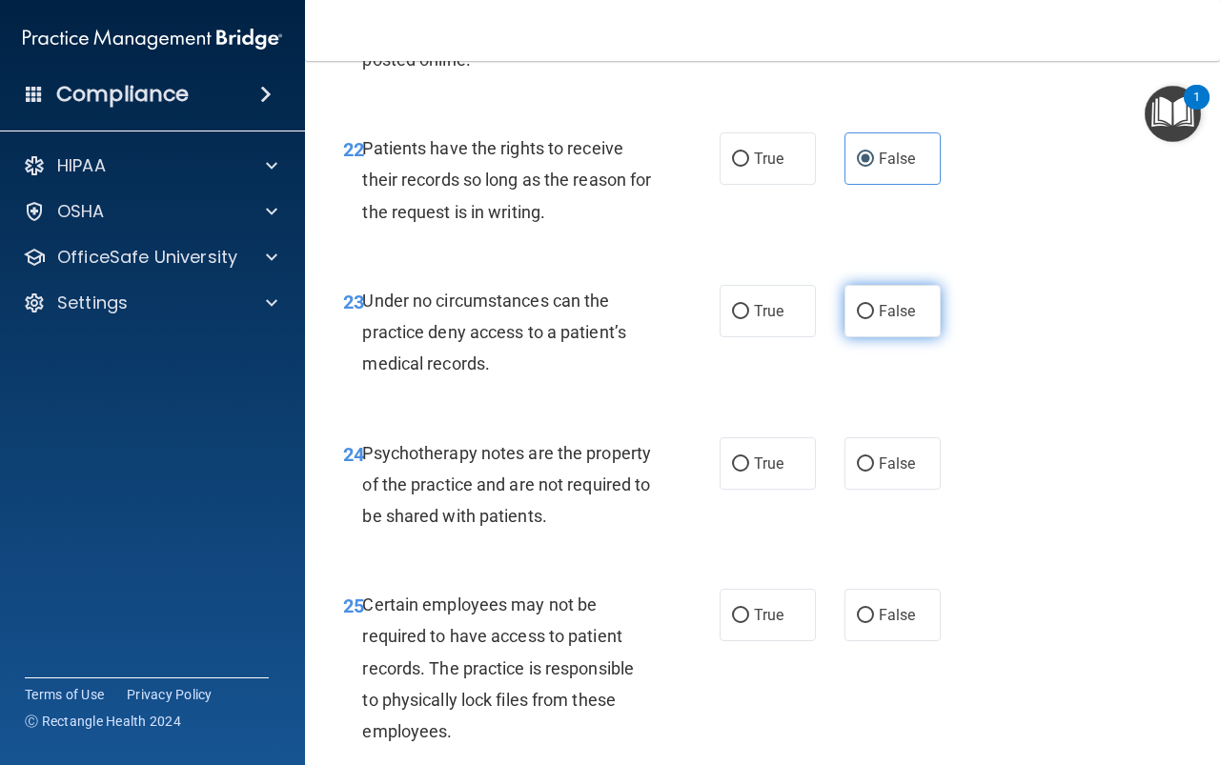
click at [879, 320] on span "False" at bounding box center [897, 311] width 37 height 18
click at [874, 319] on input "False" at bounding box center [865, 312] width 17 height 14
radio input "true"
click at [765, 490] on label "True" at bounding box center [768, 463] width 96 height 52
click at [749, 472] on input "True" at bounding box center [740, 464] width 17 height 14
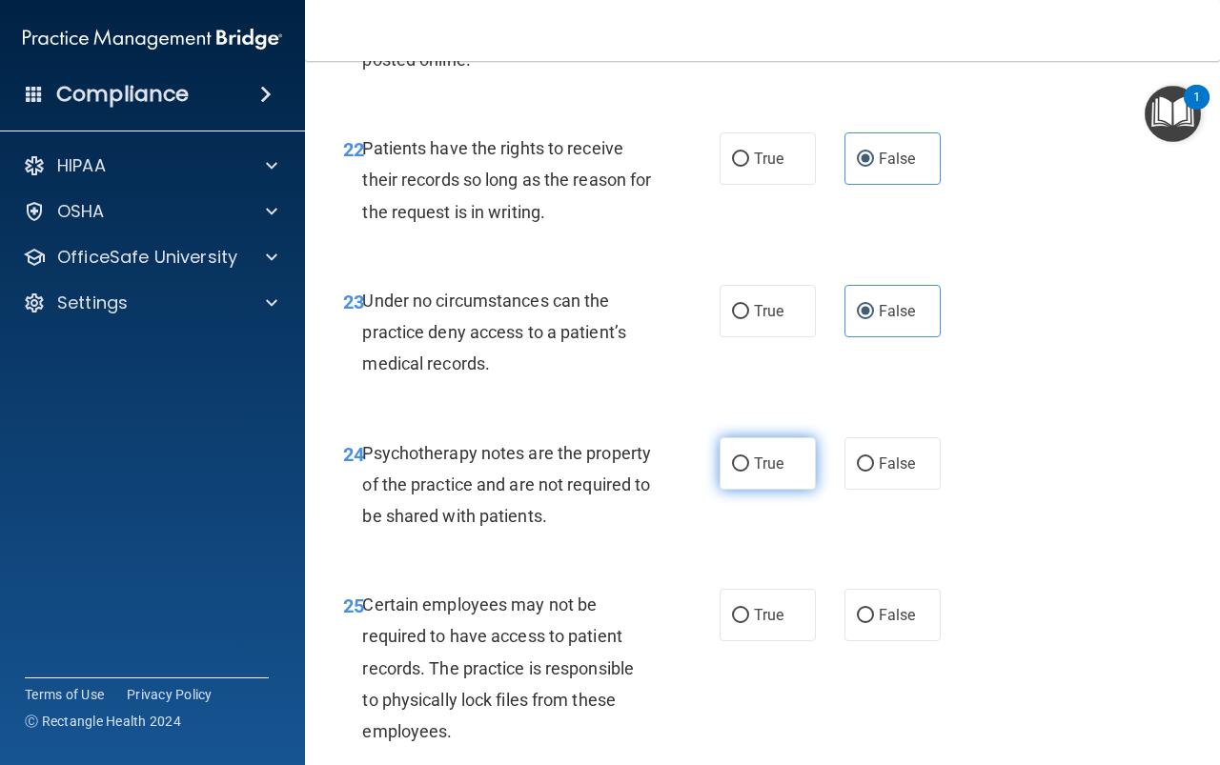
radio input "true"
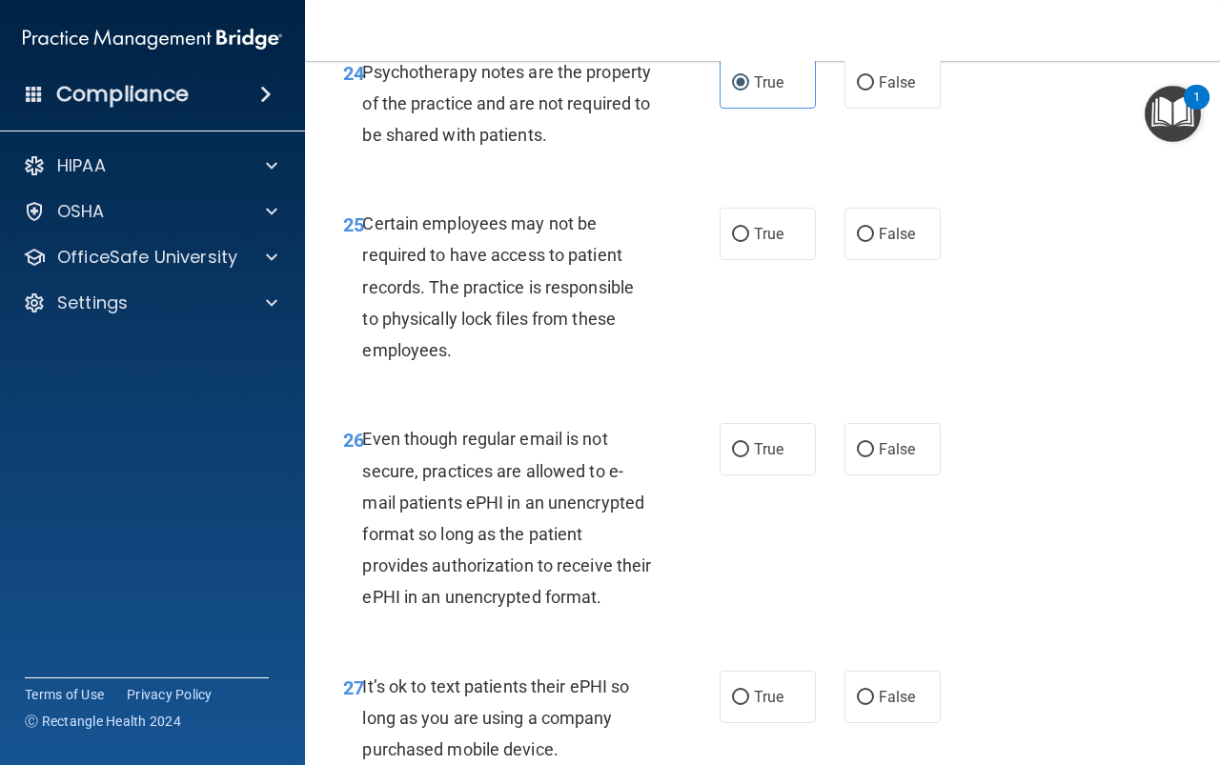
scroll to position [5146, 0]
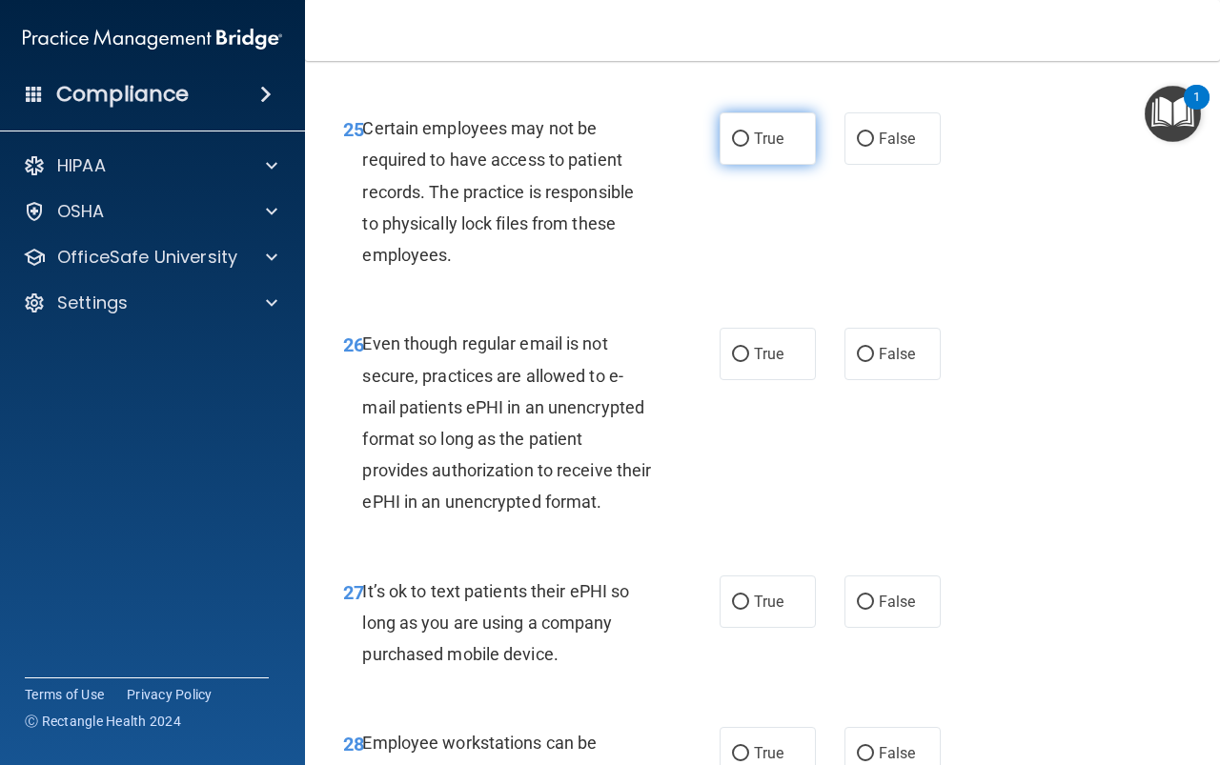
click at [770, 148] on span "True" at bounding box center [769, 139] width 30 height 18
click at [749, 147] on input "True" at bounding box center [740, 139] width 17 height 14
radio input "true"
click at [769, 380] on label "True" at bounding box center [768, 354] width 96 height 52
click at [749, 362] on input "True" at bounding box center [740, 355] width 17 height 14
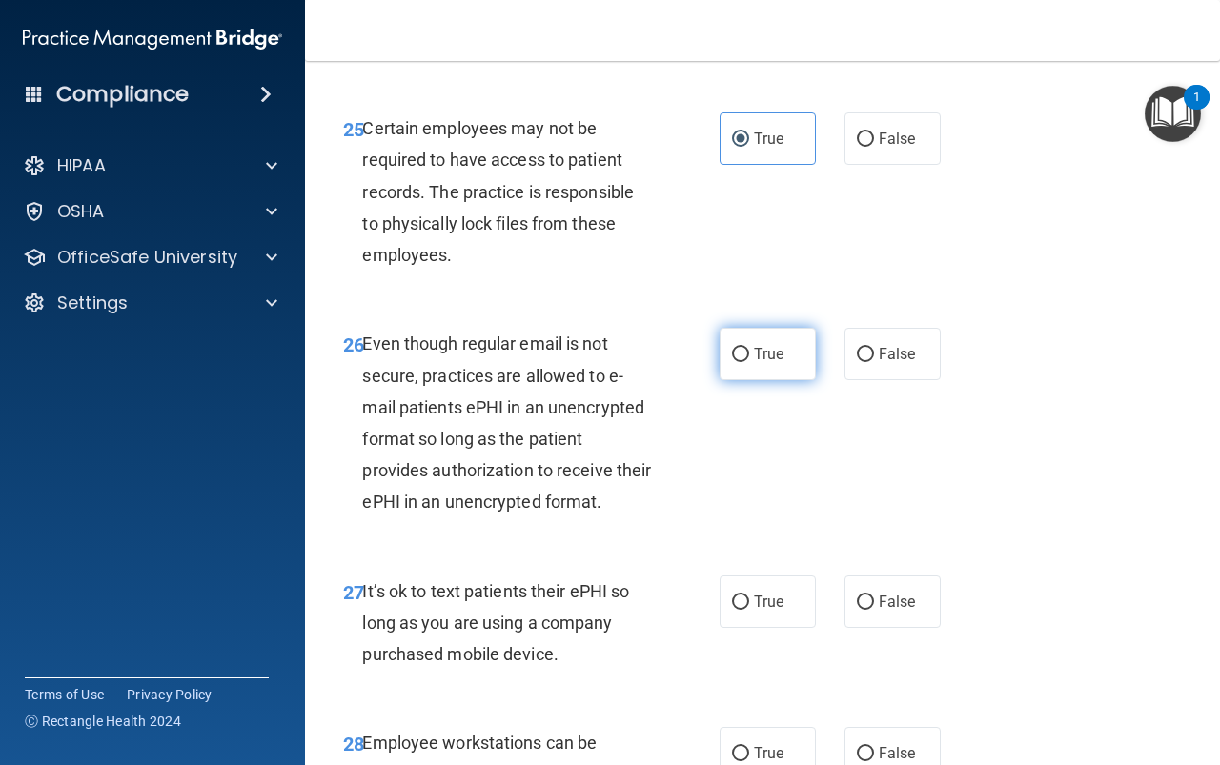
radio input "true"
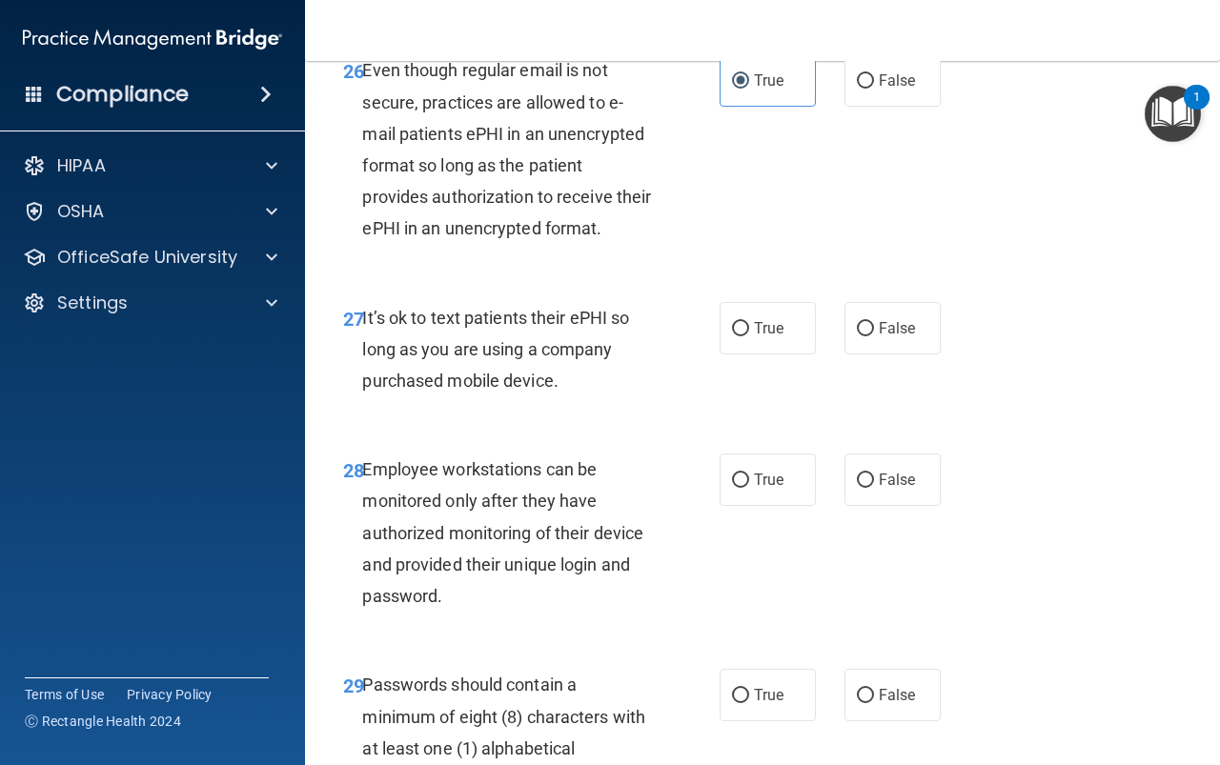
scroll to position [5432, 0]
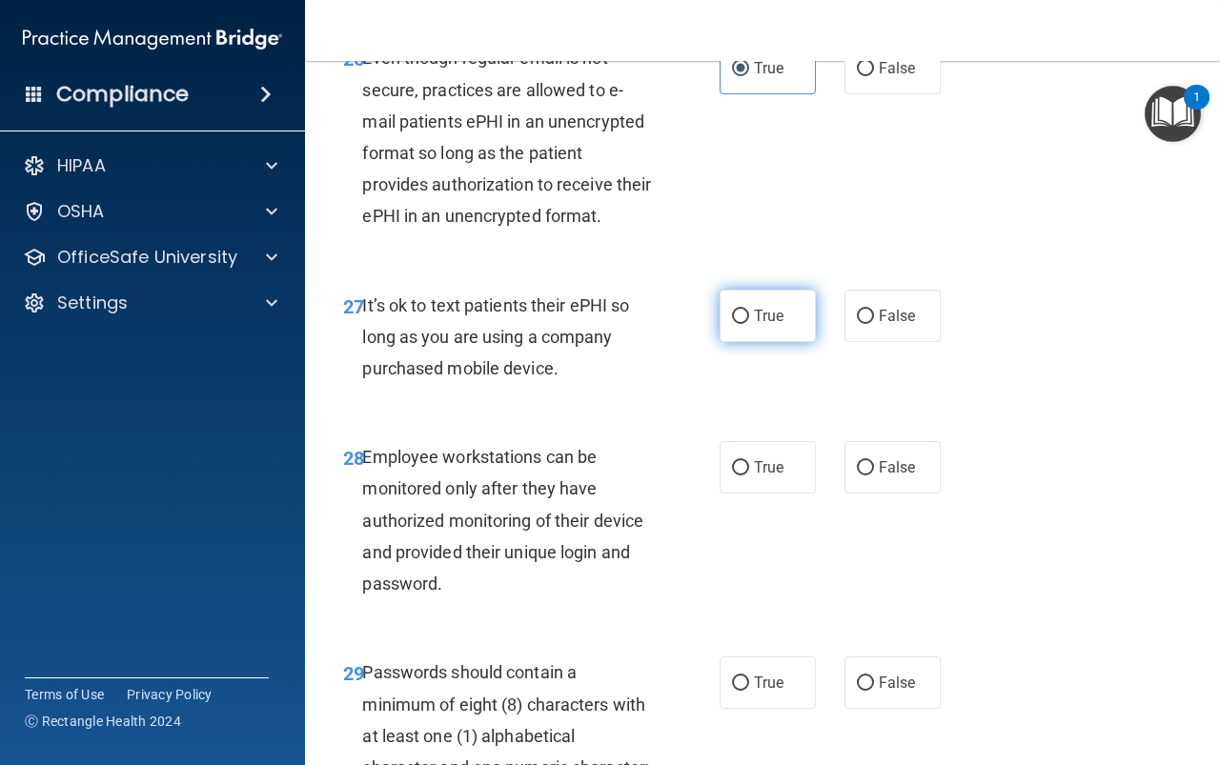
click at [769, 325] on span "True" at bounding box center [769, 316] width 30 height 18
click at [749, 324] on input "True" at bounding box center [740, 317] width 17 height 14
radio input "true"
click at [879, 476] on span "False" at bounding box center [897, 467] width 37 height 18
click at [874, 476] on input "False" at bounding box center [865, 468] width 17 height 14
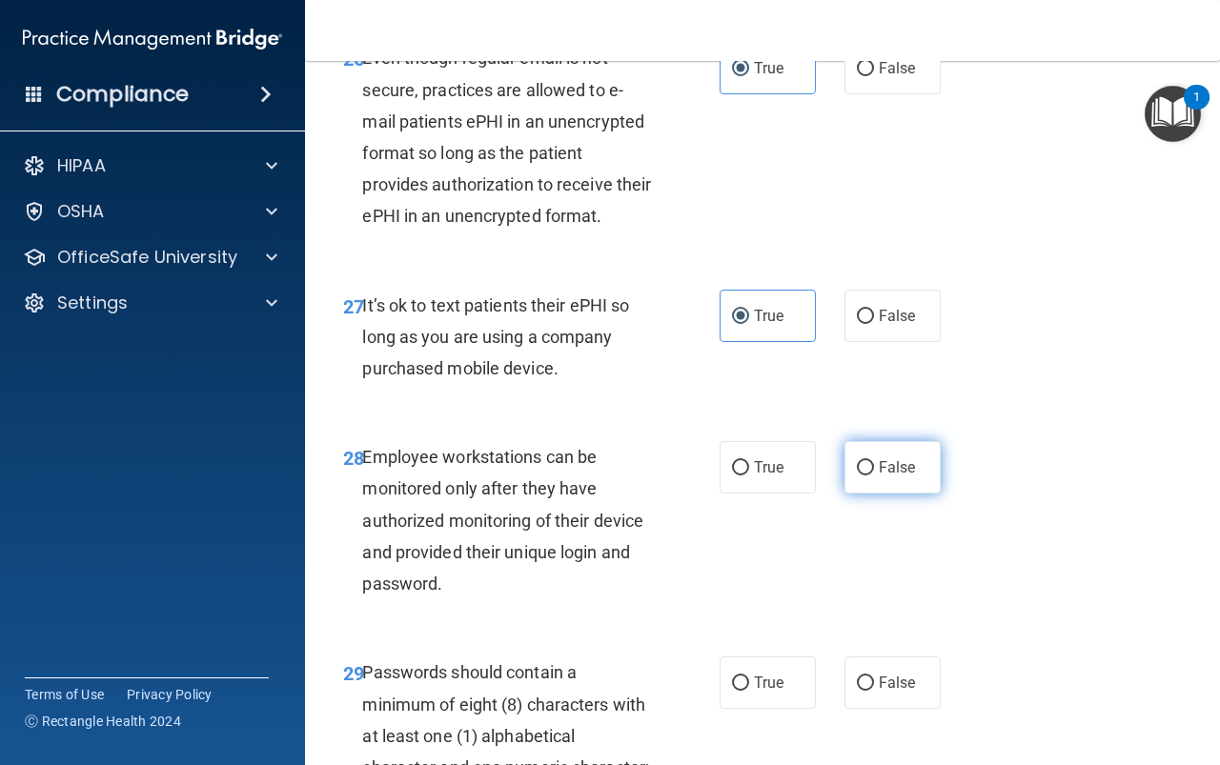
radio input "true"
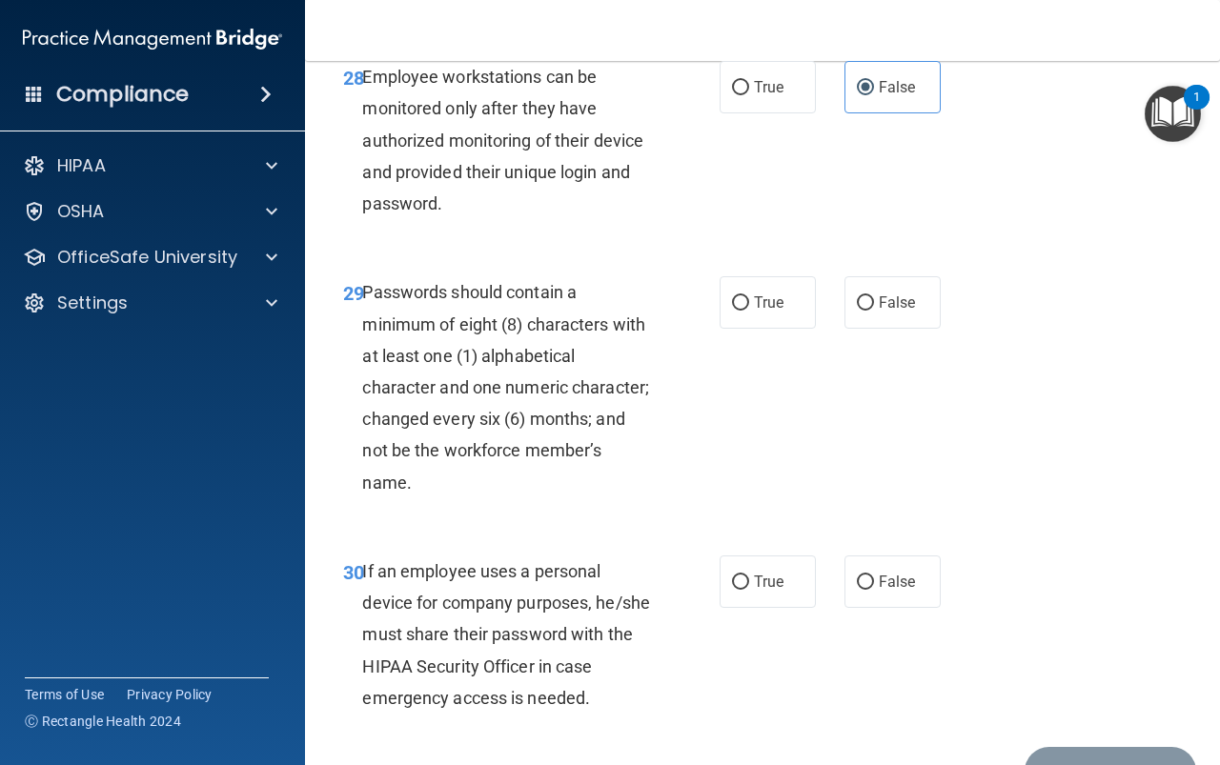
scroll to position [5813, 0]
click at [884, 311] on span "False" at bounding box center [897, 302] width 37 height 18
click at [874, 310] on input "False" at bounding box center [865, 302] width 17 height 14
radio input "true"
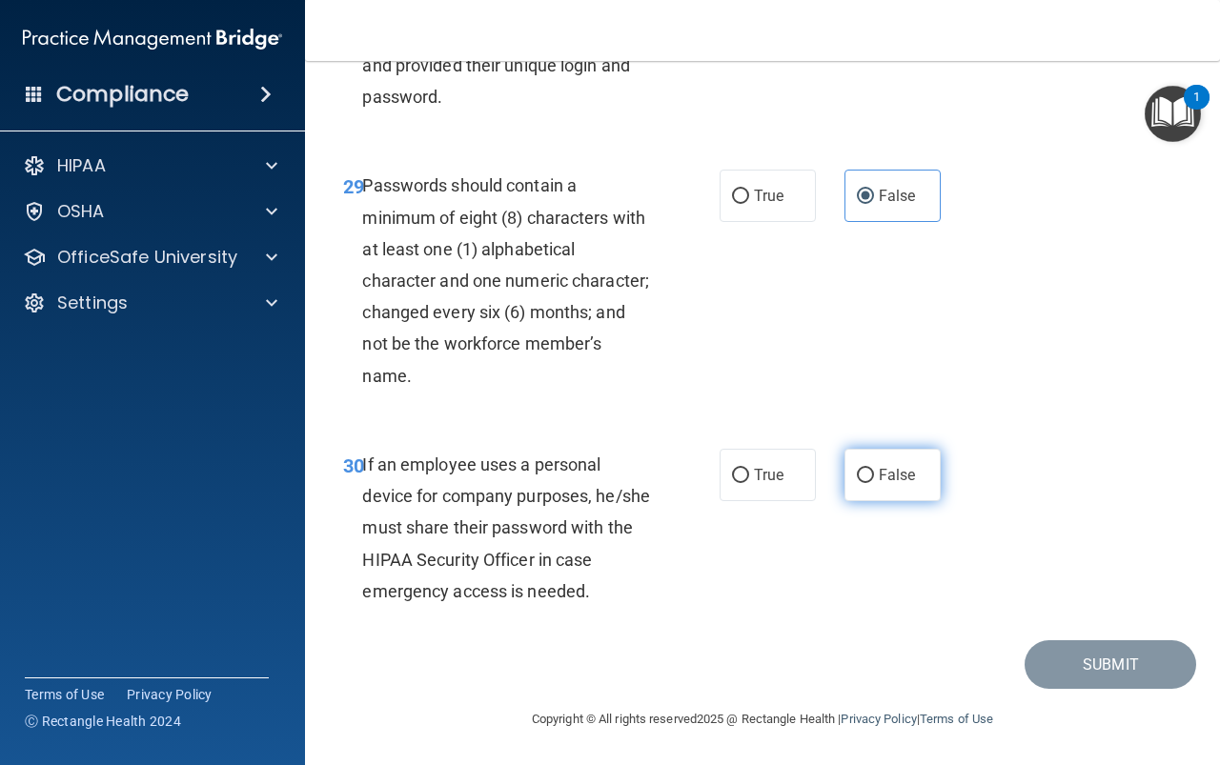
scroll to position [6004, 0]
click at [861, 501] on label "False" at bounding box center [892, 475] width 96 height 52
click at [861, 483] on input "False" at bounding box center [865, 476] width 17 height 14
radio input "true"
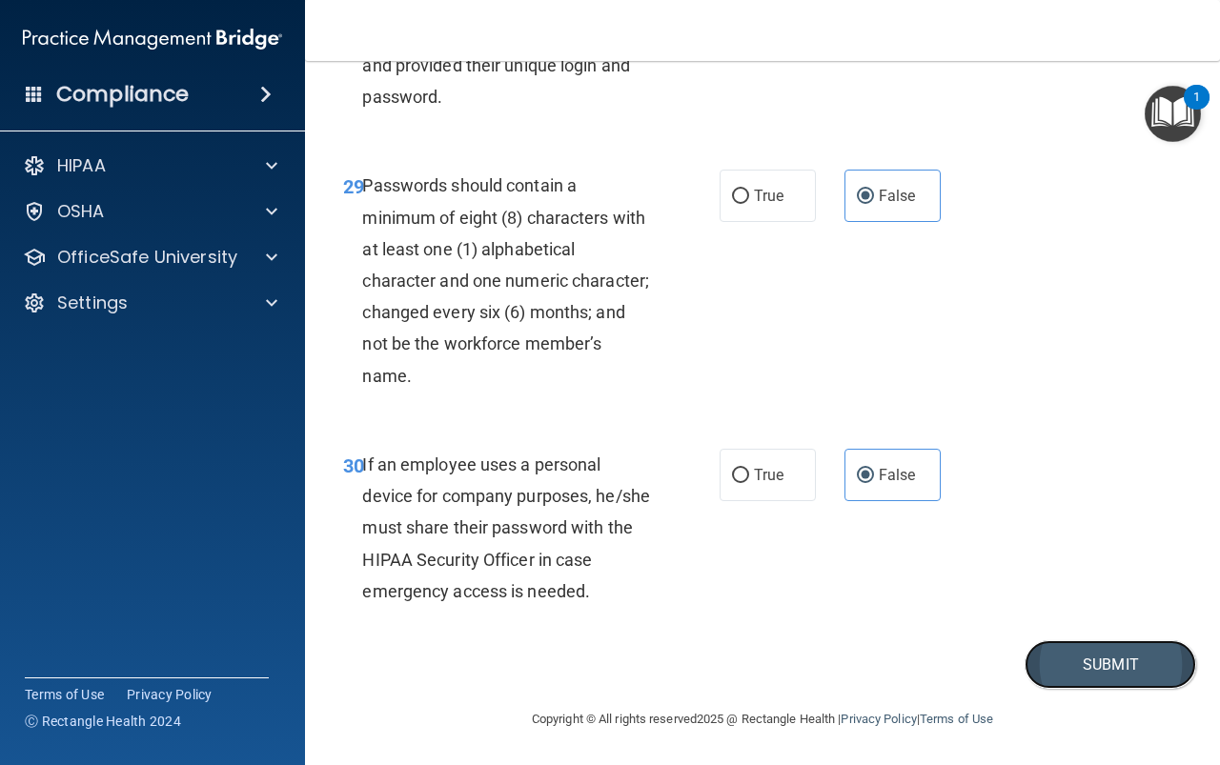
click at [1123, 689] on button "Submit" at bounding box center [1110, 664] width 172 height 49
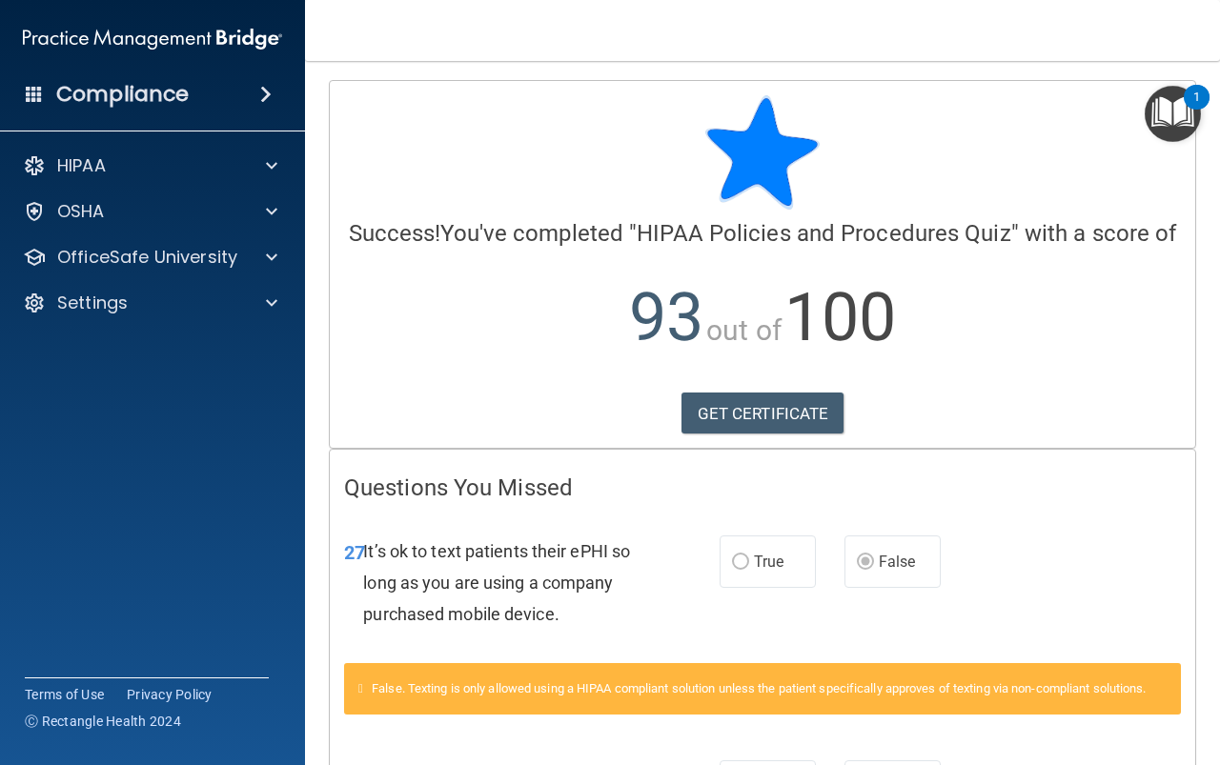
click at [1192, 114] on img "Open Resource Center, 1 new notification" at bounding box center [1173, 114] width 56 height 56
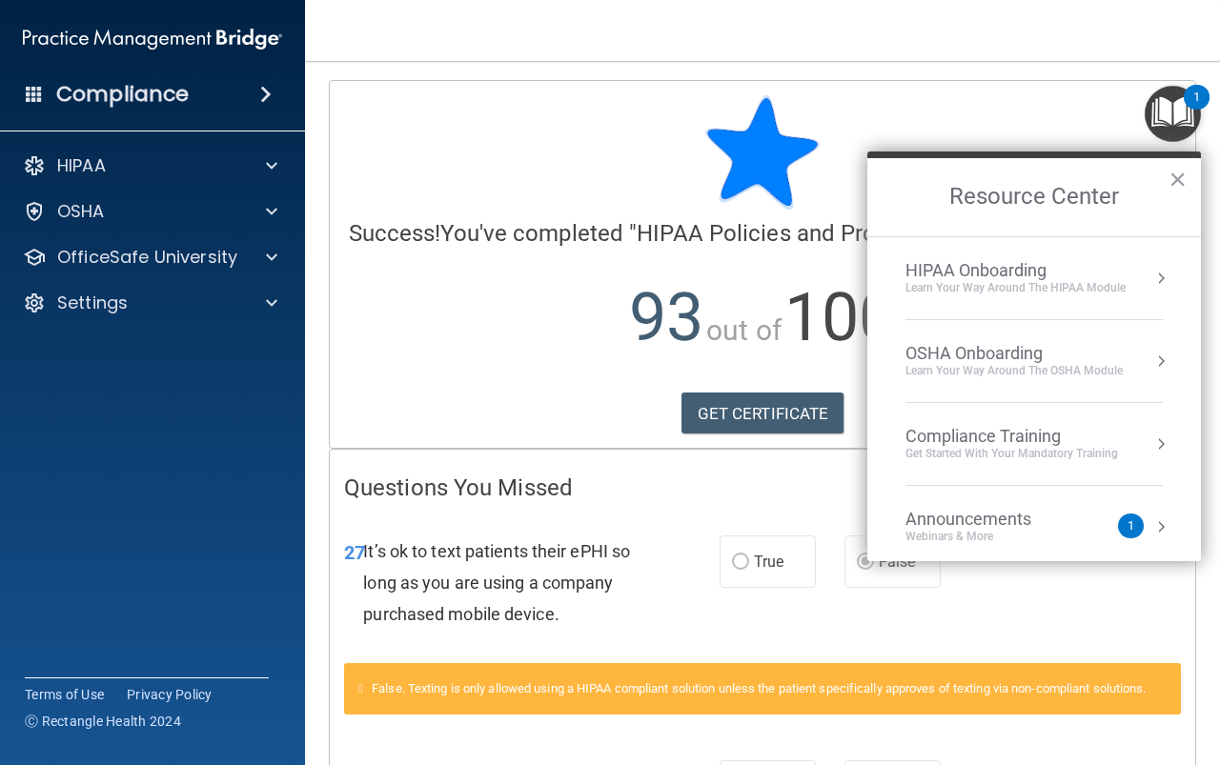
click at [1049, 441] on div "Compliance Training" at bounding box center [1011, 436] width 213 height 21
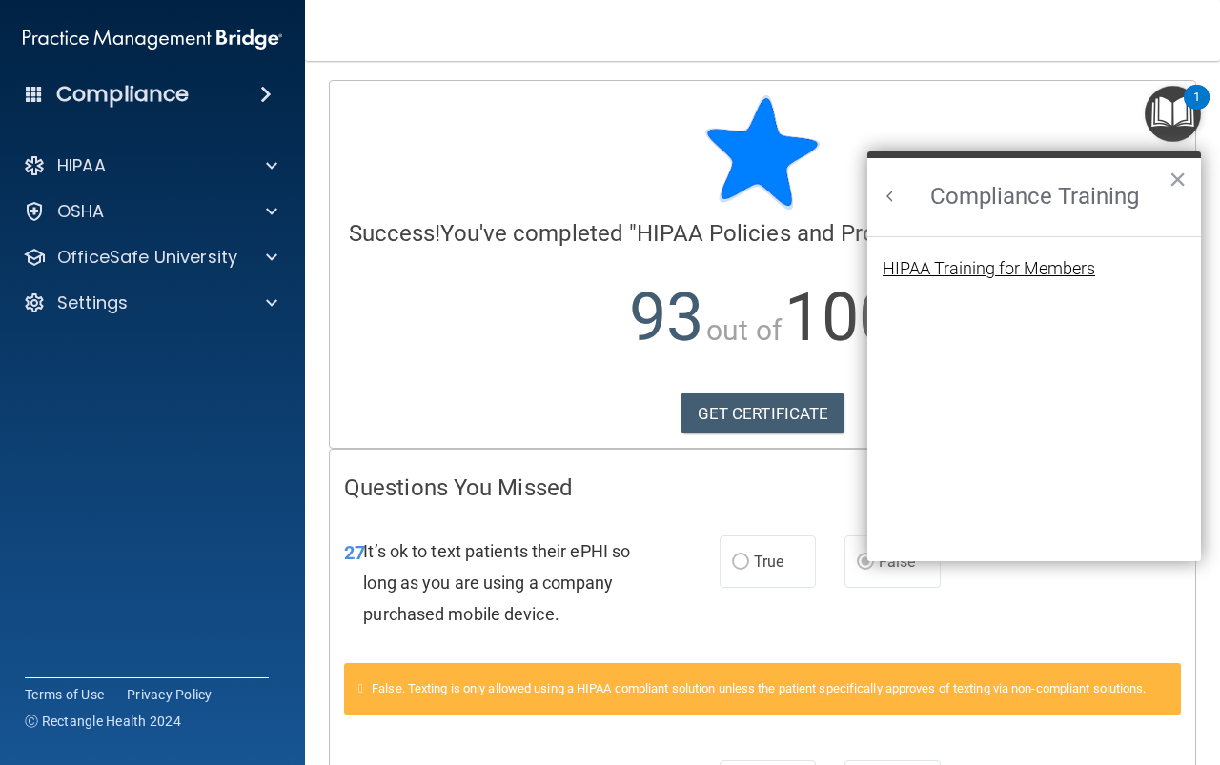
click at [1012, 267] on div "HIPAA Training for Members" at bounding box center [988, 268] width 213 height 17
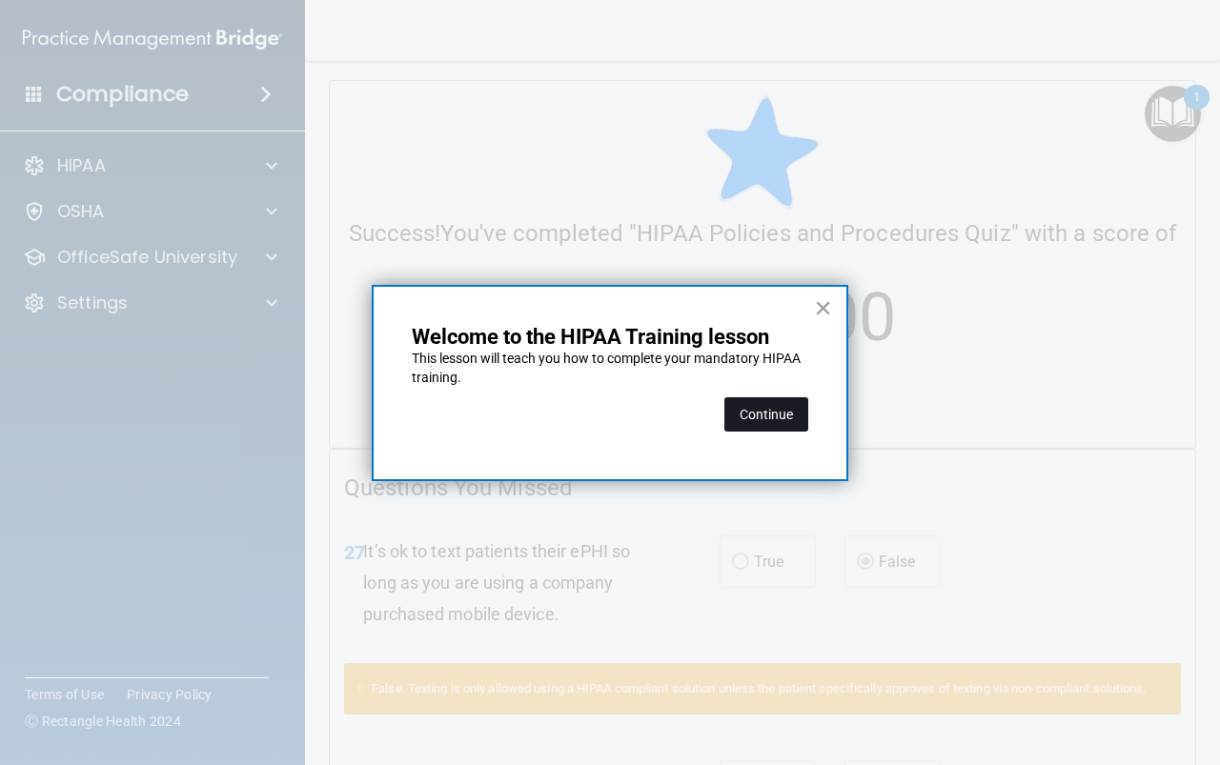
click at [767, 413] on button "Continue" at bounding box center [766, 414] width 84 height 34
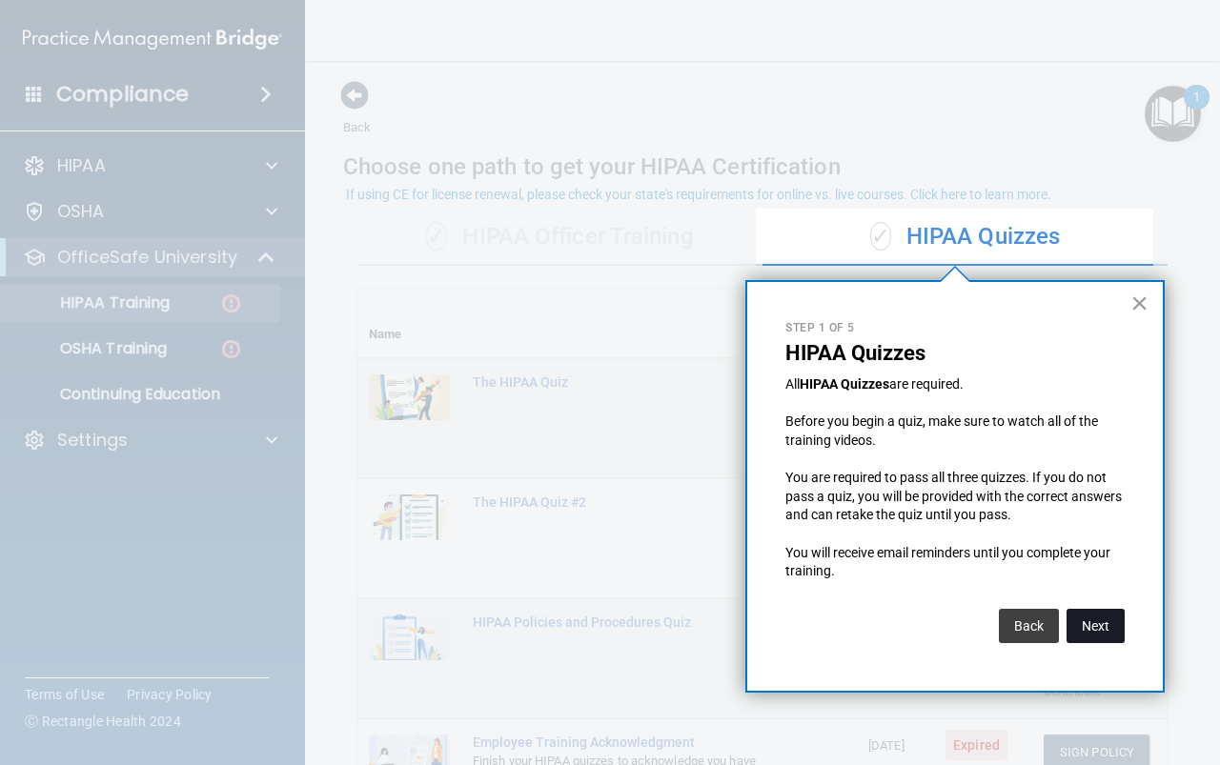
click at [1104, 622] on button "Next" at bounding box center [1095, 626] width 58 height 34
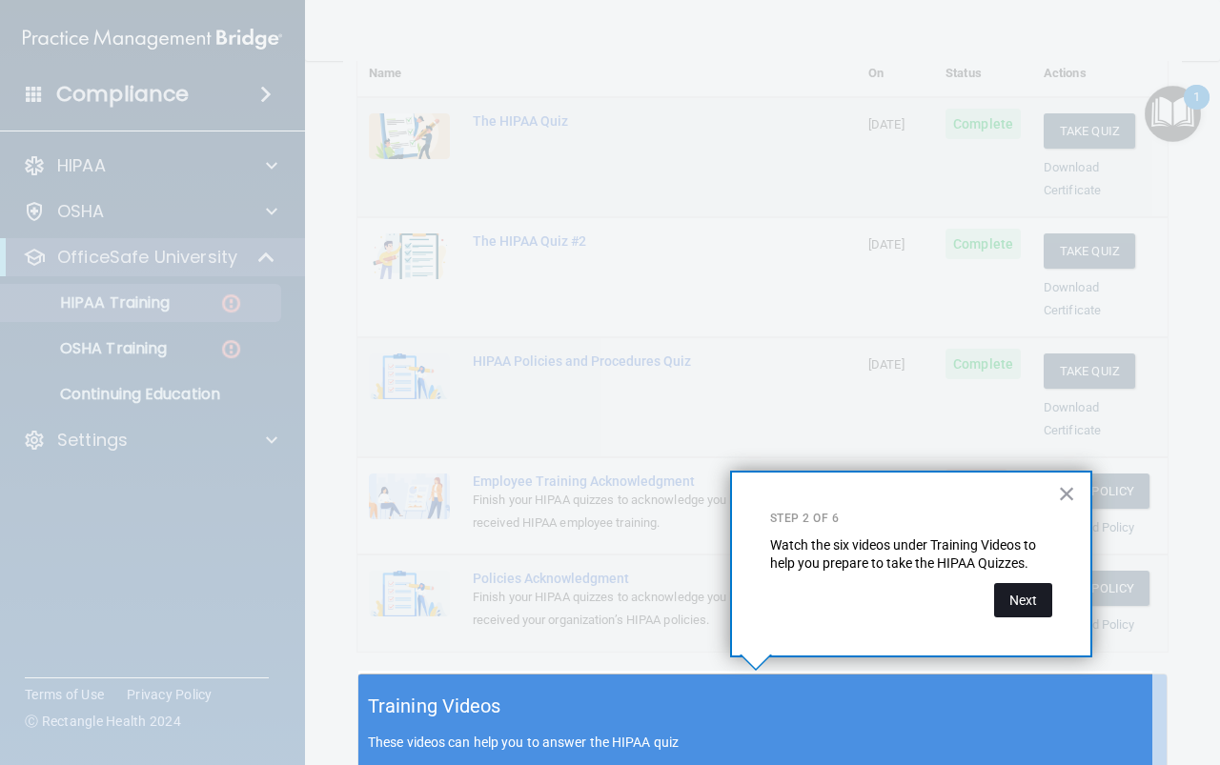
click at [1020, 600] on button "Next" at bounding box center [1023, 600] width 58 height 34
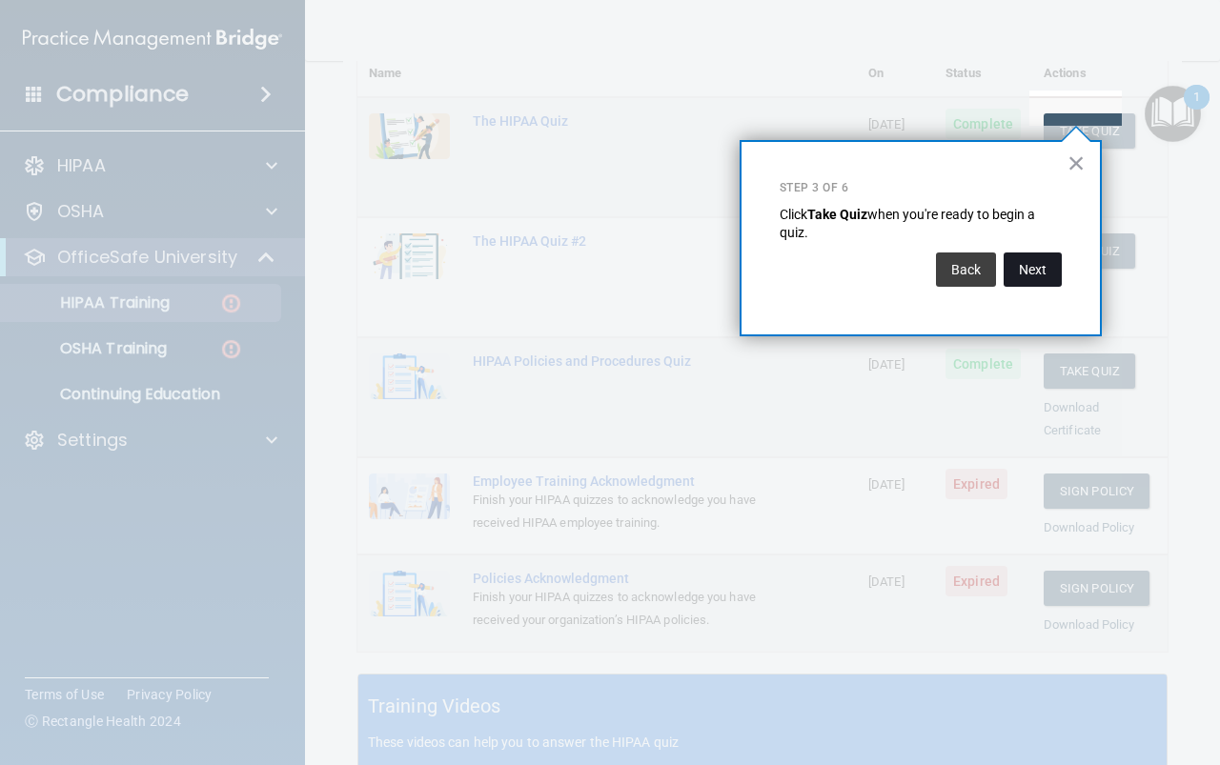
click at [1040, 262] on button "Next" at bounding box center [1032, 270] width 58 height 34
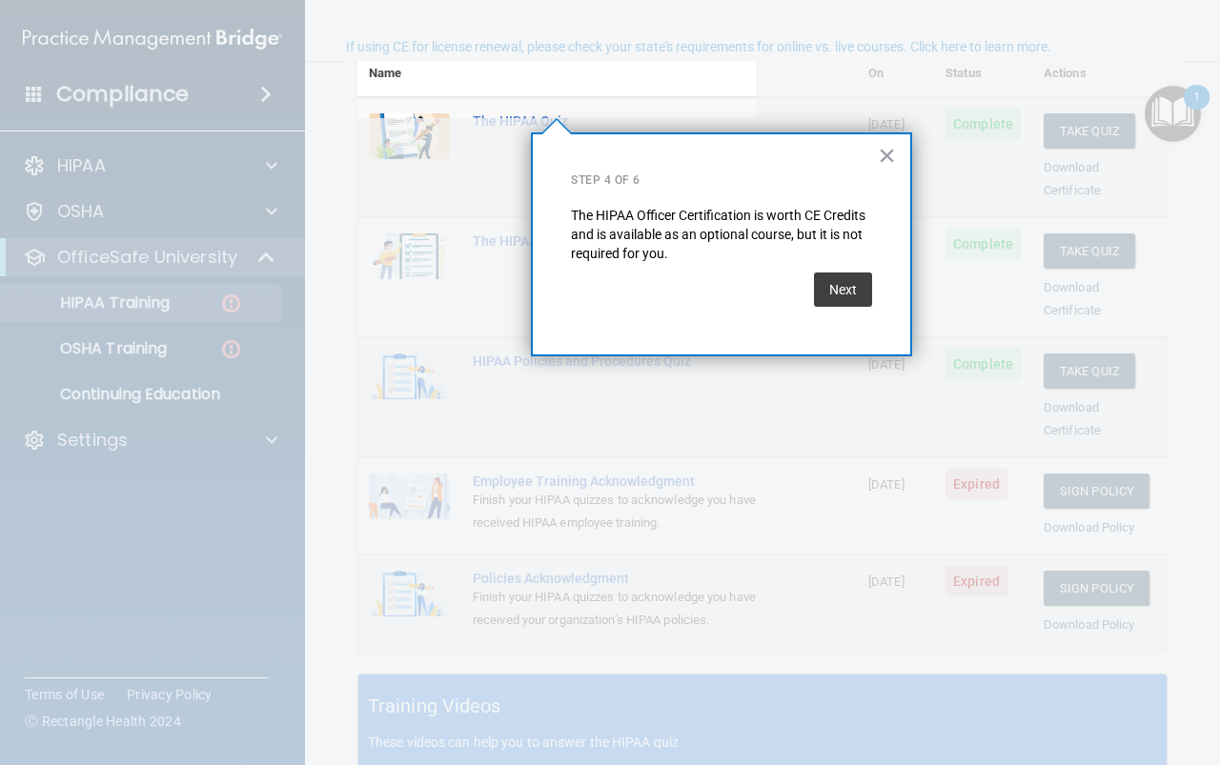
scroll to position [148, 0]
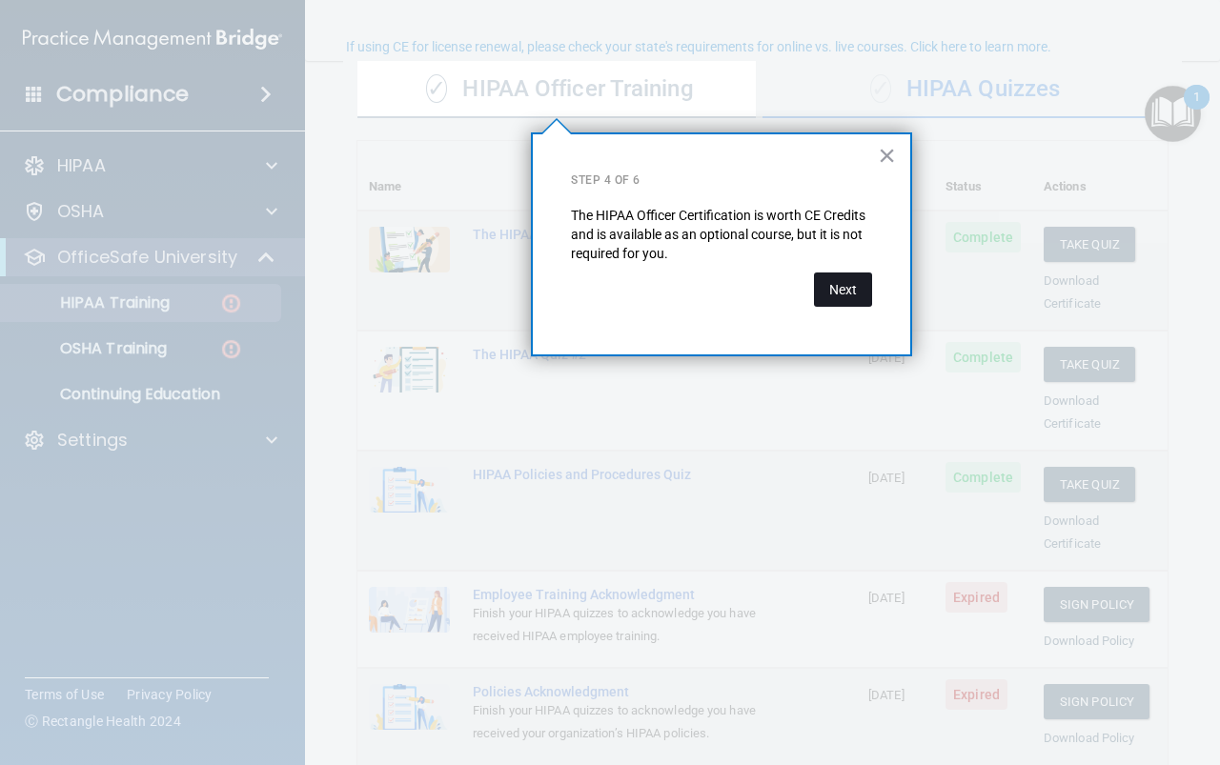
click at [822, 280] on button "Next" at bounding box center [843, 290] width 58 height 34
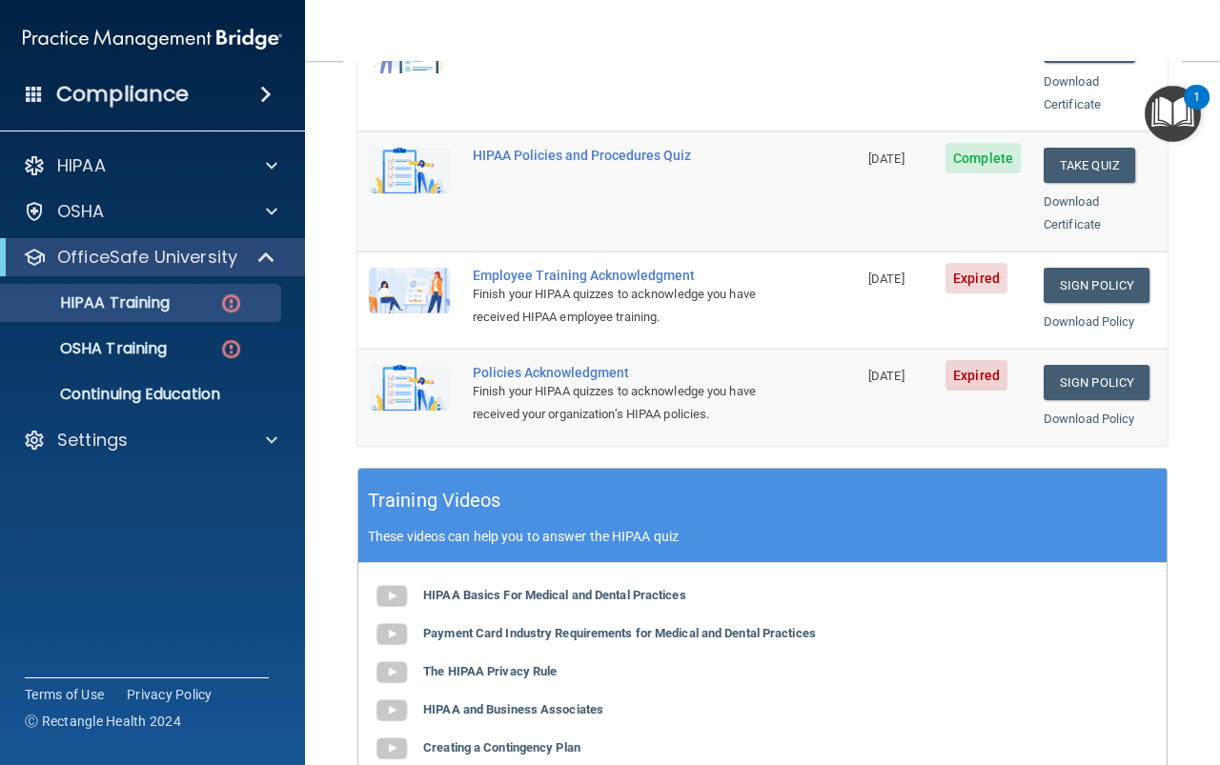
scroll to position [434, 0]
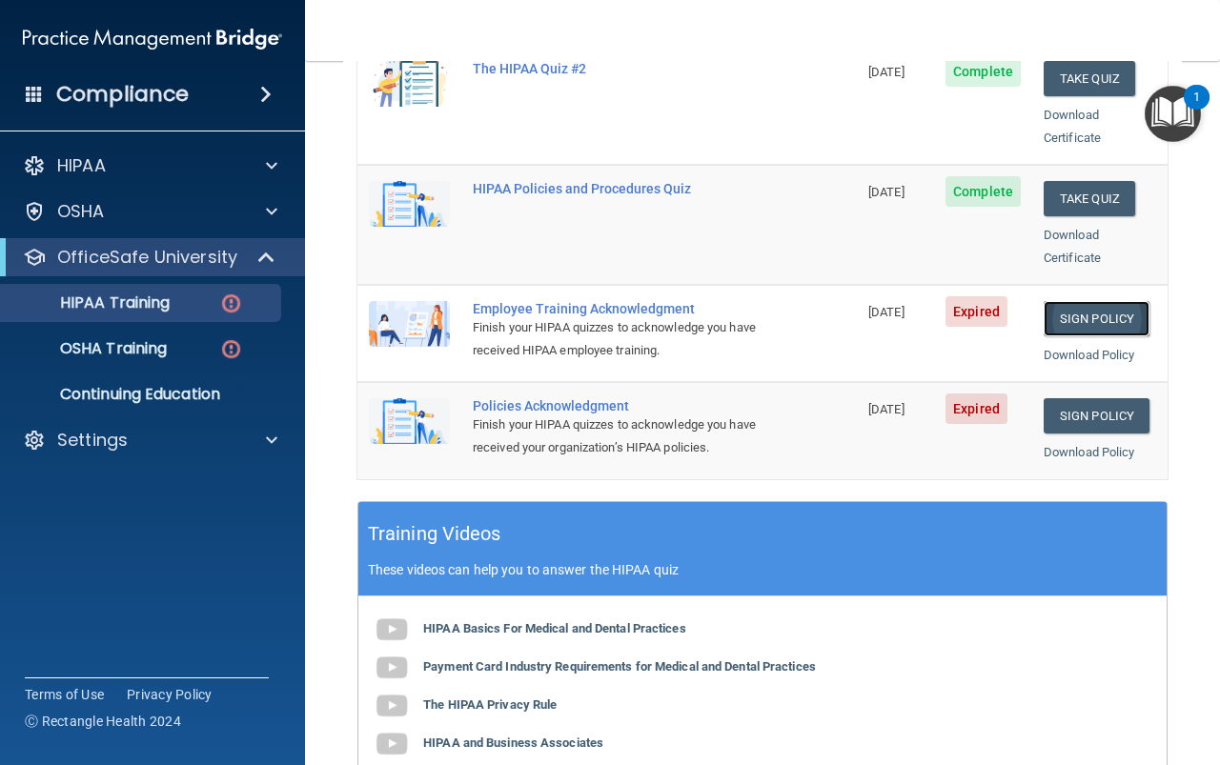
click at [1091, 301] on link "Sign Policy" at bounding box center [1097, 318] width 106 height 35
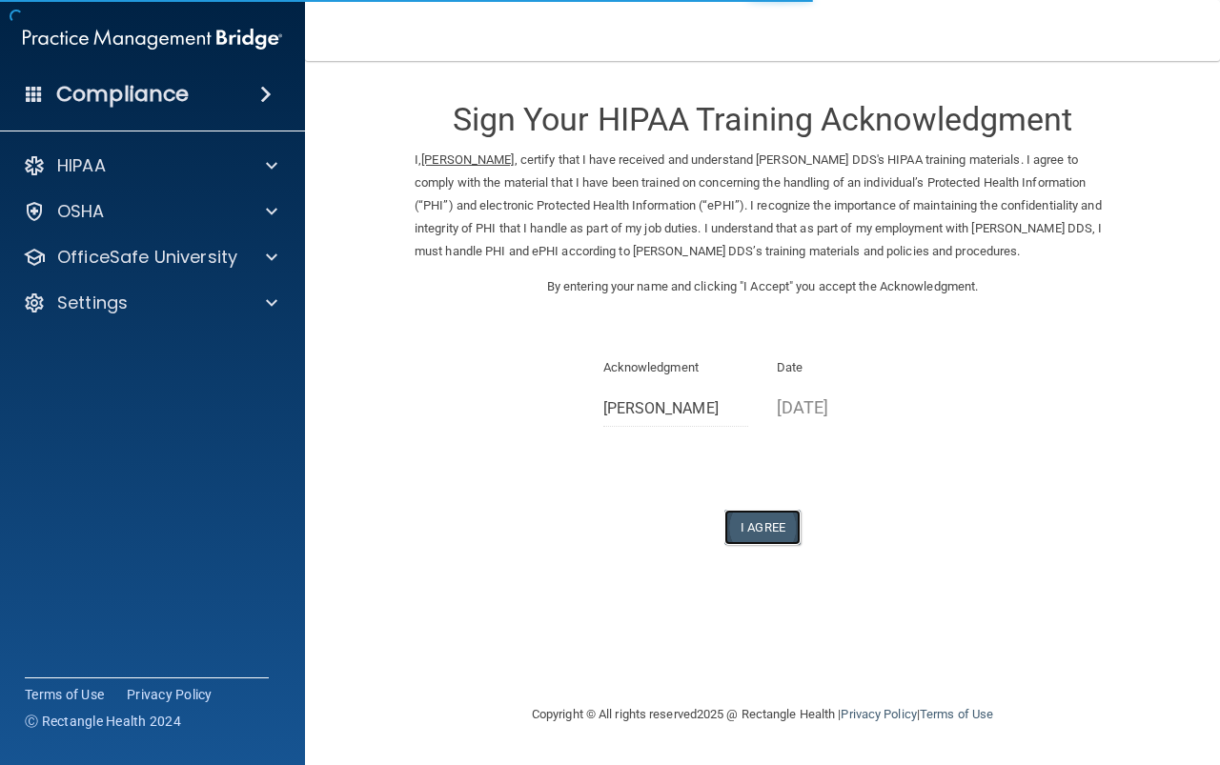
click at [751, 526] on button "I Agree" at bounding box center [762, 527] width 76 height 35
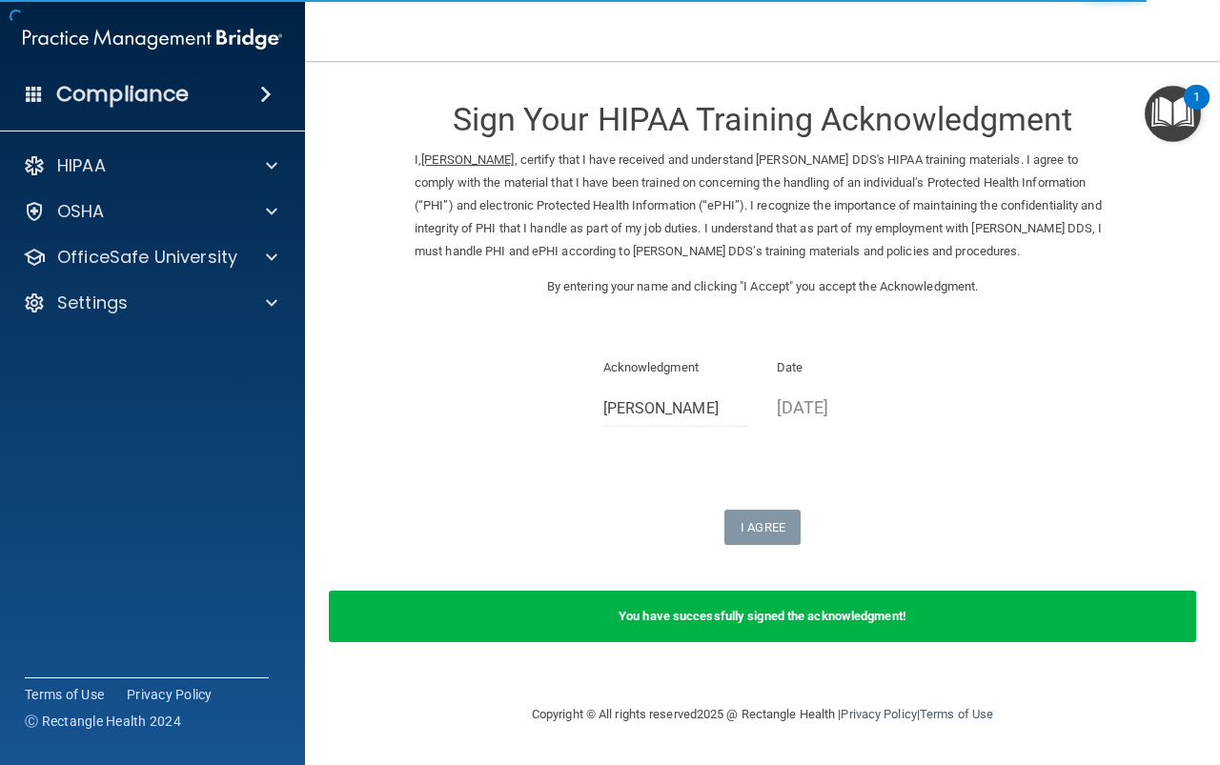
click at [1165, 130] on img "Open Resource Center, 1 new notification" at bounding box center [1173, 114] width 56 height 56
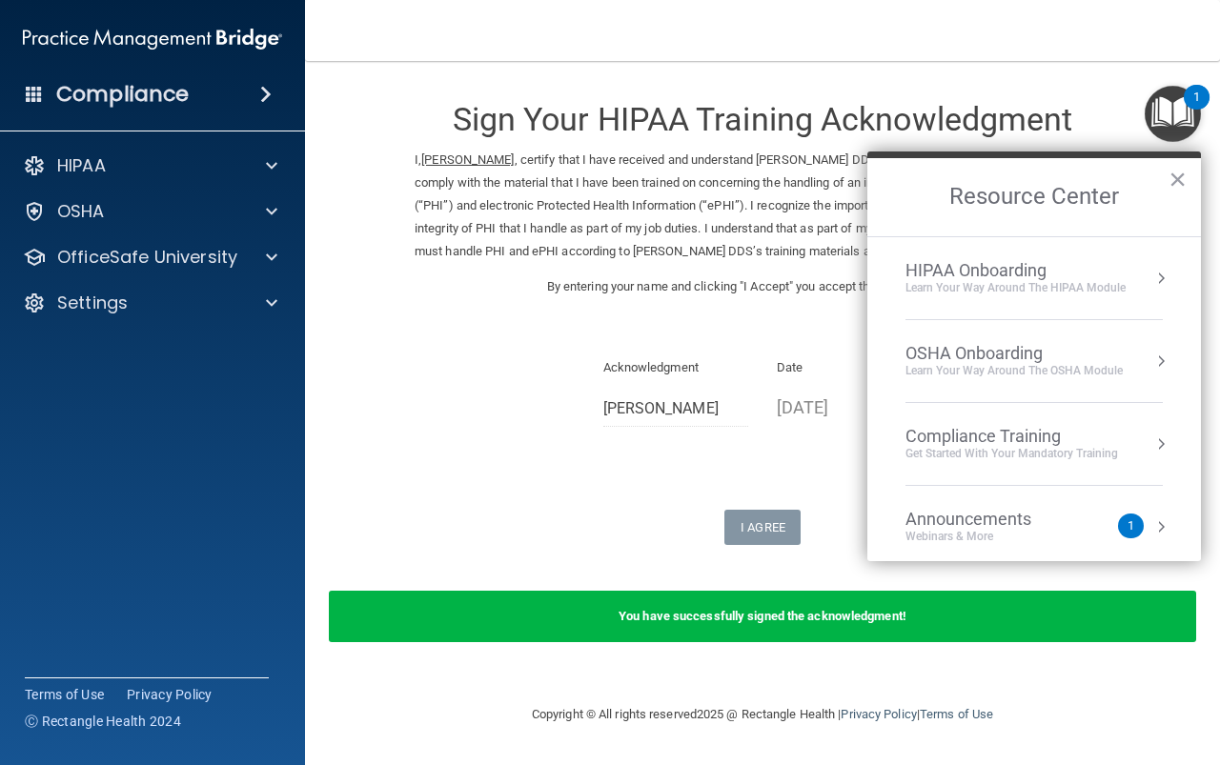
click at [1034, 435] on div "Compliance Training" at bounding box center [1011, 436] width 213 height 21
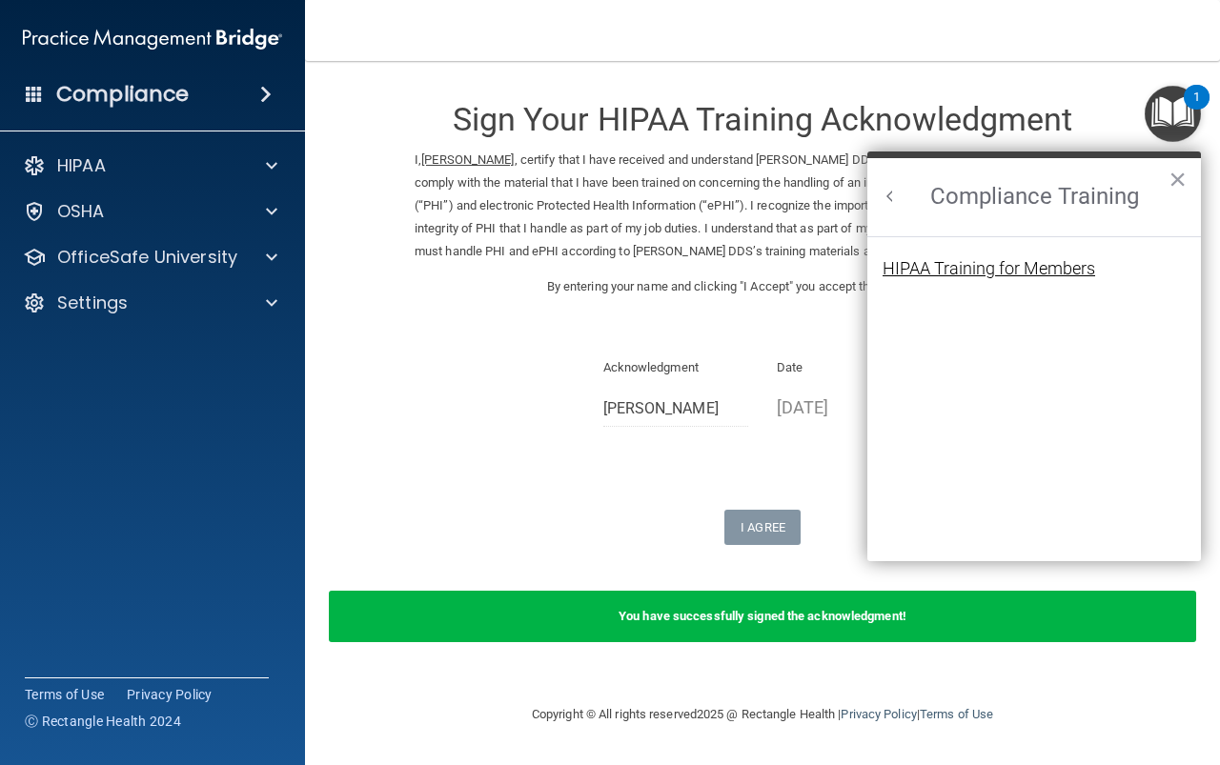
click at [1066, 274] on div "HIPAA Training for Members" at bounding box center [988, 268] width 213 height 17
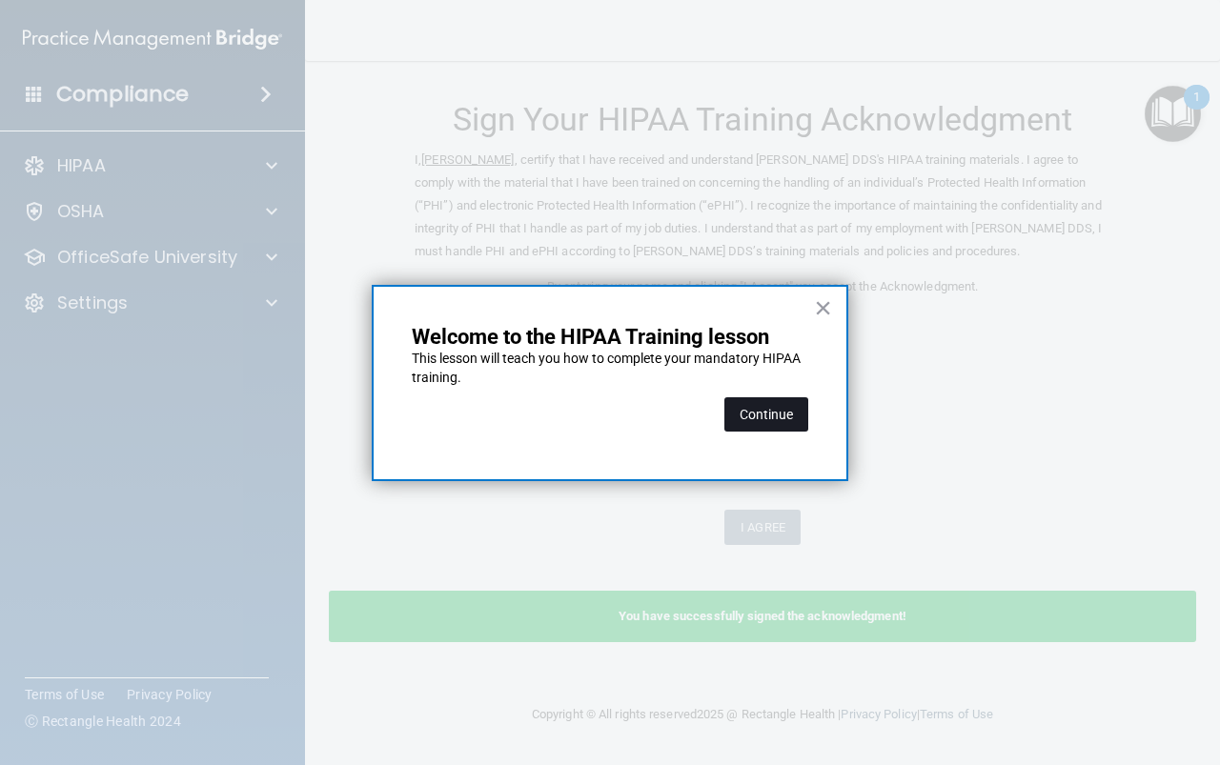
click at [780, 425] on button "Continue" at bounding box center [766, 414] width 84 height 34
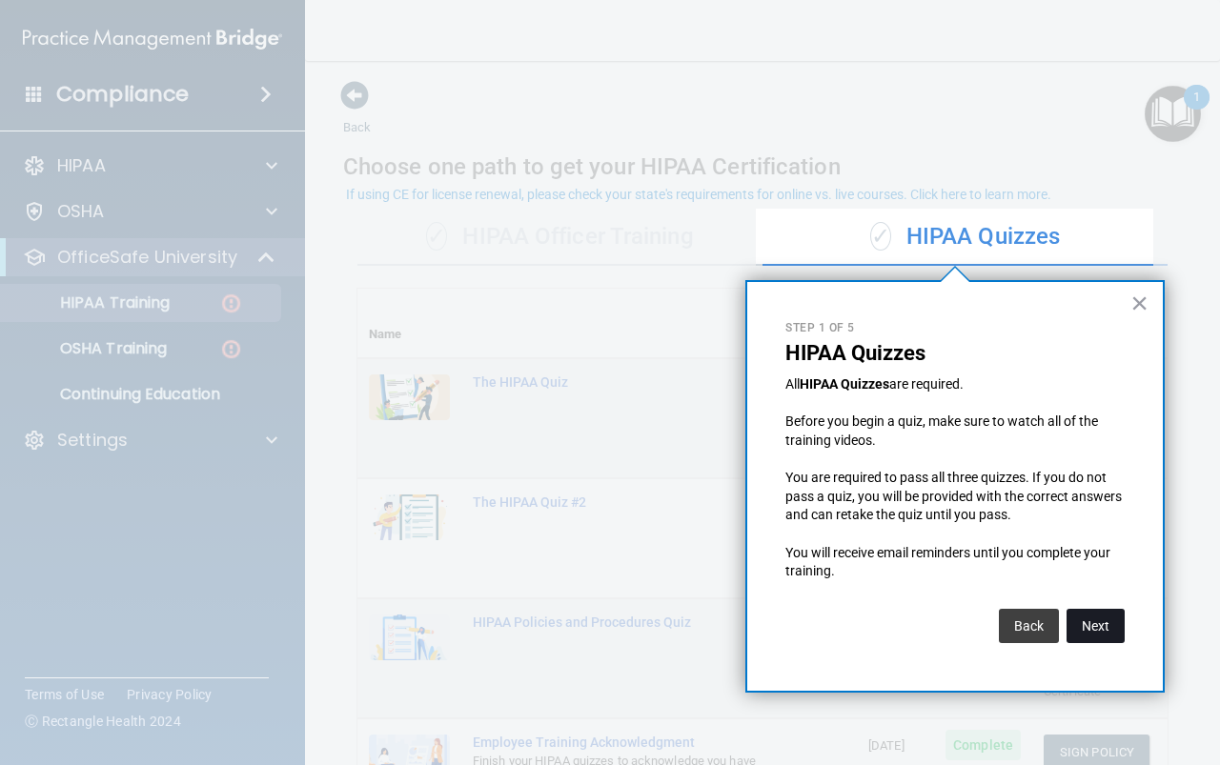
click at [1099, 632] on button "Next" at bounding box center [1095, 626] width 58 height 34
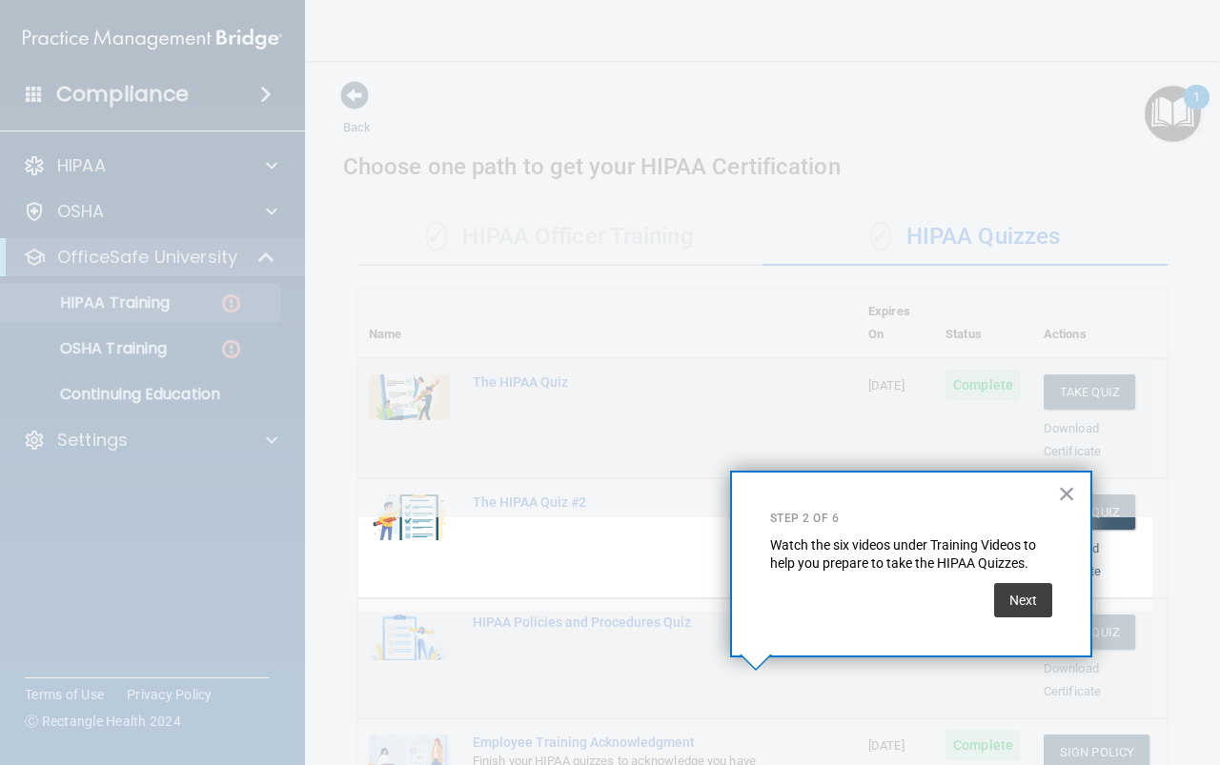
scroll to position [261, 0]
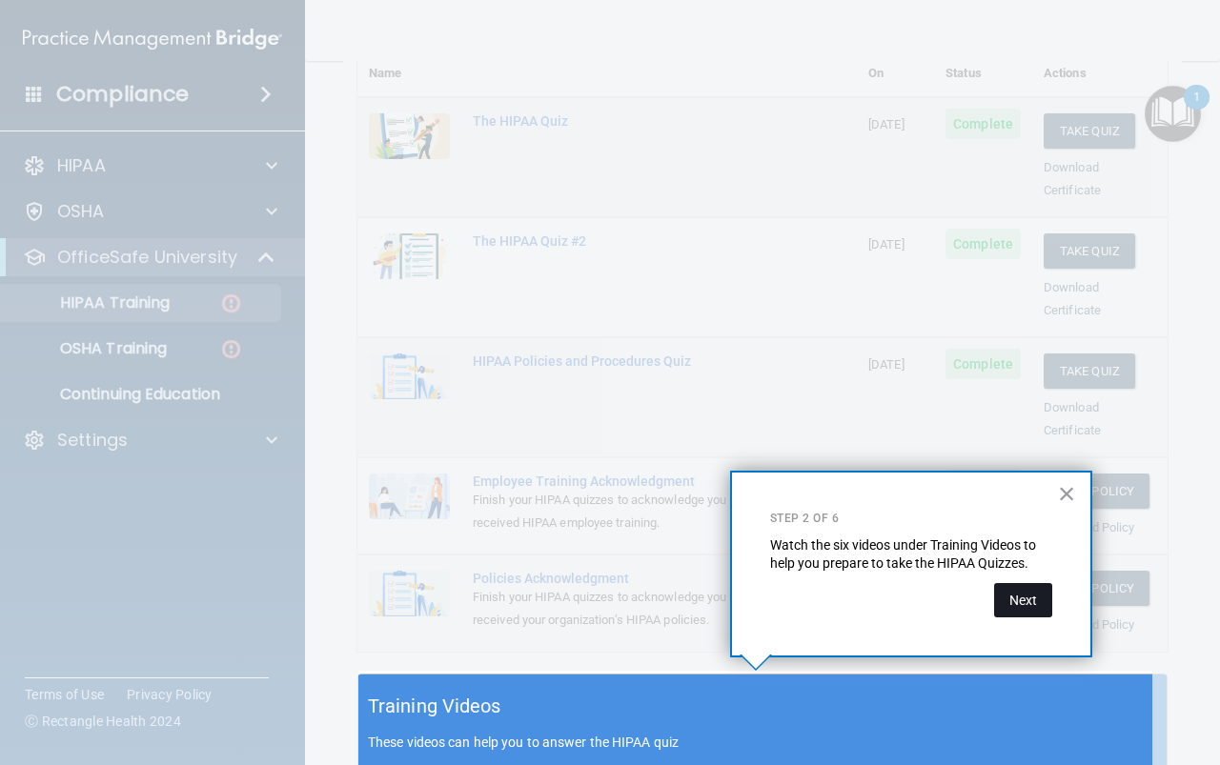
click at [1022, 601] on button "Next" at bounding box center [1023, 600] width 58 height 34
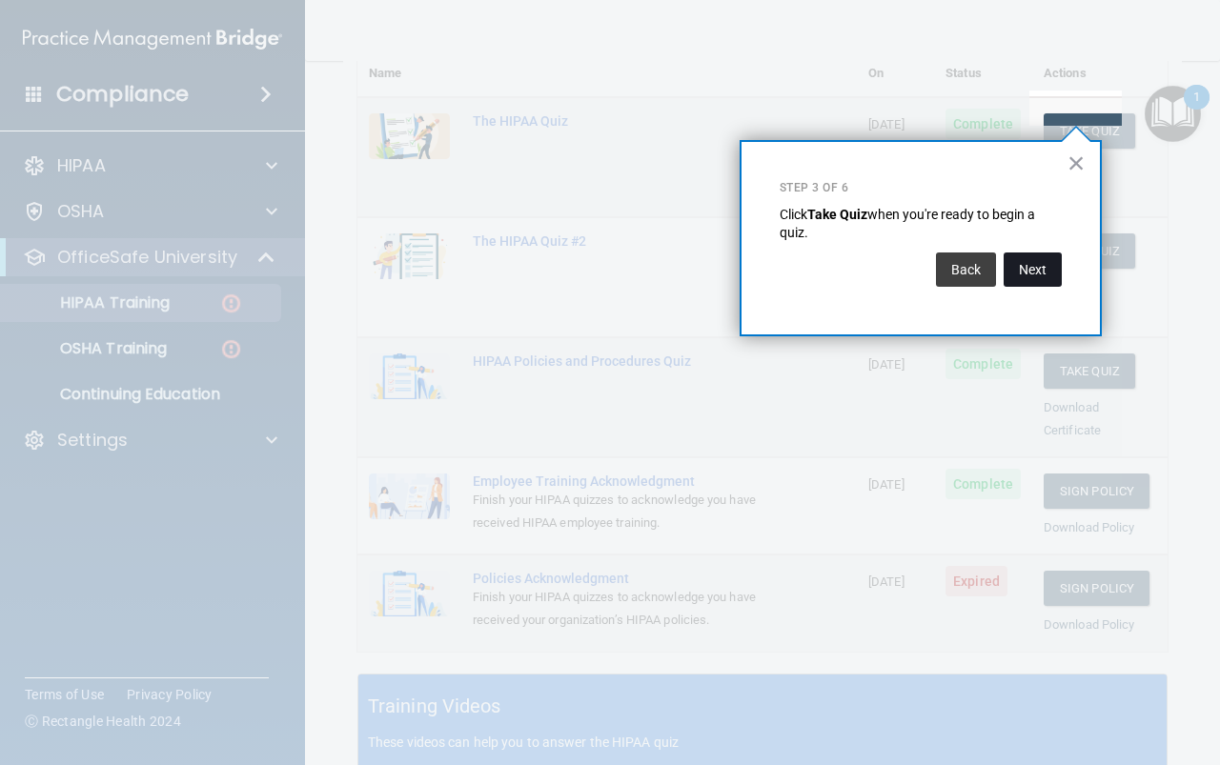
click at [1039, 269] on button "Next" at bounding box center [1032, 270] width 58 height 34
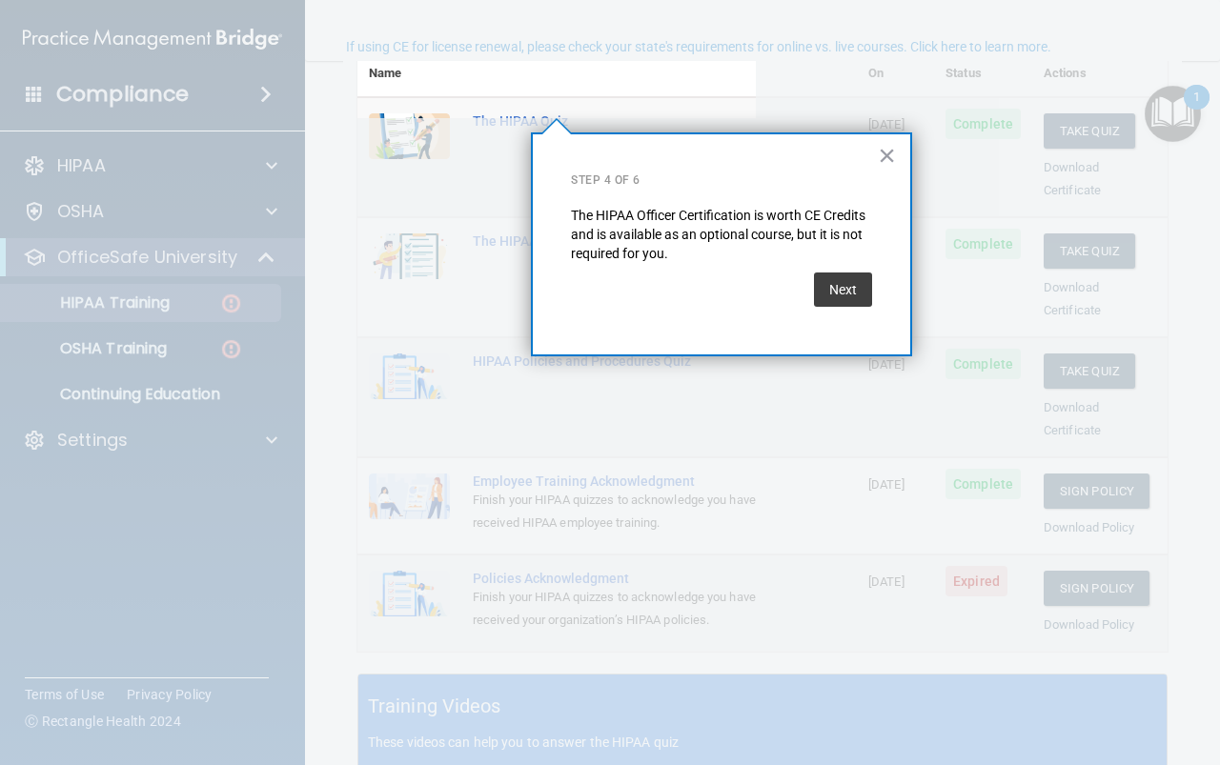
scroll to position [148, 0]
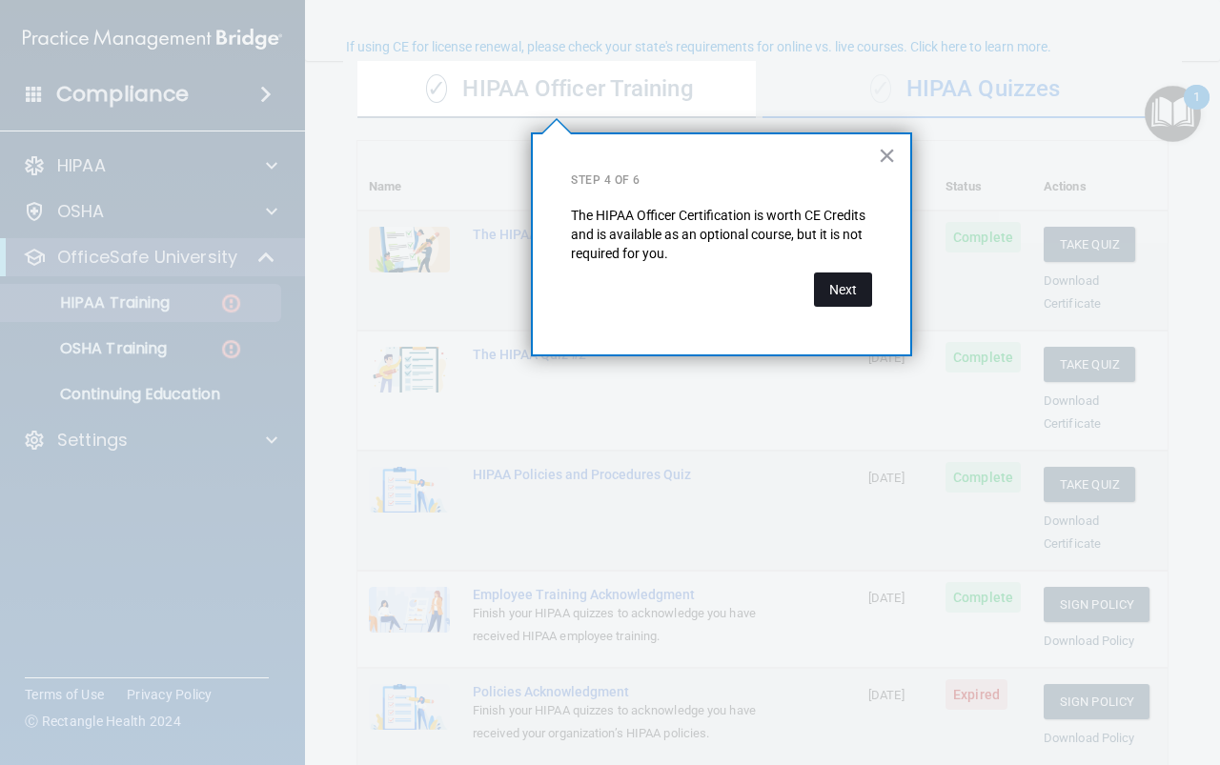
click at [821, 294] on button "Next" at bounding box center [843, 290] width 58 height 34
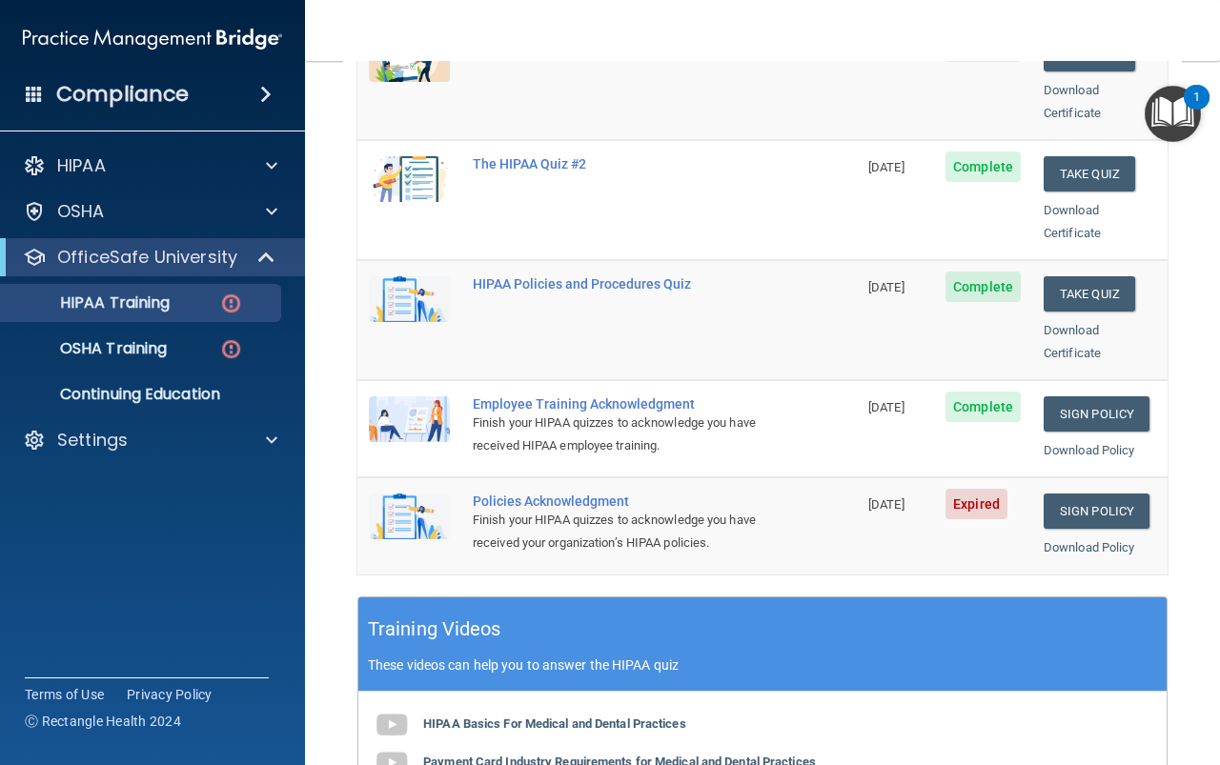
scroll to position [529, 0]
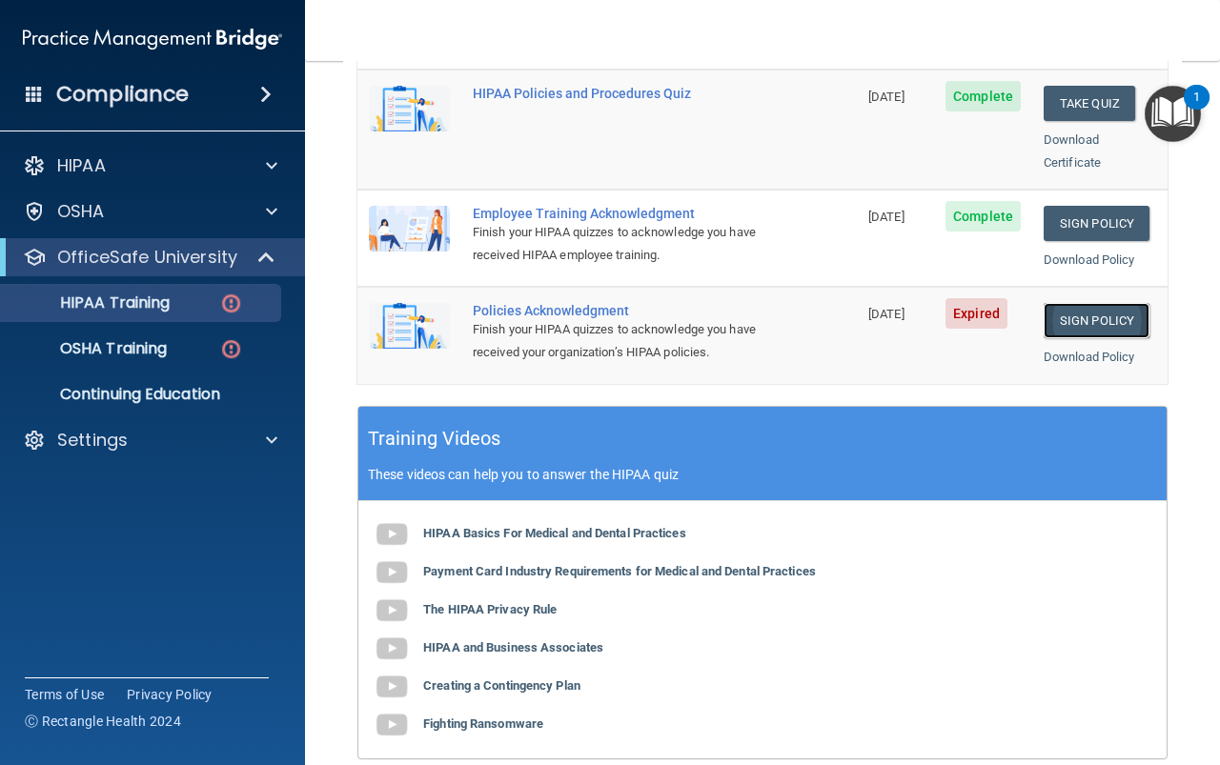
click at [1068, 303] on link "Sign Policy" at bounding box center [1097, 320] width 106 height 35
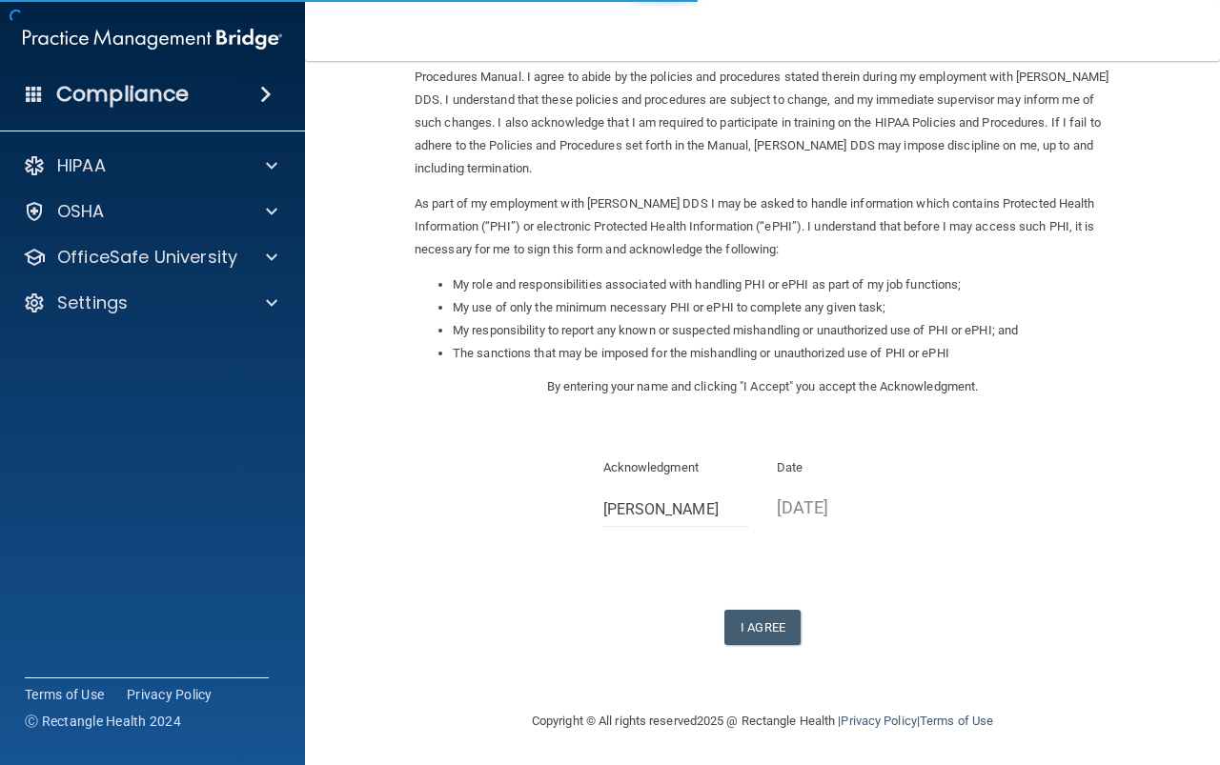
scroll to position [108, 0]
click at [757, 631] on button "I Agree" at bounding box center [762, 625] width 76 height 35
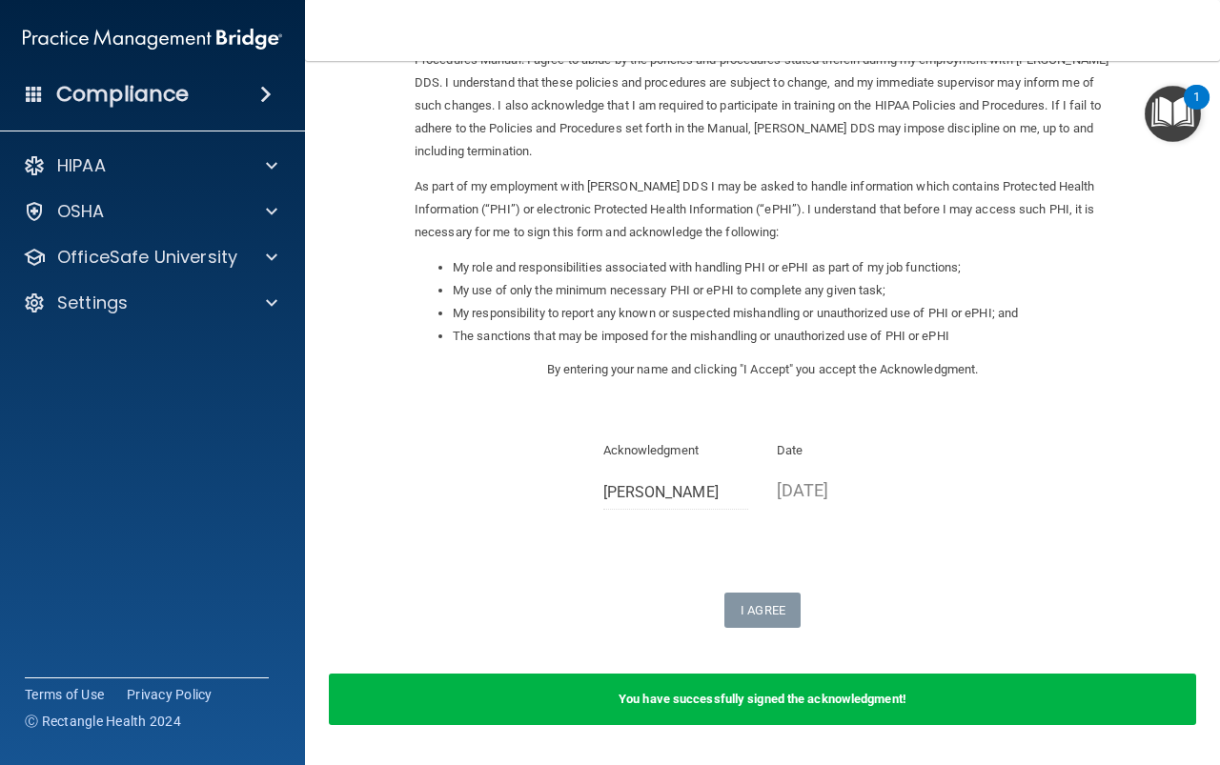
scroll to position [0, 0]
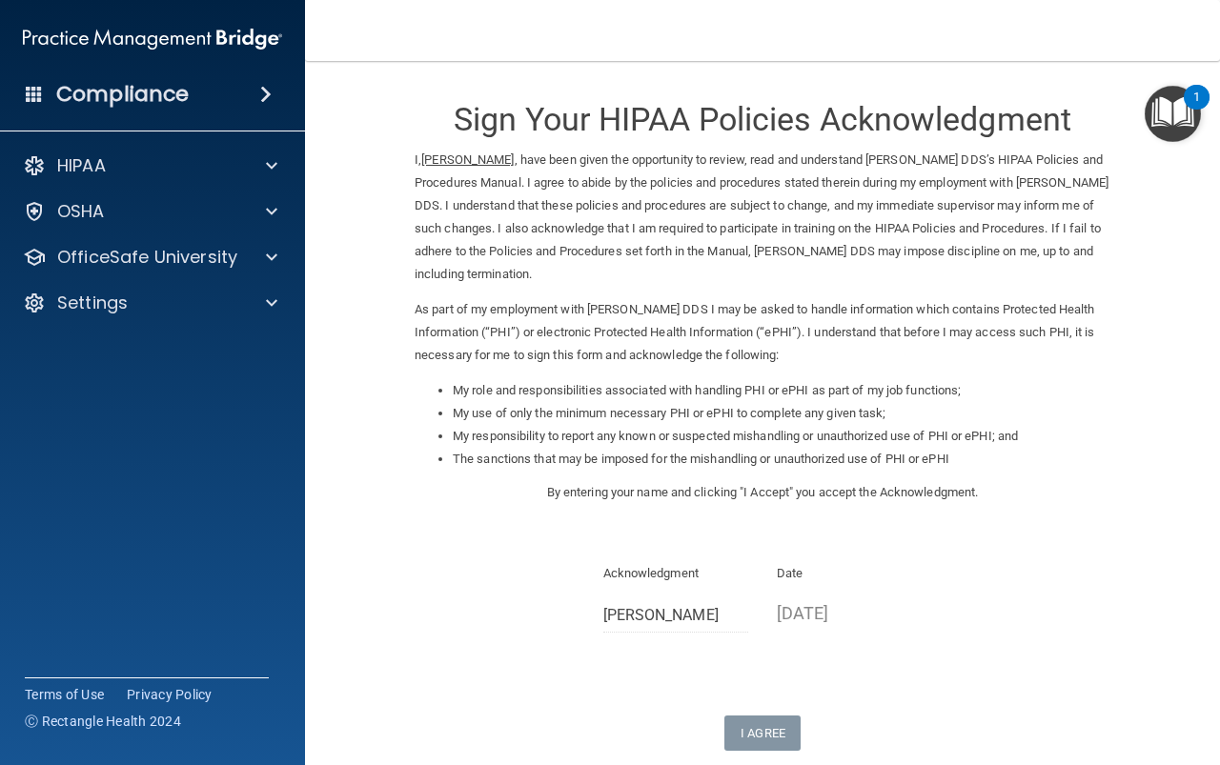
click at [1196, 119] on div "1" at bounding box center [1196, 109] width 7 height 25
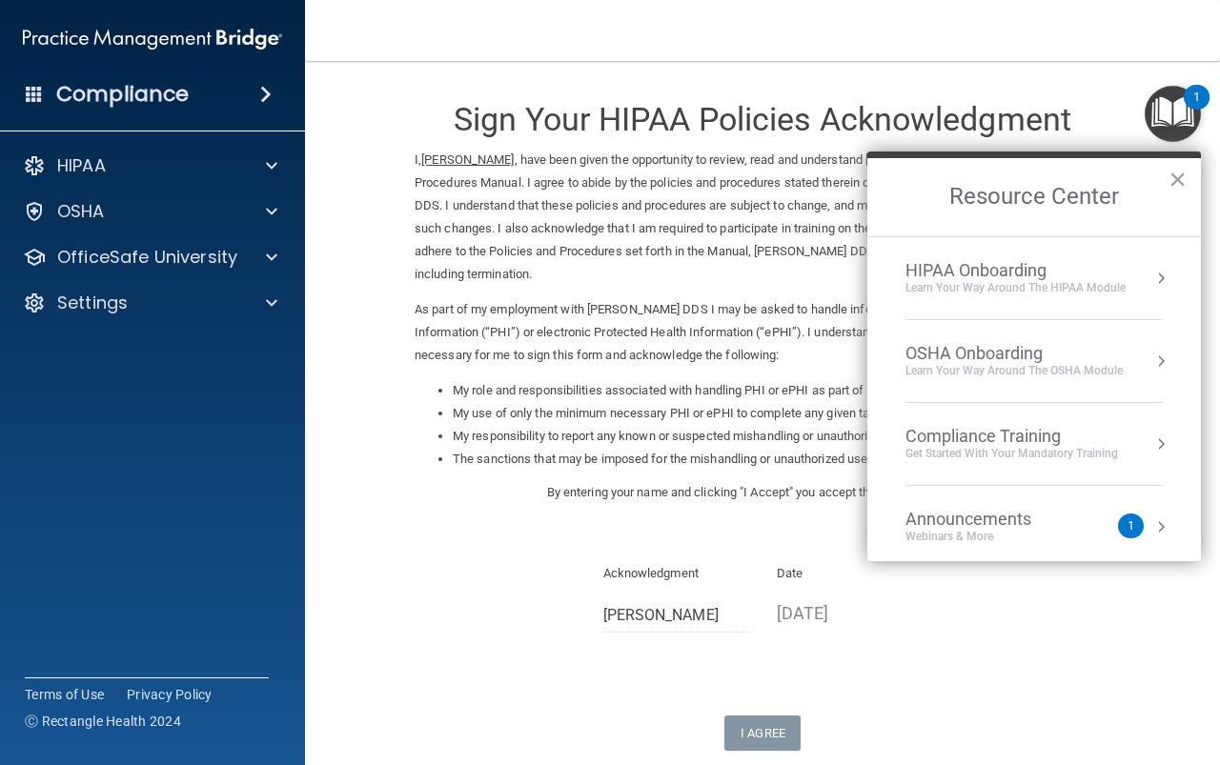
click at [1081, 451] on div "Get Started with your mandatory training" at bounding box center [1011, 454] width 213 height 16
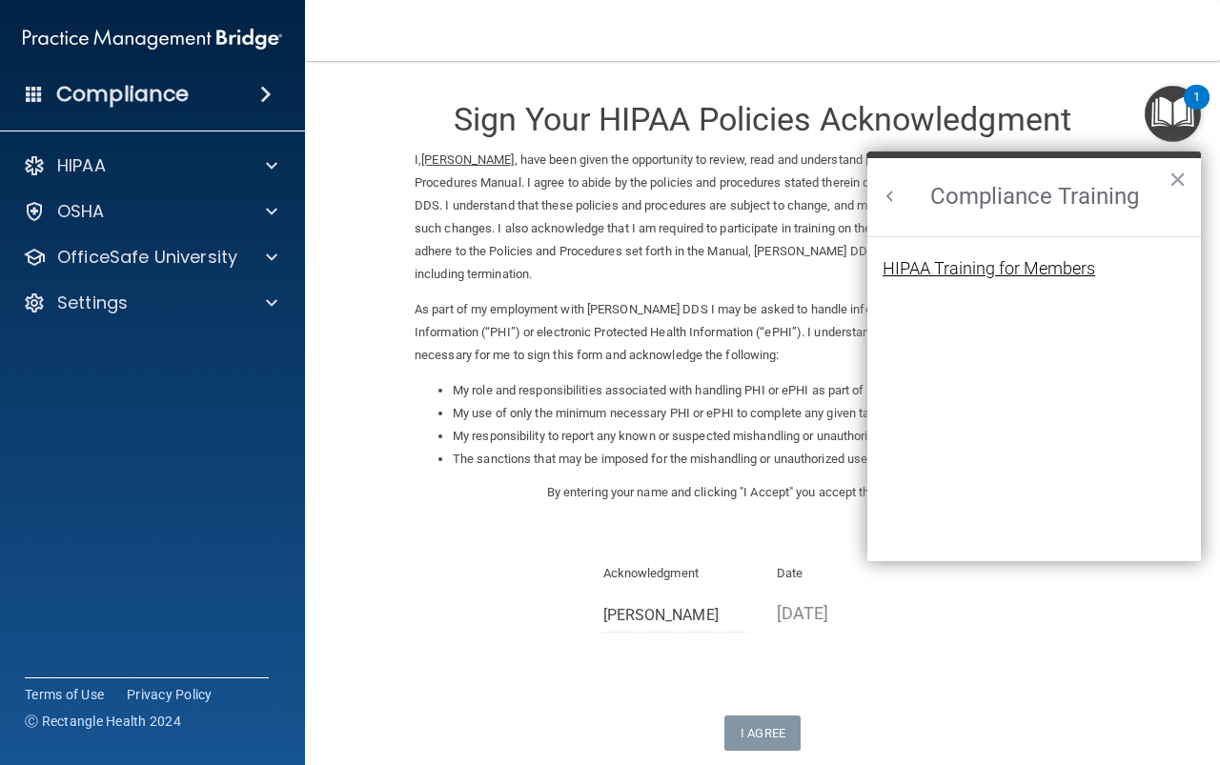
click at [1033, 273] on div "HIPAA Training for Members" at bounding box center [988, 268] width 213 height 17
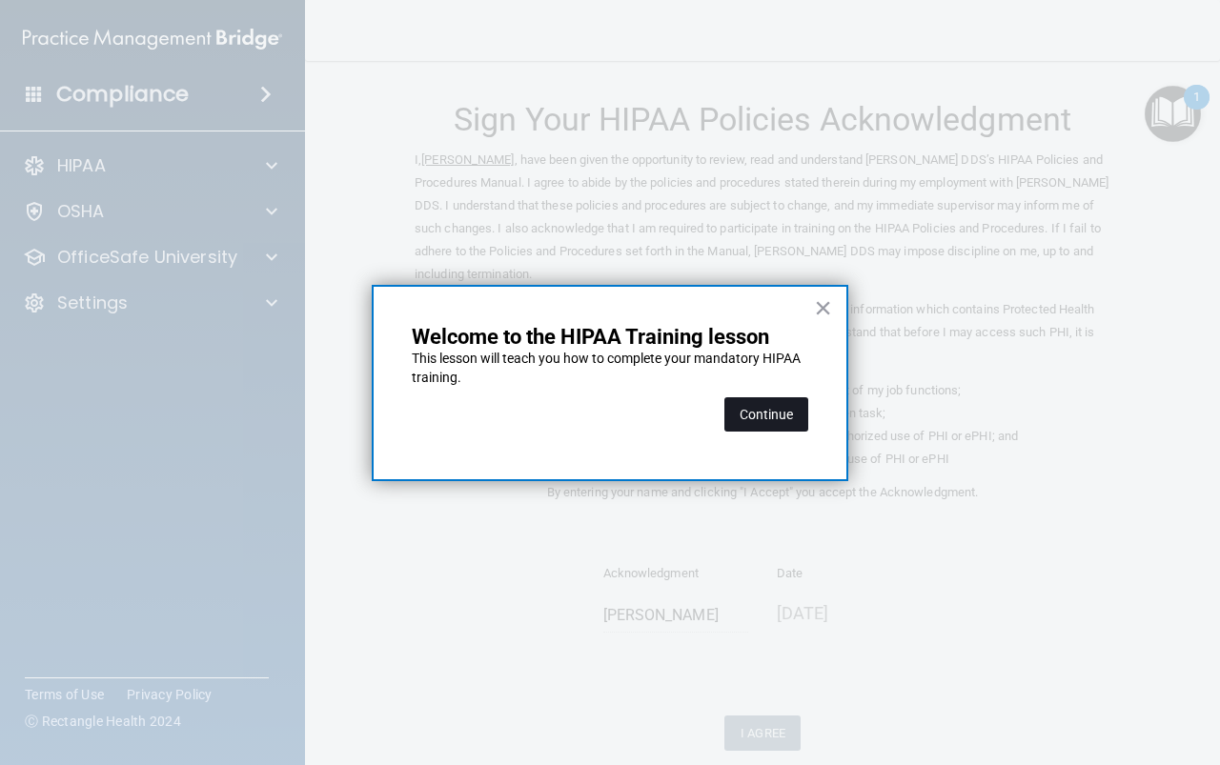
click at [770, 401] on button "Continue" at bounding box center [766, 414] width 84 height 34
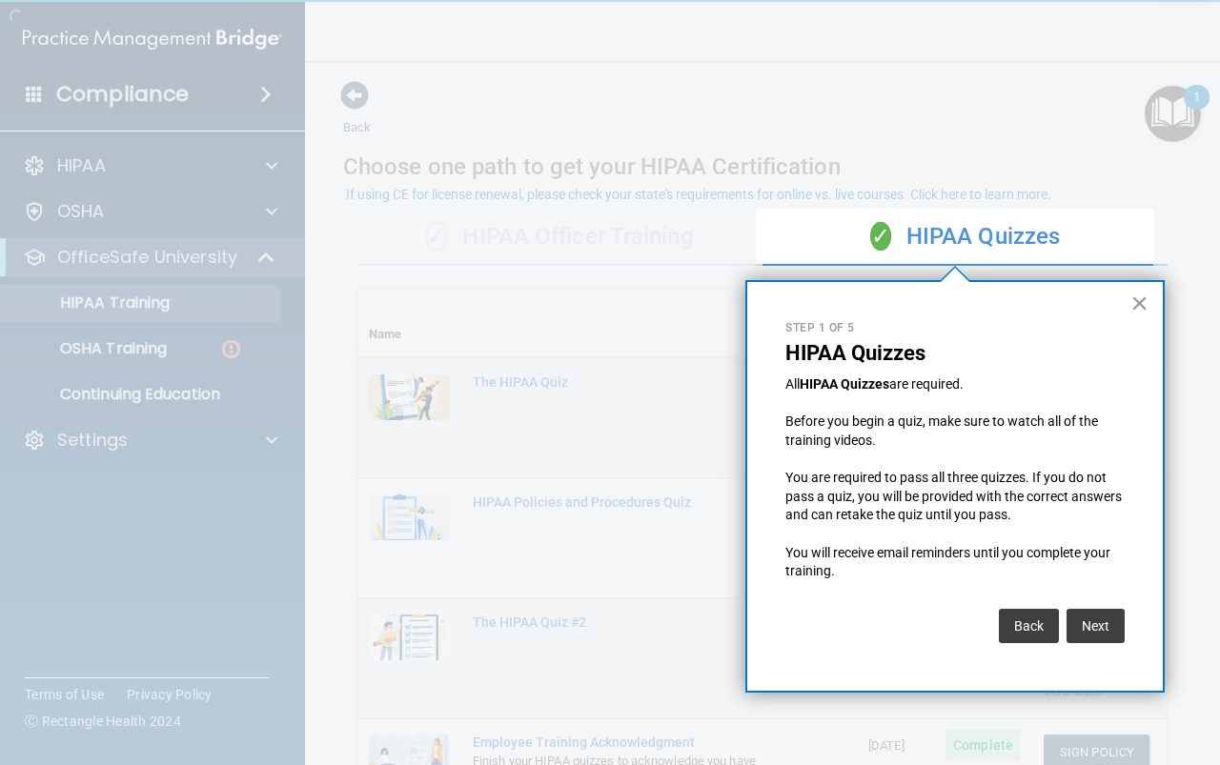
click at [1140, 304] on button "×" at bounding box center [1139, 303] width 18 height 30
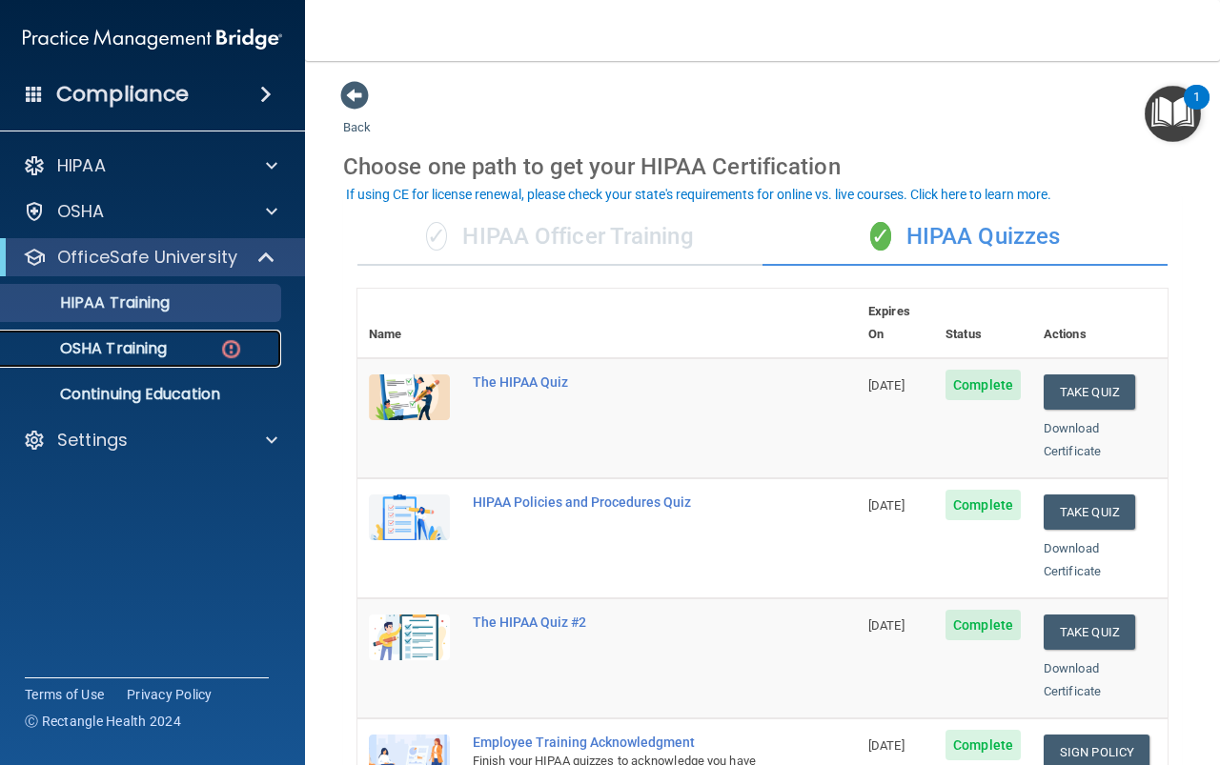
click at [187, 354] on div "OSHA Training" at bounding box center [142, 348] width 260 height 19
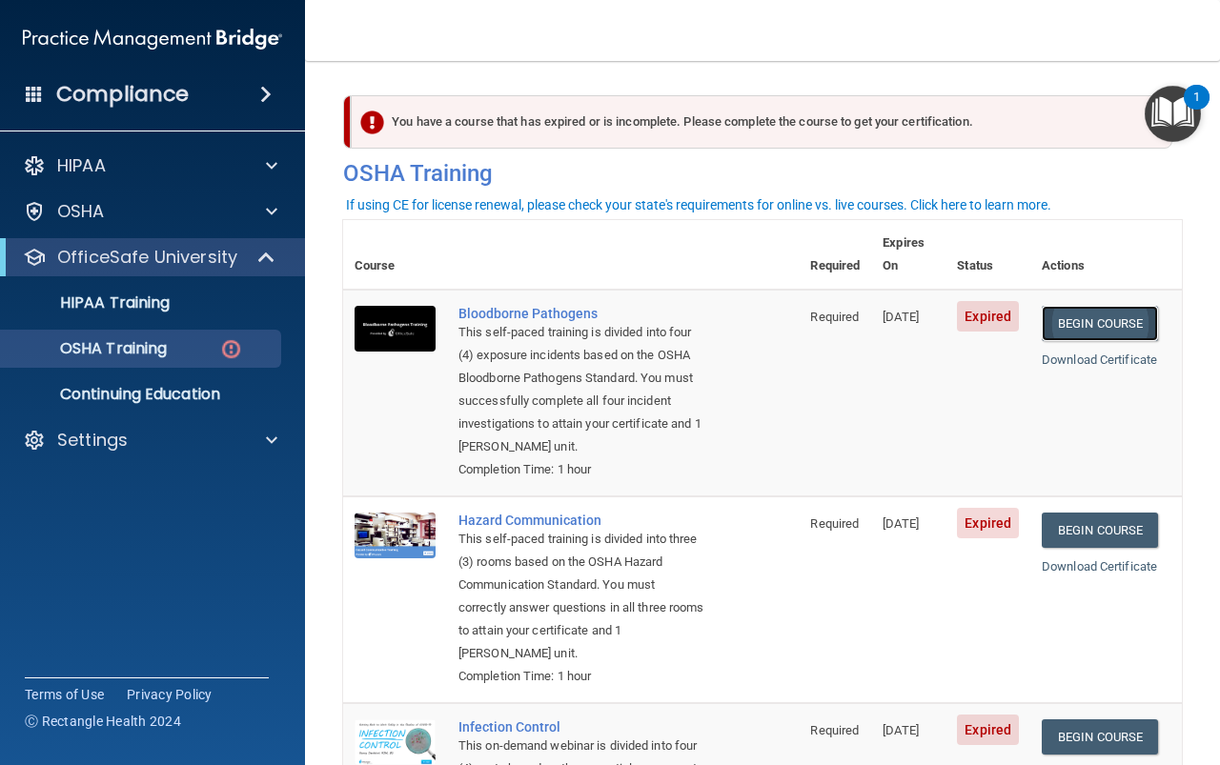
click at [1136, 306] on link "Begin Course" at bounding box center [1100, 323] width 116 height 35
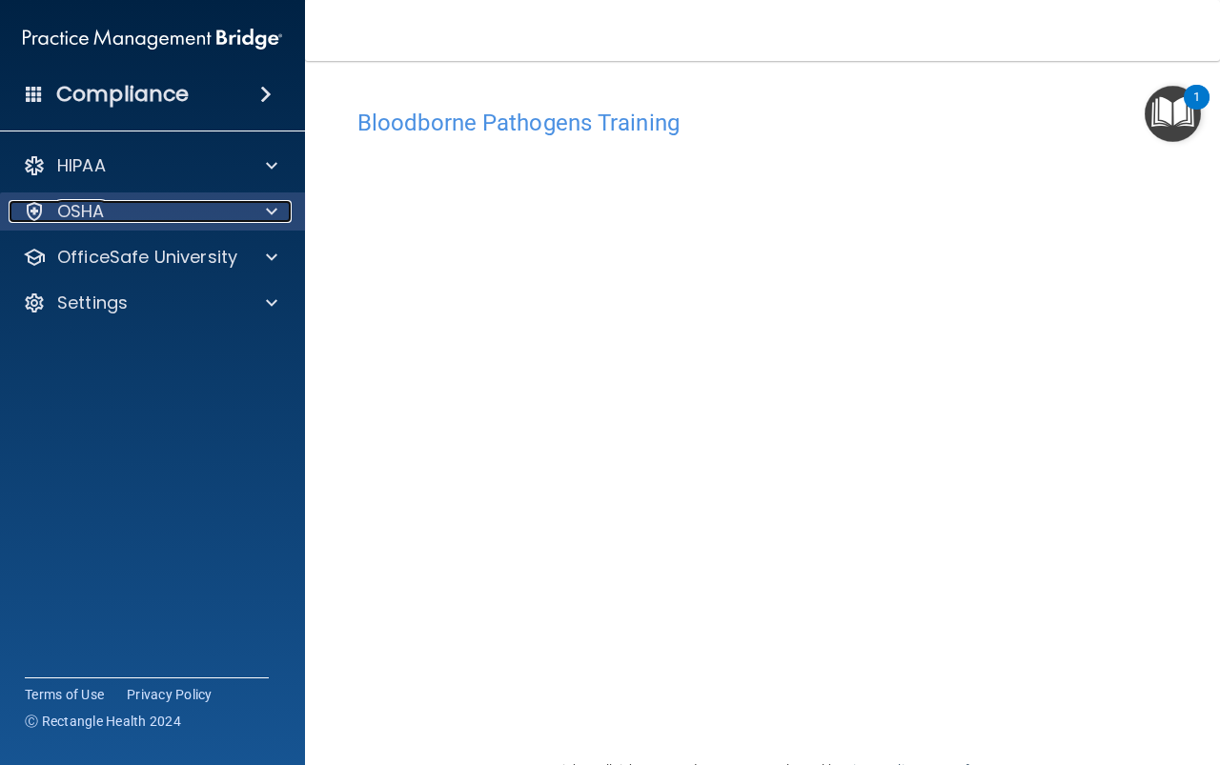
click at [177, 212] on div "OSHA" at bounding box center [127, 211] width 236 height 23
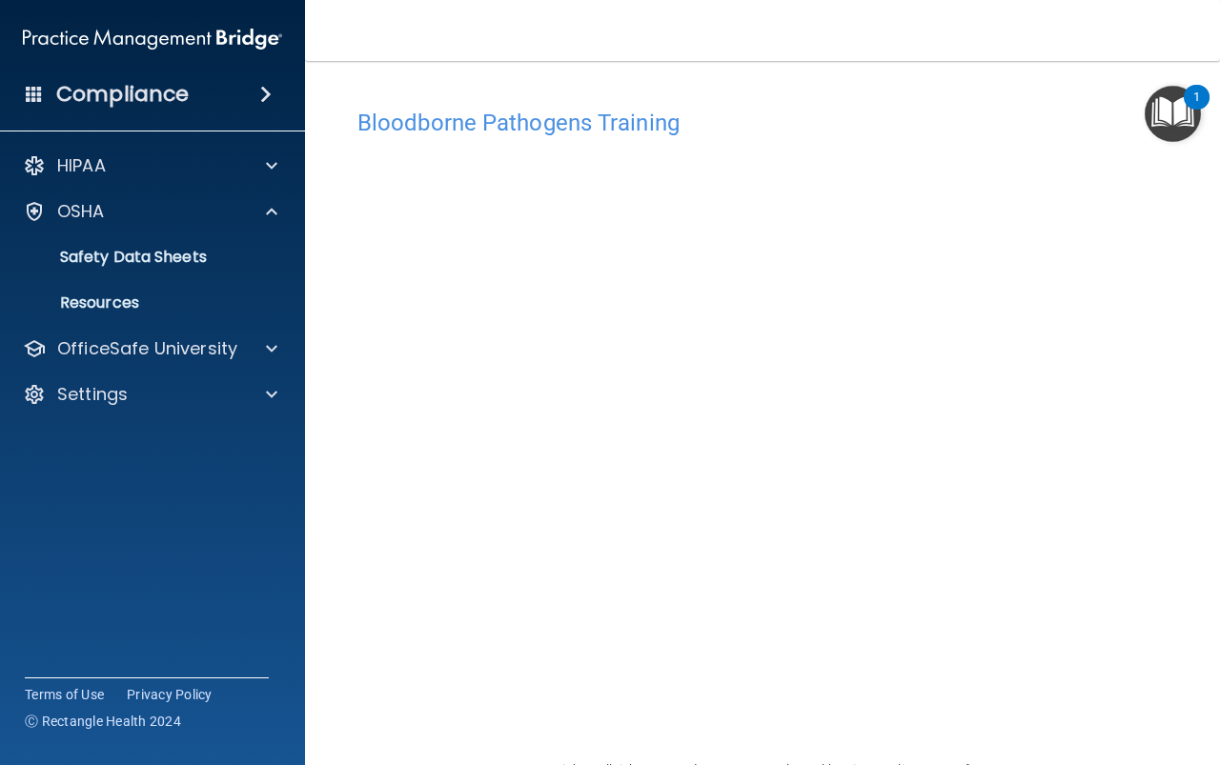
click at [1169, 118] on img "Open Resource Center, 1 new notification" at bounding box center [1173, 114] width 56 height 56
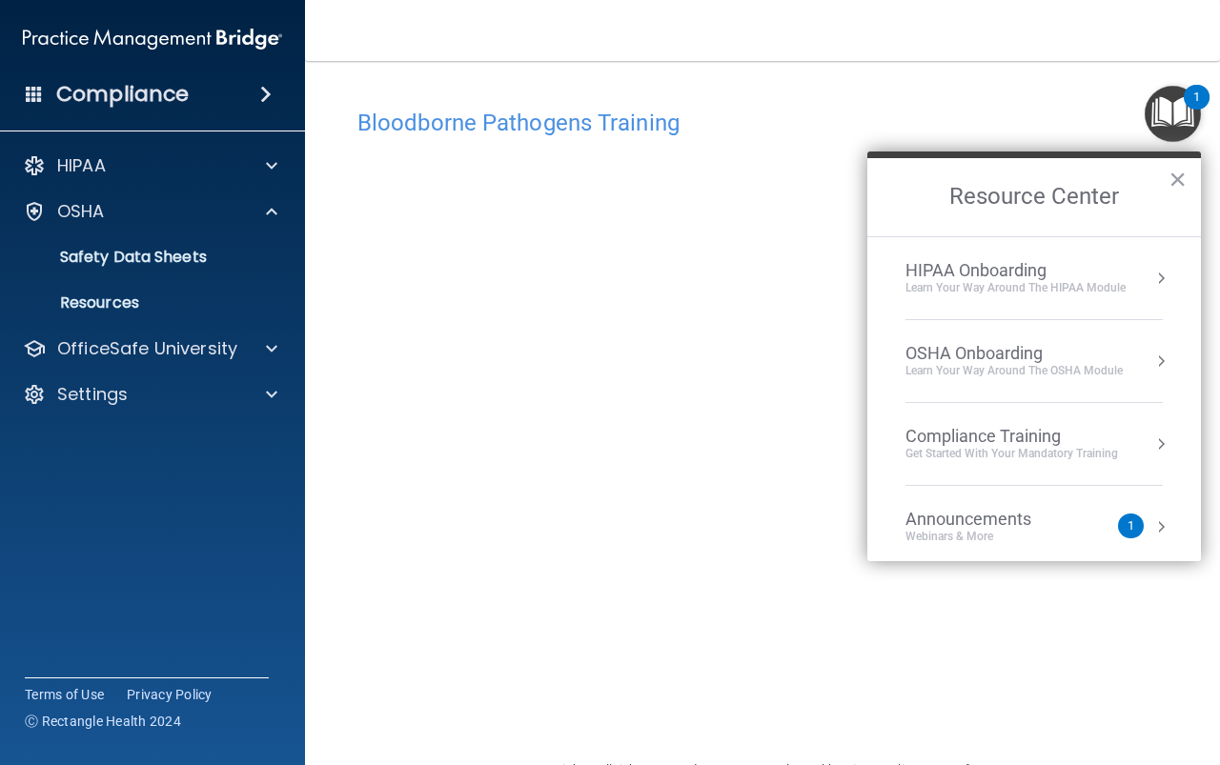
click at [1036, 460] on div "Get Started with your mandatory training" at bounding box center [1011, 454] width 213 height 16
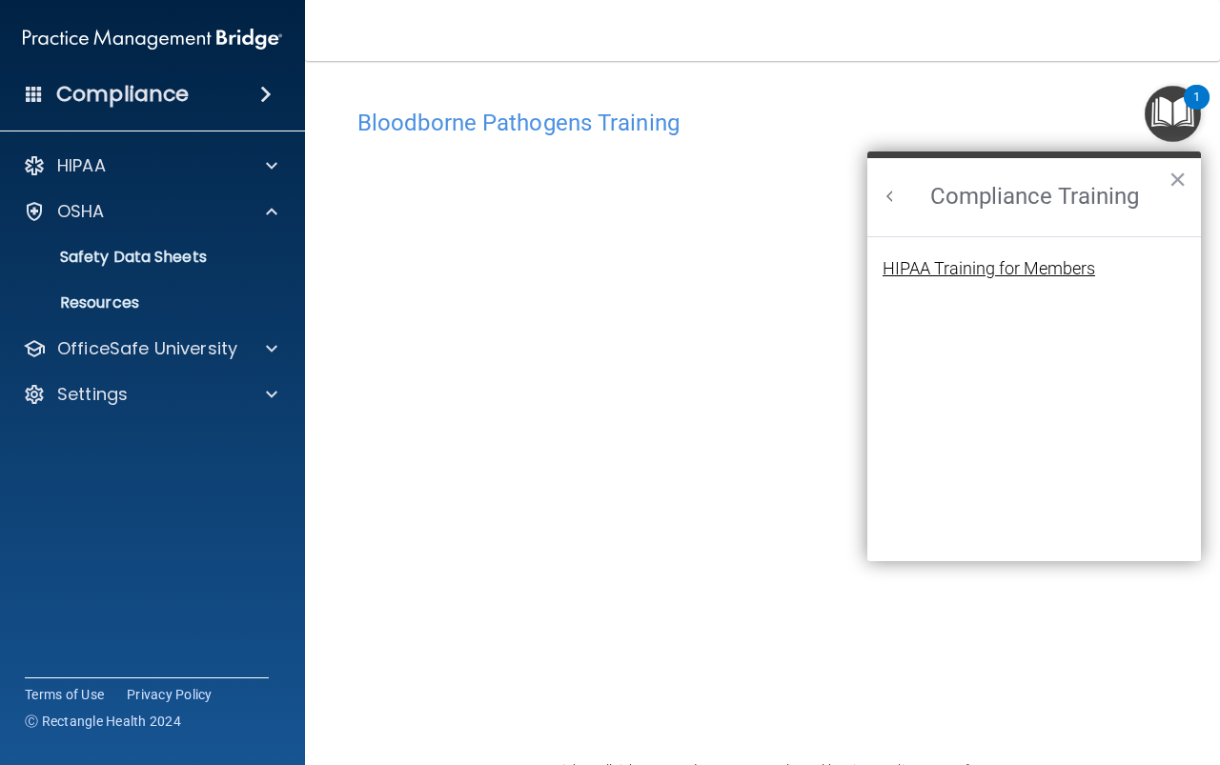
click at [1038, 264] on div "HIPAA Training for Members" at bounding box center [988, 268] width 213 height 17
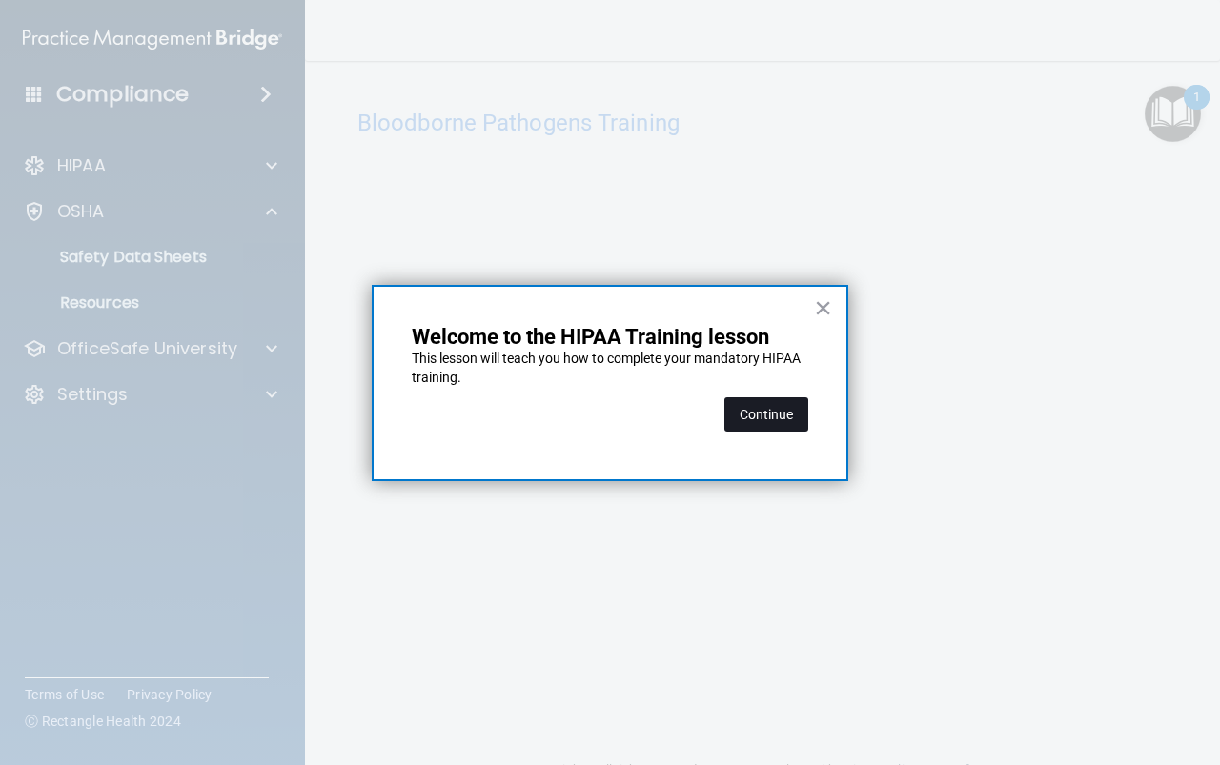
click at [780, 398] on button "Continue" at bounding box center [766, 414] width 84 height 34
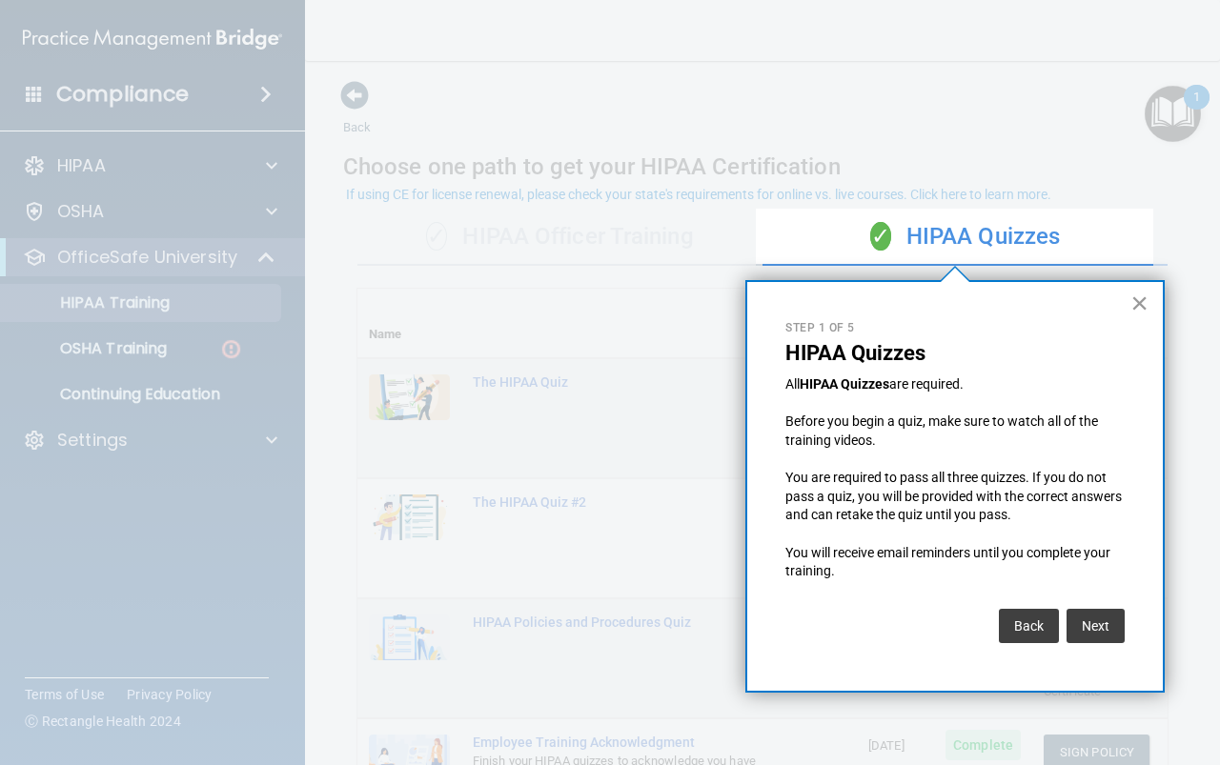
click at [1138, 304] on button "×" at bounding box center [1139, 303] width 18 height 30
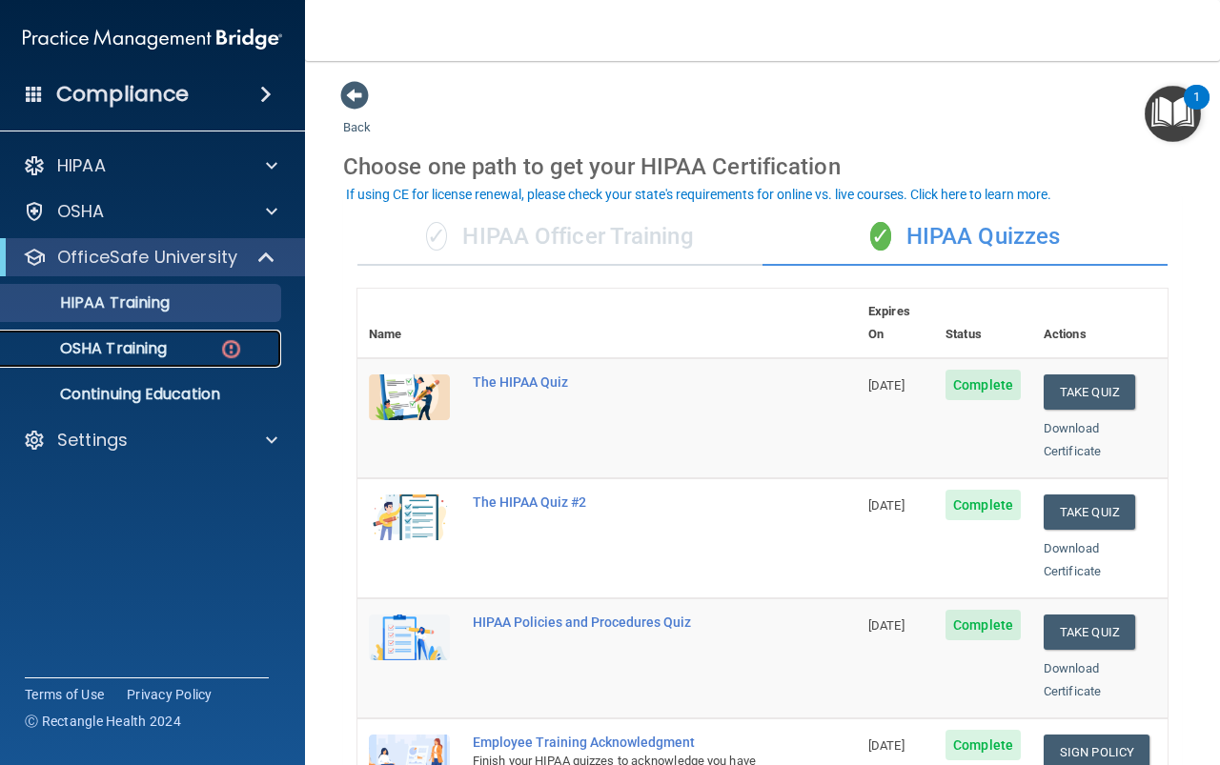
click at [162, 342] on p "OSHA Training" at bounding box center [89, 348] width 154 height 19
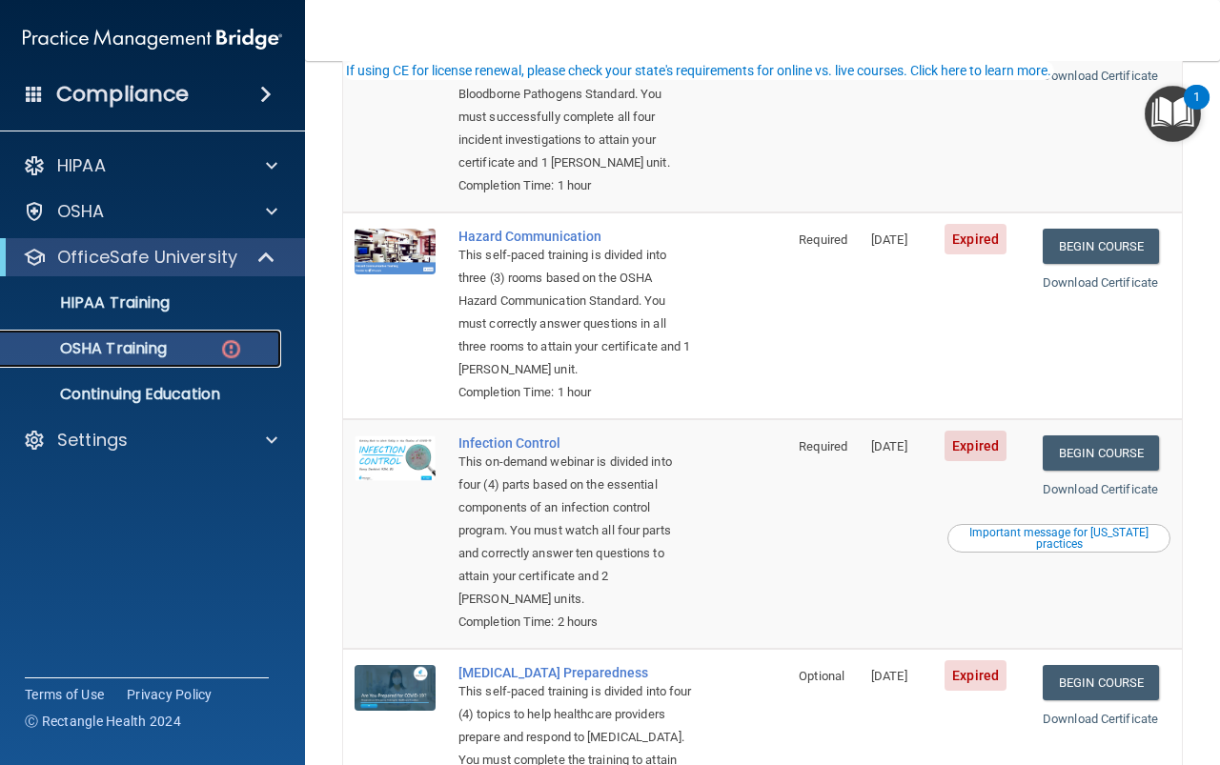
scroll to position [286, 0]
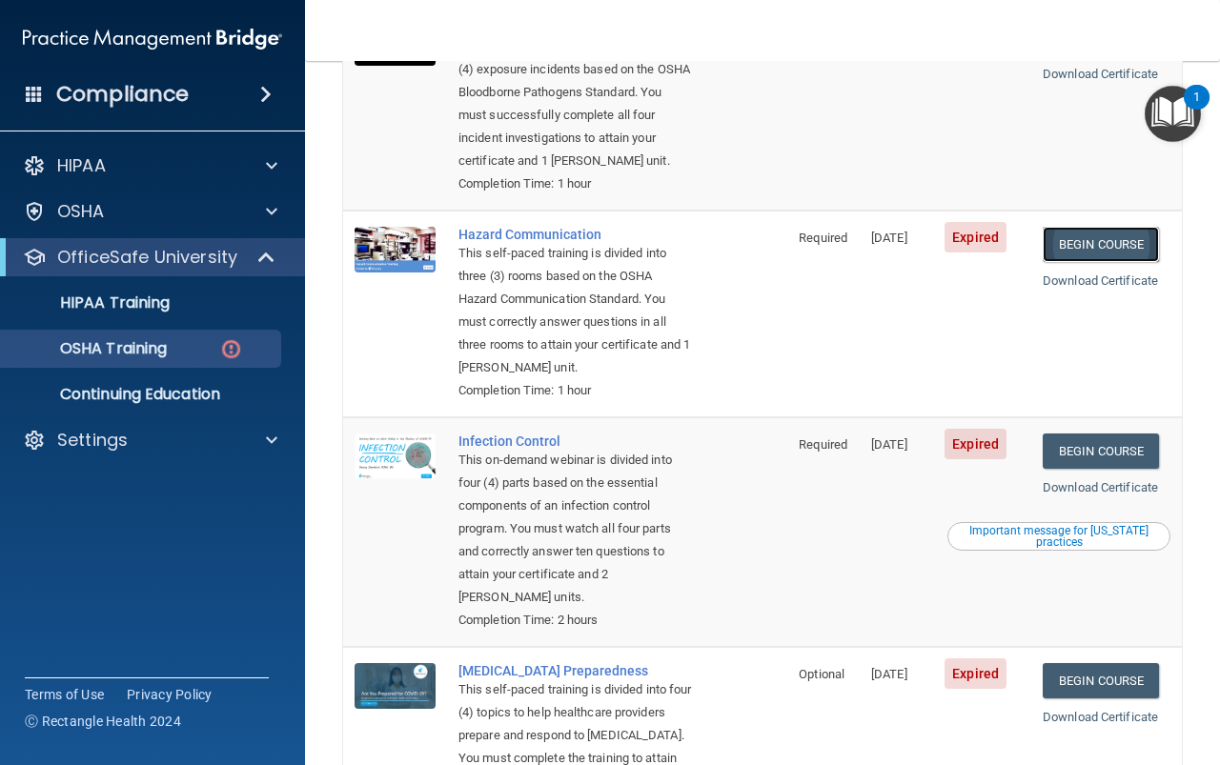
click at [1081, 249] on link "Begin Course" at bounding box center [1101, 244] width 116 height 35
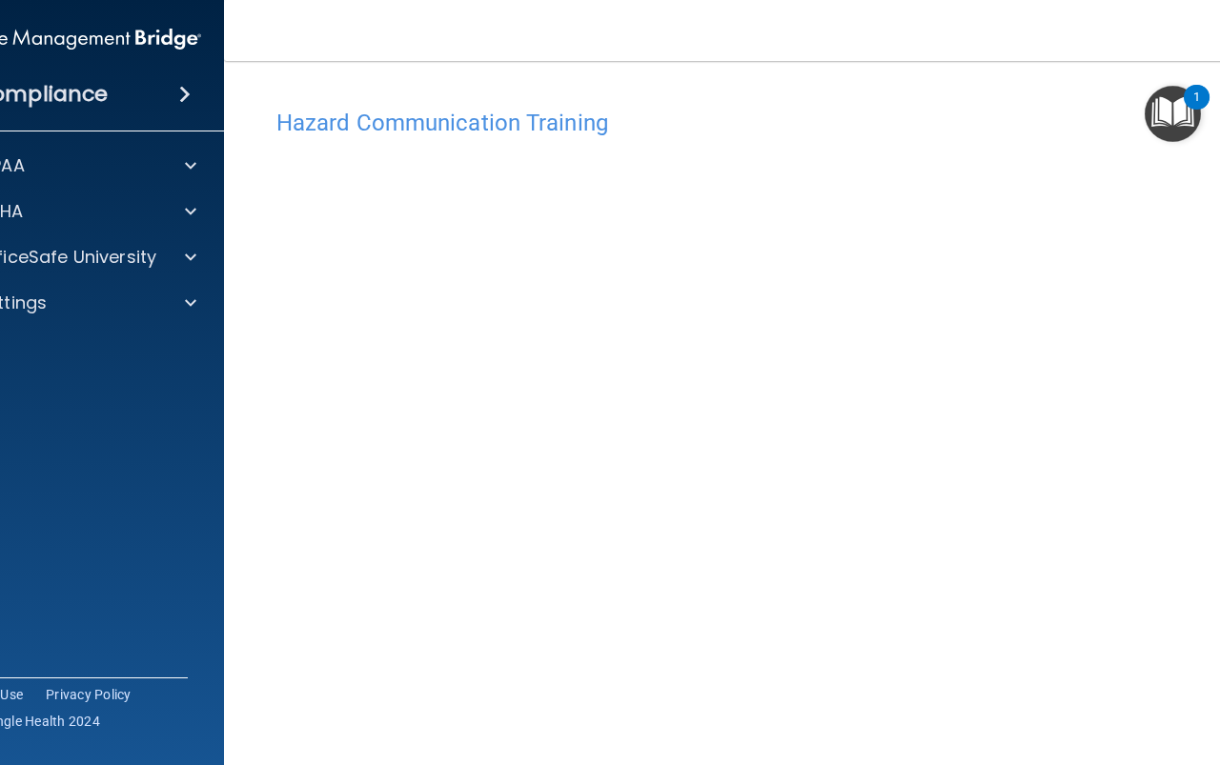
click at [1188, 117] on img "Open Resource Center, 1 new notification" at bounding box center [1173, 114] width 56 height 56
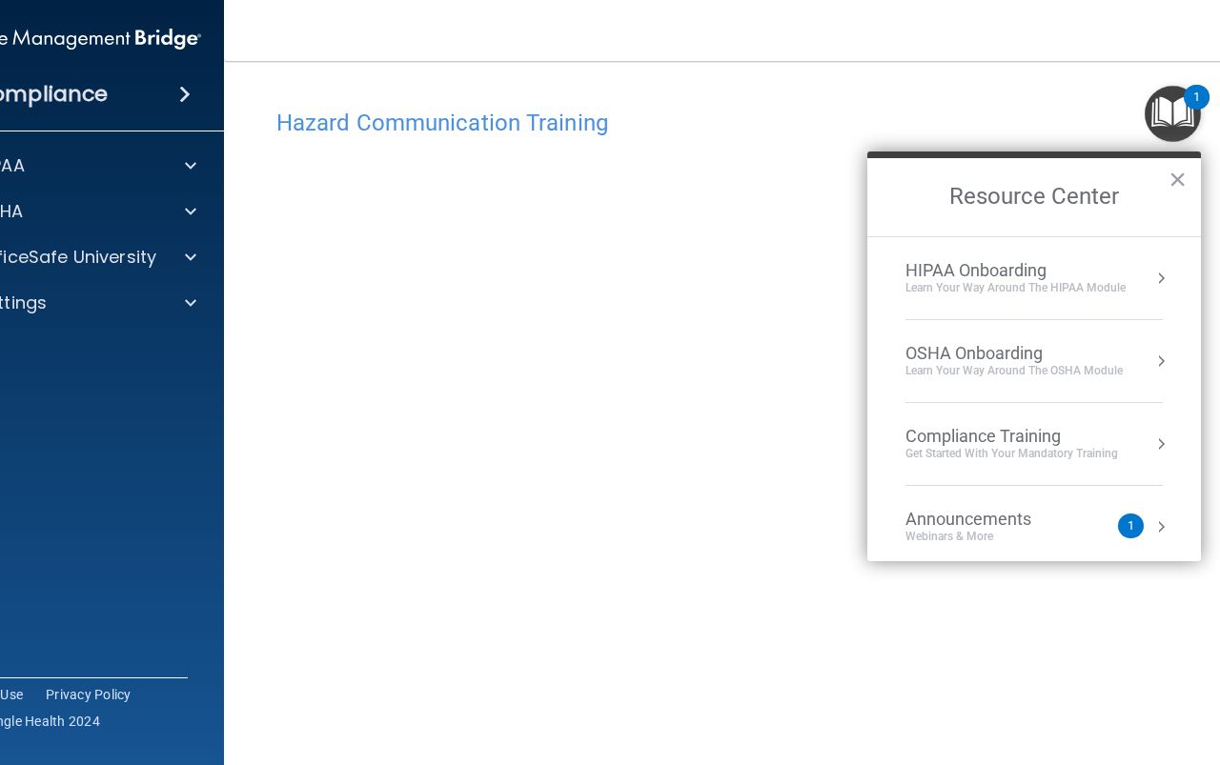
click at [1057, 436] on div "Compliance Training" at bounding box center [1011, 436] width 213 height 21
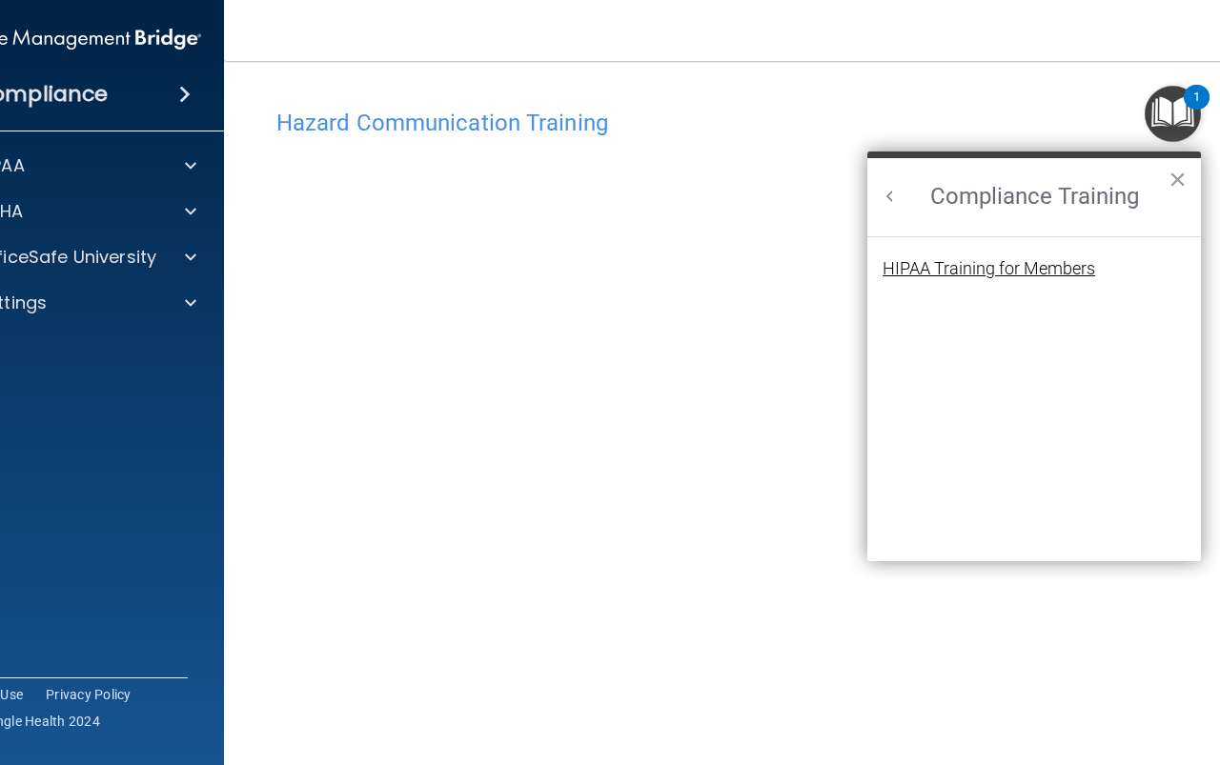
click at [975, 266] on div "HIPAA Training for Members" at bounding box center [988, 268] width 213 height 17
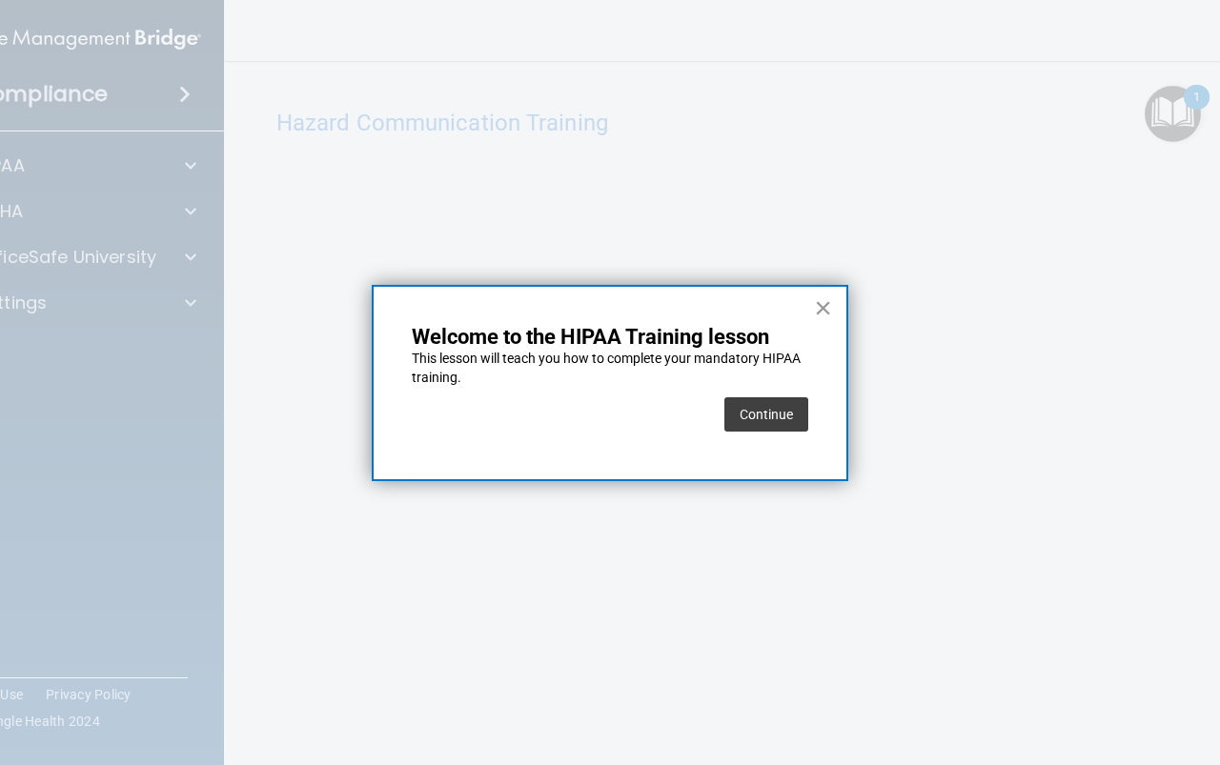
click at [821, 314] on button "×" at bounding box center [823, 308] width 18 height 30
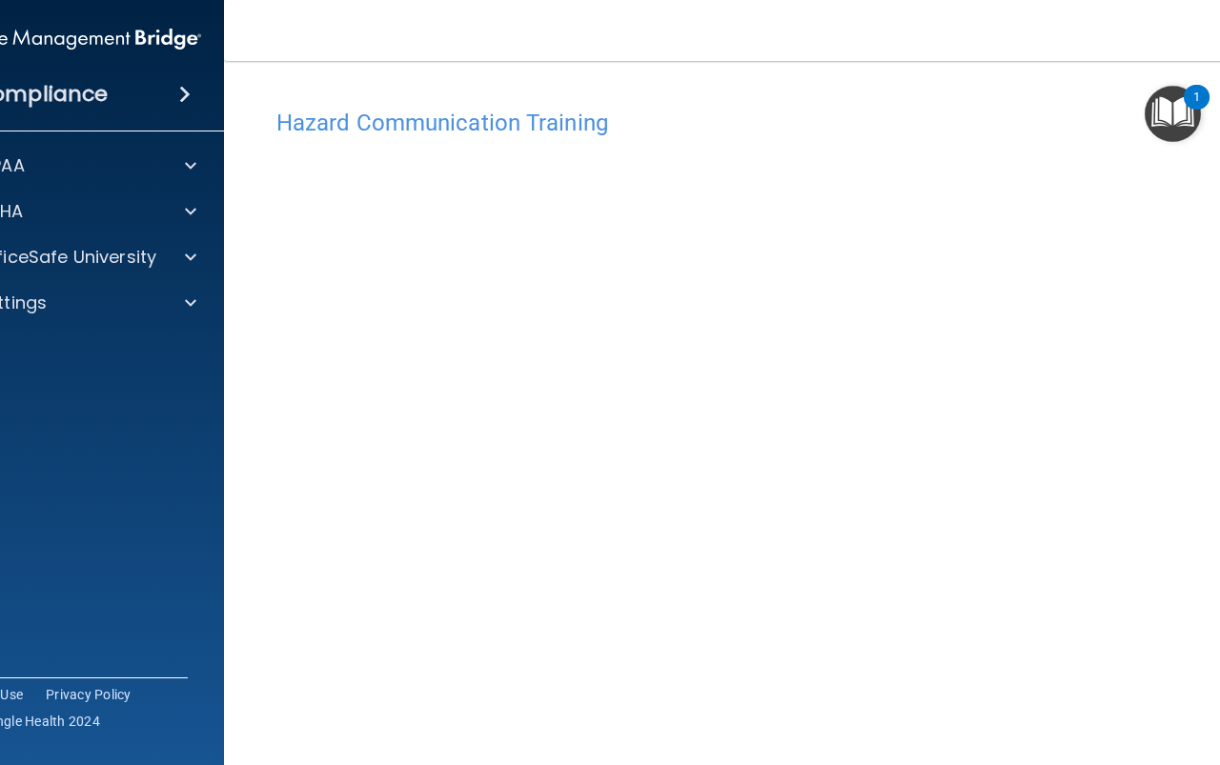
click at [1189, 114] on img "Open Resource Center, 1 new notification" at bounding box center [1173, 114] width 56 height 56
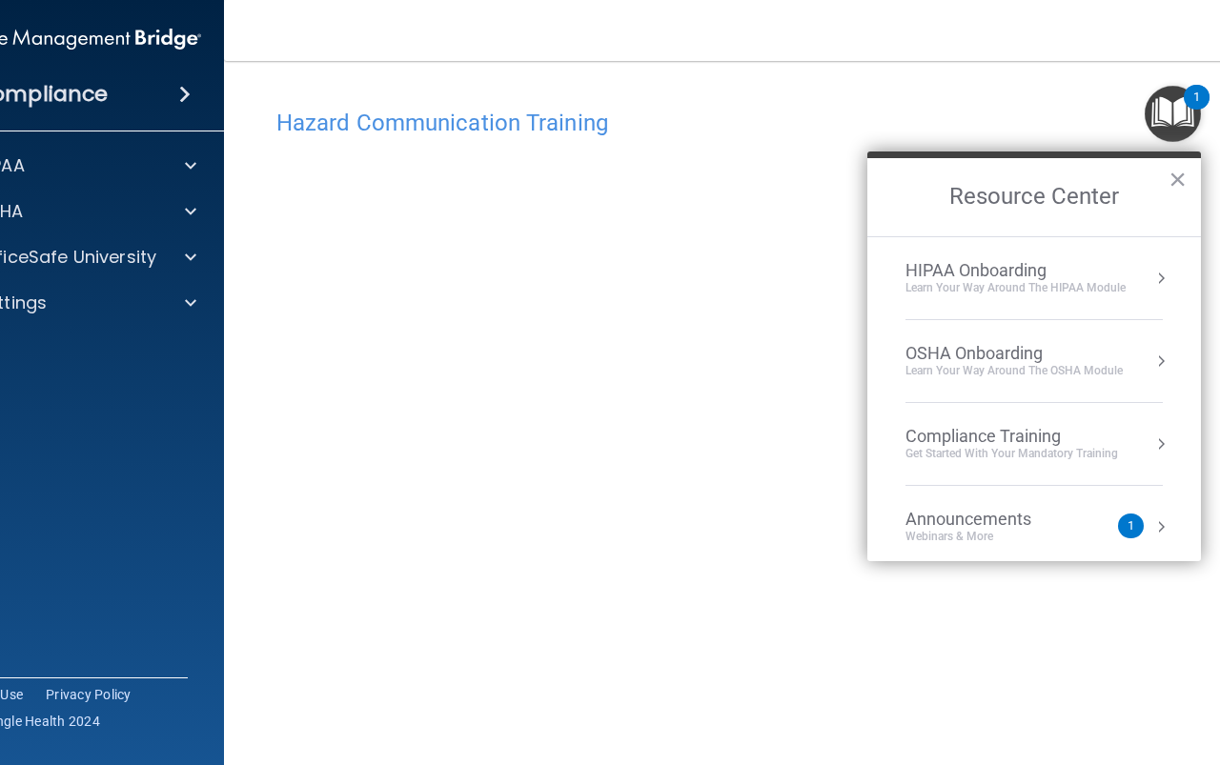
click at [1050, 446] on div "Get Started with your mandatory training" at bounding box center [1011, 454] width 213 height 16
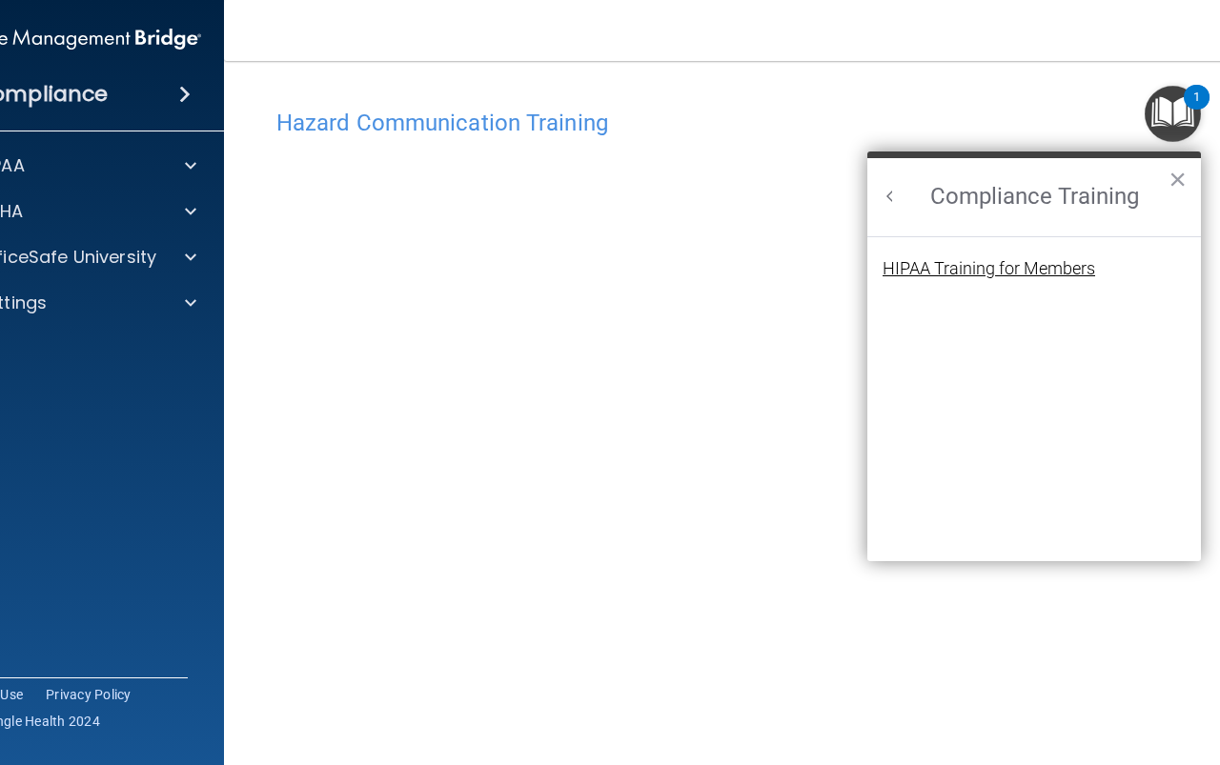
click at [1023, 270] on div "HIPAA Training for Members" at bounding box center [988, 268] width 213 height 17
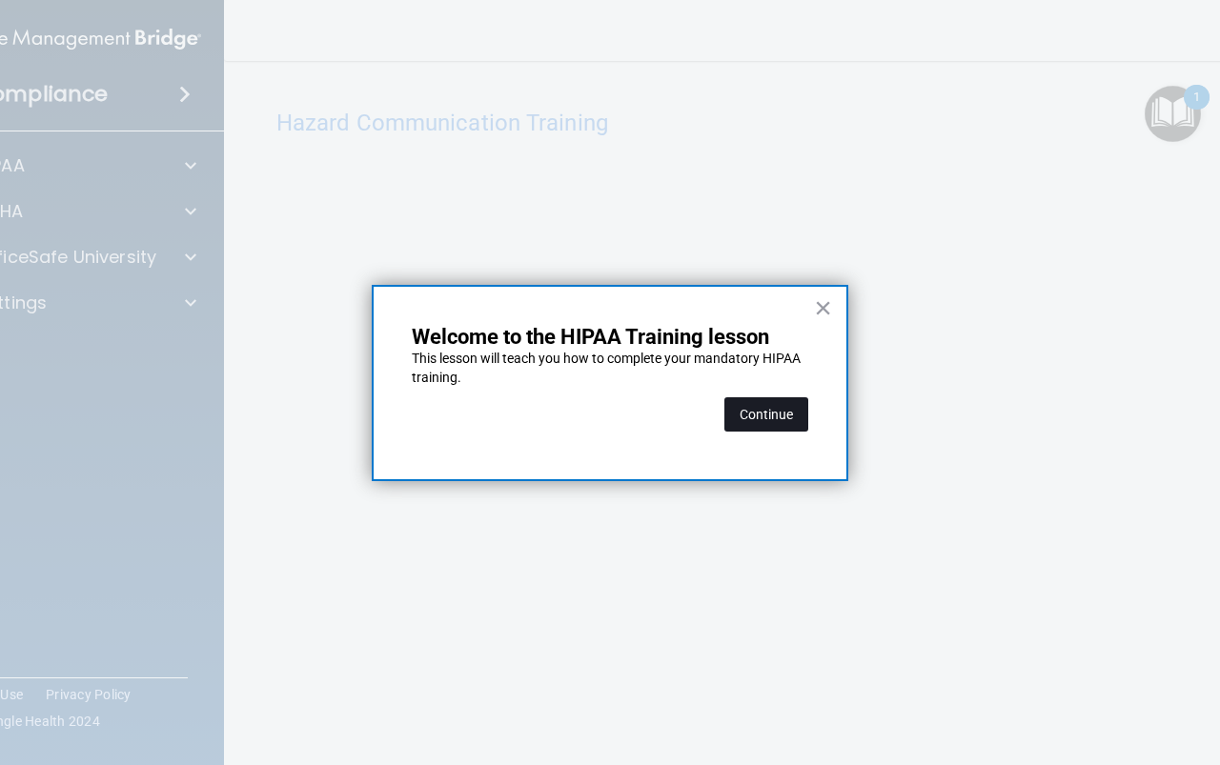
click at [783, 407] on button "Continue" at bounding box center [766, 414] width 84 height 34
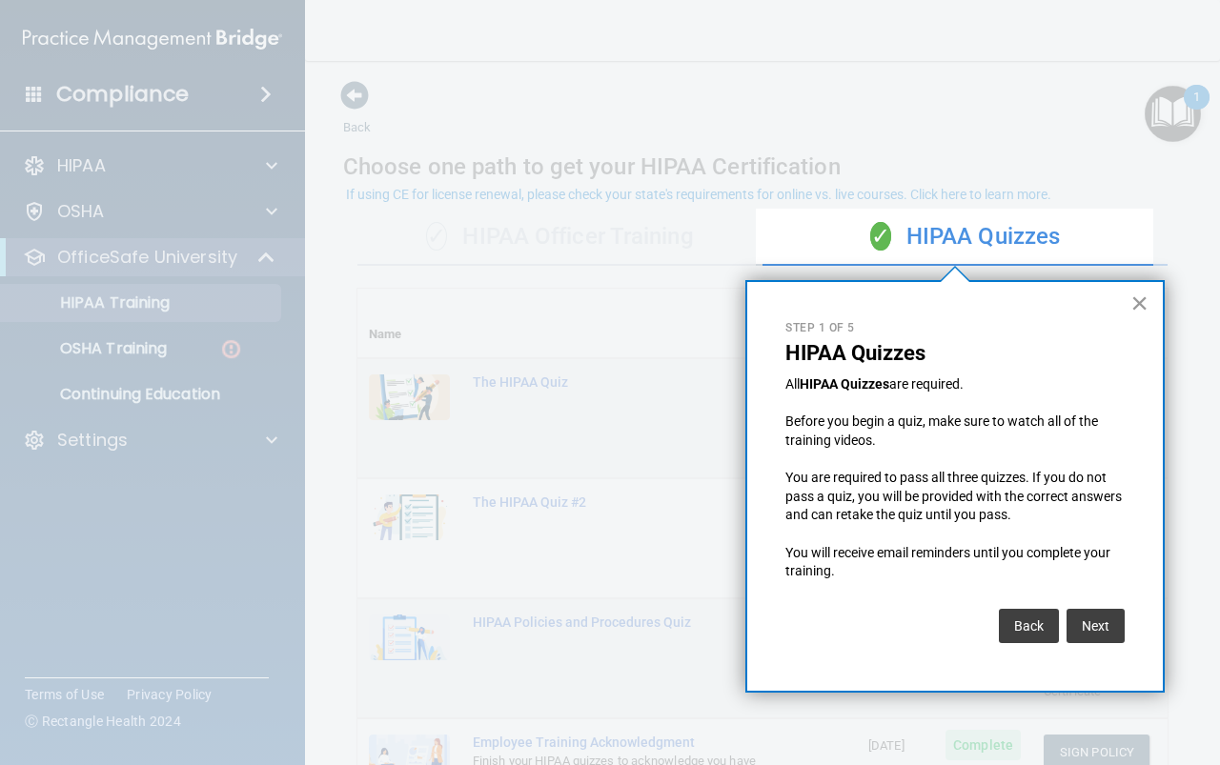
click at [1144, 301] on button "×" at bounding box center [1139, 303] width 18 height 30
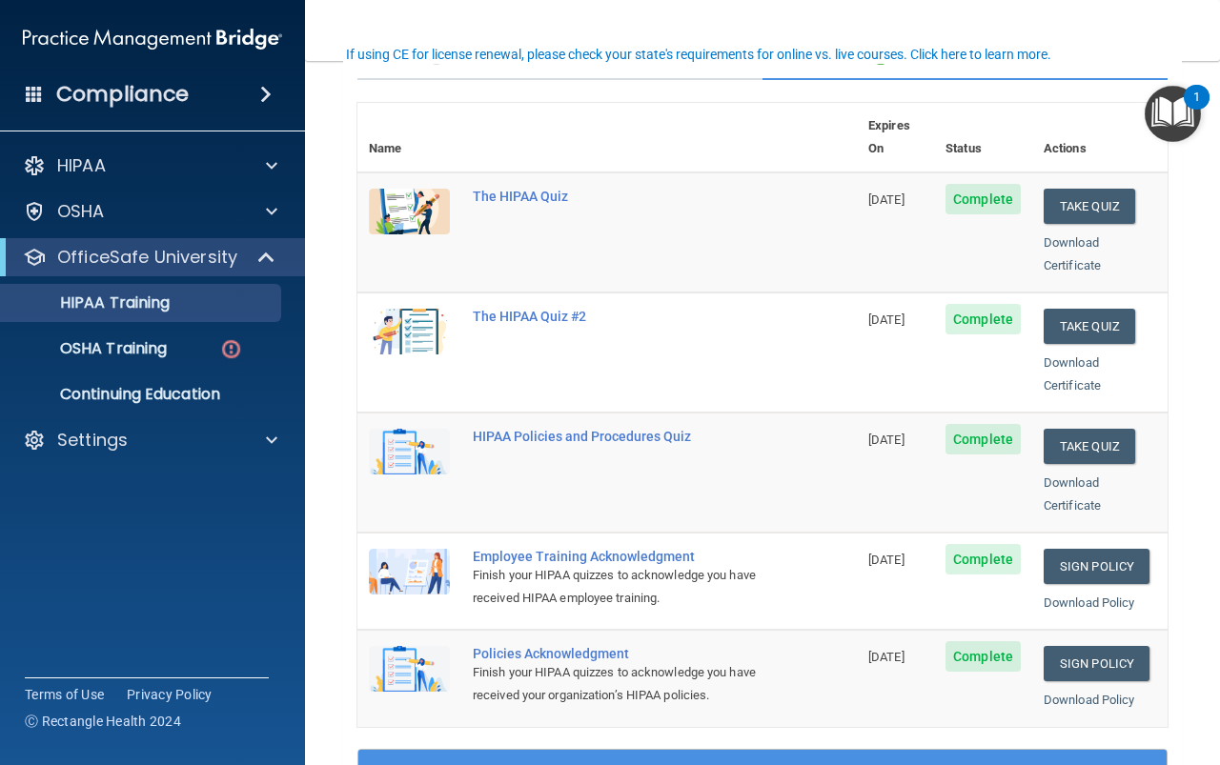
scroll to position [191, 0]
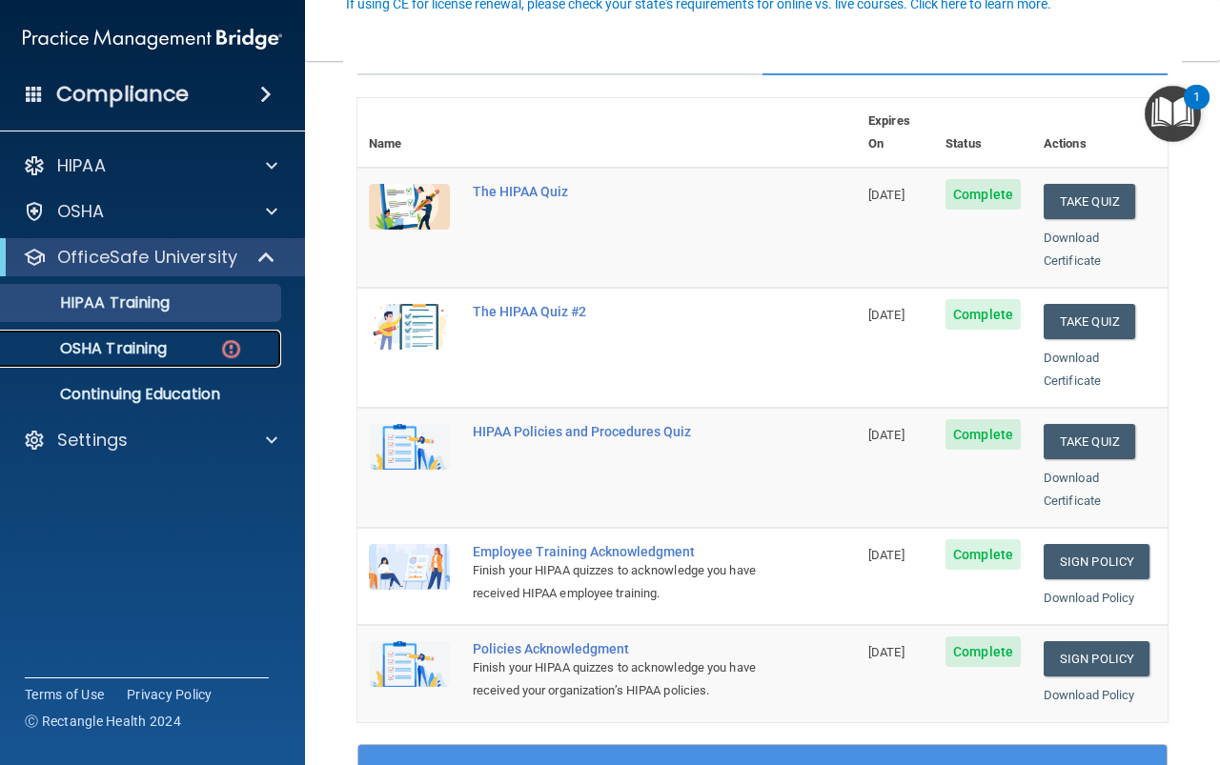
click at [153, 349] on p "OSHA Training" at bounding box center [89, 348] width 154 height 19
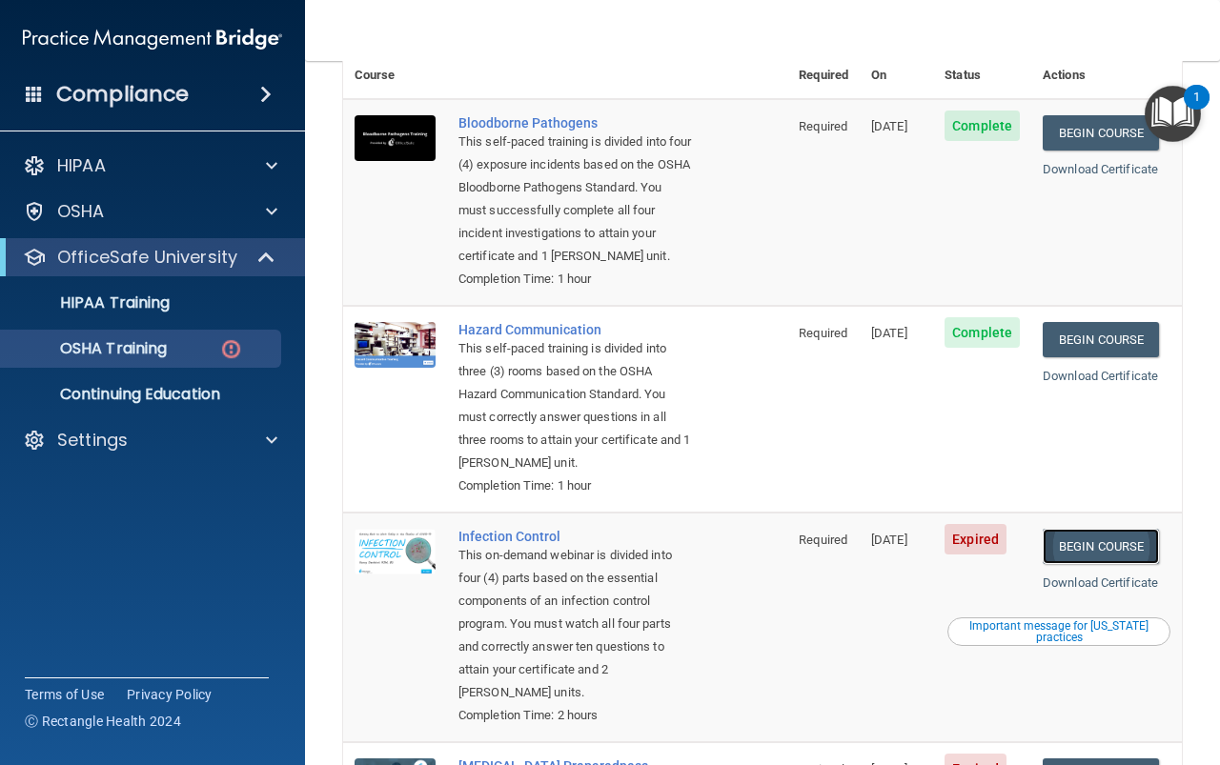
click at [1104, 549] on link "Begin Course" at bounding box center [1101, 546] width 116 height 35
click at [1085, 554] on link "Begin Course" at bounding box center [1101, 546] width 116 height 35
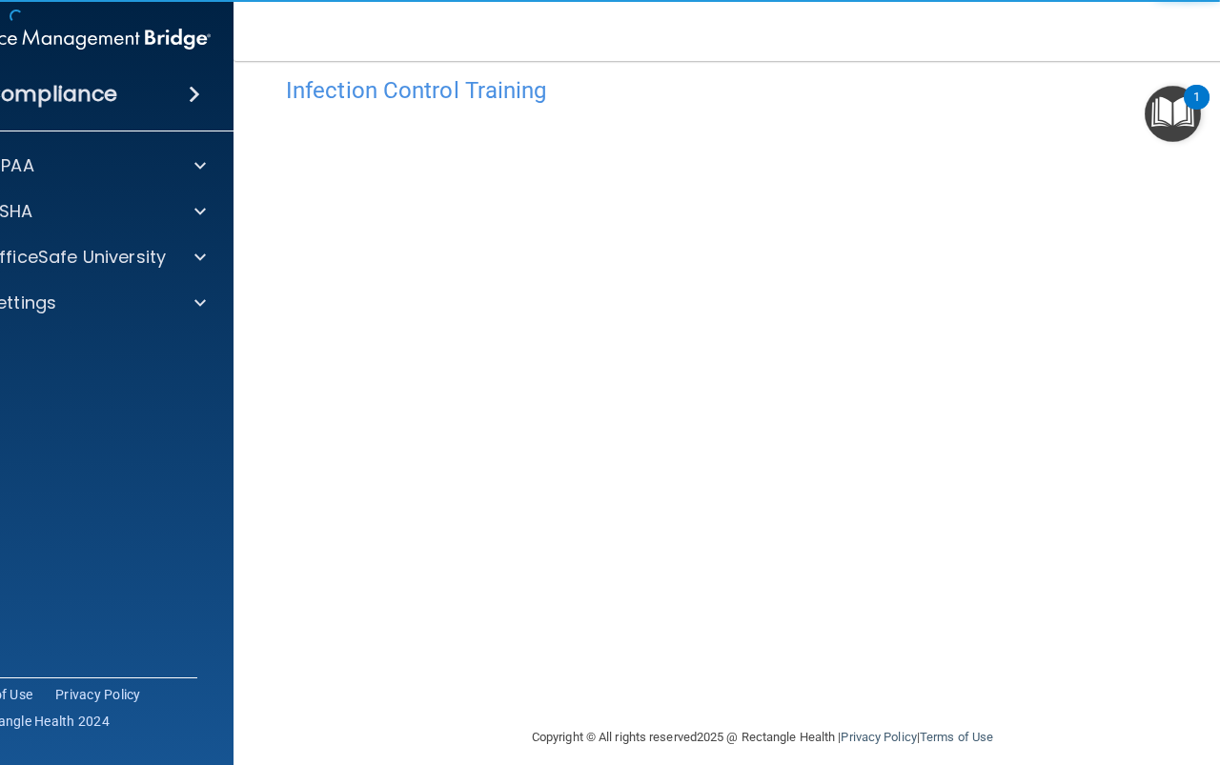
scroll to position [51, 0]
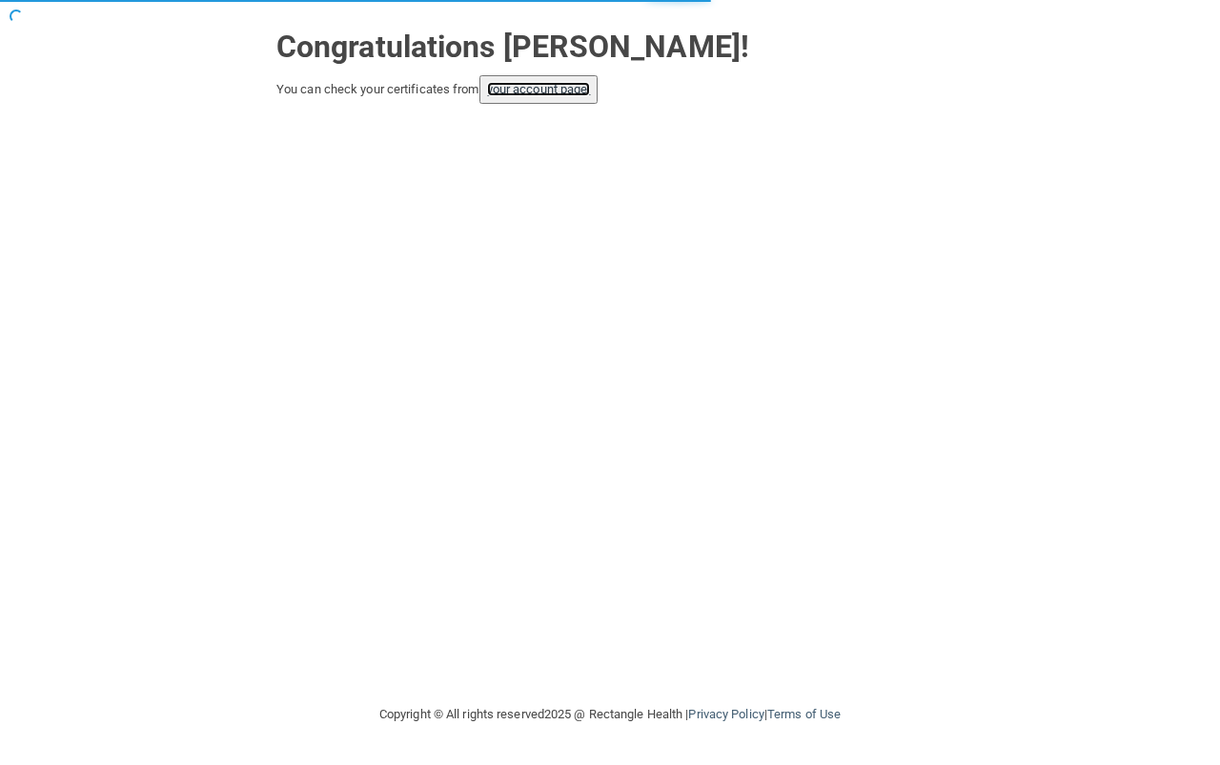
click at [532, 89] on link "your account page!" at bounding box center [539, 89] width 104 height 14
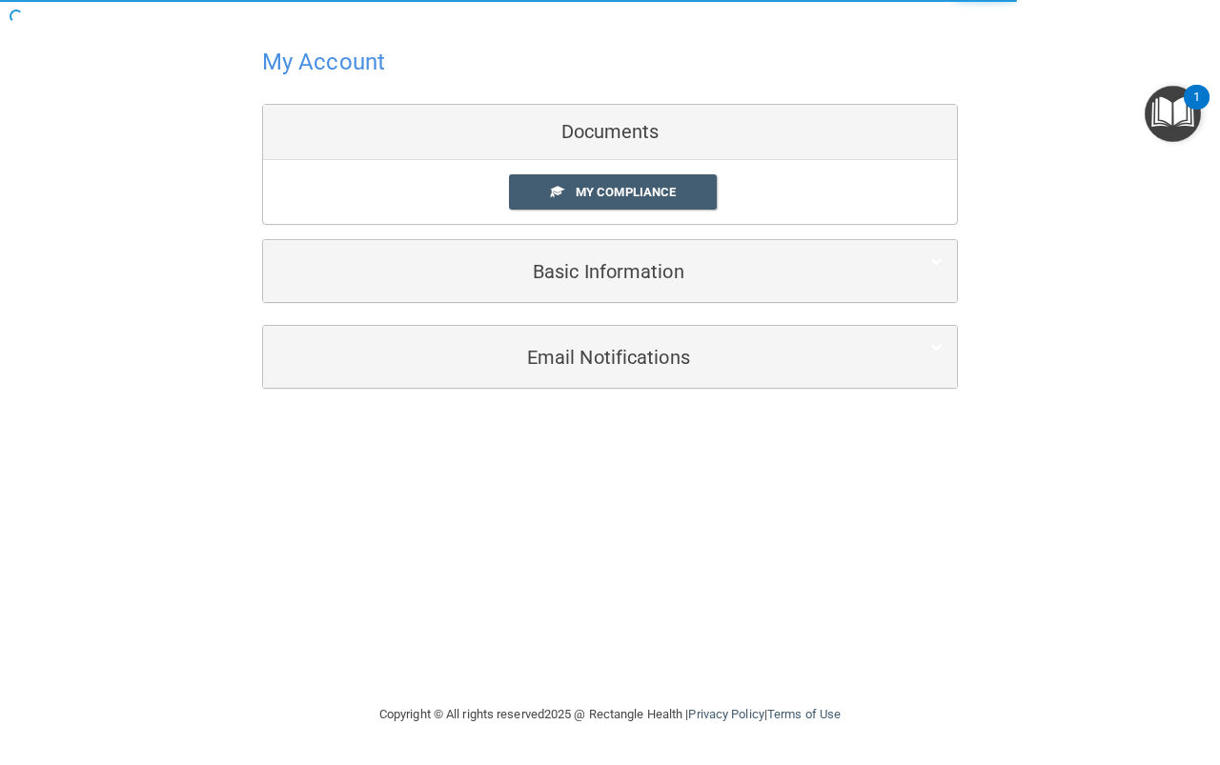
click at [1163, 111] on img "Open Resource Center, 1 new notification" at bounding box center [1173, 114] width 56 height 56
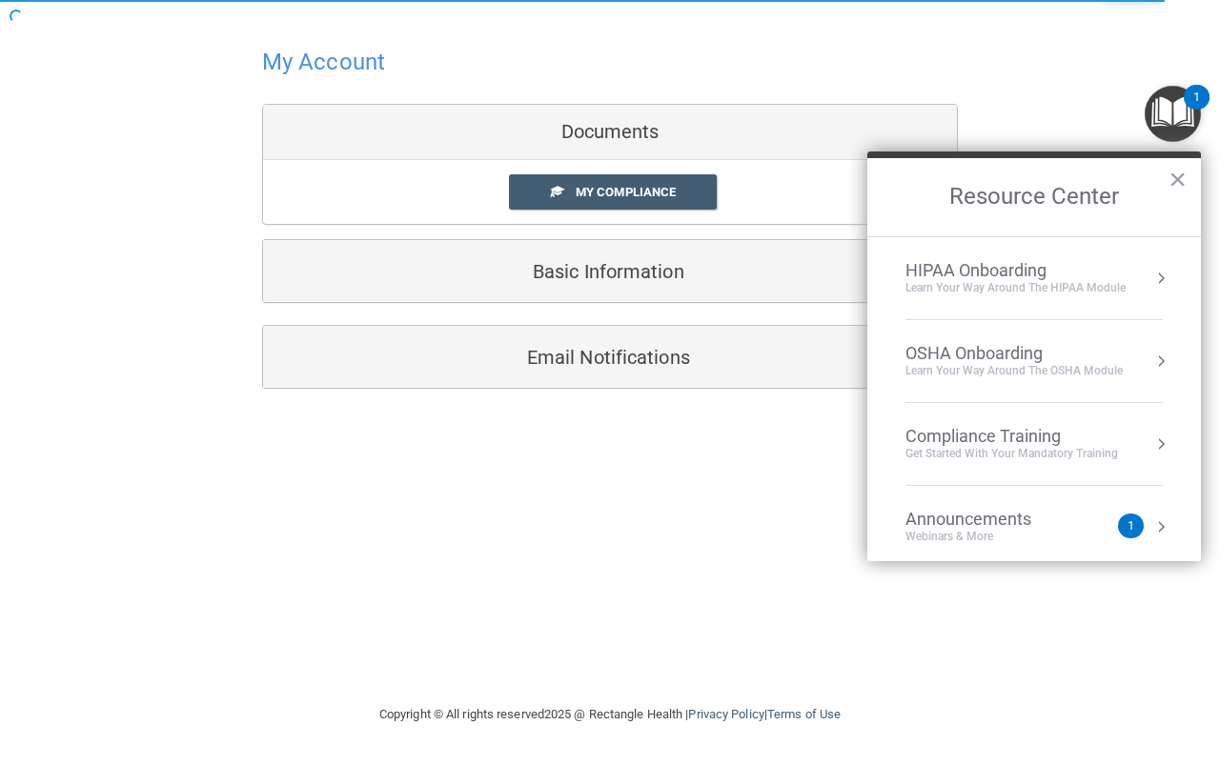
click at [995, 438] on div "Compliance Training" at bounding box center [1011, 436] width 213 height 21
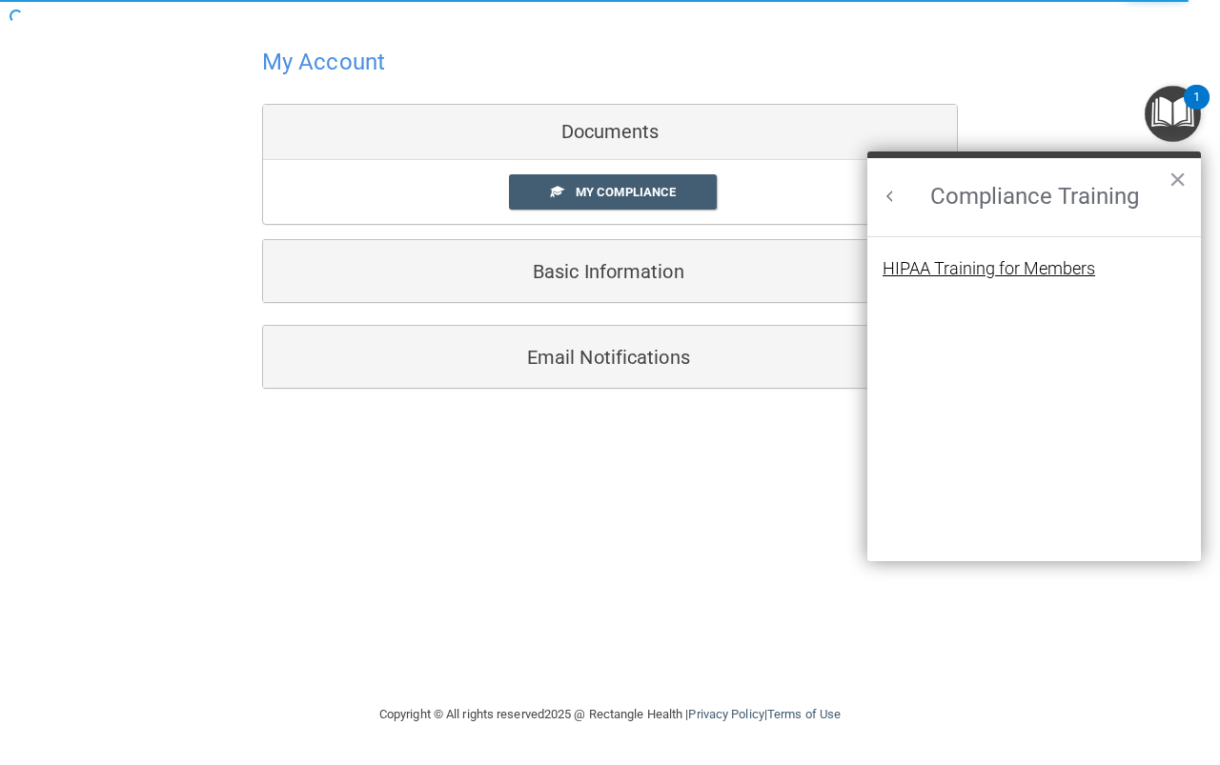
click at [967, 277] on div "HIPAA Training for Members" at bounding box center [988, 268] width 213 height 17
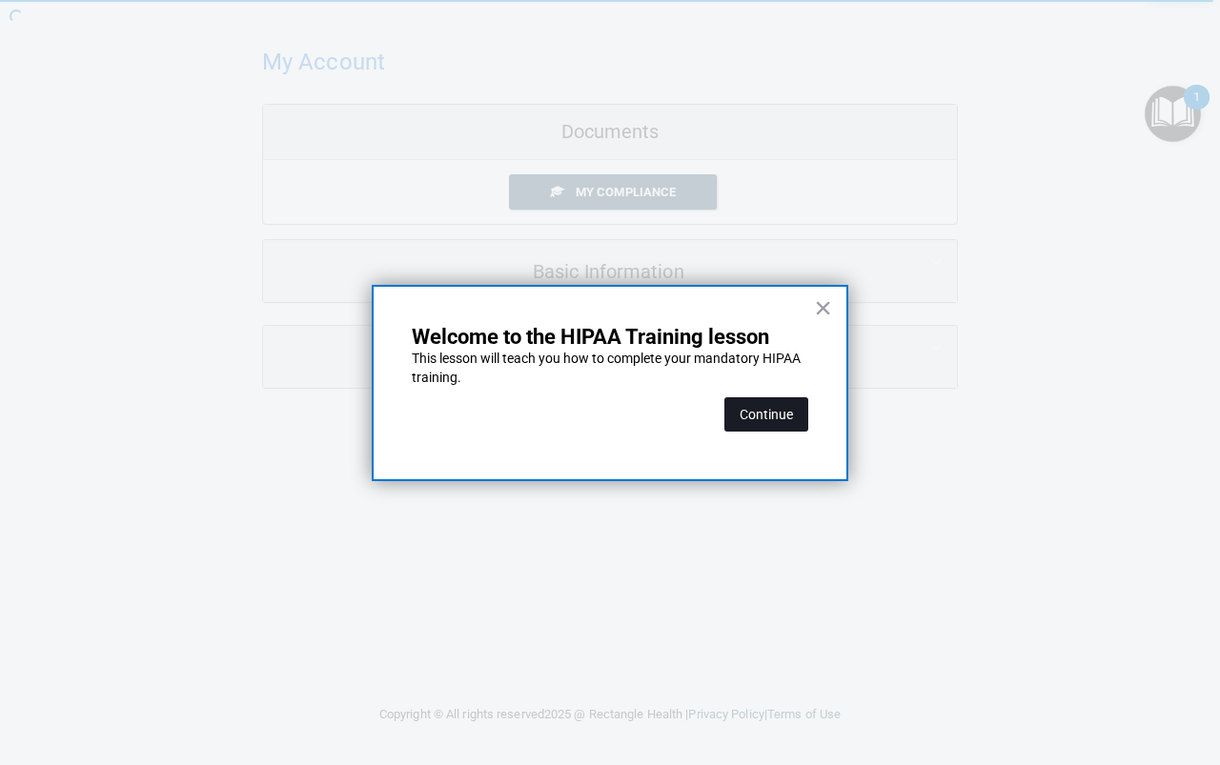
click at [756, 416] on button "Continue" at bounding box center [766, 414] width 84 height 34
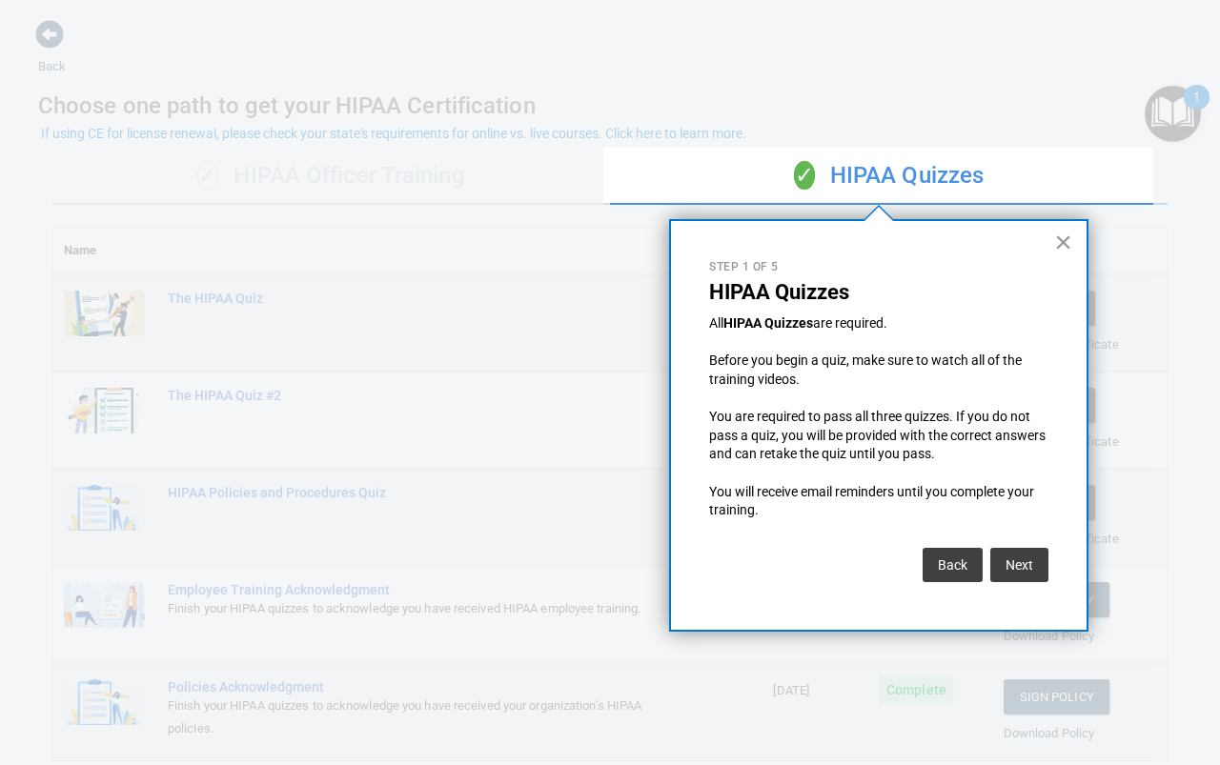
click at [1058, 239] on button "×" at bounding box center [1063, 242] width 18 height 30
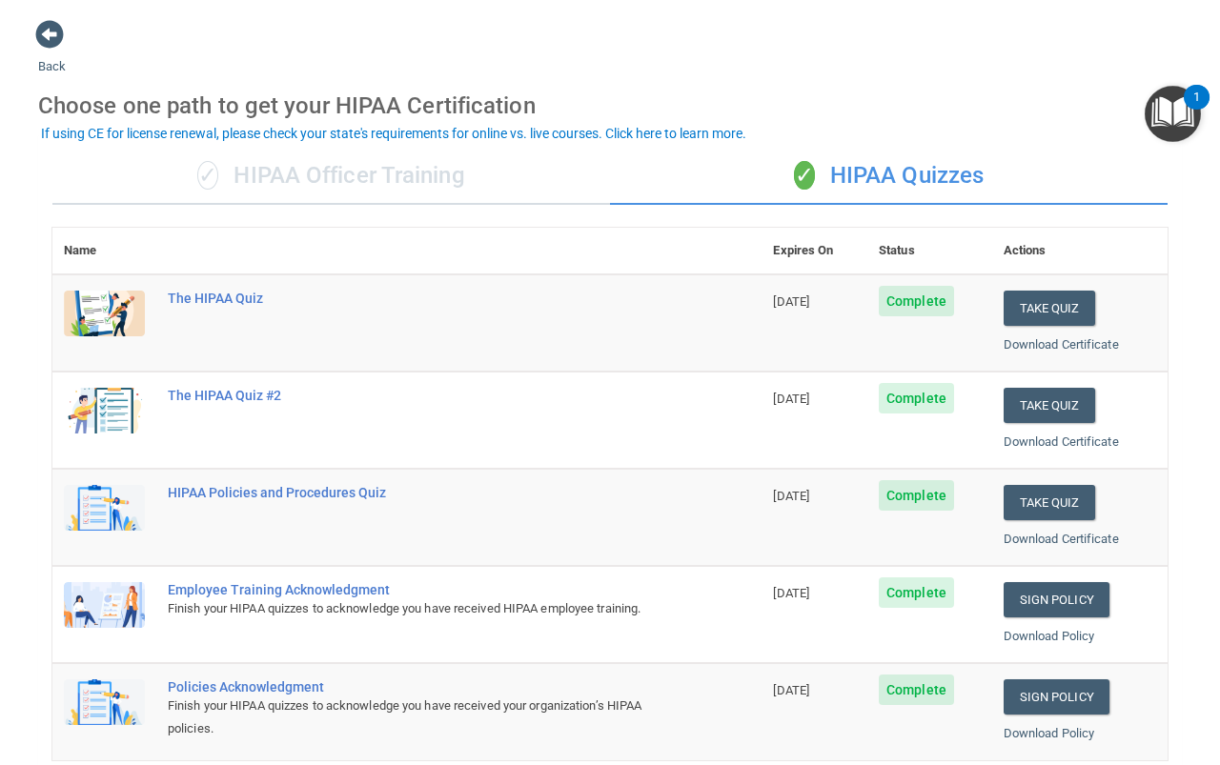
click at [1183, 121] on img "Open Resource Center, 1 new notification" at bounding box center [1173, 114] width 56 height 56
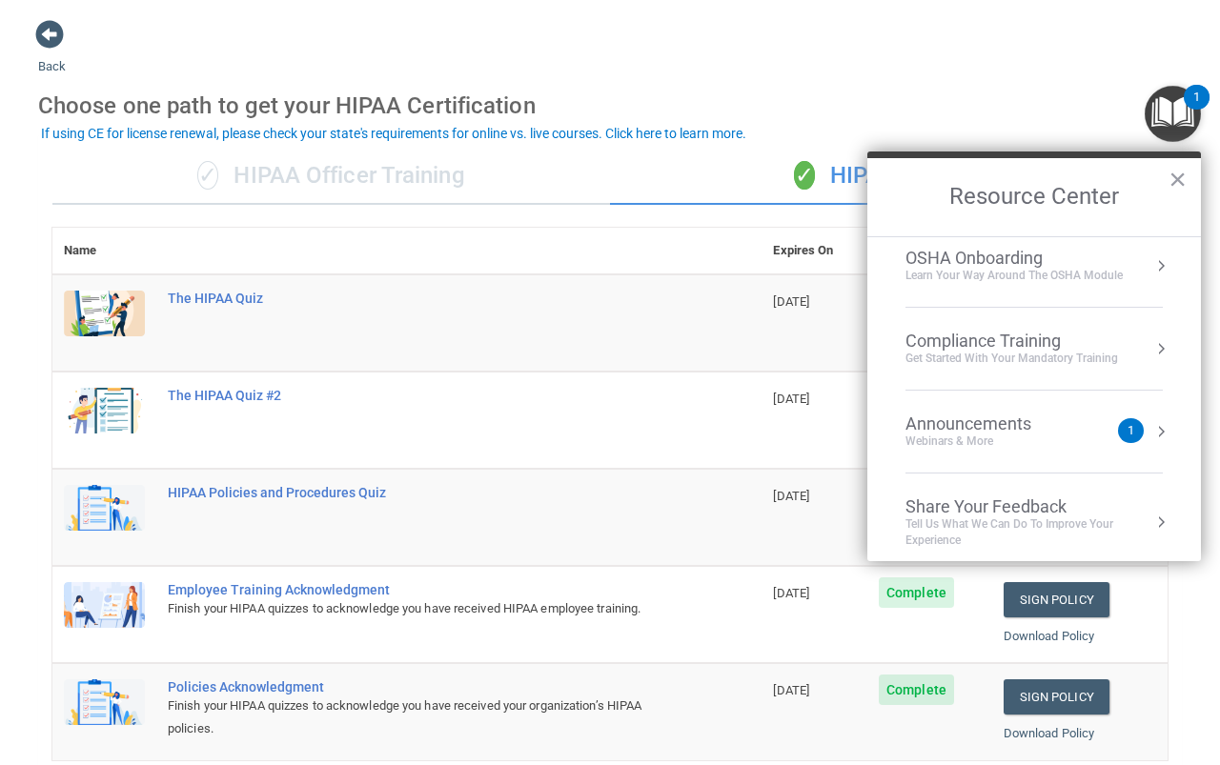
scroll to position [107, 0]
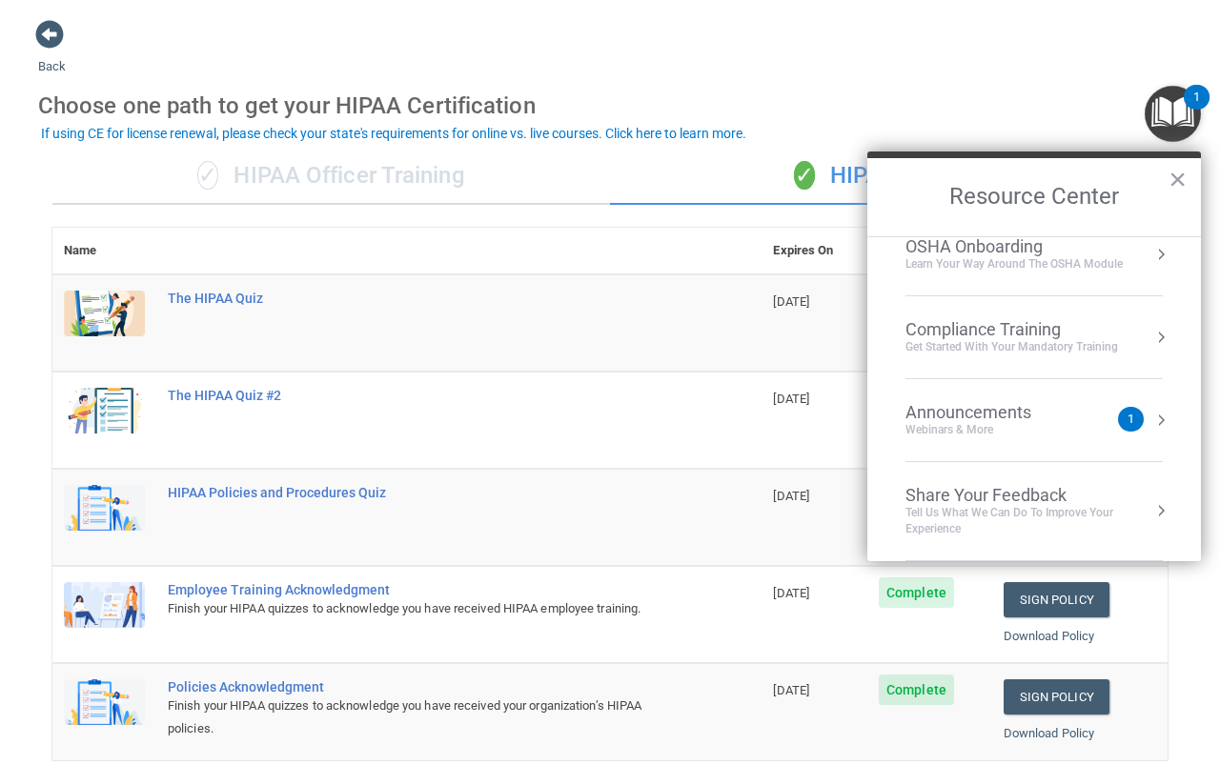
click at [1024, 333] on div "Compliance Training" at bounding box center [1011, 329] width 213 height 21
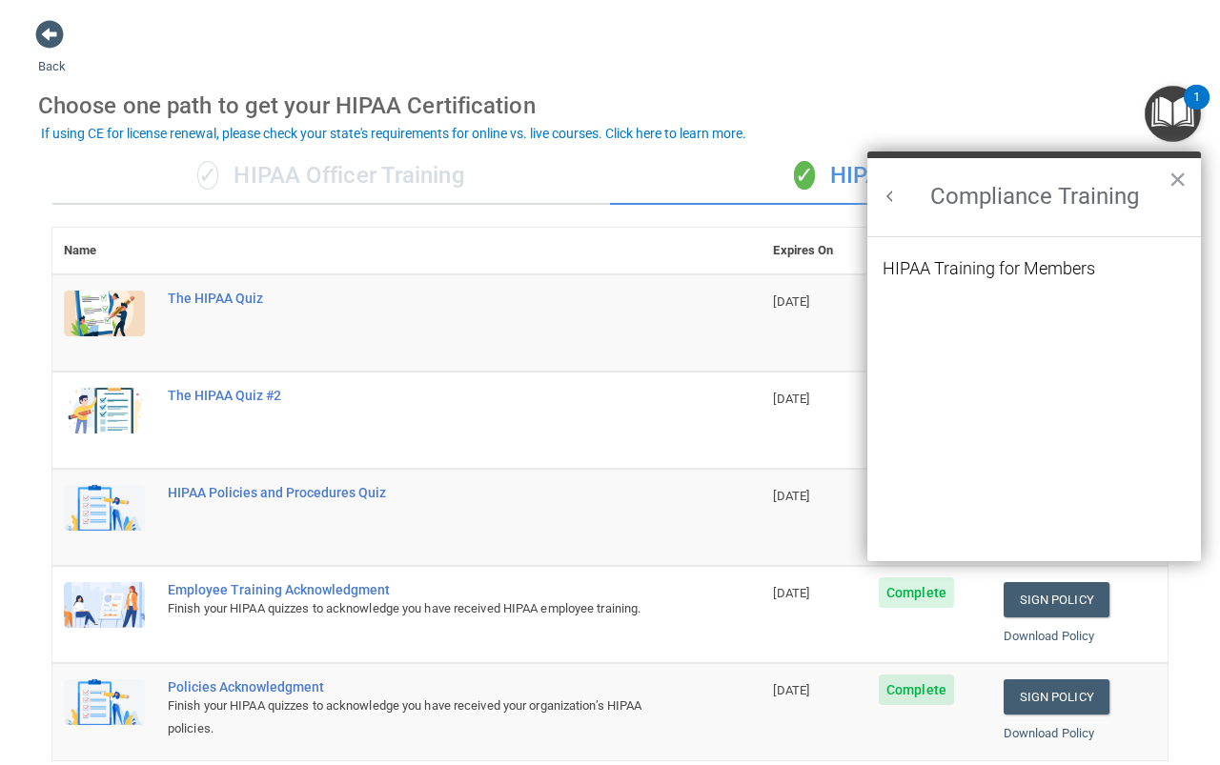
scroll to position [83, 0]
click at [996, 269] on div "HIPAA Training for Members" at bounding box center [988, 268] width 213 height 17
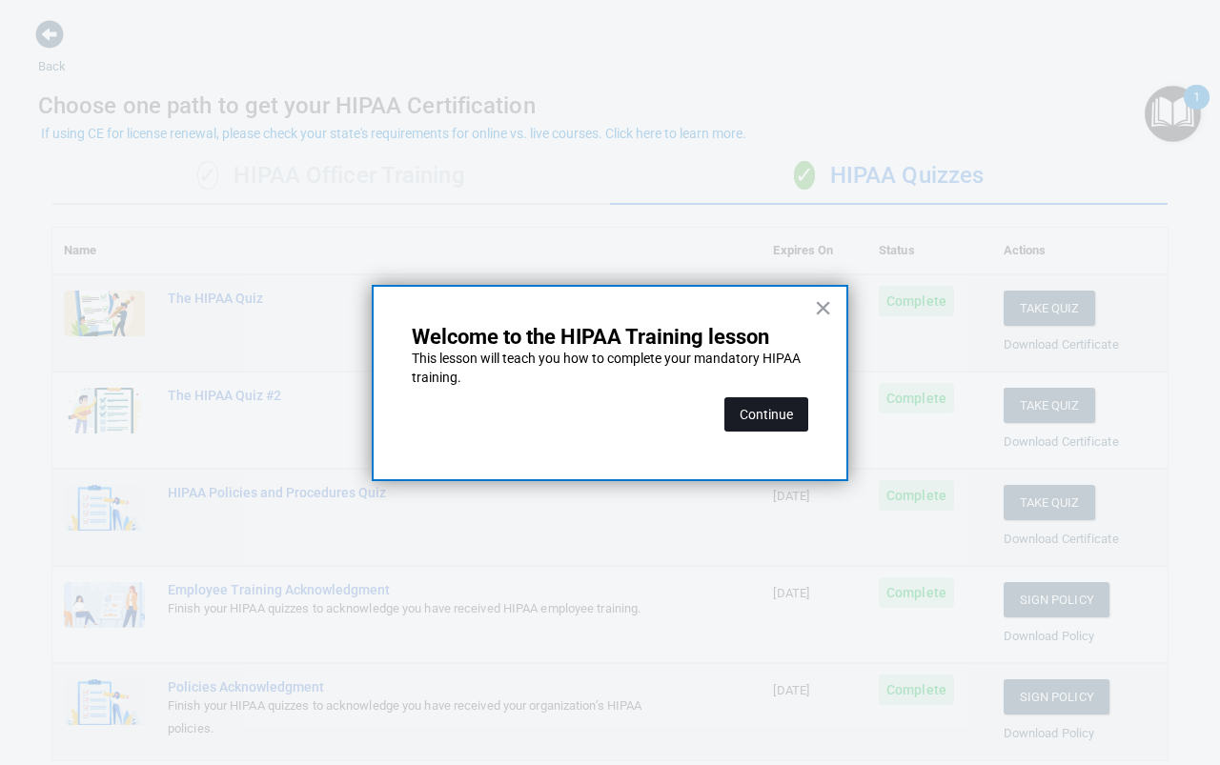
click at [755, 413] on button "Continue" at bounding box center [766, 414] width 84 height 34
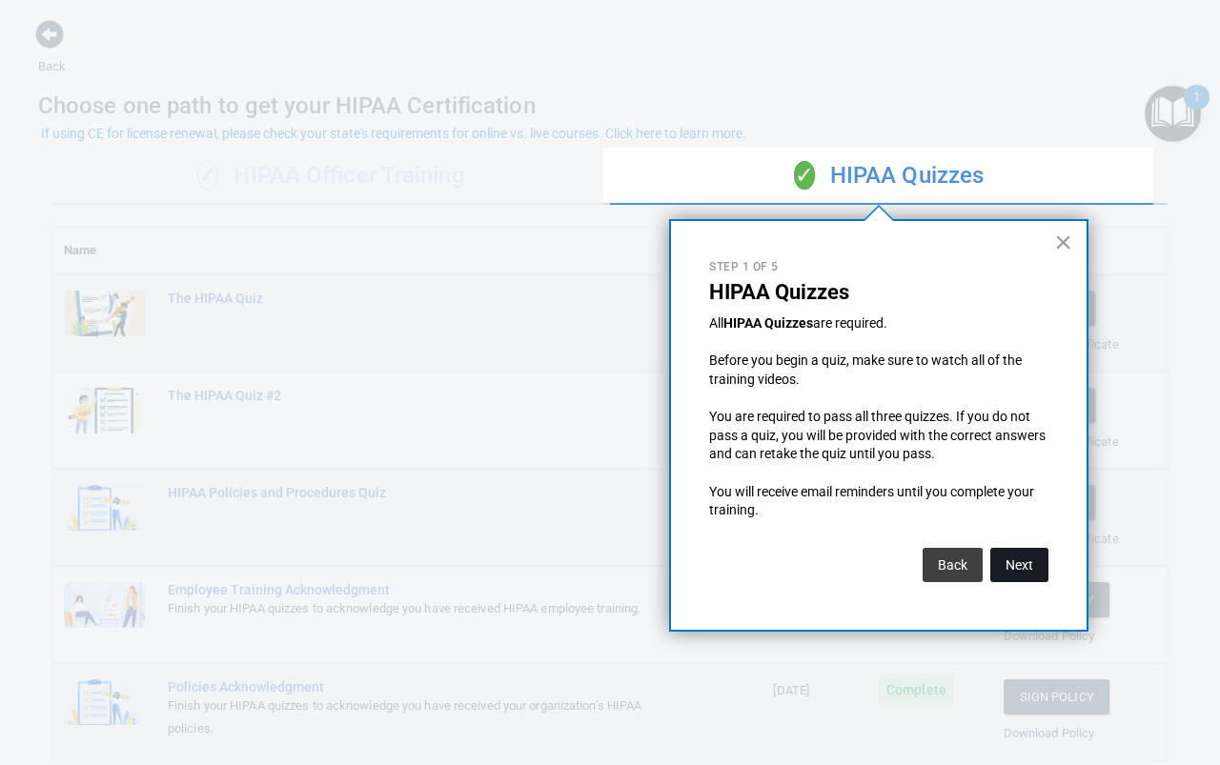
click at [1021, 563] on button "Next" at bounding box center [1019, 565] width 58 height 34
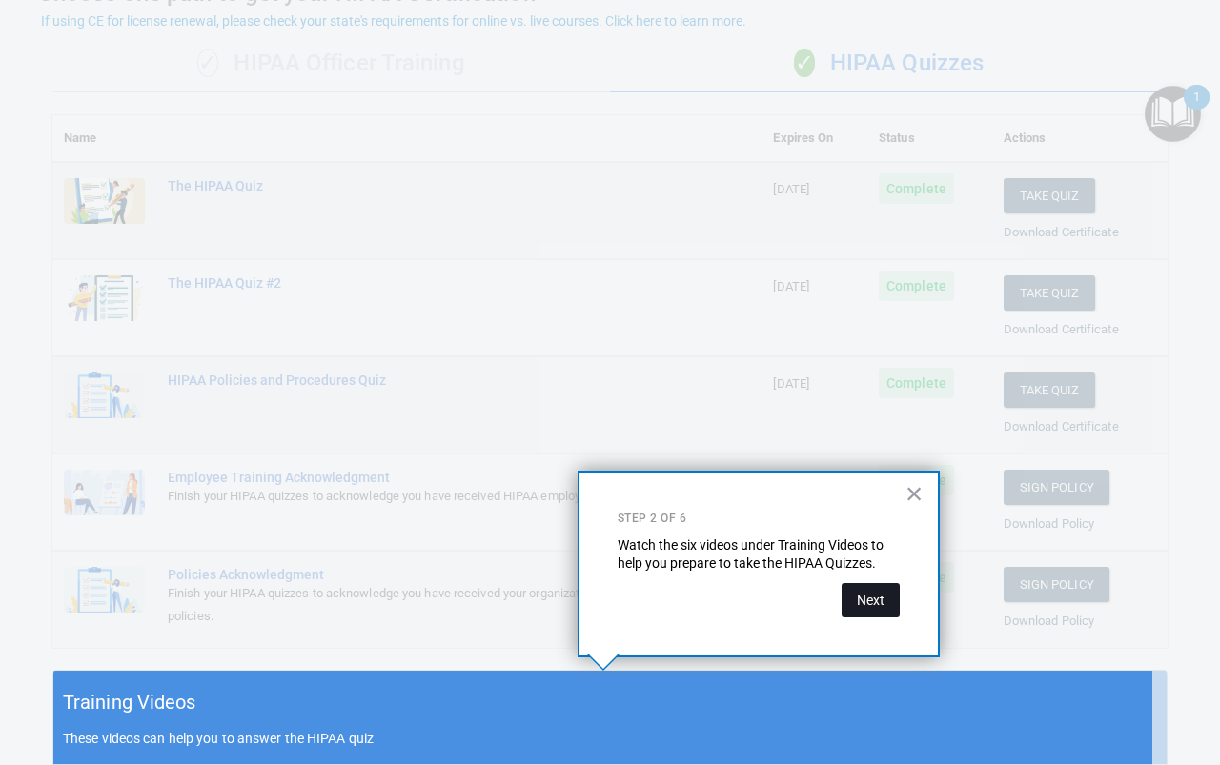
click at [874, 601] on button "Next" at bounding box center [870, 600] width 58 height 34
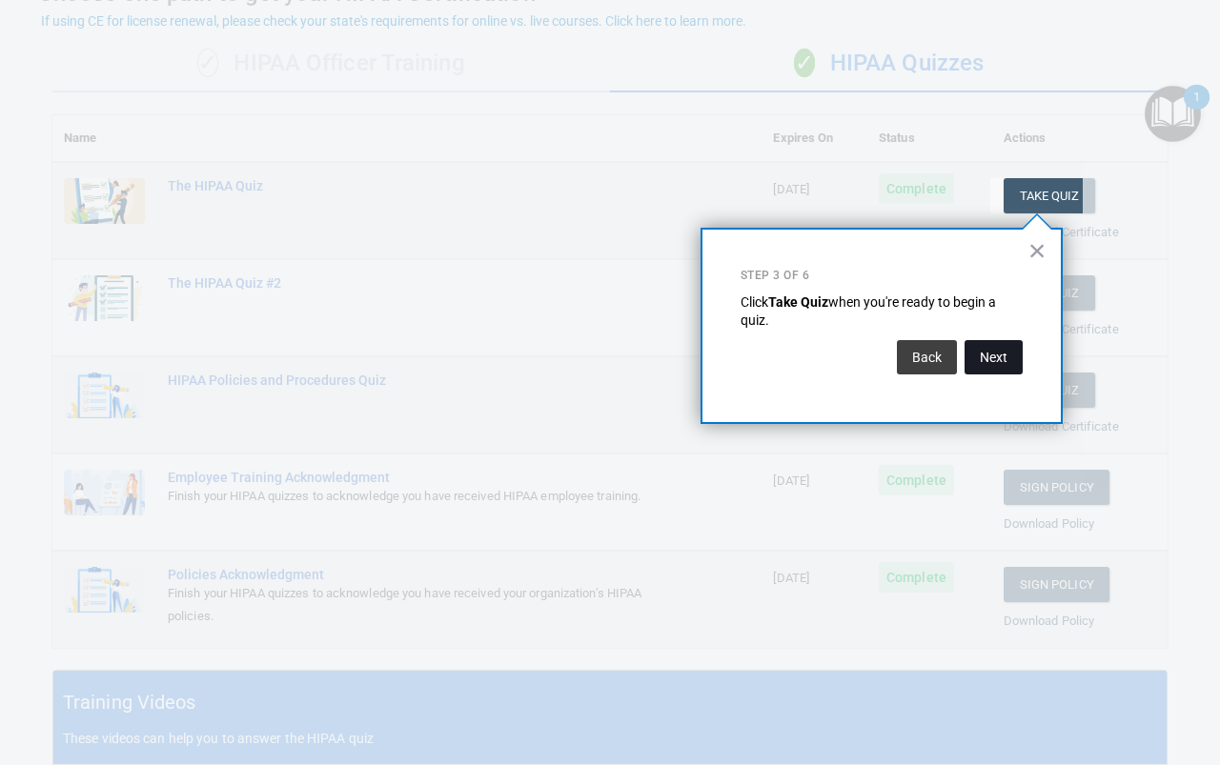
click at [1003, 354] on button "Next" at bounding box center [993, 357] width 58 height 34
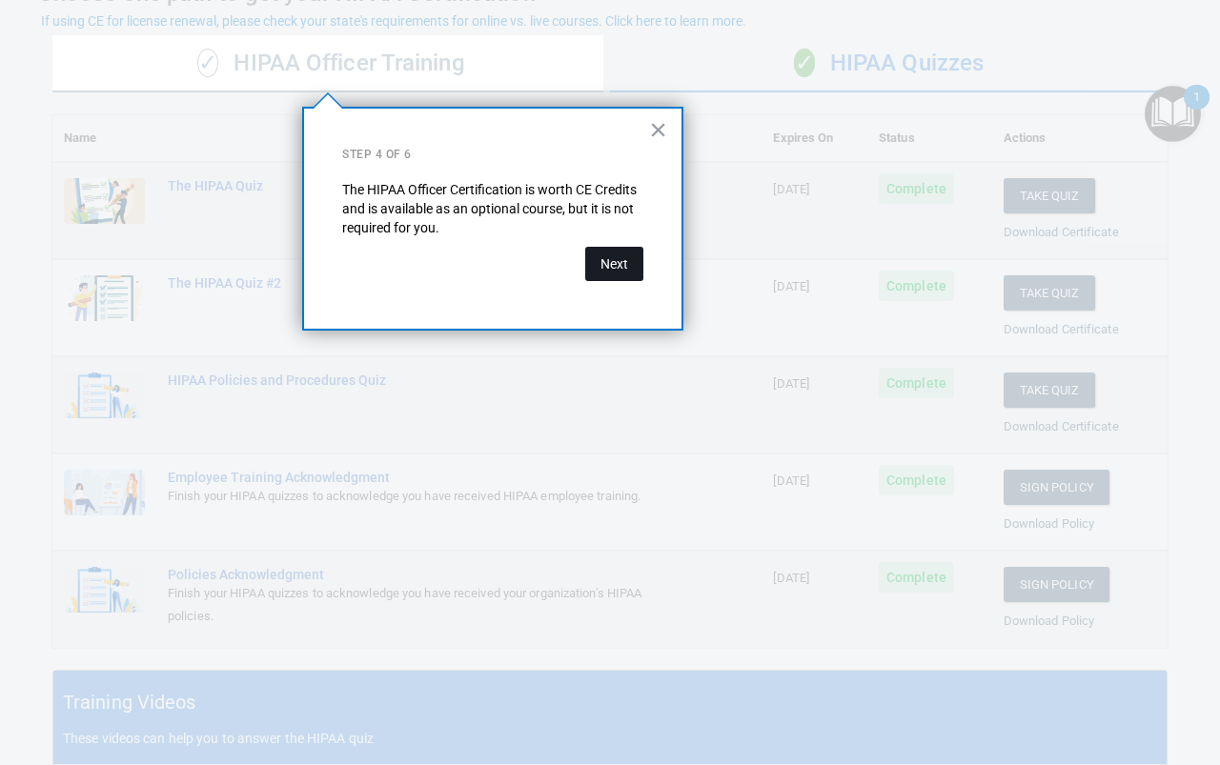
click at [608, 257] on button "Next" at bounding box center [614, 264] width 58 height 34
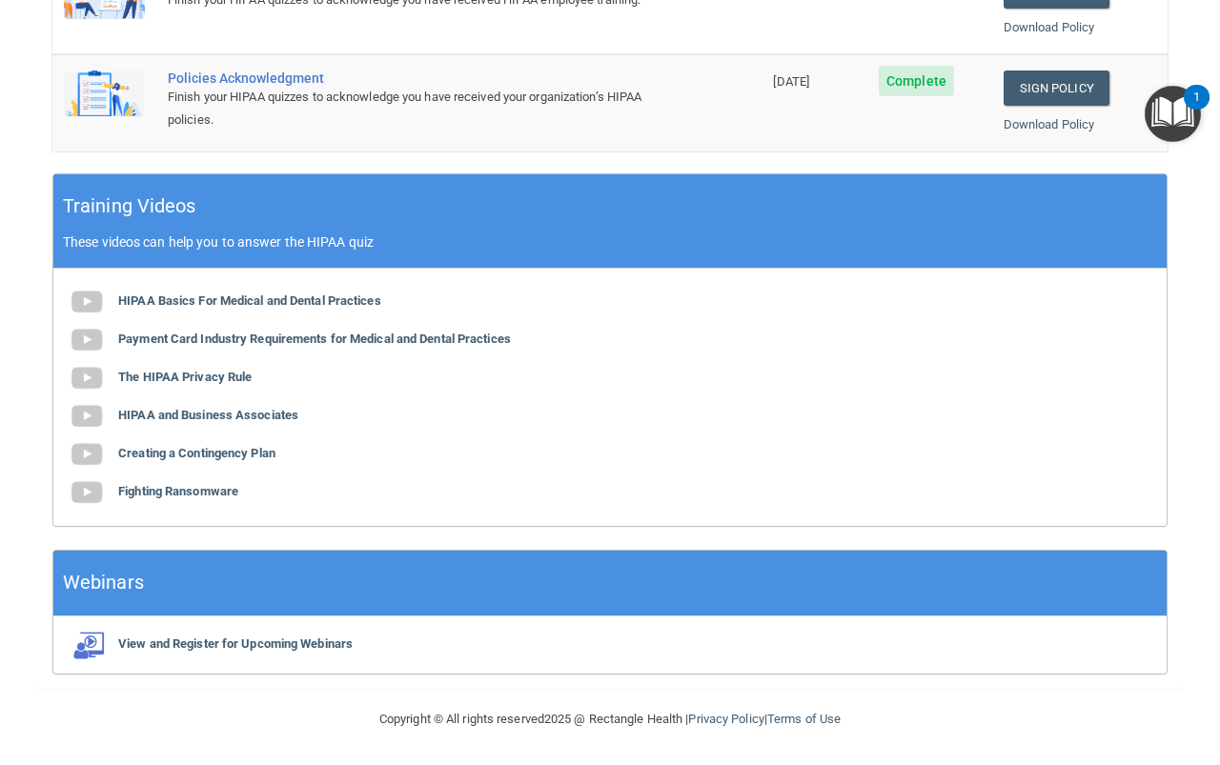
scroll to position [37, 0]
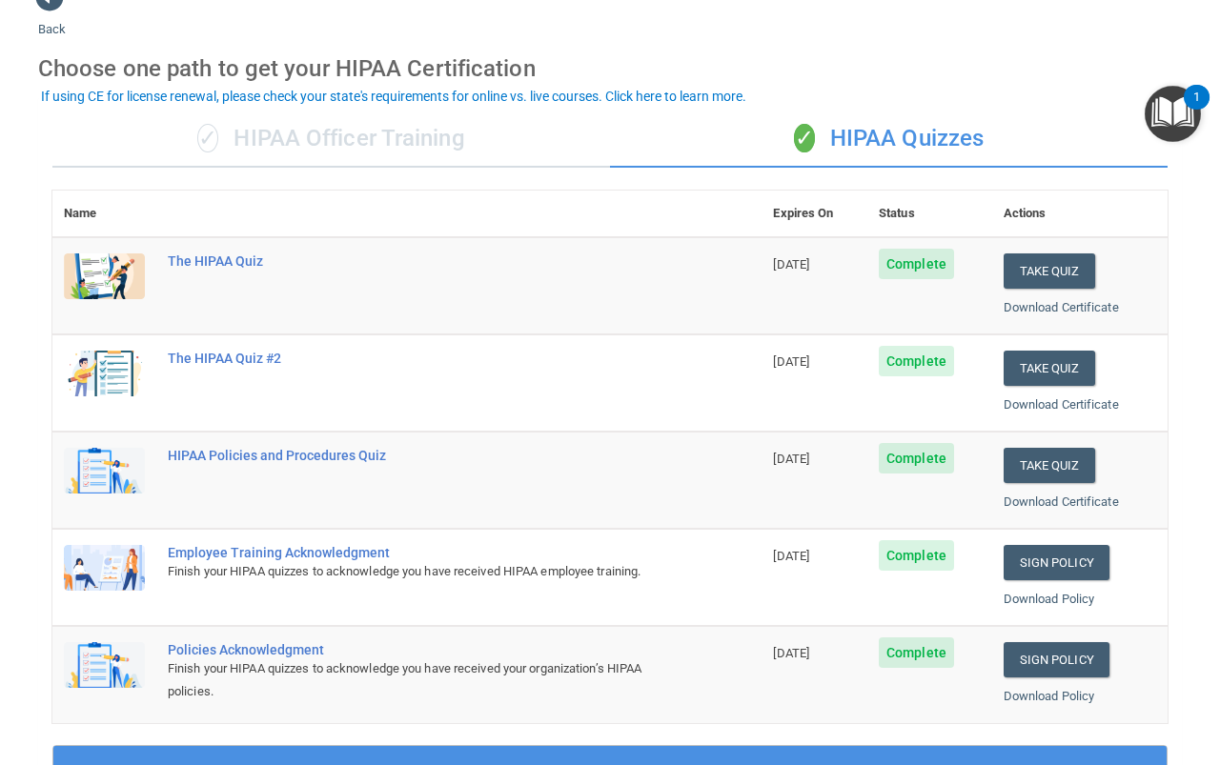
click at [1155, 127] on img "Open Resource Center, 1 new notification" at bounding box center [1173, 114] width 56 height 56
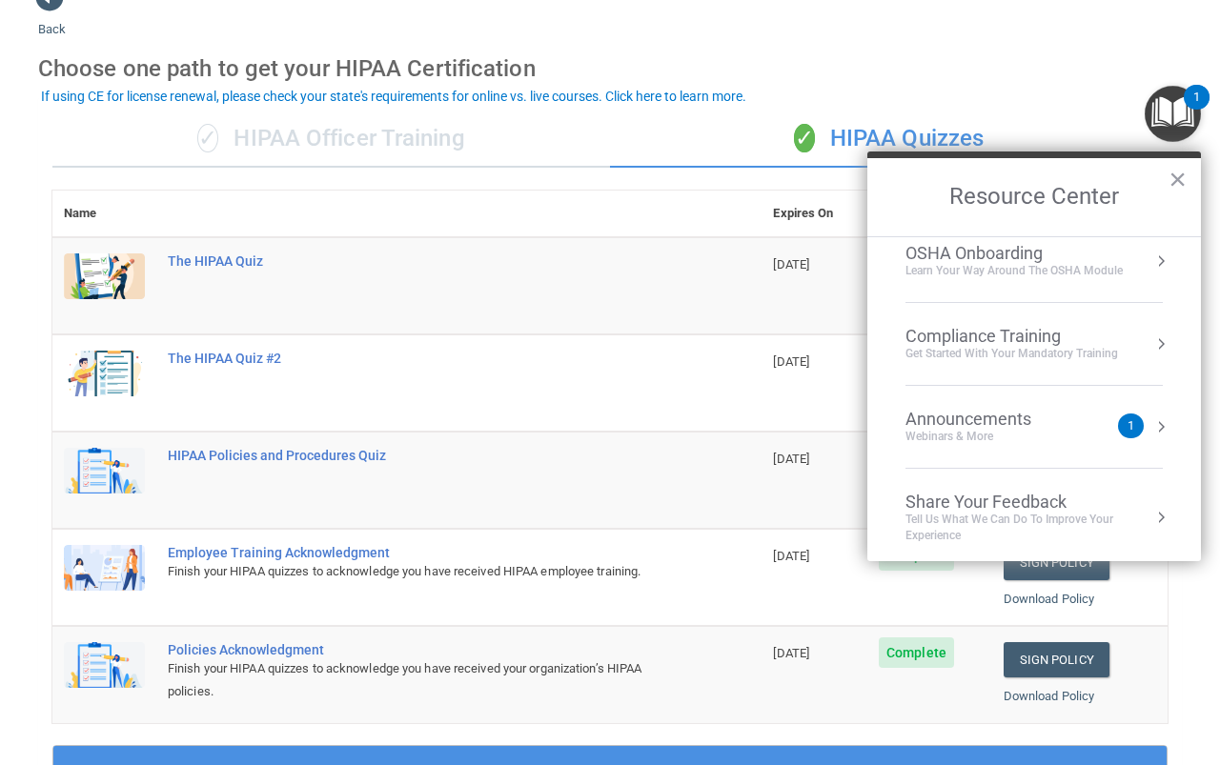
scroll to position [0, 0]
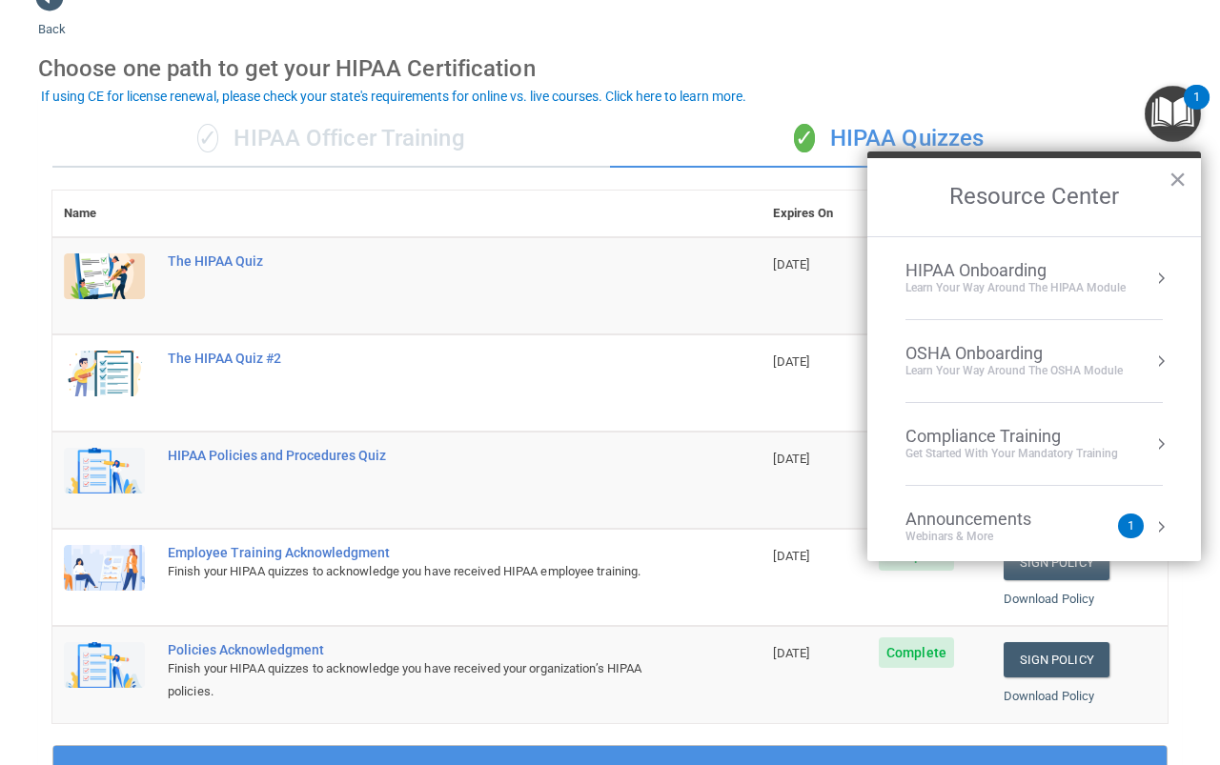
click at [1079, 450] on div "Get Started with your mandatory training" at bounding box center [1011, 454] width 213 height 16
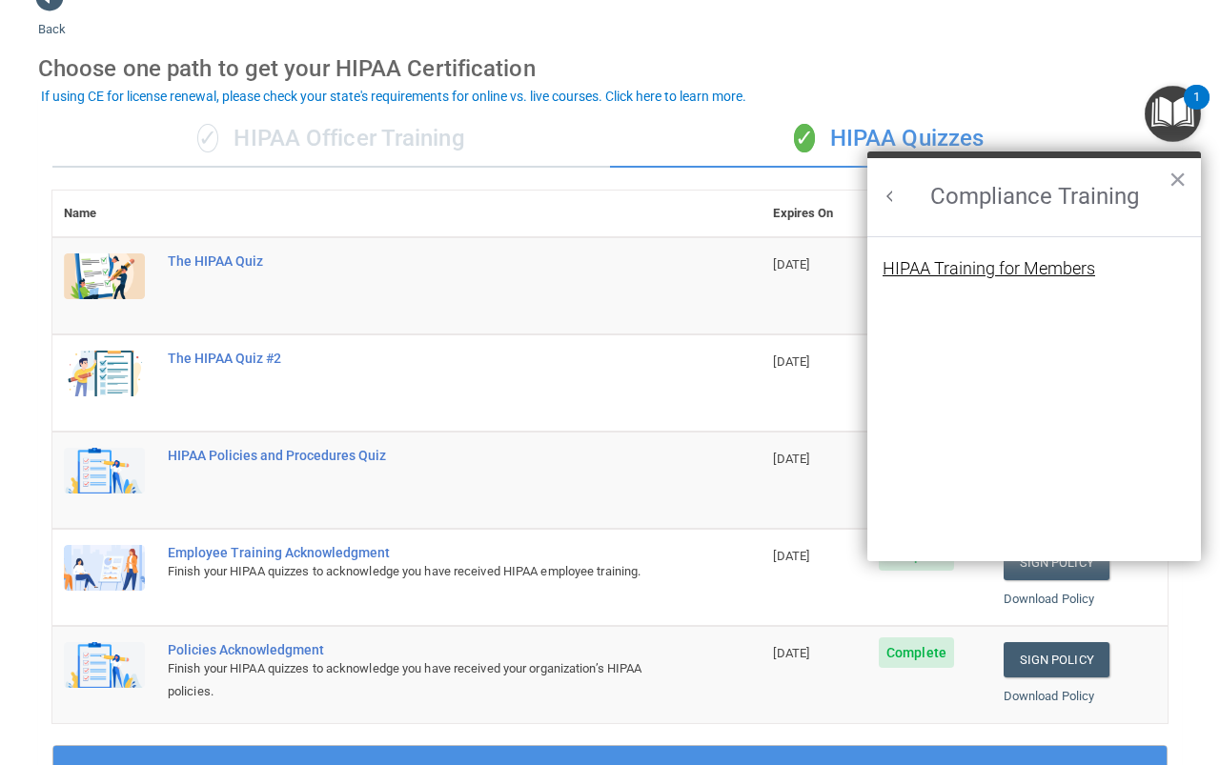
click at [1055, 277] on div "HIPAA Training for Members" at bounding box center [988, 268] width 213 height 17
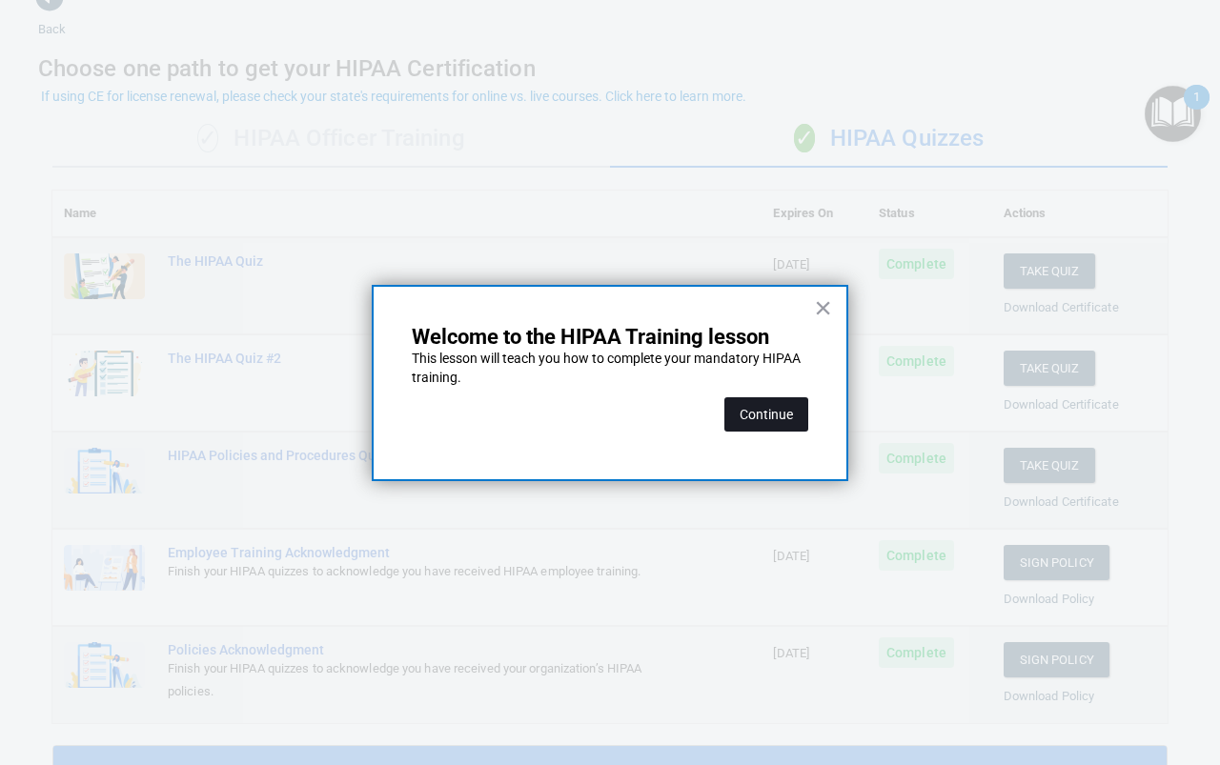
click at [786, 410] on button "Continue" at bounding box center [766, 414] width 84 height 34
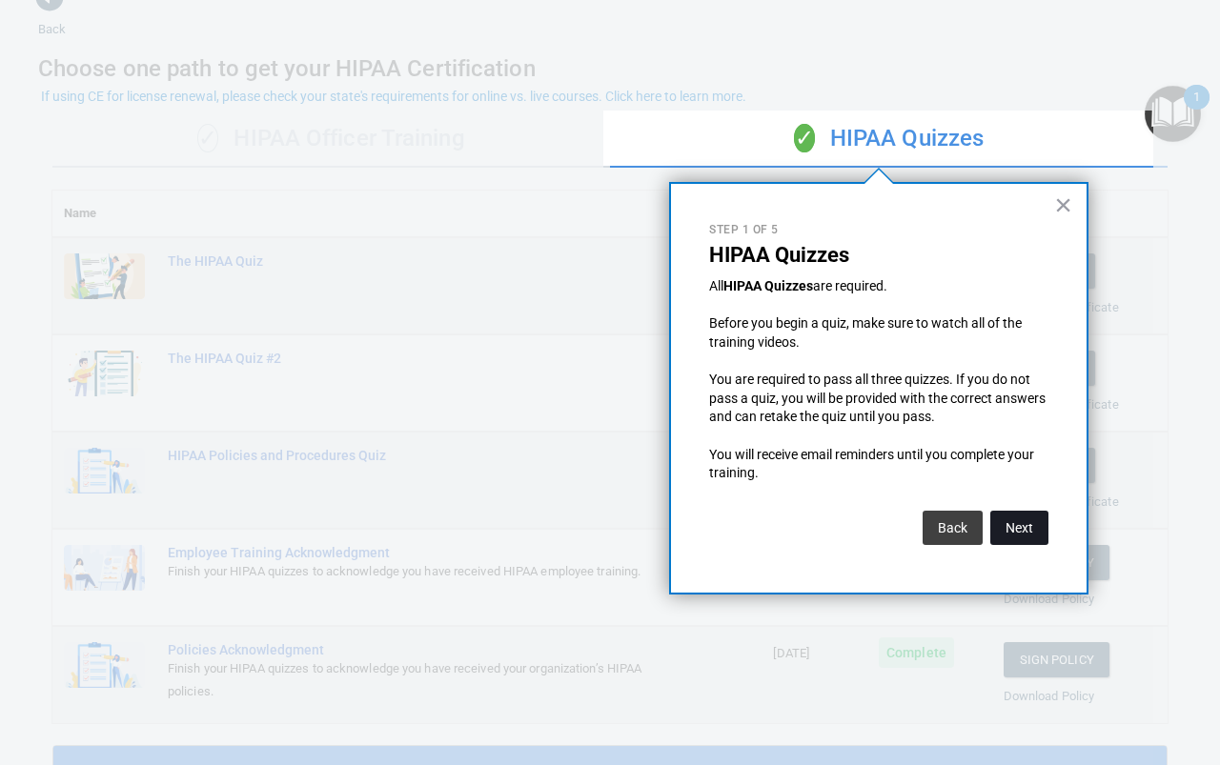
click at [1027, 530] on button "Next" at bounding box center [1019, 528] width 58 height 34
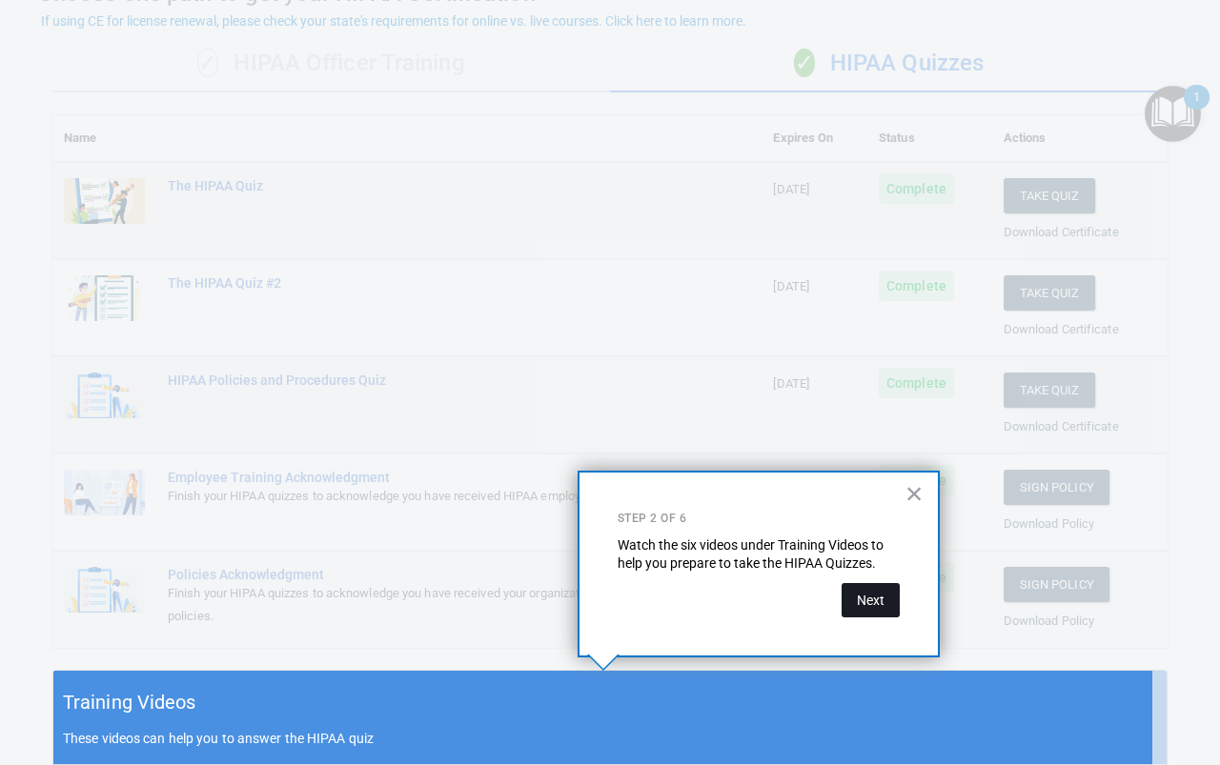
click at [887, 598] on button "Next" at bounding box center [870, 600] width 58 height 34
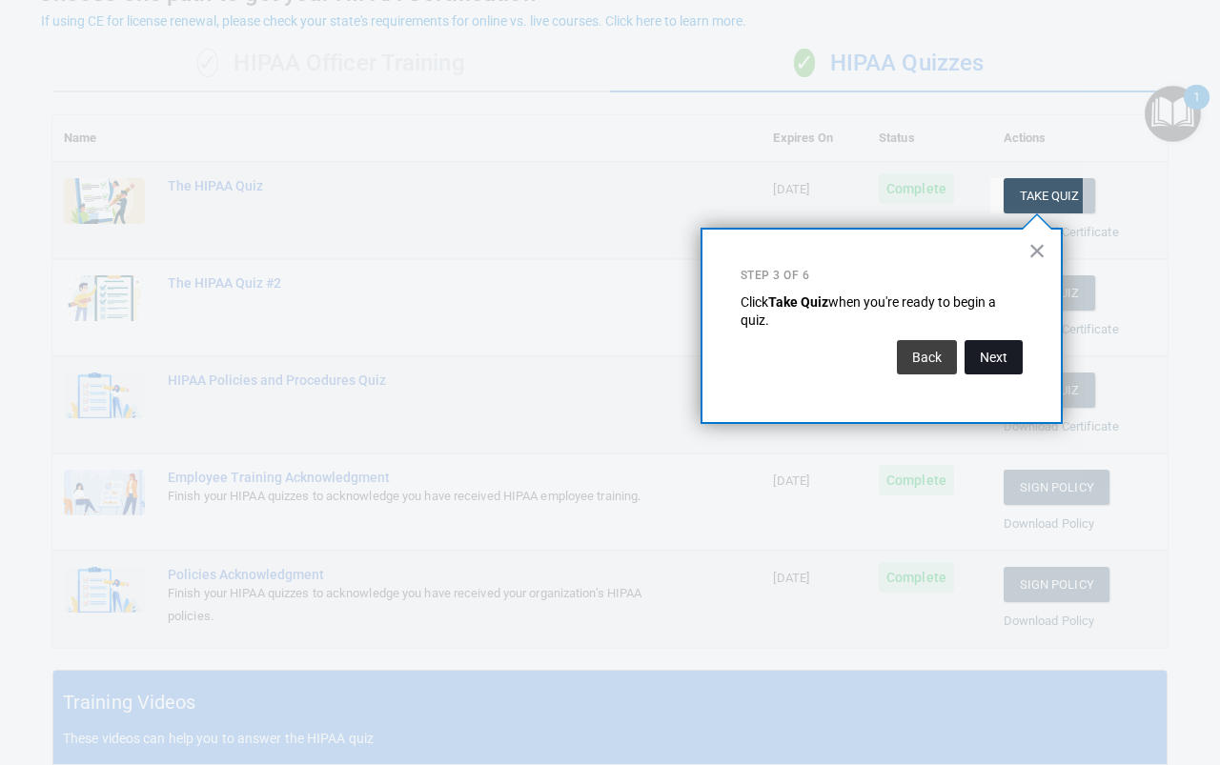
click at [986, 360] on button "Next" at bounding box center [993, 357] width 58 height 34
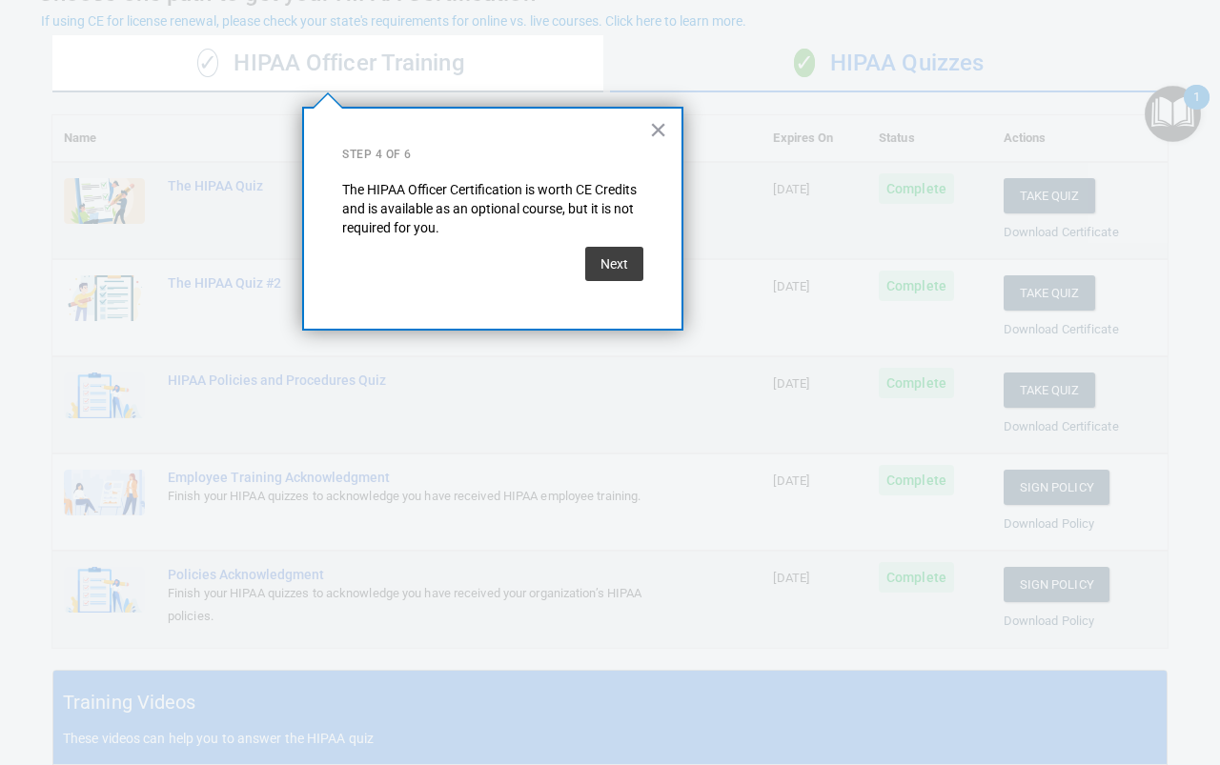
click at [625, 267] on button "Next" at bounding box center [614, 264] width 58 height 34
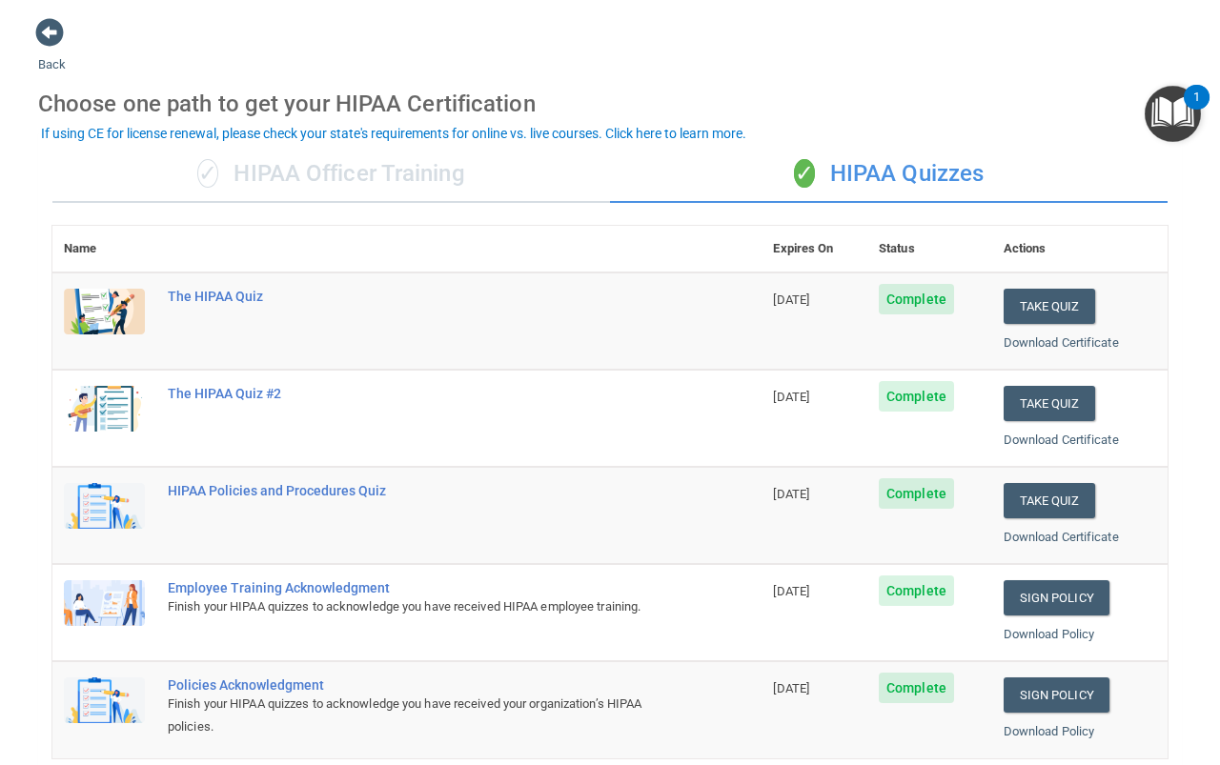
scroll to position [0, 0]
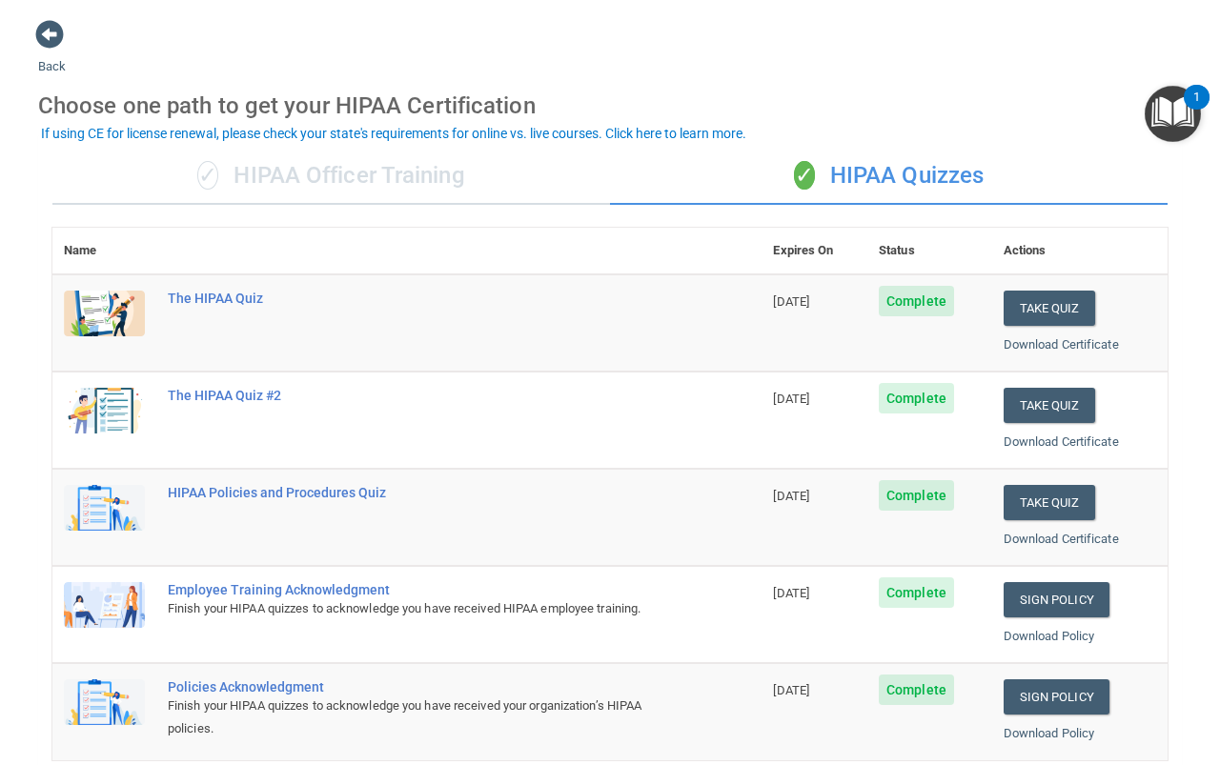
click at [1180, 105] on img "Open Resource Center, 1 new notification" at bounding box center [1173, 114] width 56 height 56
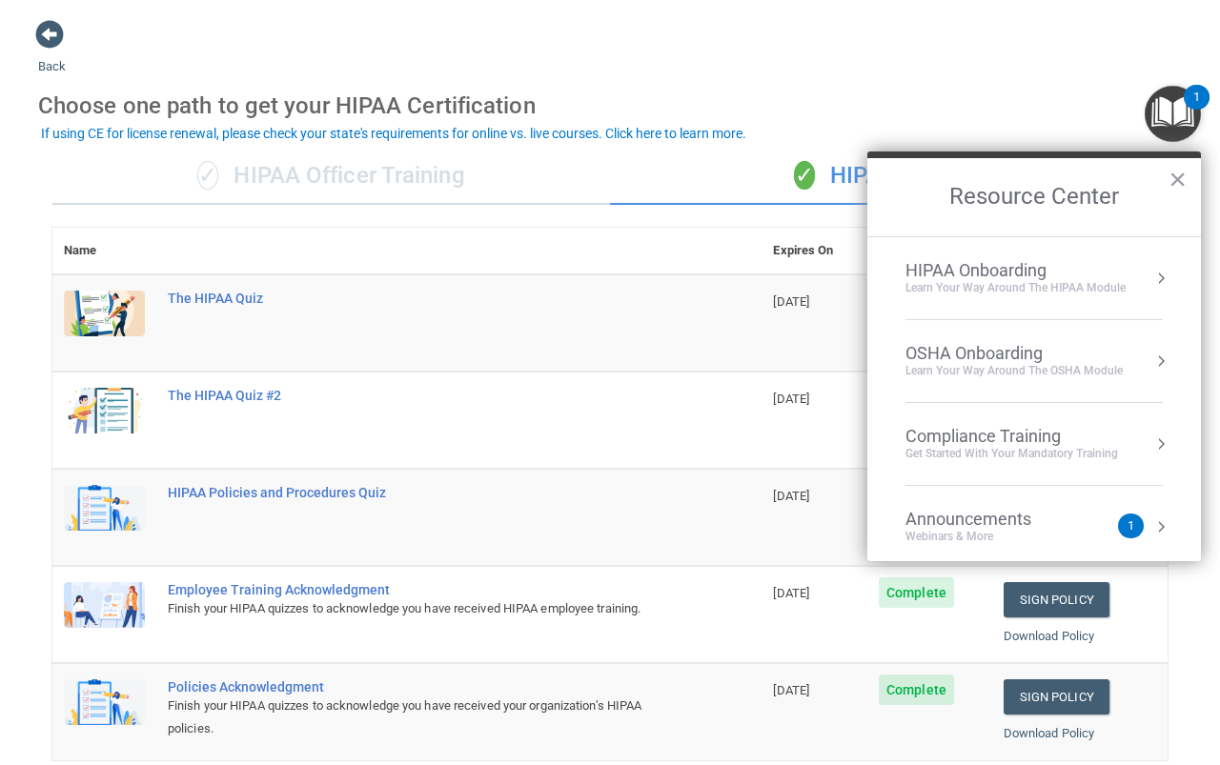
click at [1017, 365] on div "Learn your way around the OSHA module" at bounding box center [1013, 371] width 217 height 16
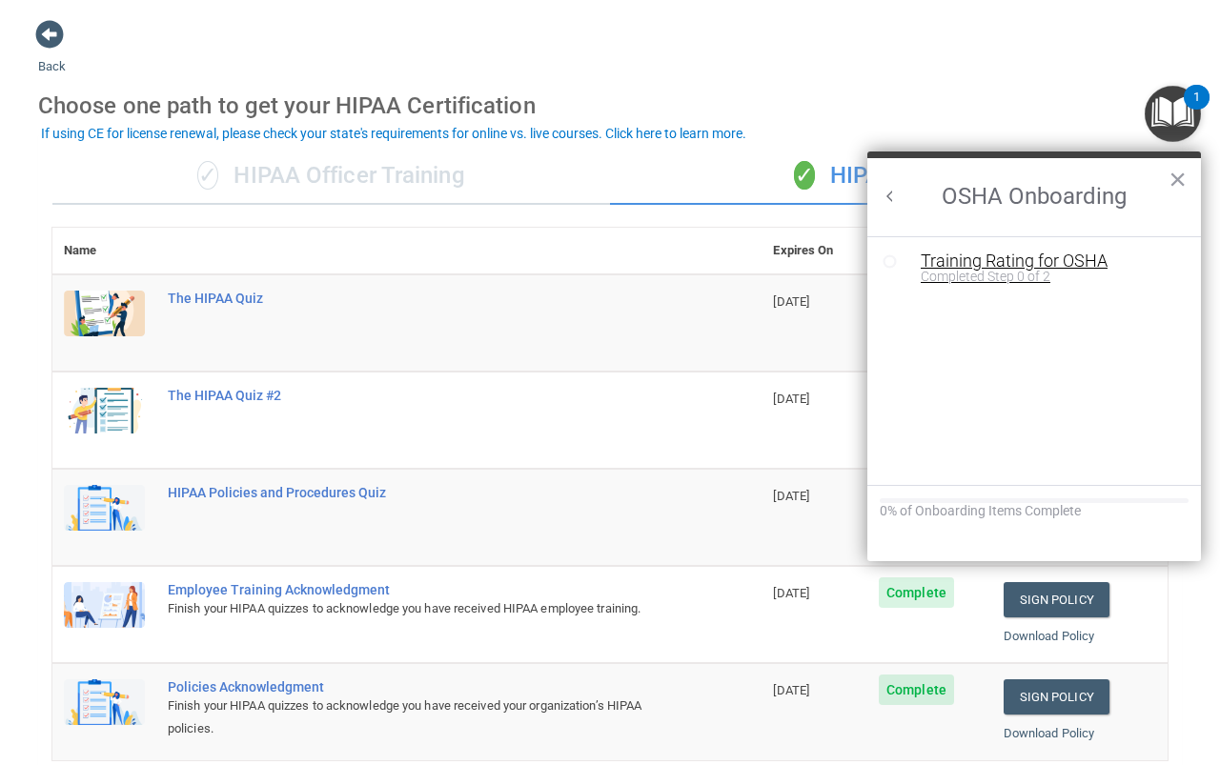
click at [1065, 264] on div "Training Rating for OSHA" at bounding box center [1048, 261] width 255 height 17
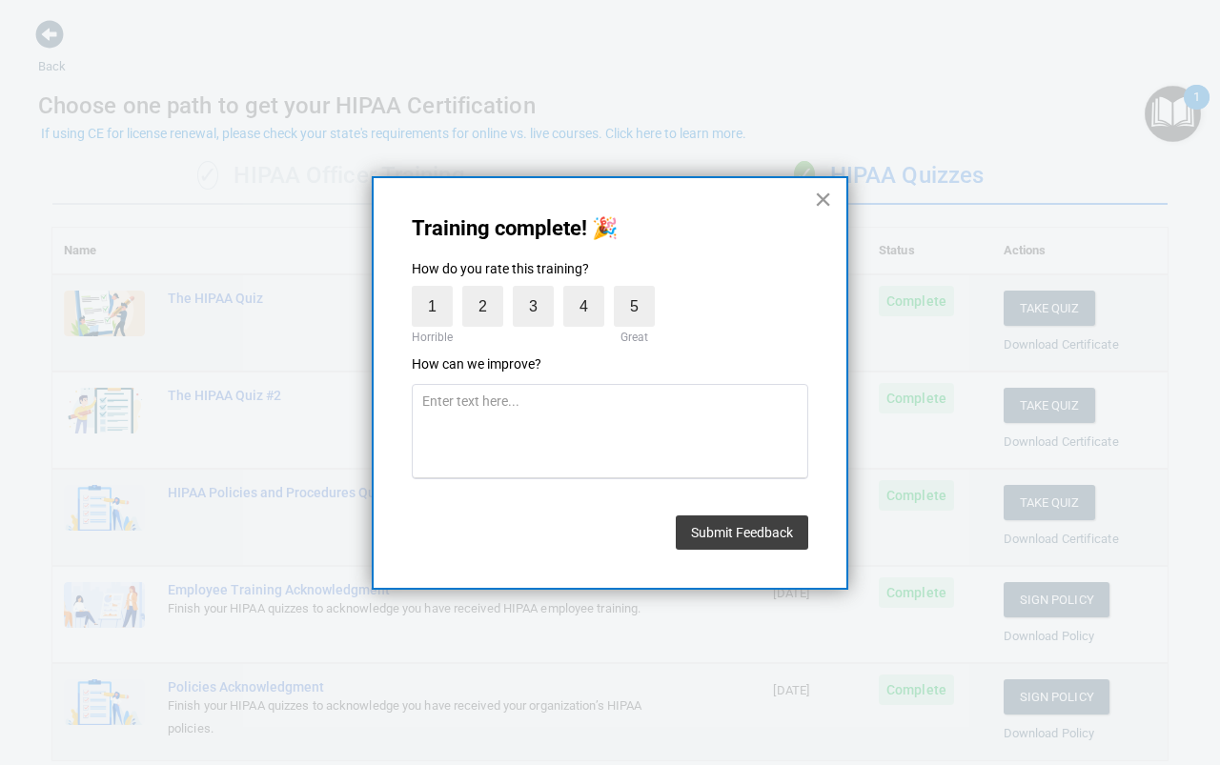
click at [817, 194] on button "×" at bounding box center [823, 199] width 18 height 30
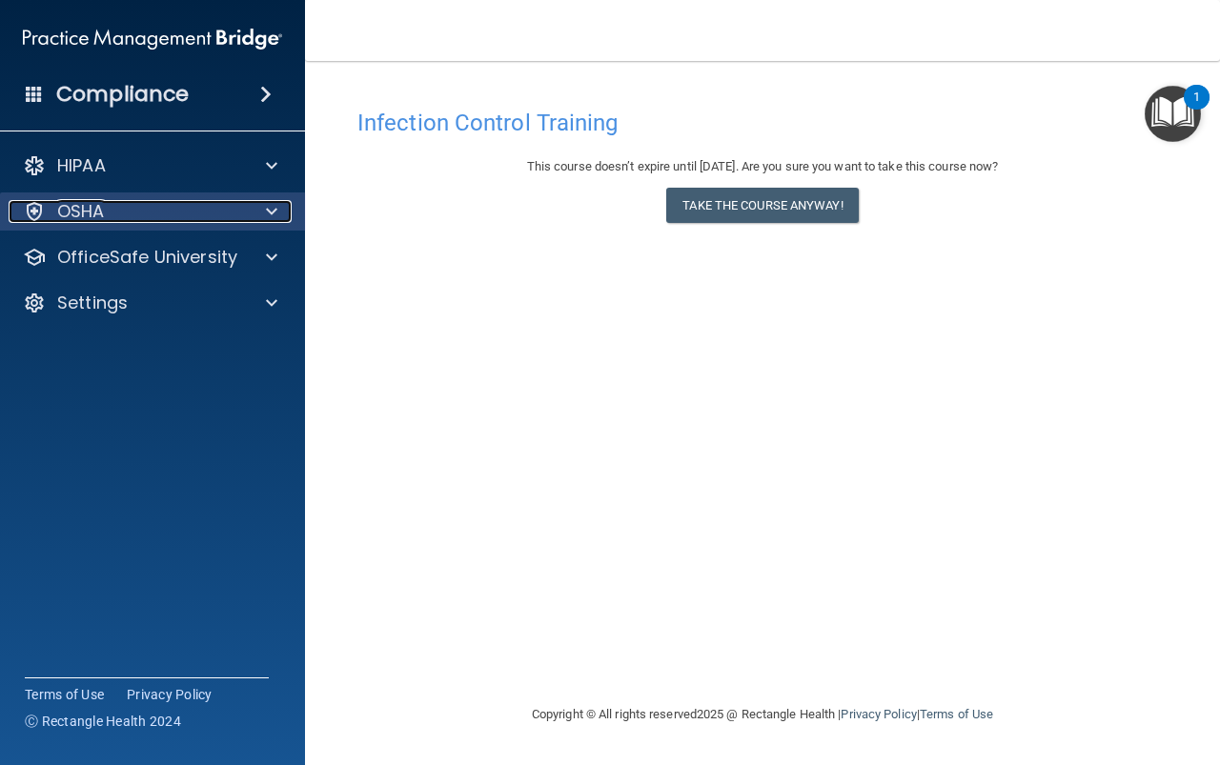
click at [216, 204] on div "OSHA" at bounding box center [127, 211] width 236 height 23
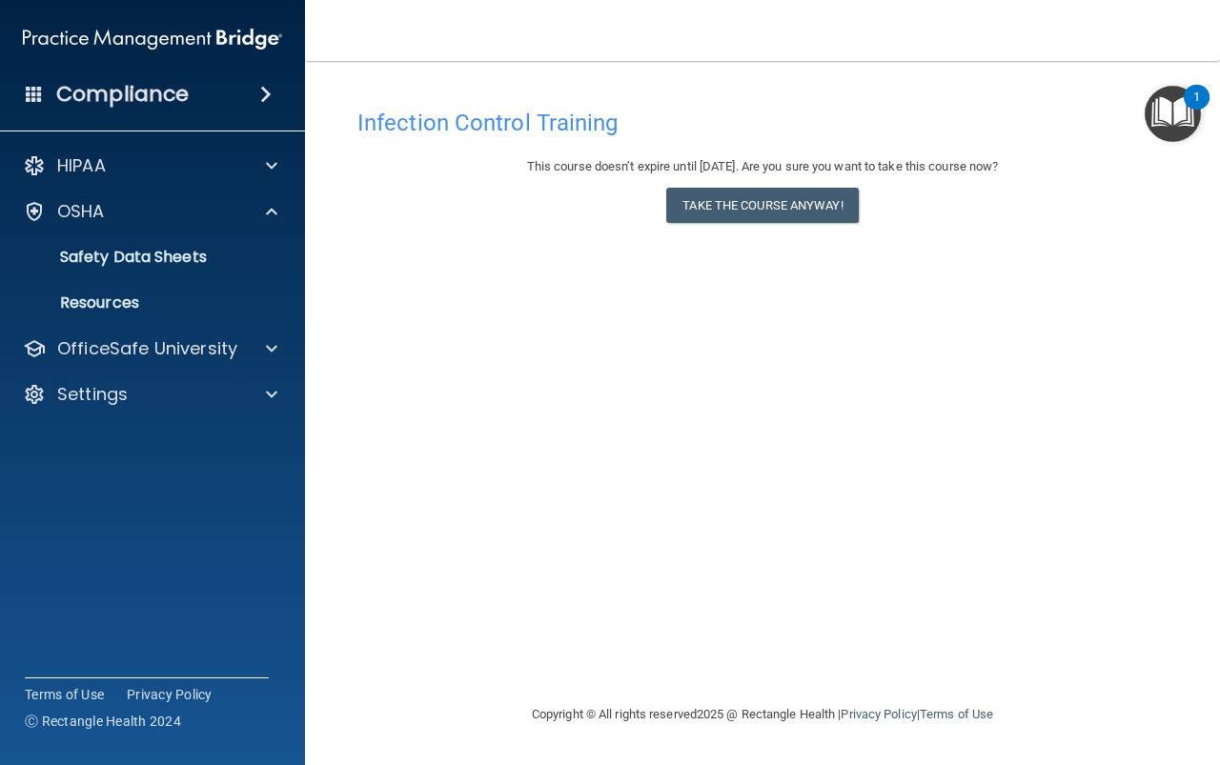
click at [1176, 117] on img "Open Resource Center, 1 new notification" at bounding box center [1173, 114] width 56 height 56
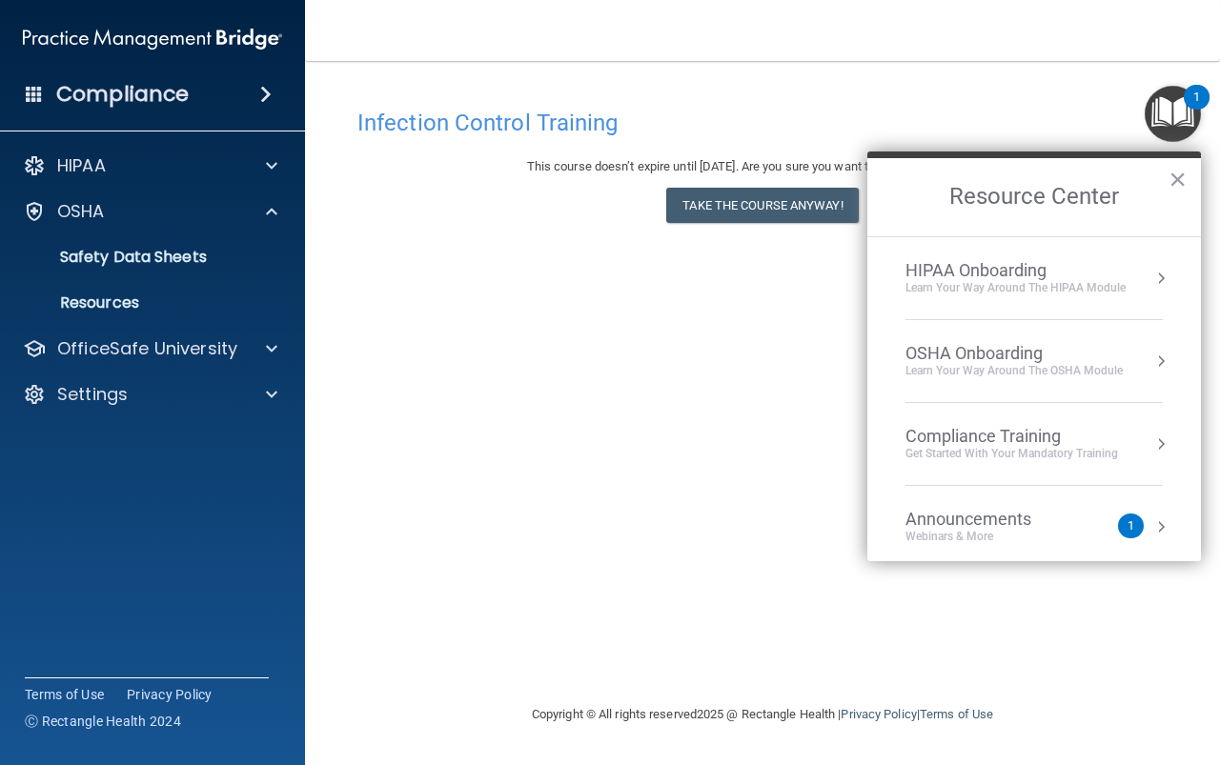
click at [1046, 454] on div "Get Started with your mandatory training" at bounding box center [1011, 454] width 213 height 16
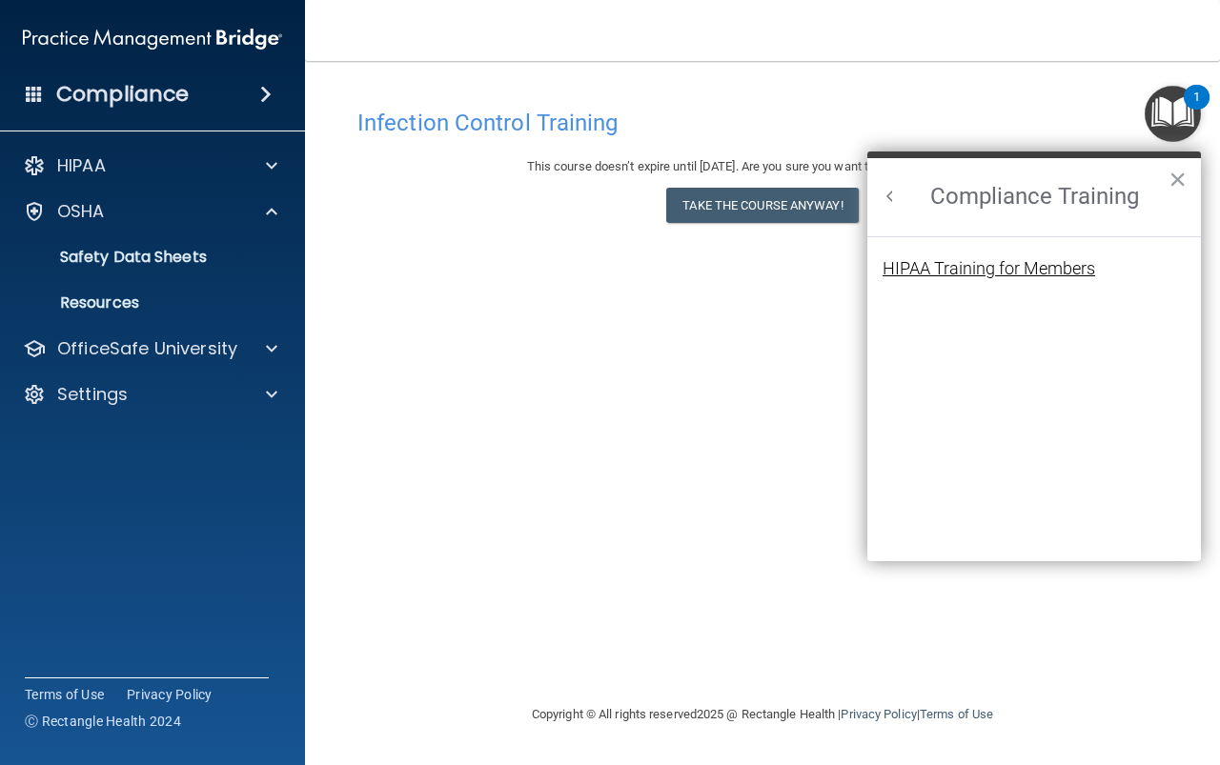
click at [1051, 262] on div "HIPAA Training for Members" at bounding box center [988, 268] width 213 height 17
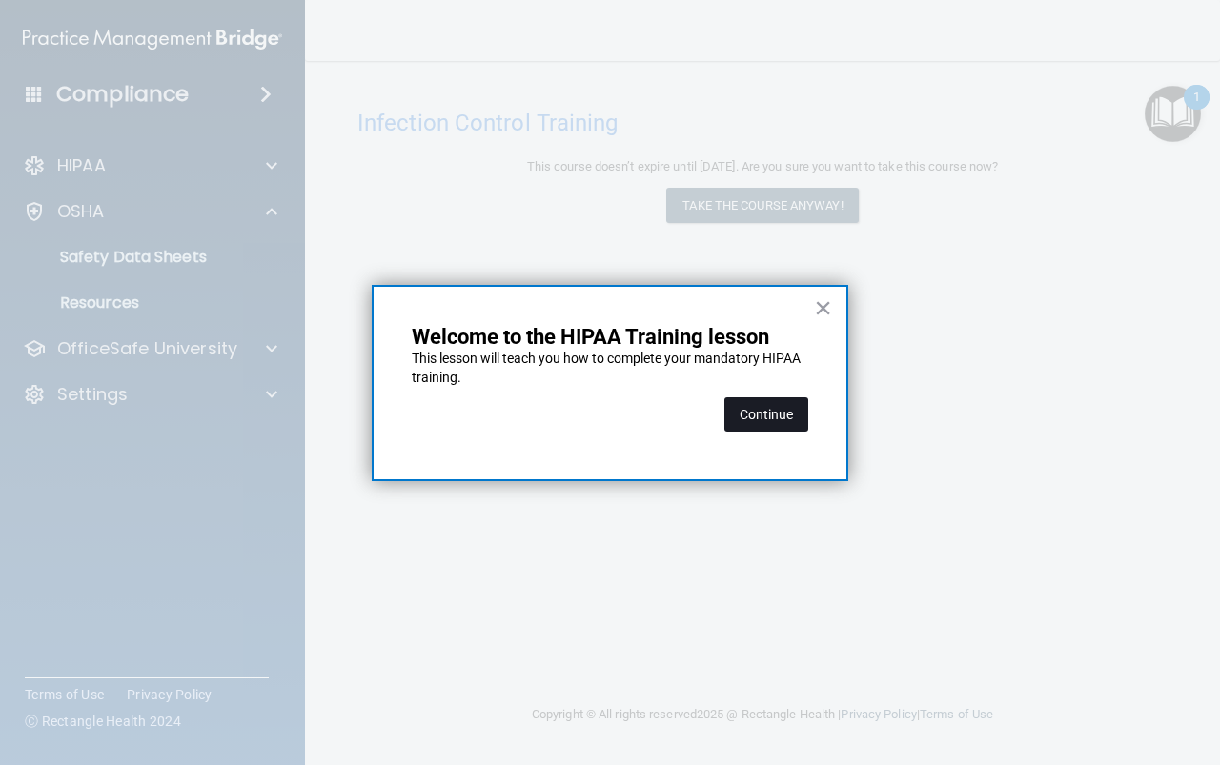
click at [765, 419] on button "Continue" at bounding box center [766, 414] width 84 height 34
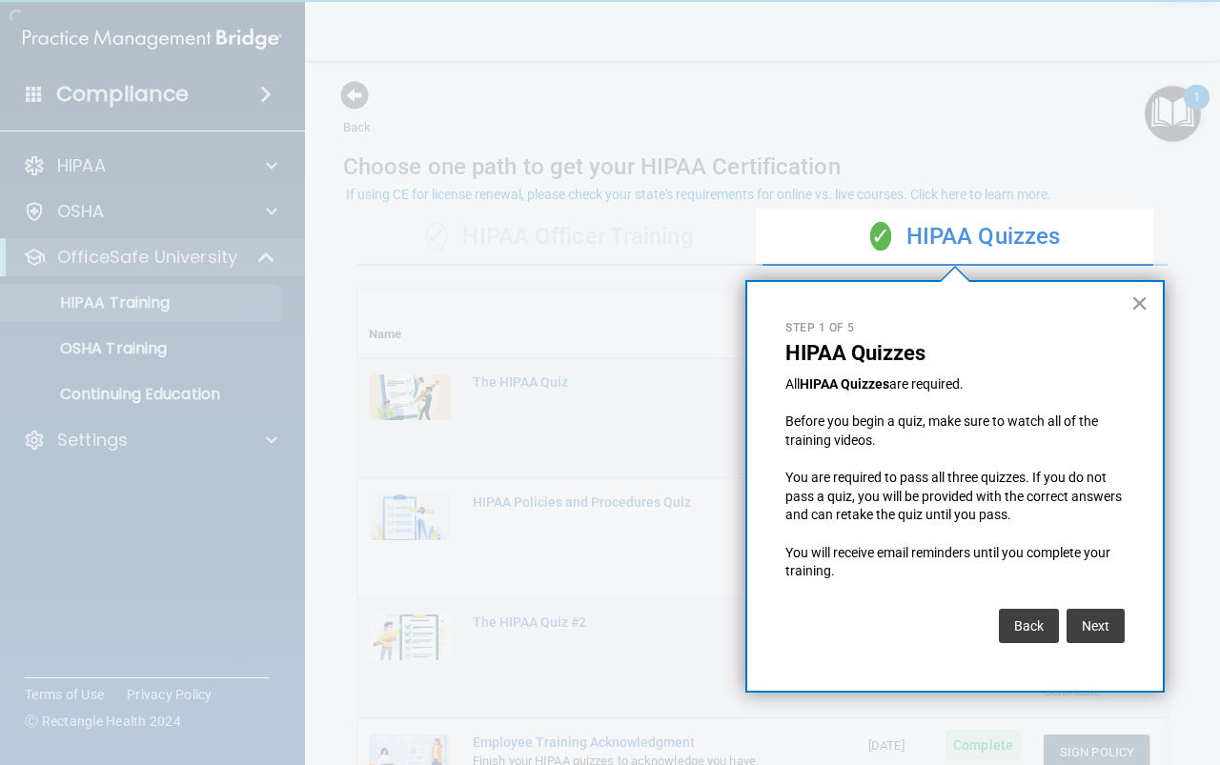
click at [1132, 306] on button "×" at bounding box center [1139, 303] width 18 height 30
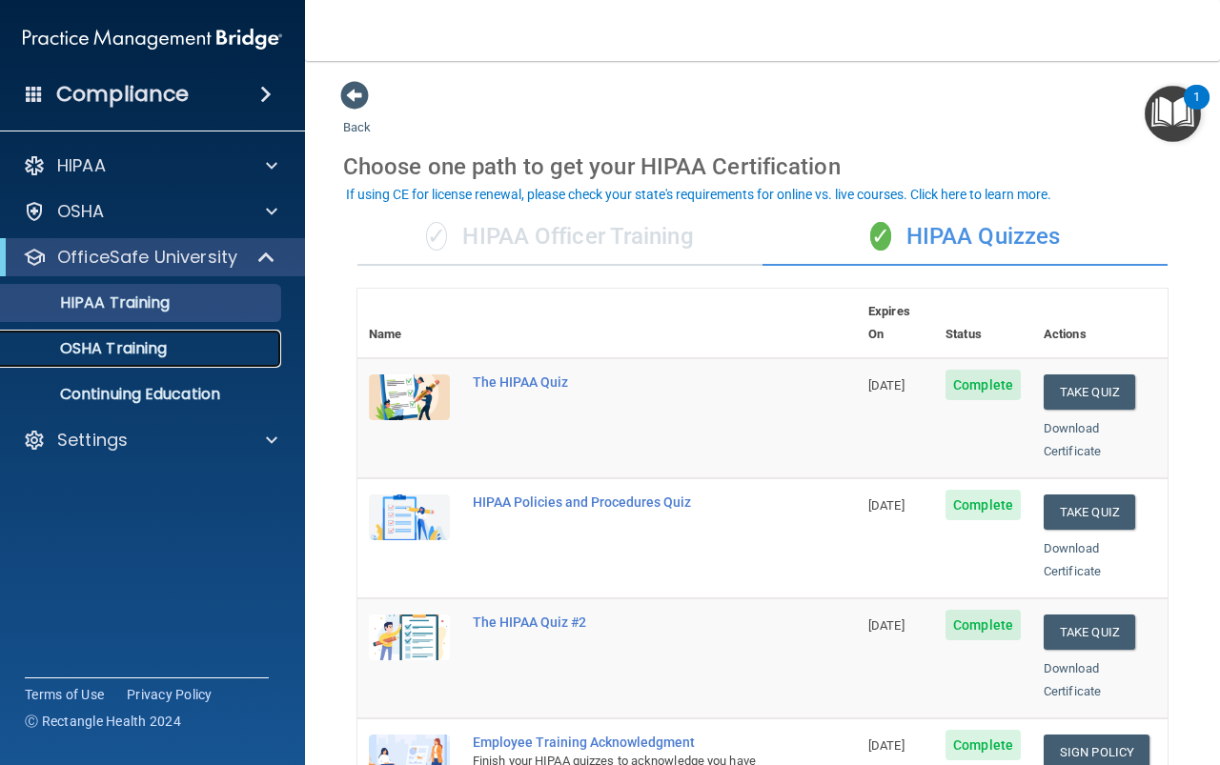
click at [88, 352] on p "OSHA Training" at bounding box center [89, 348] width 154 height 19
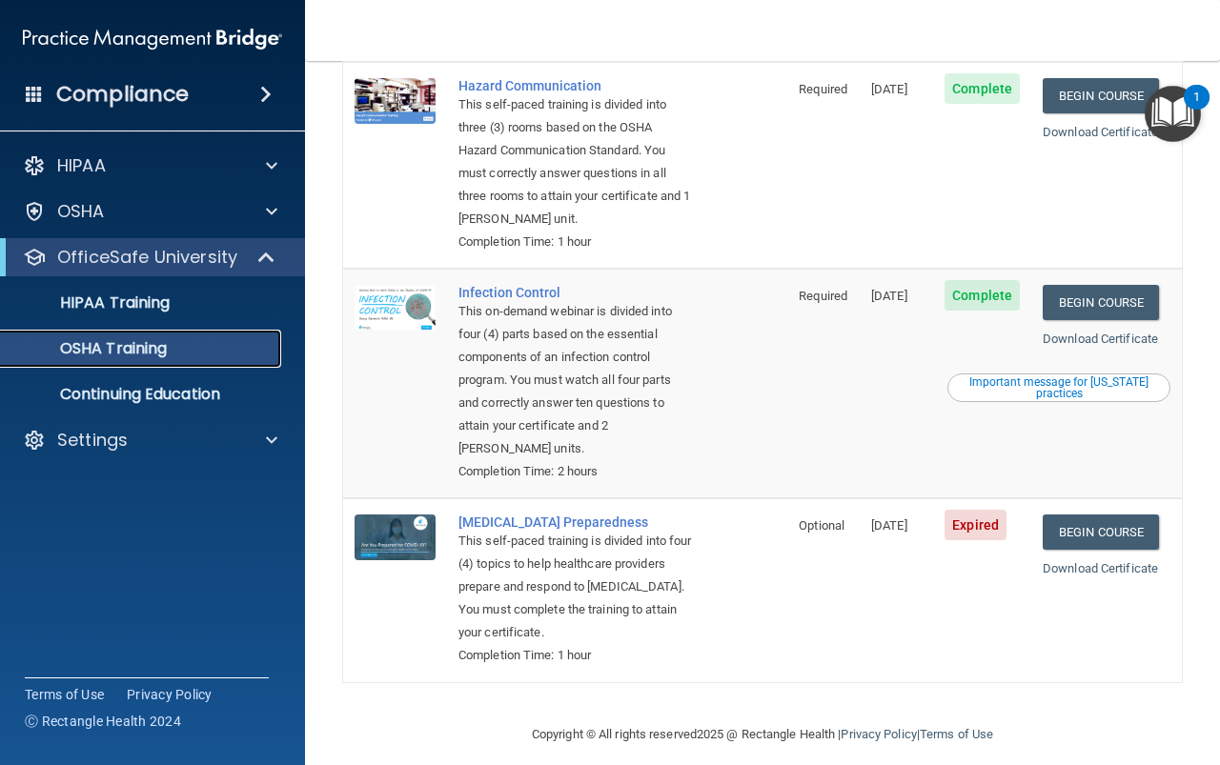
scroll to position [401, 0]
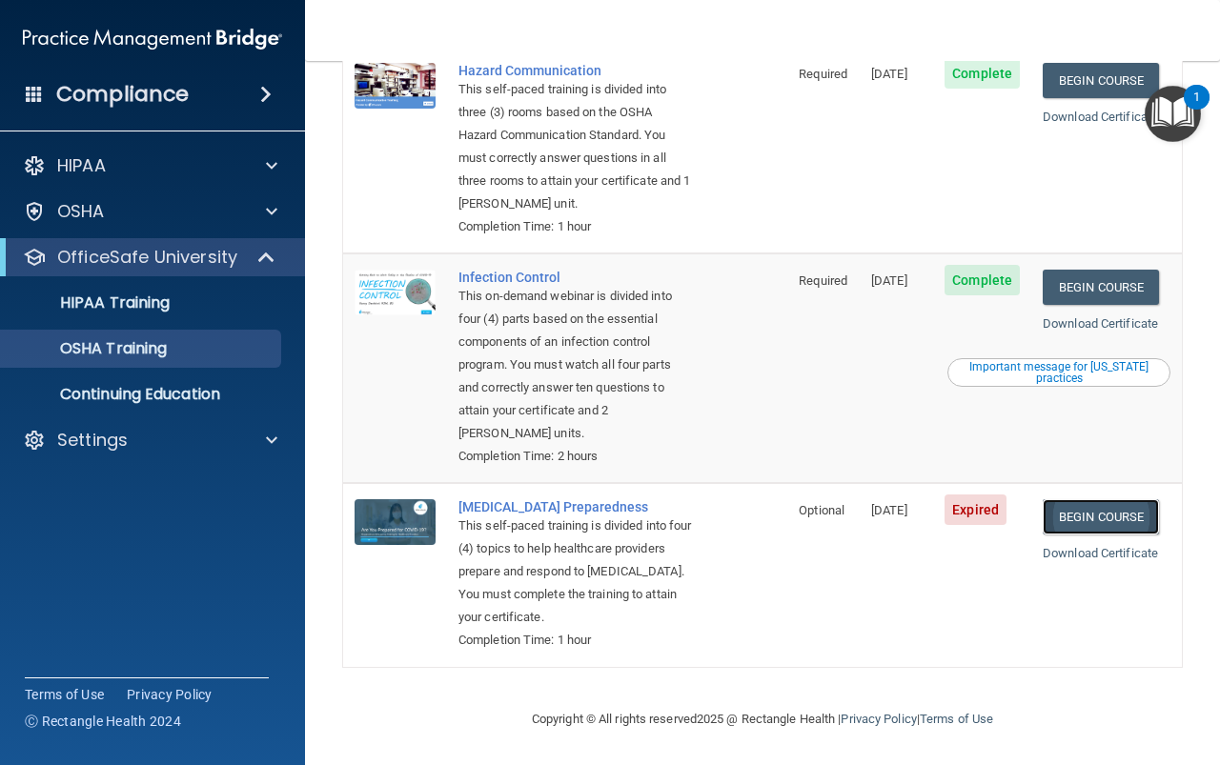
click at [1120, 517] on link "Begin Course" at bounding box center [1101, 516] width 116 height 35
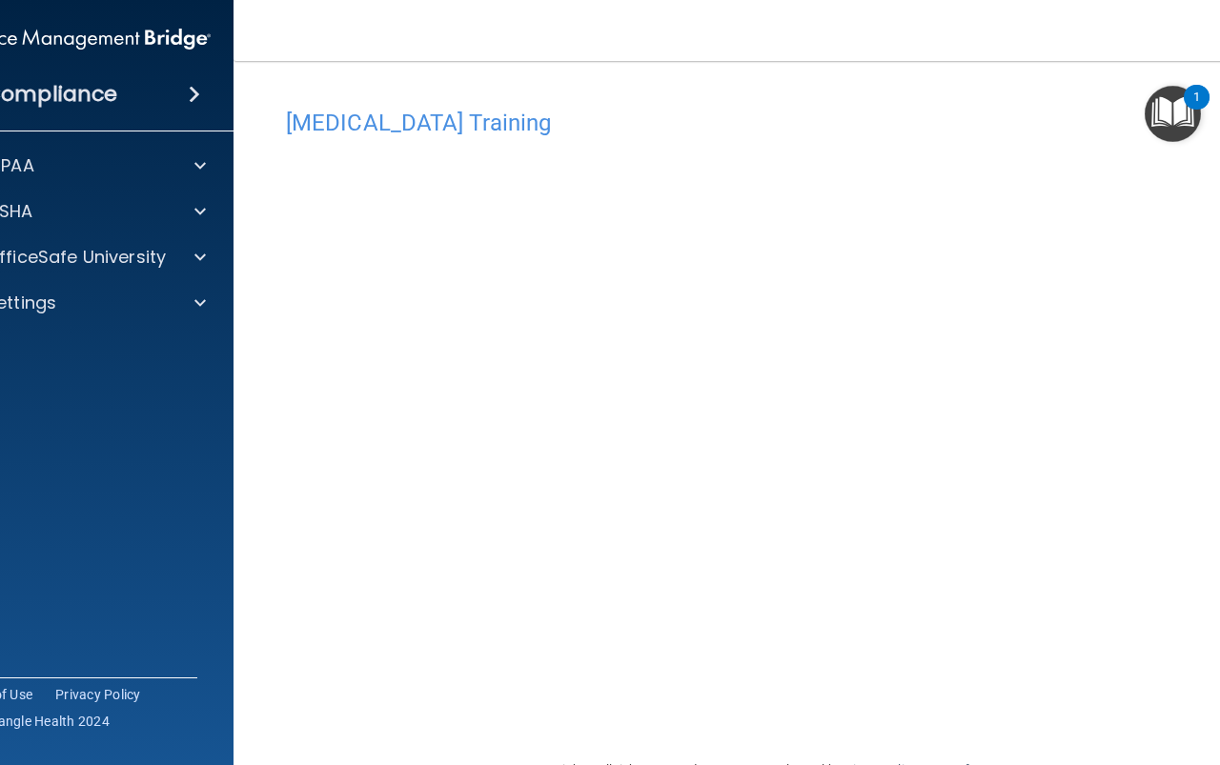
click at [1182, 116] on img "Open Resource Center, 1 new notification" at bounding box center [1173, 114] width 56 height 56
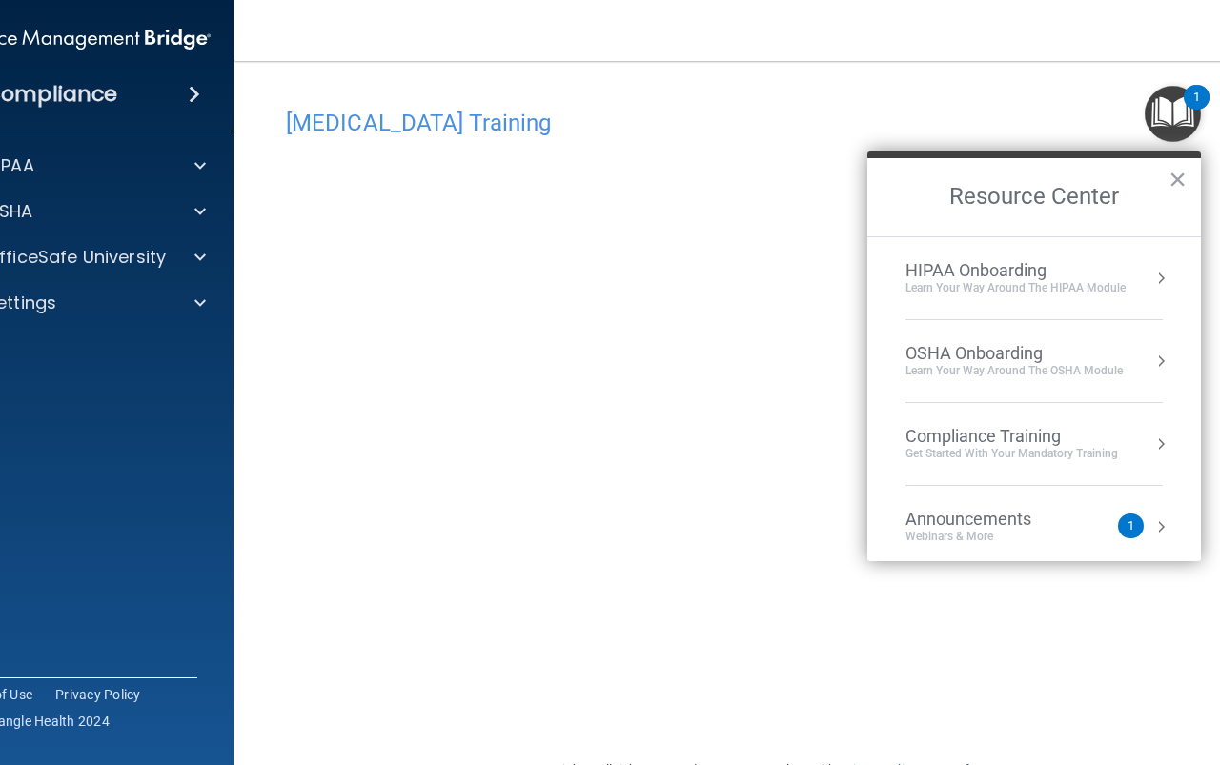
click at [1065, 441] on div "Compliance Training" at bounding box center [1011, 436] width 213 height 21
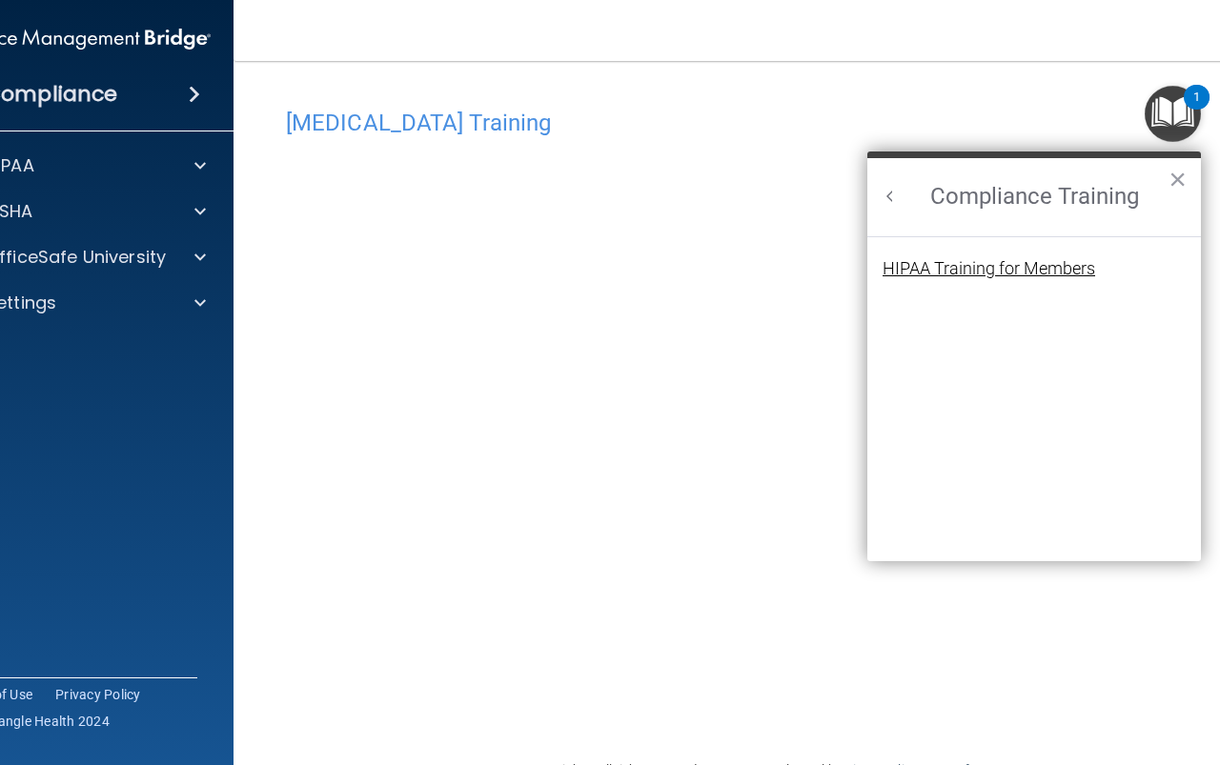
click at [1004, 266] on div "HIPAA Training for Members" at bounding box center [988, 268] width 213 height 17
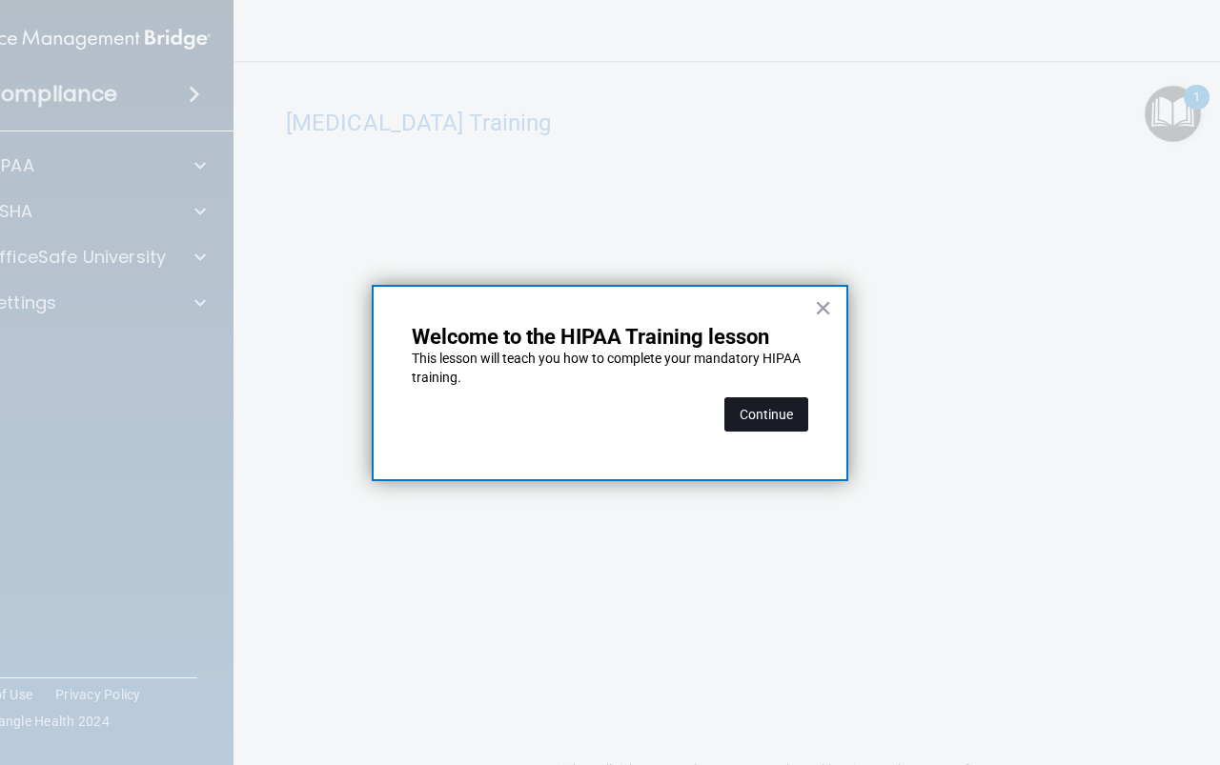
click at [766, 416] on button "Continue" at bounding box center [766, 414] width 84 height 34
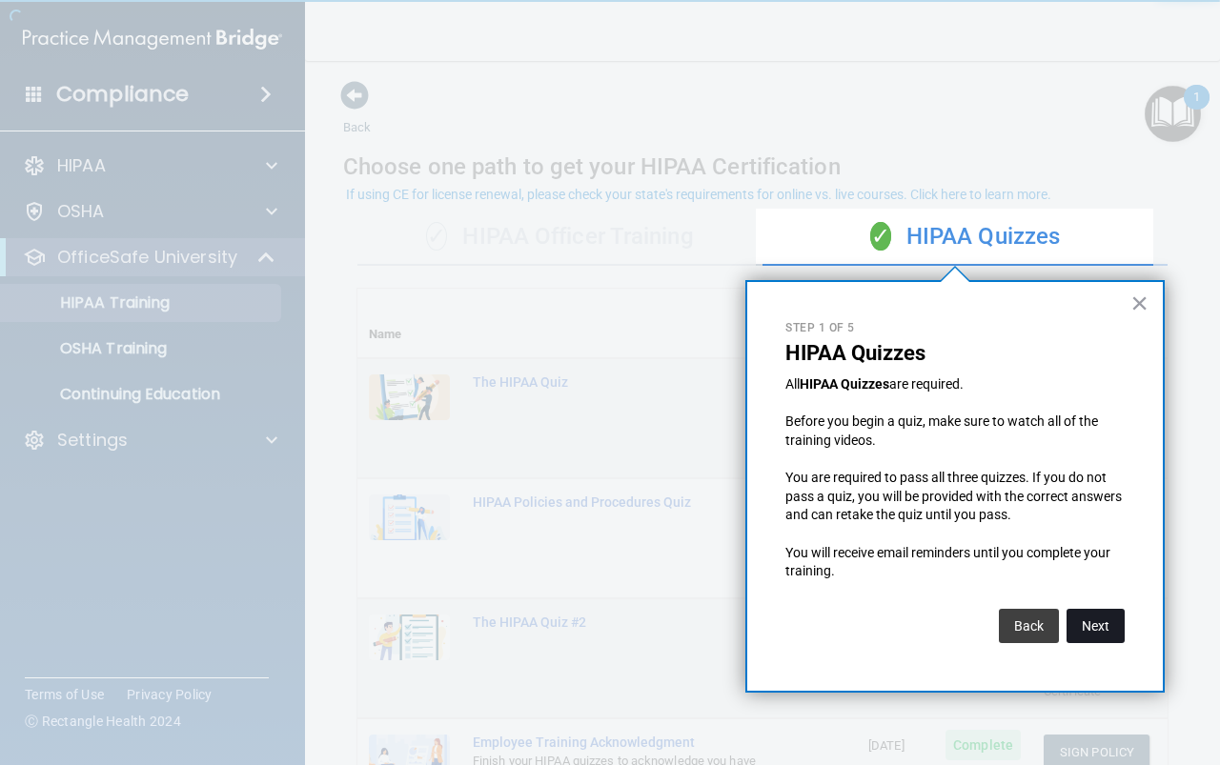
click at [1099, 631] on button "Next" at bounding box center [1095, 626] width 58 height 34
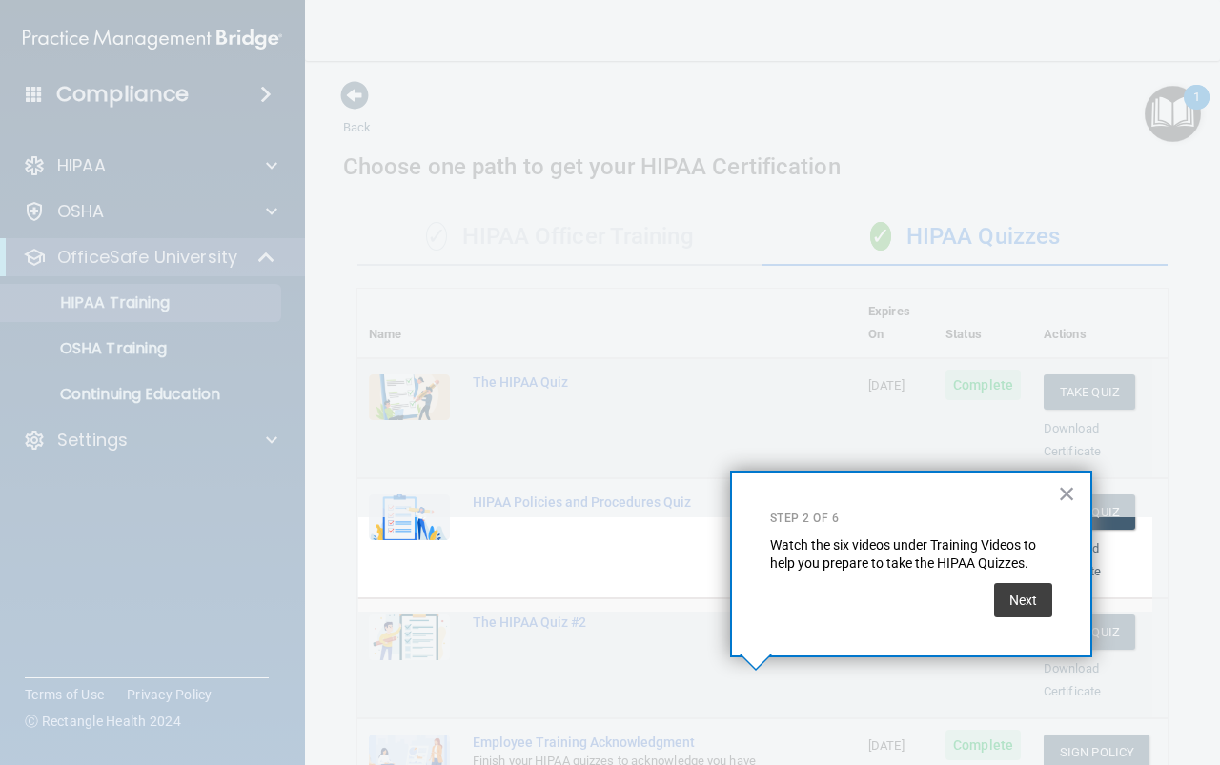
scroll to position [261, 0]
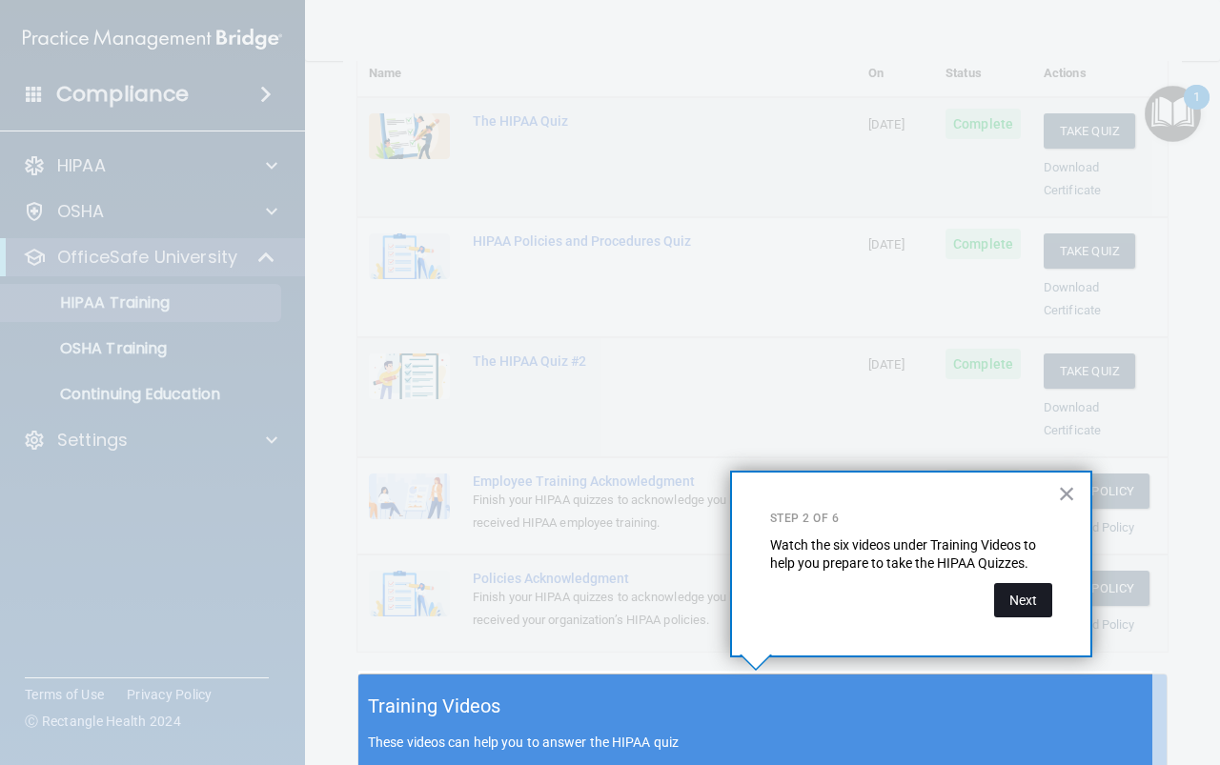
click at [1023, 598] on button "Next" at bounding box center [1023, 600] width 58 height 34
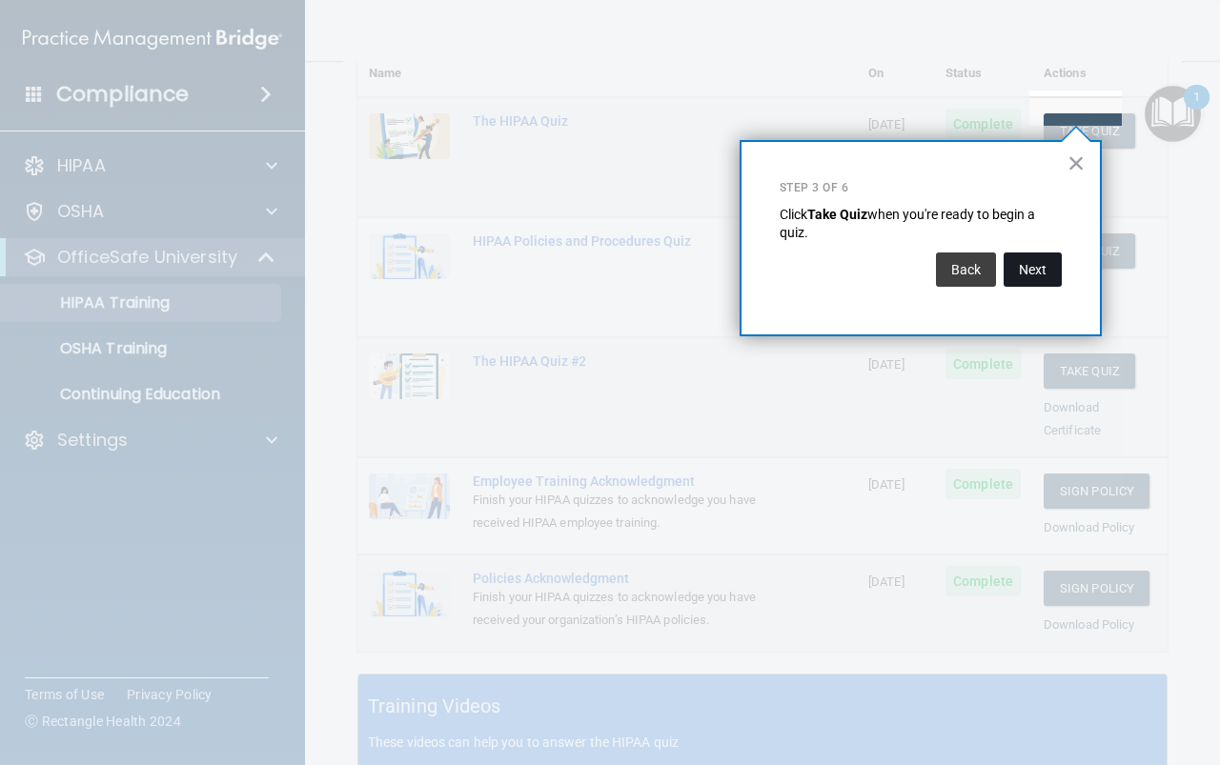
click at [1046, 278] on button "Next" at bounding box center [1032, 270] width 58 height 34
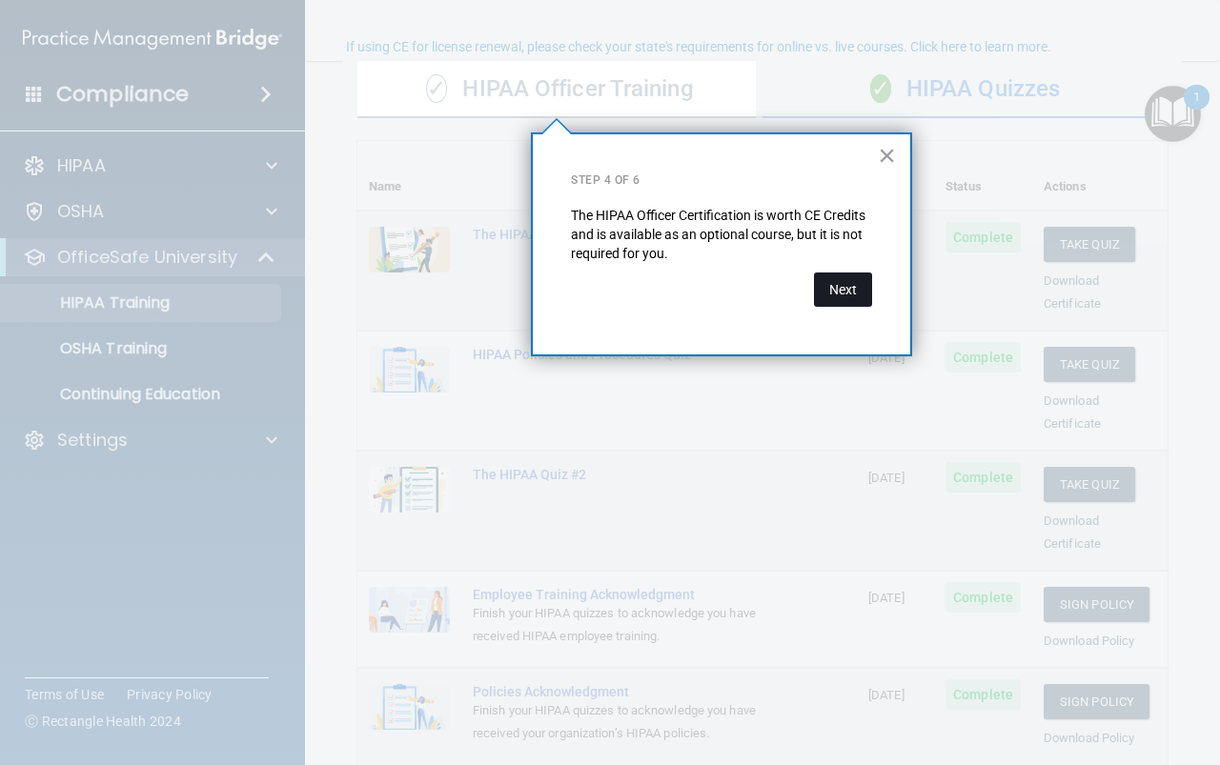
click at [843, 289] on button "Next" at bounding box center [843, 290] width 58 height 34
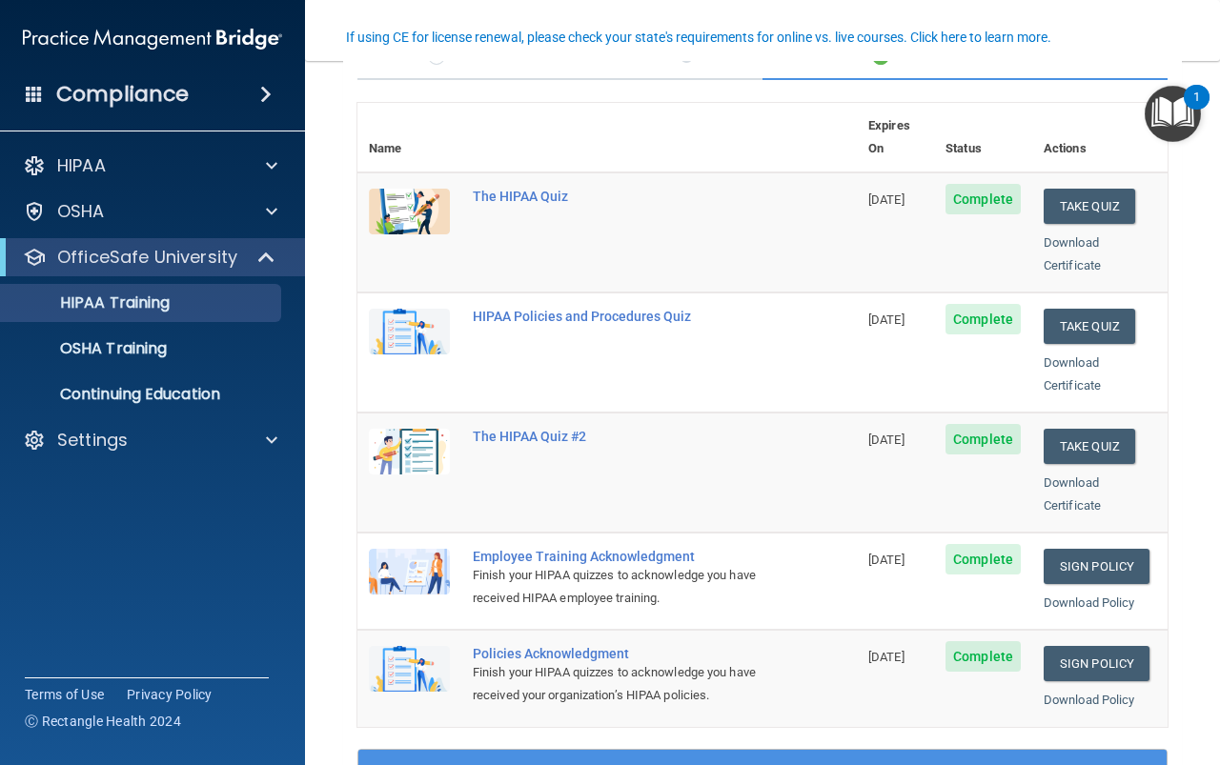
scroll to position [0, 0]
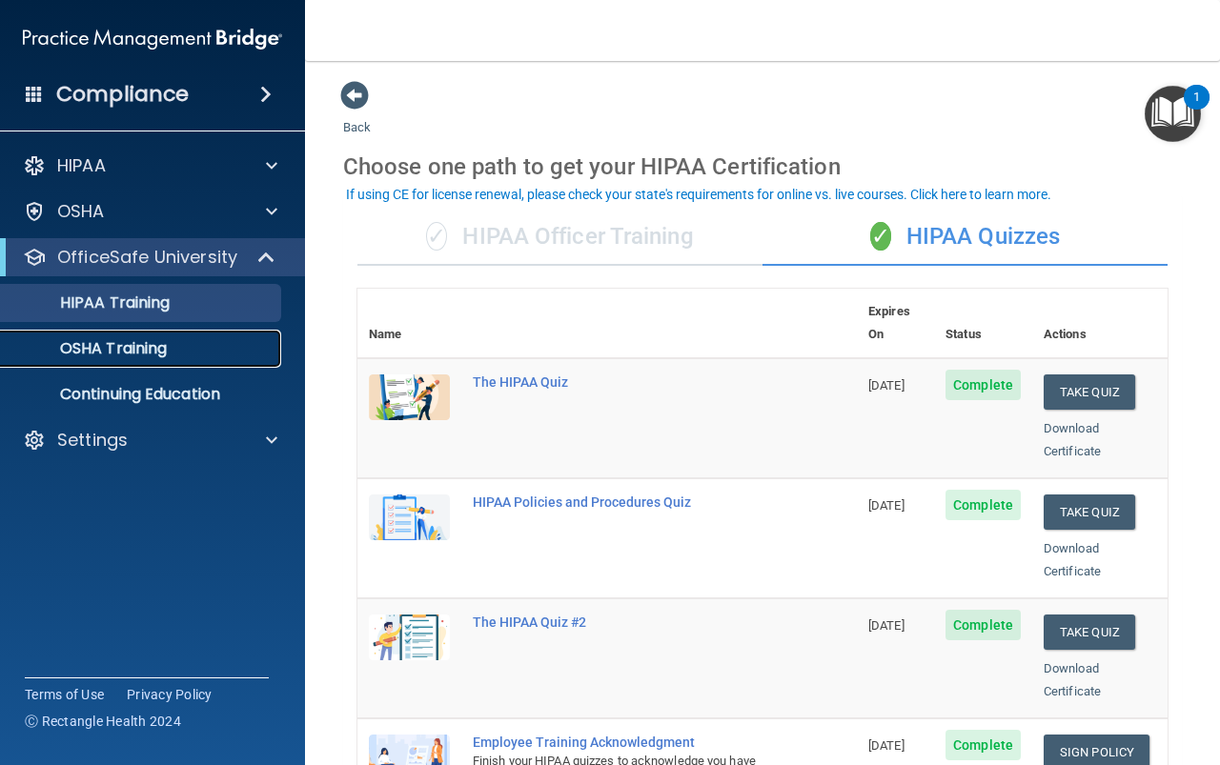
click at [104, 350] on p "OSHA Training" at bounding box center [89, 348] width 154 height 19
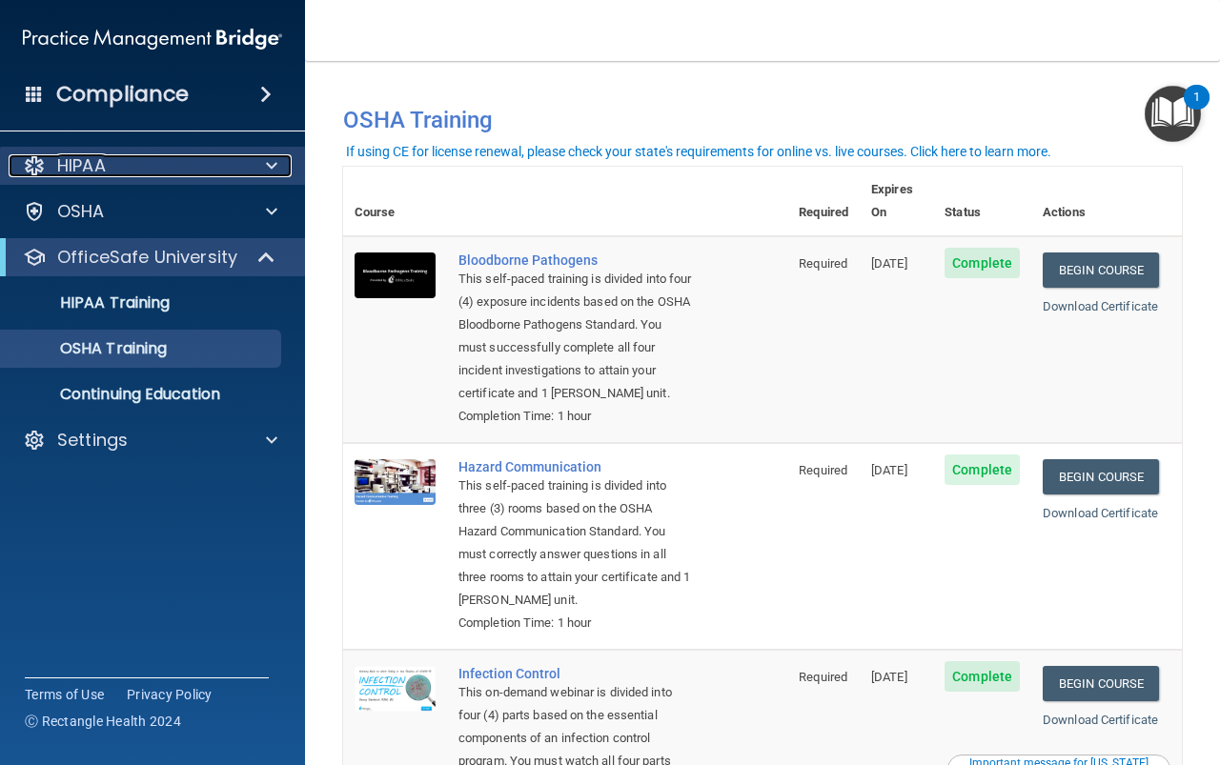
click at [202, 163] on div "HIPAA" at bounding box center [127, 165] width 236 height 23
